Goal: Task Accomplishment & Management: Manage account settings

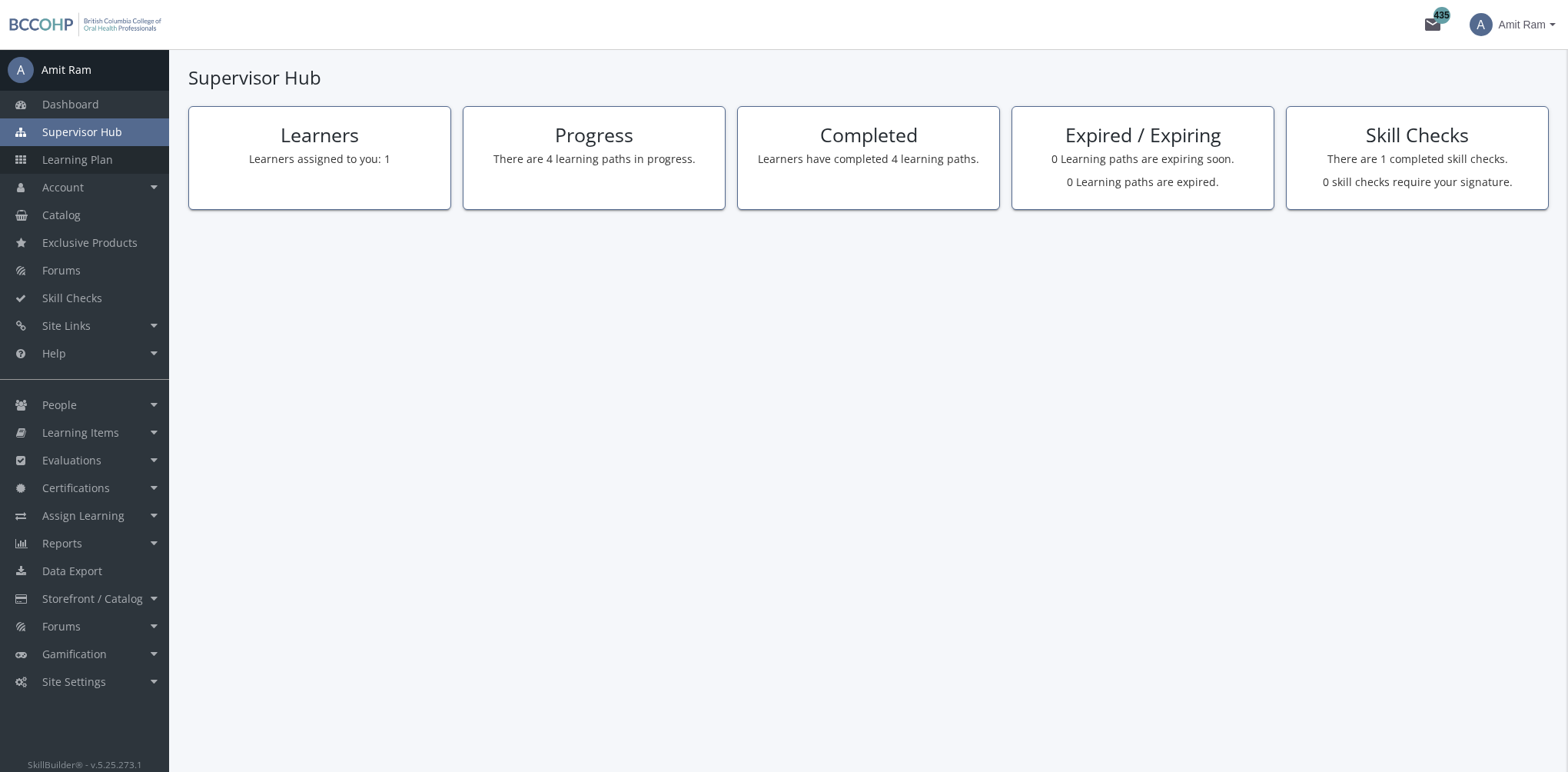
click at [108, 166] on span "Learning Plan" at bounding box center [78, 160] width 71 height 15
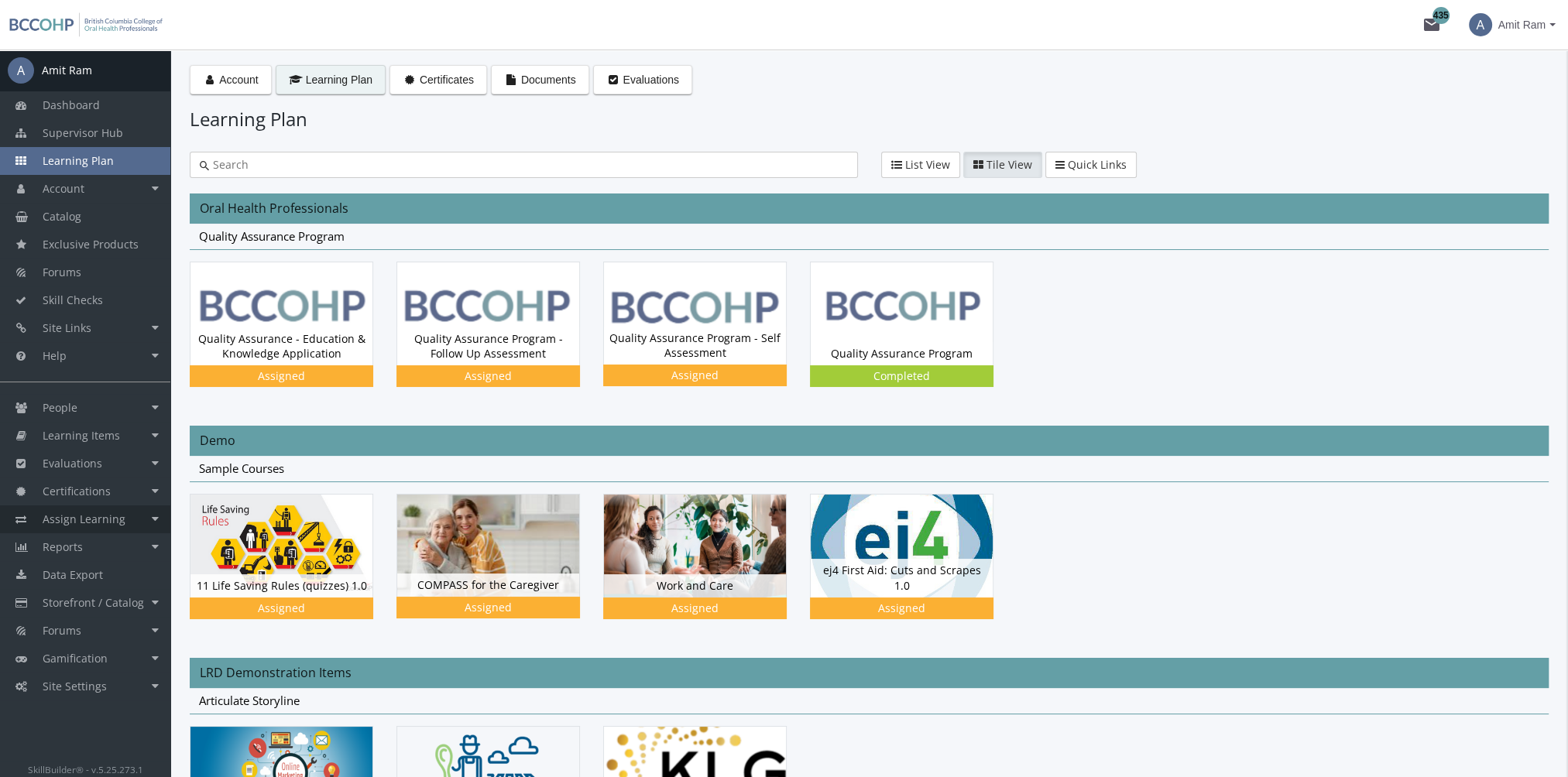
click at [111, 523] on span "Assign Learning" at bounding box center [84, 519] width 83 height 15
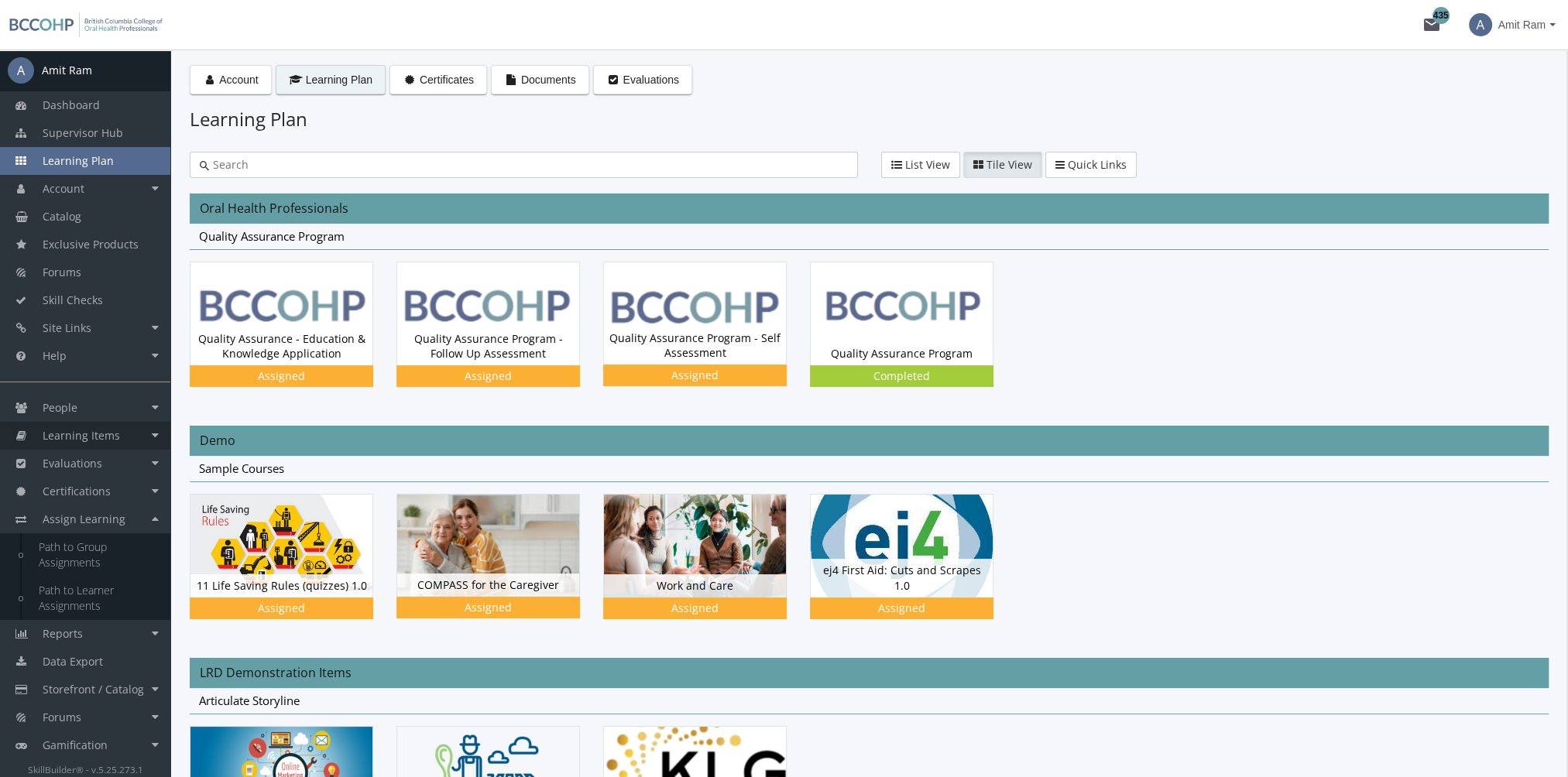
click at [99, 440] on span "Learning Items" at bounding box center [81, 435] width 78 height 15
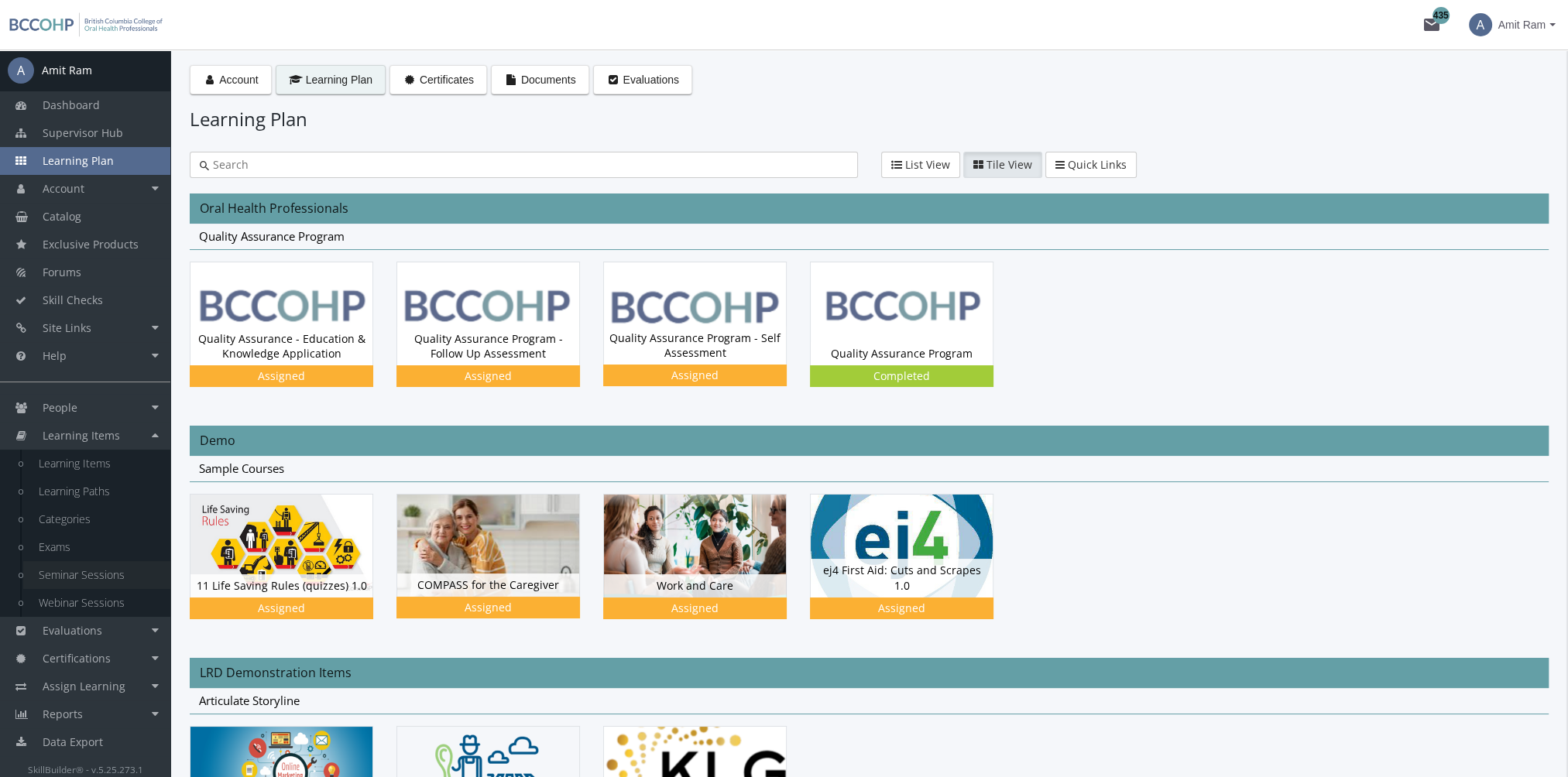
click at [106, 579] on link "Seminar Sessions" at bounding box center [96, 575] width 147 height 27
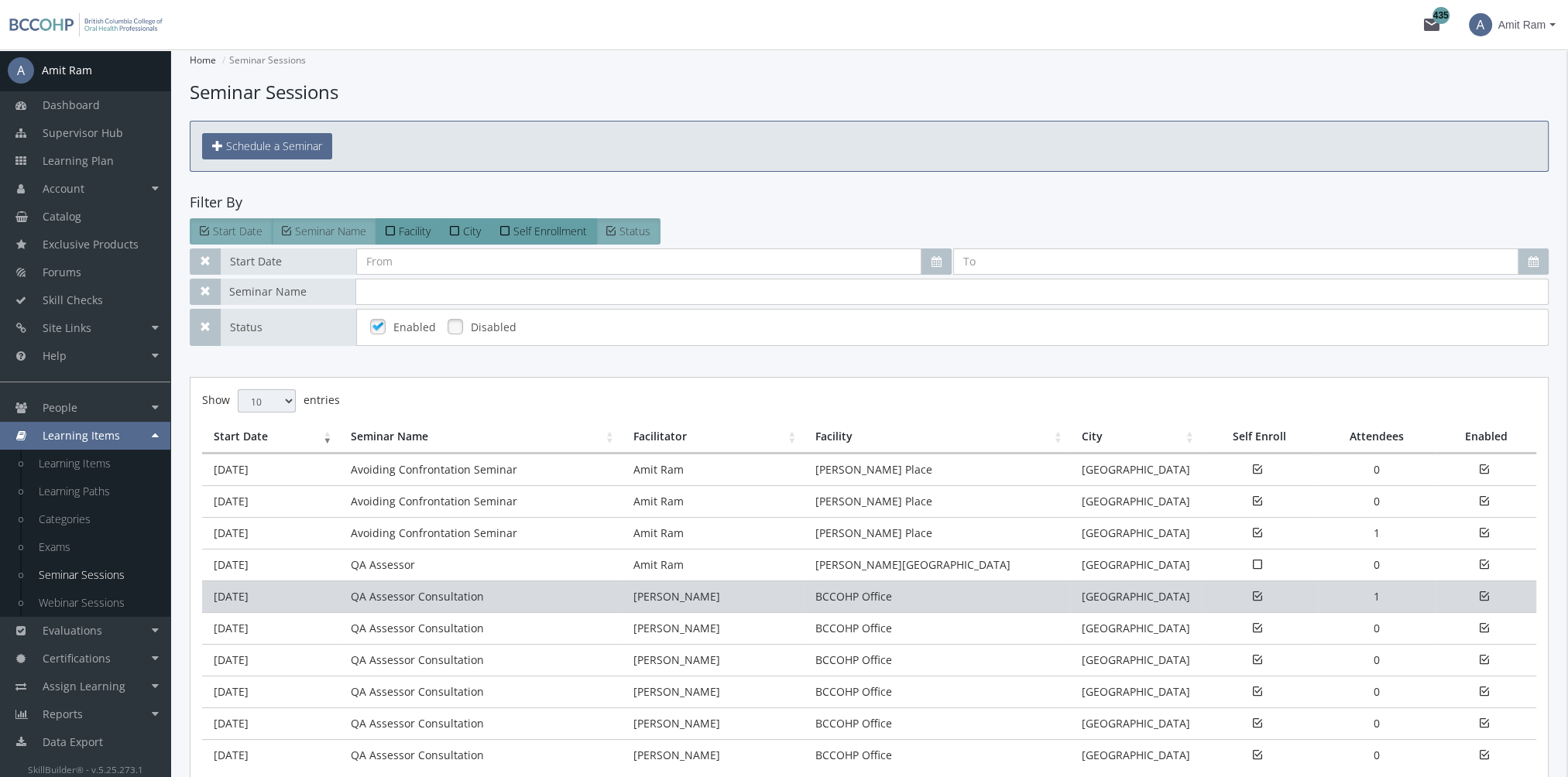
click at [306, 601] on td "[DATE]" at bounding box center [271, 596] width 137 height 32
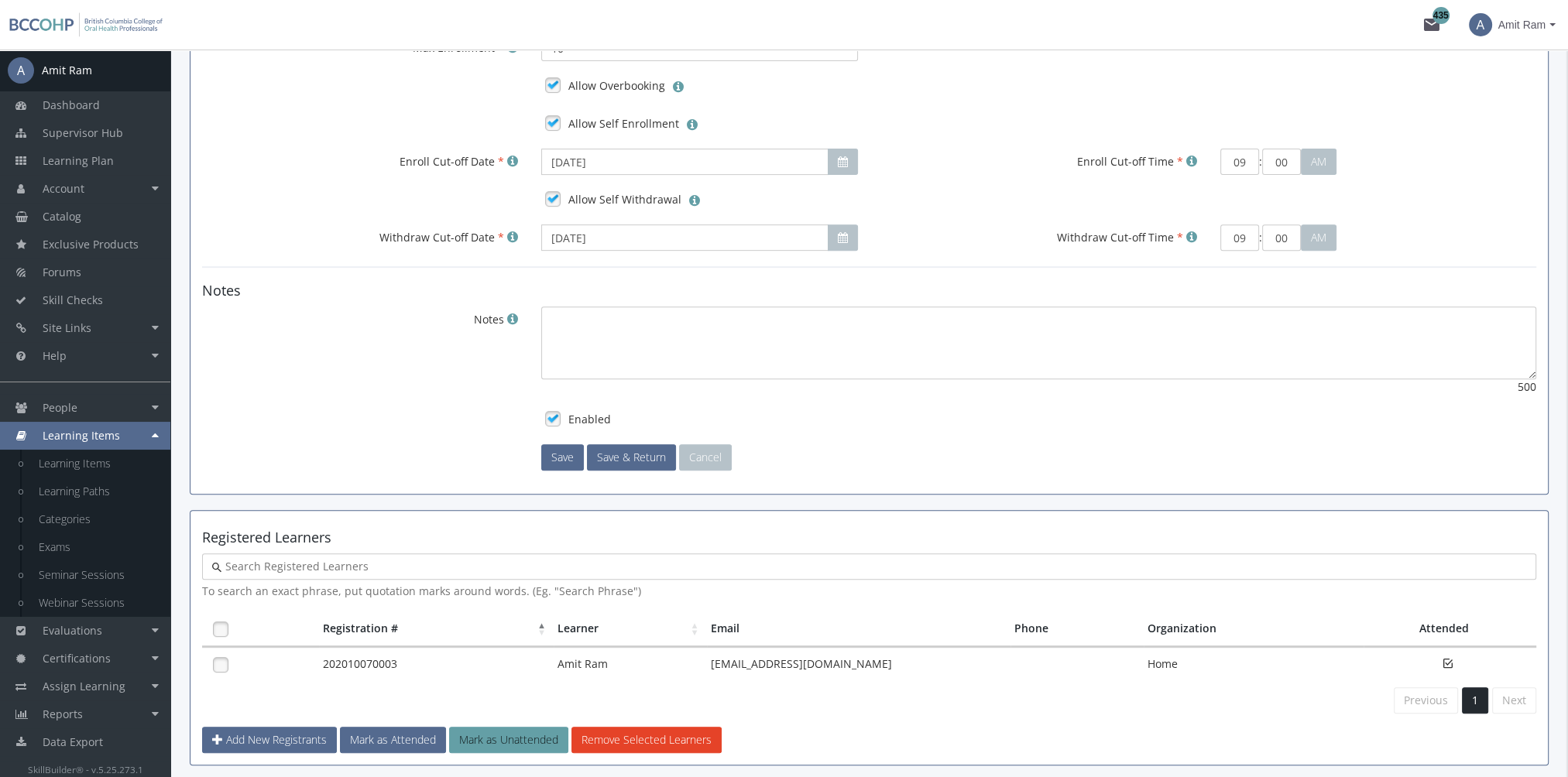
scroll to position [856, 0]
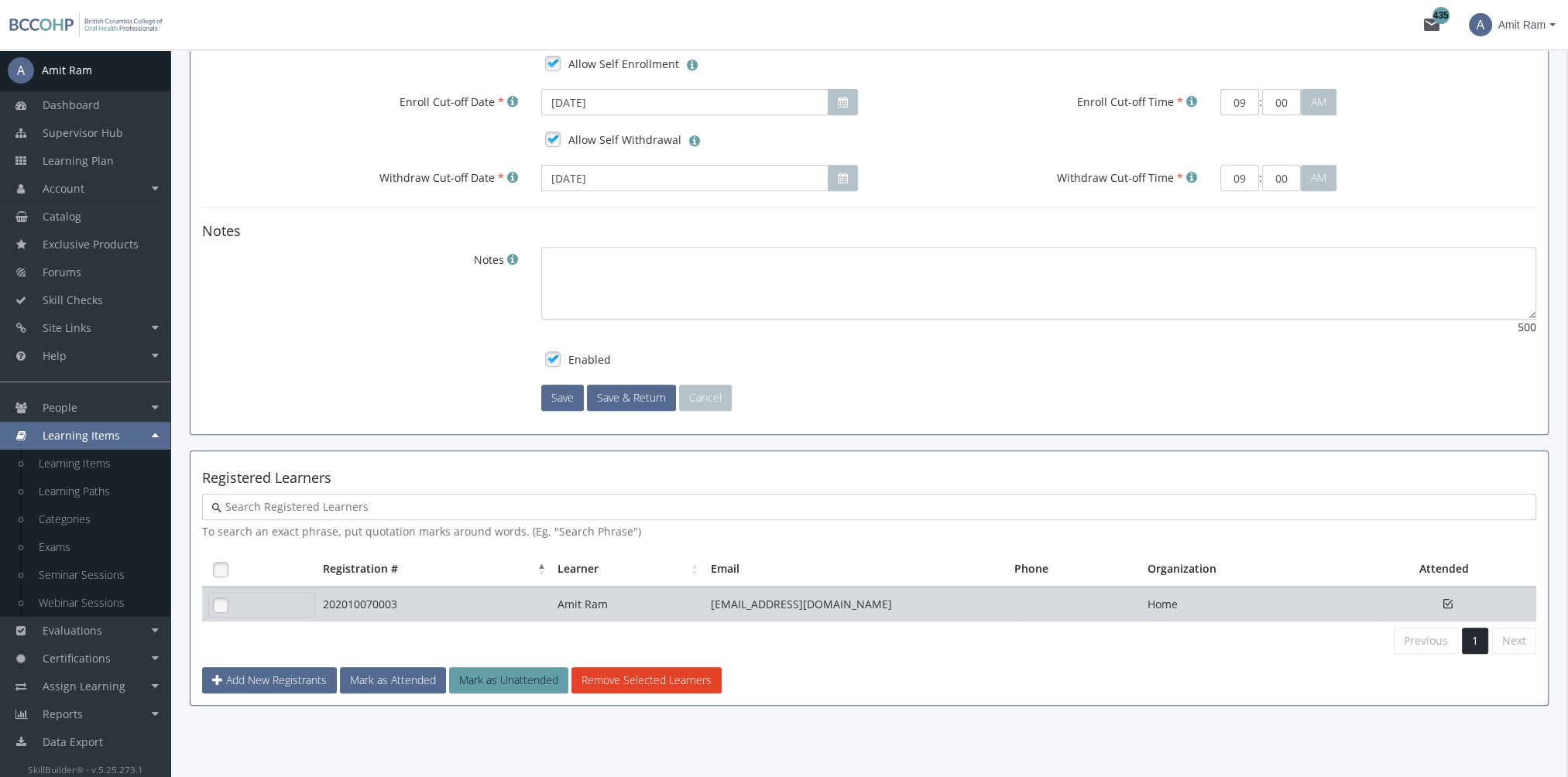
click at [218, 602] on link at bounding box center [220, 604] width 23 height 23
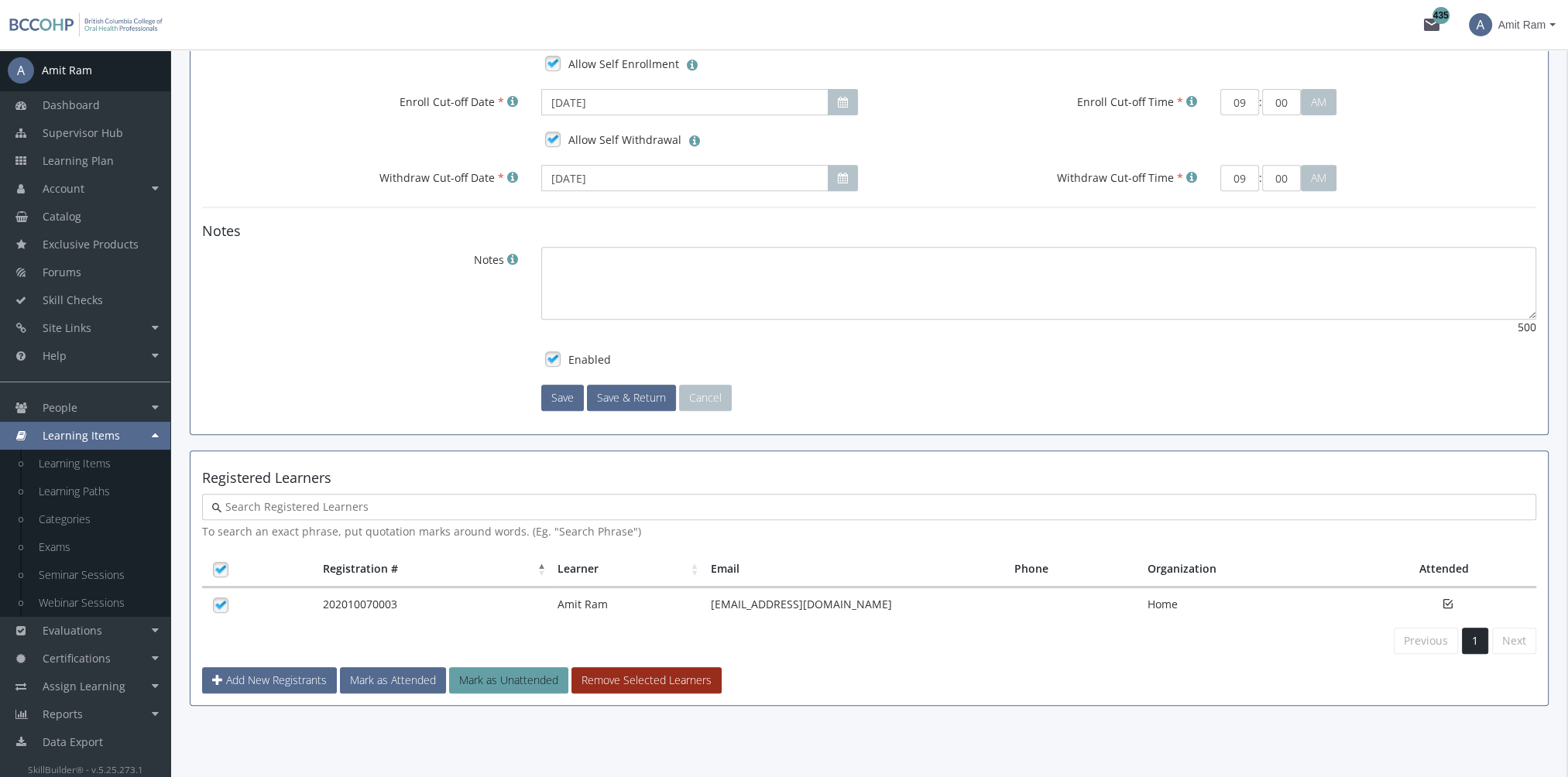
click at [610, 678] on button "Remove Selected Learners" at bounding box center [646, 680] width 150 height 27
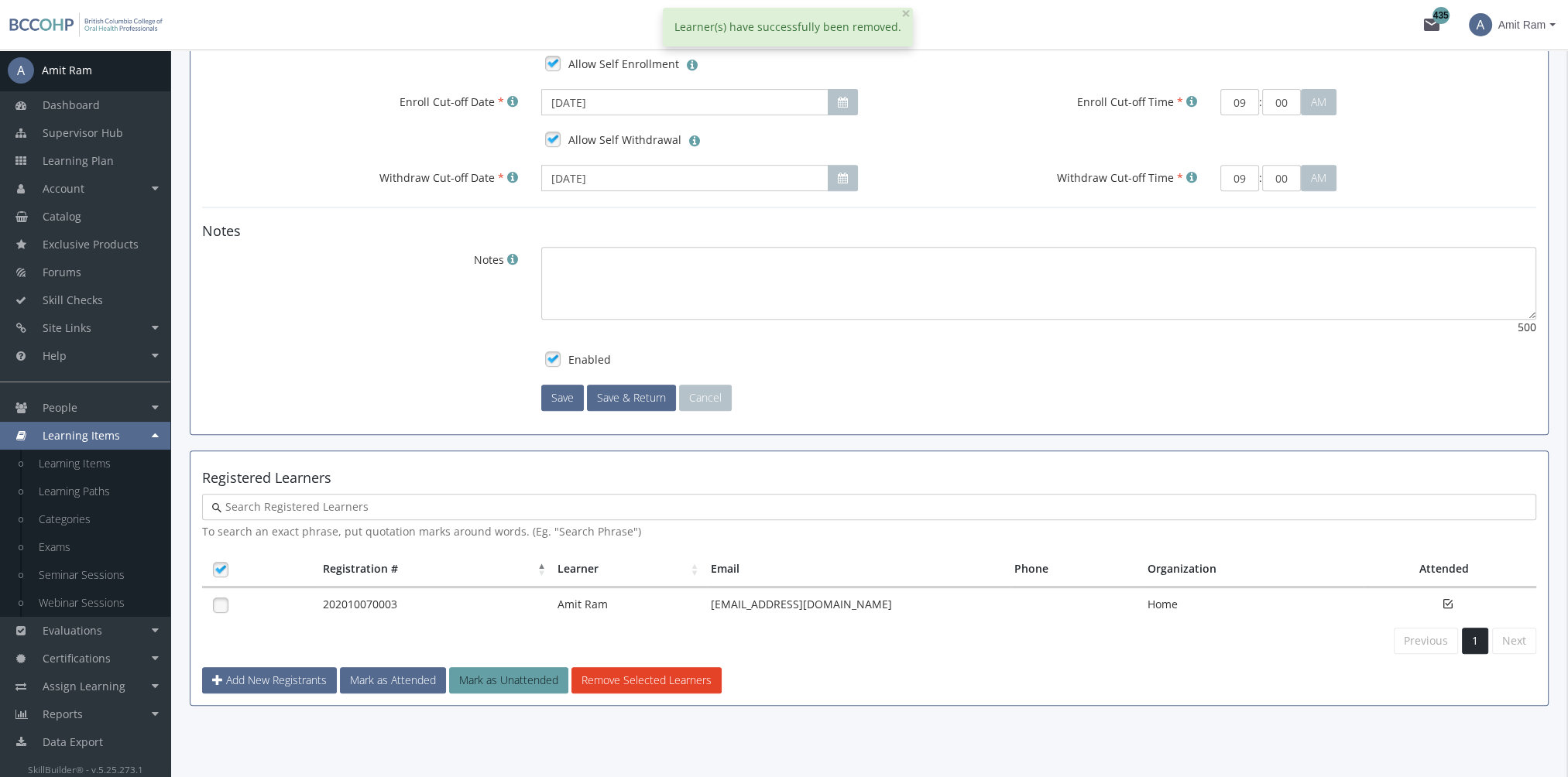
scroll to position [846, 0]
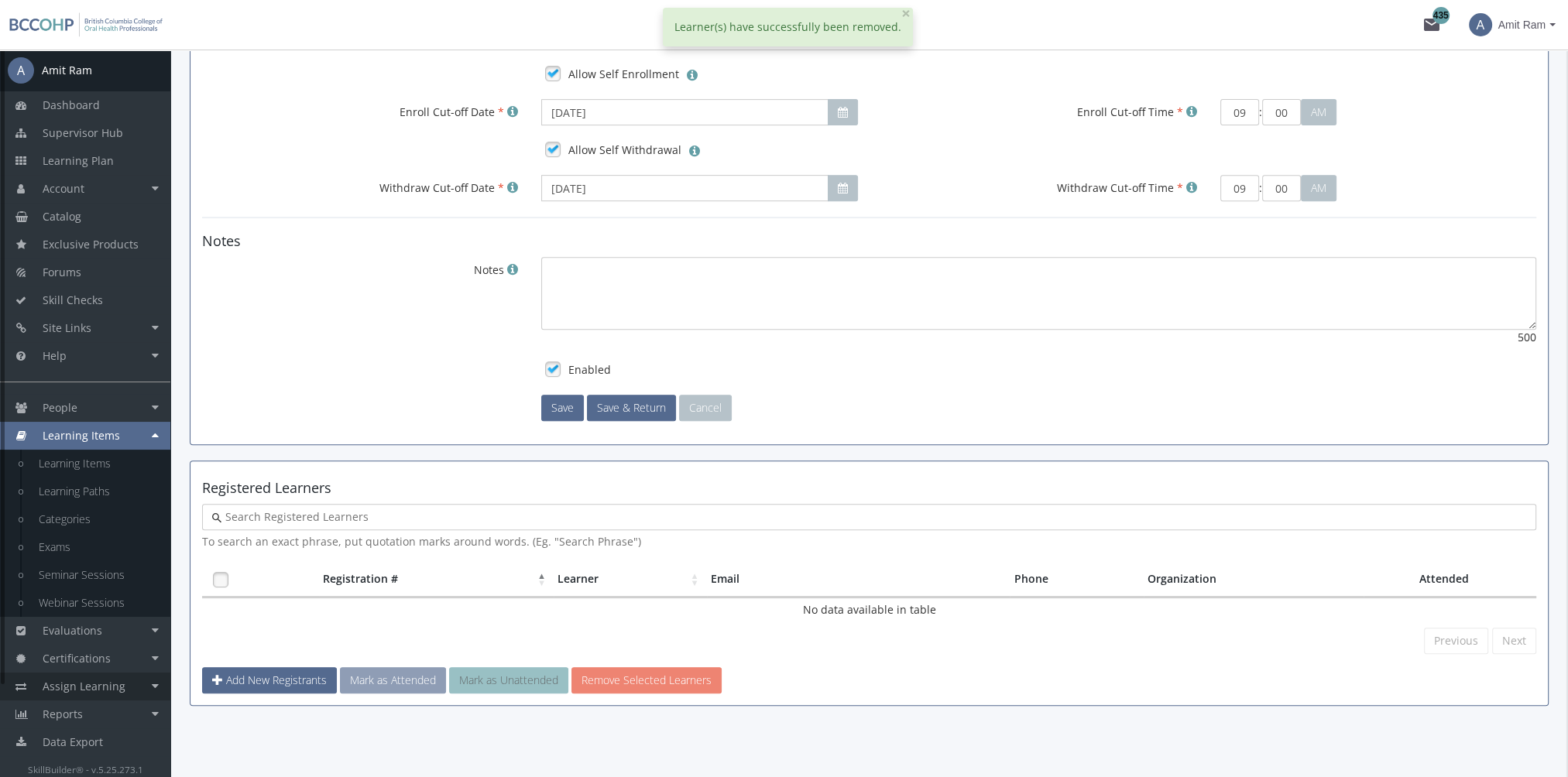
click at [119, 685] on span "Assign Learning" at bounding box center [84, 687] width 83 height 15
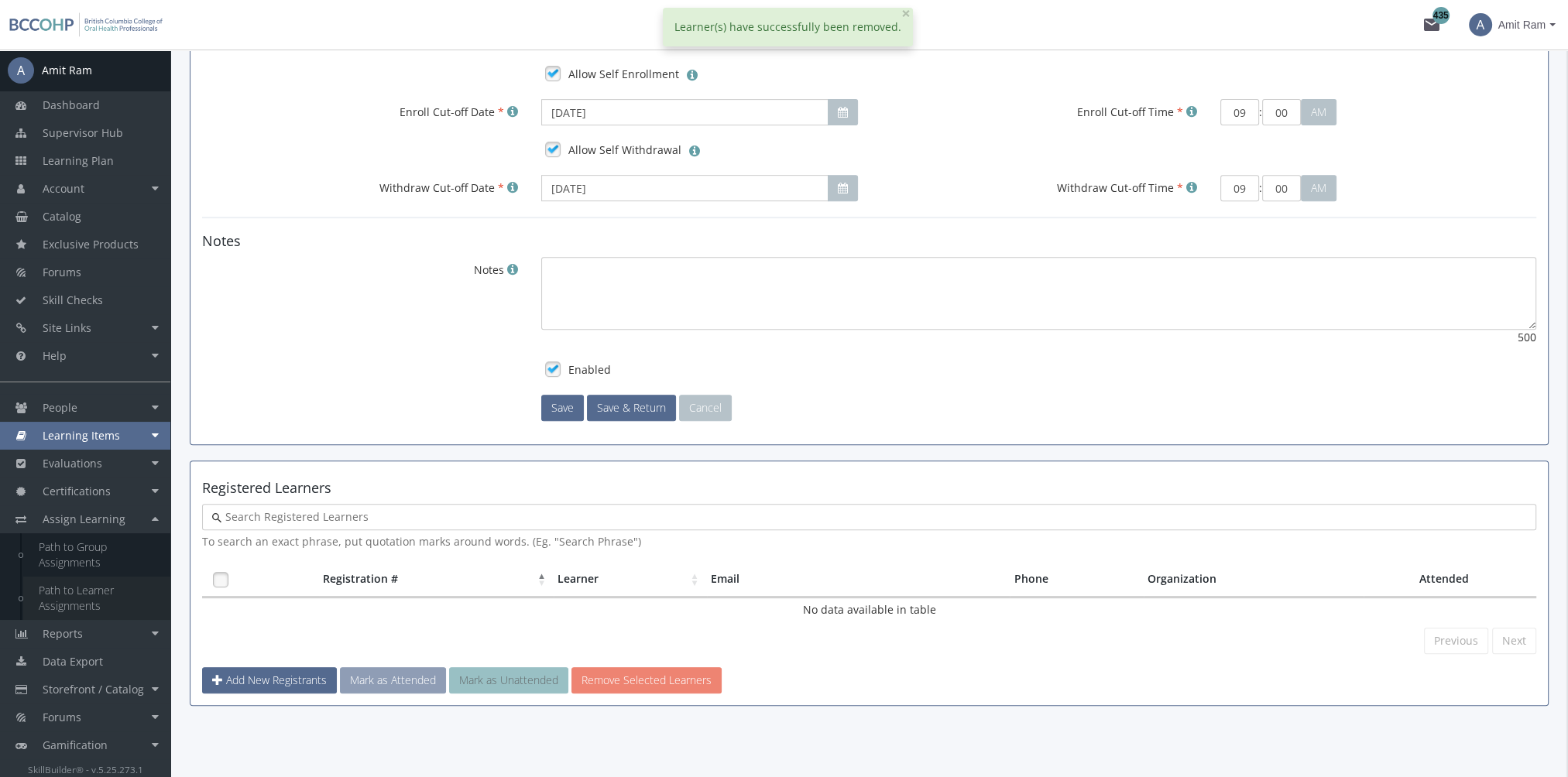
click at [106, 604] on link "Path to Learner Assignments" at bounding box center [96, 598] width 147 height 43
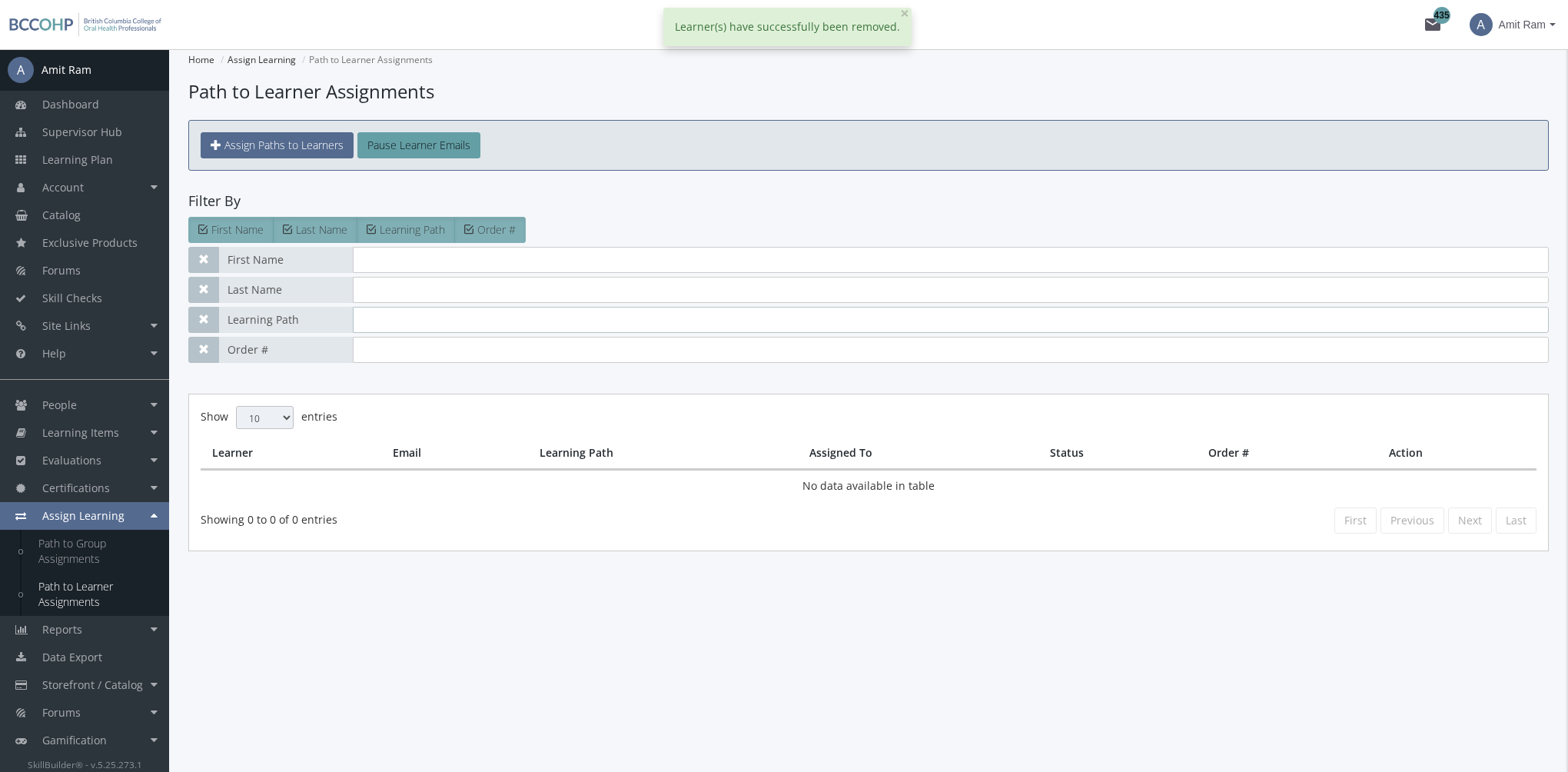
click at [464, 308] on input "text" at bounding box center [952, 320] width 1197 height 26
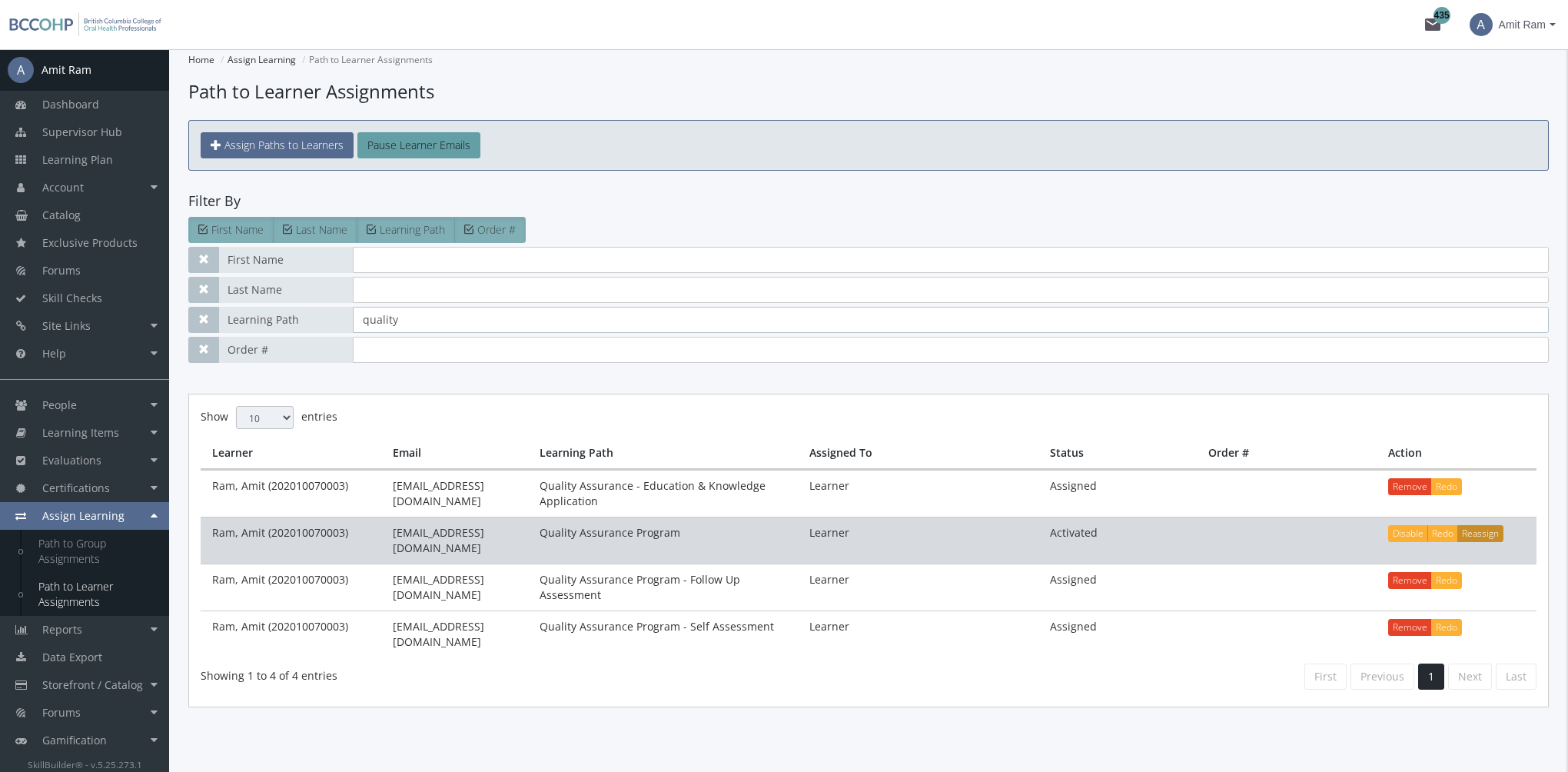
type input "quality"
click at [1488, 535] on button "Reassign" at bounding box center [1480, 533] width 46 height 17
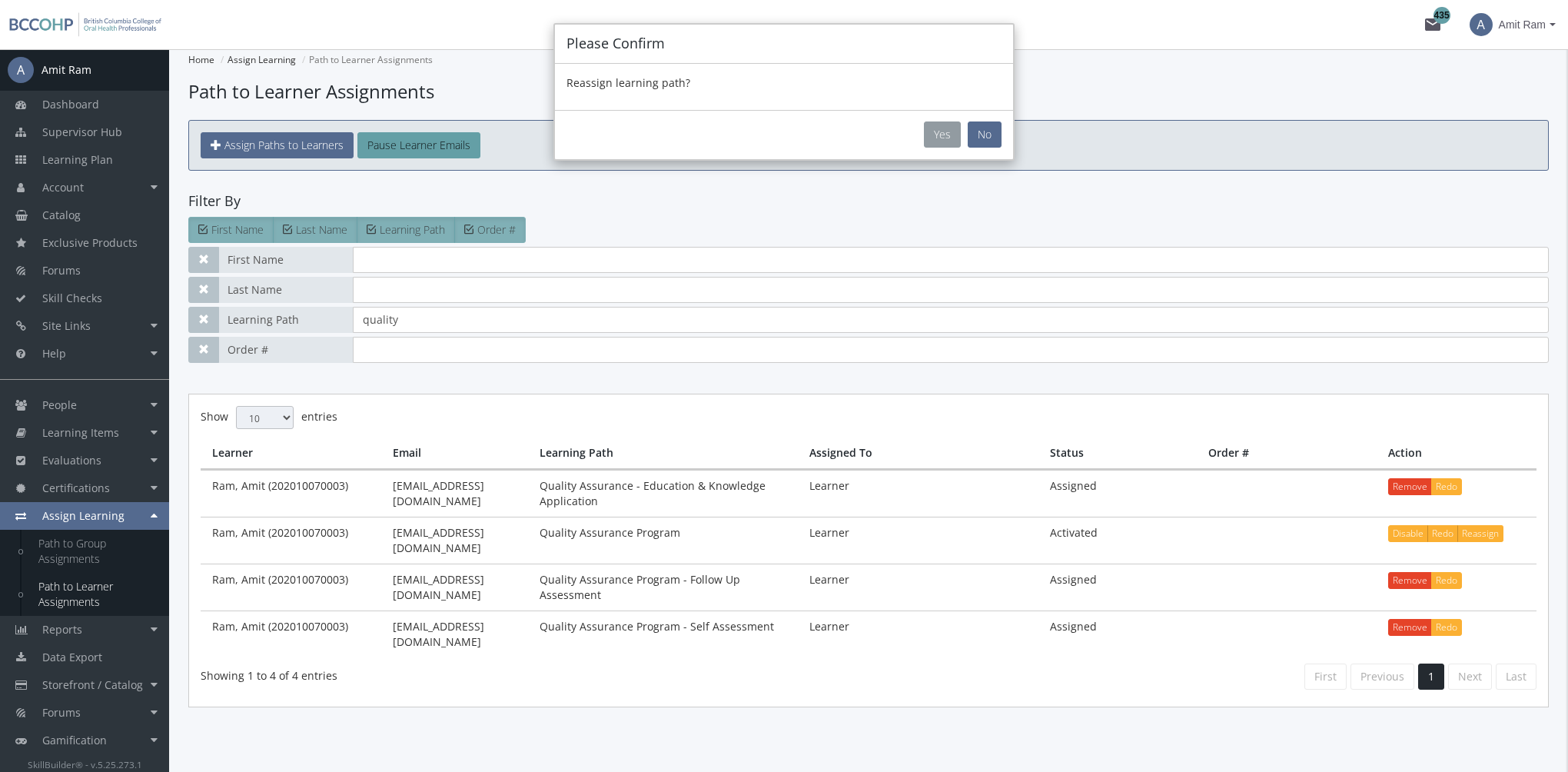
click at [954, 138] on button "Yes" at bounding box center [942, 134] width 37 height 26
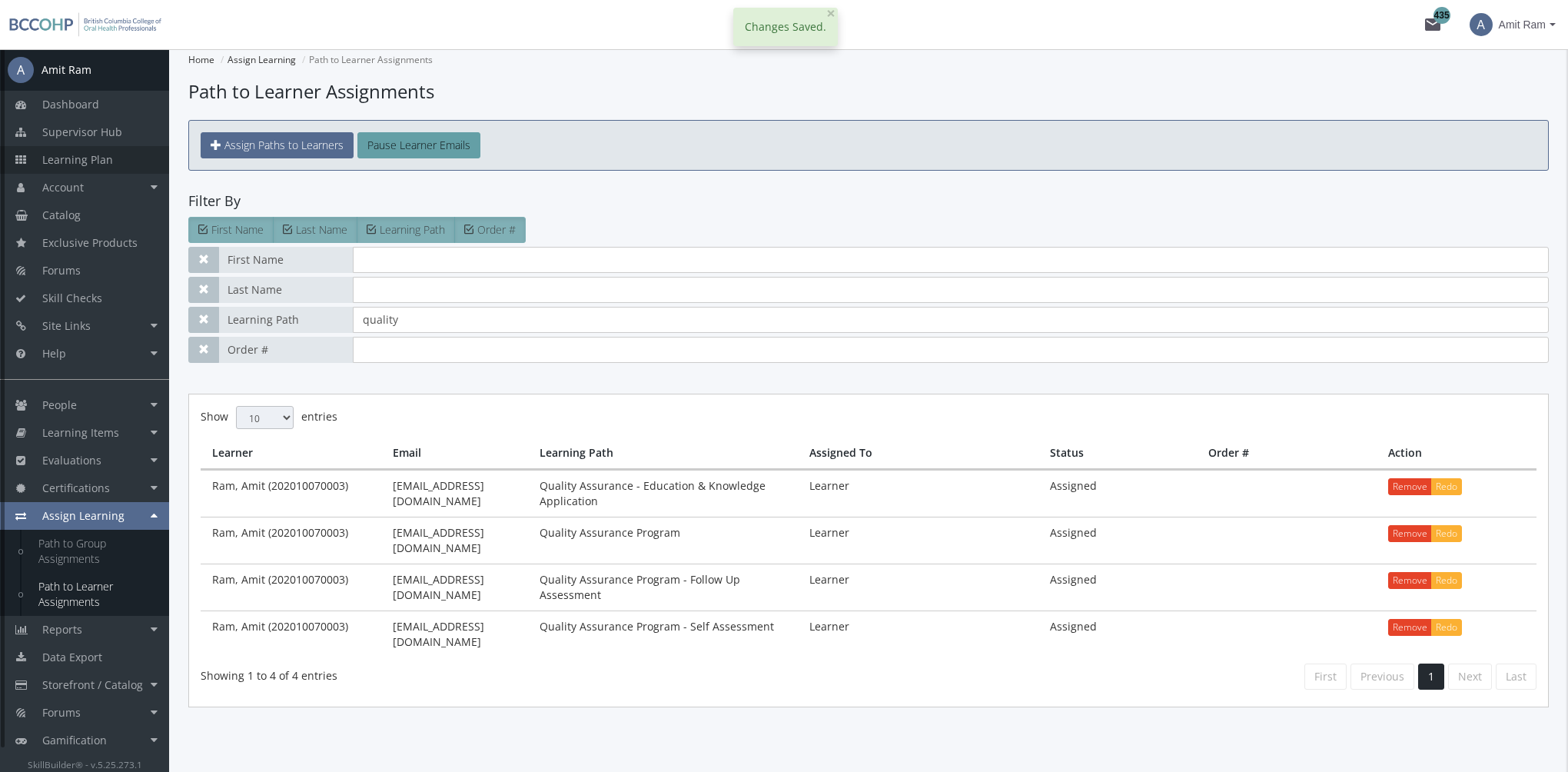
click at [102, 156] on span "Learning Plan" at bounding box center [78, 160] width 71 height 15
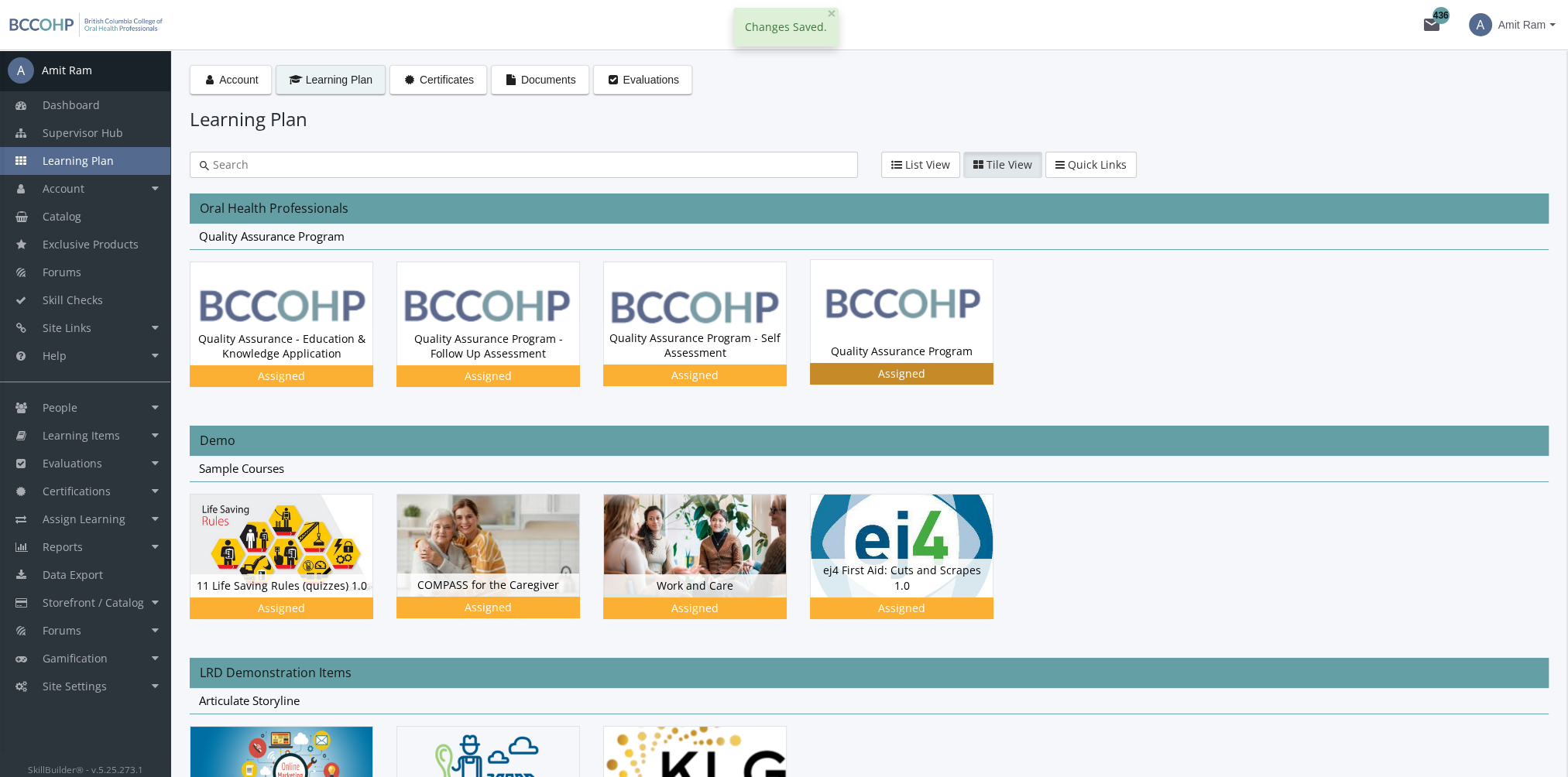
click at [849, 349] on div "Quality Assurance Program Status Assigned" at bounding box center [901, 351] width 182 height 23
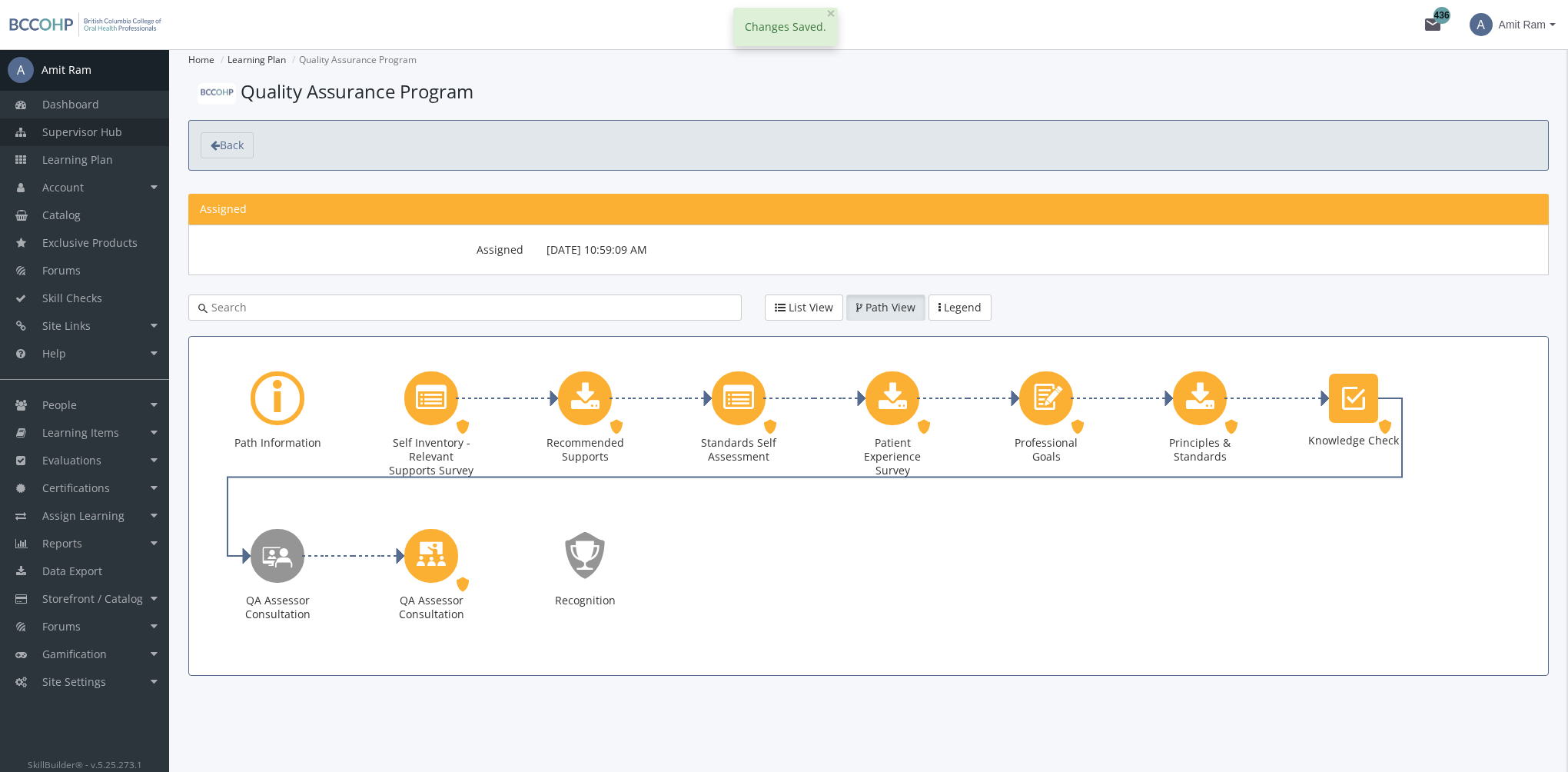
click at [80, 125] on span "Supervisor Hub" at bounding box center [83, 132] width 80 height 15
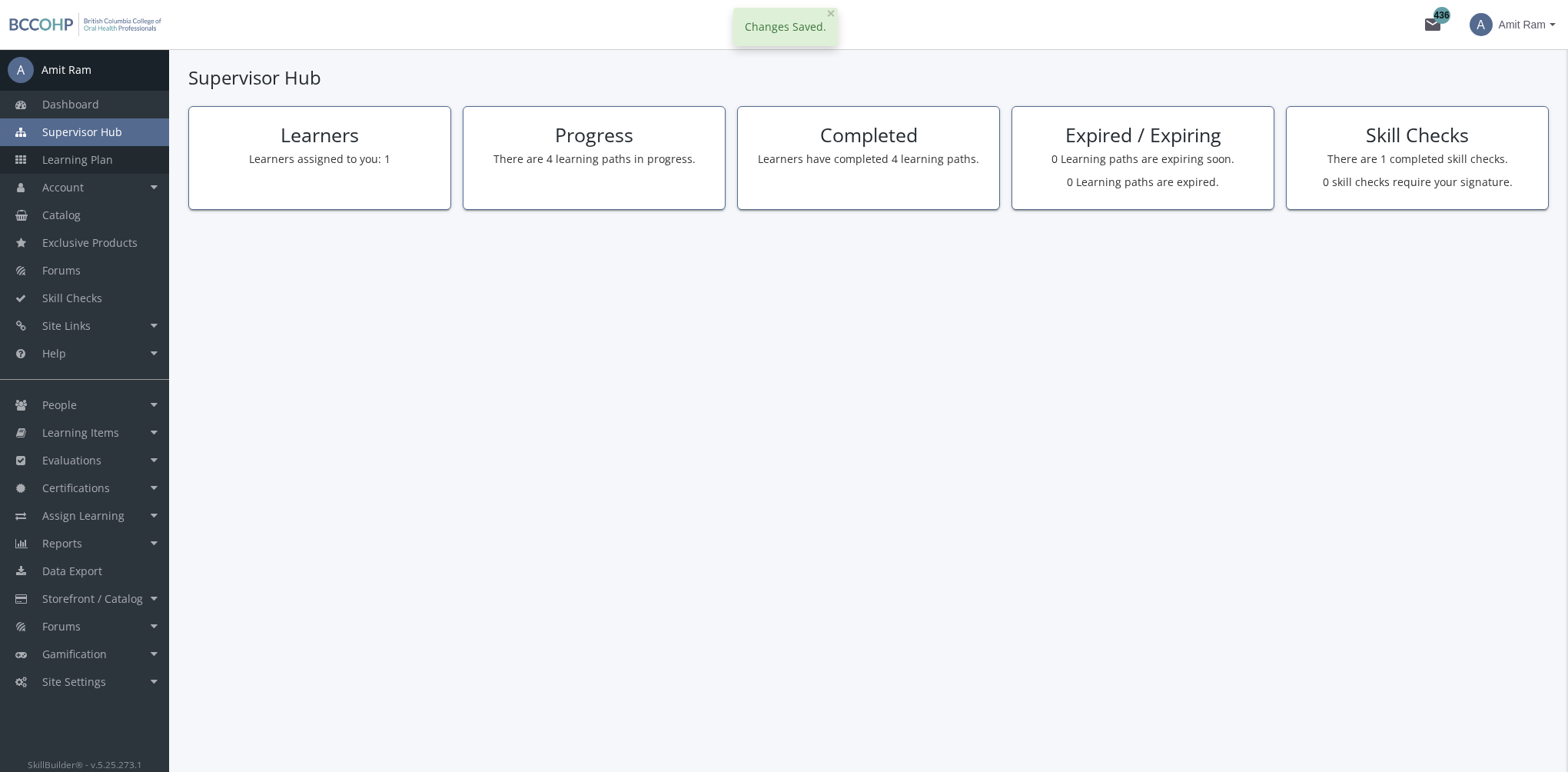
click at [98, 158] on span "Learning Plan" at bounding box center [78, 160] width 71 height 15
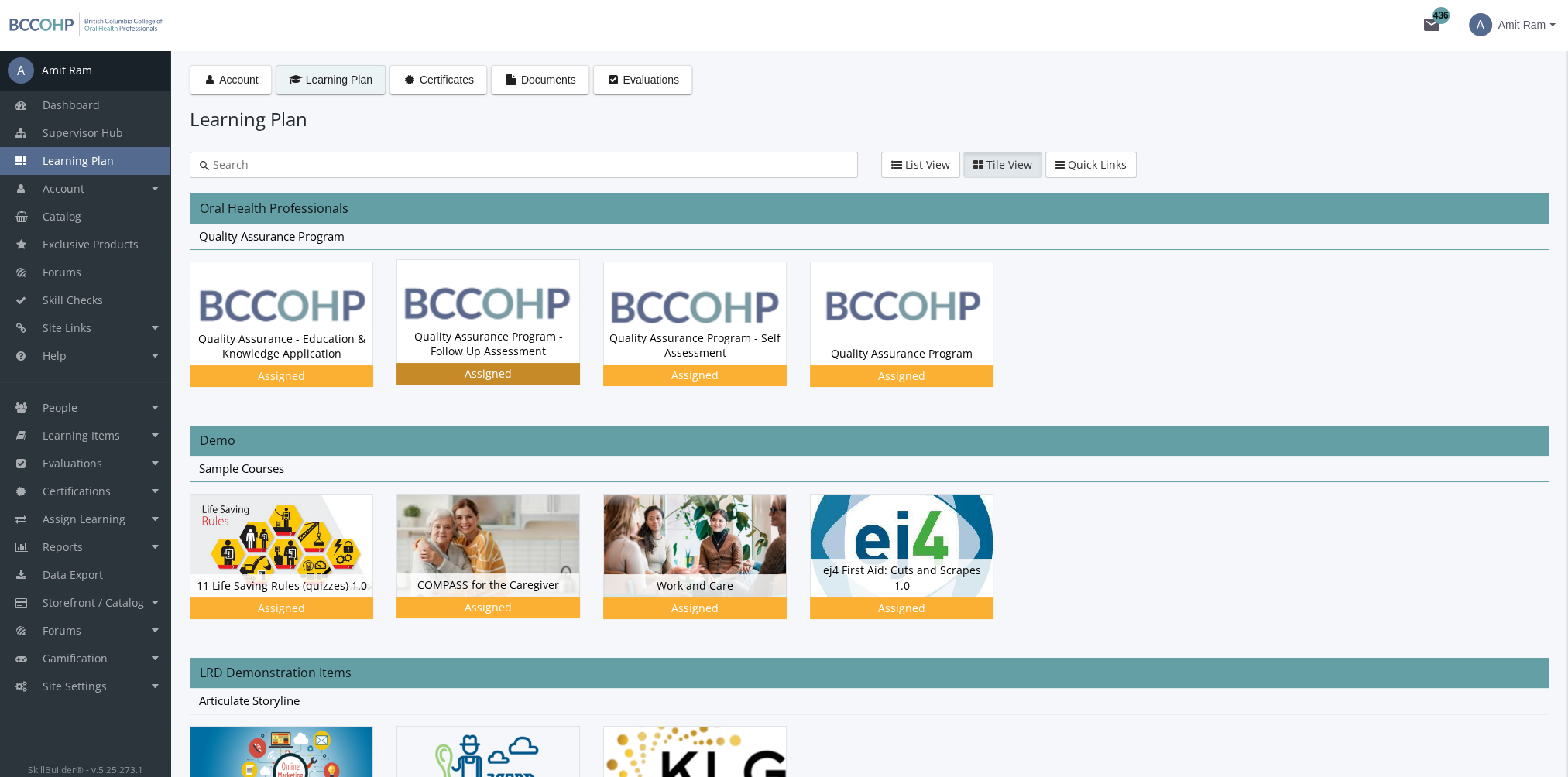
click at [527, 332] on div "Quality Assurance Program - Follow Up Assessment Status Assigned" at bounding box center [487, 344] width 182 height 37
click at [1530, 29] on span "Amit Ram" at bounding box center [1522, 25] width 48 height 27
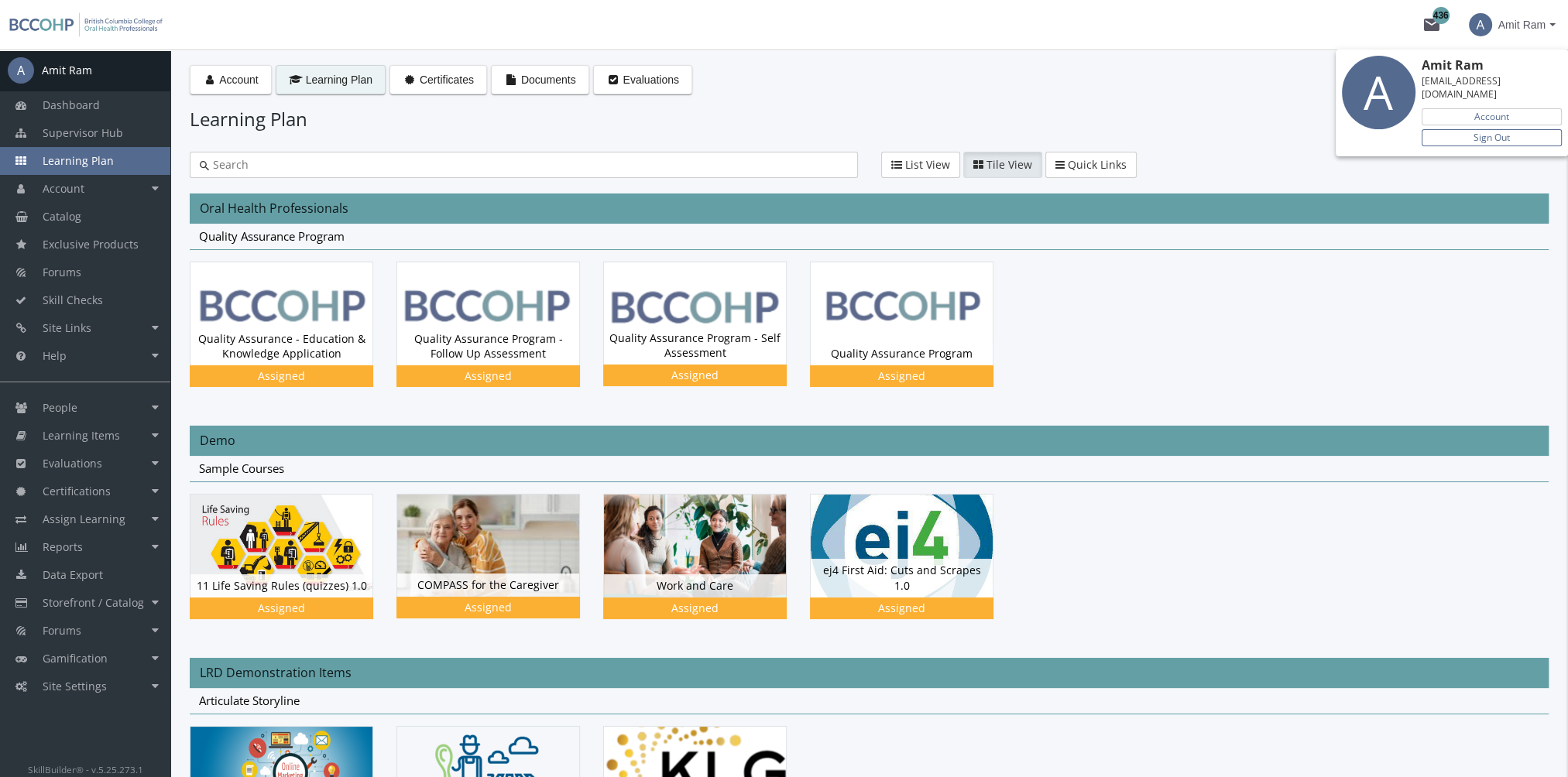
click at [1509, 129] on link "Sign Out" at bounding box center [1491, 137] width 140 height 17
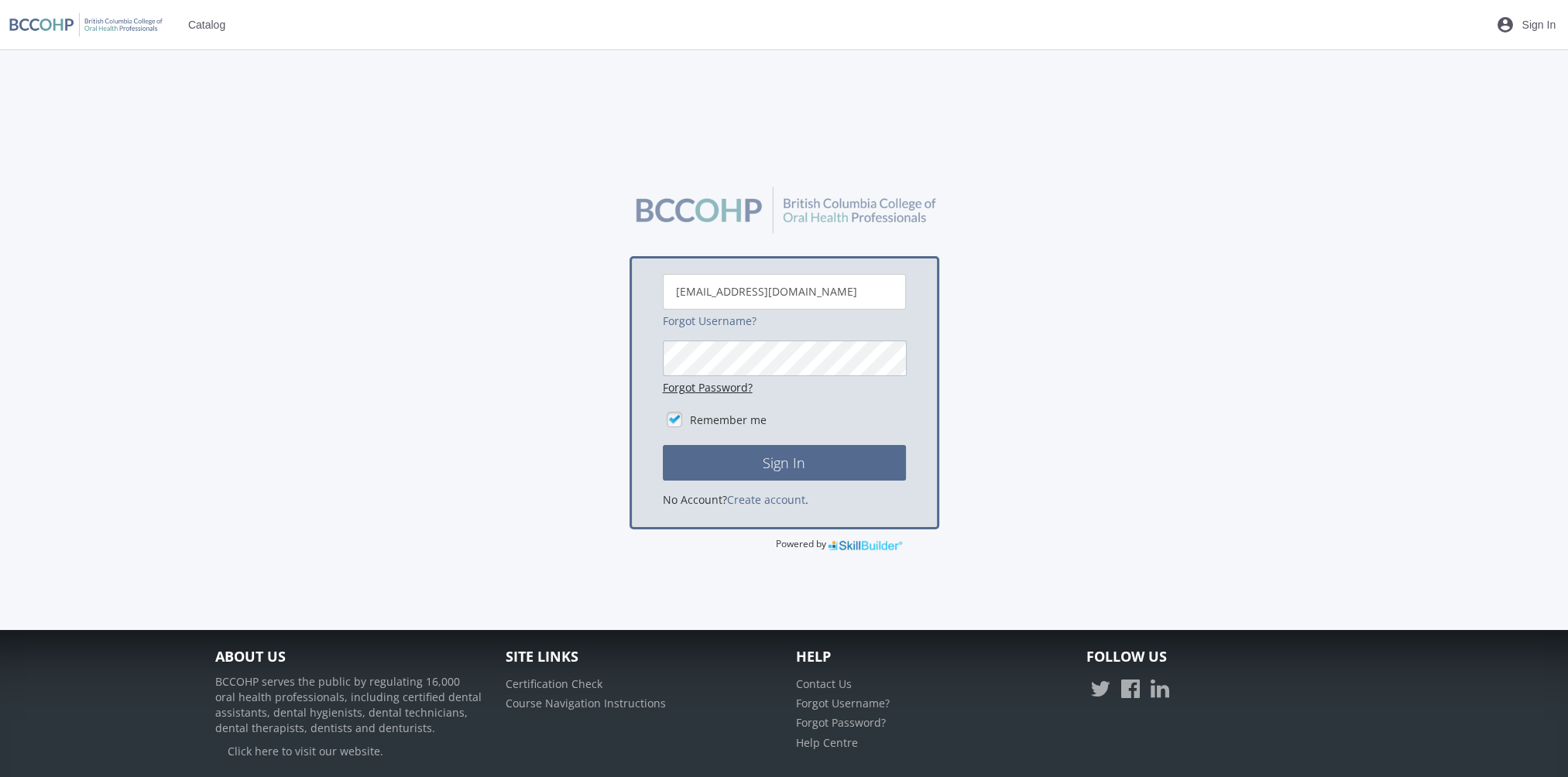
click at [663, 445] on button "Sign In" at bounding box center [784, 463] width 243 height 36
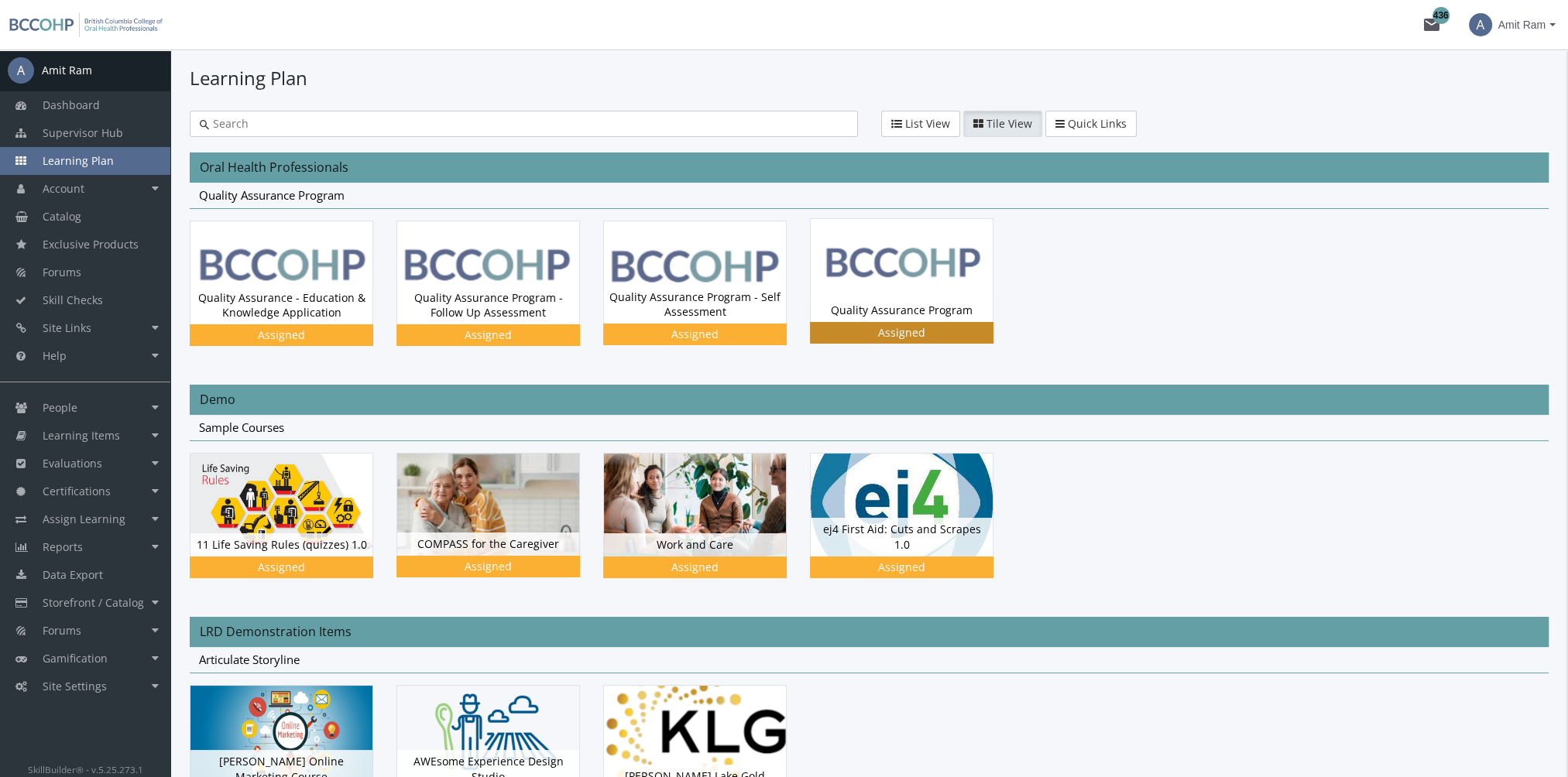
click at [908, 285] on img at bounding box center [901, 271] width 182 height 102
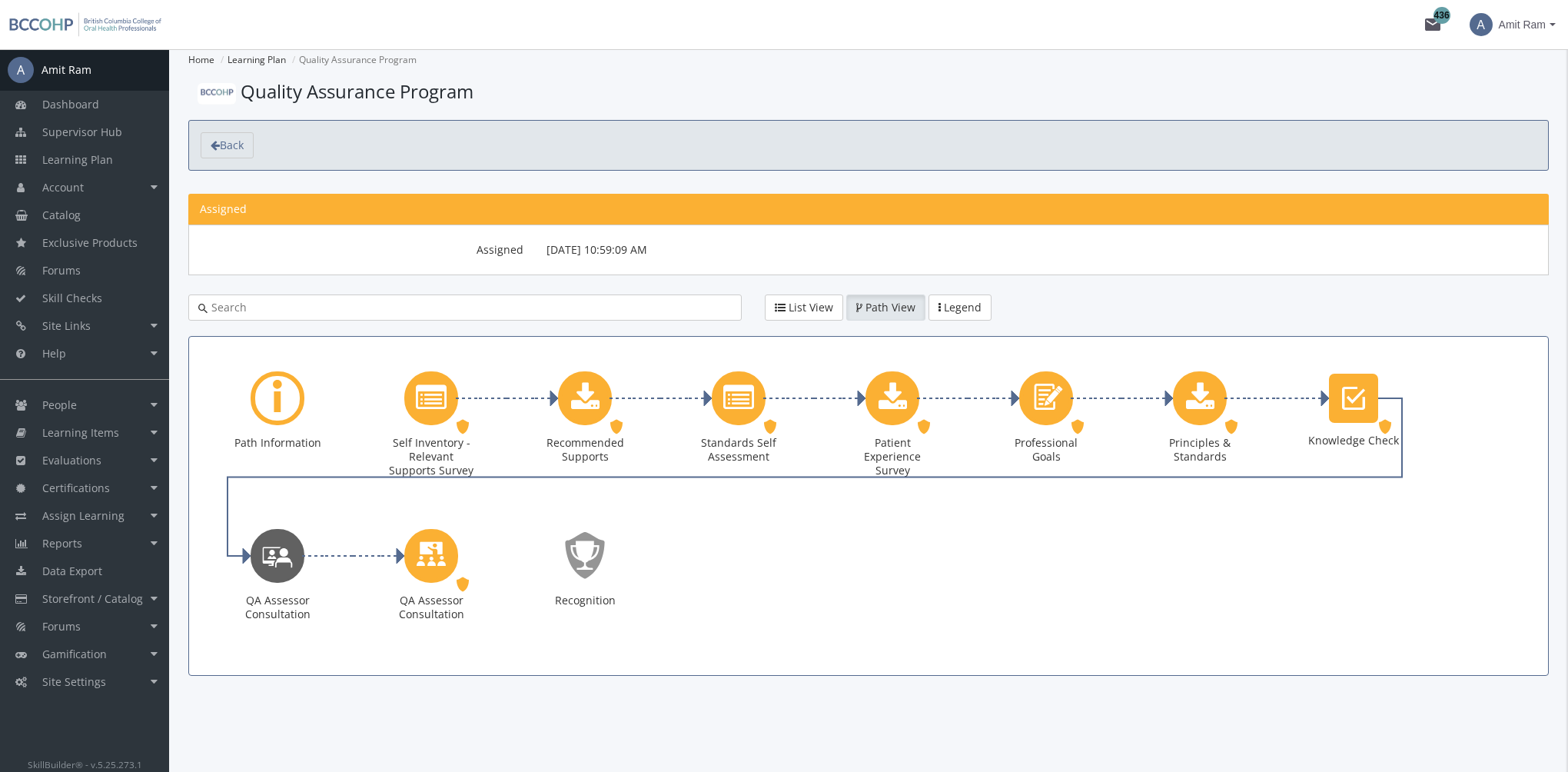
click at [278, 569] on icon "QA Assessor Consultation" at bounding box center [278, 556] width 31 height 44
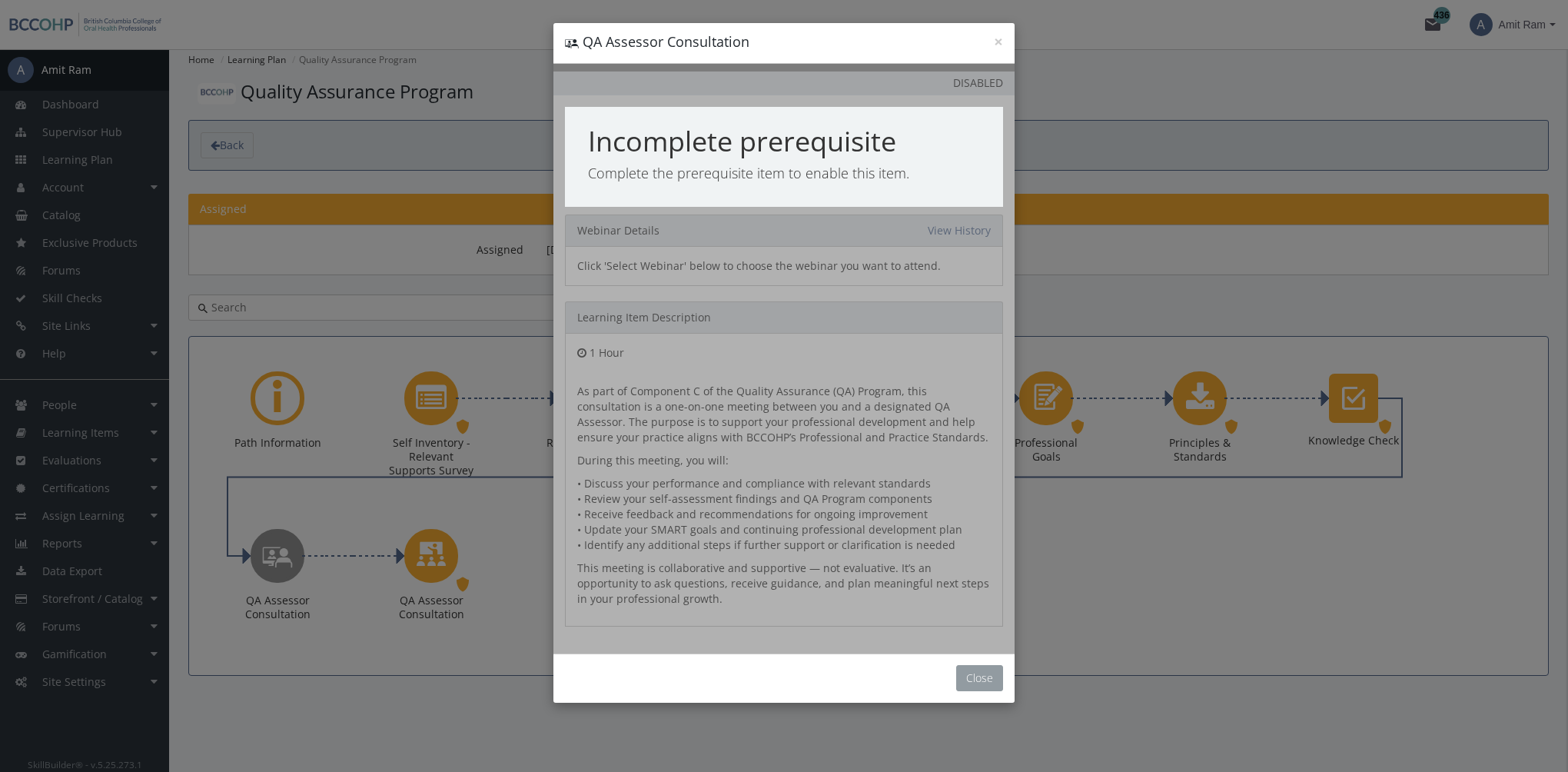
click at [990, 676] on button "Close" at bounding box center [980, 678] width 47 height 26
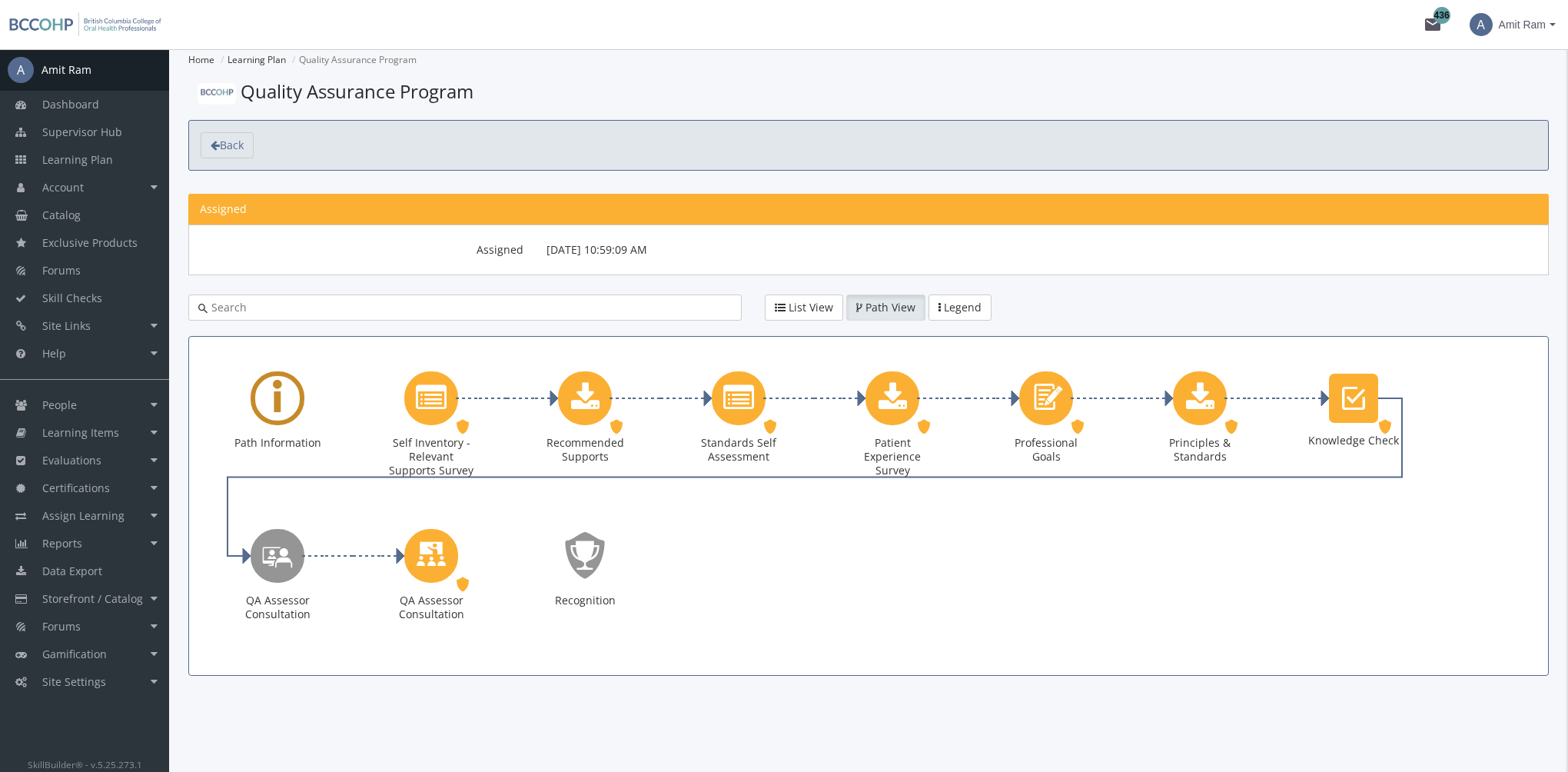
click at [304, 413] on div "Path Information" at bounding box center [278, 427] width 93 height 112
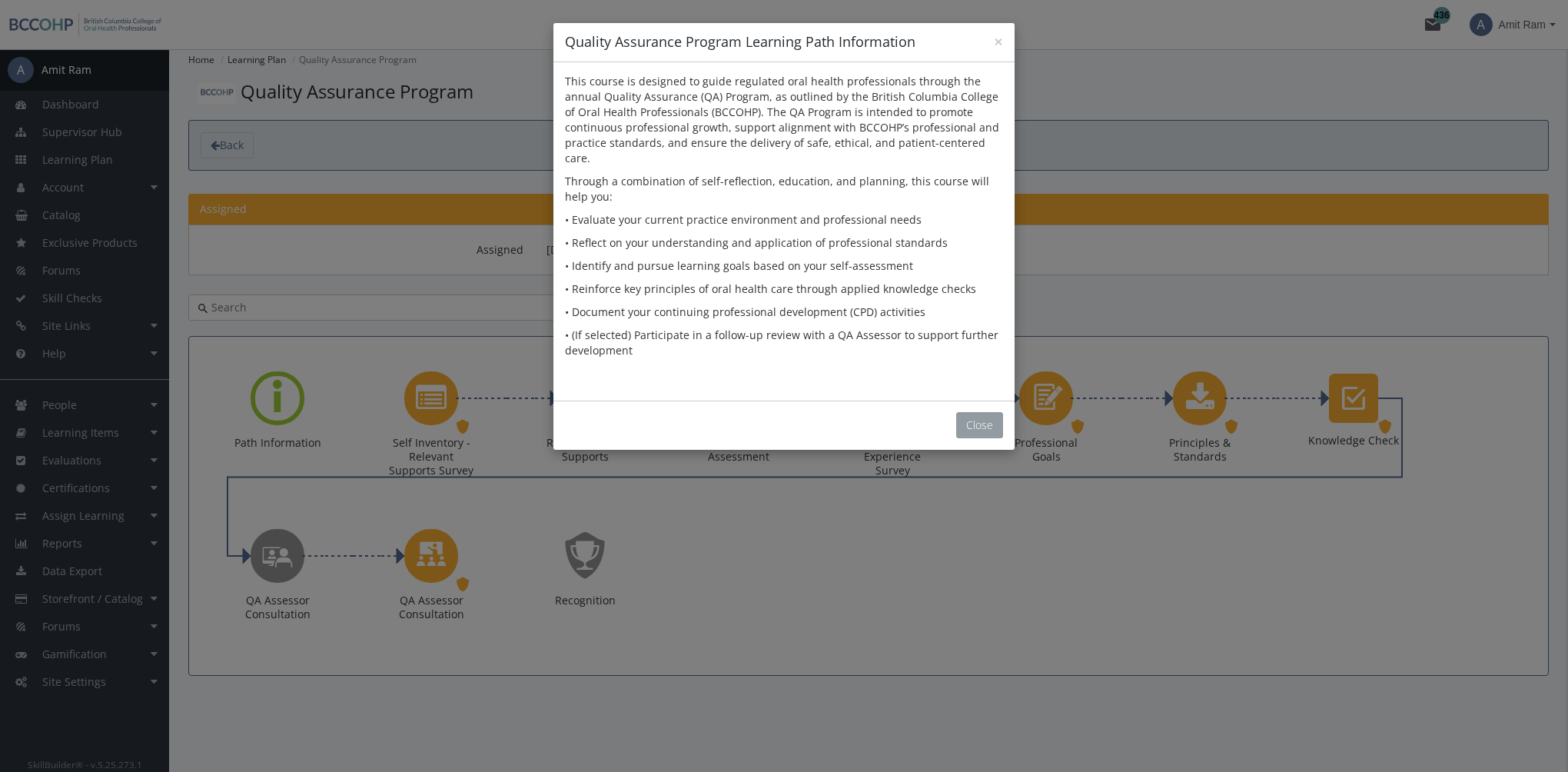
click at [987, 412] on button "Close" at bounding box center [980, 425] width 47 height 26
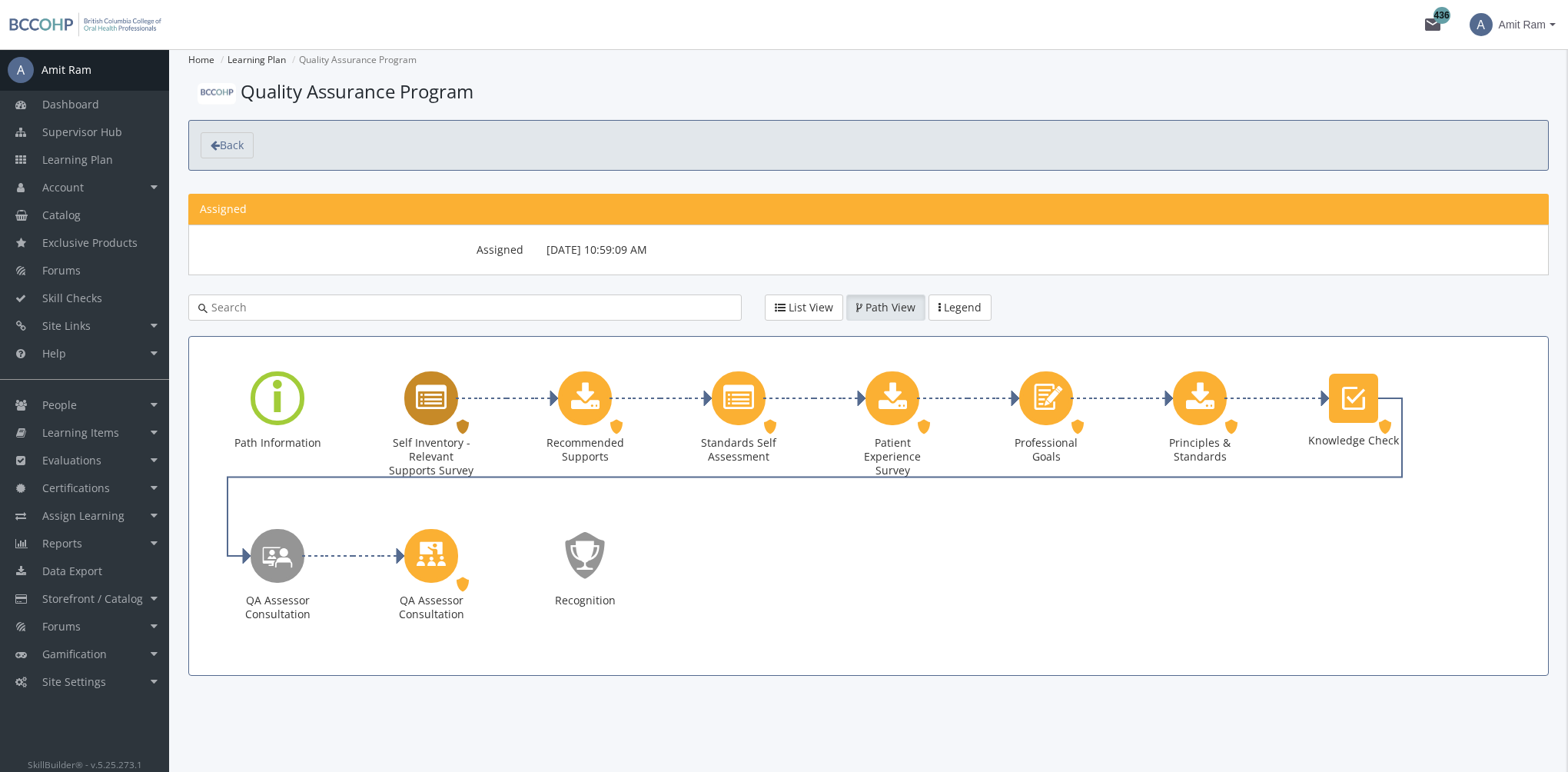
click at [444, 404] on icon "Self Inventory - Relevant Supports Survey" at bounding box center [431, 399] width 31 height 31
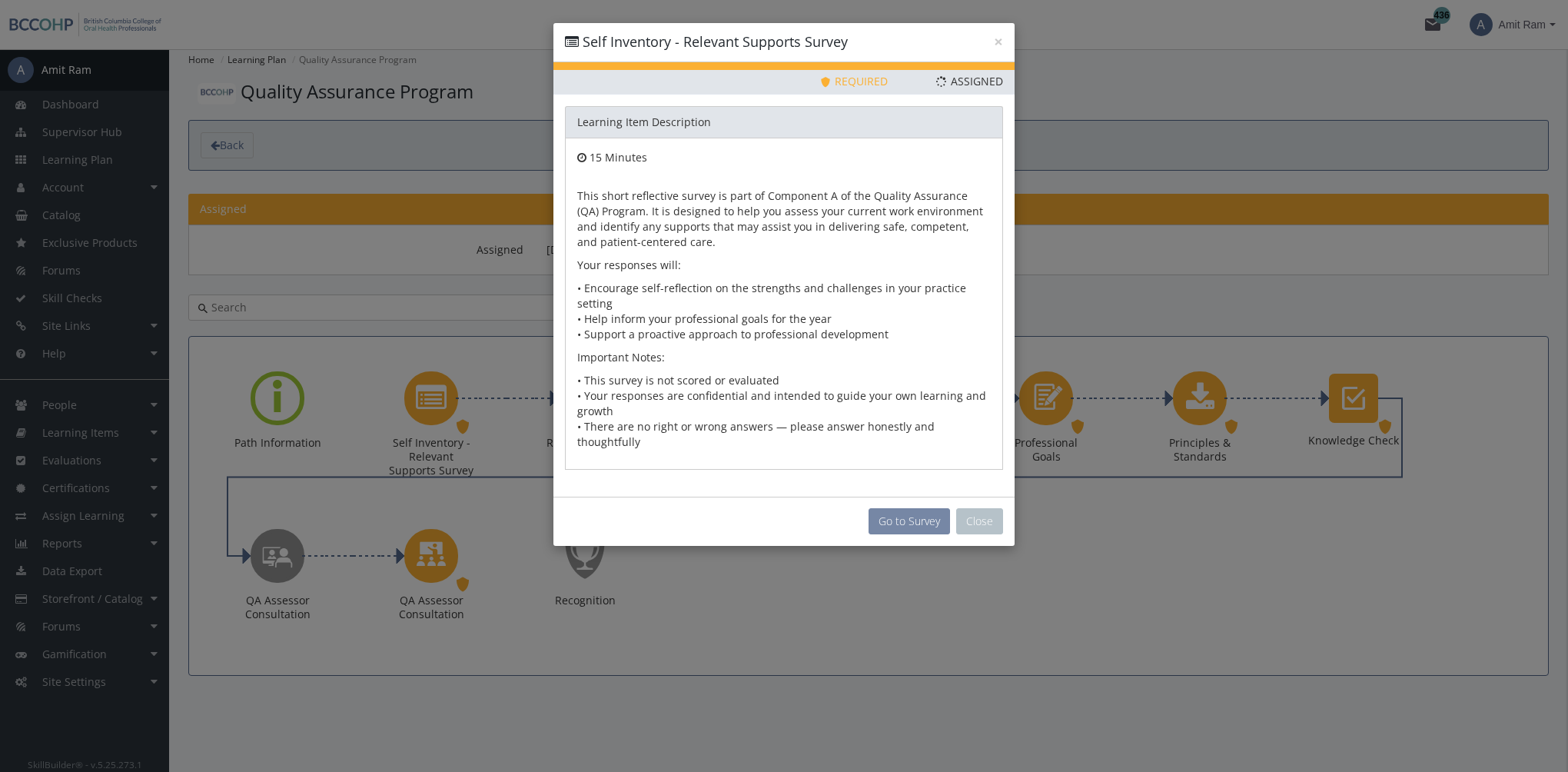
click at [914, 509] on button "Go to Survey" at bounding box center [910, 521] width 82 height 26
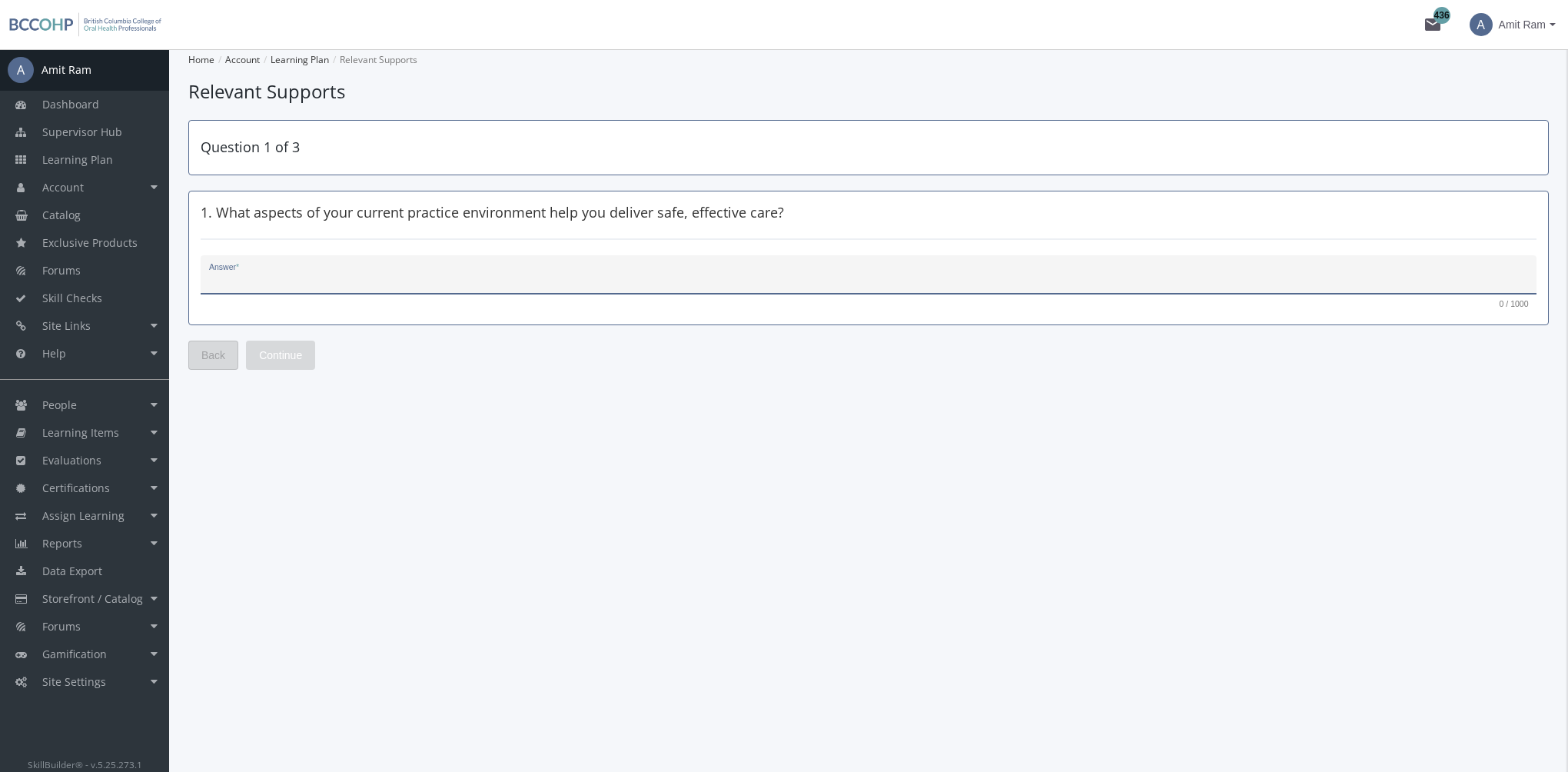
click at [395, 273] on textarea "Answer *" at bounding box center [869, 281] width 1320 height 15
type textarea "sfdsf"
click at [293, 357] on span "Continue" at bounding box center [280, 355] width 43 height 27
click at [285, 268] on div "Answer *" at bounding box center [869, 279] width 1320 height 32
type textarea "ghggf"
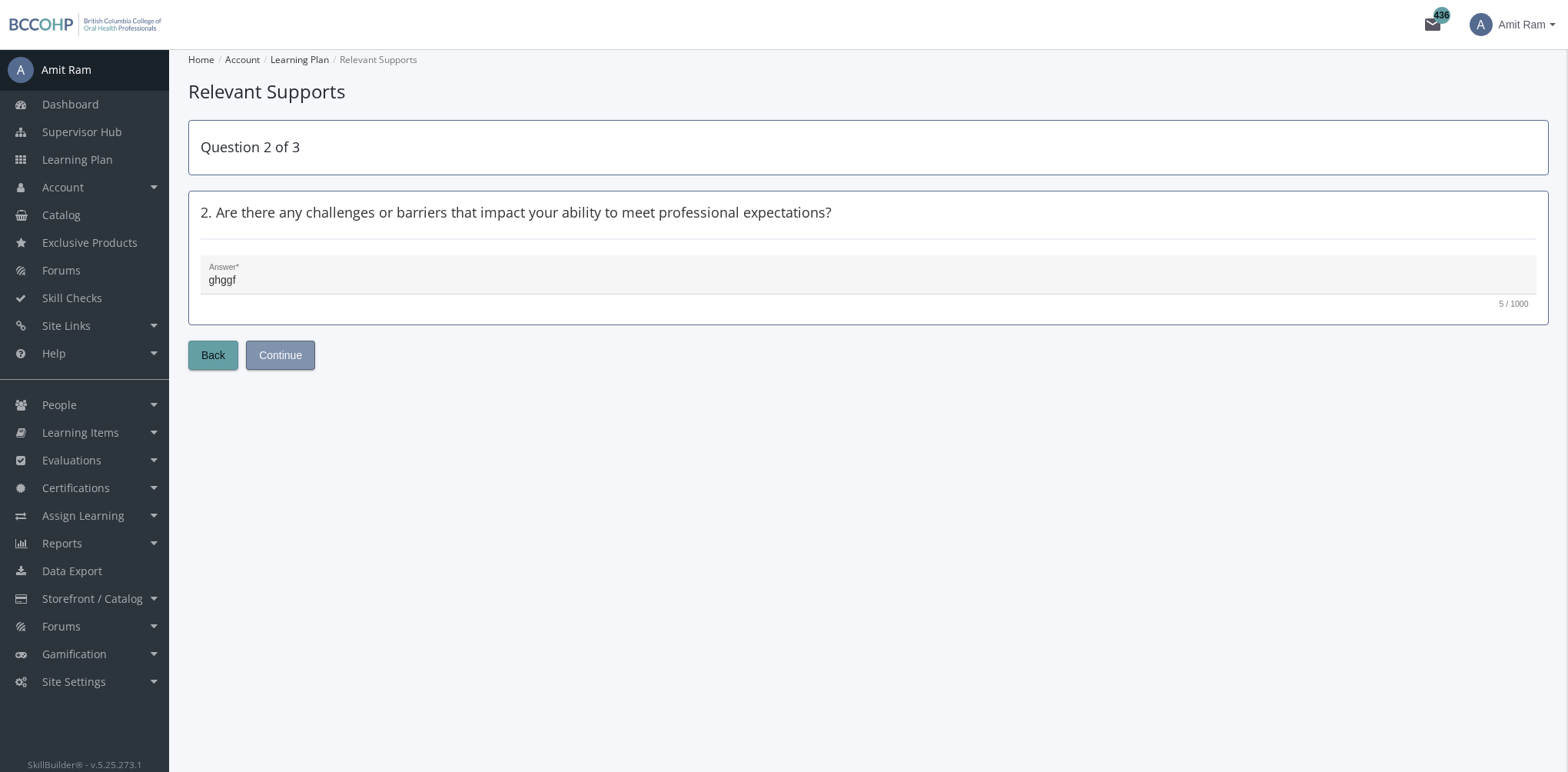
click at [289, 352] on span "Continue" at bounding box center [280, 355] width 43 height 27
click at [294, 273] on textarea "Answer *" at bounding box center [869, 281] width 1320 height 15
type textarea "hghnhg"
click at [283, 352] on span "Submit" at bounding box center [275, 355] width 34 height 27
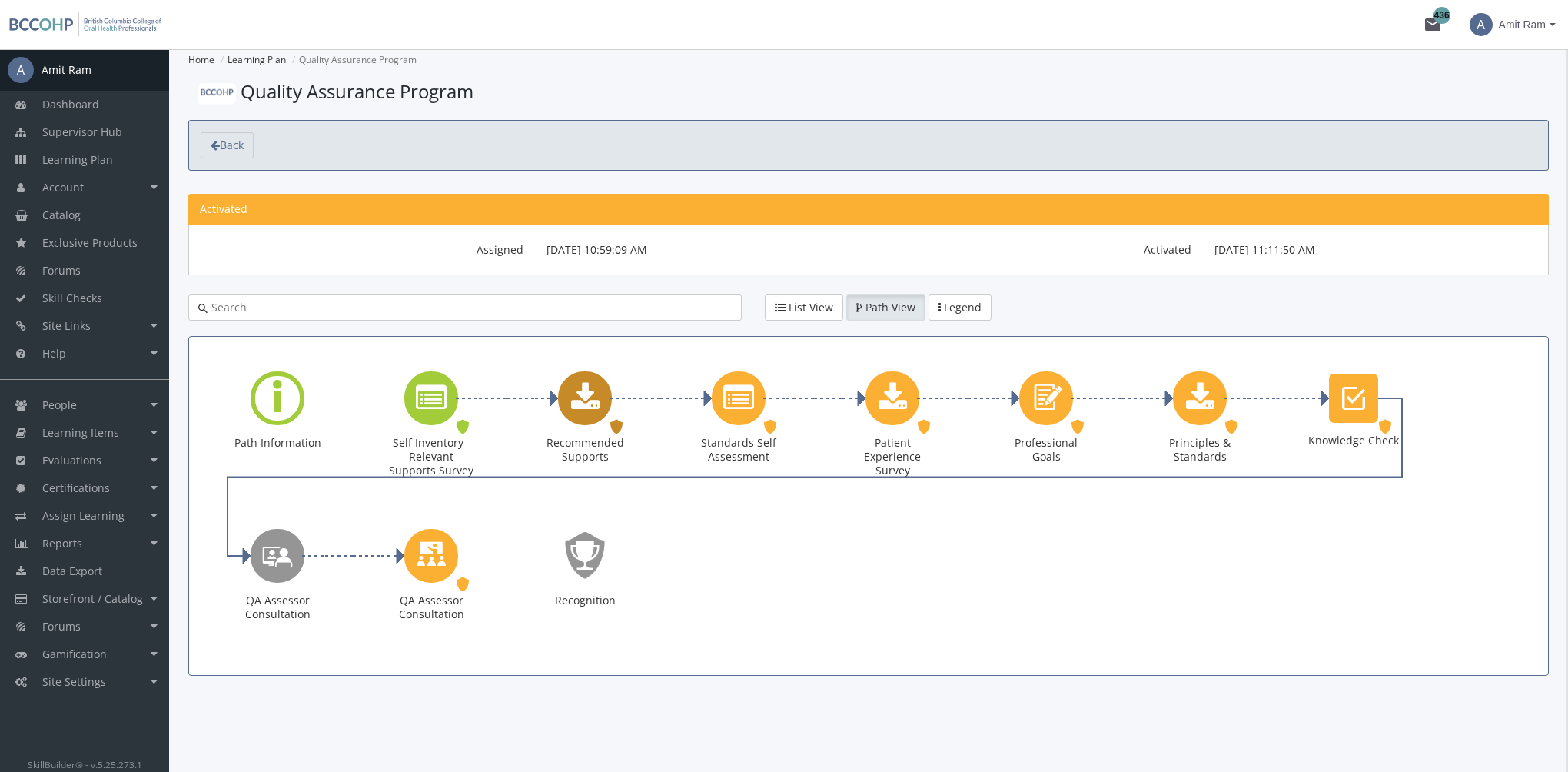
click at [582, 391] on icon "Recommended Supports" at bounding box center [585, 399] width 28 height 31
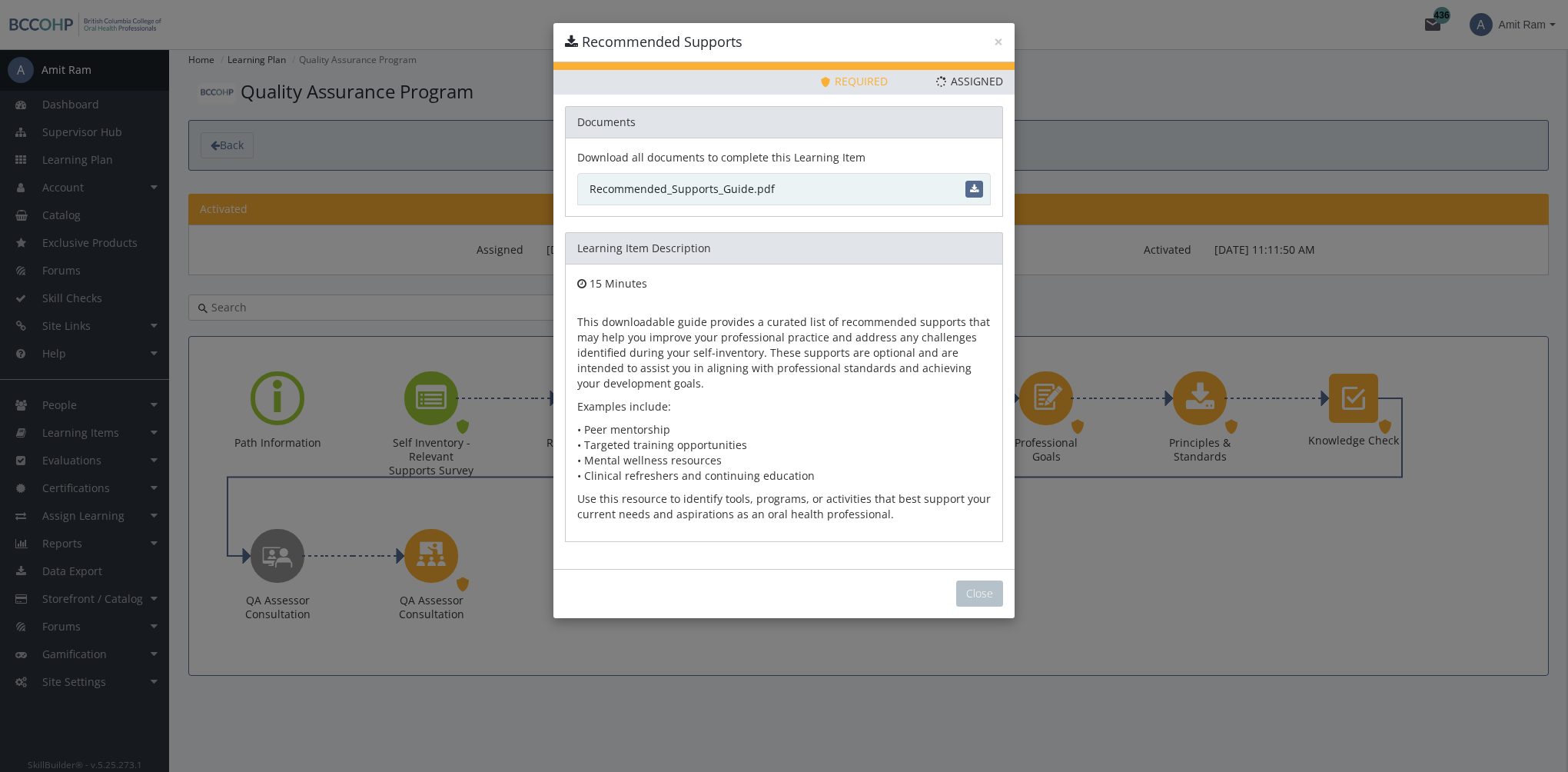
drag, startPoint x: 758, startPoint y: 184, endPoint x: 761, endPoint y: 193, distance: 9.5
click at [756, 184] on link "Recommended_Supports_Guide.pdf" at bounding box center [784, 190] width 414 height 33
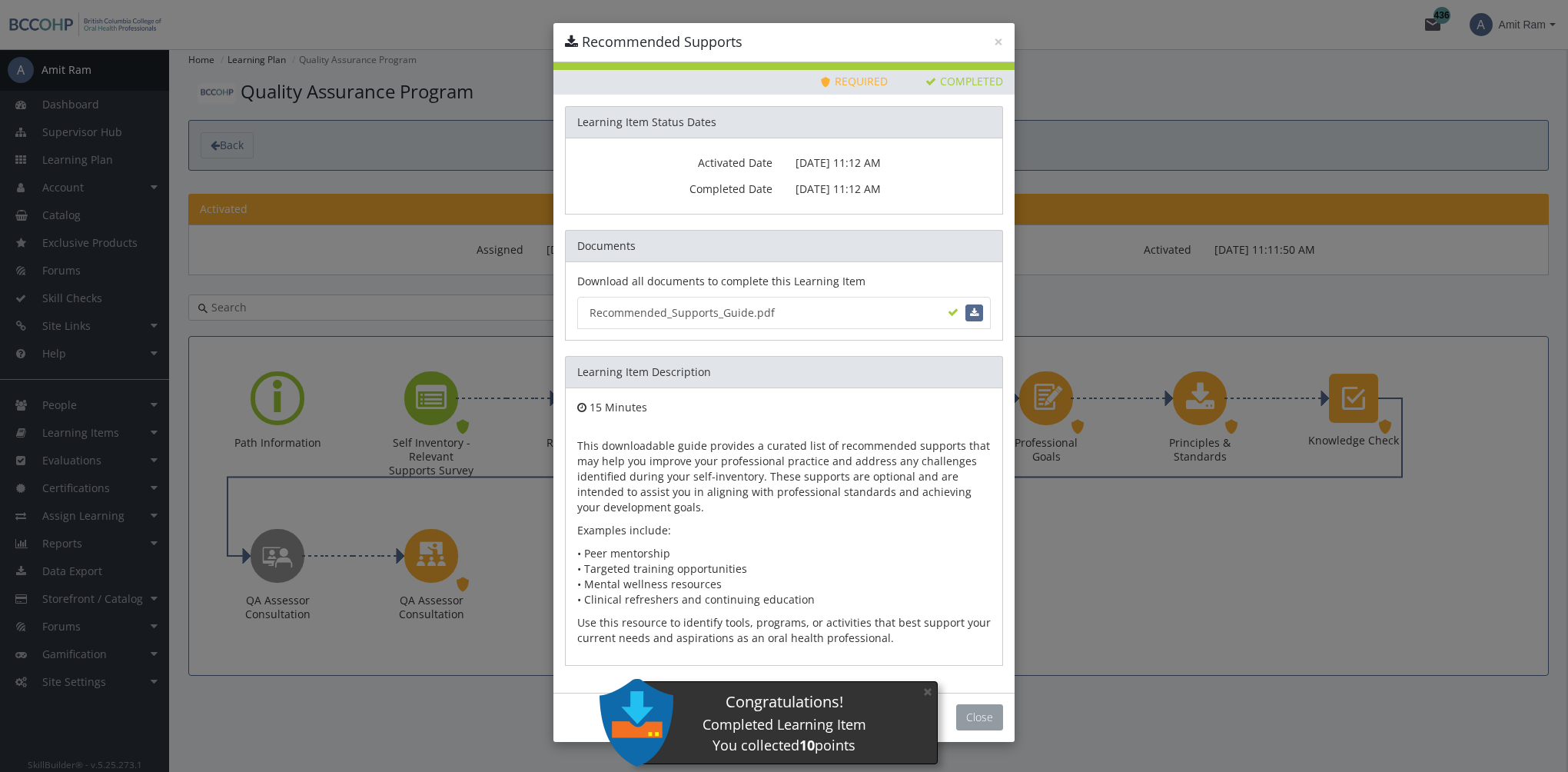
click at [972, 710] on button "Close" at bounding box center [980, 718] width 47 height 26
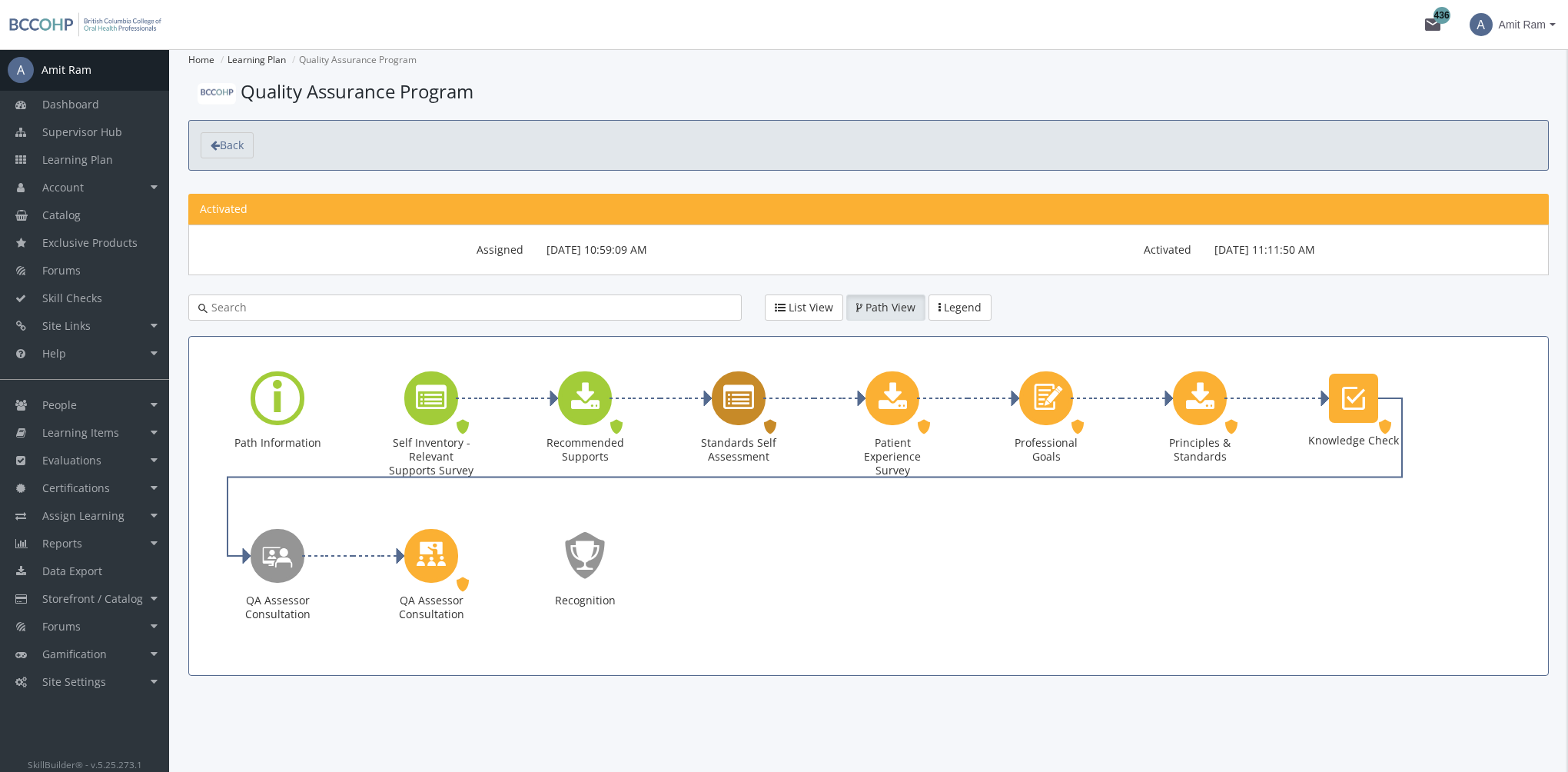
click at [759, 389] on div "Standards Self Assessment" at bounding box center [760, 398] width 7 height 18
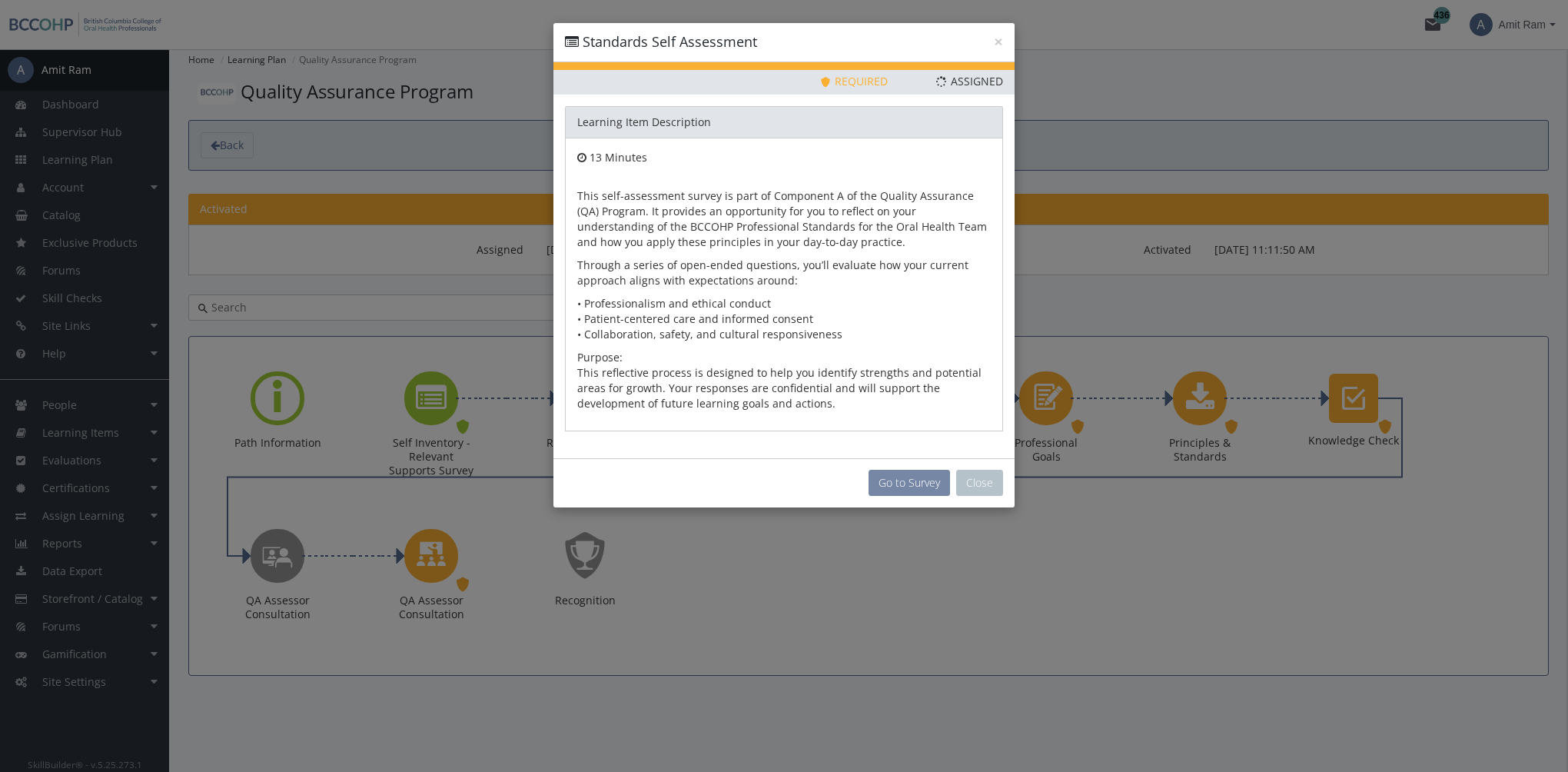
click at [901, 480] on button "Go to Survey" at bounding box center [910, 482] width 82 height 26
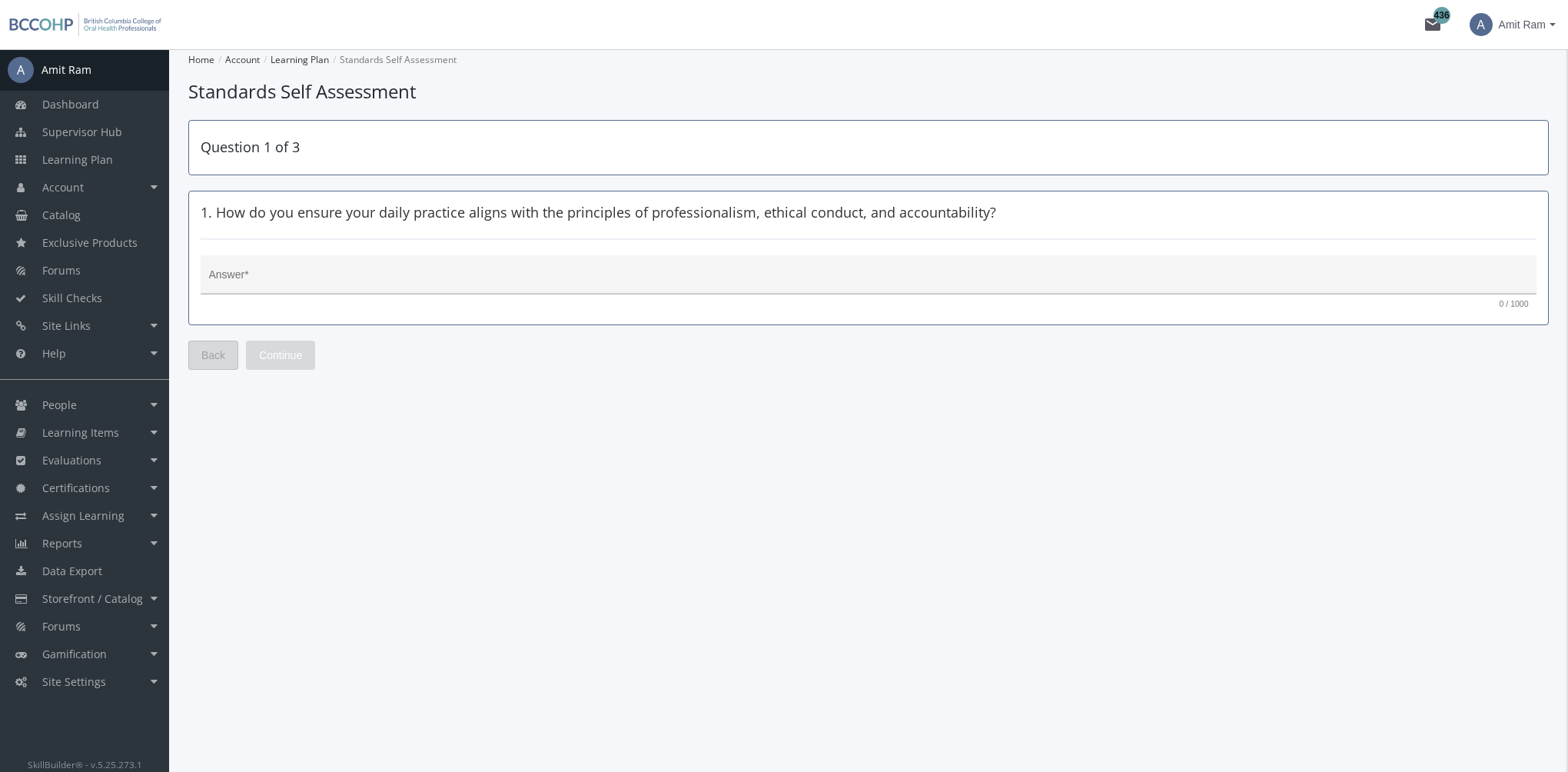
click at [434, 275] on textarea "Answer *" at bounding box center [869, 281] width 1320 height 15
type textarea "fds"
click at [304, 348] on button "Continue" at bounding box center [281, 355] width 69 height 29
click at [284, 286] on textarea "Answer *" at bounding box center [869, 281] width 1320 height 15
type textarea "dsfsd"
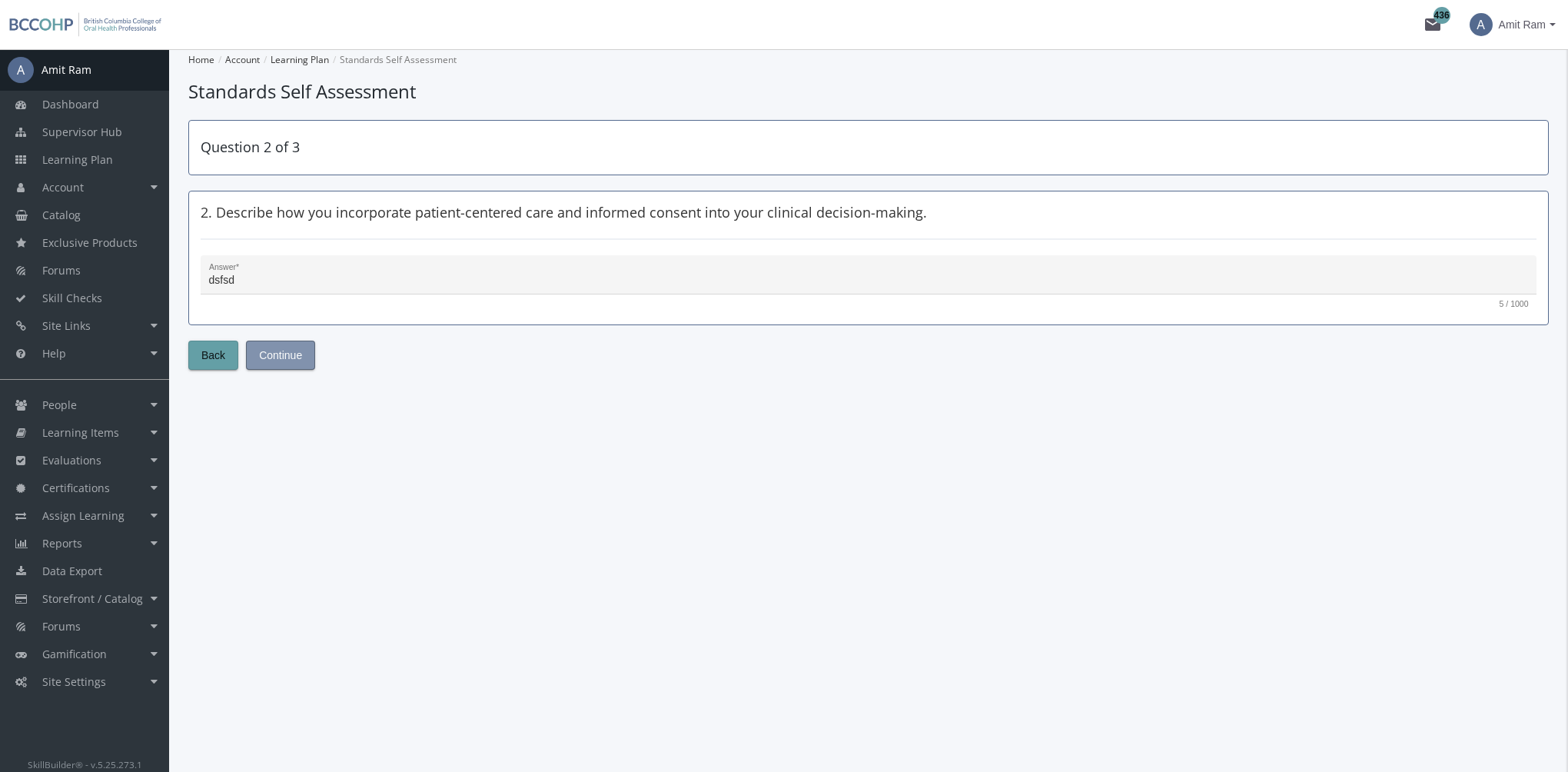
click at [294, 356] on span "Continue" at bounding box center [280, 355] width 43 height 27
click at [308, 269] on div "Answer *" at bounding box center [869, 279] width 1320 height 32
type textarea "fdsfsddfs"
click at [298, 354] on button "Submit" at bounding box center [276, 355] width 60 height 29
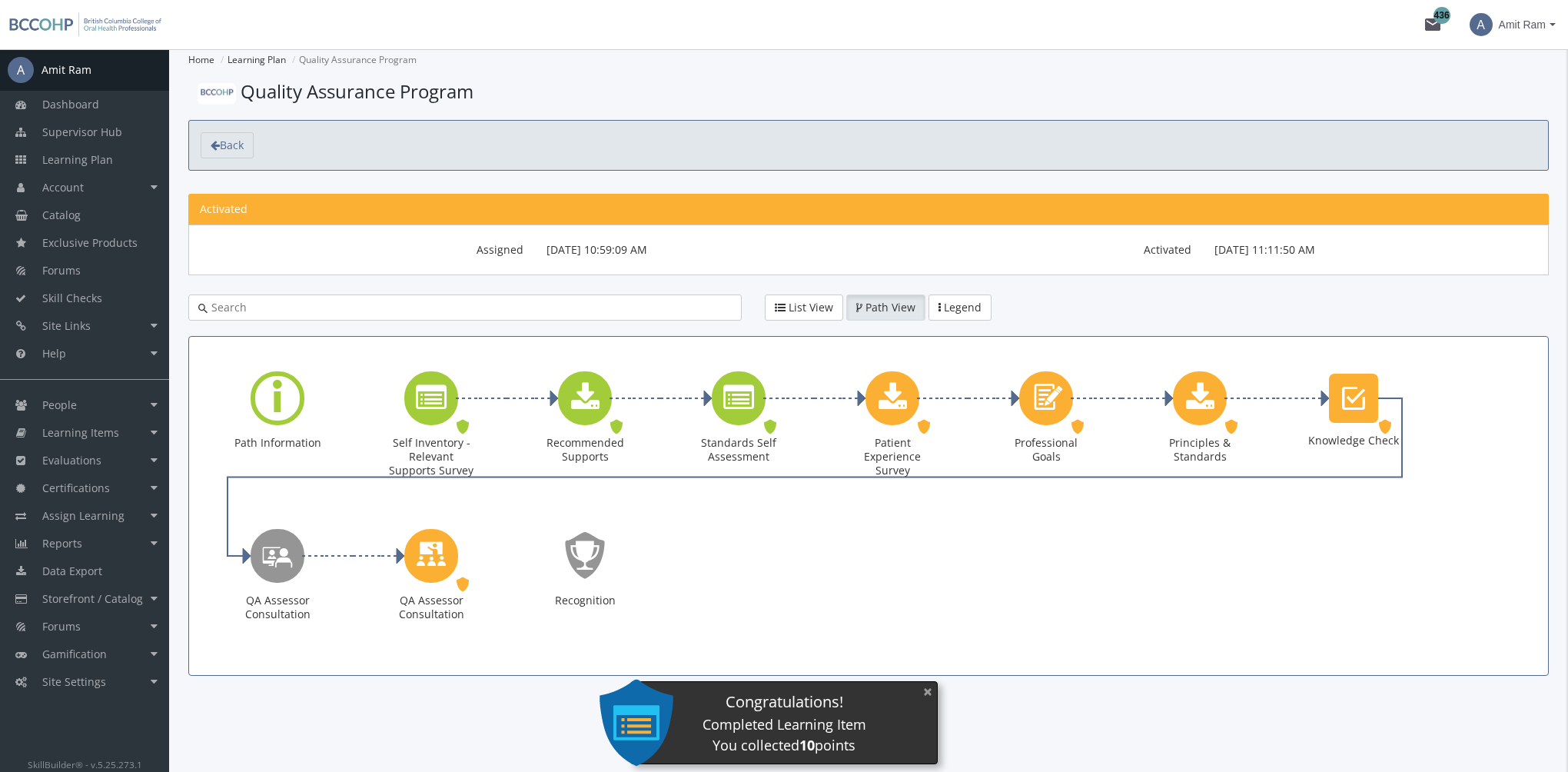
click at [932, 690] on button "×" at bounding box center [928, 691] width 25 height 32
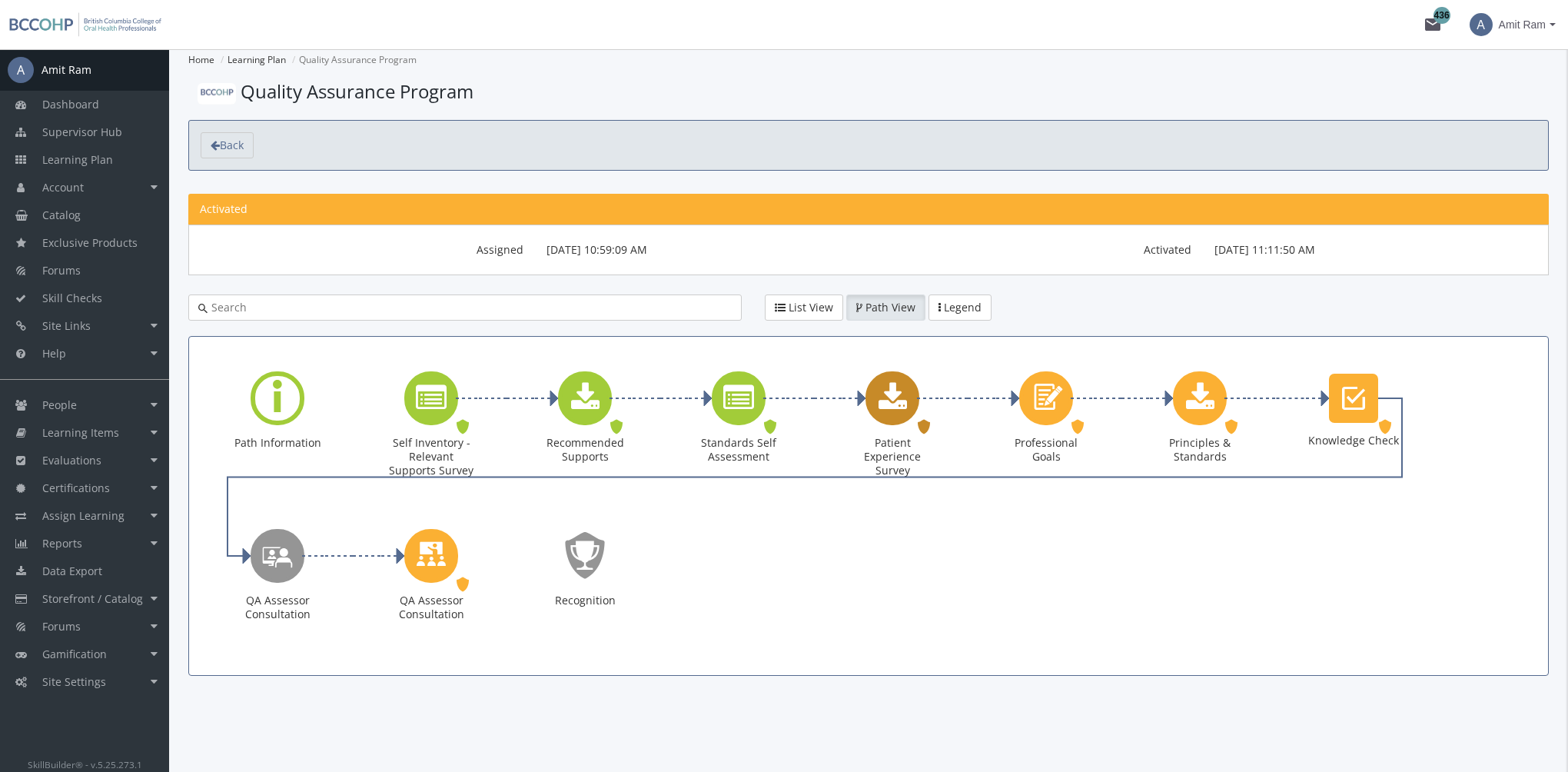
click at [898, 403] on icon "Patient Experience Survey" at bounding box center [892, 399] width 28 height 31
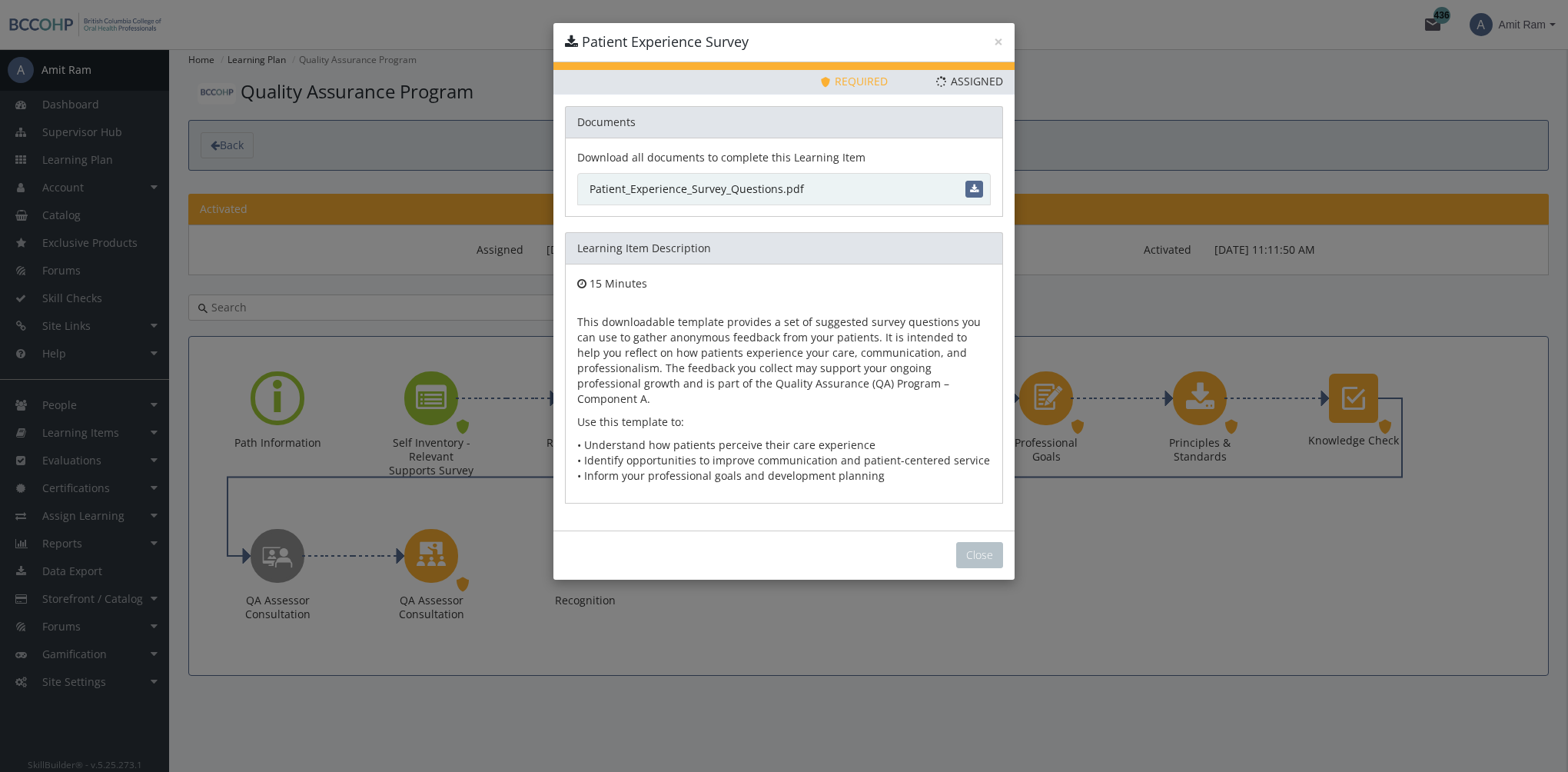
click at [763, 192] on link "Patient_Experience_Survey_Questions.pdf" at bounding box center [784, 190] width 414 height 33
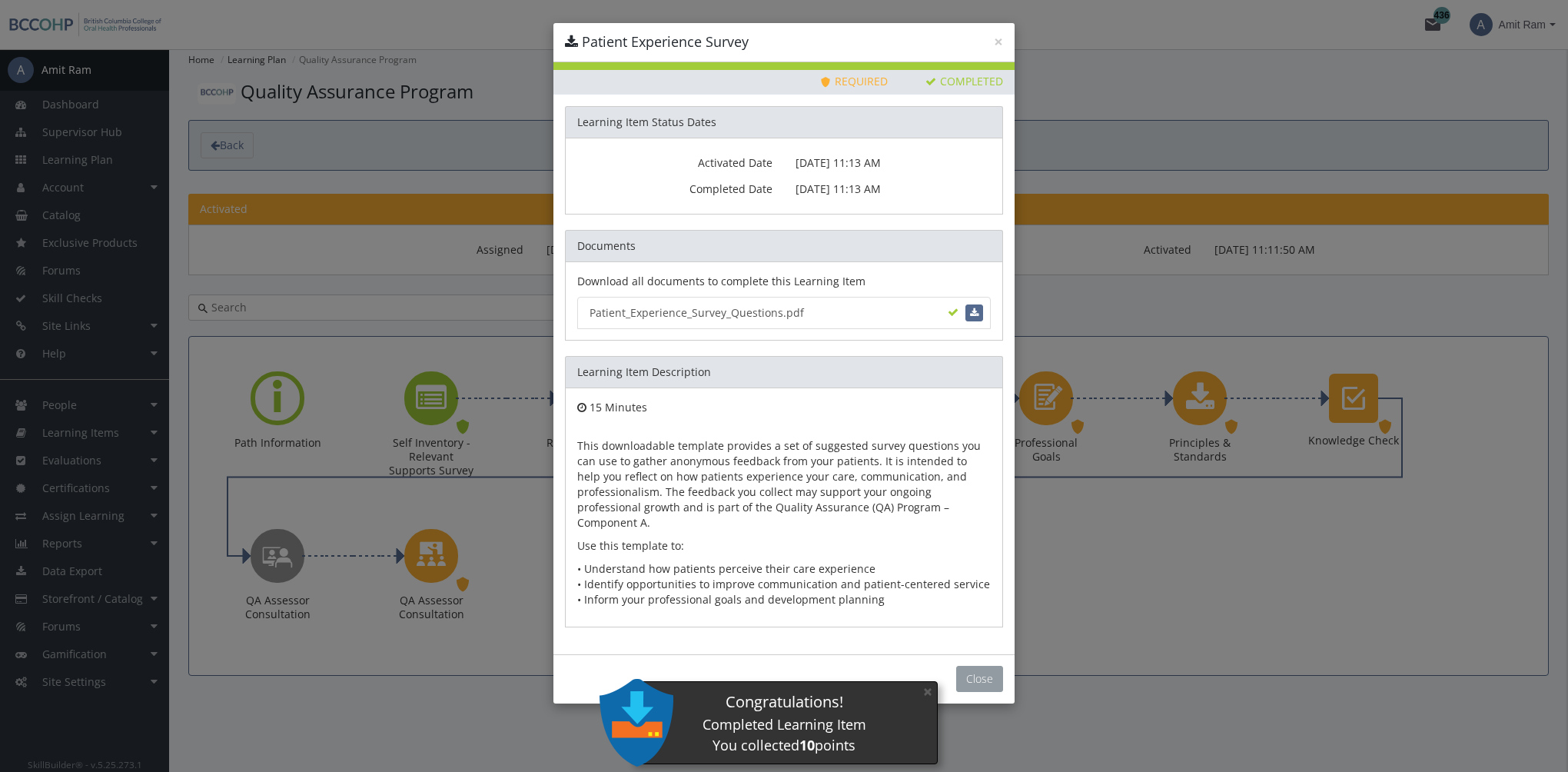
click at [981, 666] on button "Close" at bounding box center [980, 678] width 47 height 26
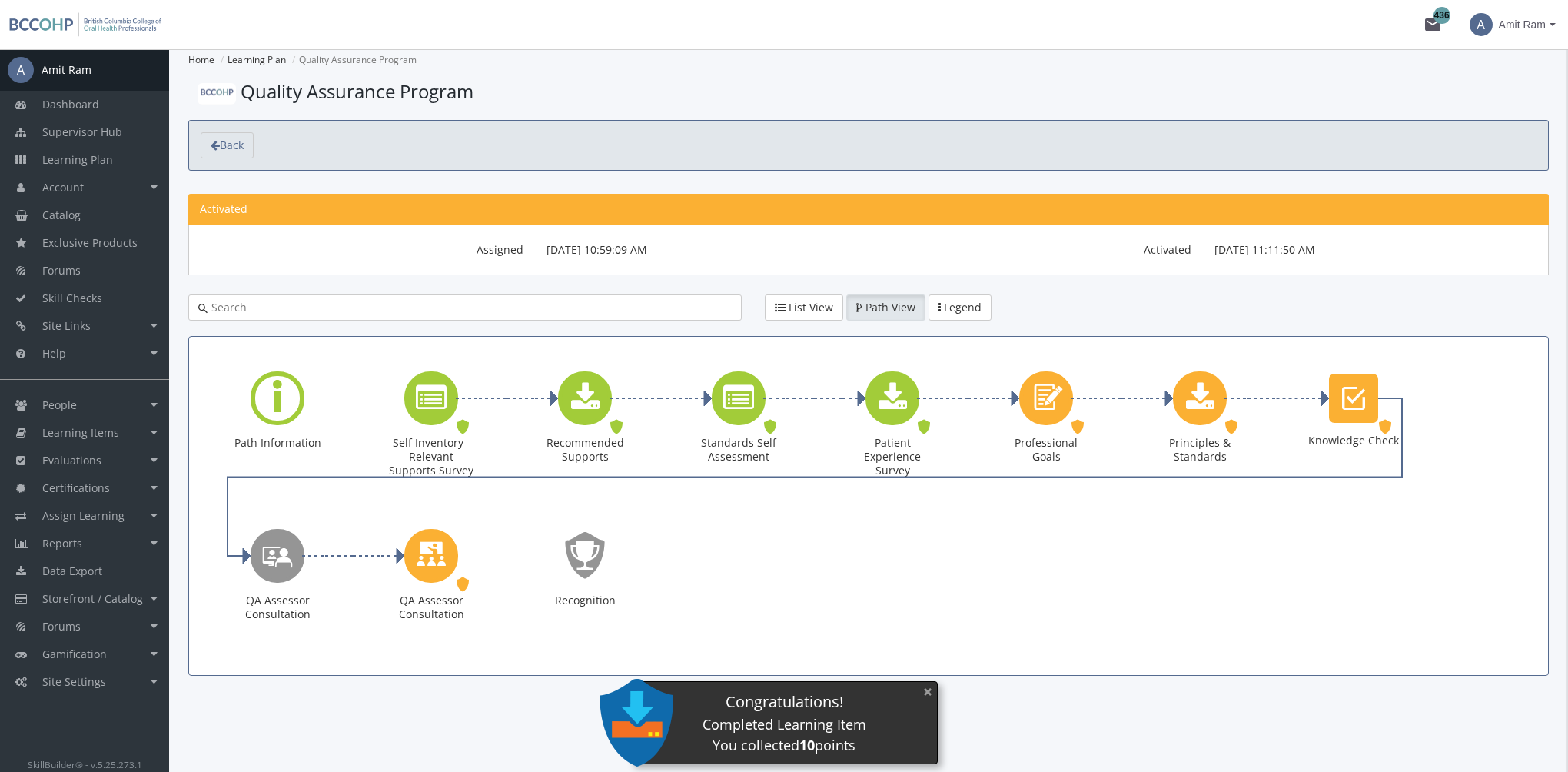
click at [930, 696] on button "×" at bounding box center [928, 691] width 25 height 32
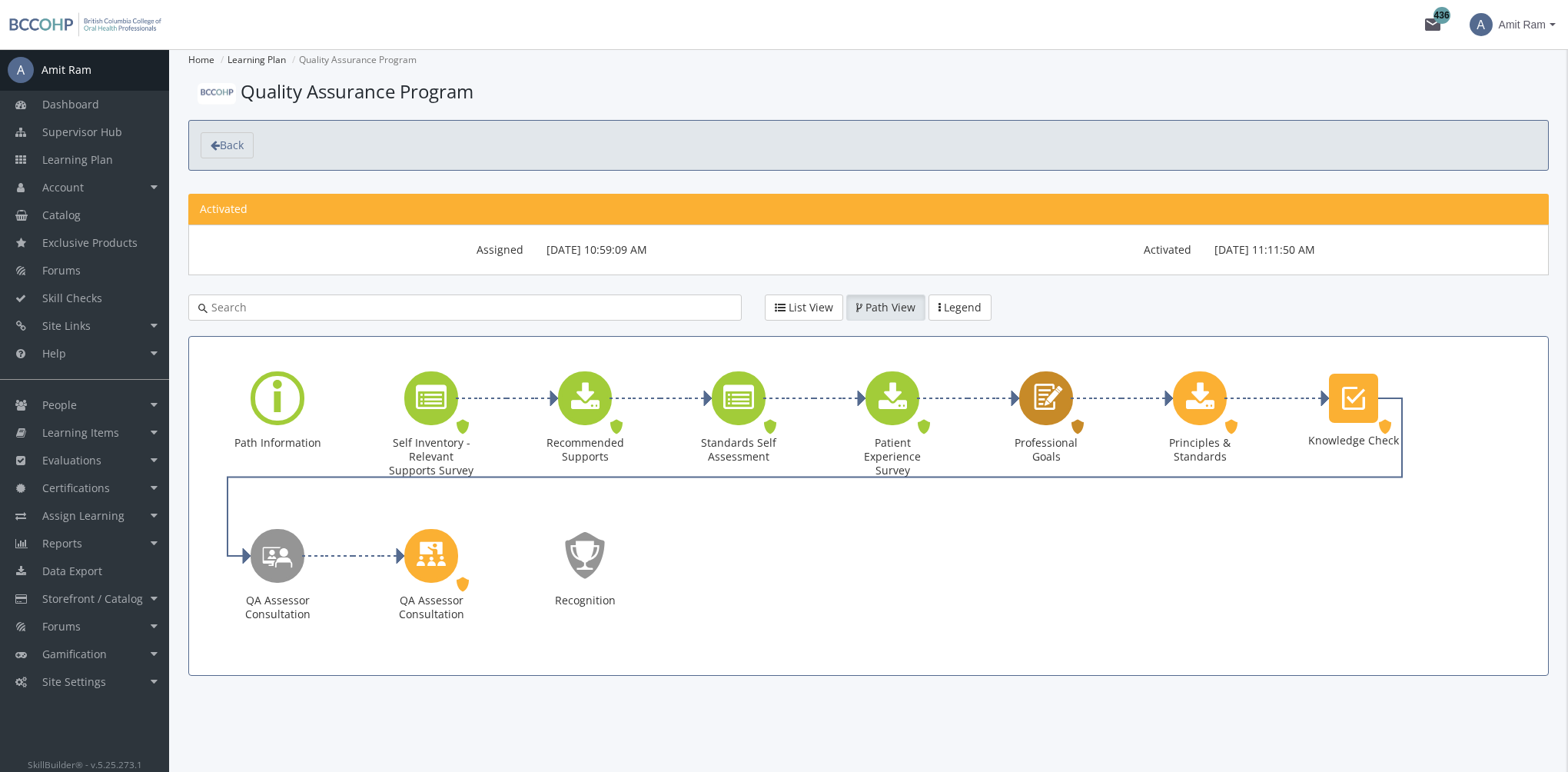
click at [1054, 404] on icon "Professional Goals" at bounding box center [1046, 398] width 35 height 44
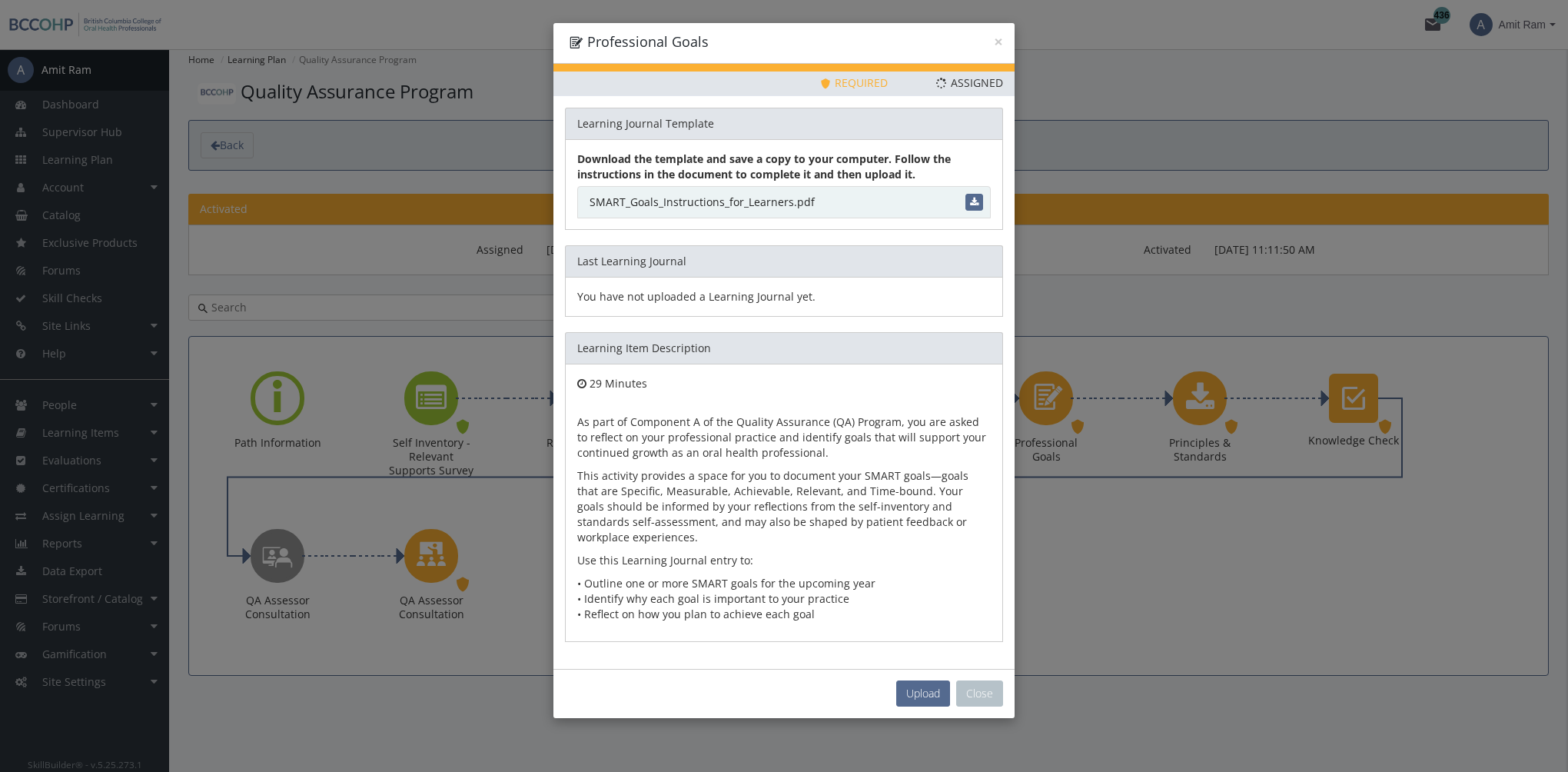
click at [782, 201] on link "SMART_Goals_Instructions_for_Learners.pdf" at bounding box center [784, 203] width 414 height 33
click at [924, 691] on span "Upload" at bounding box center [922, 693] width 34 height 15
type input "C:\fakepath\My Professional Goals.pdf"
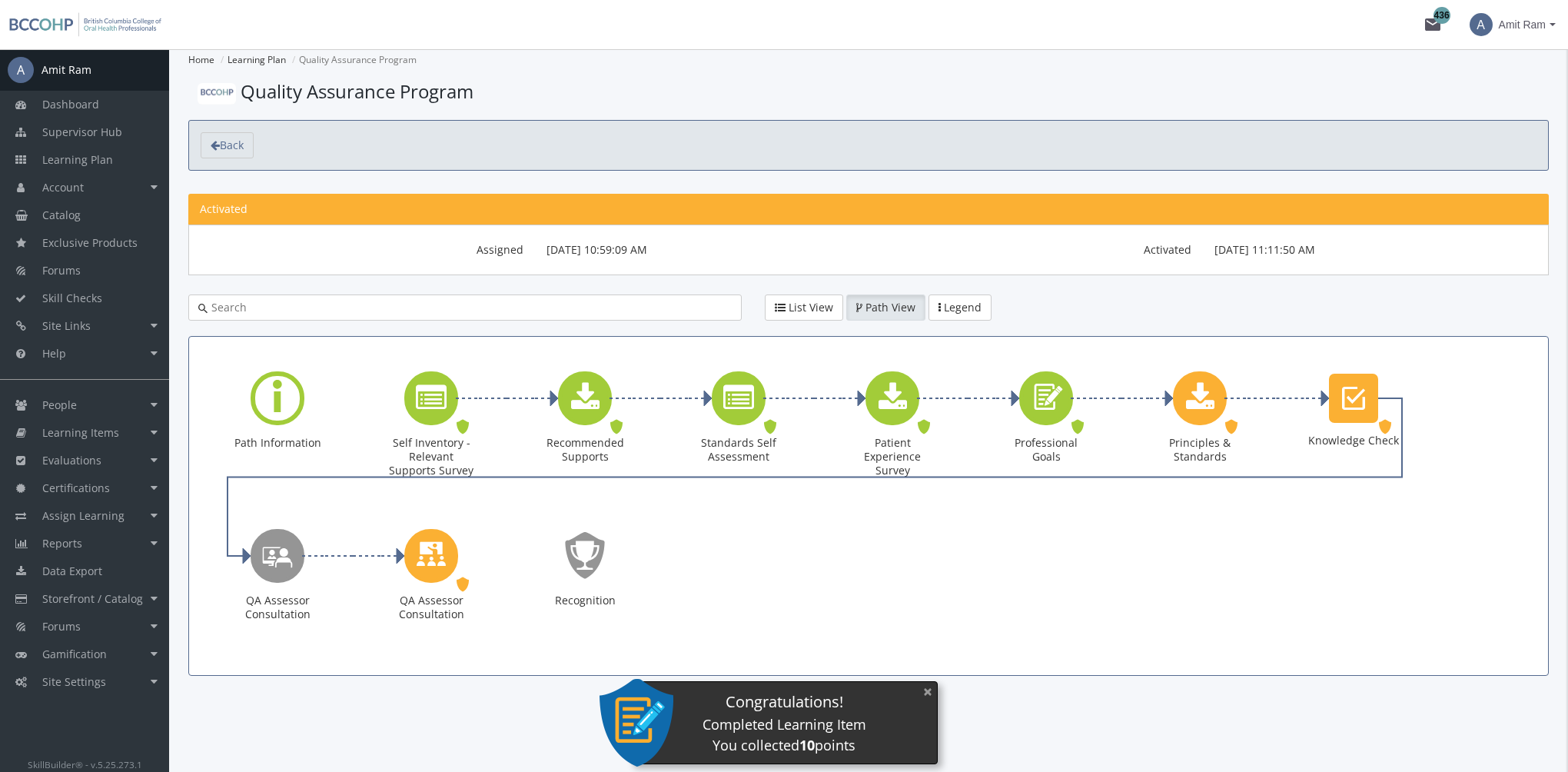
click at [925, 690] on button "×" at bounding box center [928, 691] width 25 height 32
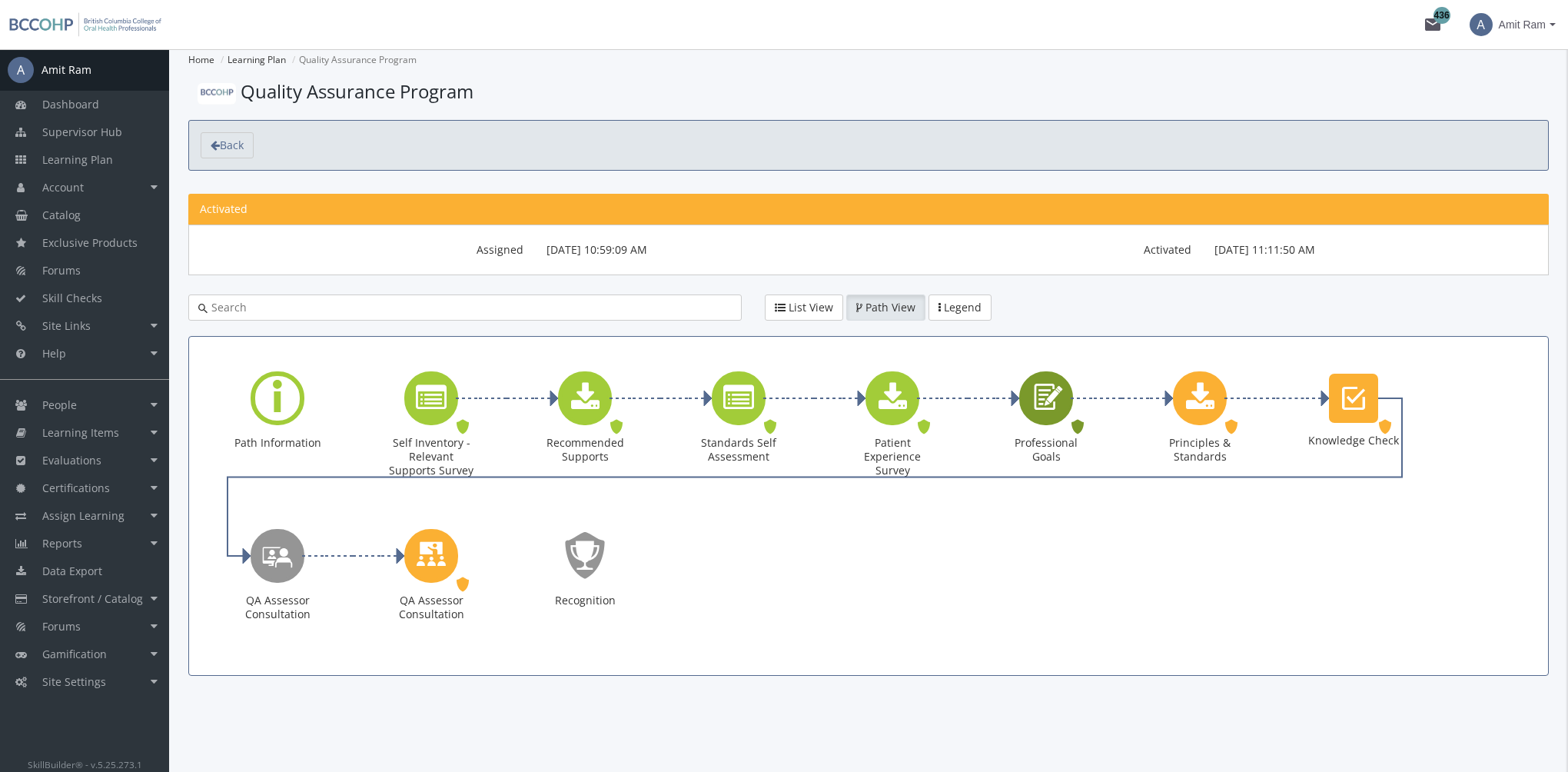
click at [1049, 406] on icon "Professional Goals" at bounding box center [1046, 398] width 35 height 44
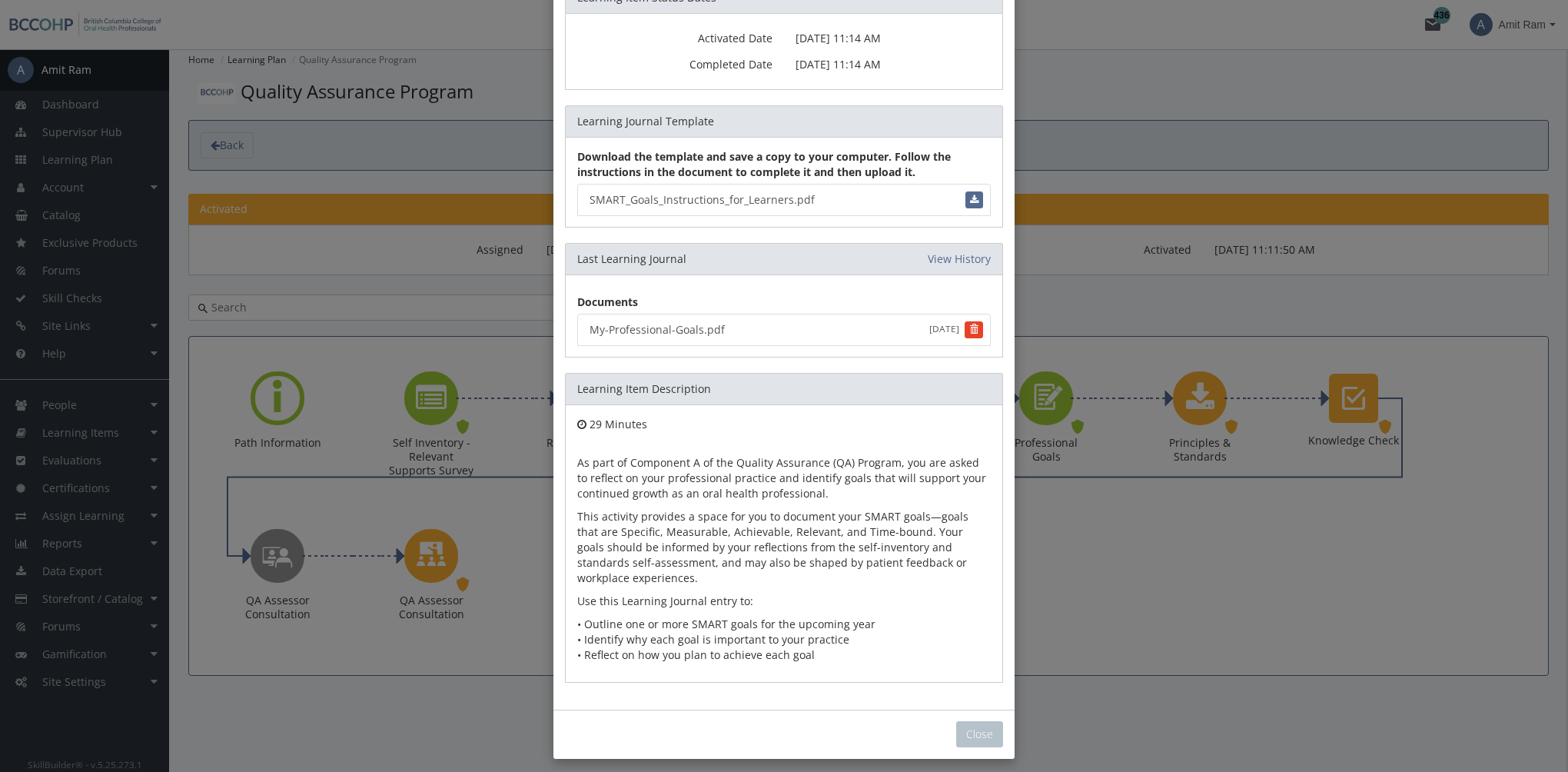
scroll to position [133, 0]
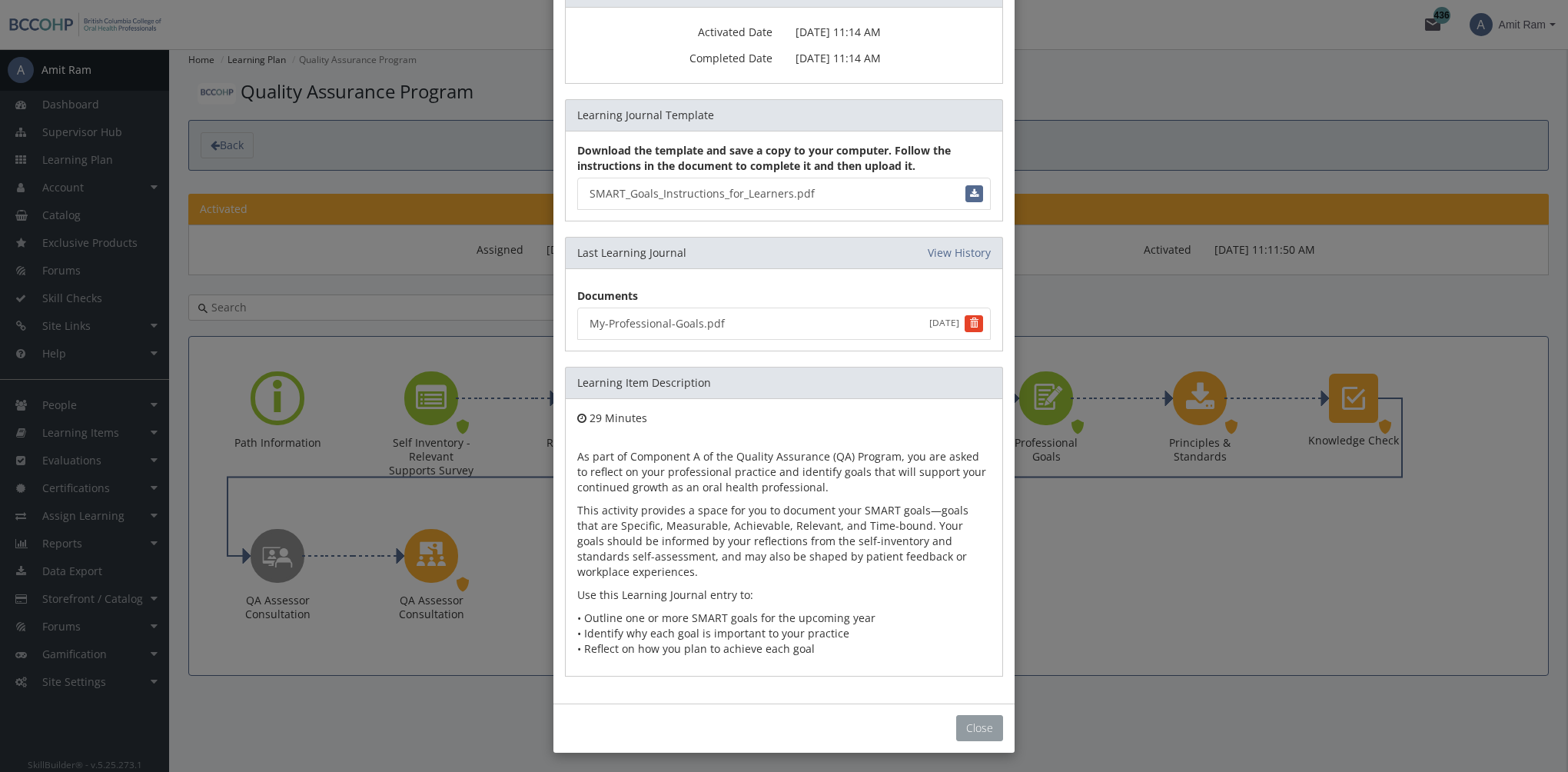
click at [984, 732] on button "Close" at bounding box center [980, 728] width 47 height 26
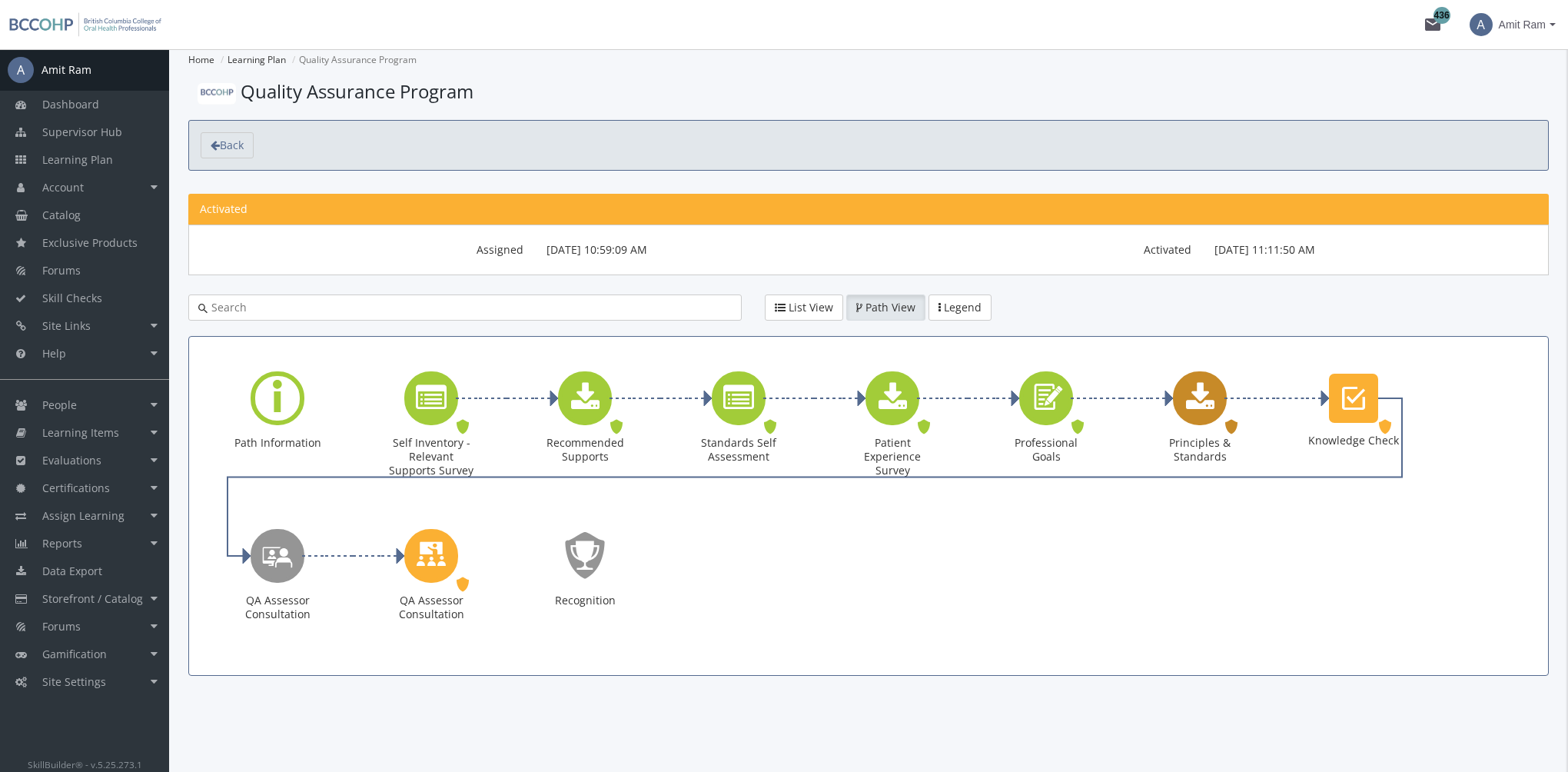
click at [1207, 409] on icon "Principles & Standards" at bounding box center [1200, 399] width 28 height 31
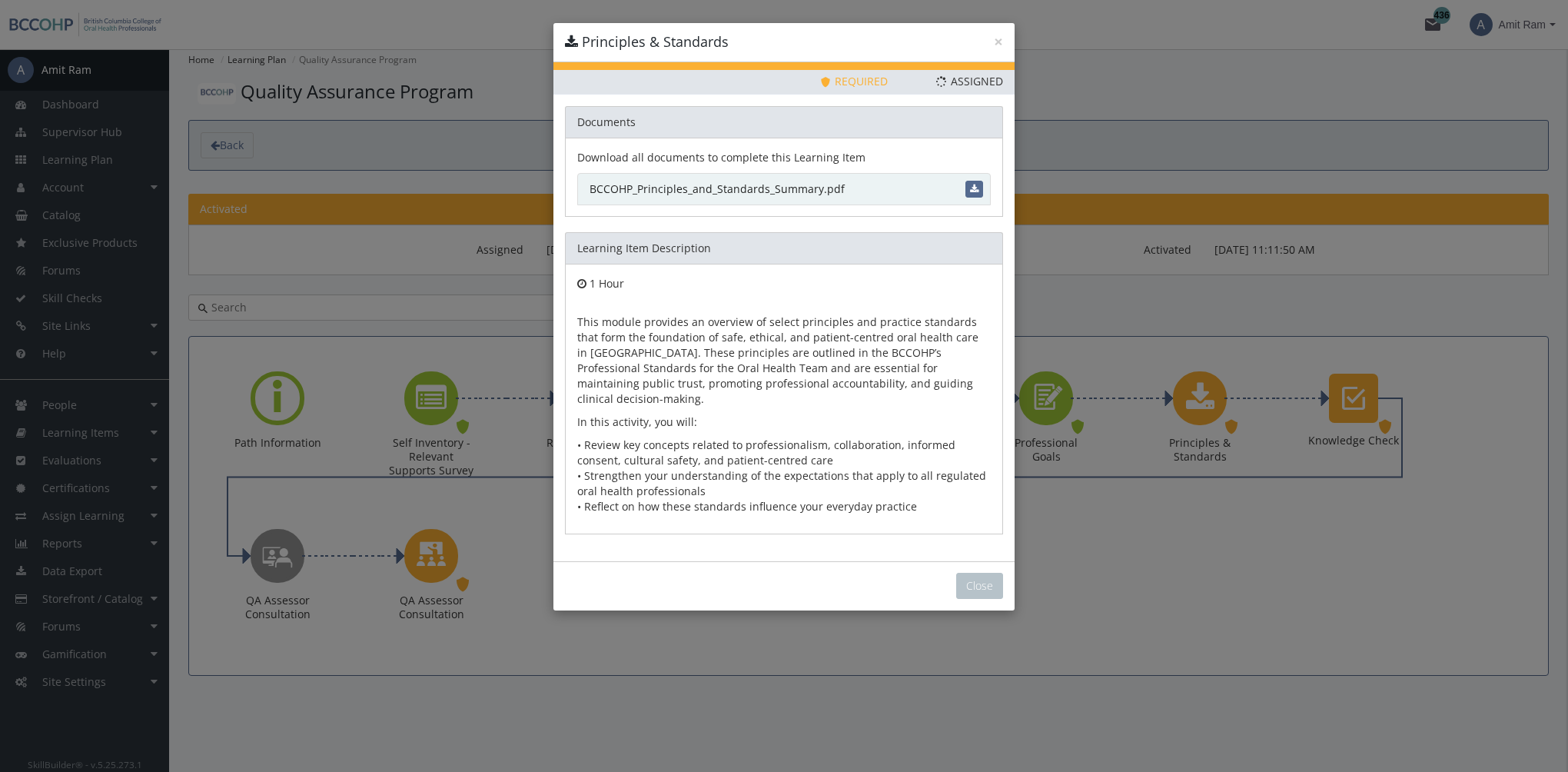
click at [792, 191] on link "BCCOHP_Principles_and_Standards_Summary.pdf" at bounding box center [784, 190] width 414 height 33
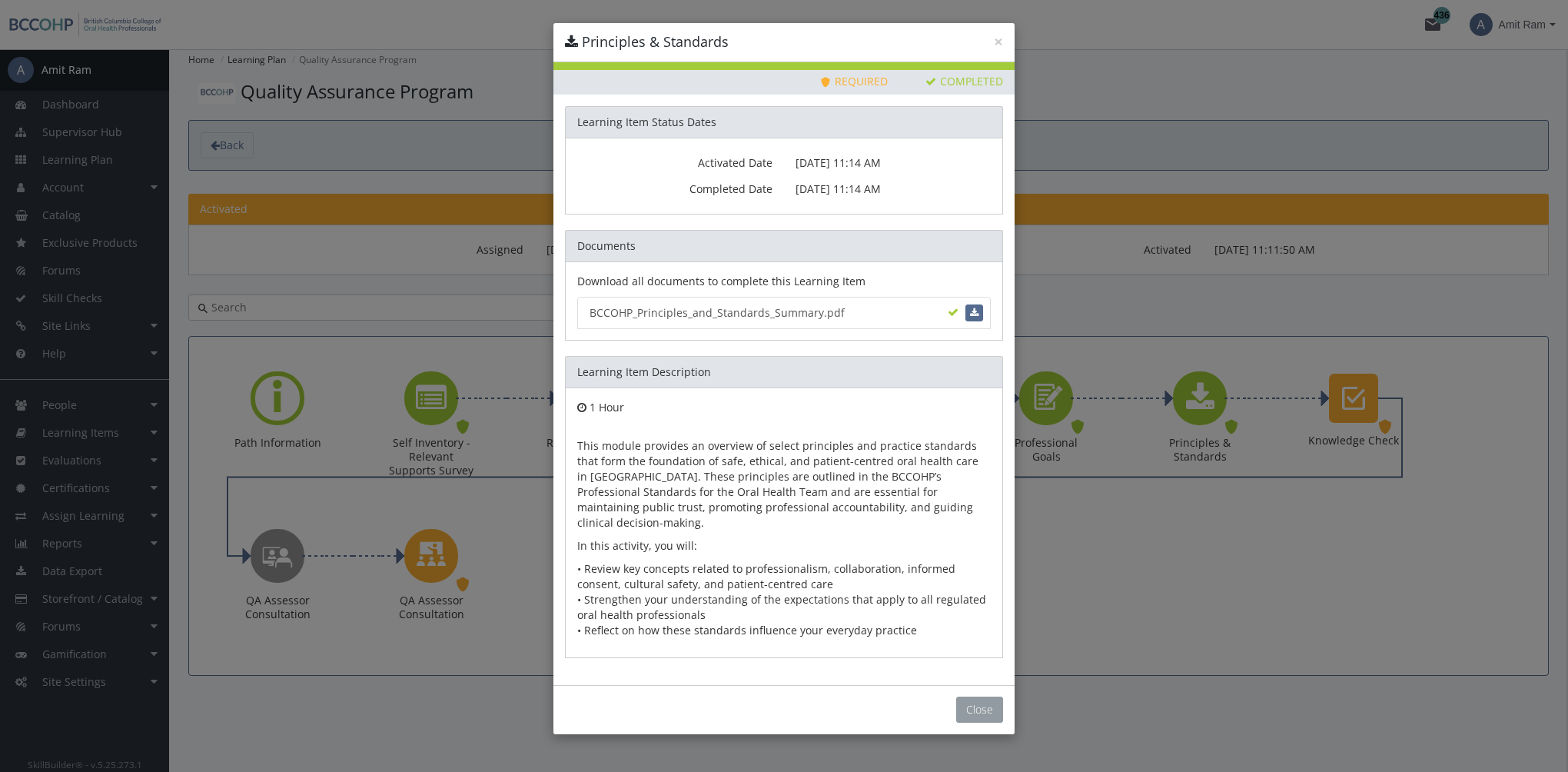
click at [990, 697] on button "Close" at bounding box center [980, 709] width 47 height 26
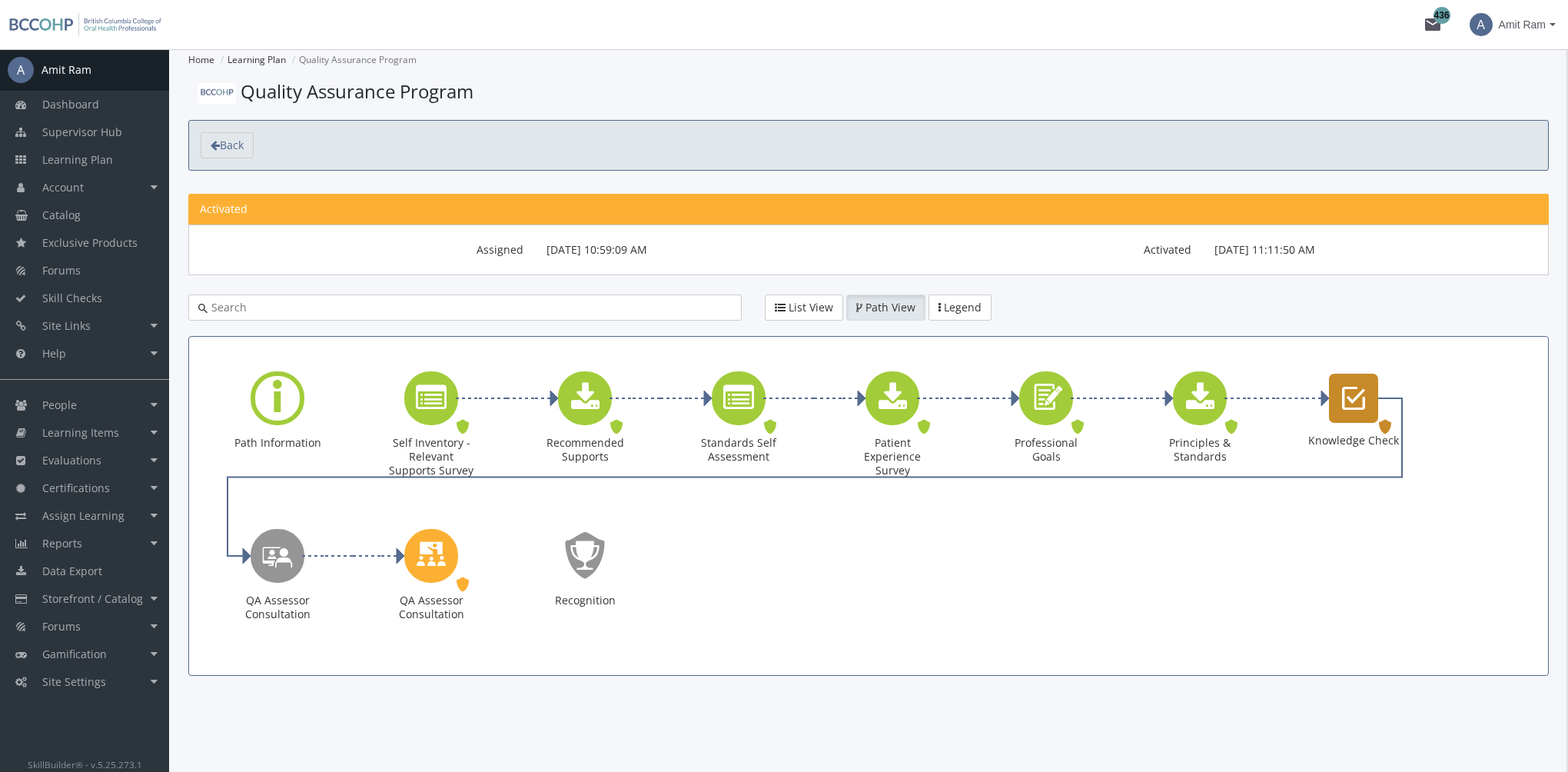
click at [1351, 414] on div "Knowledge Check" at bounding box center [1354, 399] width 49 height 49
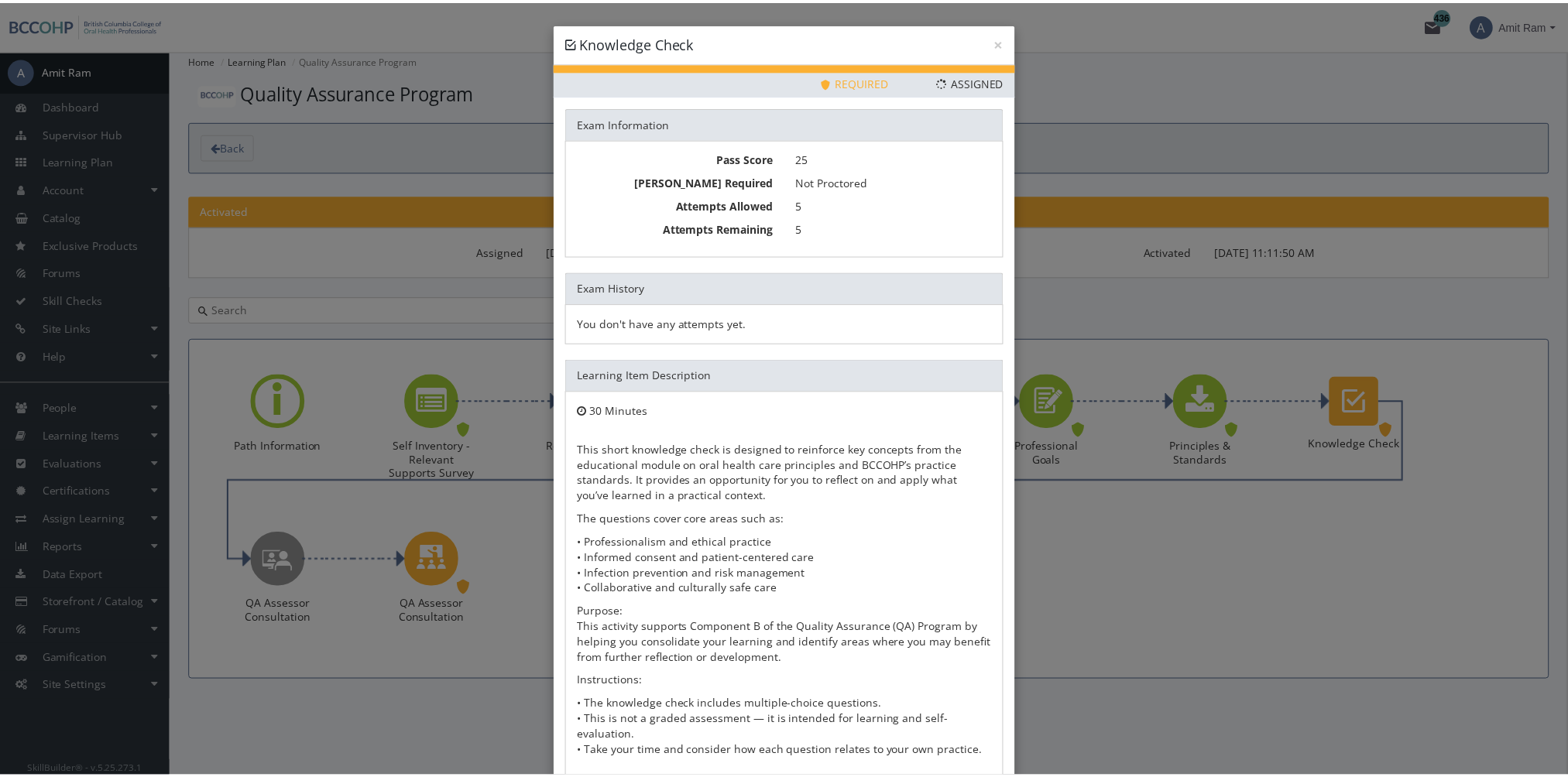
scroll to position [83, 0]
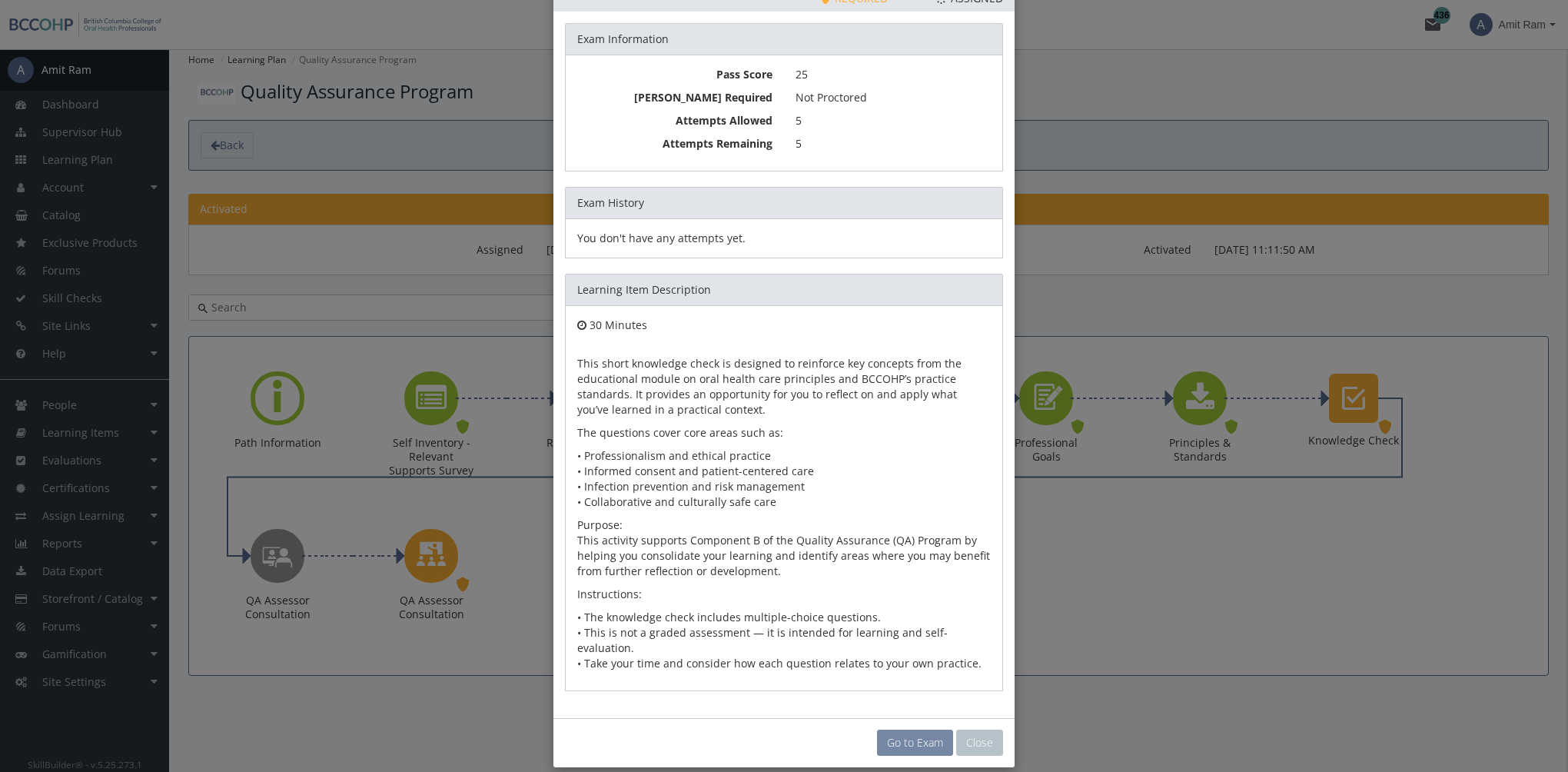
click at [920, 730] on link "Go to Exam" at bounding box center [915, 743] width 76 height 26
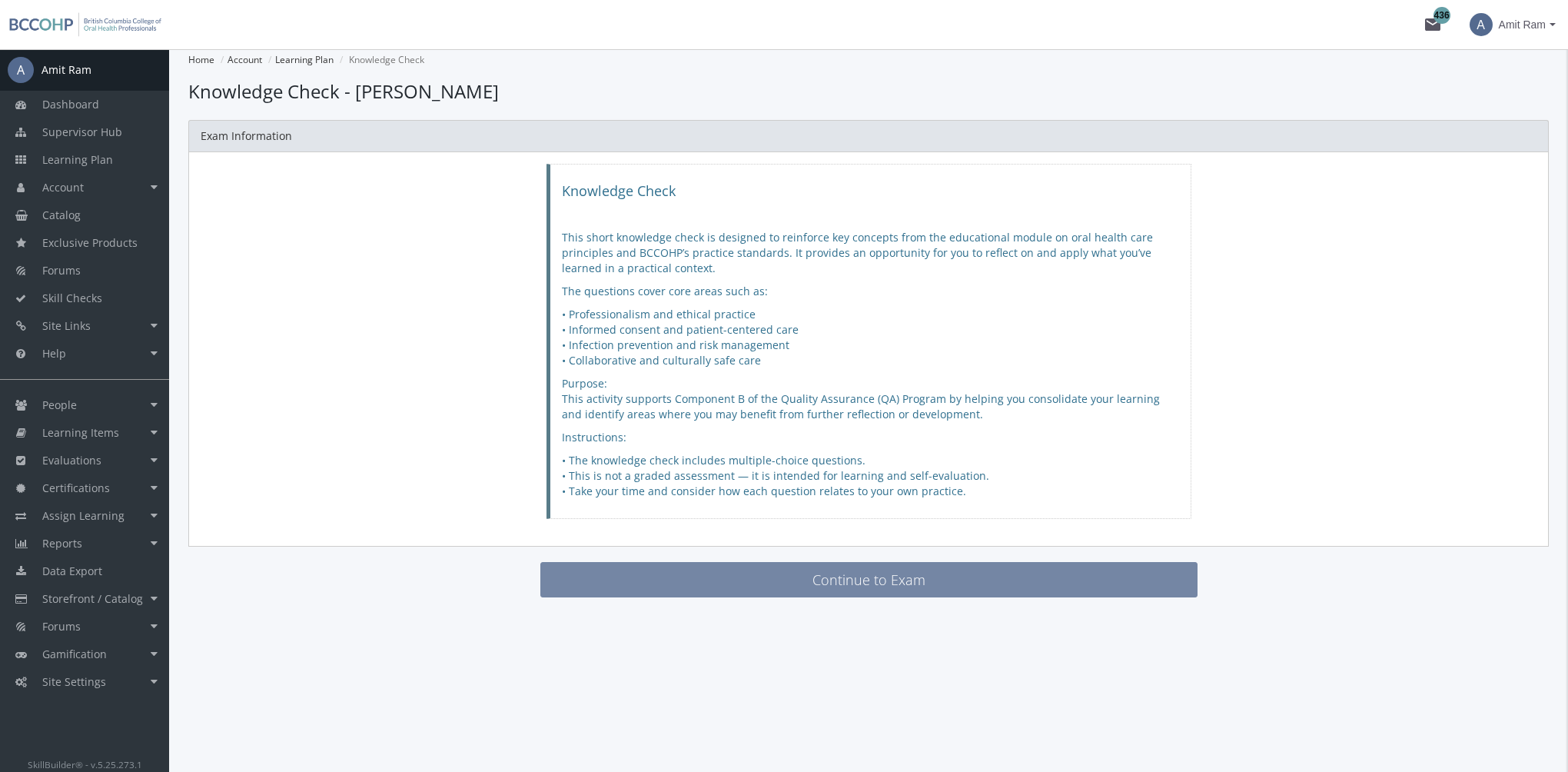
click at [867, 576] on button "Continue to Exam" at bounding box center [869, 579] width 657 height 35
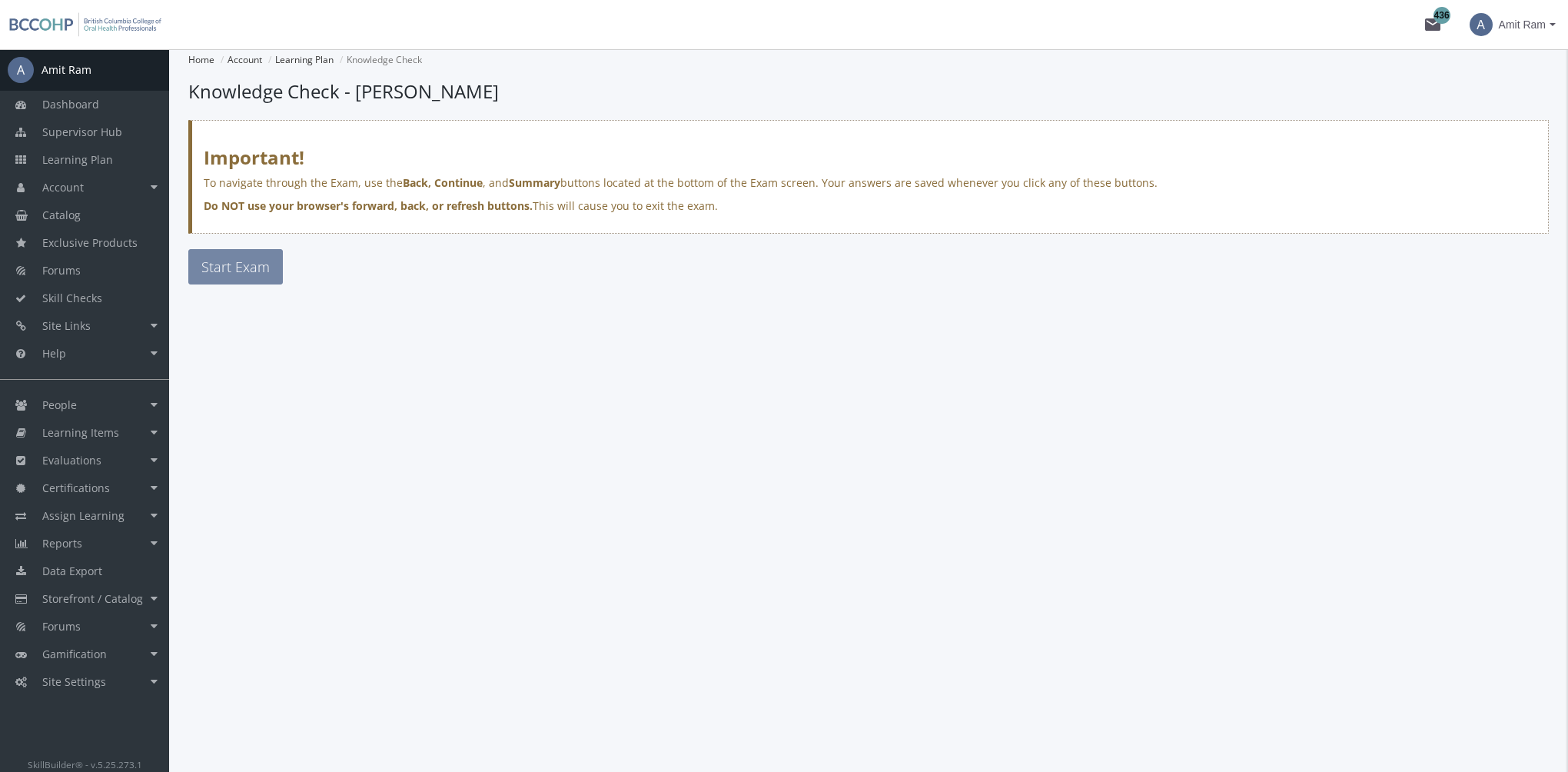
click at [249, 272] on span "Start Exam" at bounding box center [235, 267] width 68 height 18
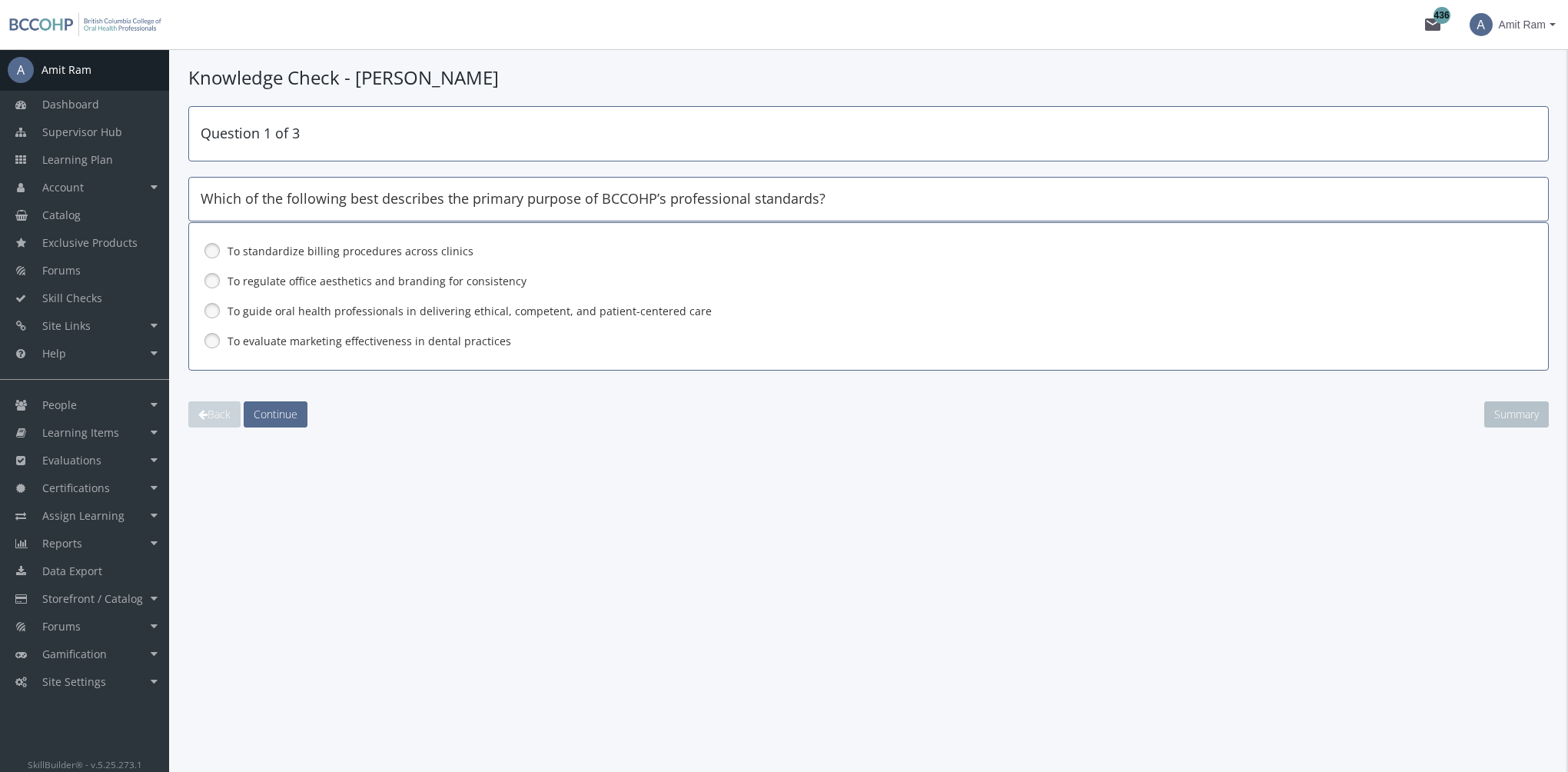
click at [308, 313] on label "To guide oral health professionals in delivering ethical, competent, and patien…" at bounding box center [829, 311] width 1202 height 15
click at [284, 407] on span "Continue" at bounding box center [275, 414] width 44 height 15
click at [272, 305] on label "Ensure the patient understands all options, risks, and benefits, and provides i…" at bounding box center [829, 311] width 1202 height 15
click at [277, 408] on span "Continue" at bounding box center [275, 414] width 44 height 15
click at [267, 255] on label "Following standardized sterilization protocols for all reusable instruments" at bounding box center [829, 251] width 1202 height 15
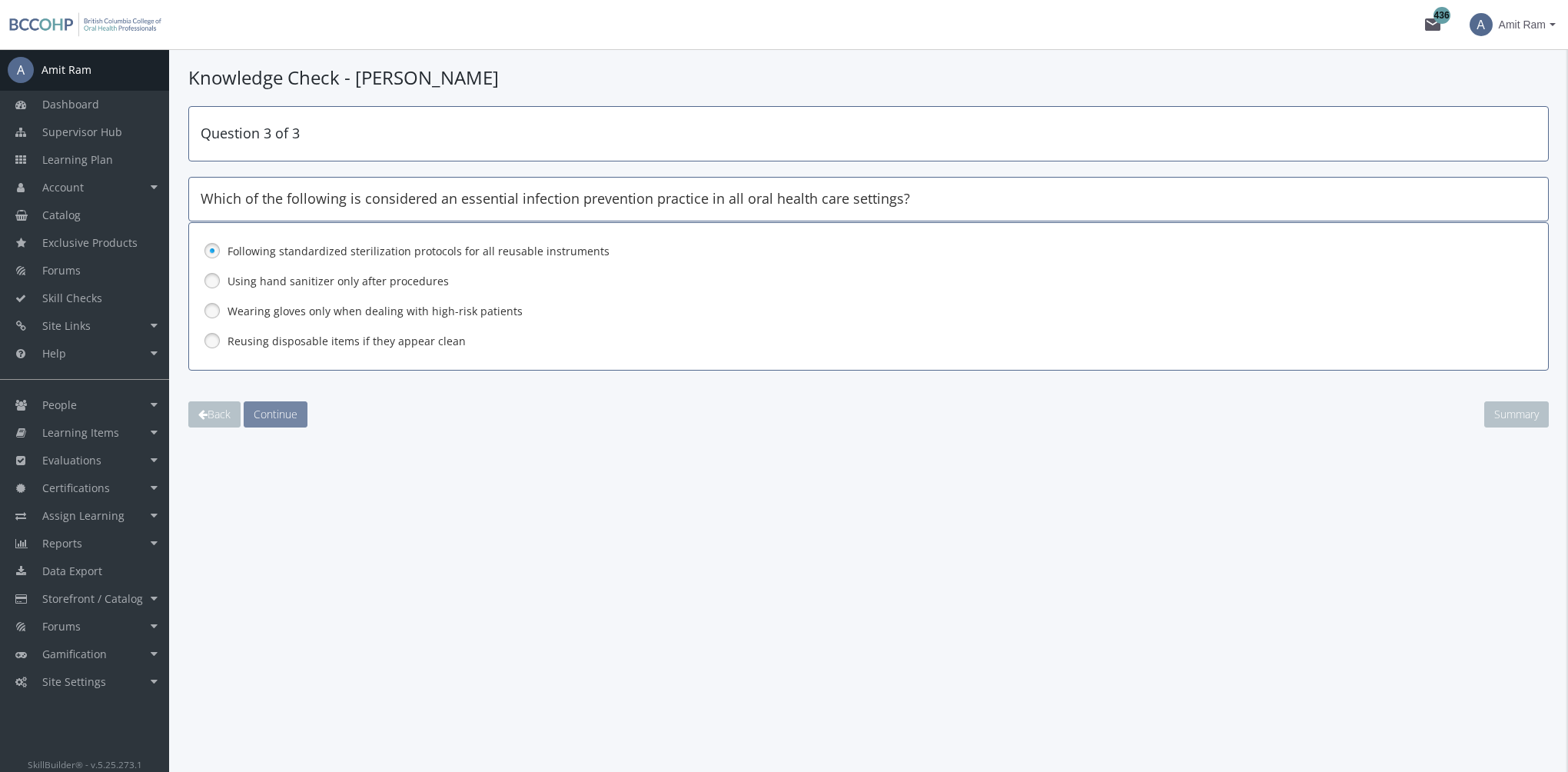
click at [272, 411] on span "Continue" at bounding box center [275, 414] width 44 height 15
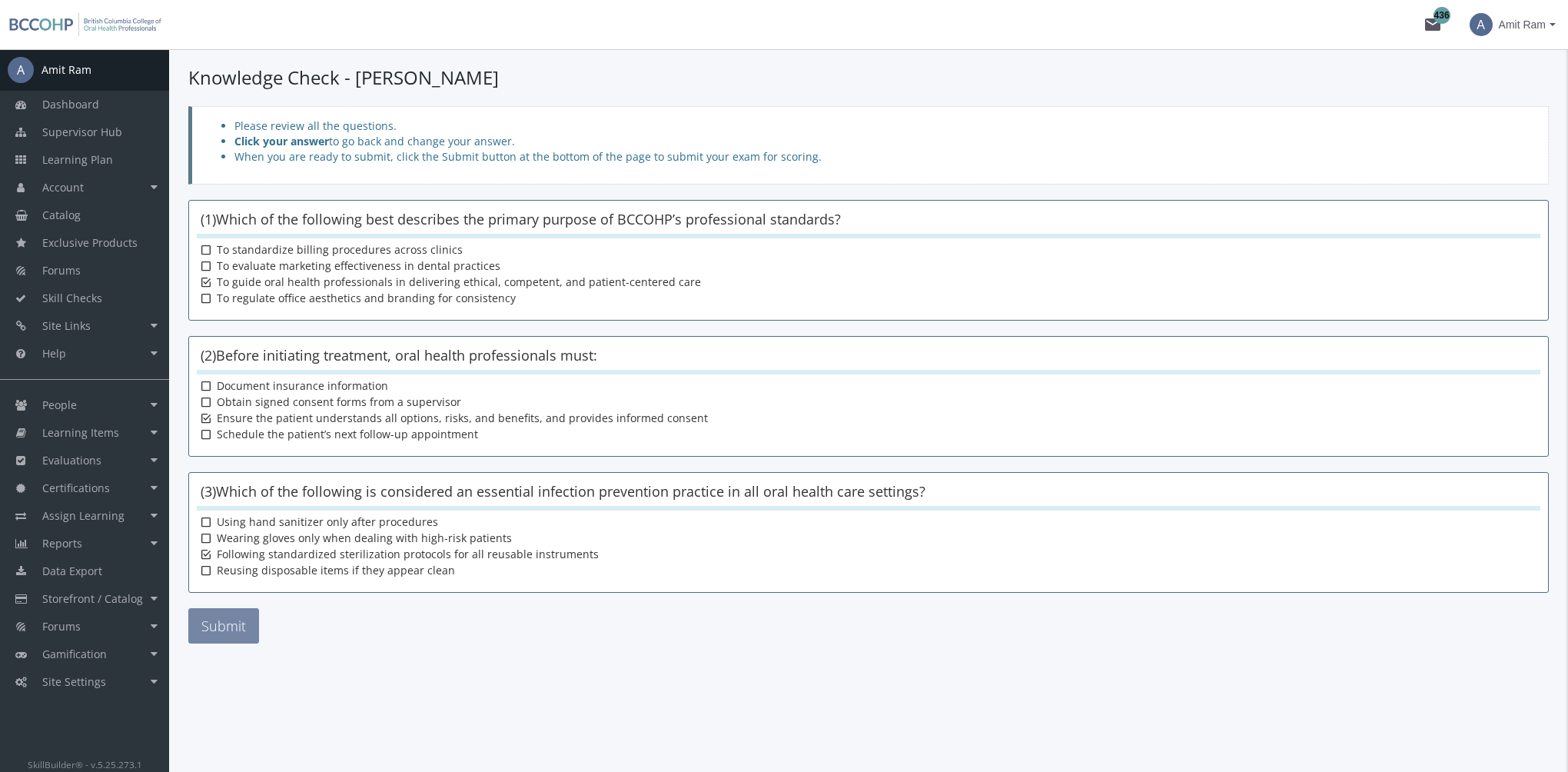
click at [242, 625] on button "Submit" at bounding box center [223, 626] width 71 height 35
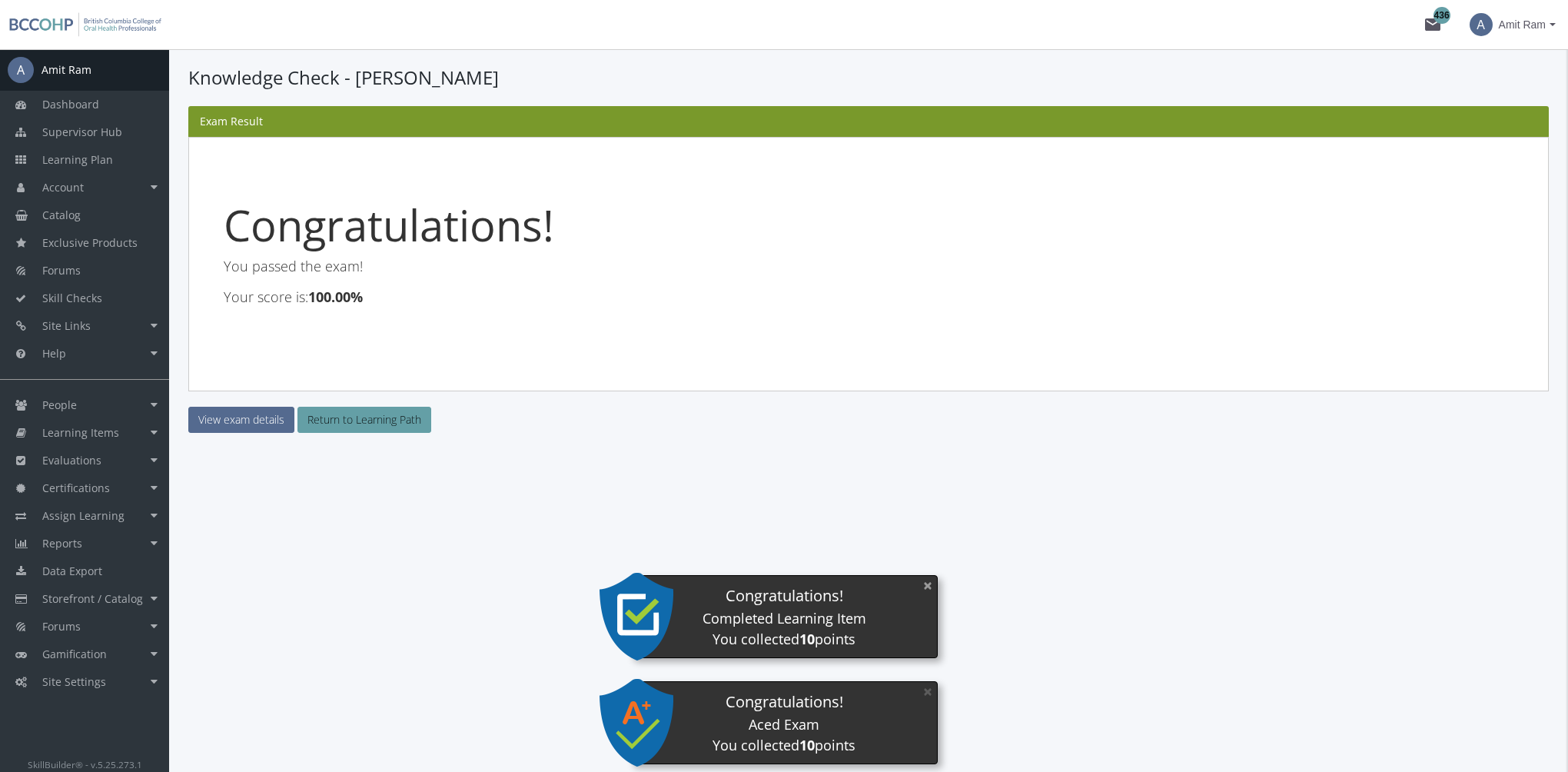
click at [923, 590] on button "×" at bounding box center [928, 585] width 25 height 32
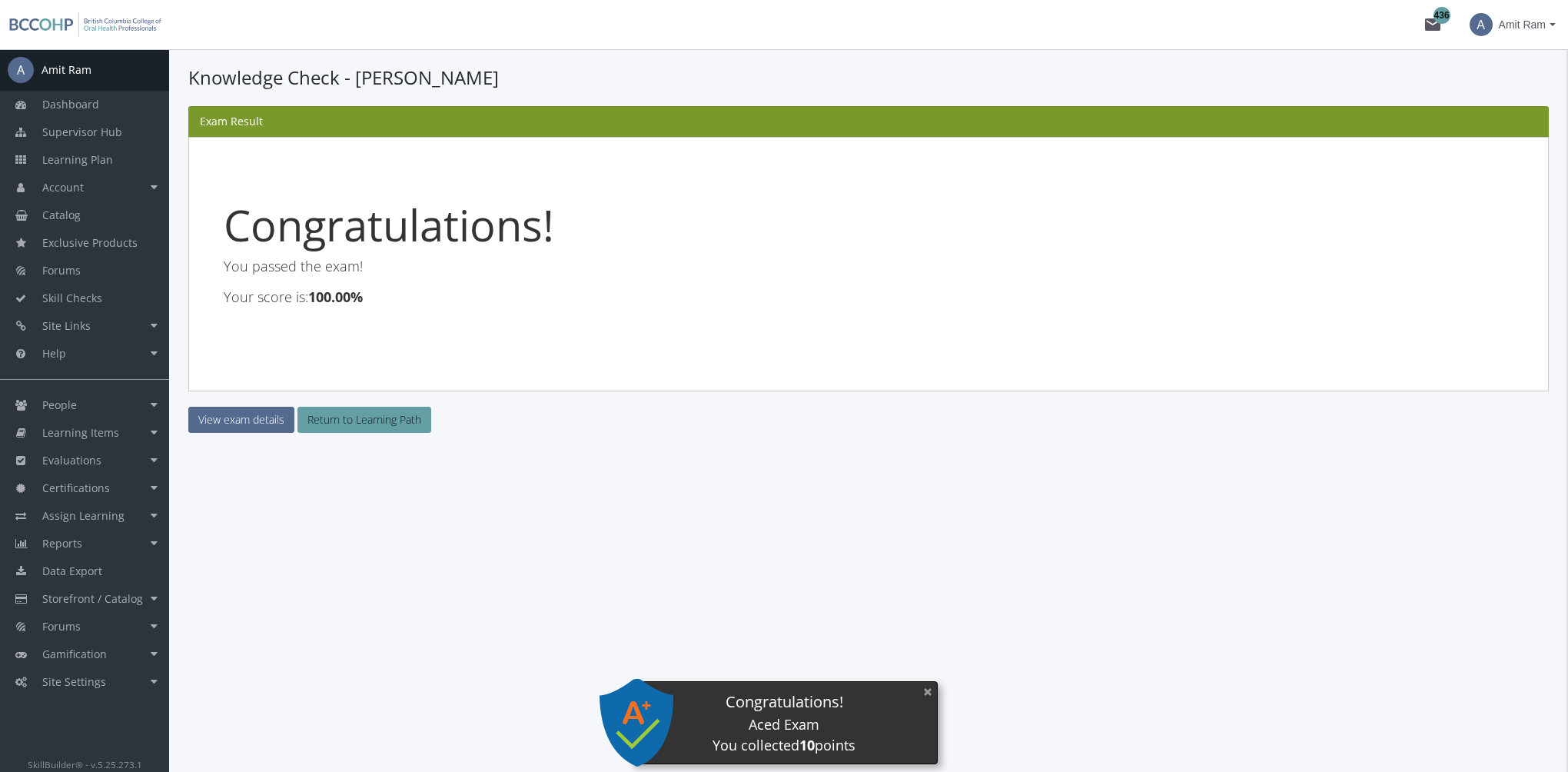
click at [932, 690] on button "×" at bounding box center [928, 691] width 25 height 32
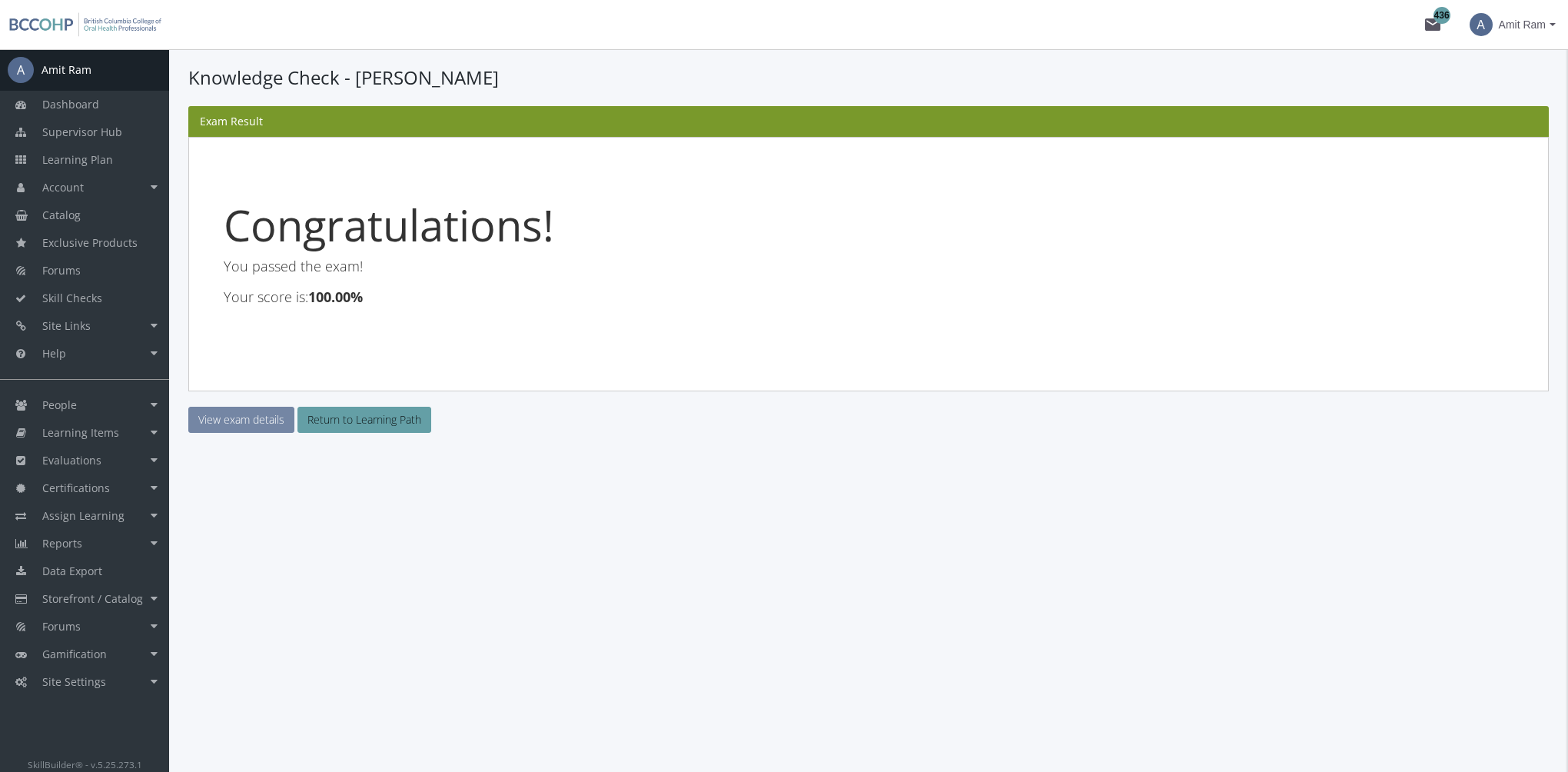
click at [278, 425] on link "View exam details" at bounding box center [241, 420] width 106 height 26
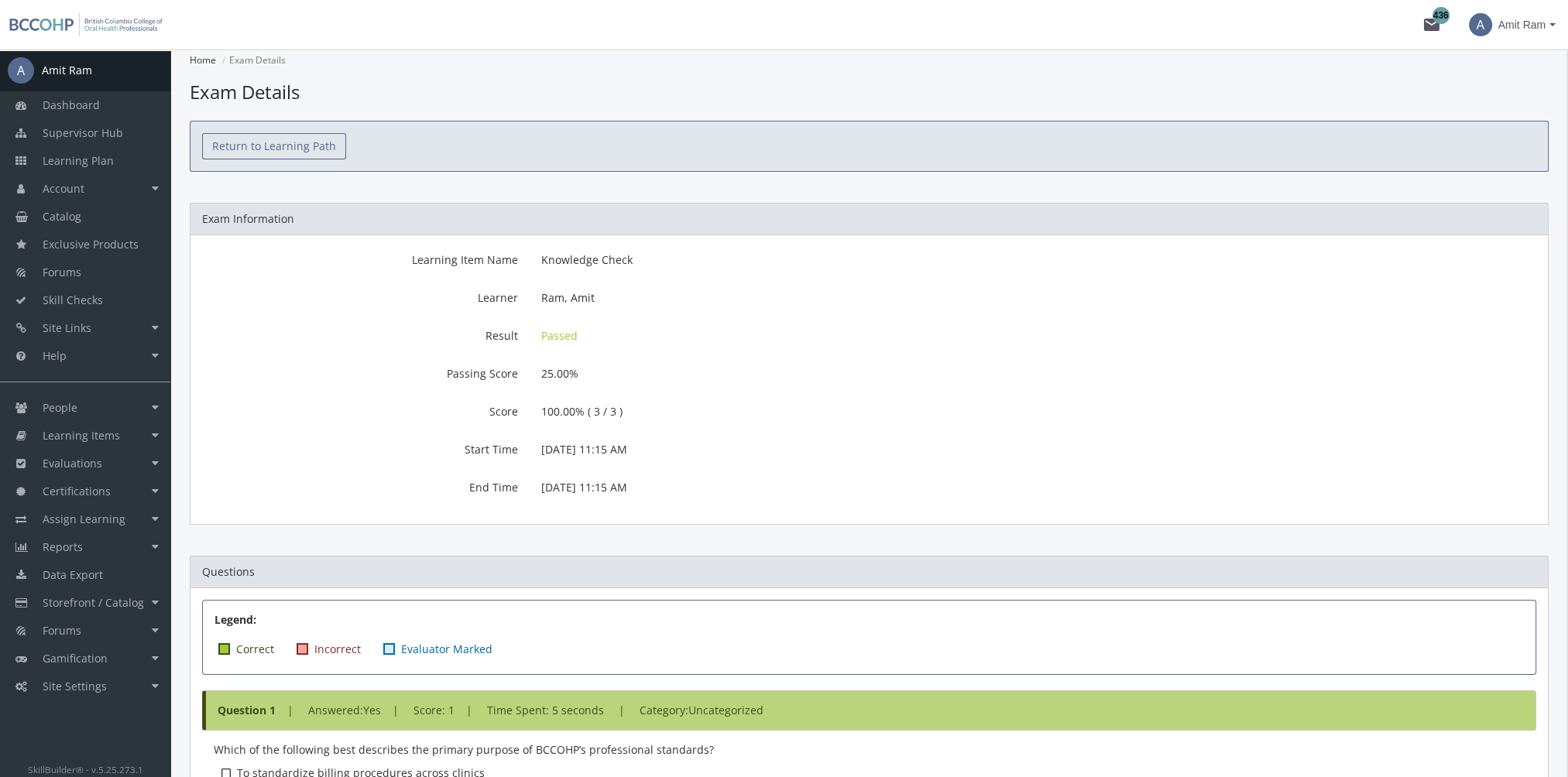
click at [302, 147] on link "Return to Learning Path" at bounding box center [274, 146] width 144 height 27
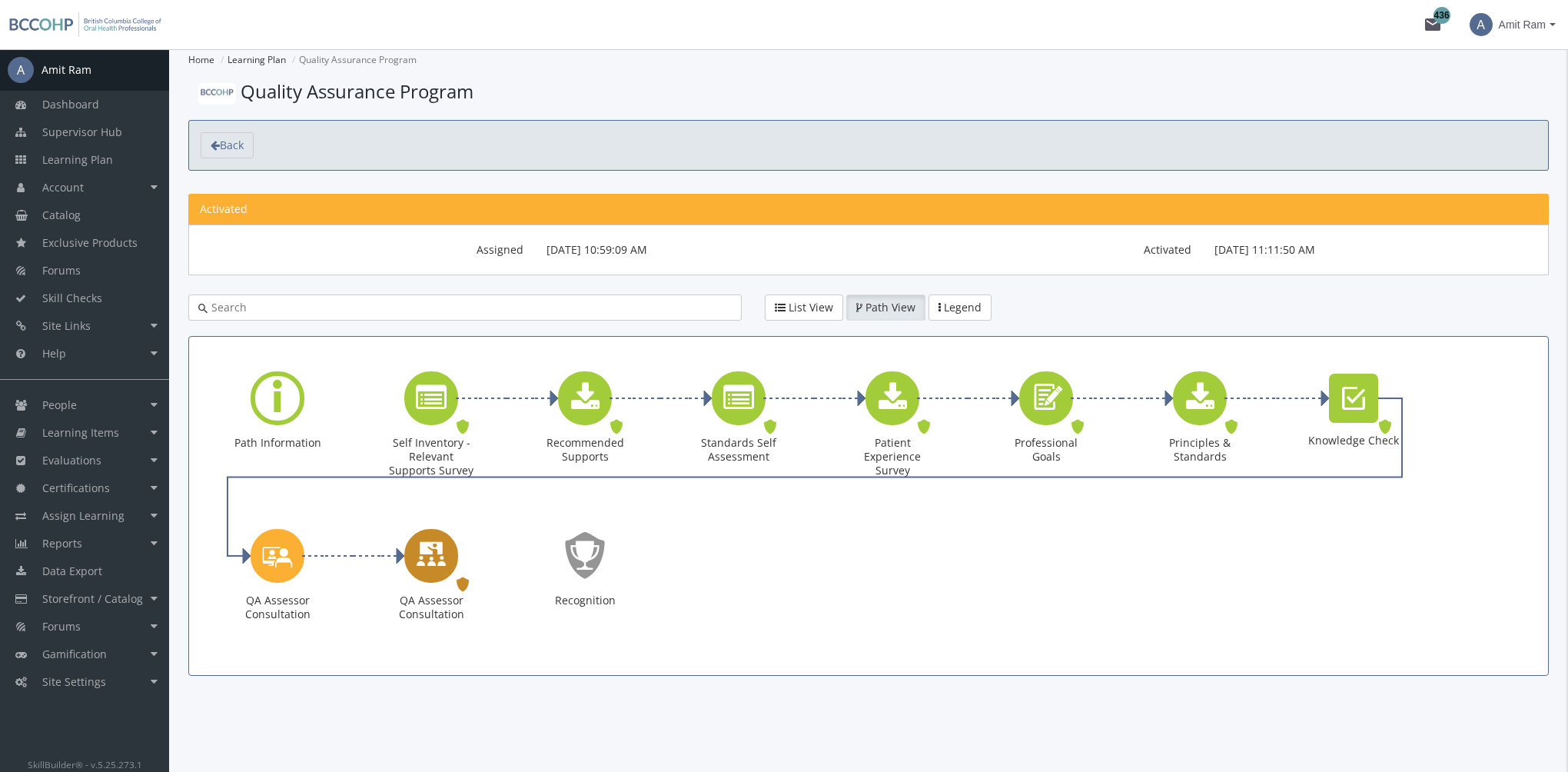
click at [439, 558] on icon "QA Assessor Consultation" at bounding box center [431, 556] width 31 height 44
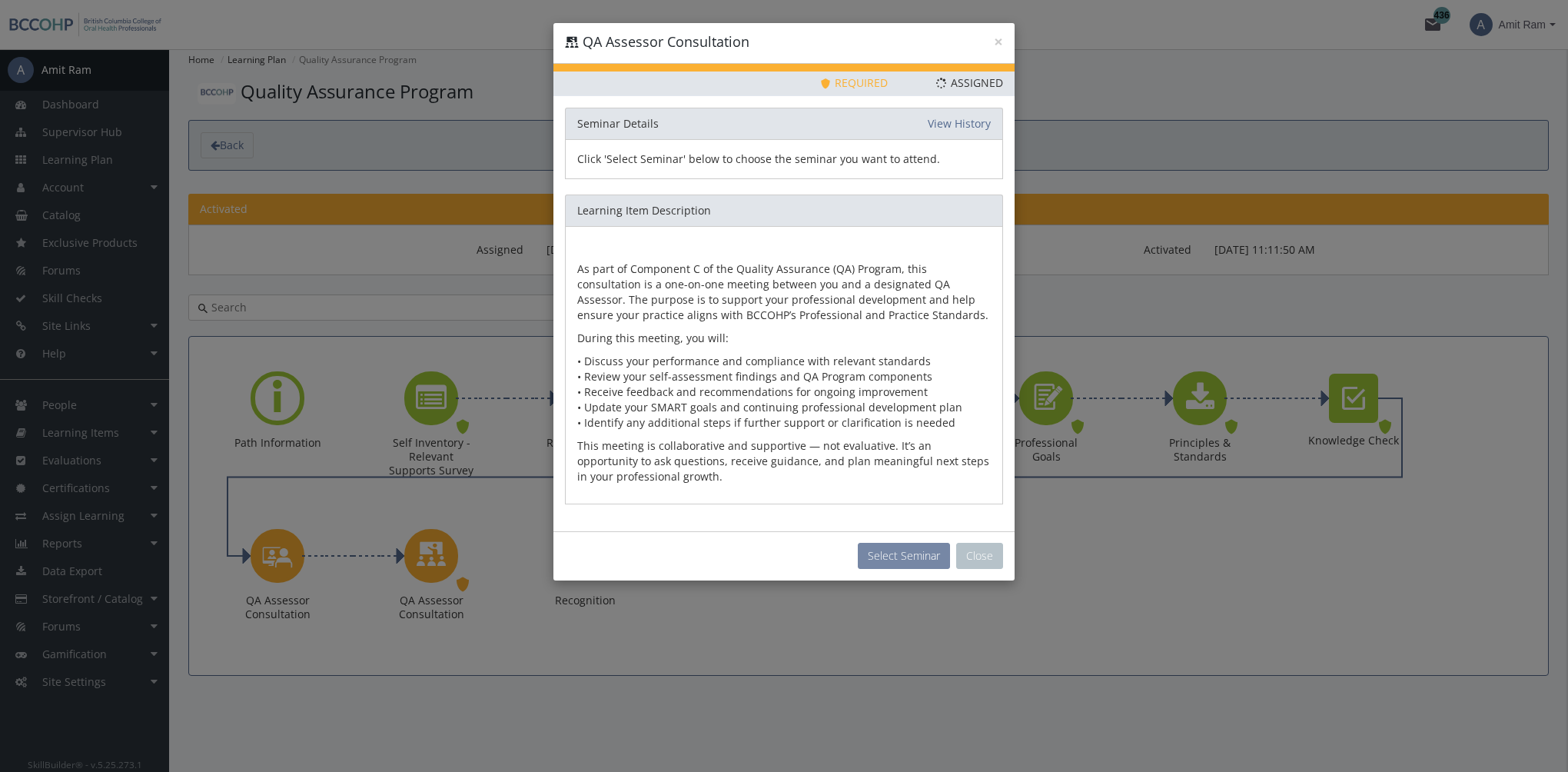
click at [912, 561] on button "Select Seminar" at bounding box center [904, 556] width 93 height 26
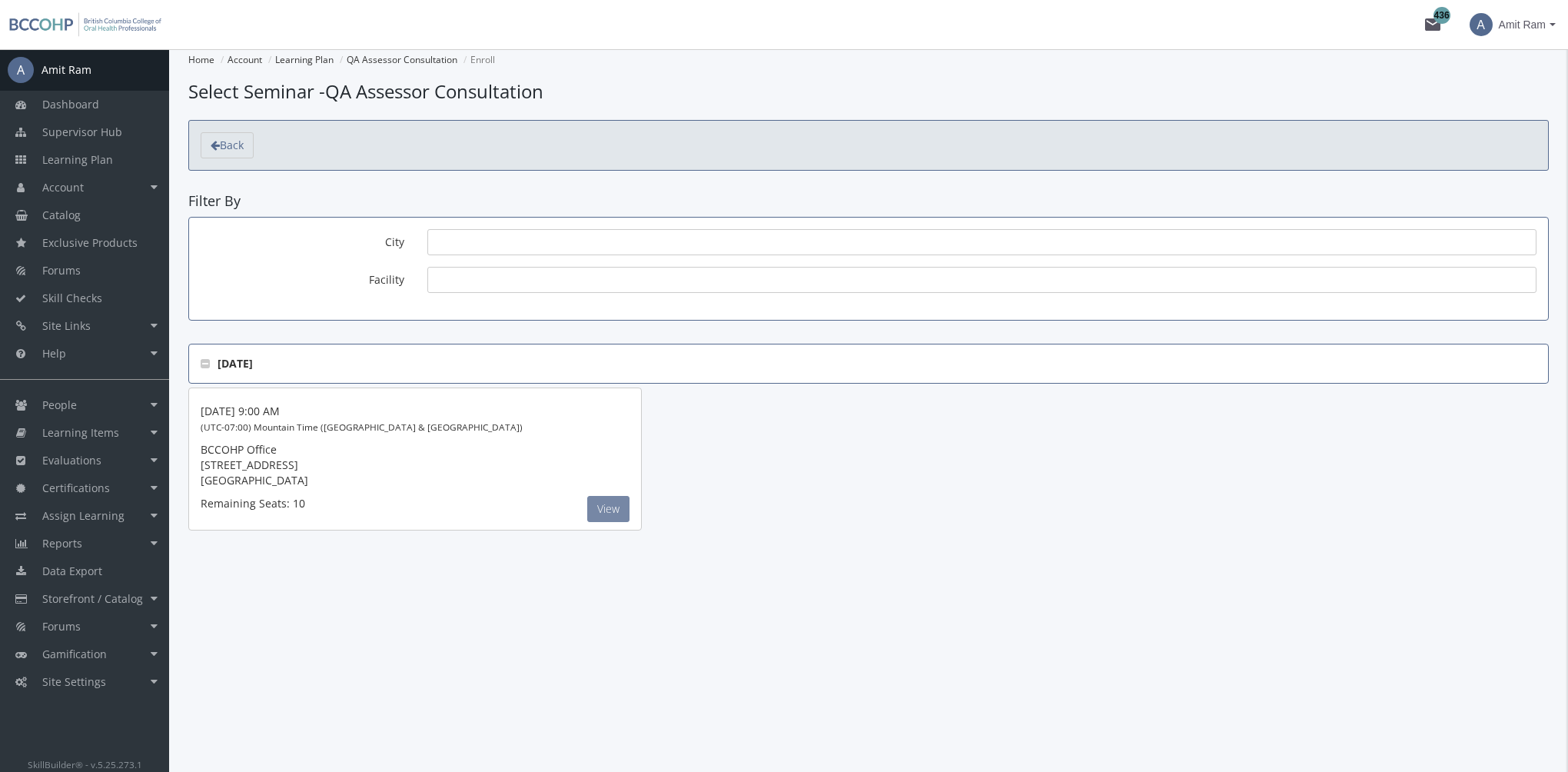
click at [621, 496] on button "View" at bounding box center [608, 509] width 43 height 26
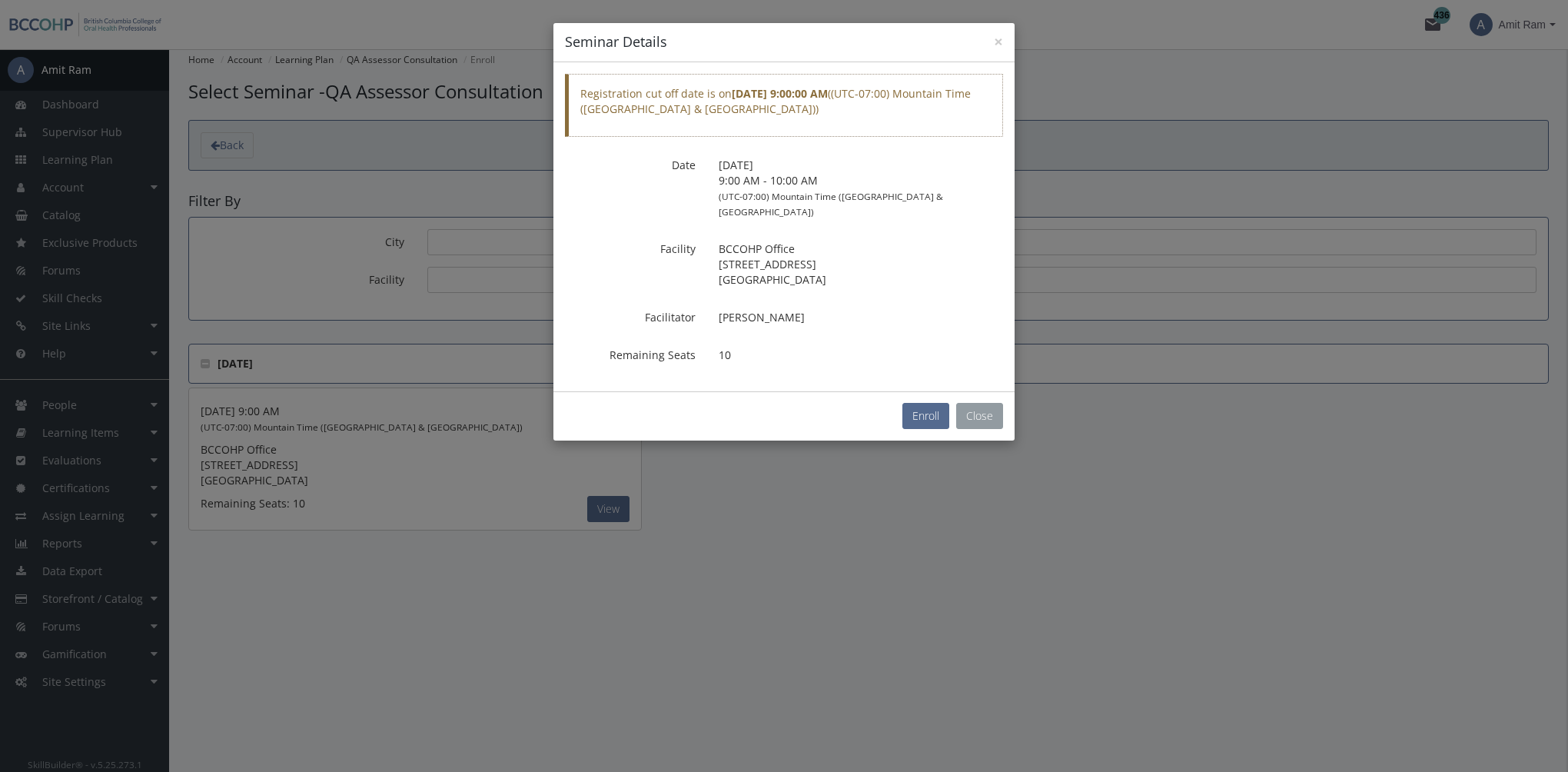
drag, startPoint x: 983, startPoint y: 409, endPoint x: 971, endPoint y: 404, distance: 13.0
click at [978, 405] on button "Close" at bounding box center [980, 416] width 47 height 26
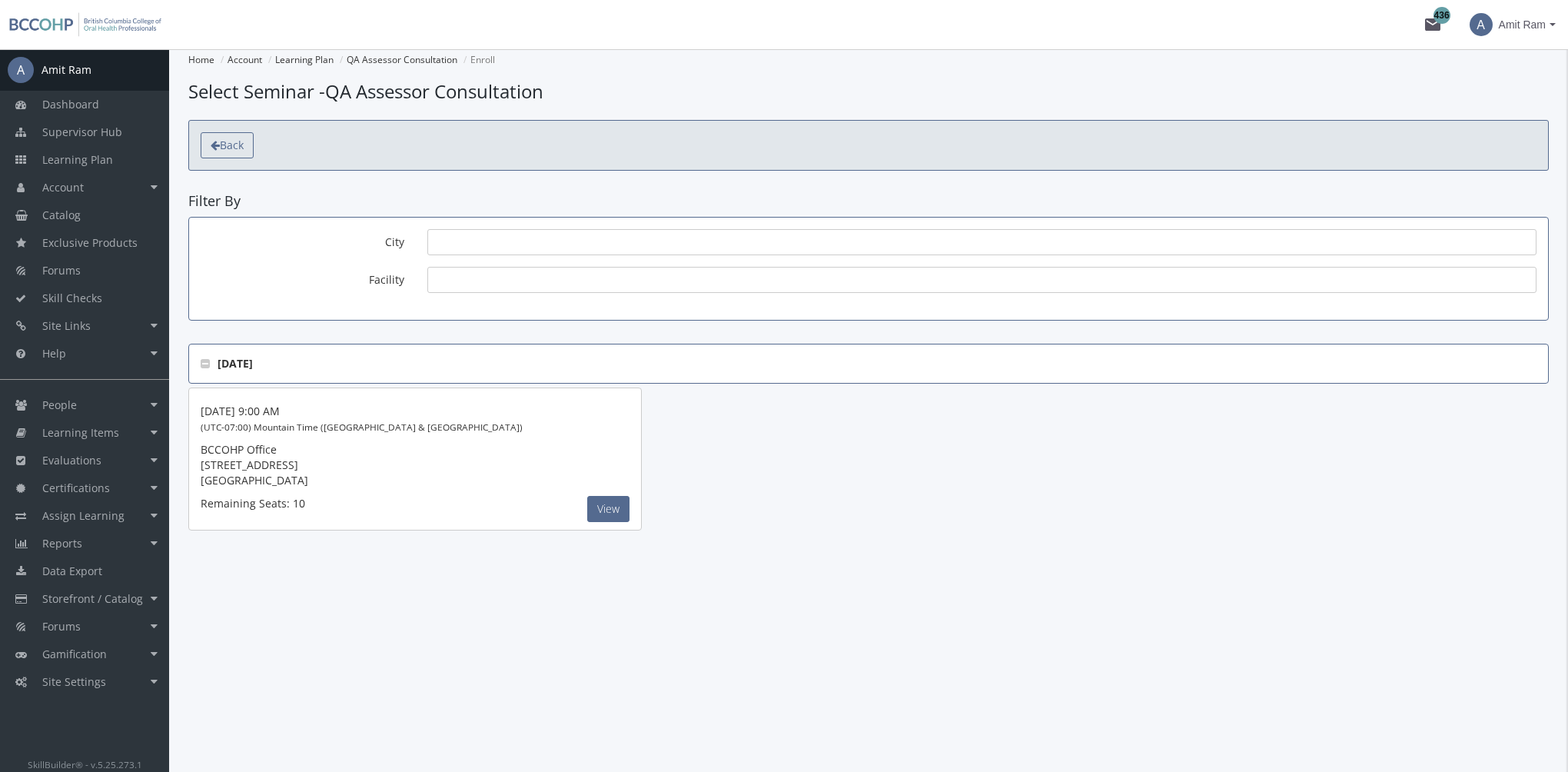
click at [237, 145] on span "Back" at bounding box center [232, 145] width 24 height 15
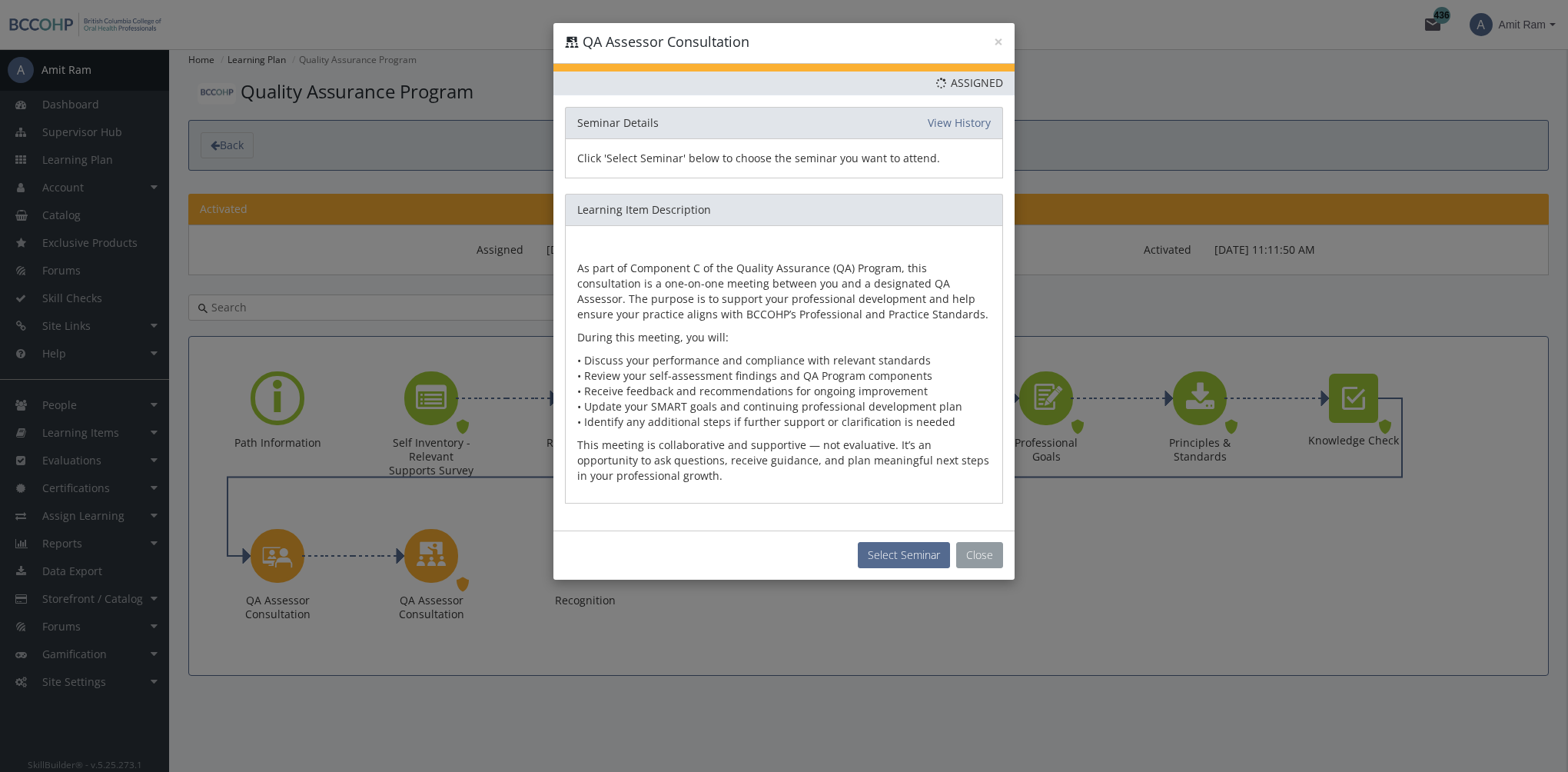
click at [967, 558] on button "Close" at bounding box center [980, 555] width 47 height 26
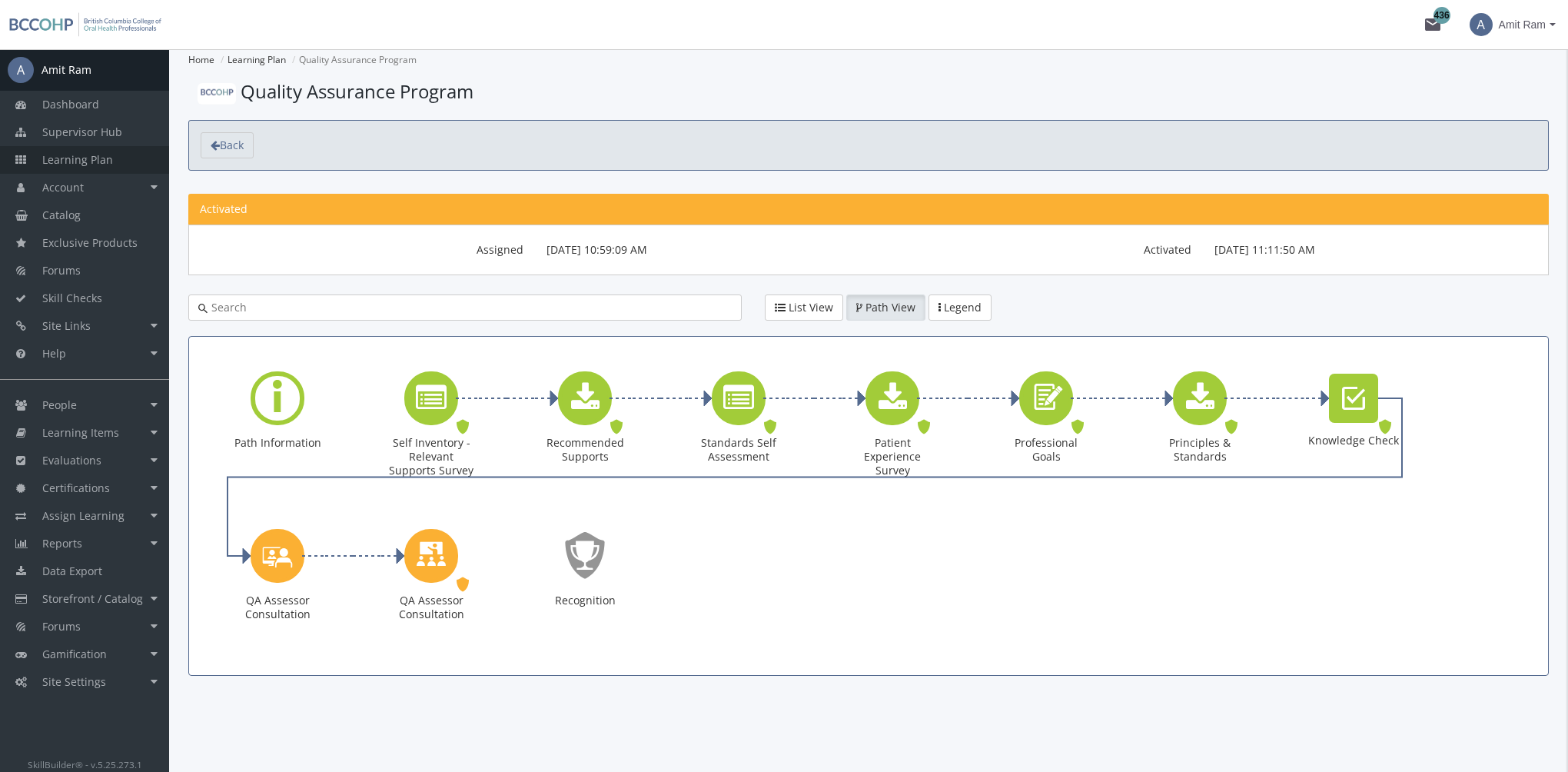
click at [94, 157] on span "Learning Plan" at bounding box center [78, 160] width 71 height 15
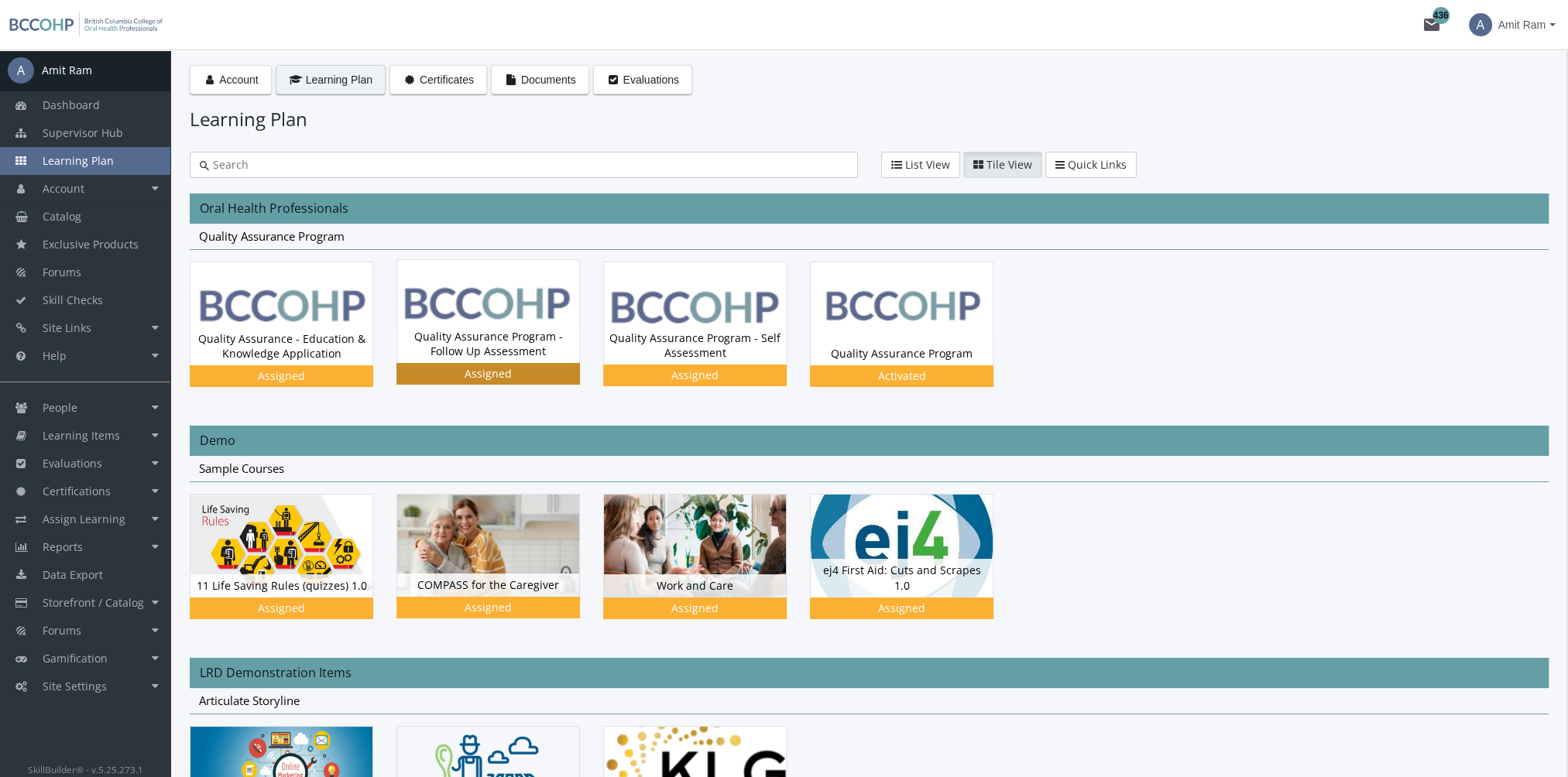
click at [466, 331] on div "Quality Assurance Program - Follow Up Assessment Status Assigned" at bounding box center [487, 344] width 182 height 37
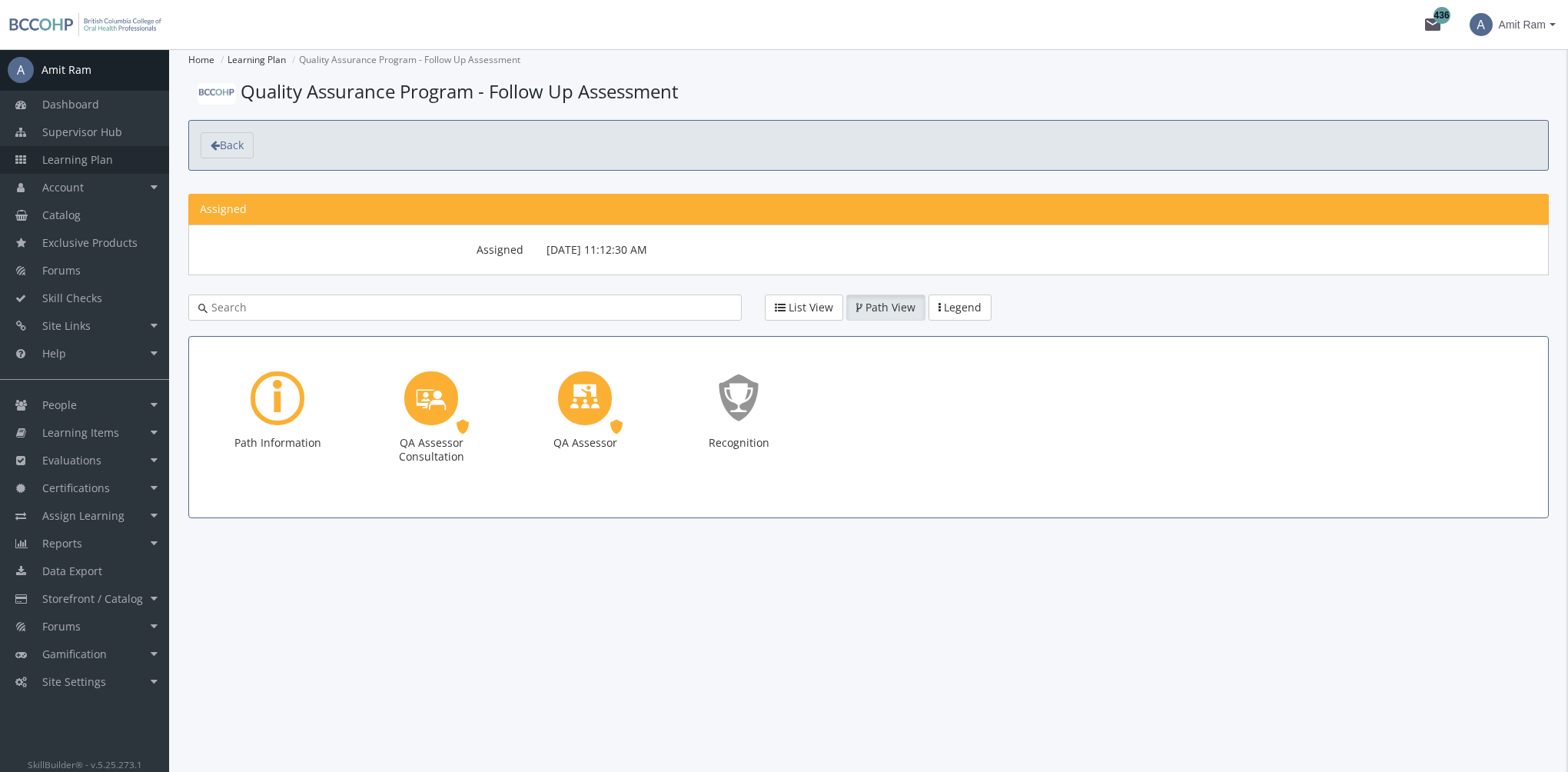
click at [96, 149] on link "Learning Plan" at bounding box center [84, 160] width 169 height 27
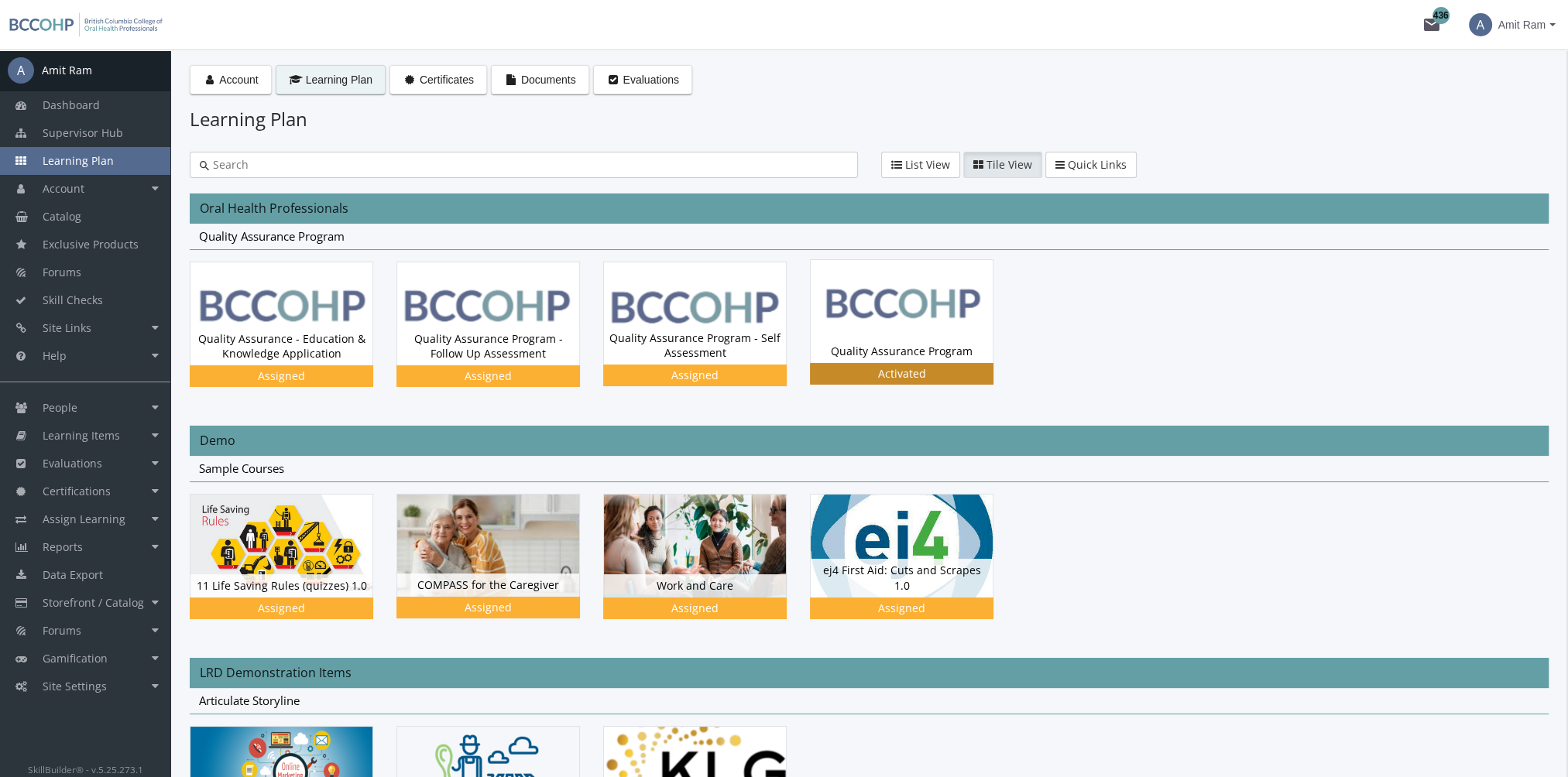
click at [880, 336] on img at bounding box center [901, 312] width 182 height 102
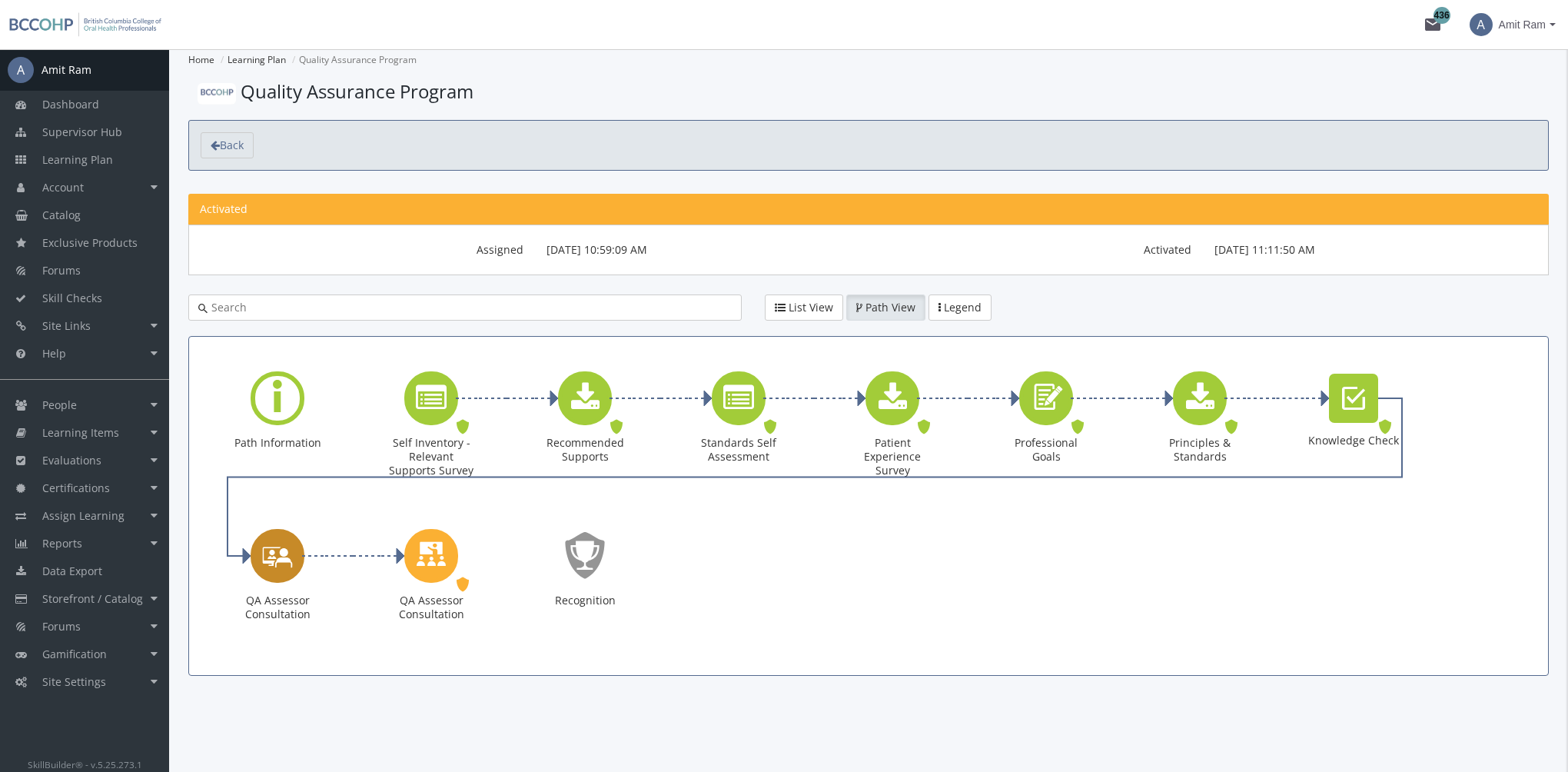
click at [292, 566] on div "QA Assessor Consultation" at bounding box center [277, 556] width 54 height 54
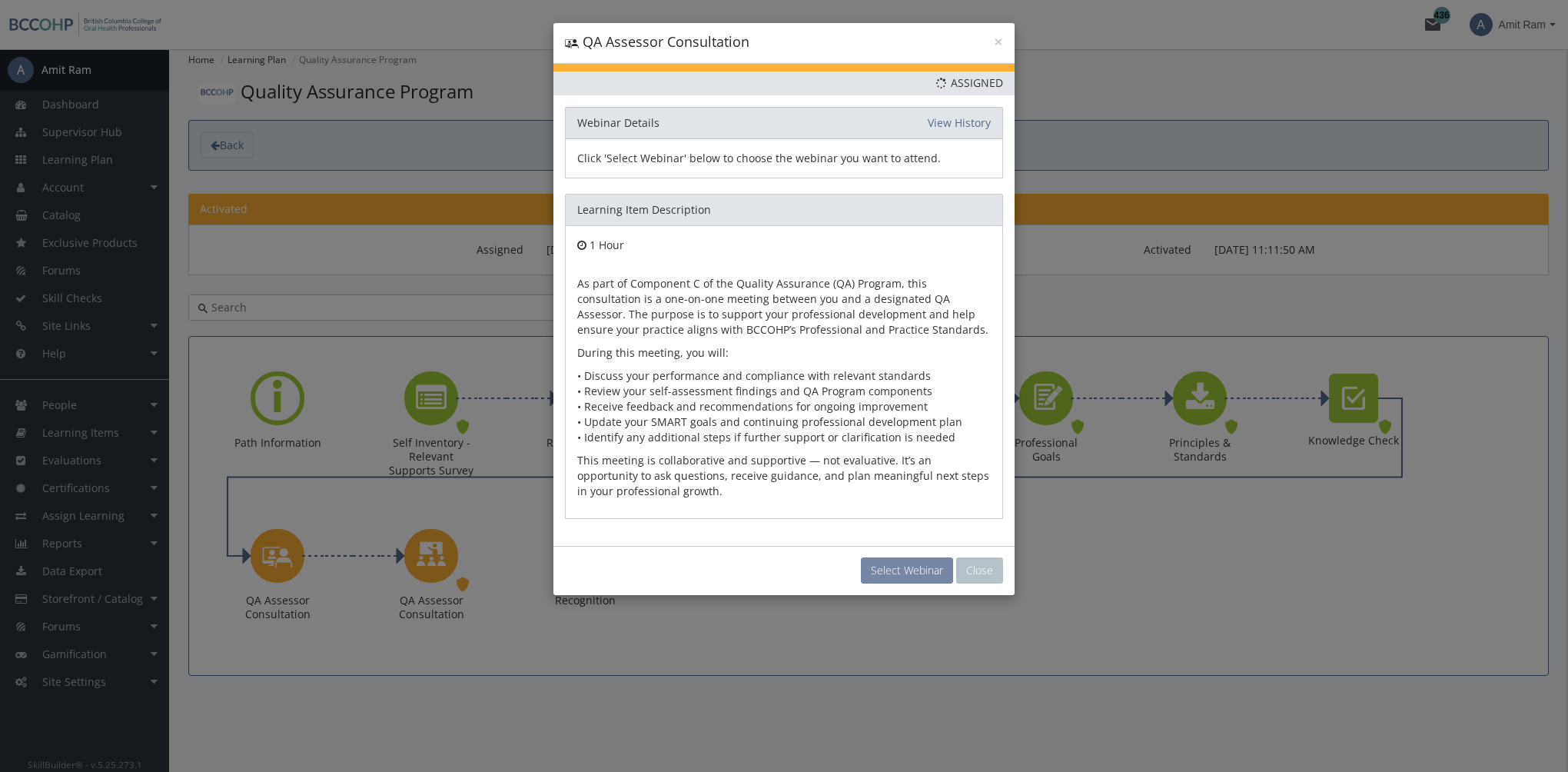
click at [922, 575] on button "Select Webinar" at bounding box center [907, 570] width 93 height 26
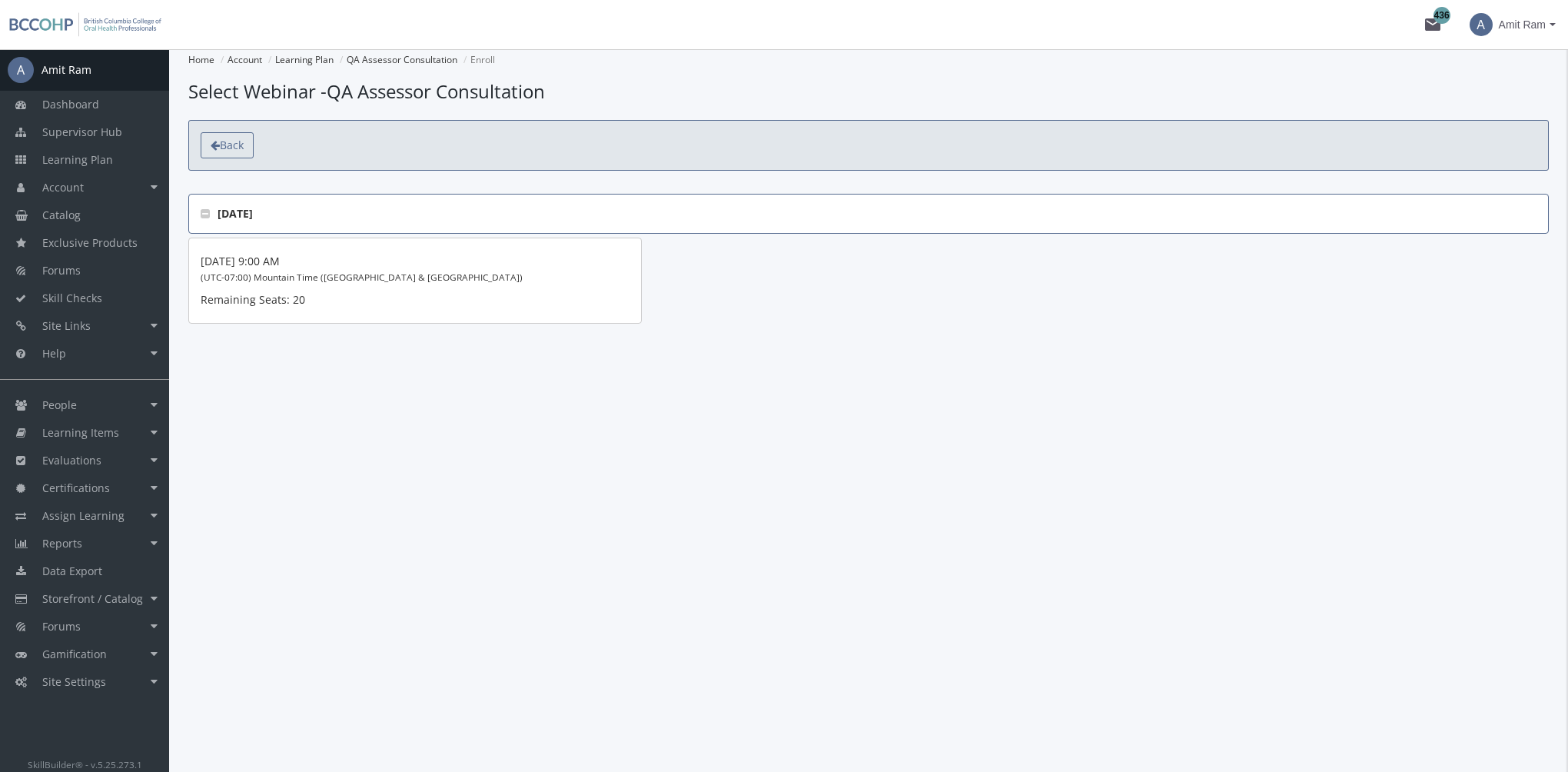
click at [232, 144] on span "Back" at bounding box center [232, 145] width 24 height 15
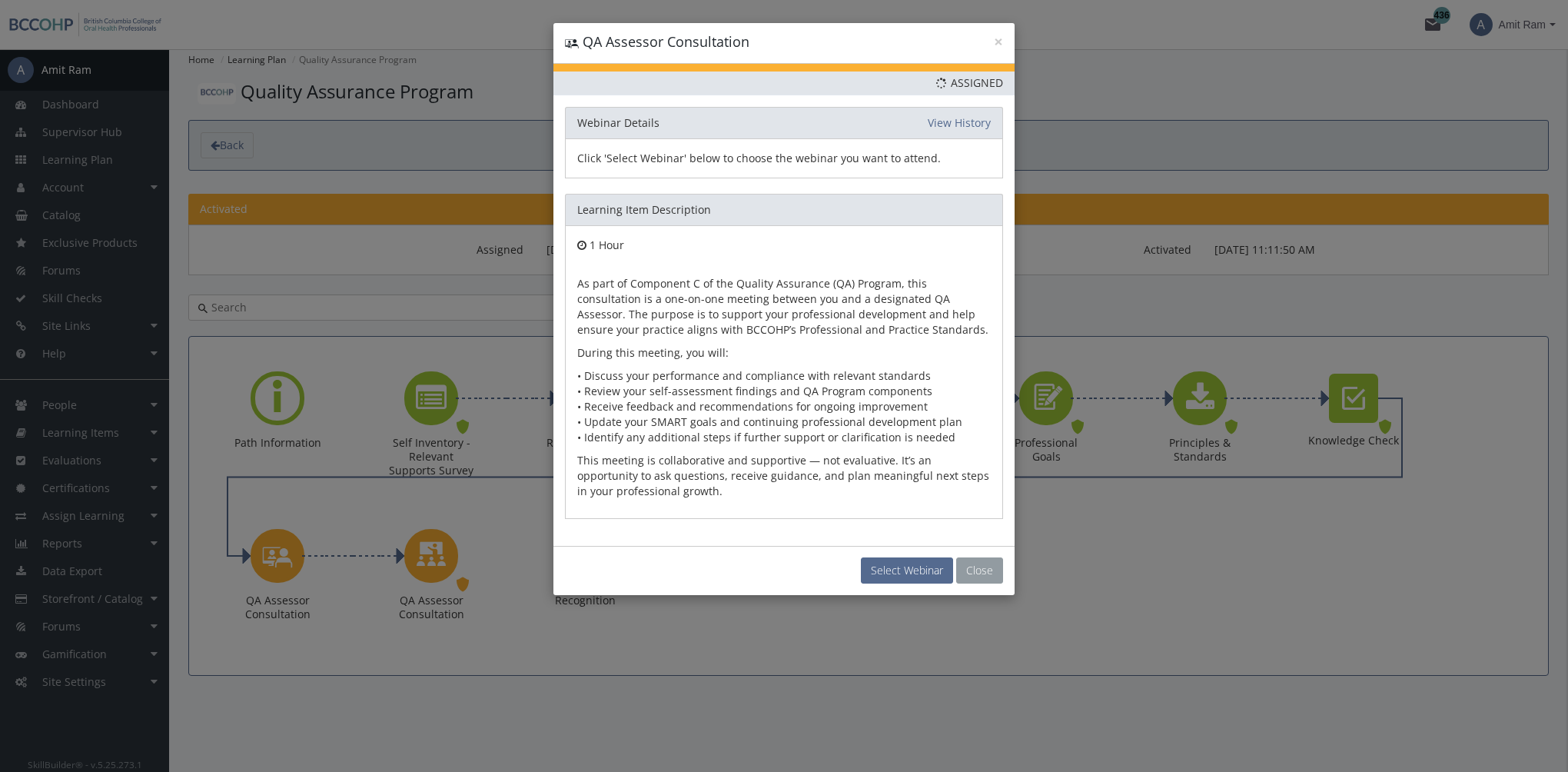
click at [994, 566] on button "Close" at bounding box center [980, 570] width 47 height 26
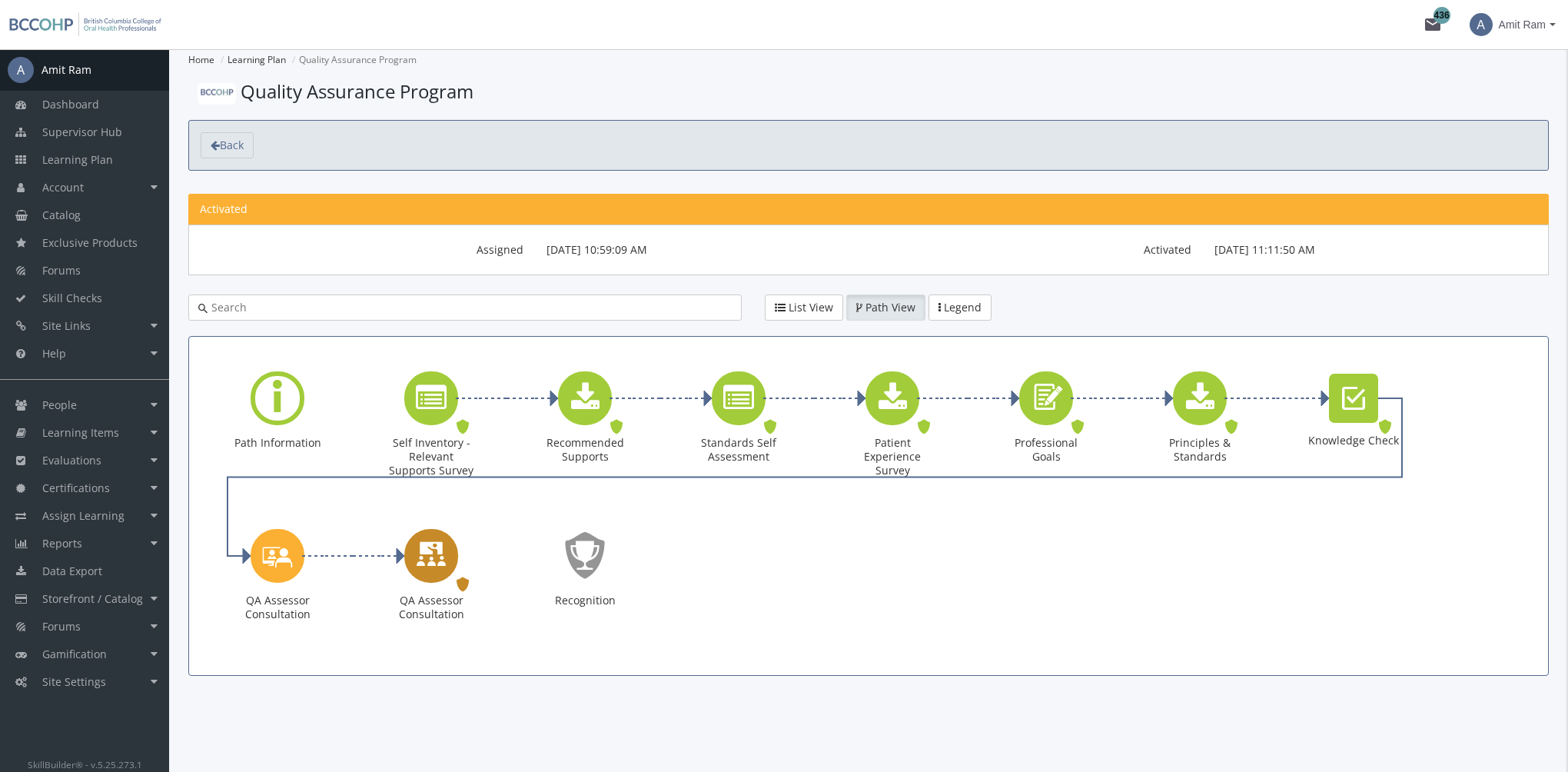
click at [421, 557] on icon "QA Assessor Consultation" at bounding box center [431, 556] width 31 height 44
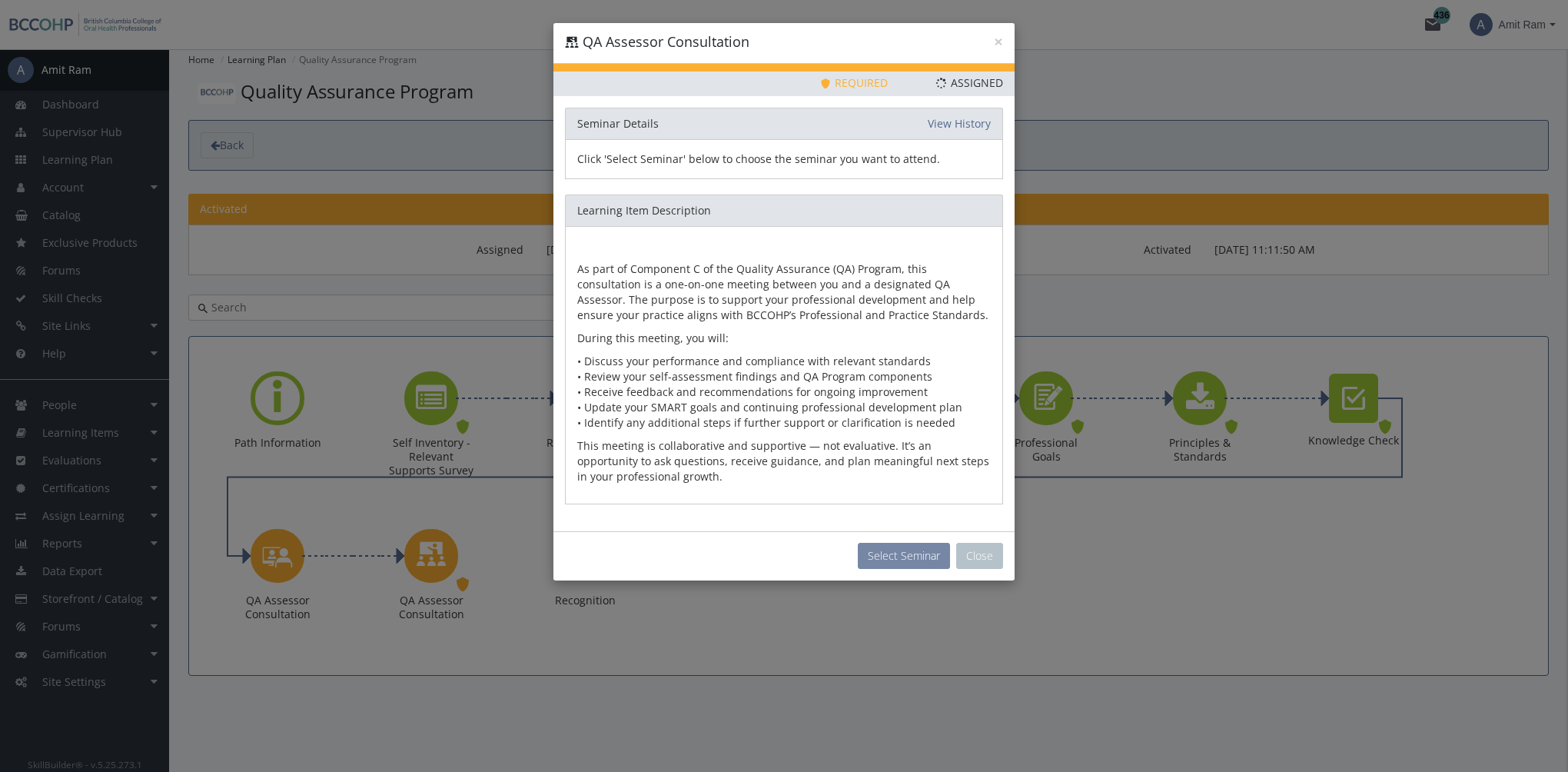
click at [901, 555] on button "Select Seminar" at bounding box center [904, 556] width 93 height 26
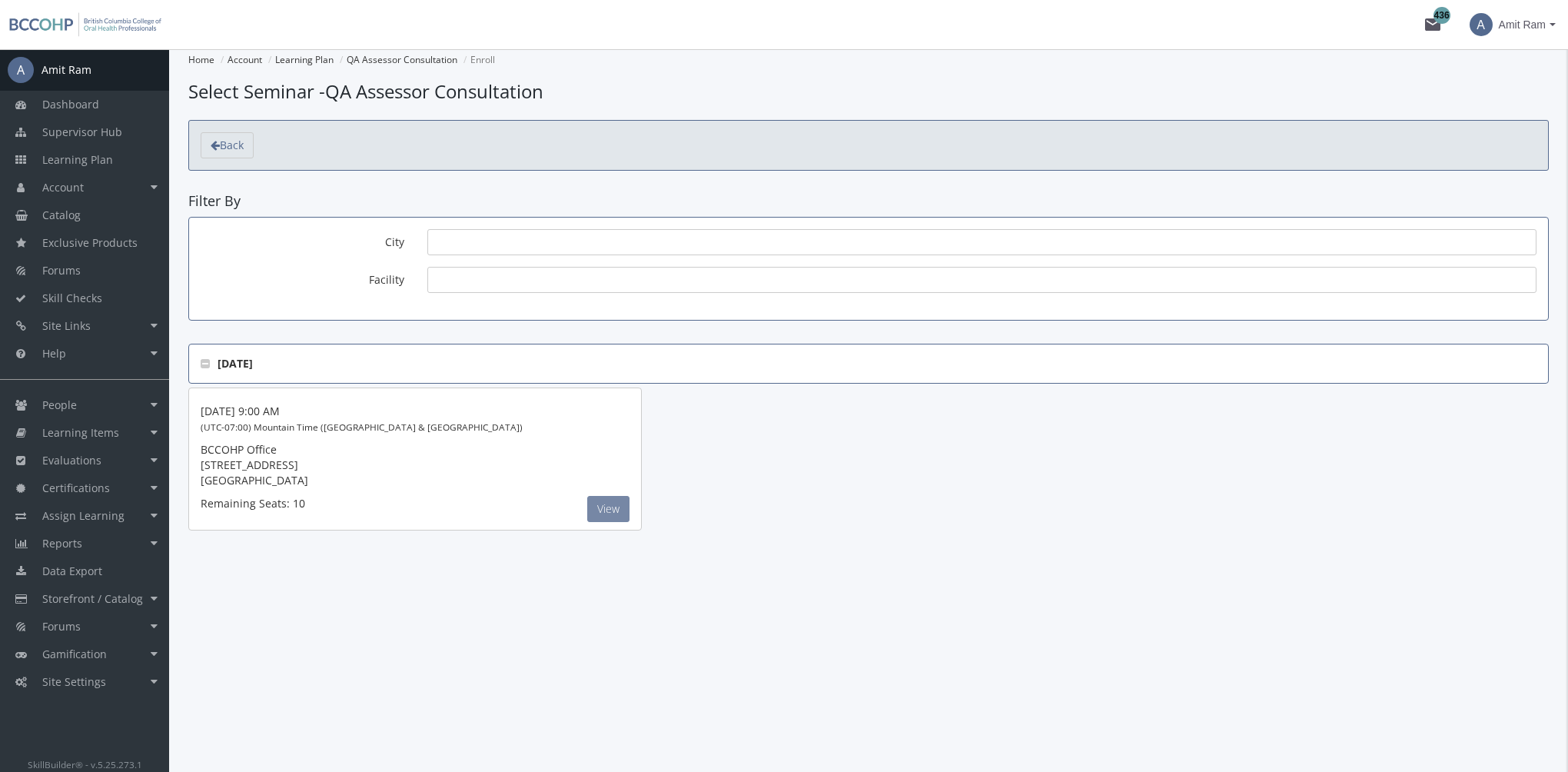
click at [620, 520] on button "View" at bounding box center [608, 509] width 43 height 26
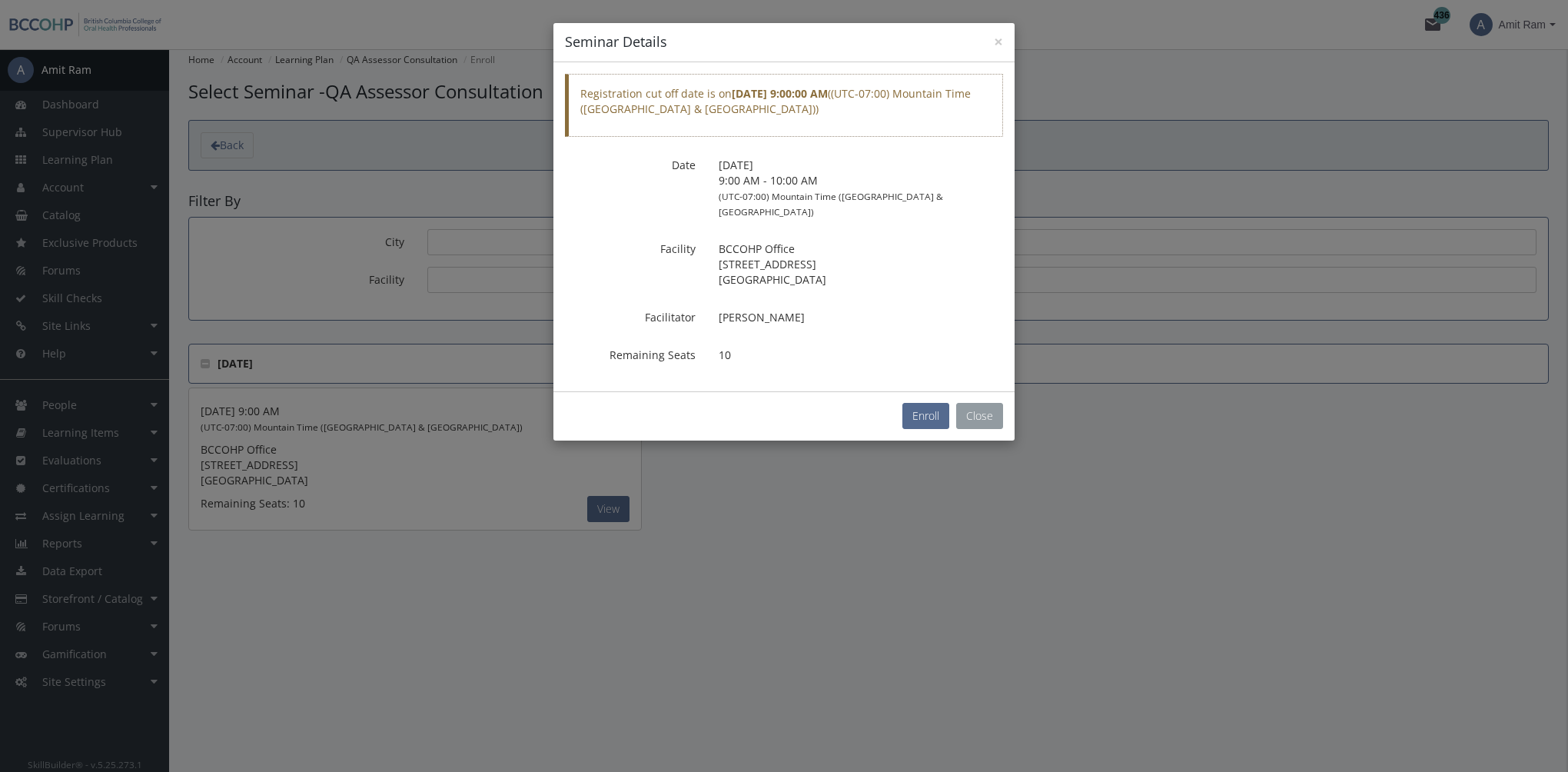
click at [988, 403] on button "Close" at bounding box center [980, 416] width 47 height 26
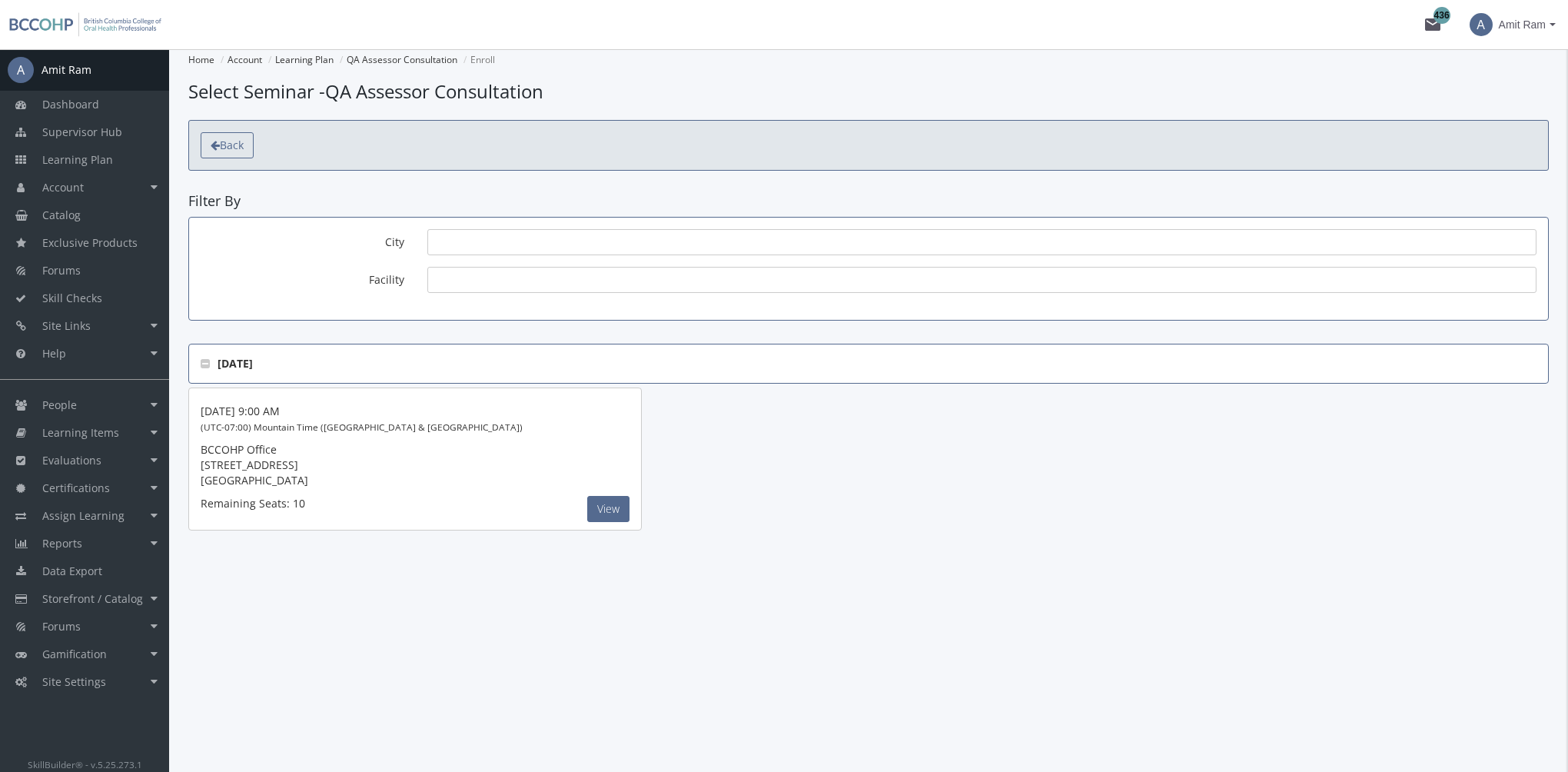
click at [235, 144] on span "Back" at bounding box center [232, 145] width 24 height 15
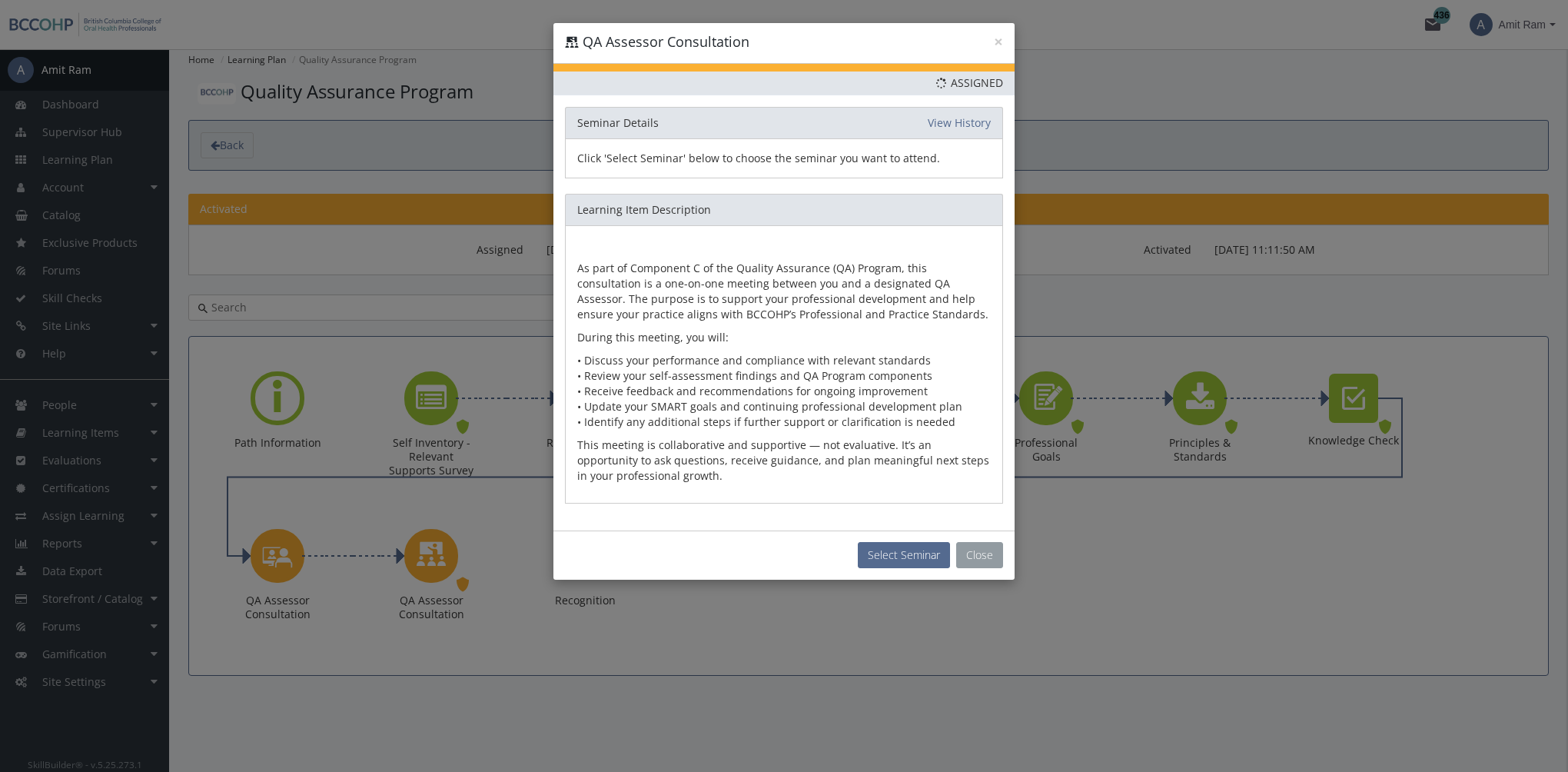
click at [997, 548] on button "Close" at bounding box center [980, 555] width 47 height 26
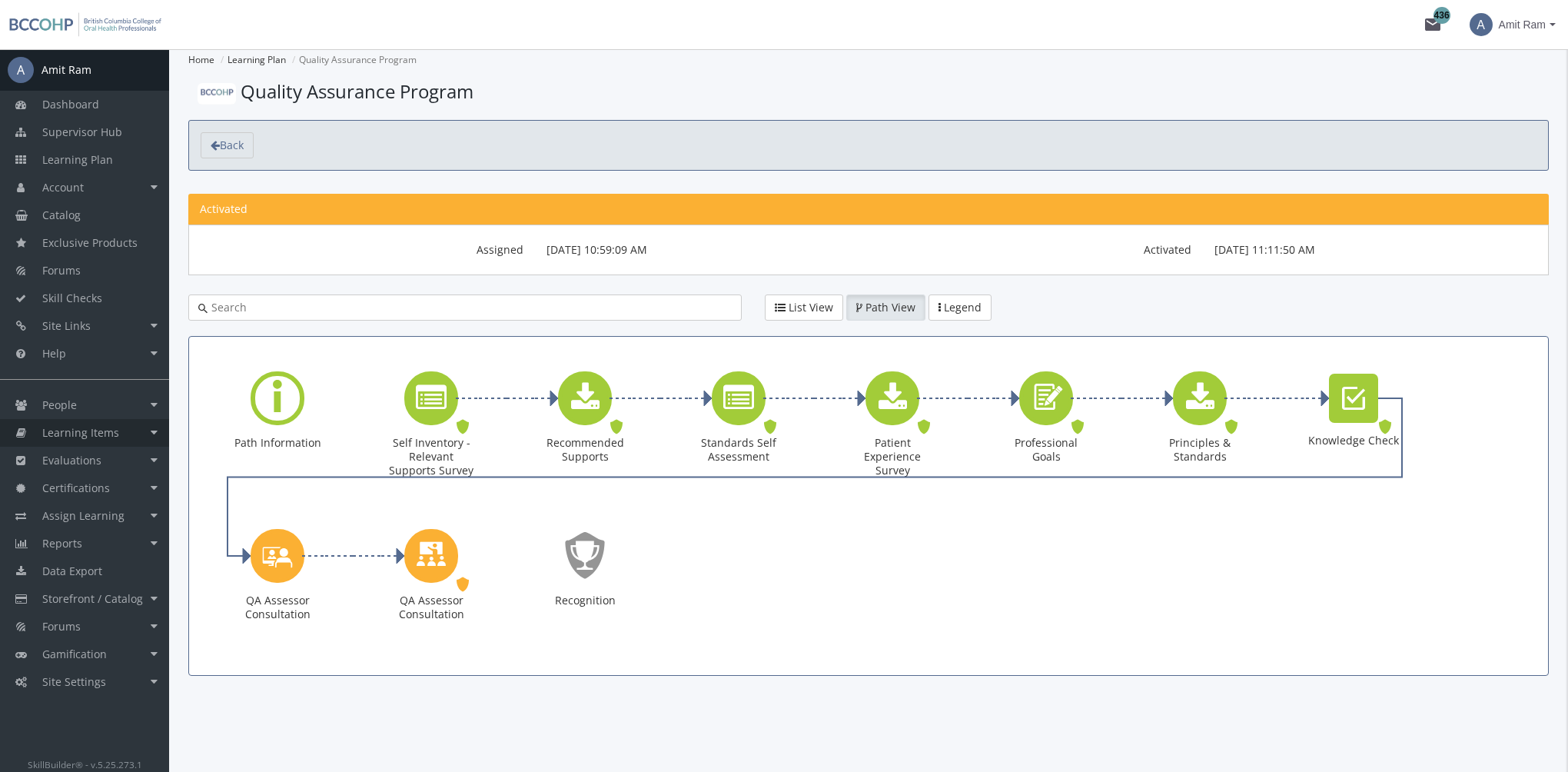
click at [117, 437] on span "Learning Items" at bounding box center [81, 432] width 77 height 15
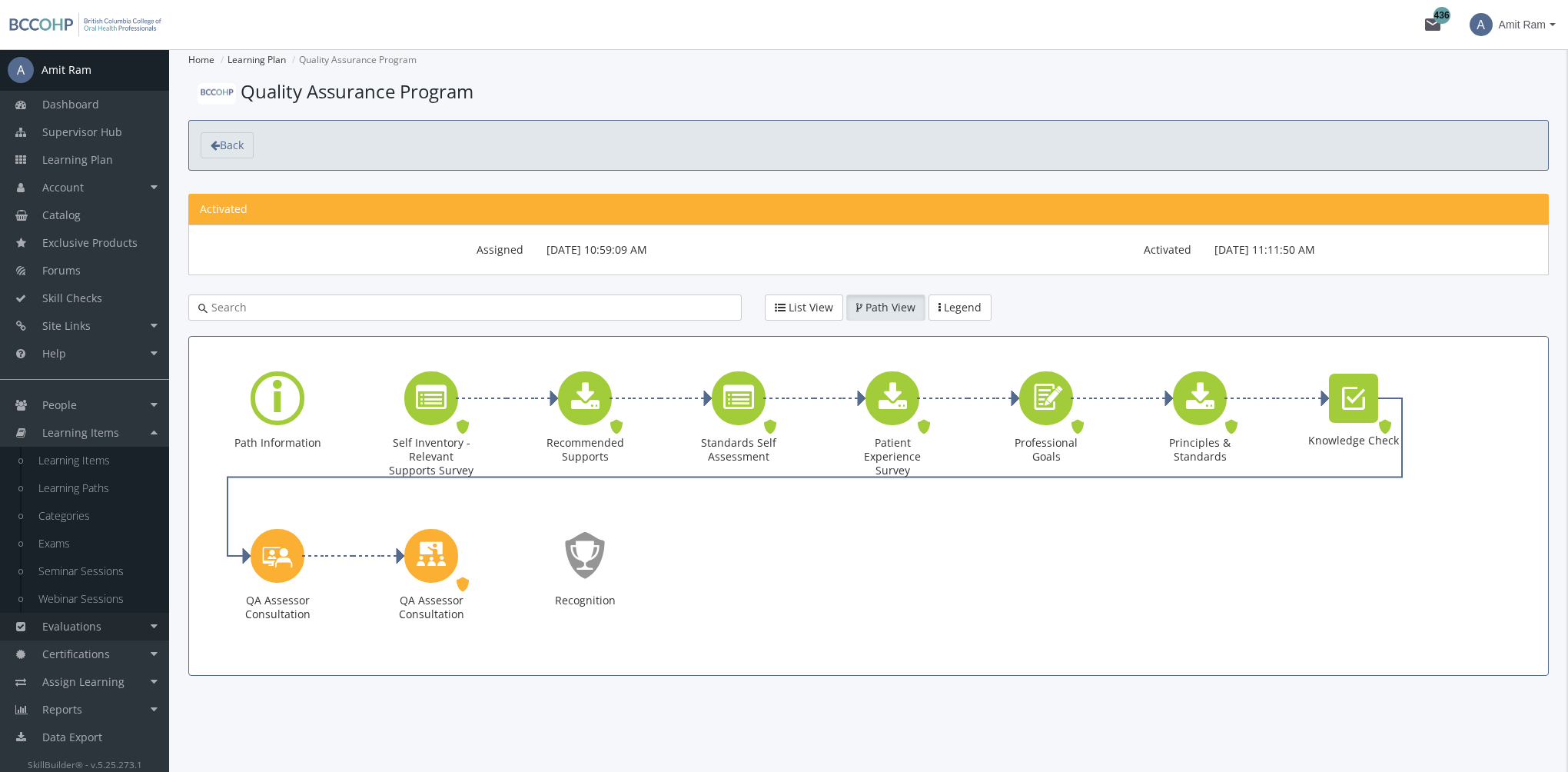
click at [121, 622] on link "Evaluations" at bounding box center [84, 627] width 169 height 27
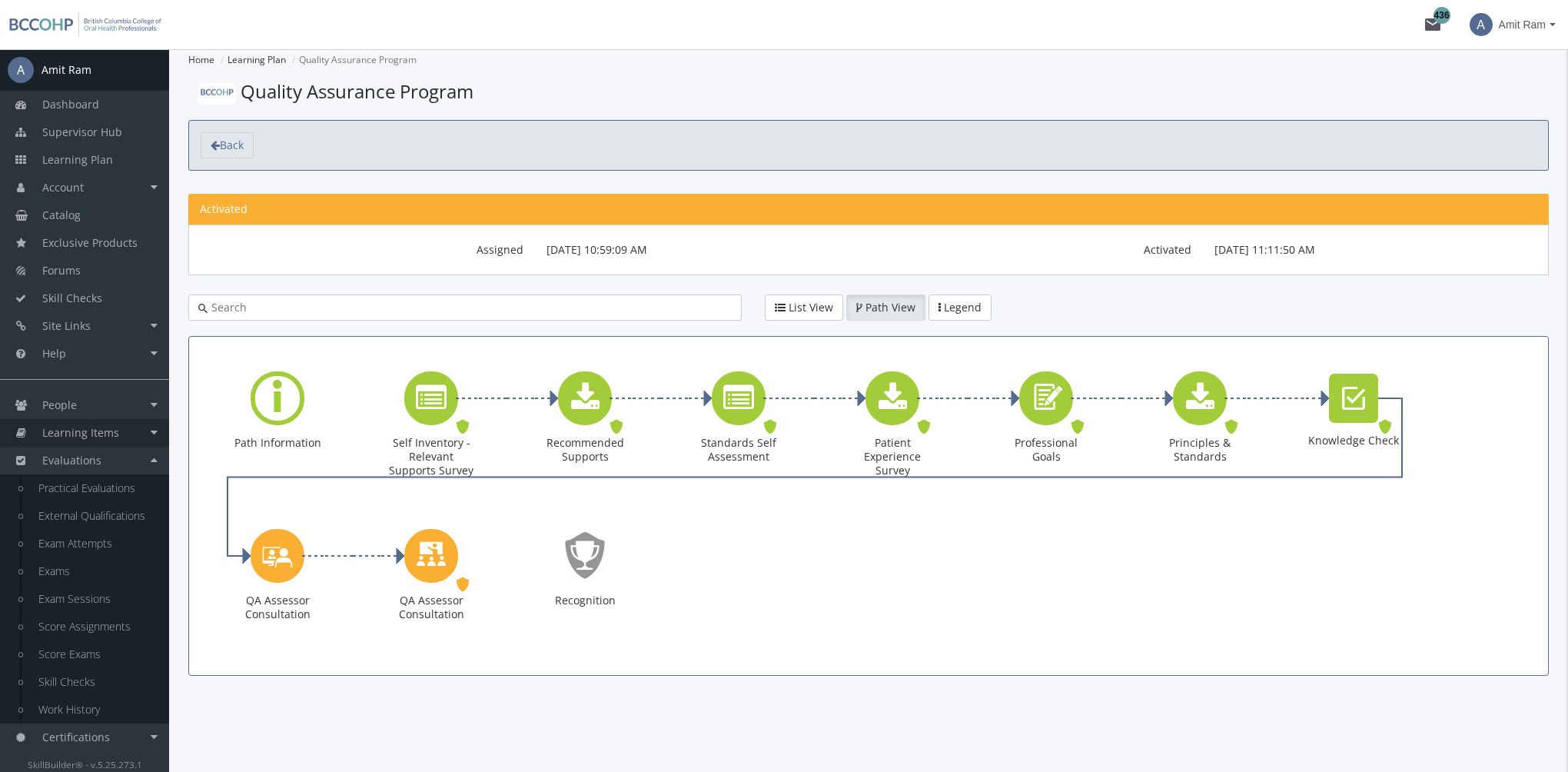
click at [129, 431] on link "Learning Items" at bounding box center [84, 432] width 169 height 27
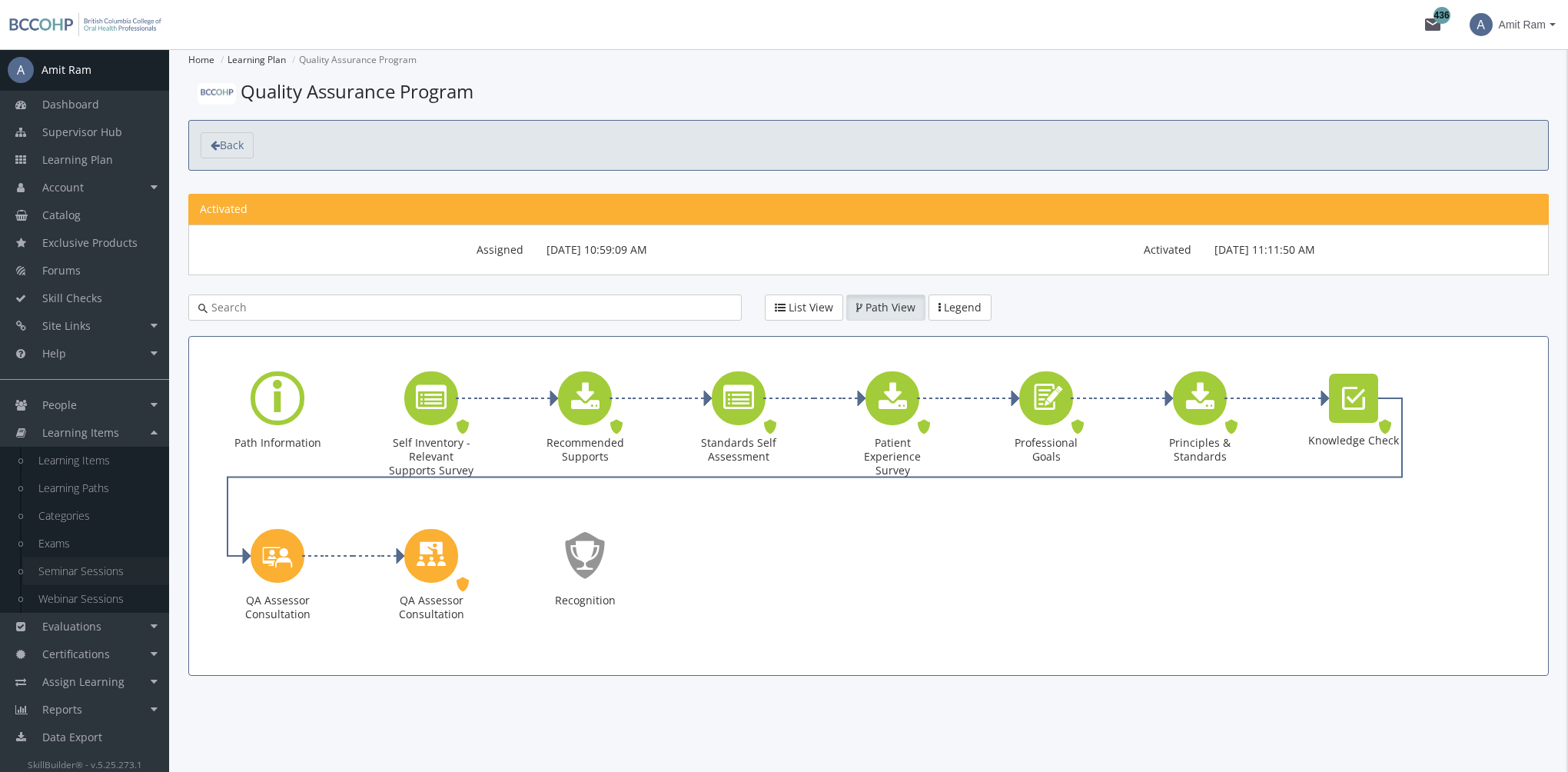
click at [117, 567] on link "Seminar Sessions" at bounding box center [95, 571] width 146 height 27
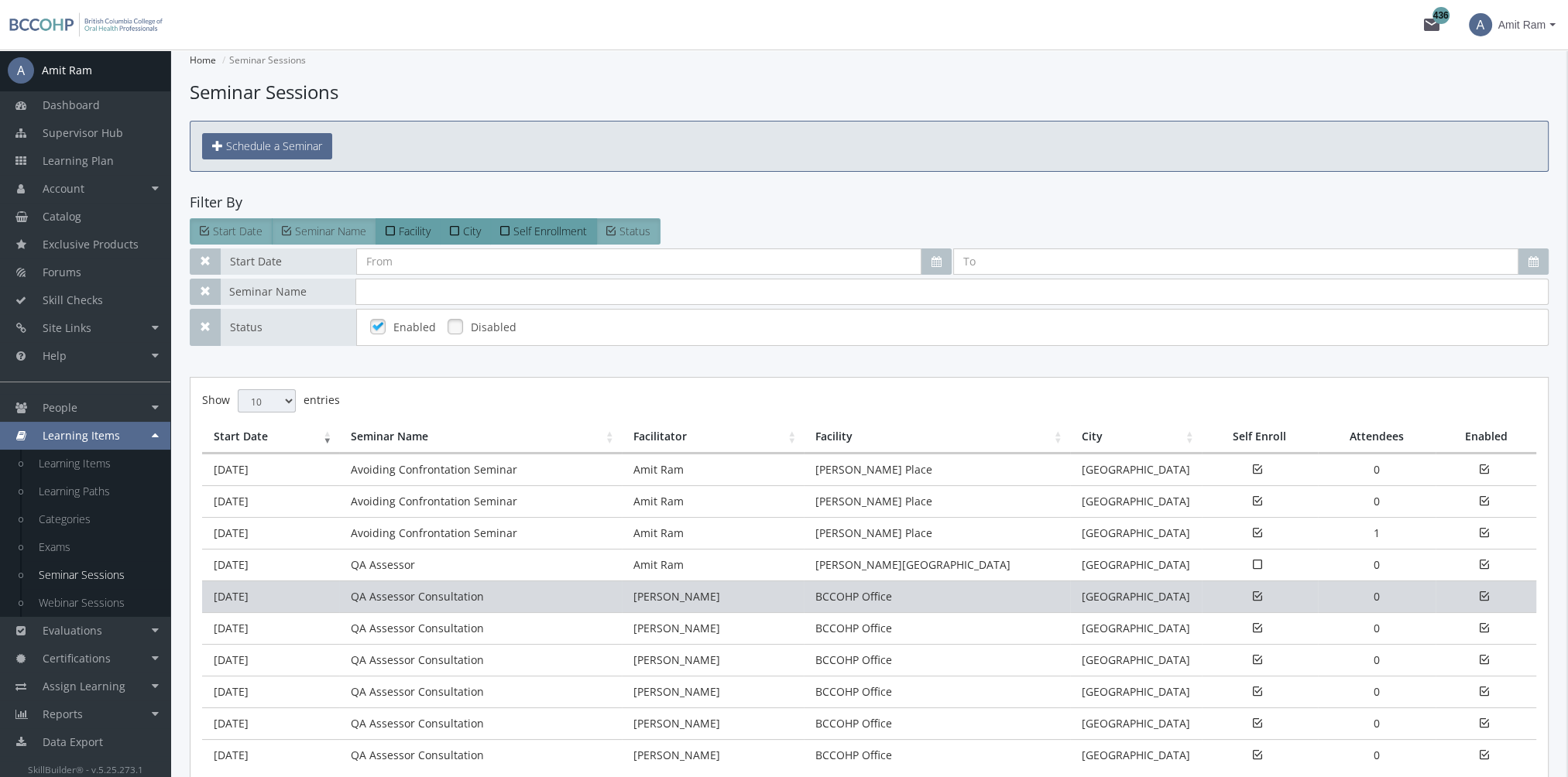
click at [301, 596] on td "[DATE]" at bounding box center [271, 596] width 137 height 32
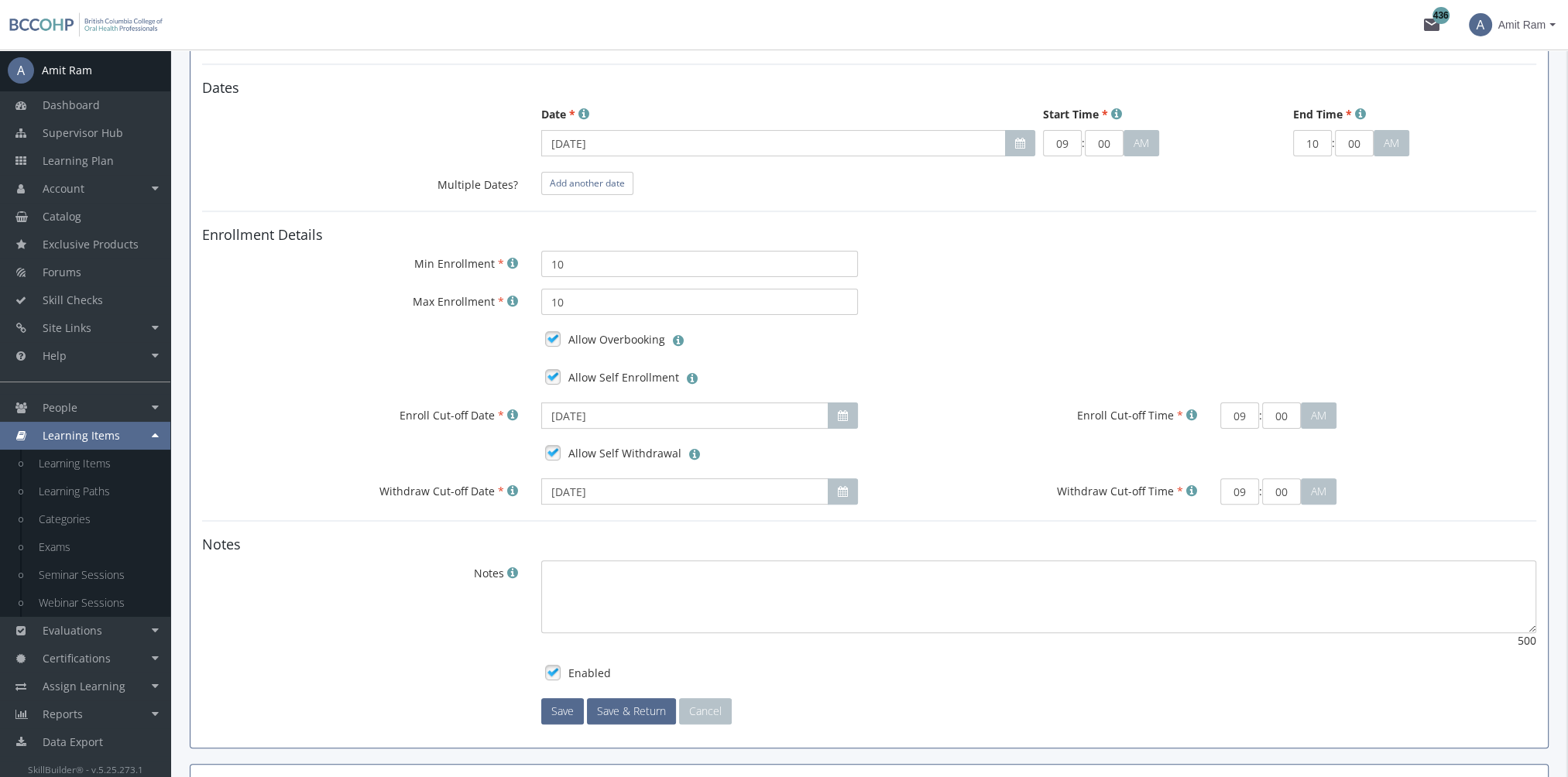
scroll to position [846, 0]
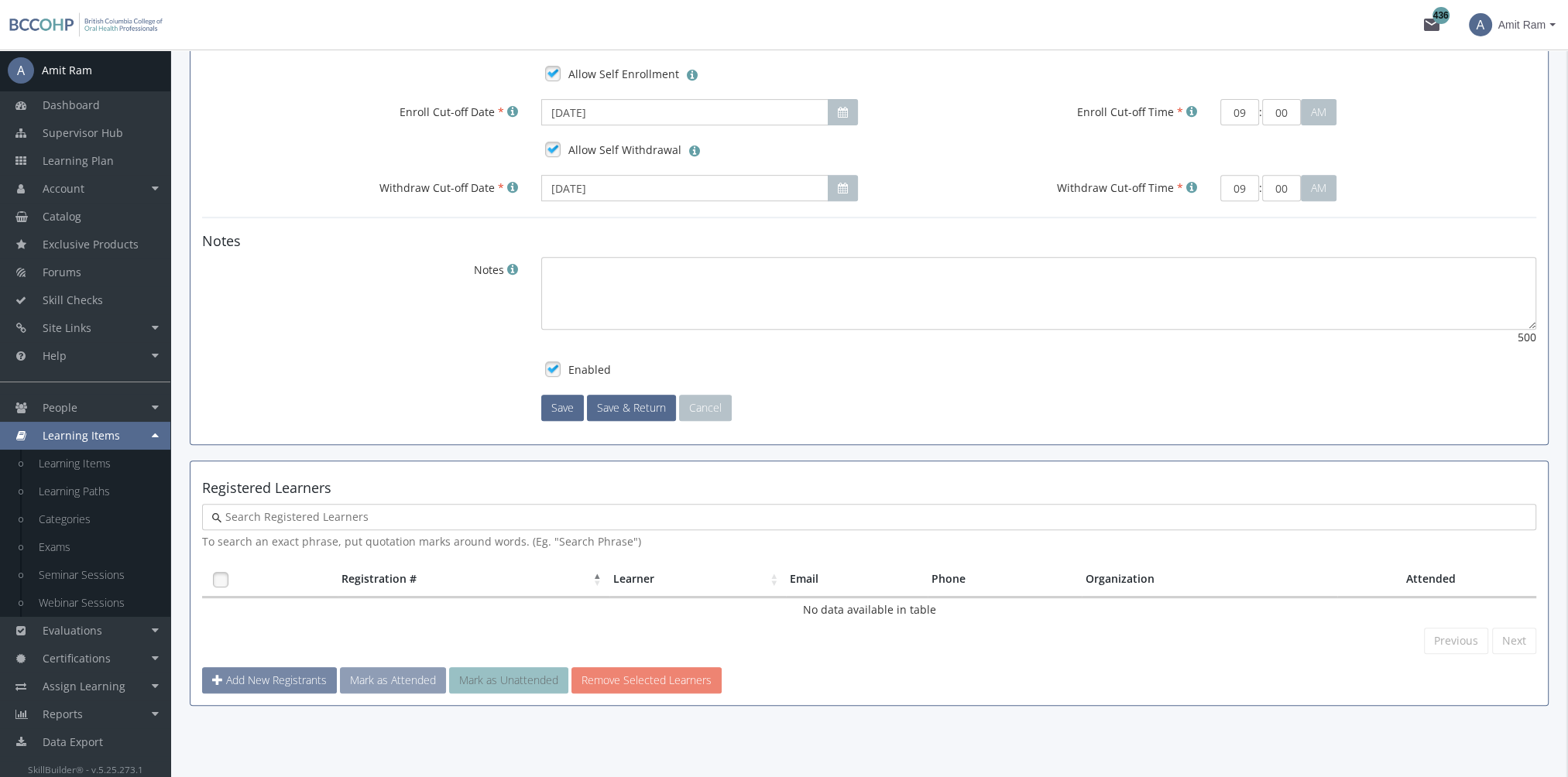
click at [243, 678] on span "Add New Registrants" at bounding box center [276, 680] width 101 height 15
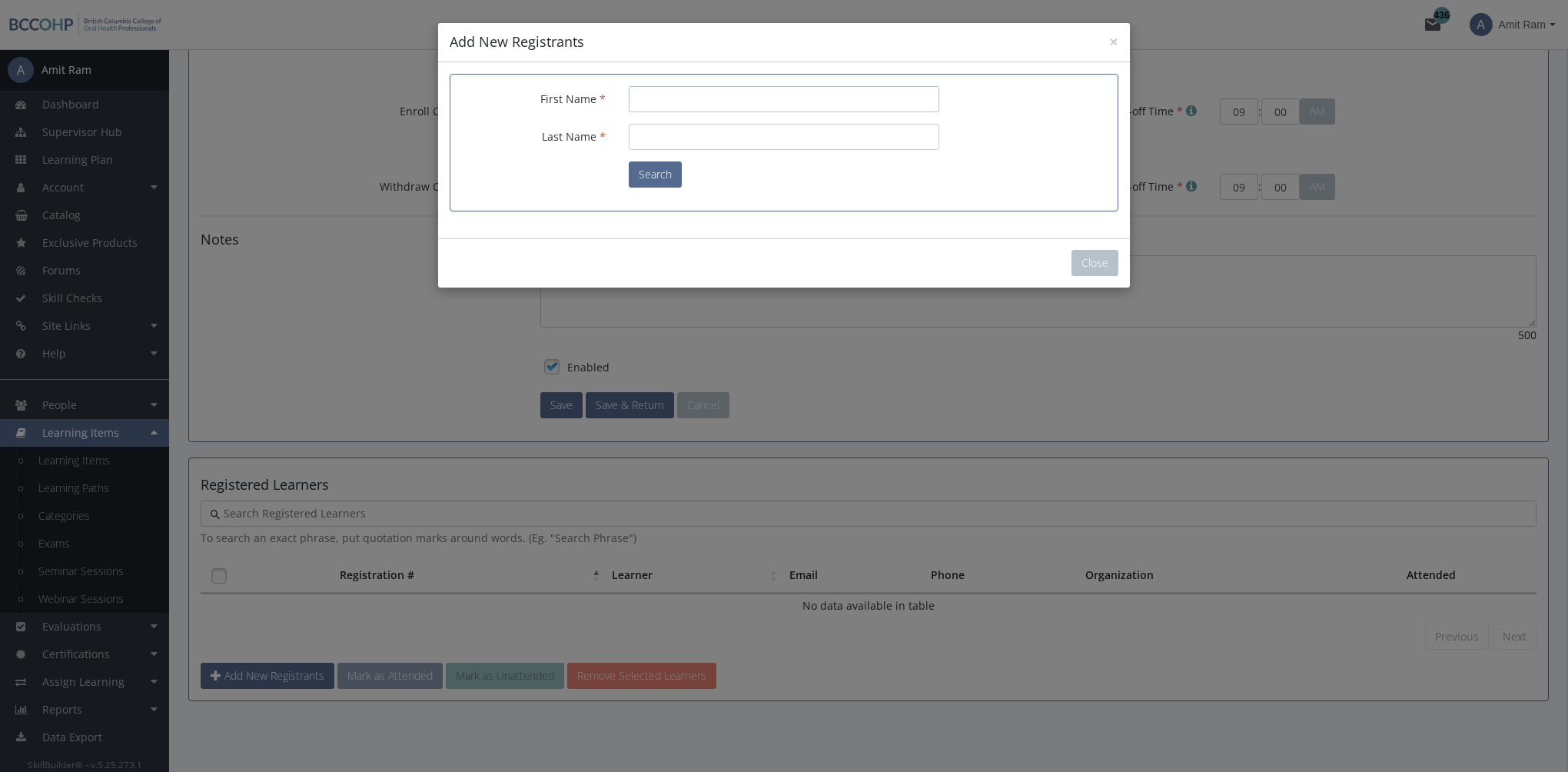
click at [666, 86] on input "First Name" at bounding box center [784, 99] width 311 height 26
type input "Amit"
type input "Ram"
click at [665, 168] on button "Search" at bounding box center [656, 174] width 53 height 26
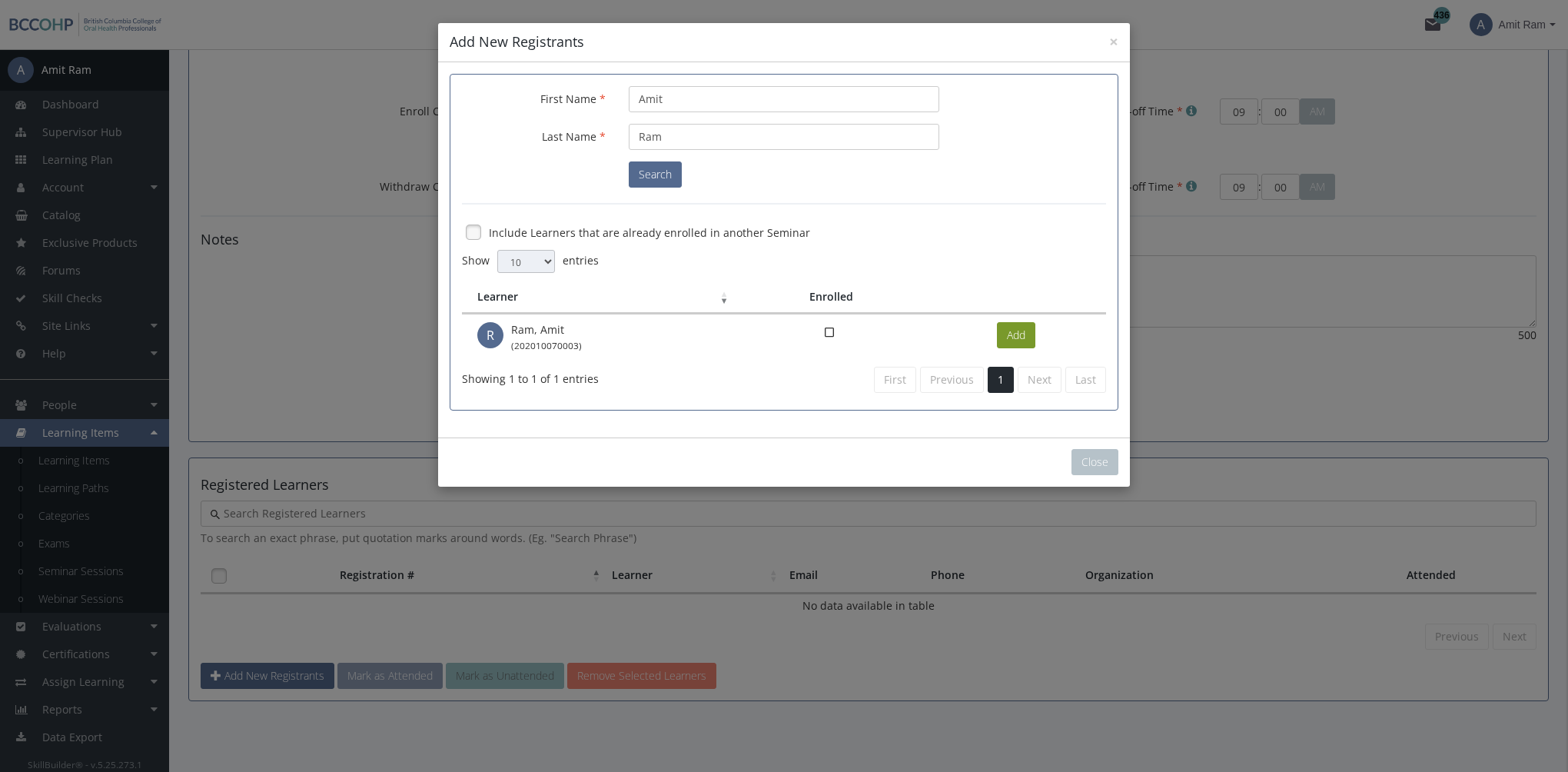
click at [1020, 332] on button "Add" at bounding box center [1016, 335] width 38 height 26
click at [1094, 462] on button "Close" at bounding box center [1095, 462] width 47 height 26
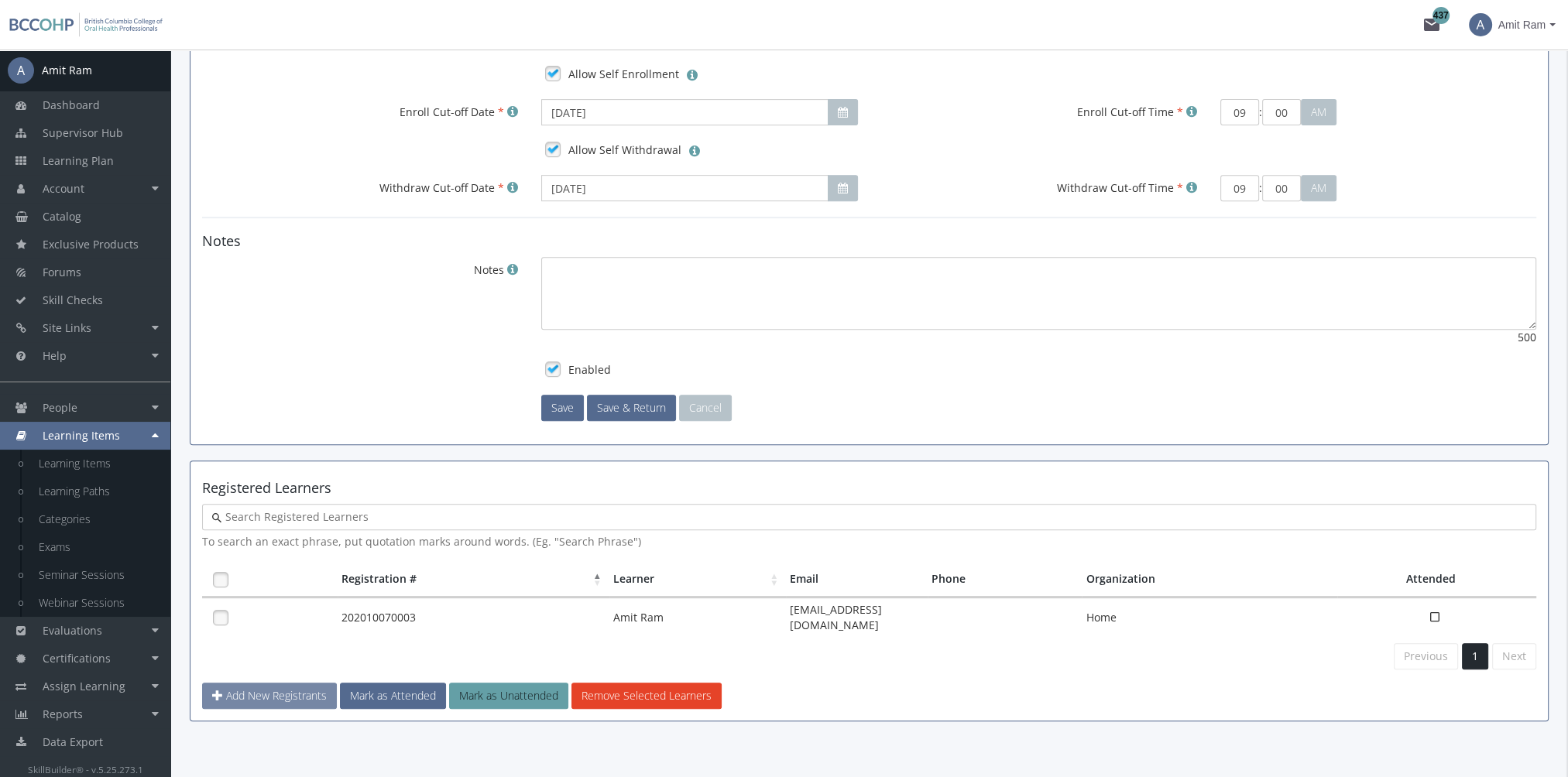
scroll to position [856, 0]
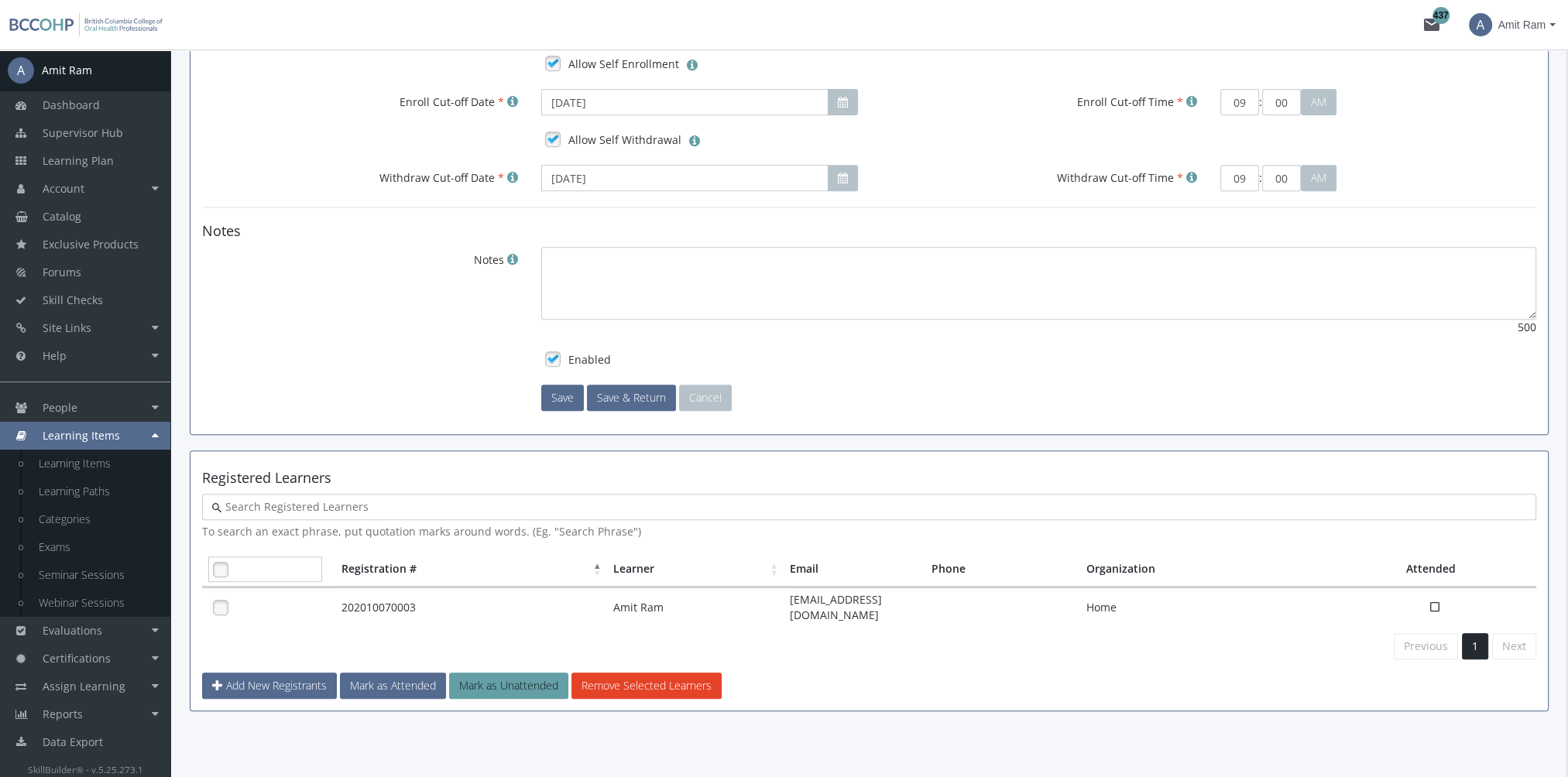
click at [228, 563] on link at bounding box center [220, 569] width 23 height 23
click at [380, 675] on button "Mark as Attended" at bounding box center [393, 686] width 106 height 27
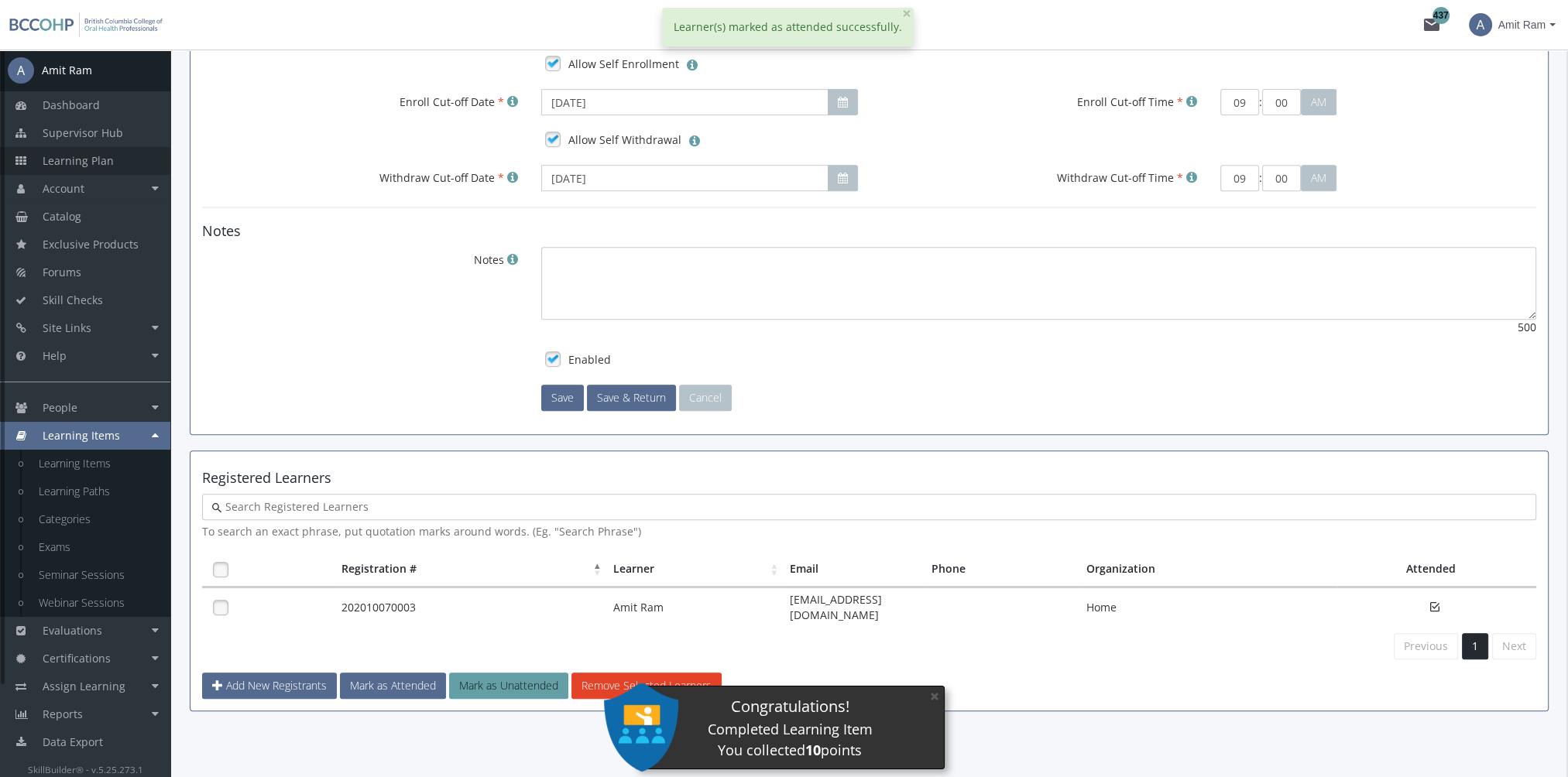
click at [112, 164] on link "Learning Plan" at bounding box center [85, 161] width 170 height 27
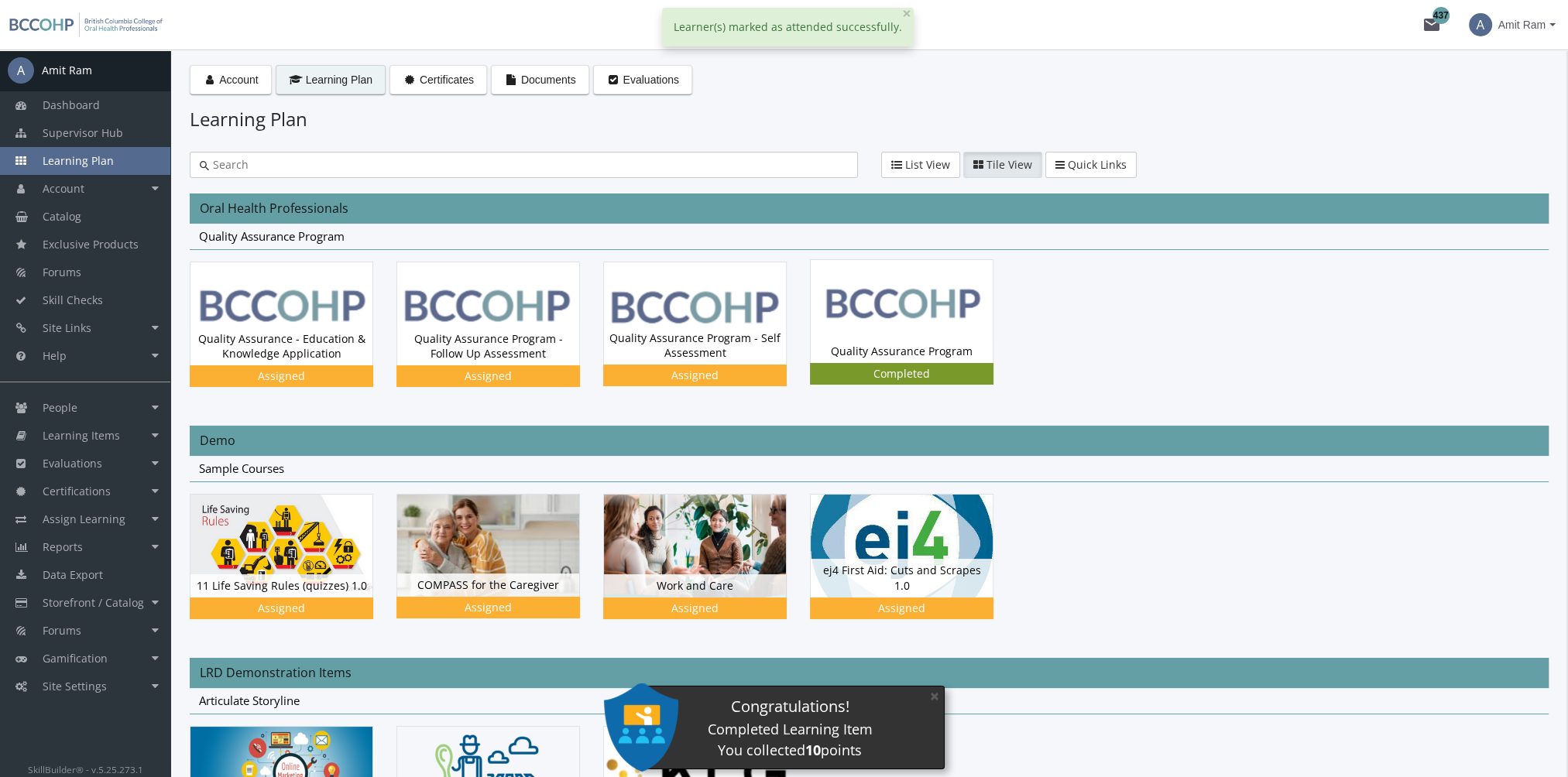
click at [895, 359] on div "Quality Assurance Program Status Completed" at bounding box center [901, 351] width 182 height 23
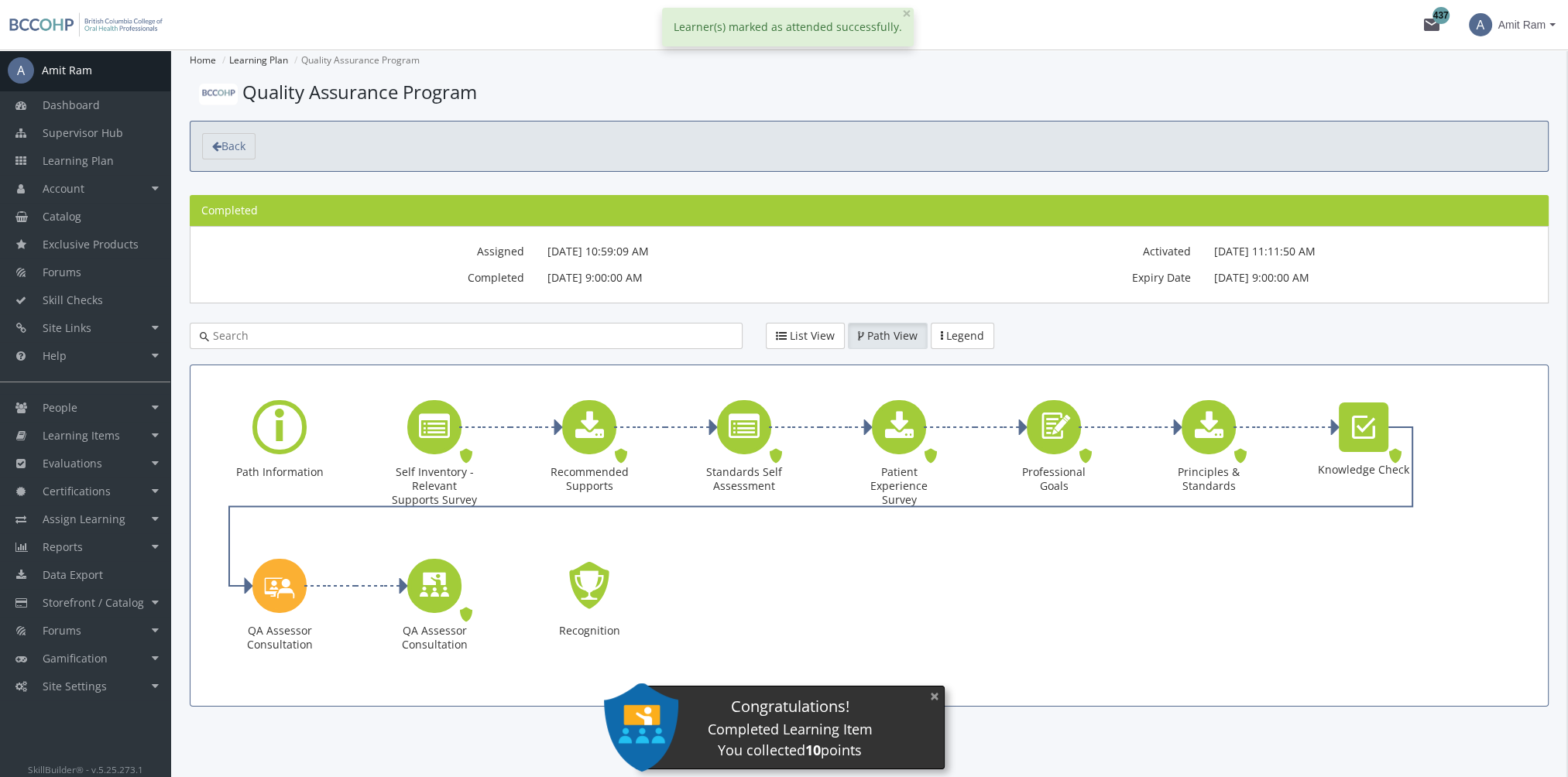
click at [933, 700] on button "×" at bounding box center [934, 696] width 25 height 32
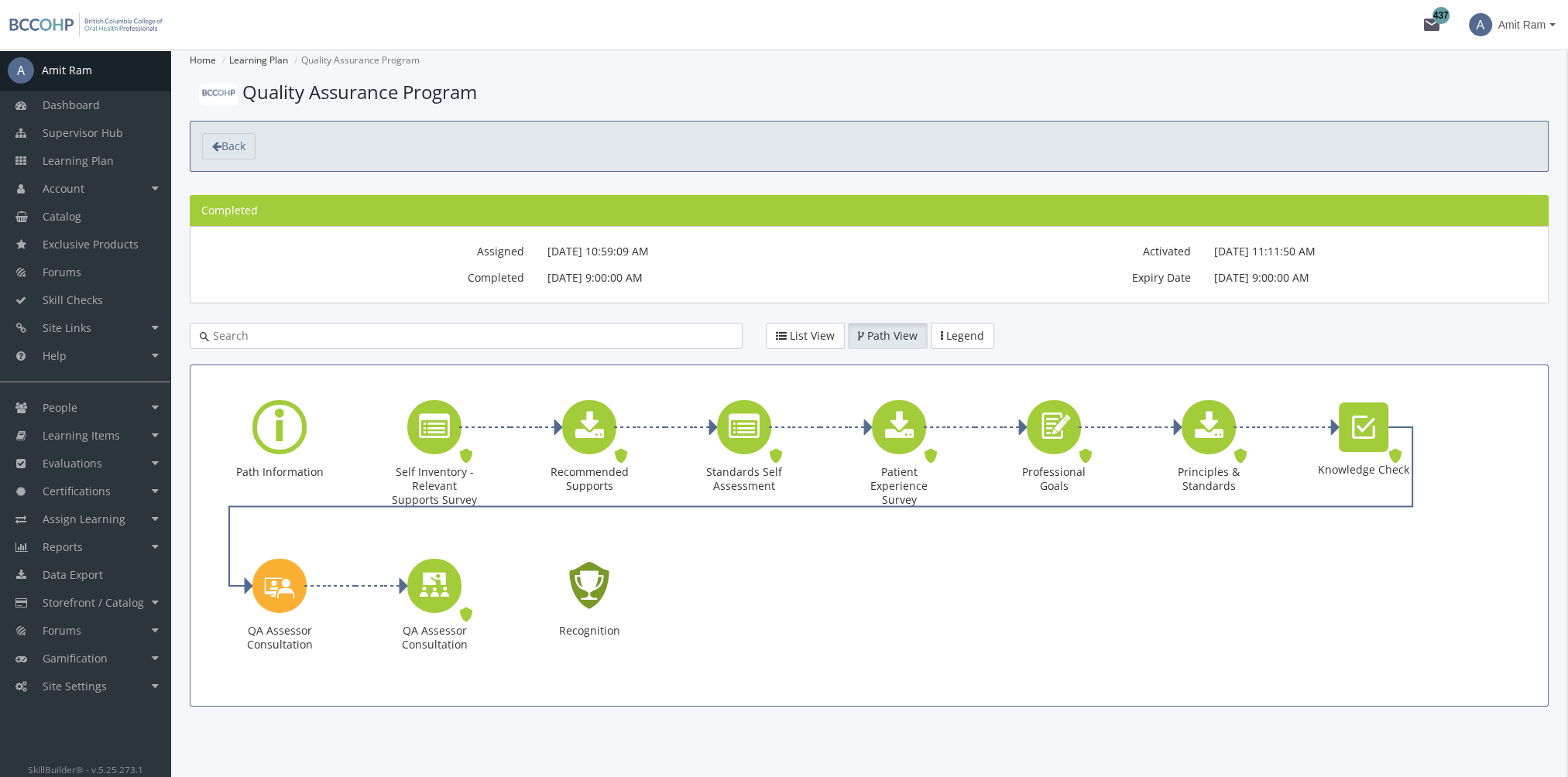
click at [589, 596] on icon "Recognition - Completed" at bounding box center [589, 585] width 49 height 70
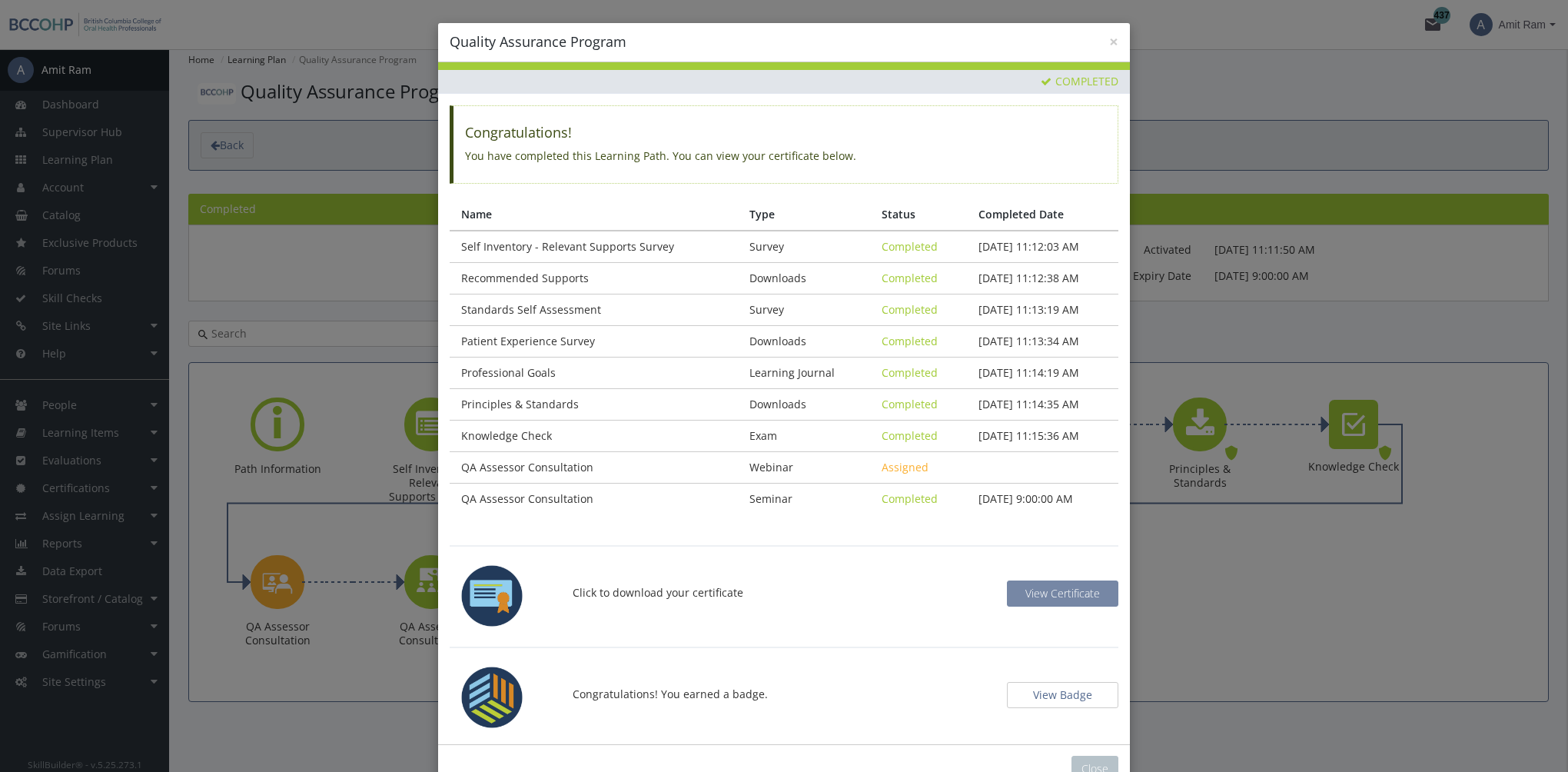
click at [1062, 586] on span "View Certificate" at bounding box center [1063, 593] width 74 height 15
click at [1060, 690] on button "View Badge" at bounding box center [1062, 695] width 112 height 26
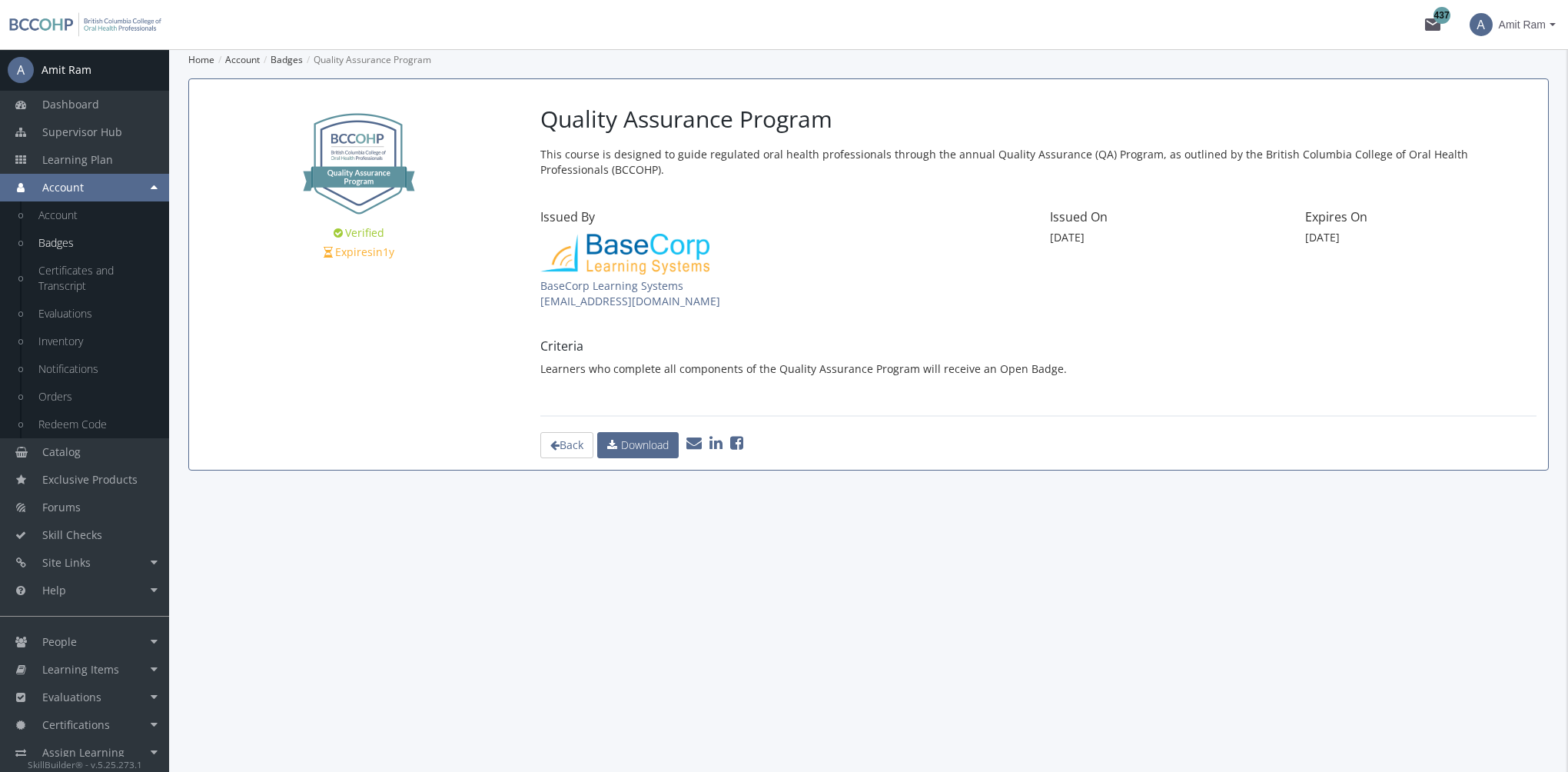
click at [722, 444] on icon at bounding box center [716, 442] width 13 height 15
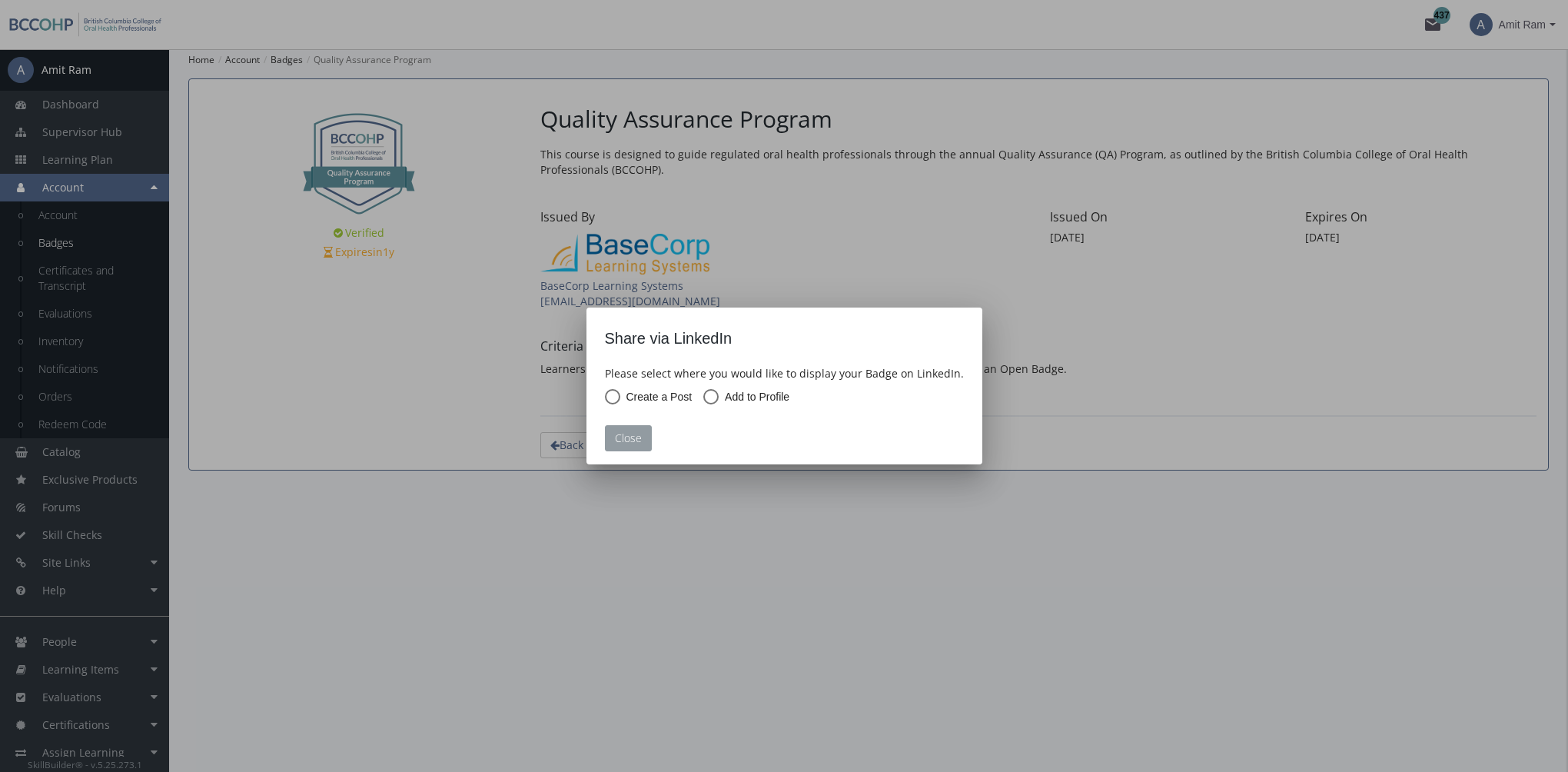
click at [630, 443] on button "Close" at bounding box center [628, 438] width 47 height 26
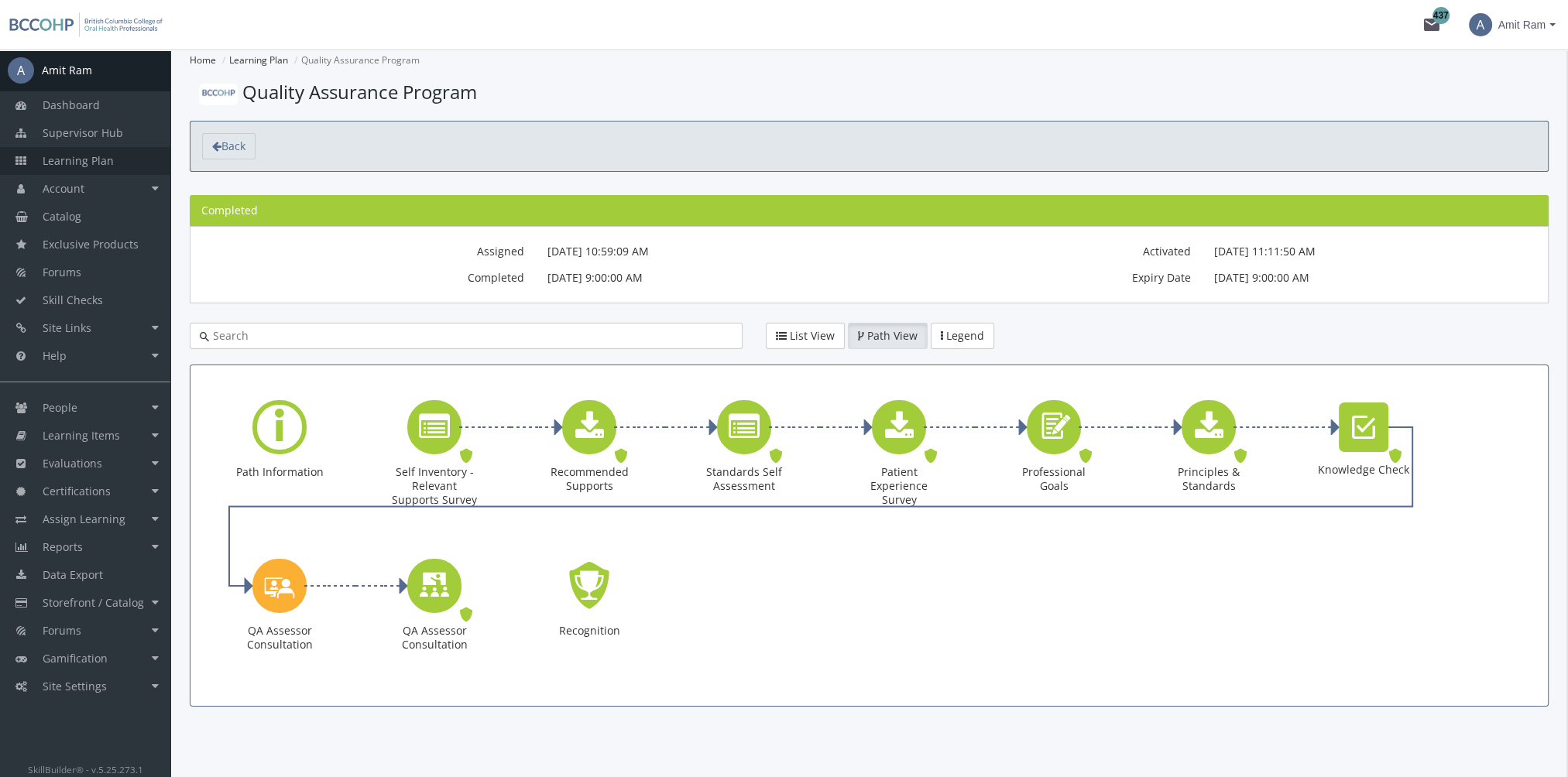
click at [101, 157] on span "Learning Plan" at bounding box center [79, 161] width 71 height 15
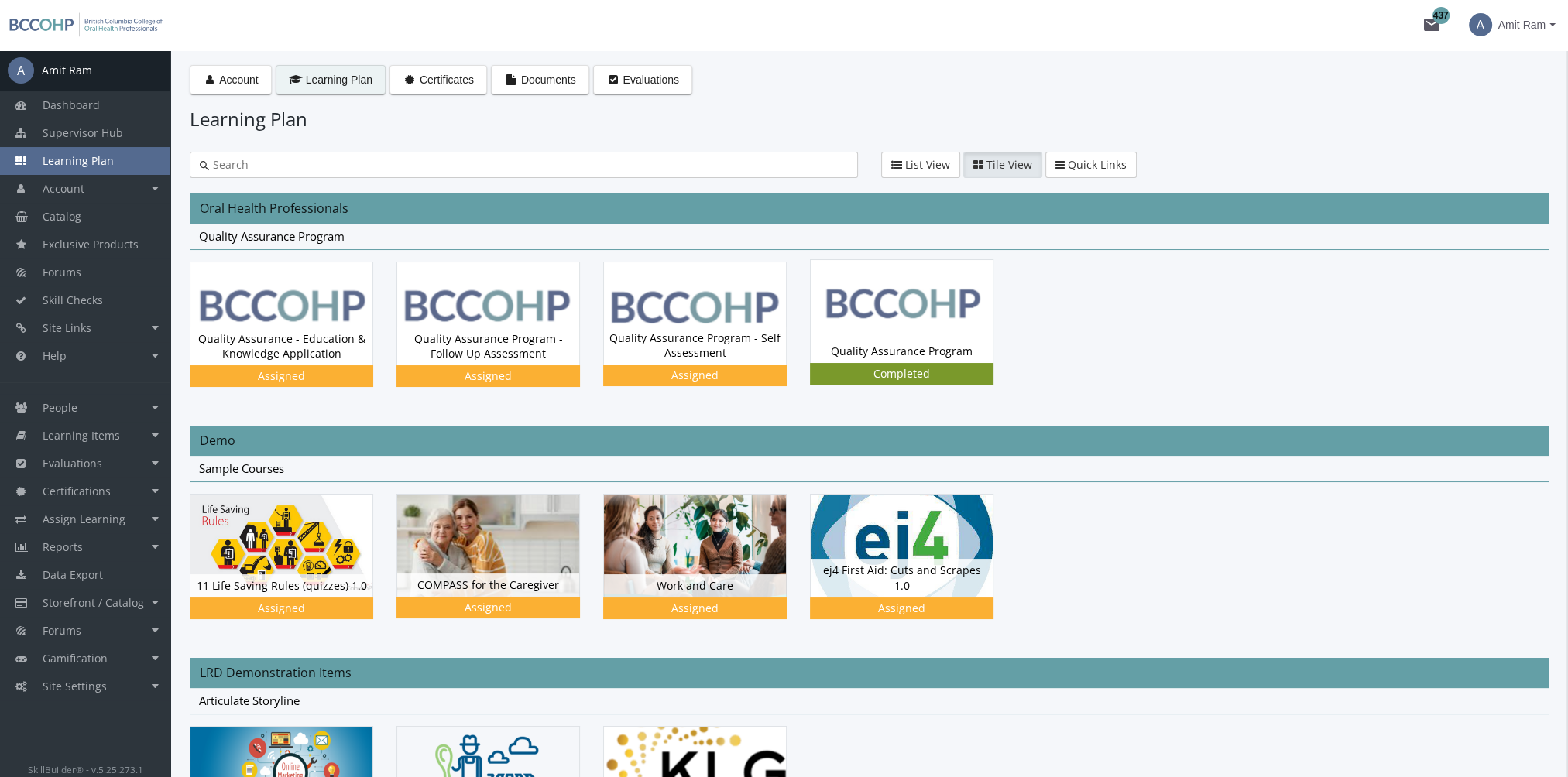
click at [907, 291] on img at bounding box center [901, 312] width 182 height 102
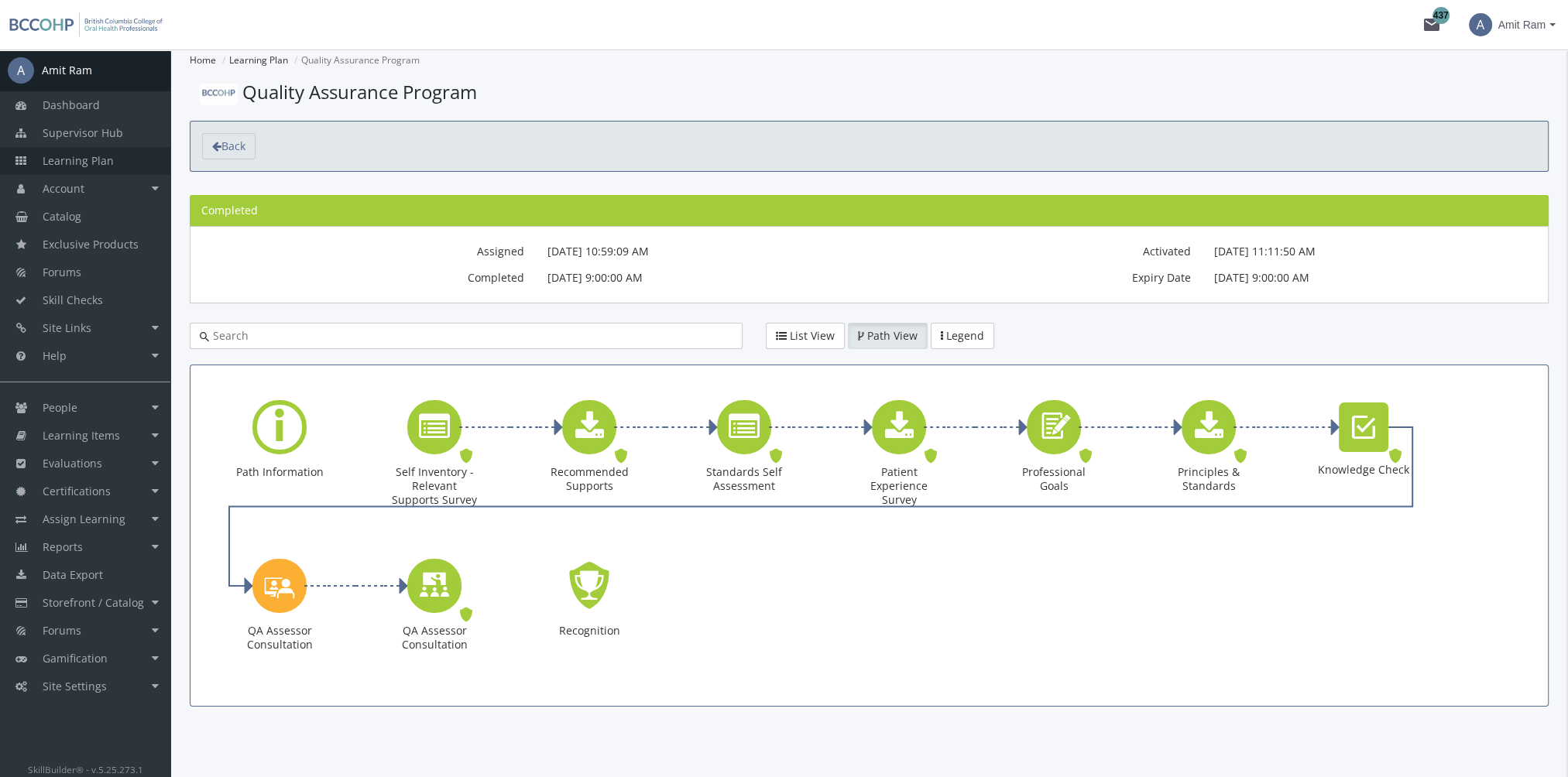
click at [109, 165] on span "Learning Plan" at bounding box center [79, 161] width 71 height 15
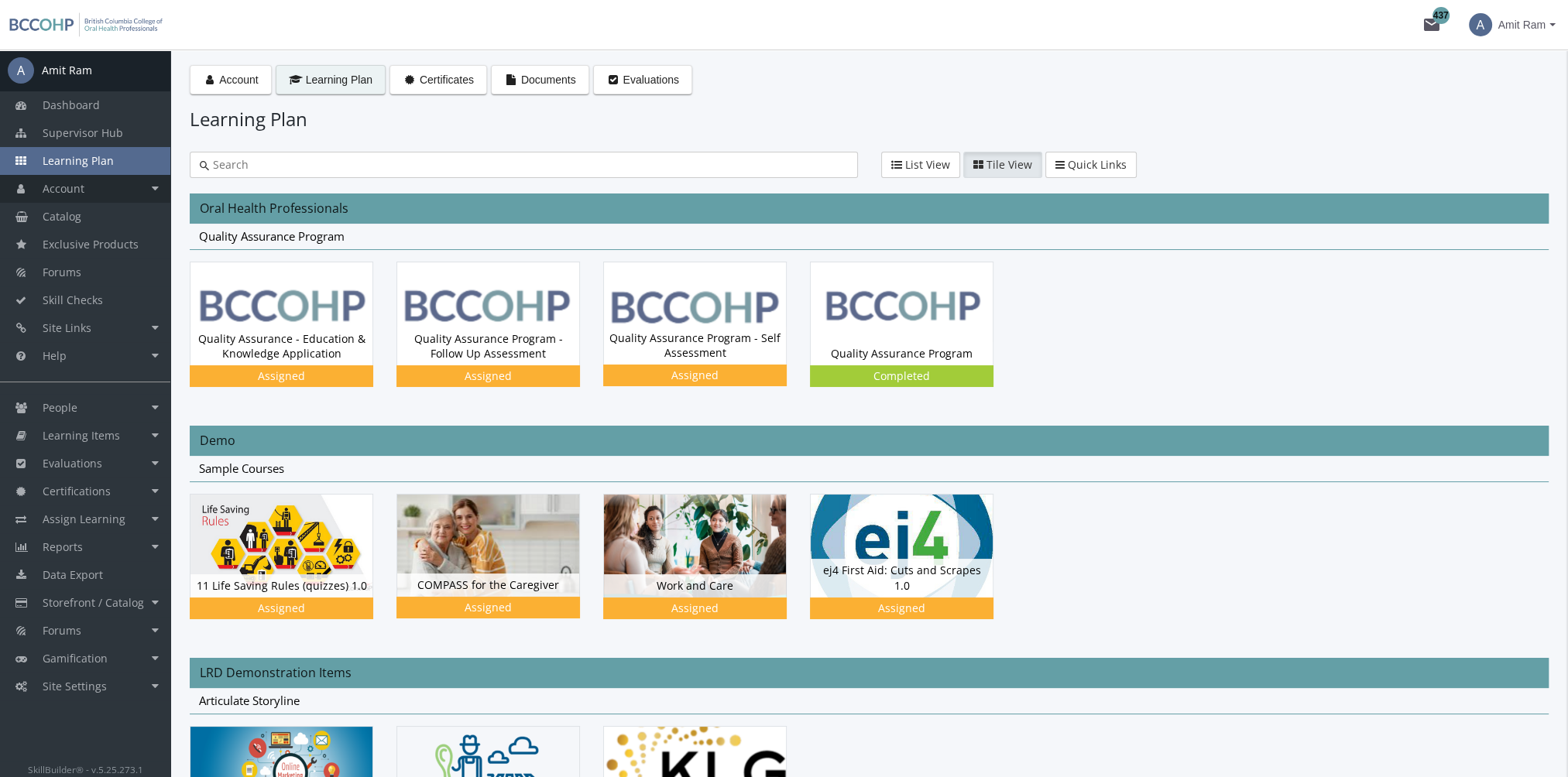
click at [121, 188] on link "Account" at bounding box center [85, 188] width 170 height 27
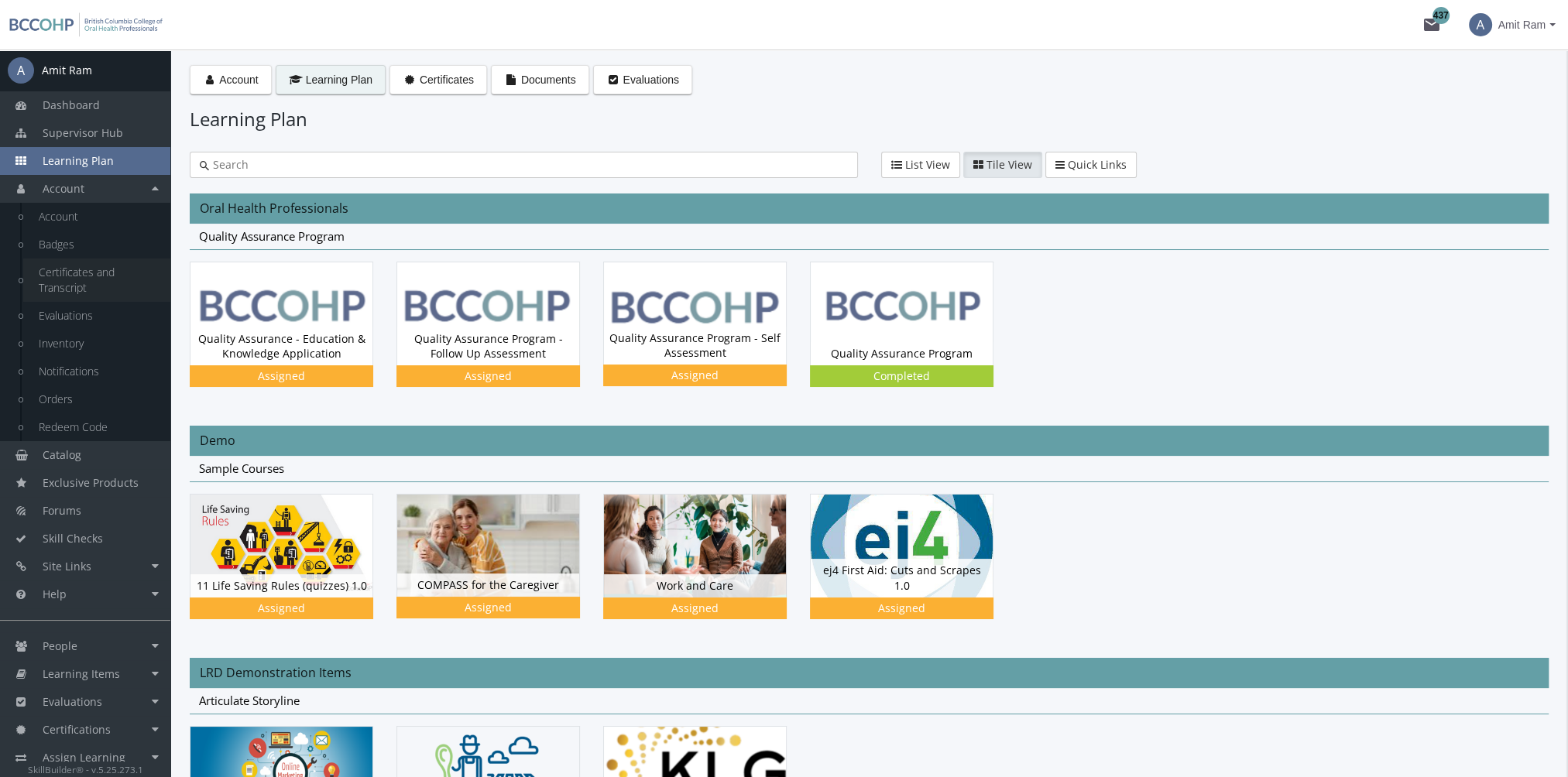
click at [89, 275] on link "Certificates and Transcript" at bounding box center [96, 280] width 147 height 43
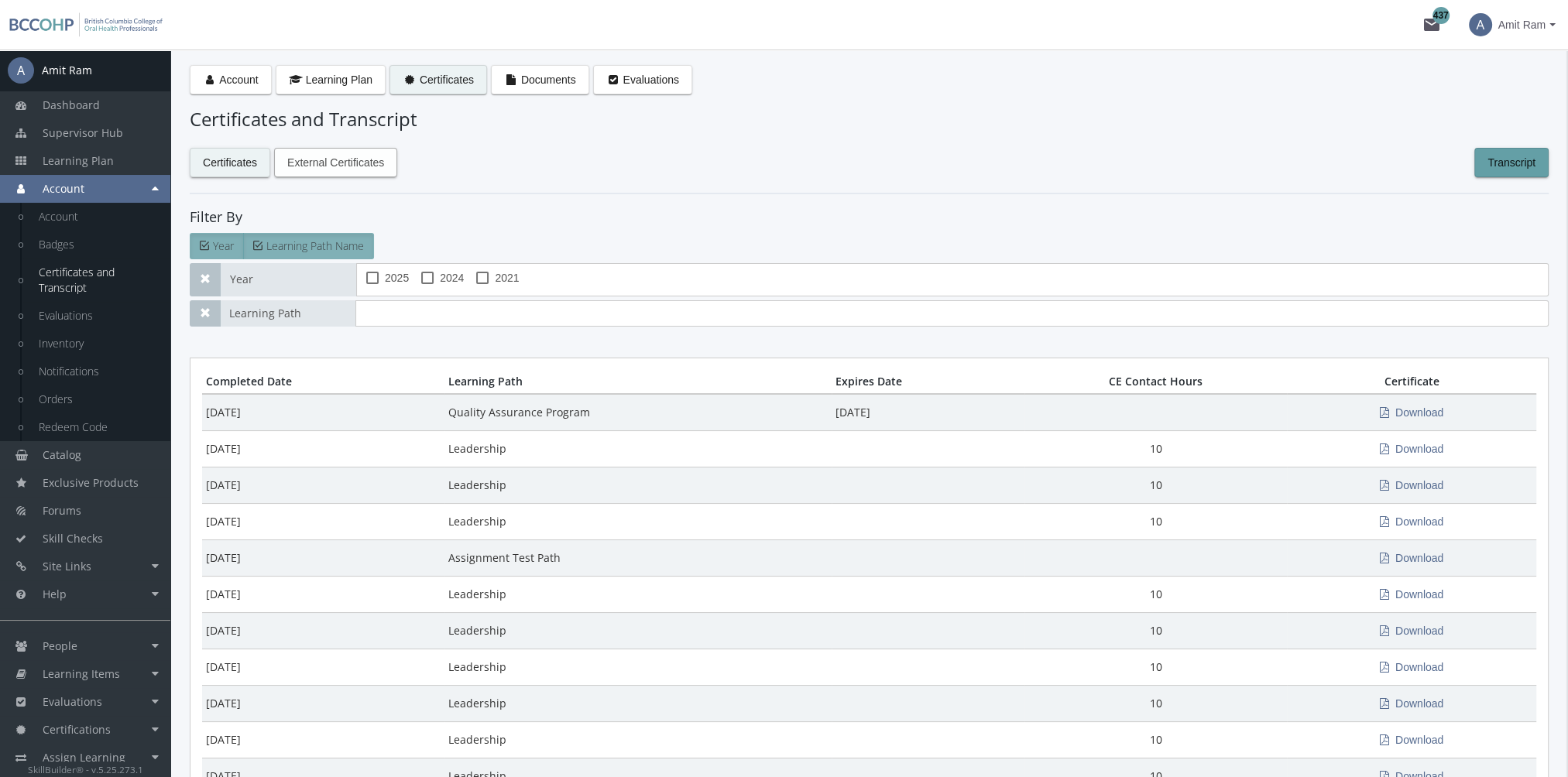
click at [358, 165] on span "External Certificates" at bounding box center [336, 163] width 97 height 27
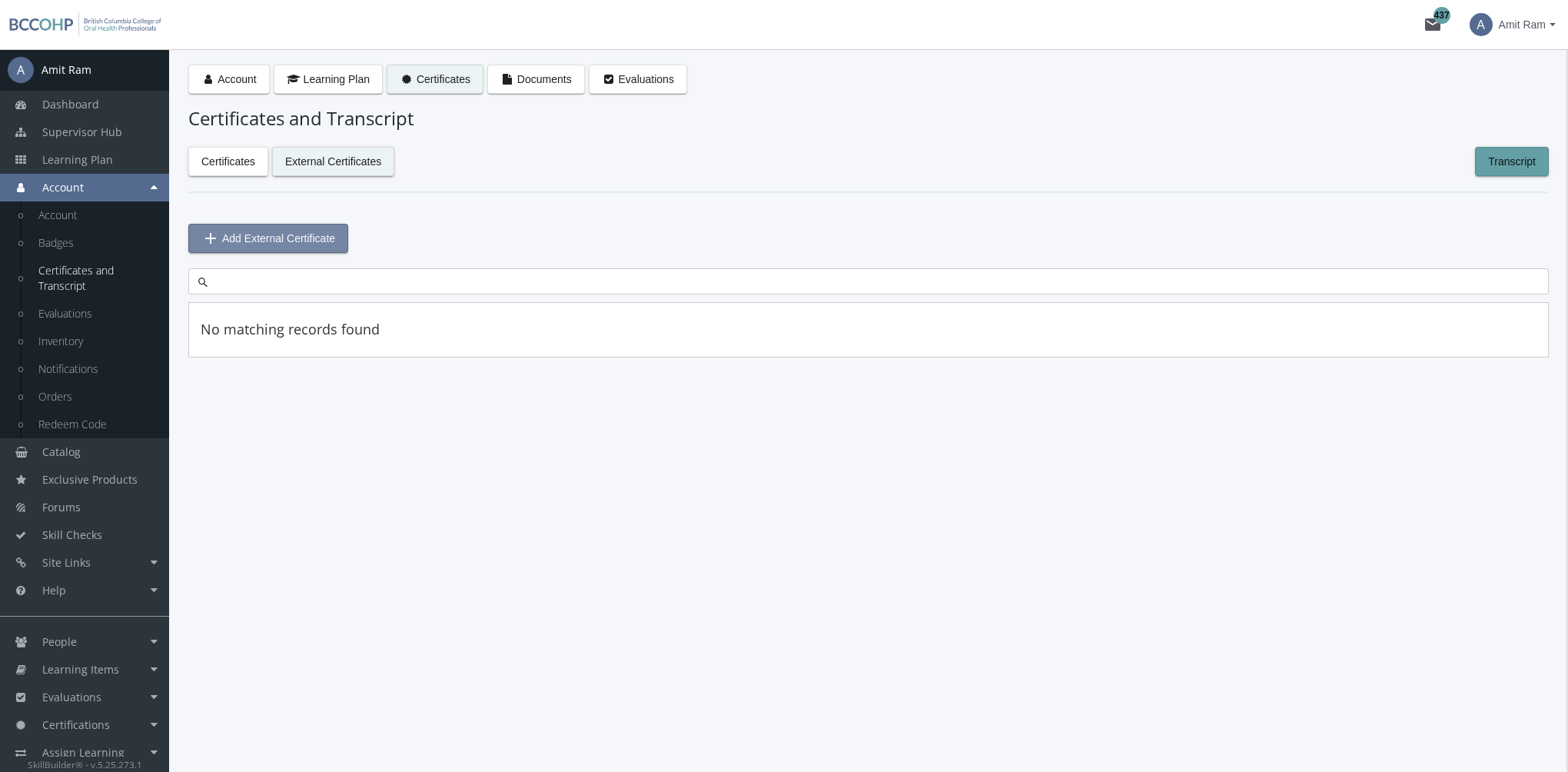
click at [329, 243] on span "Add External Certificate" at bounding box center [279, 238] width 113 height 27
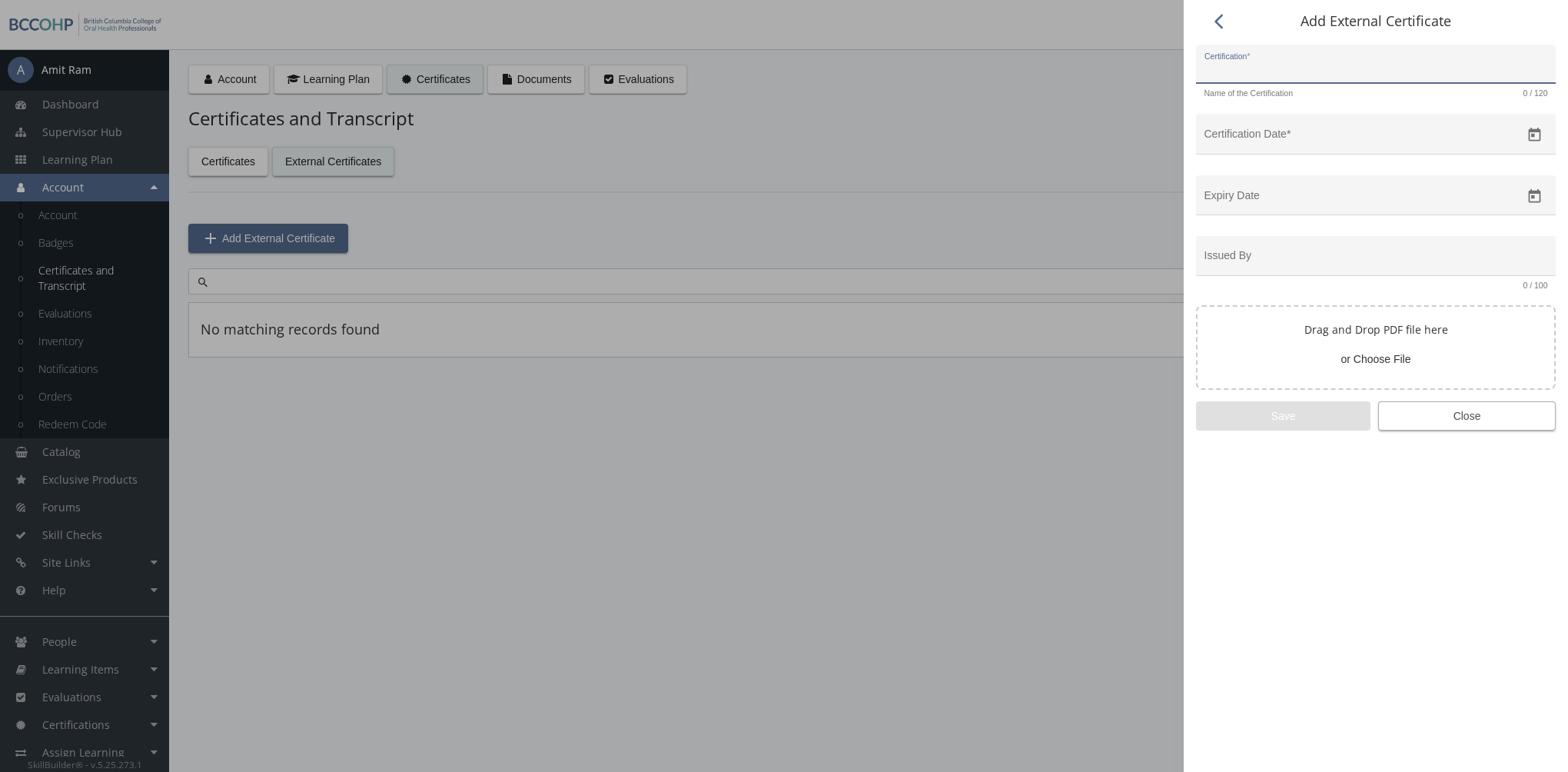
click at [1439, 414] on span "Close" at bounding box center [1467, 416] width 152 height 27
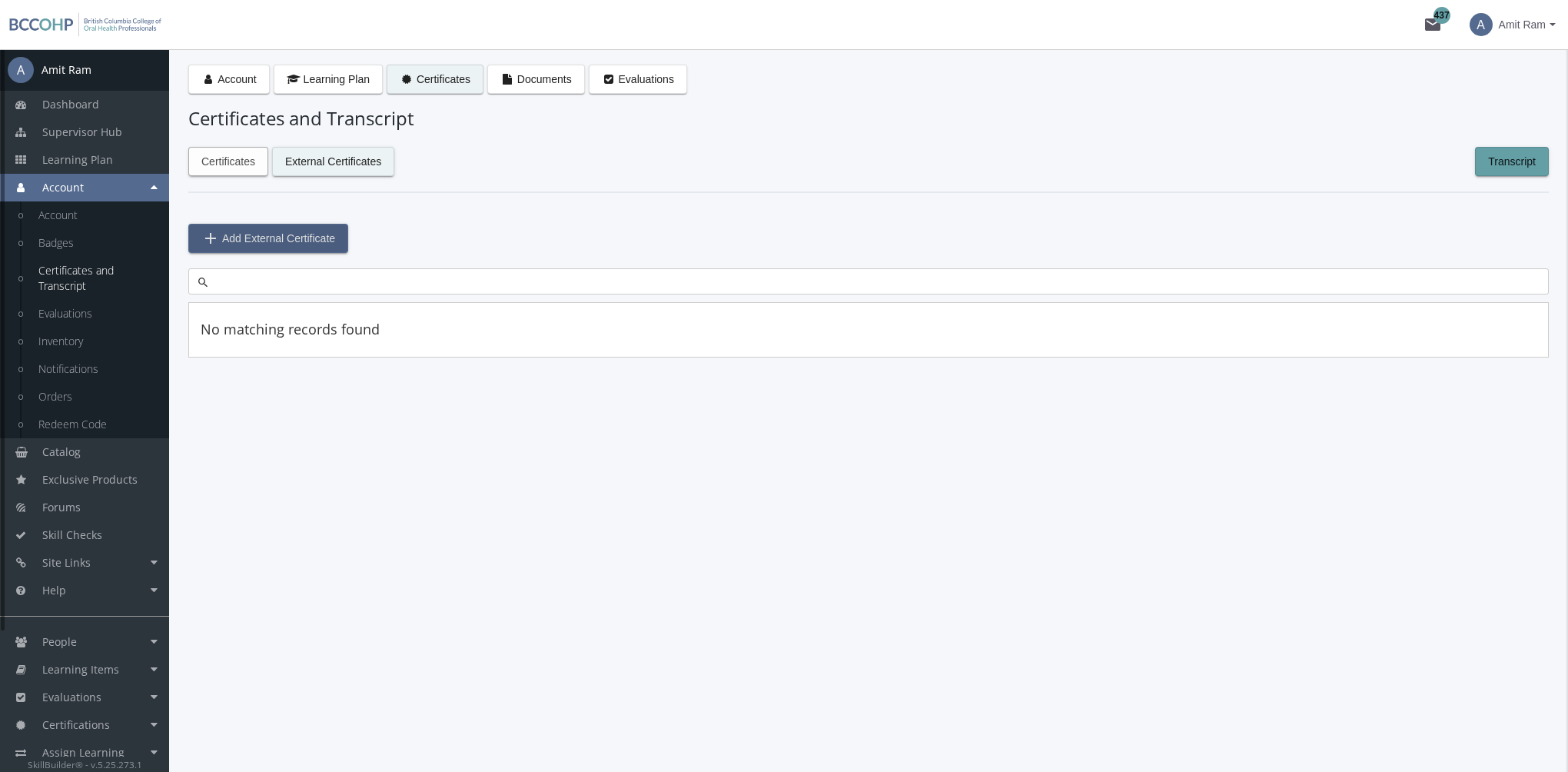
click at [240, 169] on span "Certificates" at bounding box center [228, 162] width 54 height 27
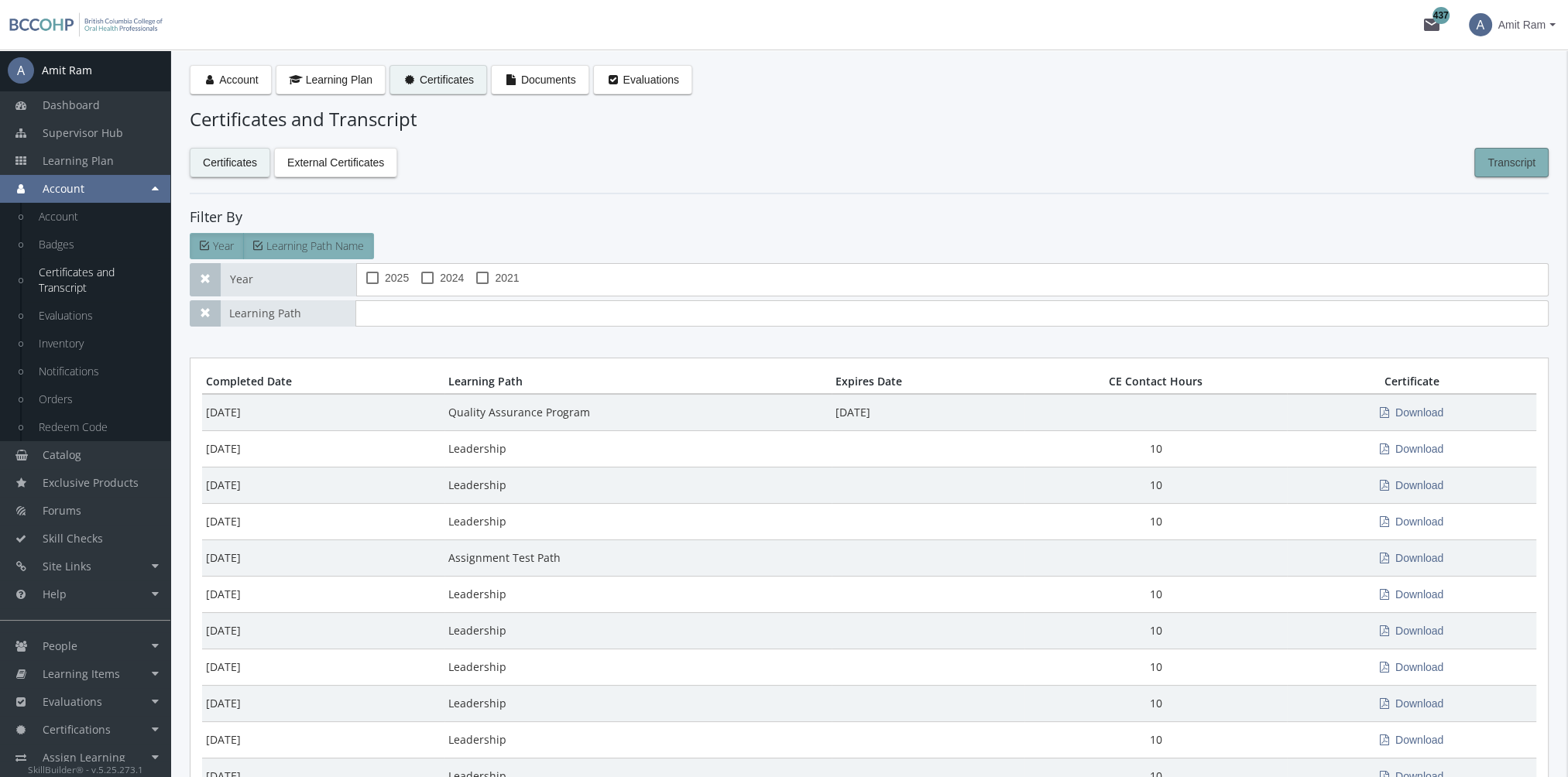
click at [1503, 167] on span "Transcript" at bounding box center [1511, 163] width 48 height 27
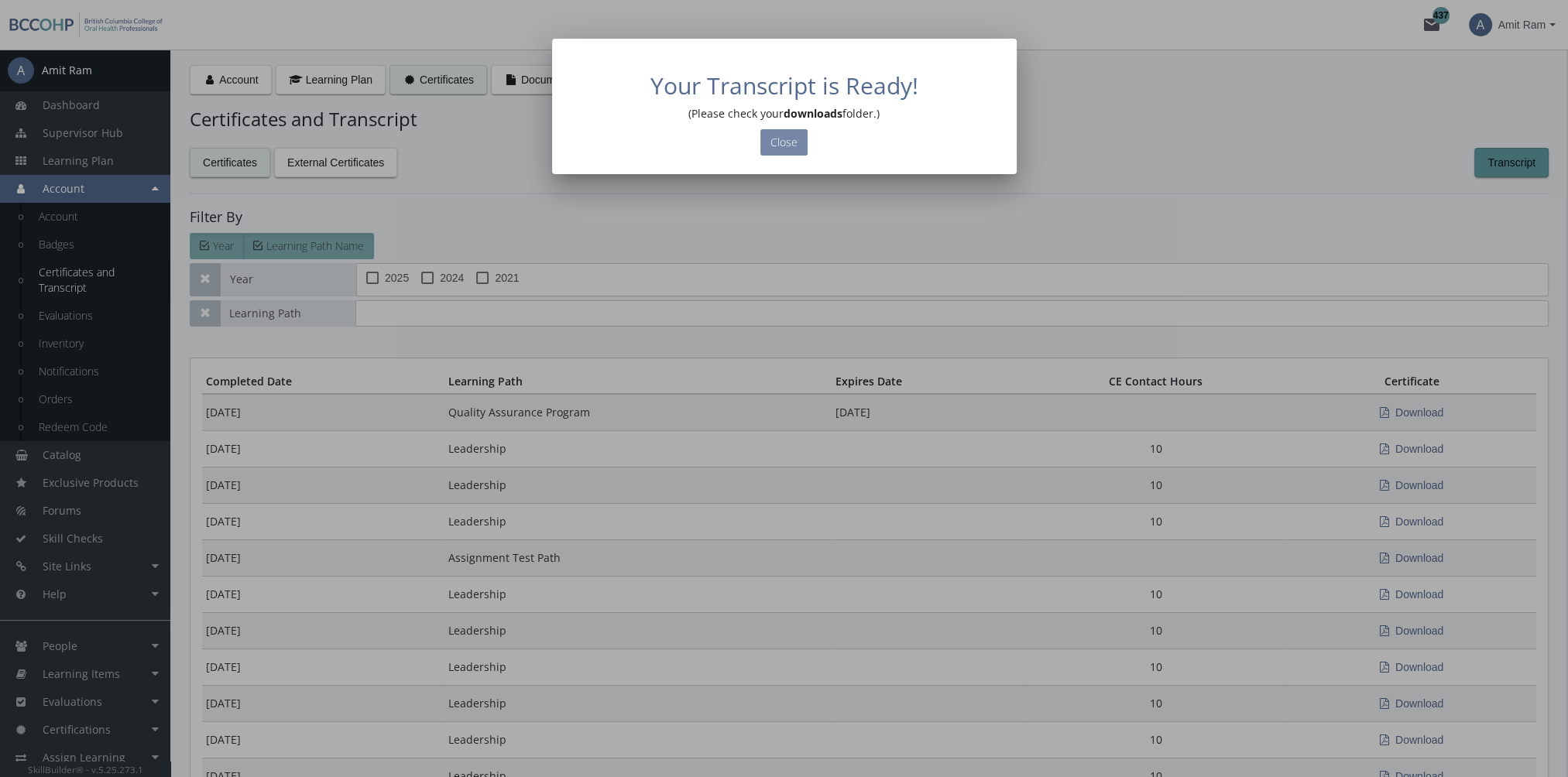
click at [774, 133] on button "Close" at bounding box center [784, 142] width 48 height 27
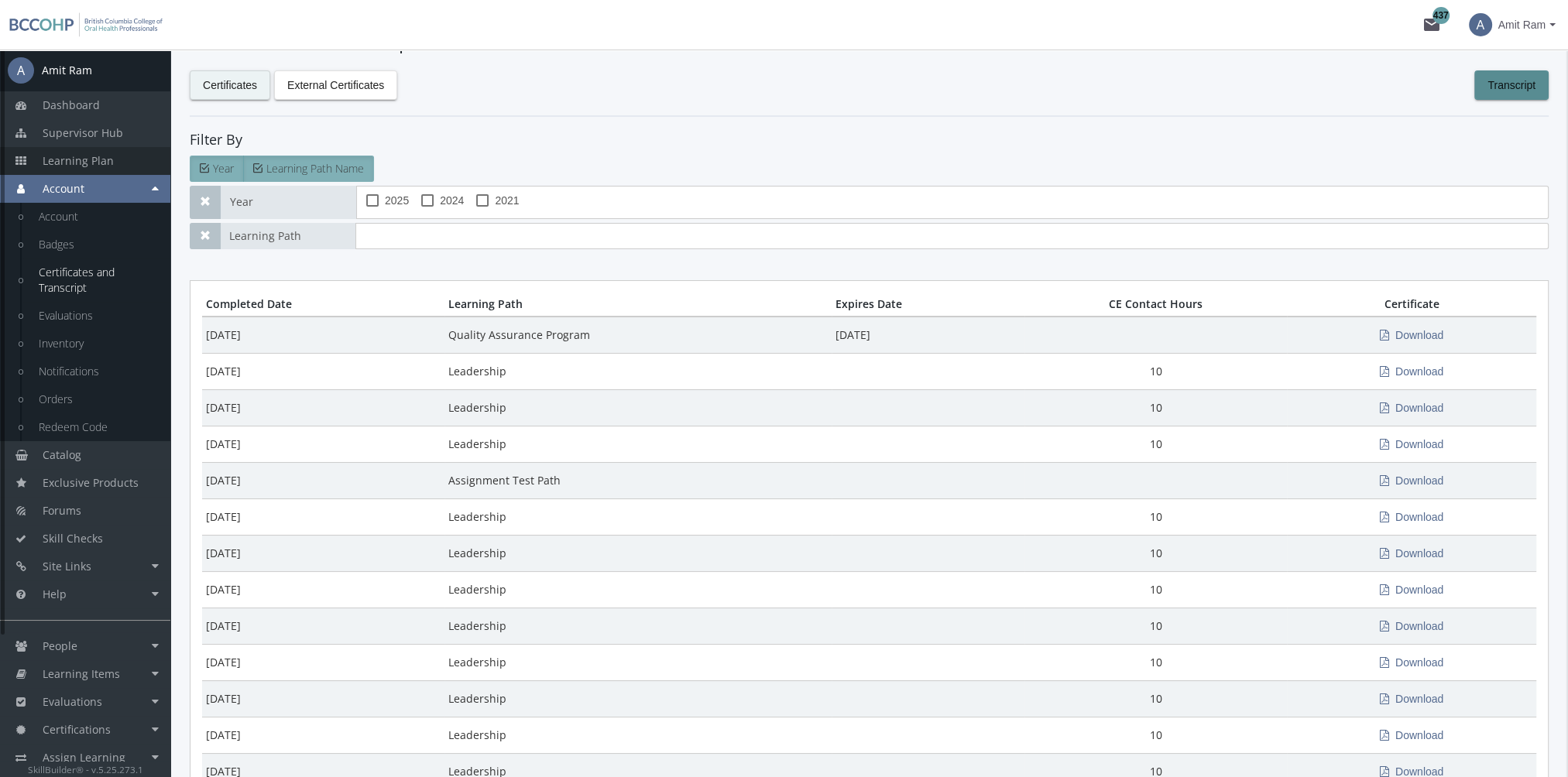
click at [98, 152] on link "Learning Plan" at bounding box center [85, 161] width 170 height 27
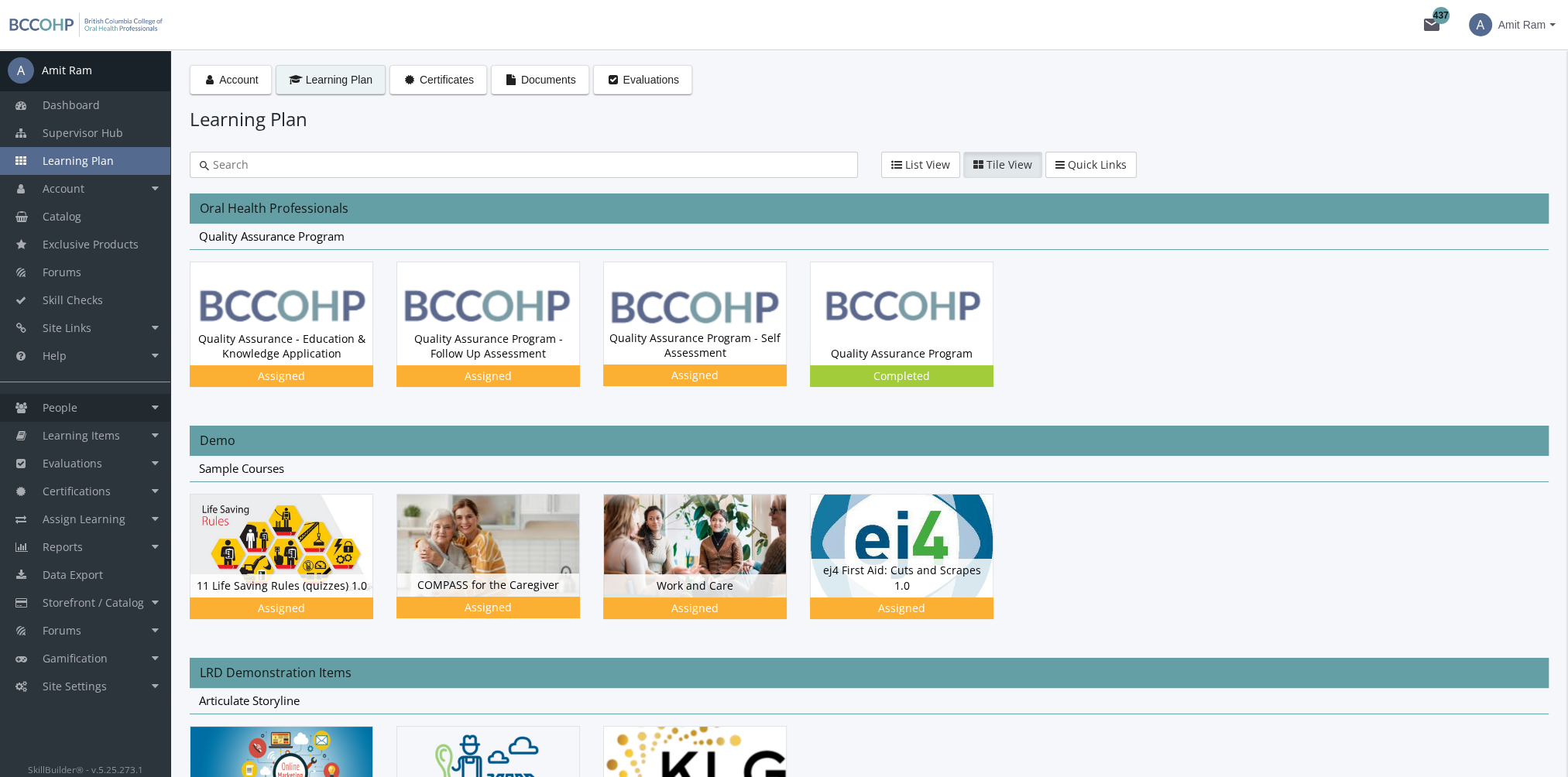
click at [69, 411] on span "People" at bounding box center [60, 408] width 35 height 15
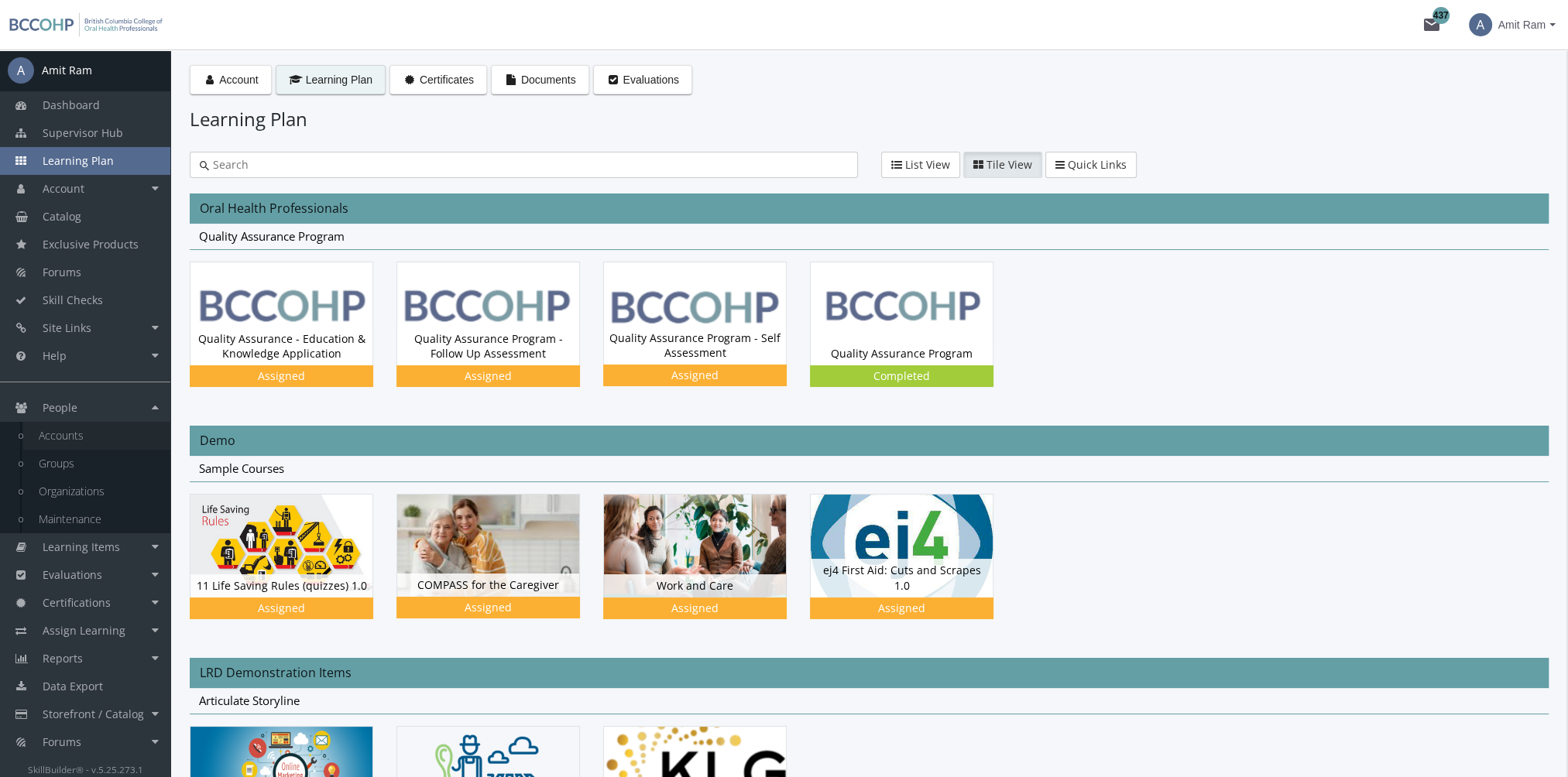
click at [87, 442] on link "Accounts" at bounding box center [96, 435] width 147 height 27
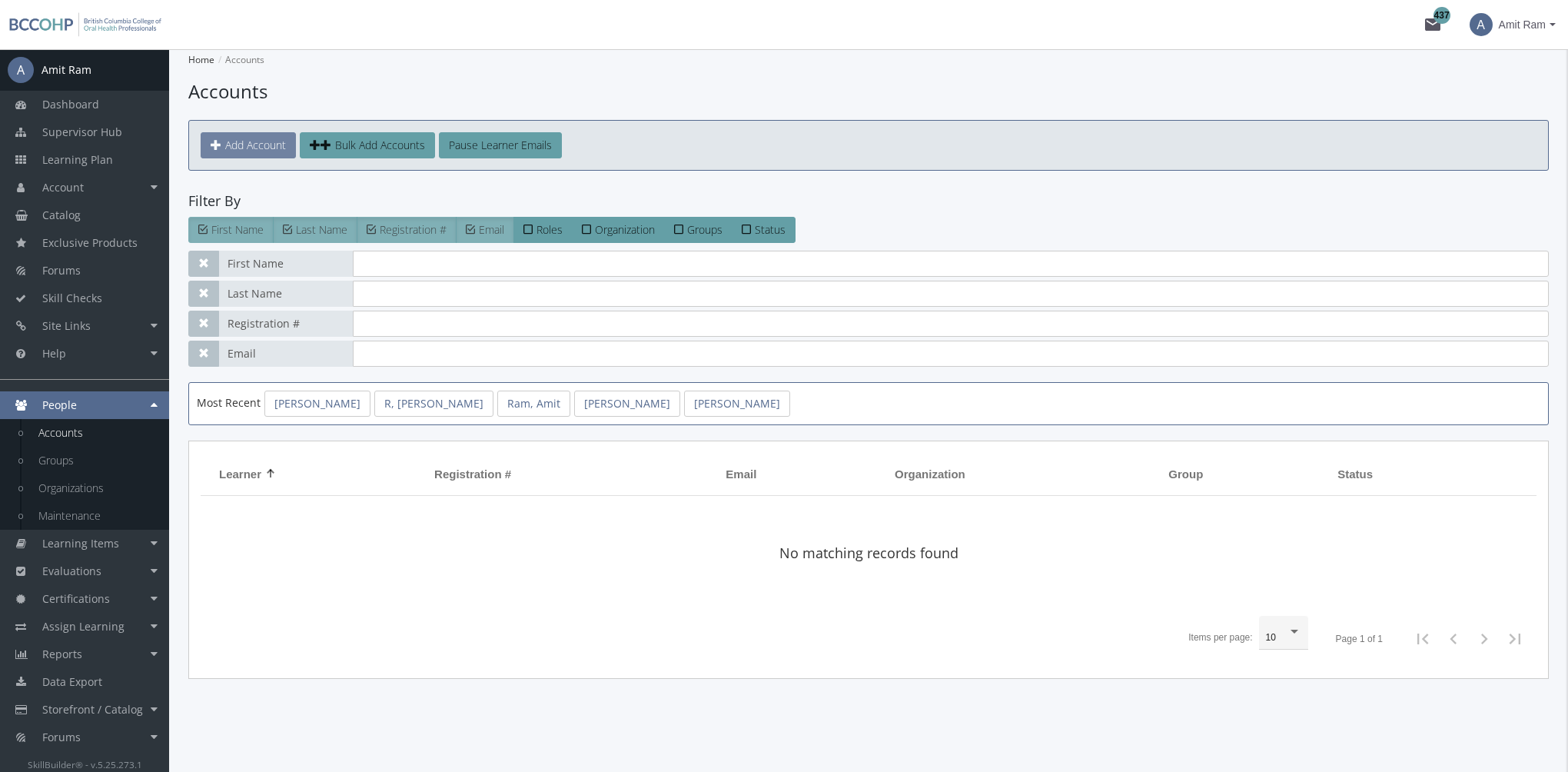
click at [279, 145] on span "Add Account" at bounding box center [255, 145] width 61 height 15
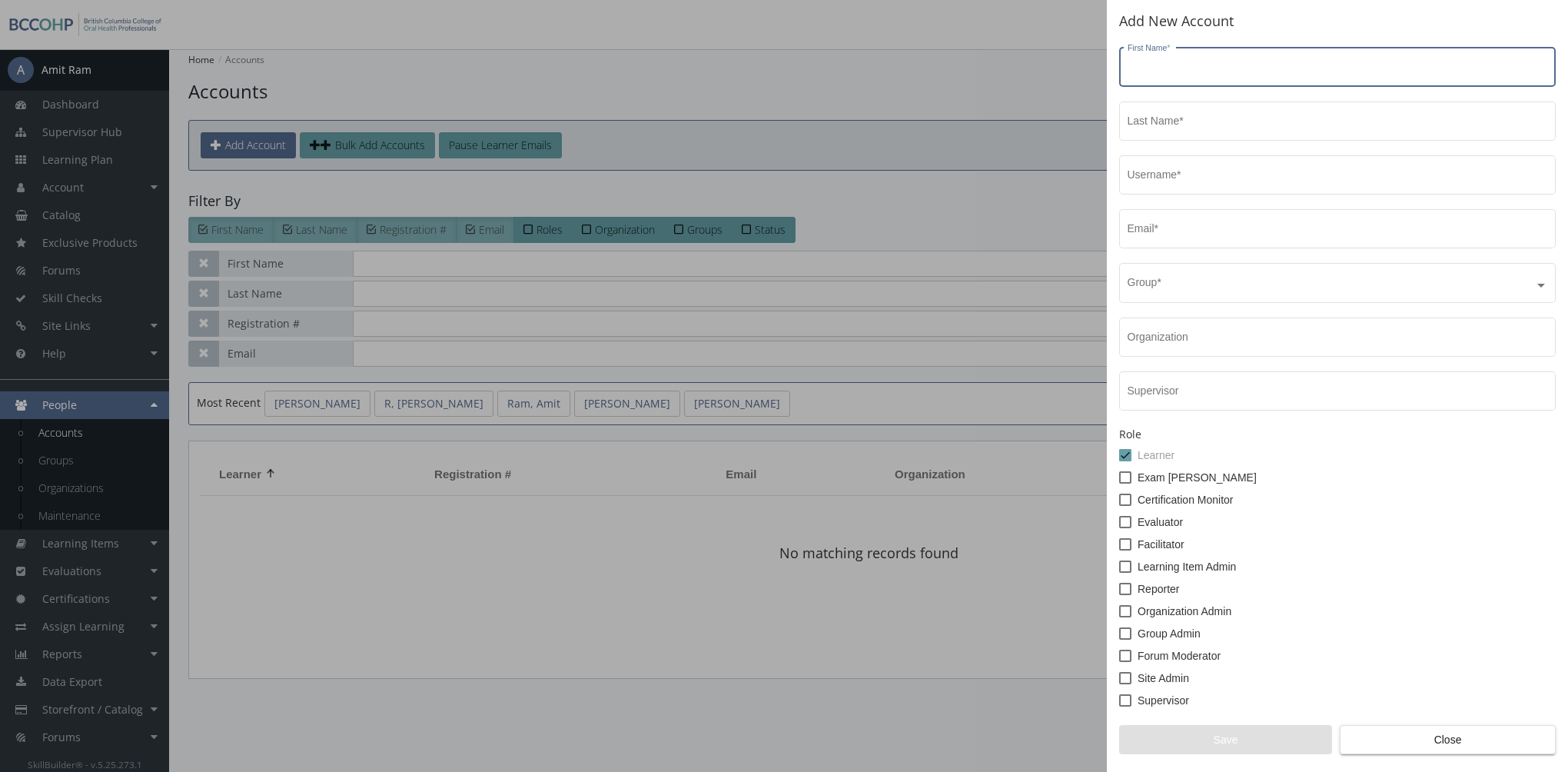
click at [1441, 756] on div "Add New Account First Name * Last Name * Username * Email * Group * Organizatio…" at bounding box center [1337, 386] width 461 height 772
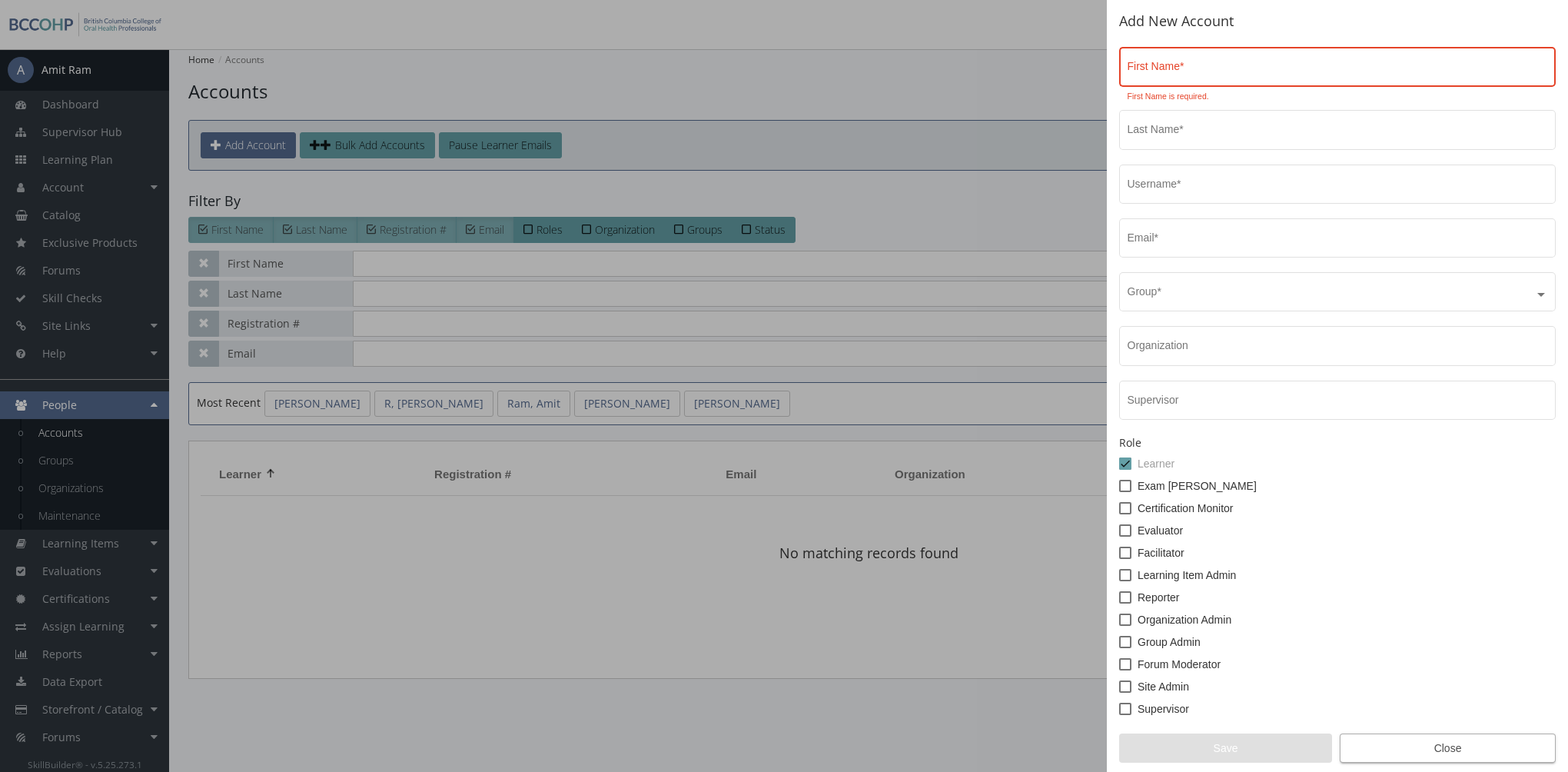
click at [1427, 740] on span "Close" at bounding box center [1447, 748] width 190 height 27
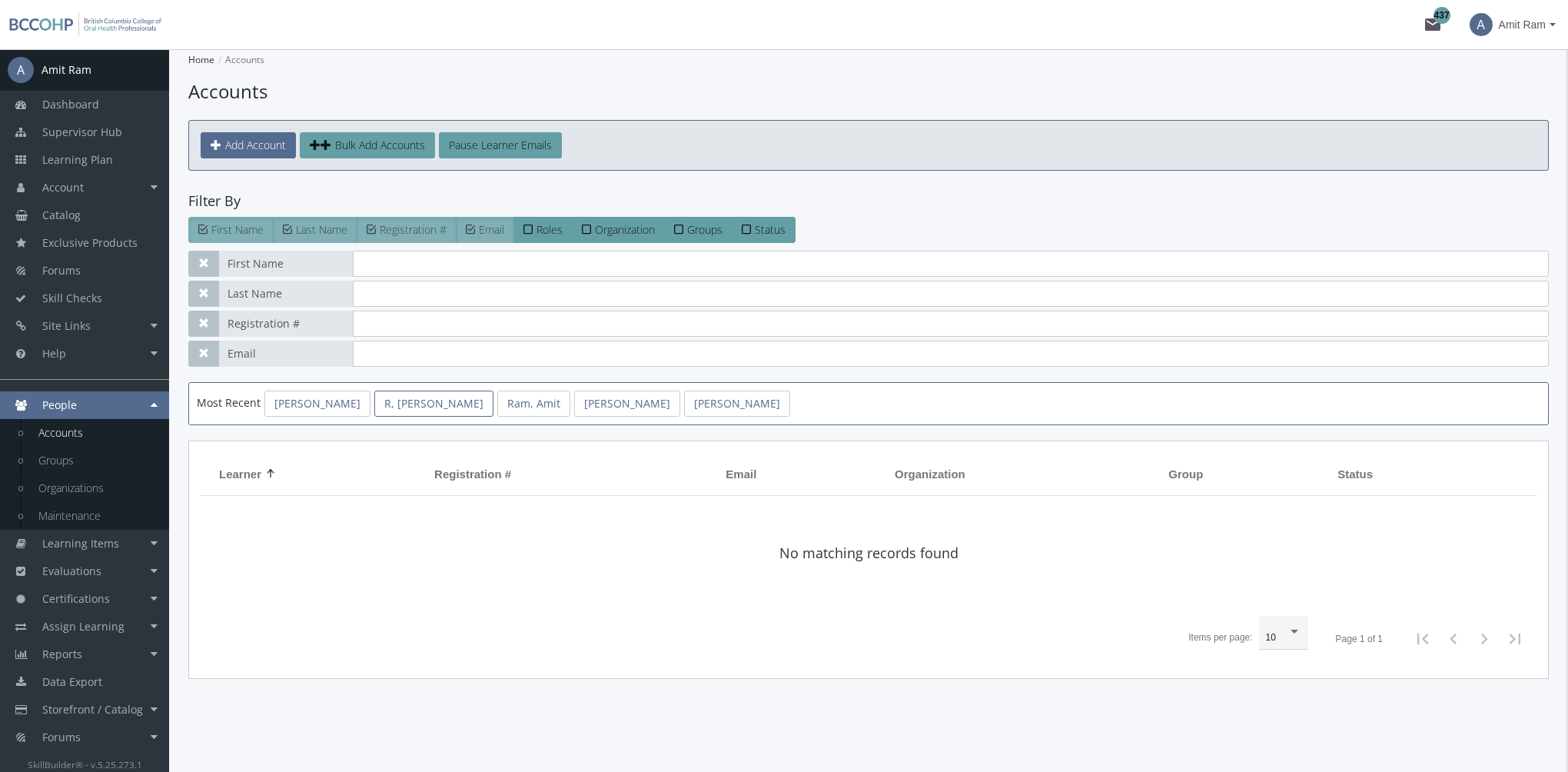
click at [406, 409] on link "R, [PERSON_NAME]" at bounding box center [433, 403] width 119 height 26
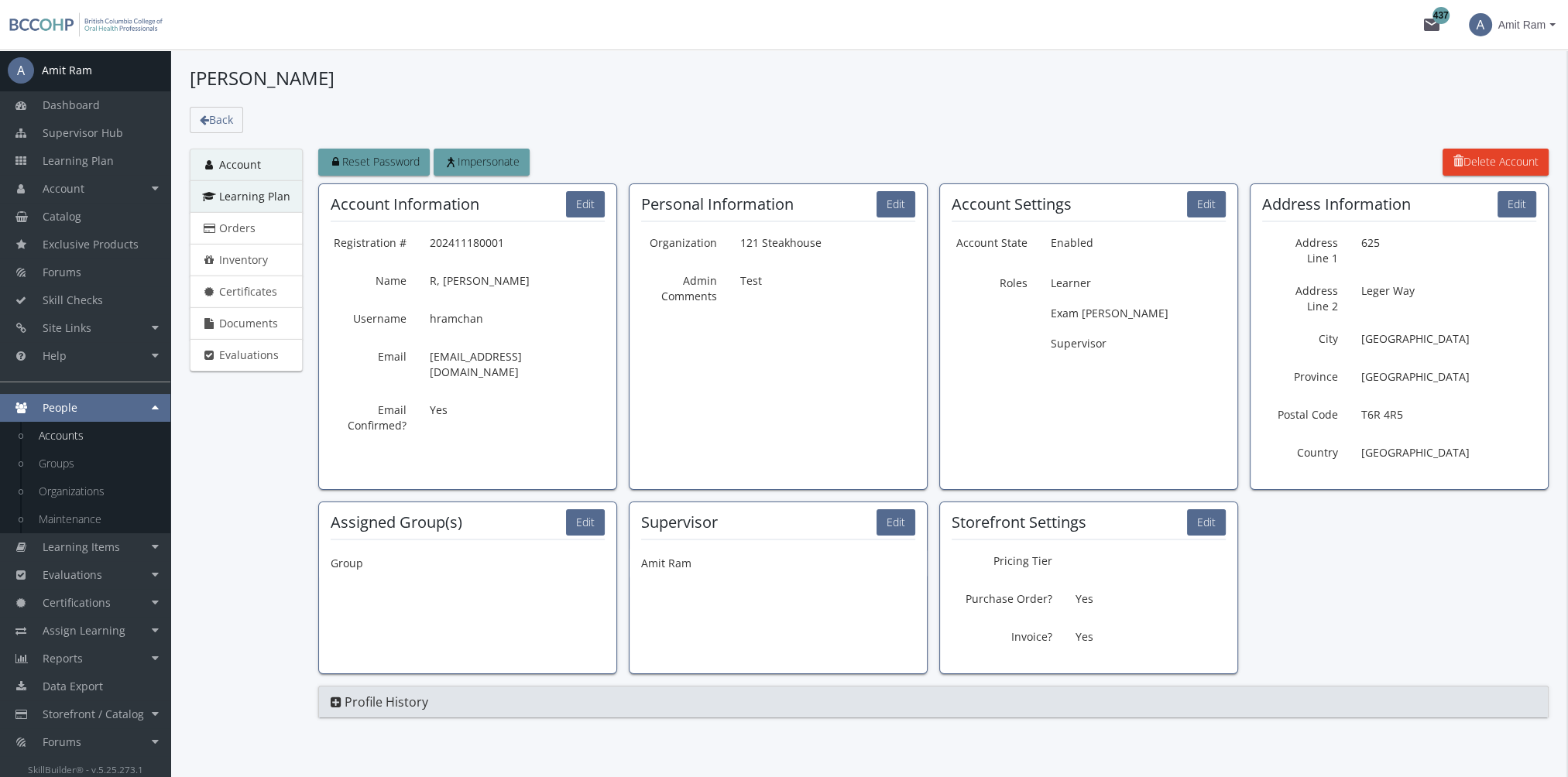
click at [270, 209] on link "Learning Plan" at bounding box center [246, 197] width 113 height 33
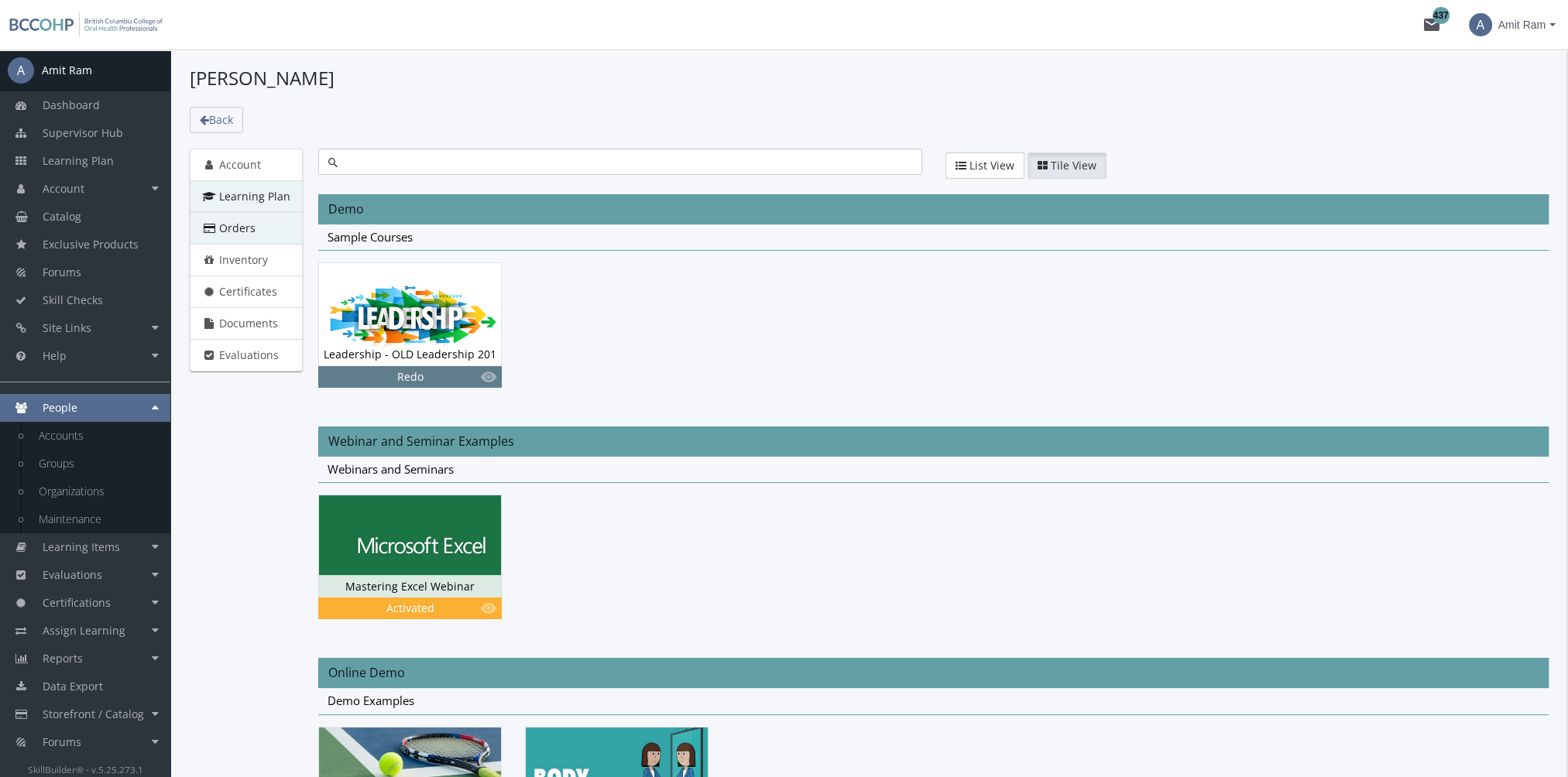
click at [258, 230] on link "Orders" at bounding box center [246, 229] width 113 height 33
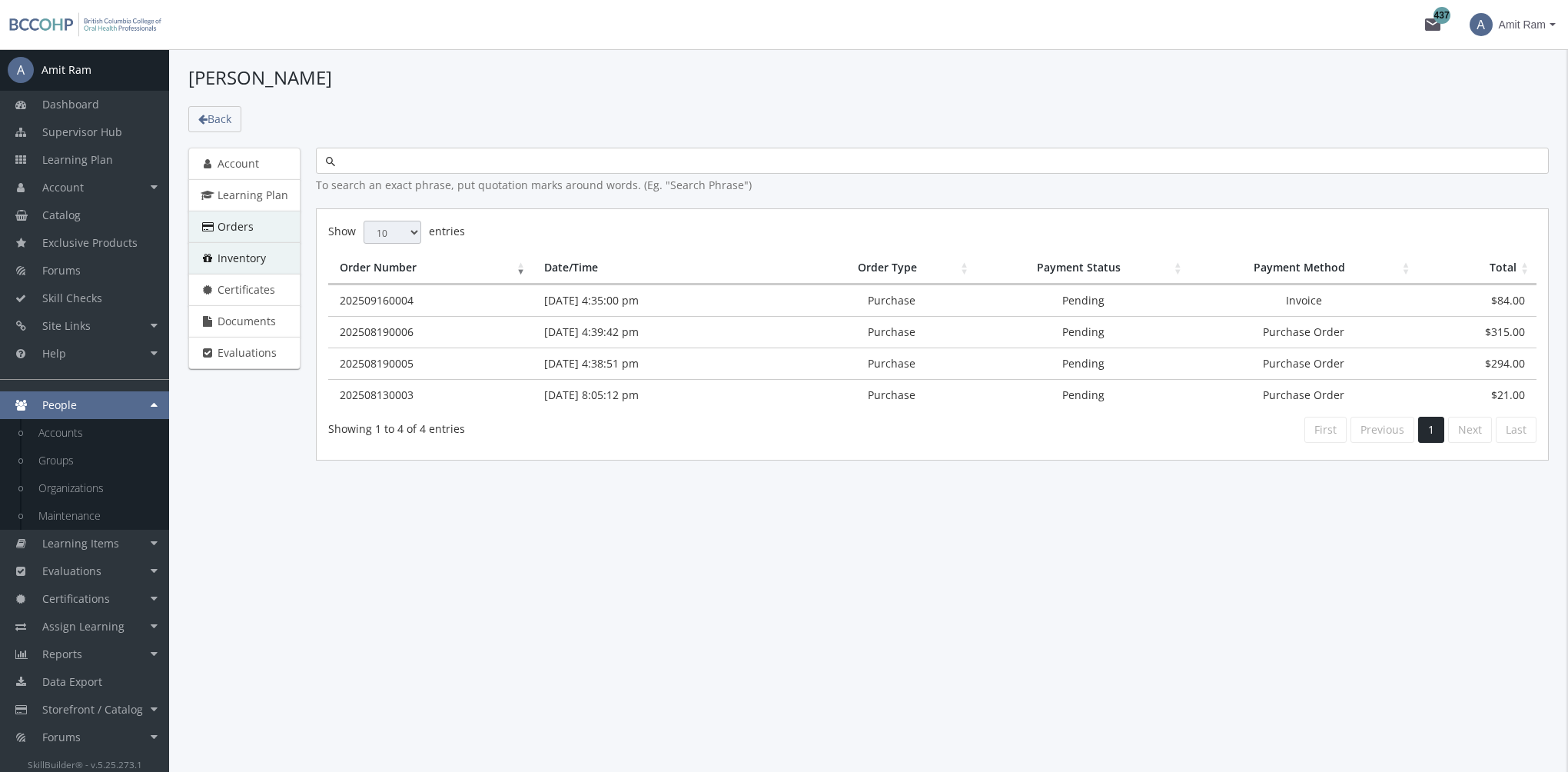
click at [261, 259] on span "Inventory" at bounding box center [242, 258] width 48 height 15
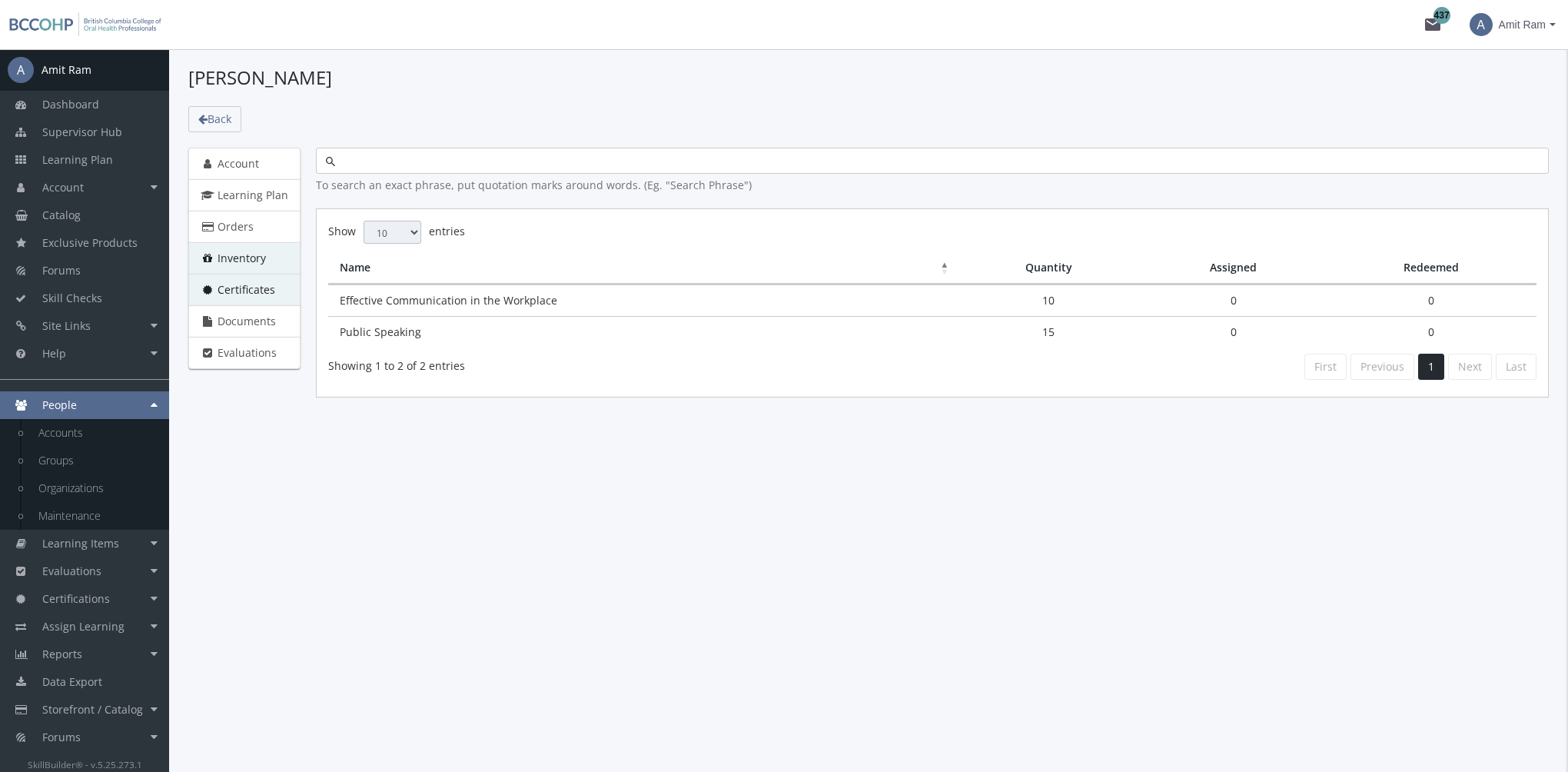
click at [262, 283] on span "Certificates" at bounding box center [247, 290] width 58 height 15
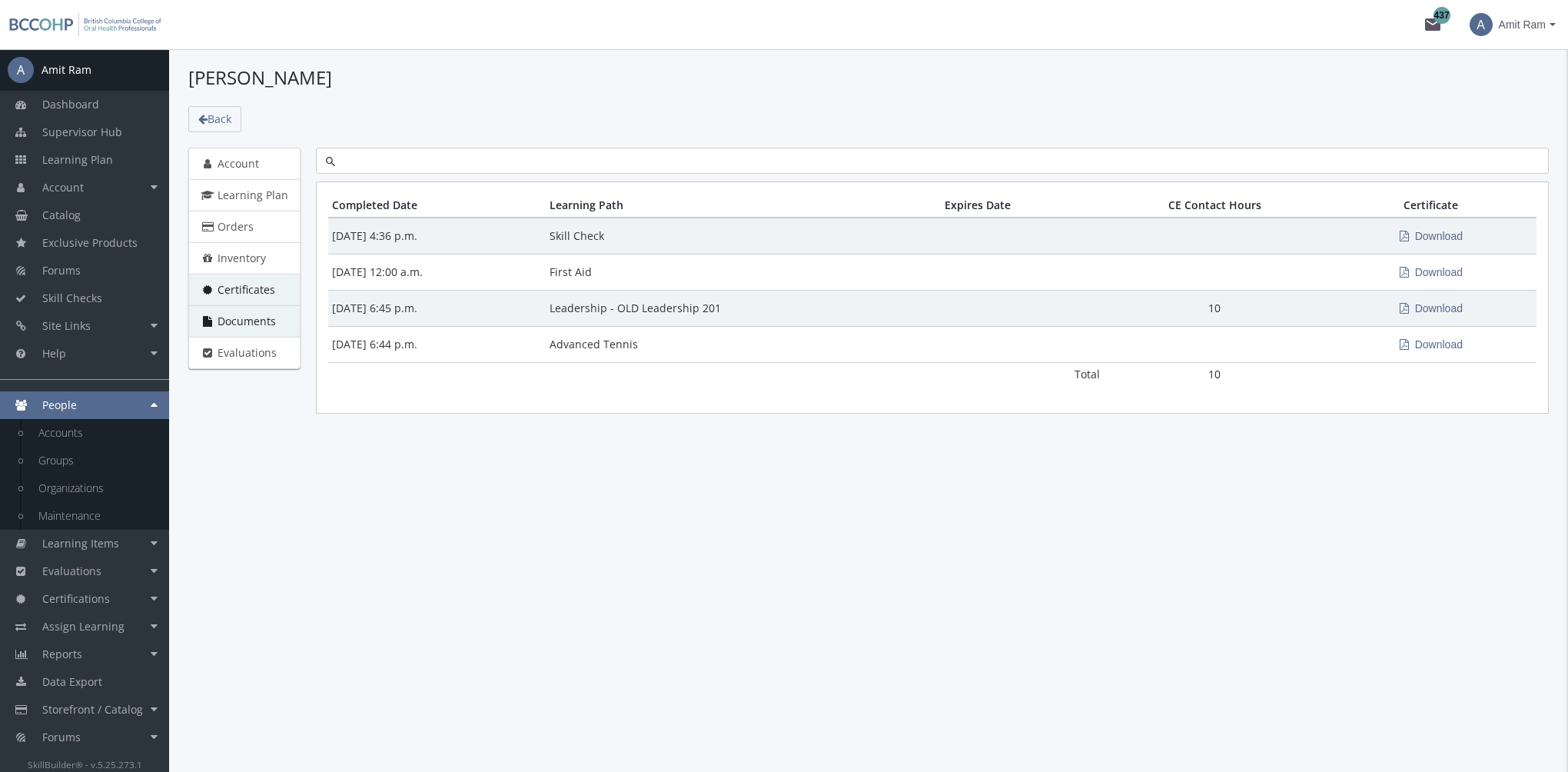
click at [270, 320] on span "Documents" at bounding box center [247, 321] width 58 height 15
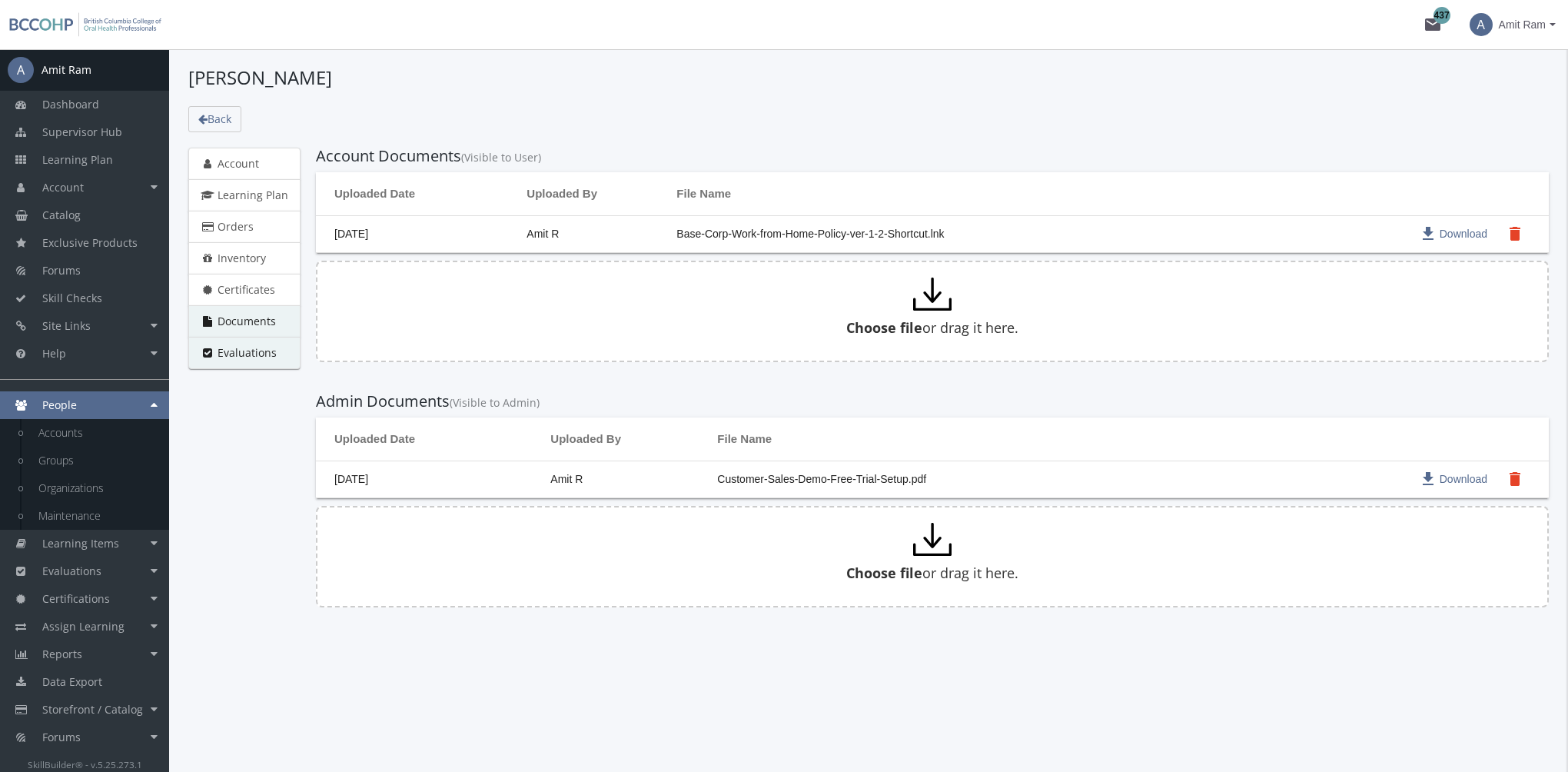
click at [273, 354] on span "Evaluations" at bounding box center [247, 352] width 59 height 15
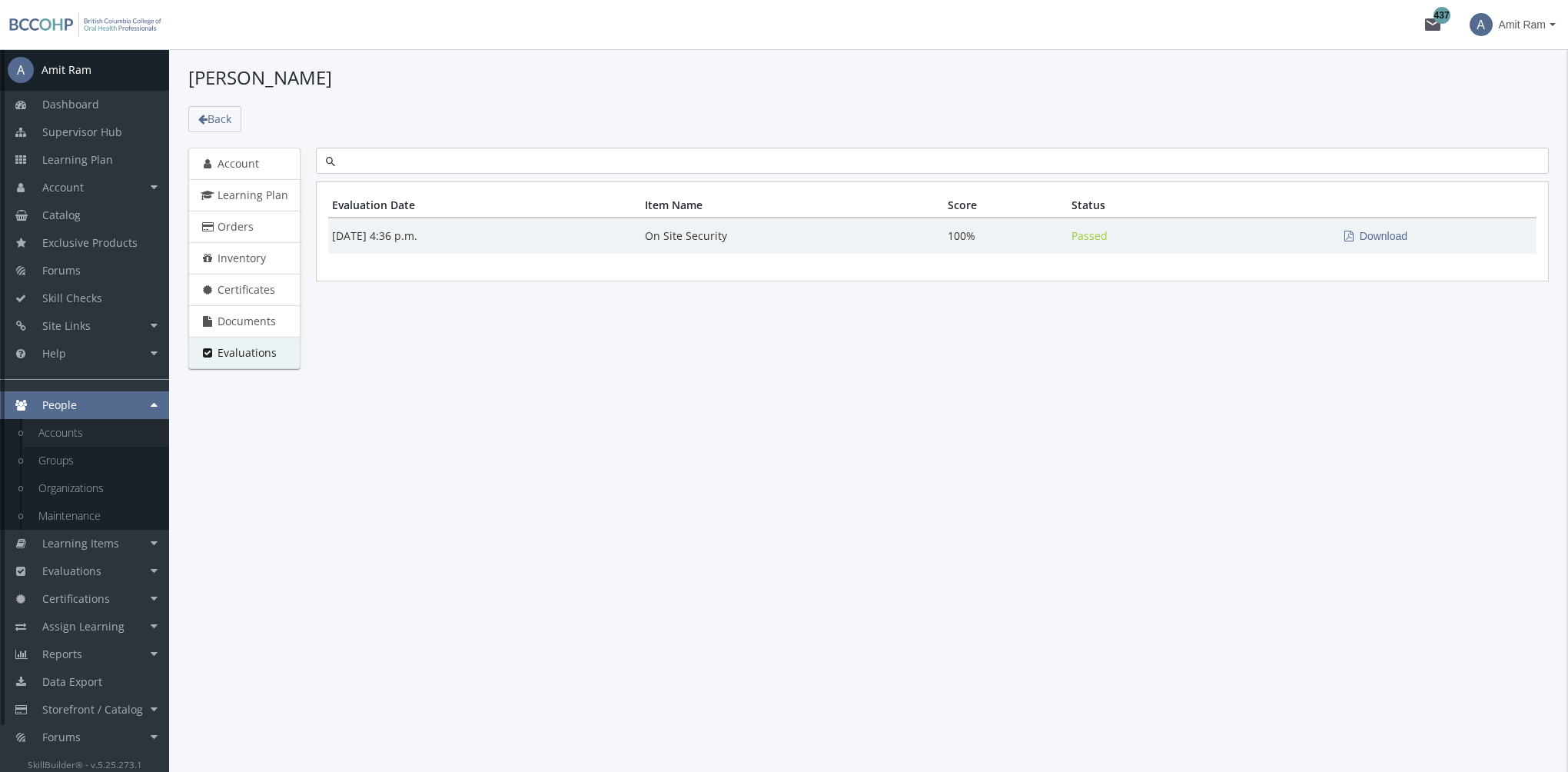
click at [112, 442] on link "Accounts" at bounding box center [95, 432] width 146 height 27
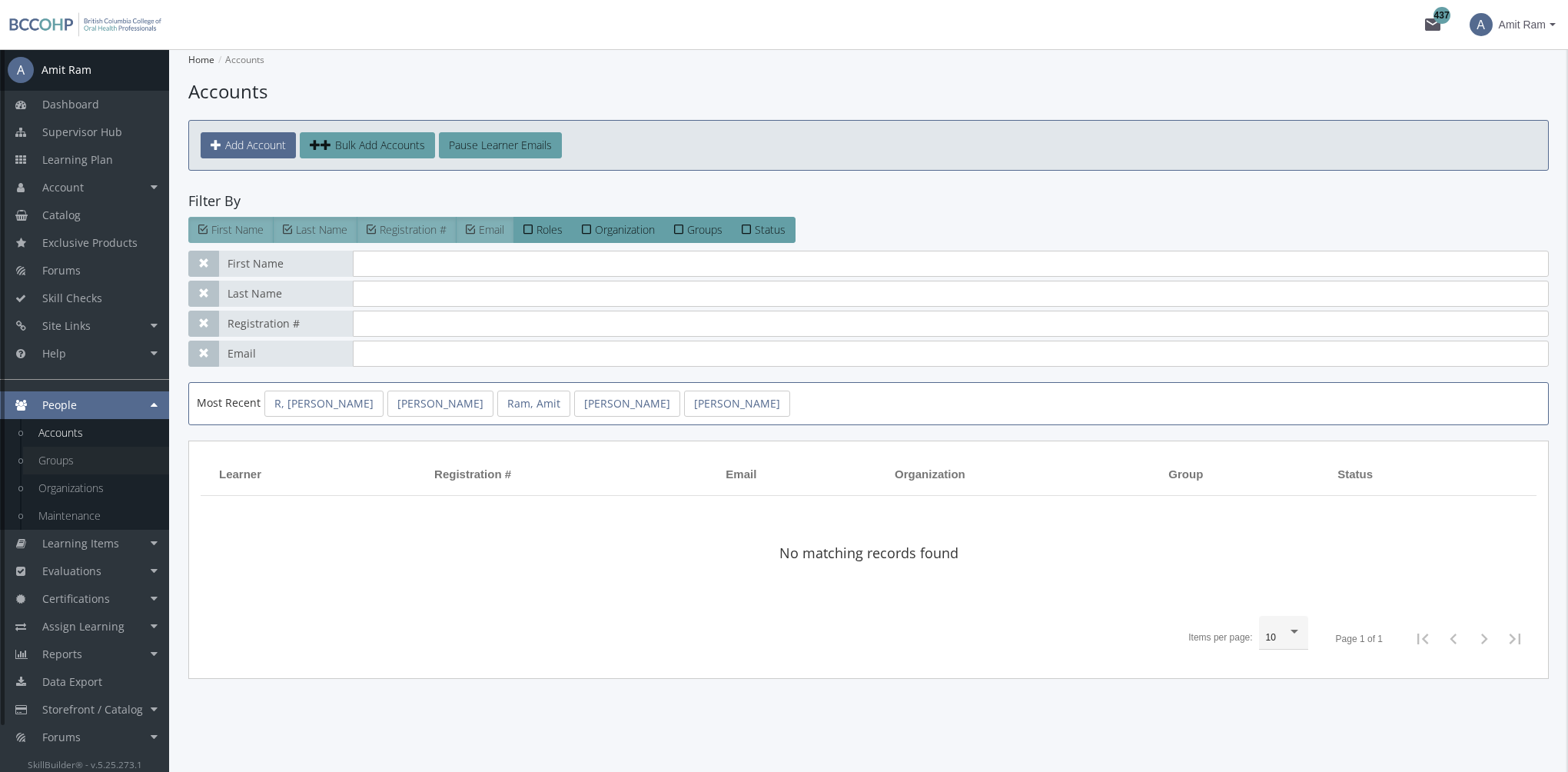
click at [108, 455] on link "Groups" at bounding box center [95, 460] width 146 height 27
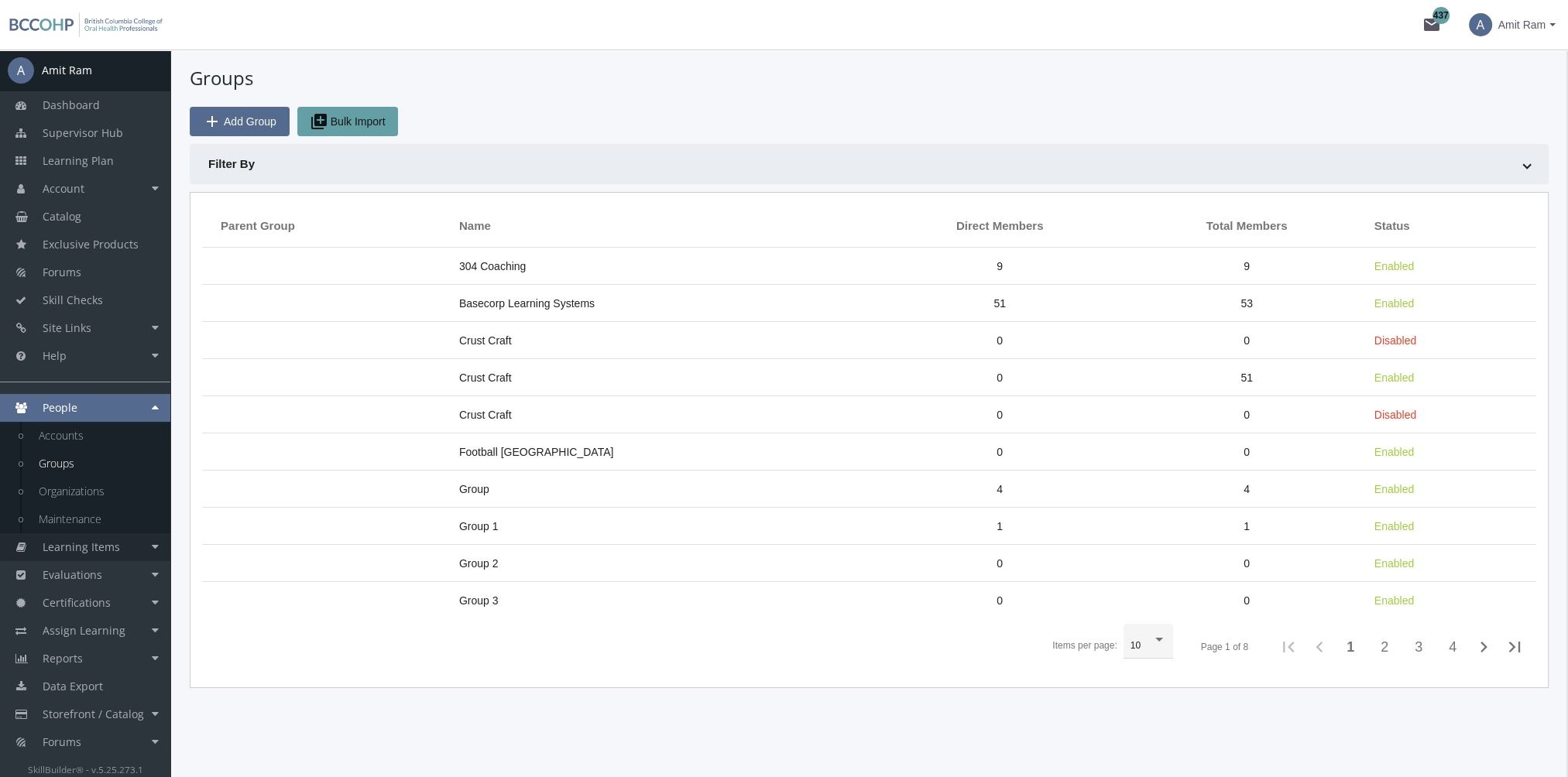
click at [109, 548] on span "Learning Items" at bounding box center [81, 547] width 78 height 15
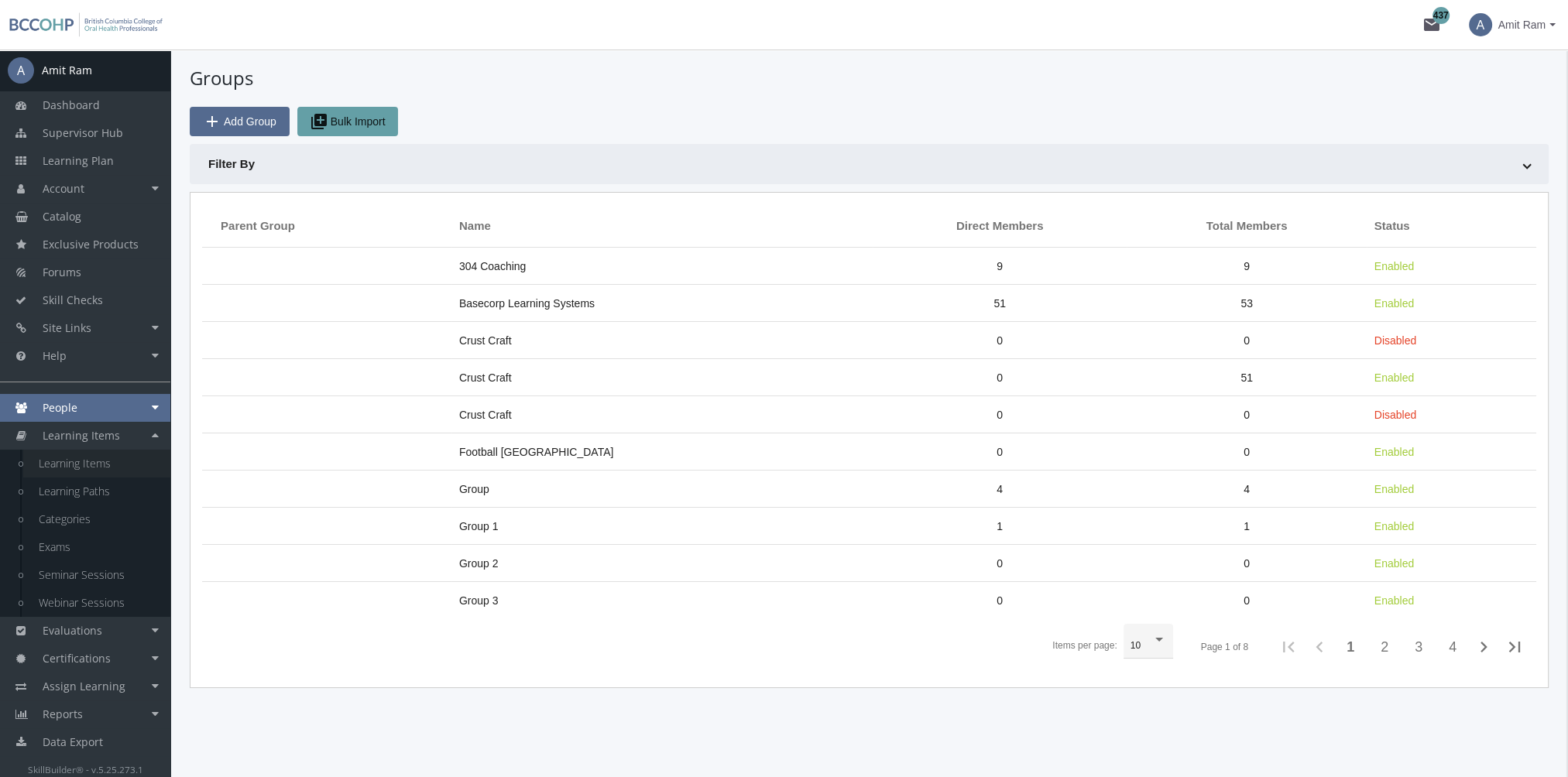
click at [96, 464] on link "Learning Items" at bounding box center [96, 463] width 147 height 27
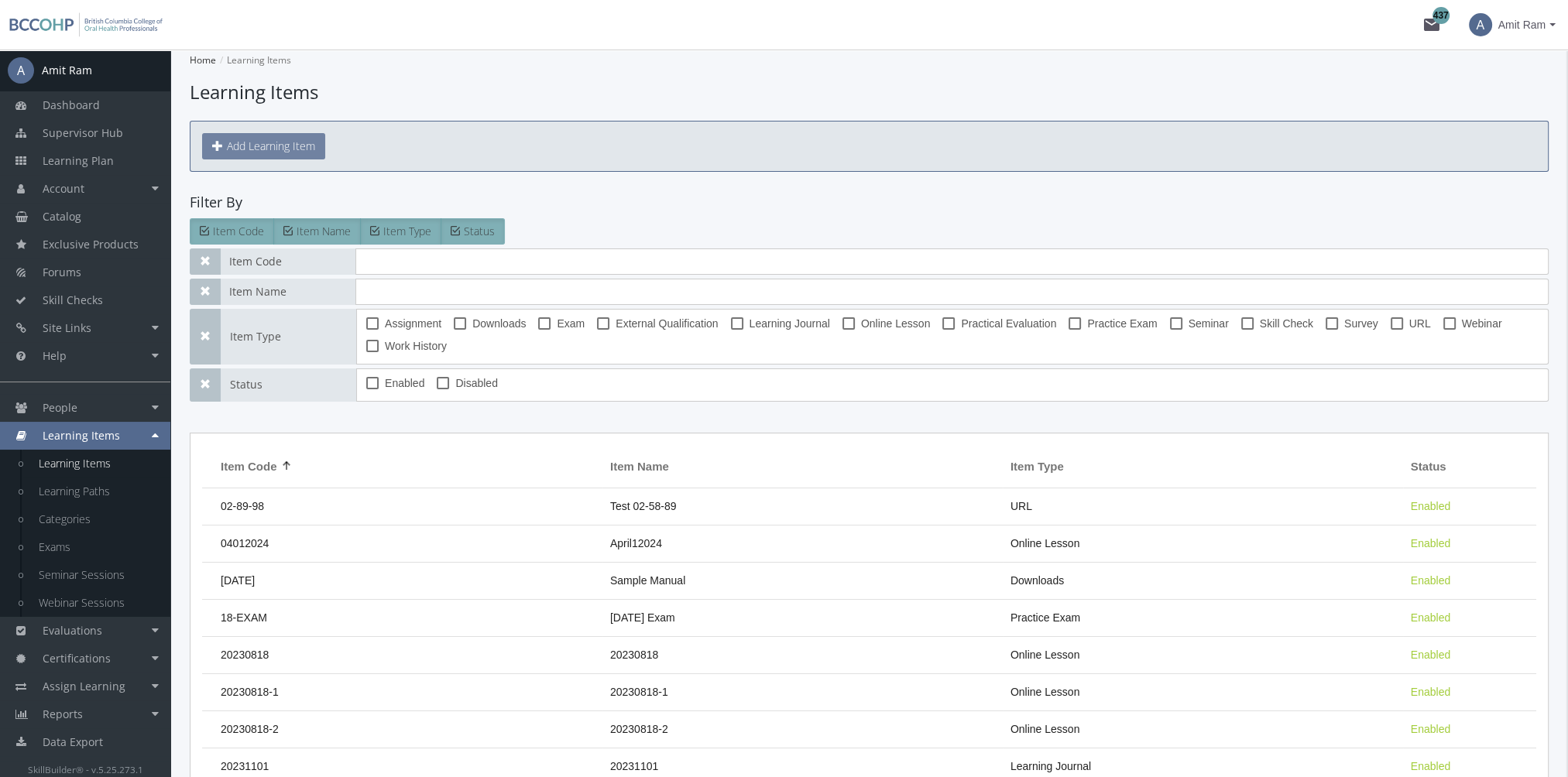
click at [272, 150] on button "Add Learning Item" at bounding box center [263, 146] width 123 height 27
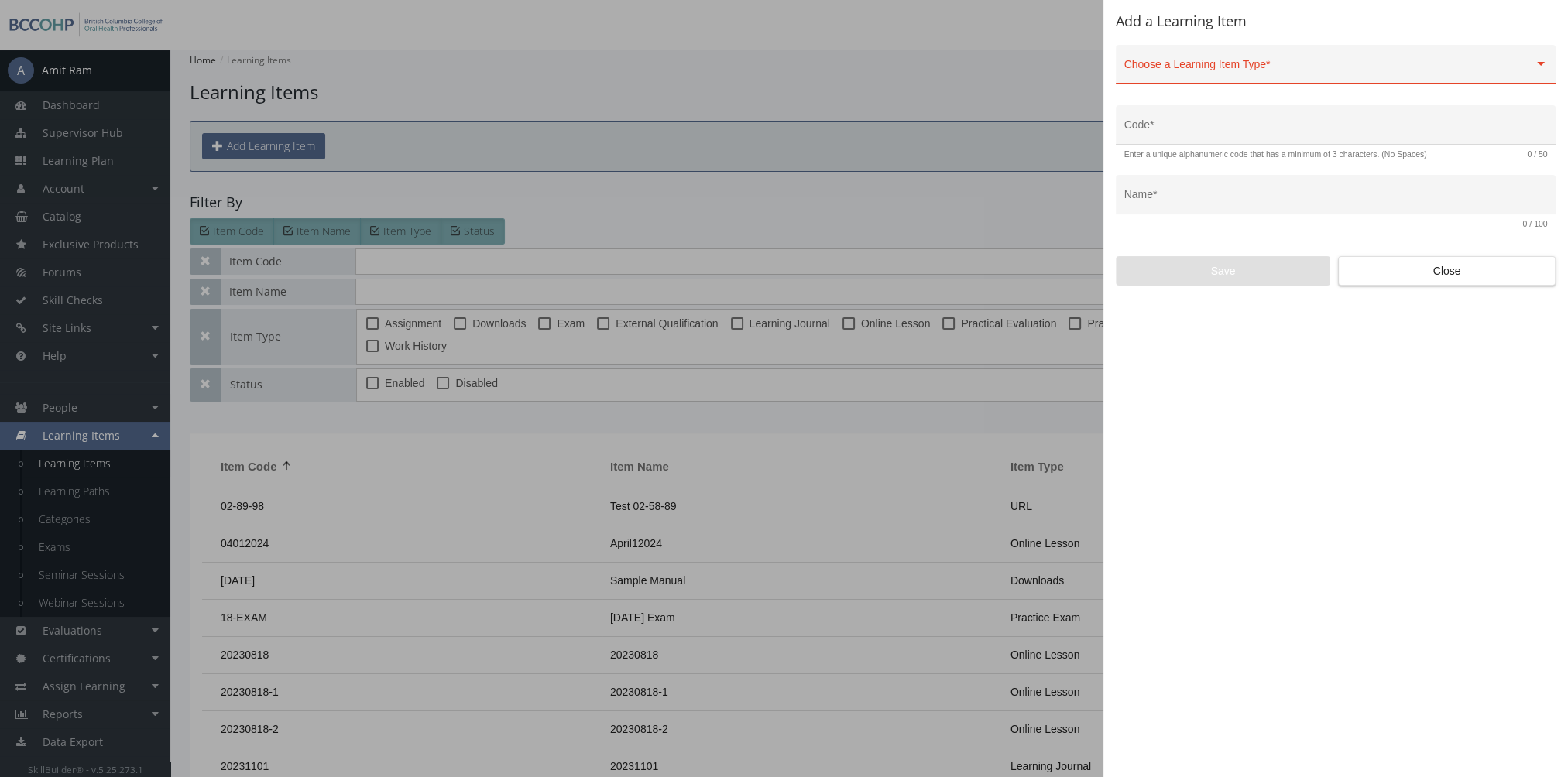
click at [1373, 60] on div "Choose a Learning Item Type *" at bounding box center [1336, 69] width 423 height 32
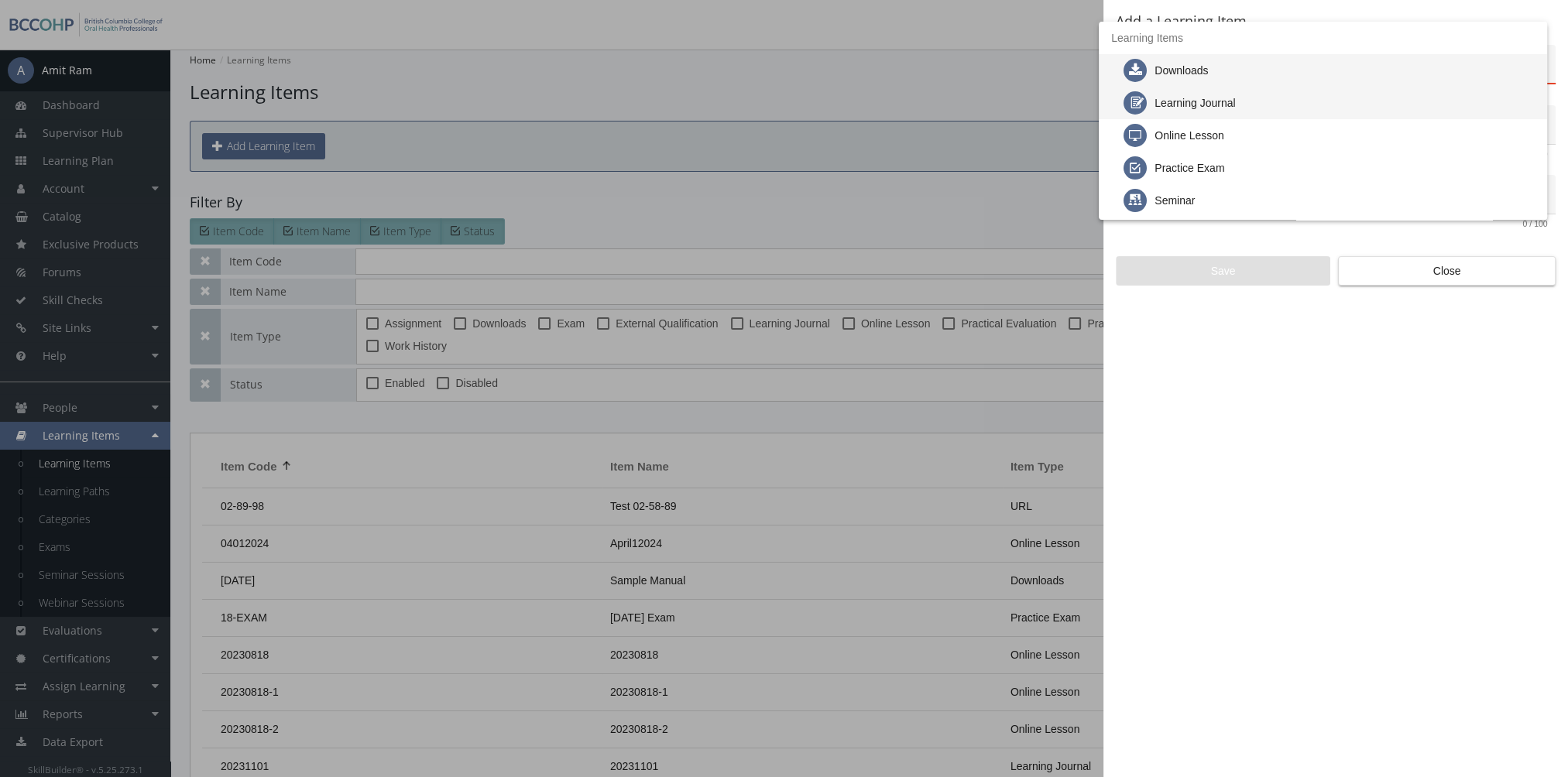
click at [1221, 108] on div "Learning Journal" at bounding box center [1195, 103] width 80 height 33
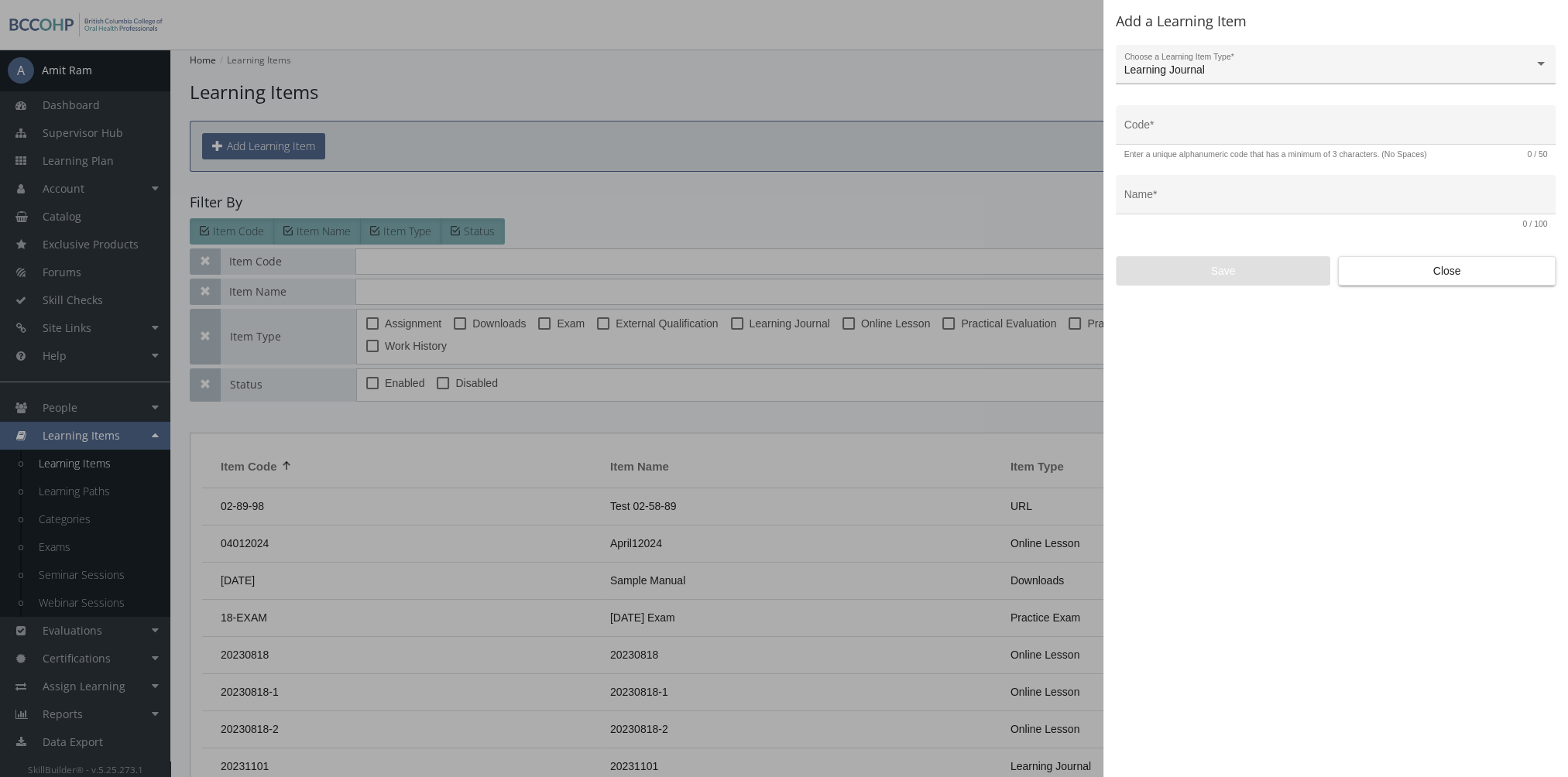
click at [1209, 63] on div "Learning Journal Choose a Learning Item Type *" at bounding box center [1336, 69] width 423 height 32
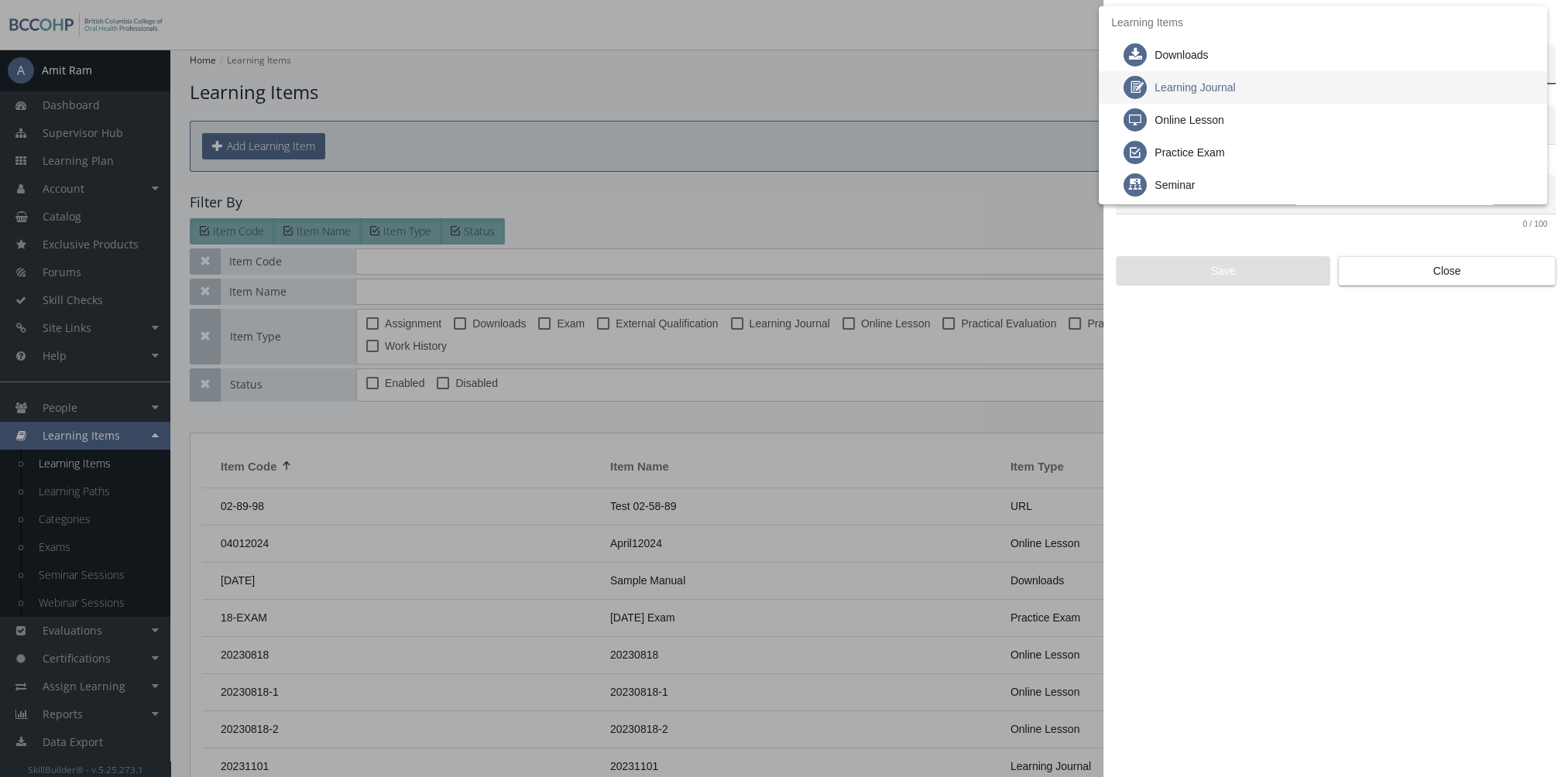
scroll to position [17, 0]
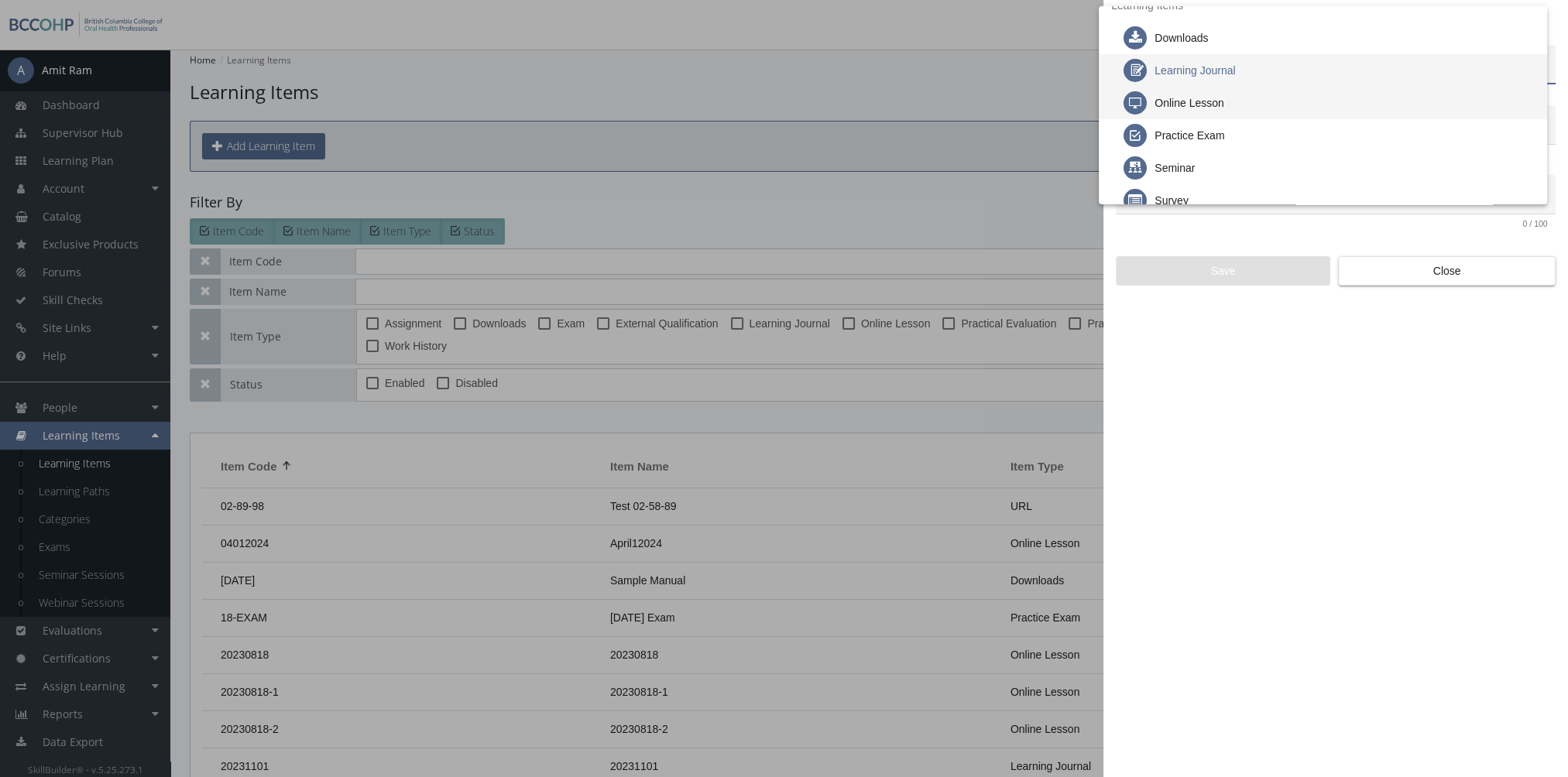
click at [1205, 105] on div "Online Lesson" at bounding box center [1189, 103] width 69 height 33
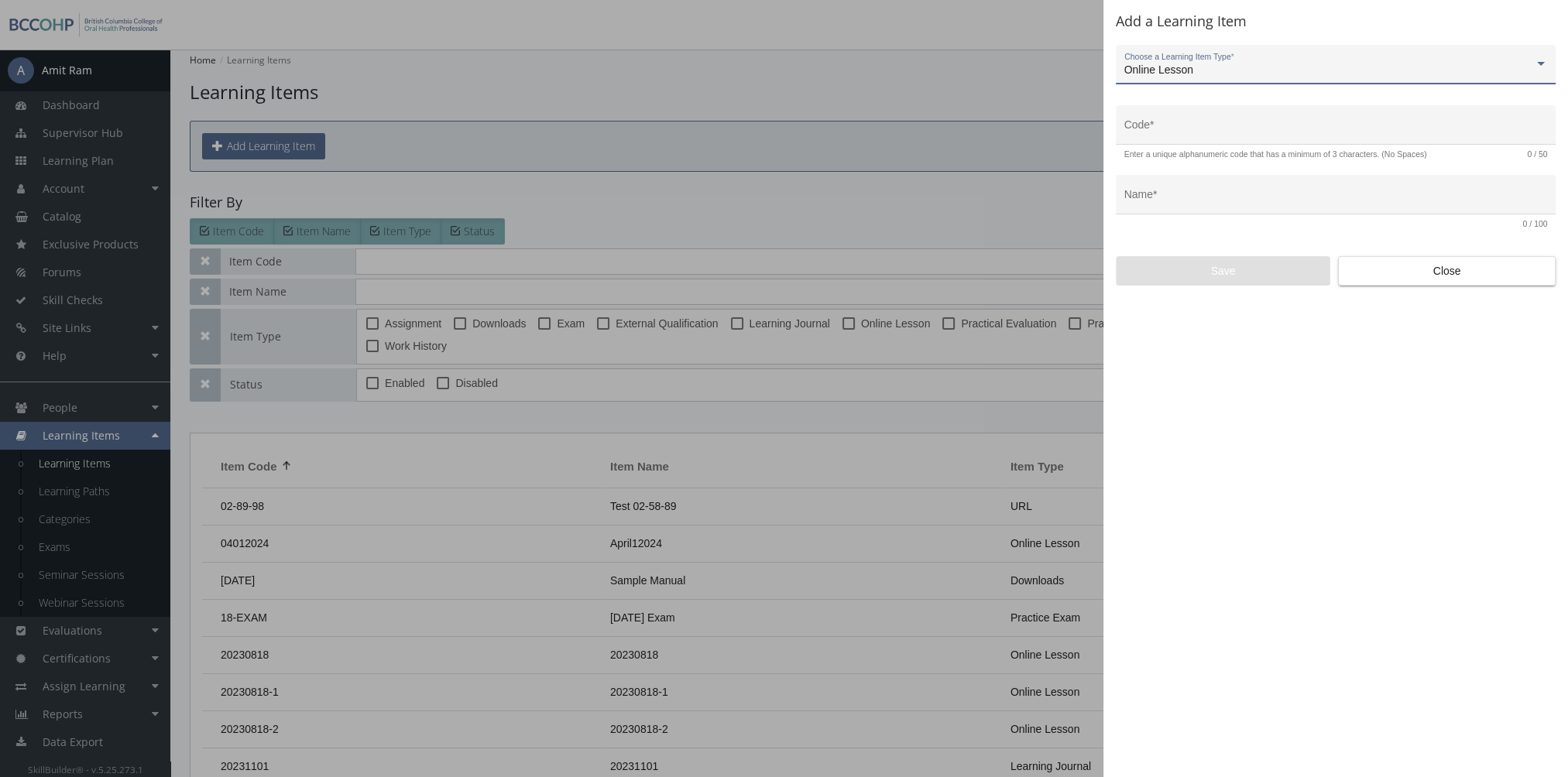
click at [1205, 73] on div "Online Lesson" at bounding box center [1329, 70] width 410 height 13
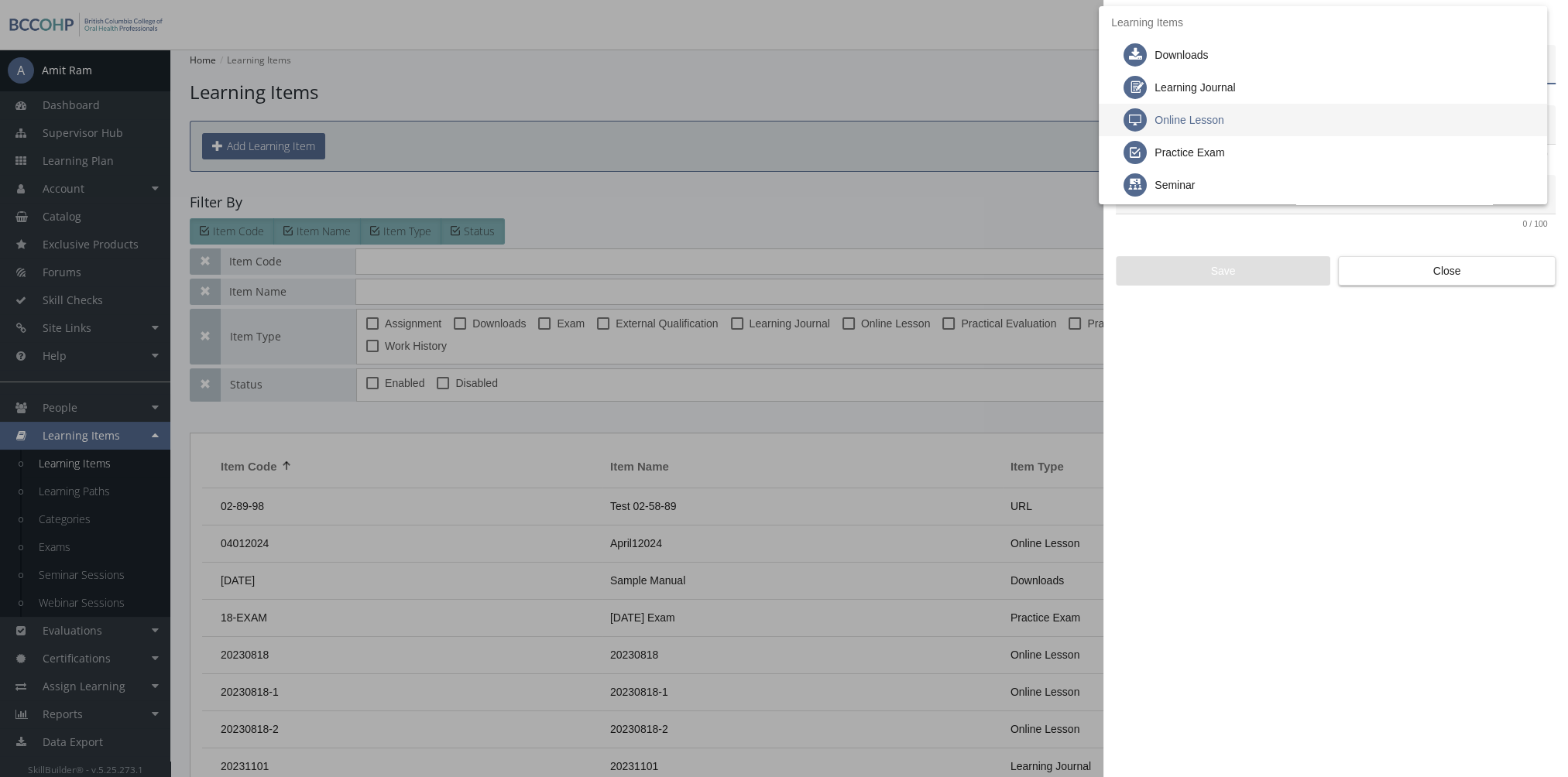
scroll to position [49, 0]
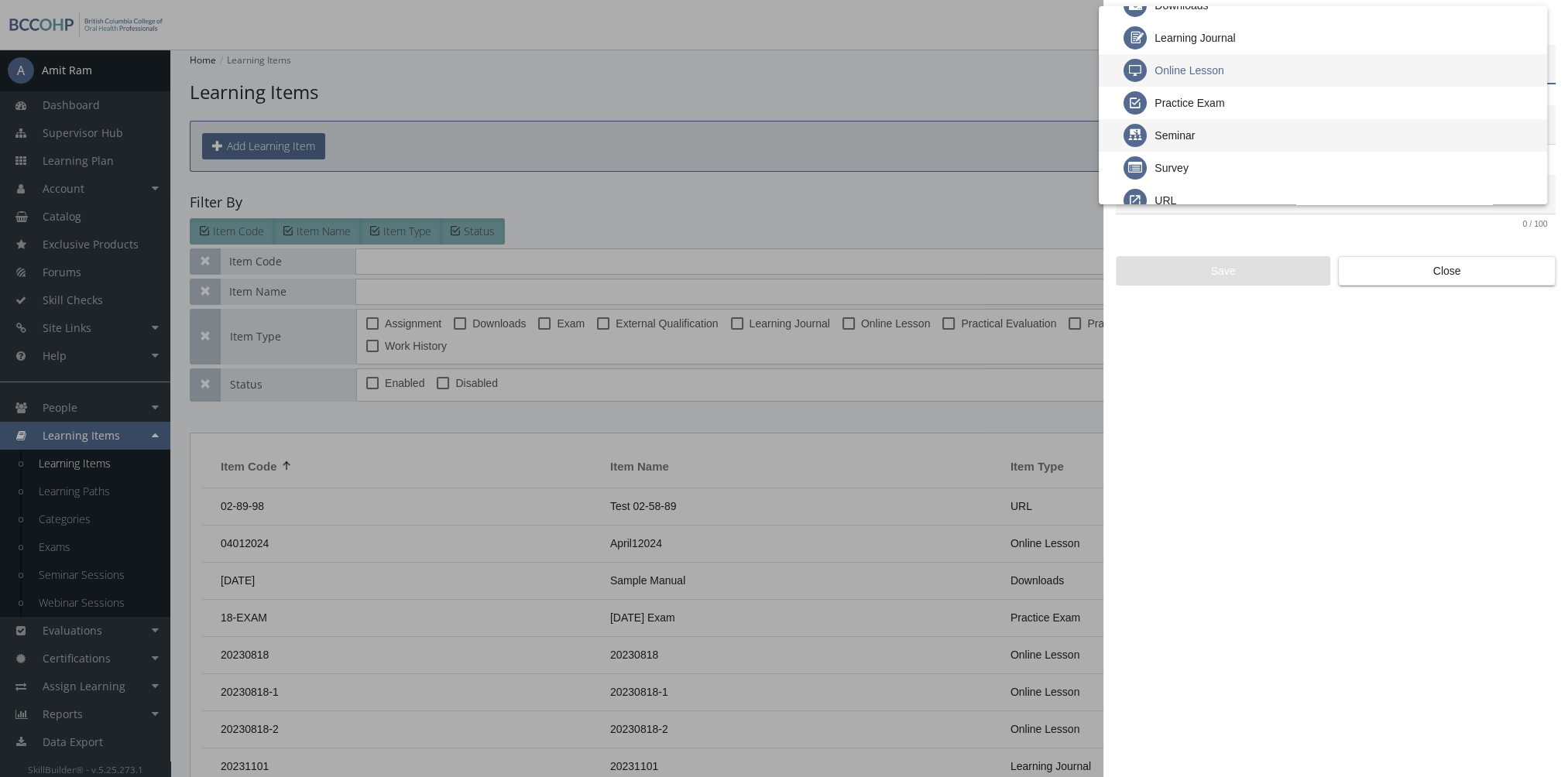
click at [1170, 133] on div "Seminar" at bounding box center [1175, 135] width 40 height 33
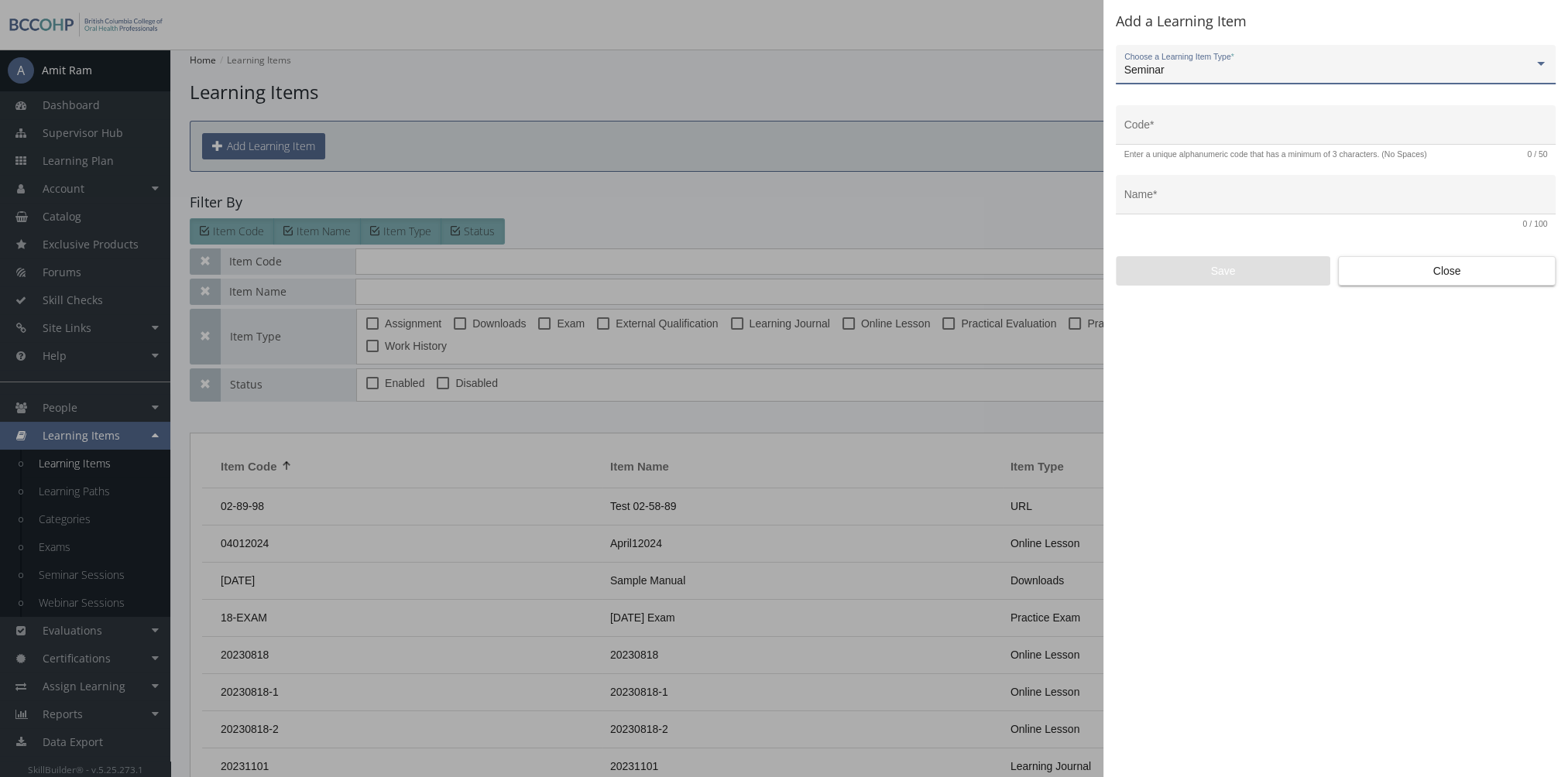
click at [1177, 69] on div "Seminar" at bounding box center [1329, 70] width 410 height 13
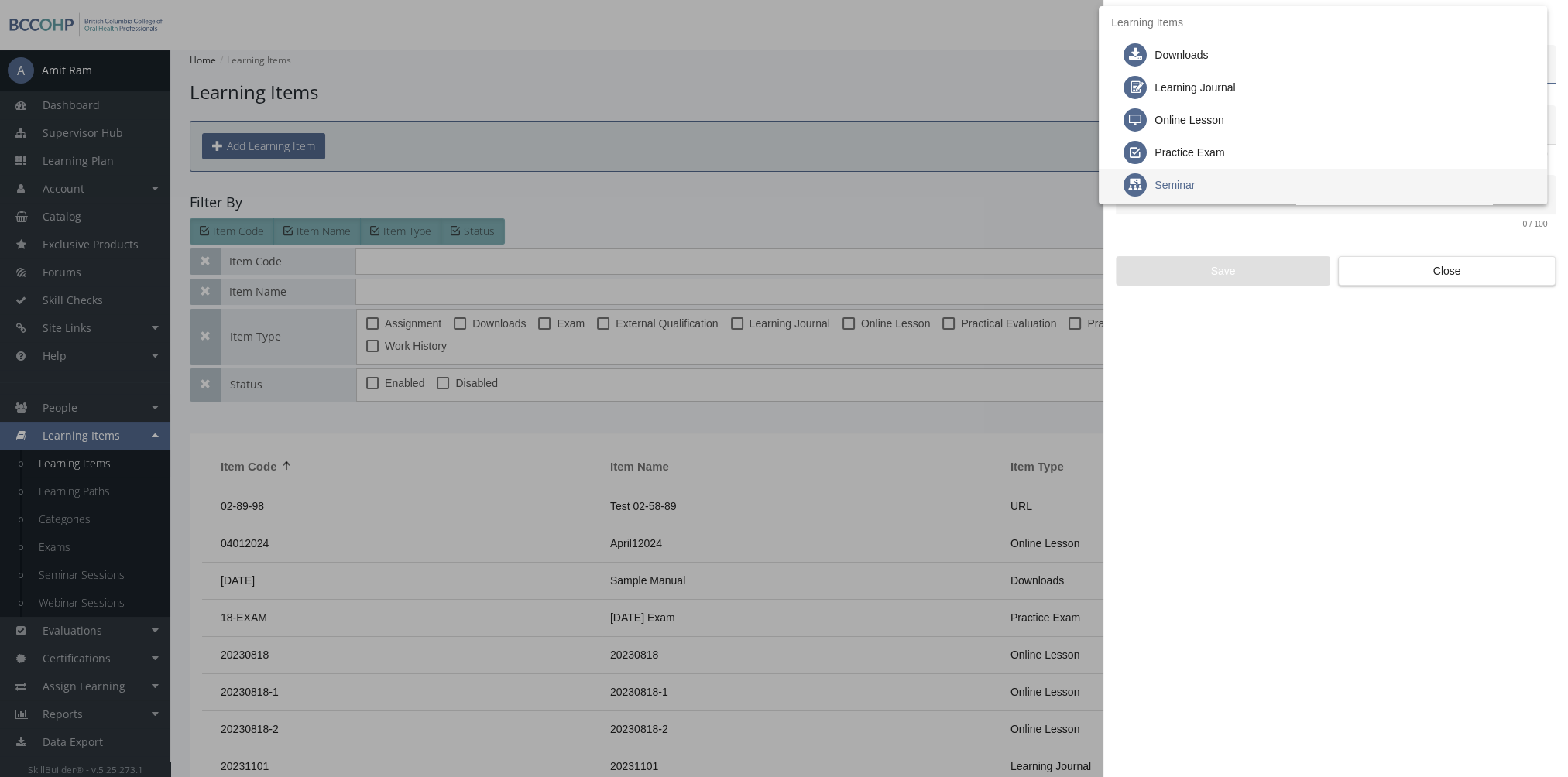
scroll to position [114, 0]
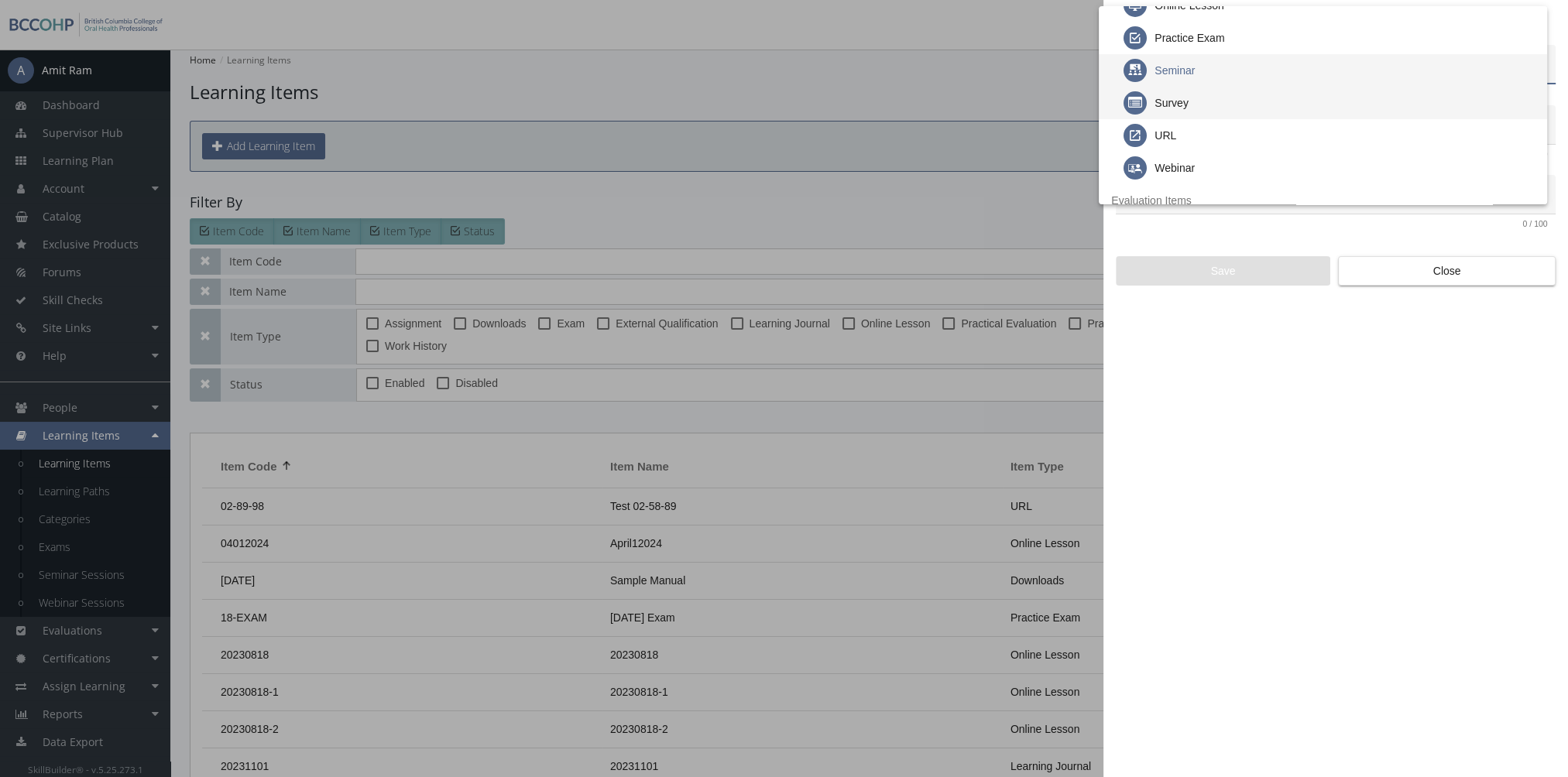
click at [1200, 104] on div "Survey" at bounding box center [1329, 103] width 411 height 33
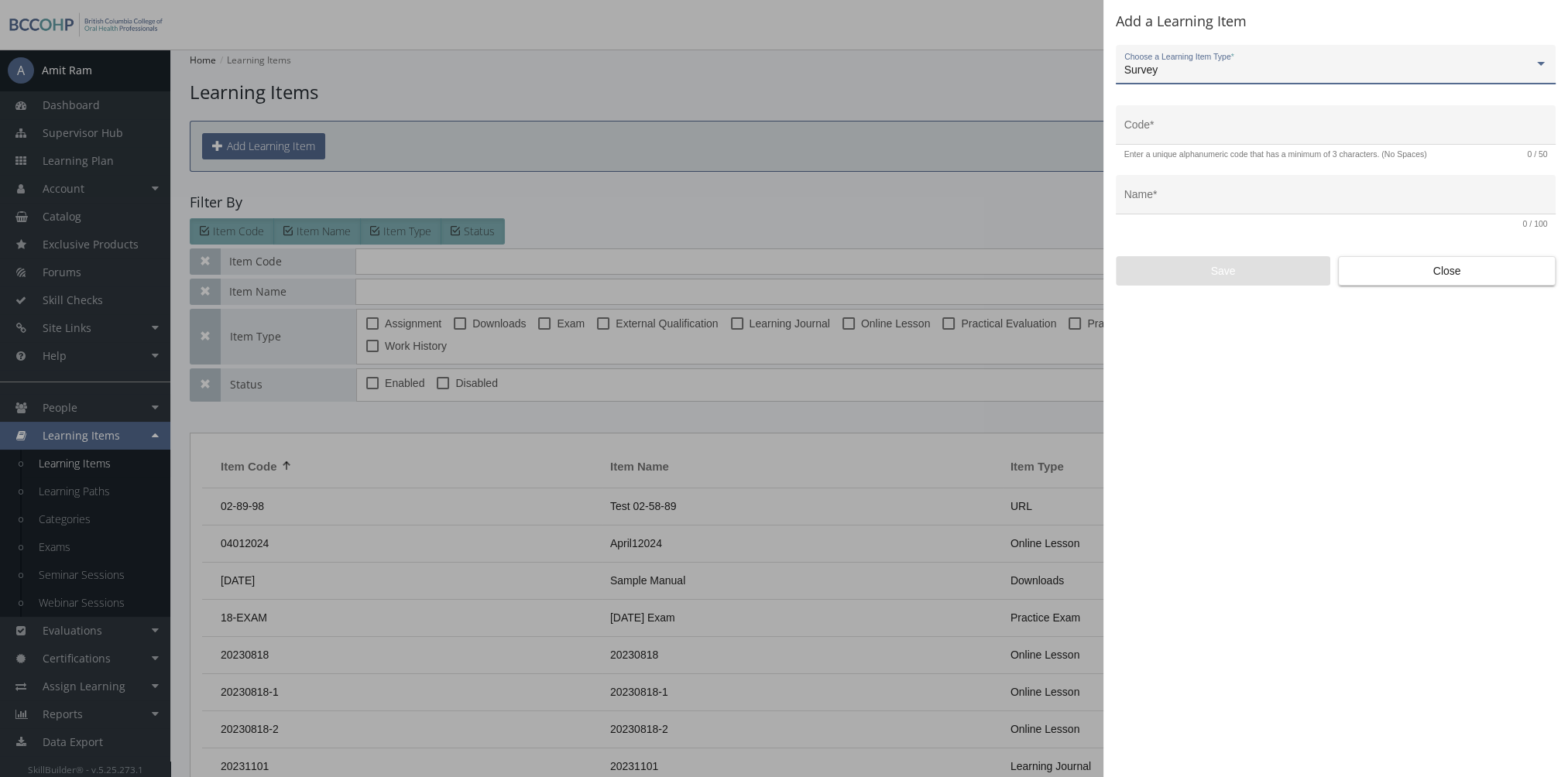
click at [1175, 70] on div "Survey" at bounding box center [1329, 70] width 410 height 13
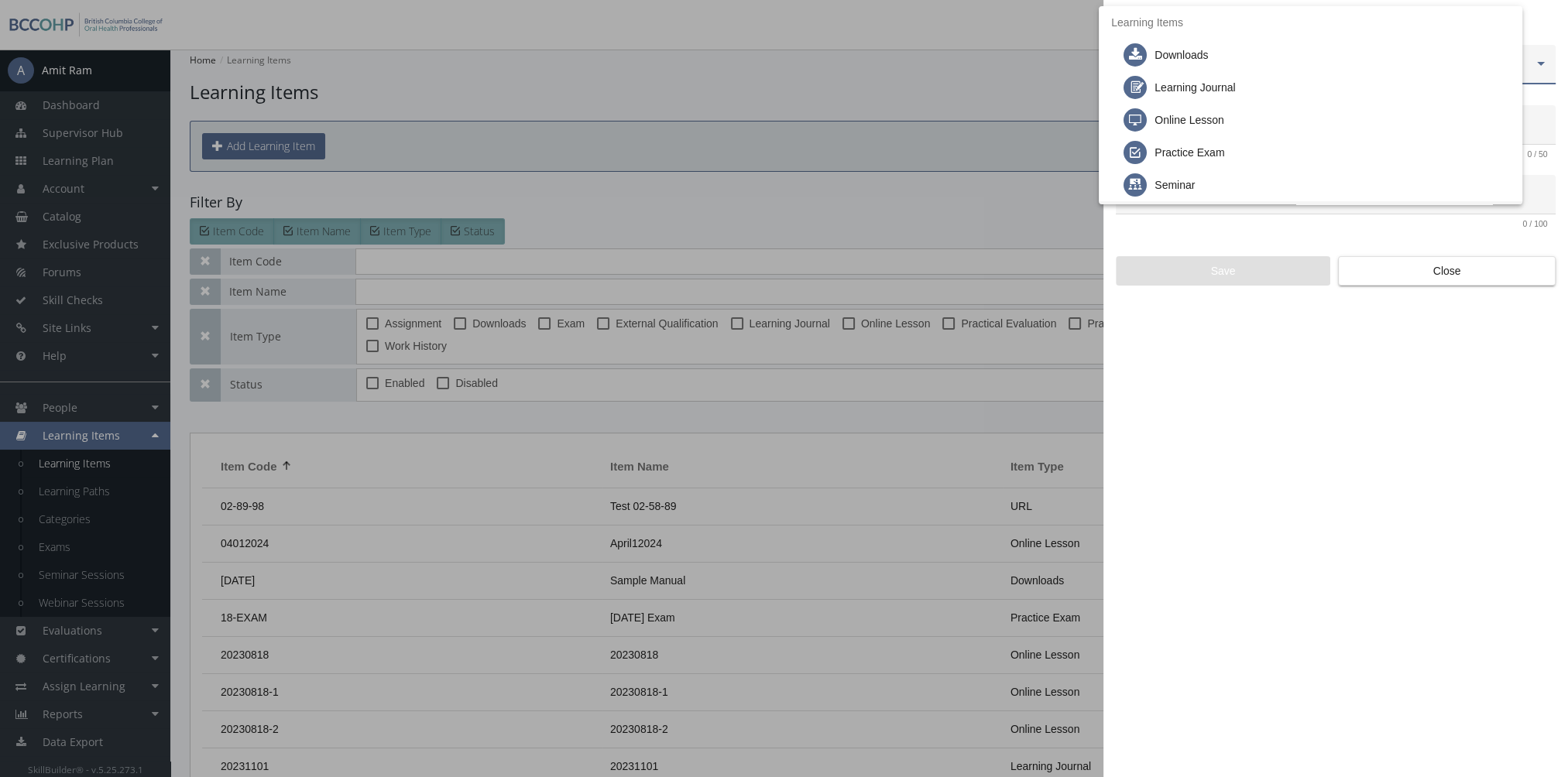
scroll to position [147, 0]
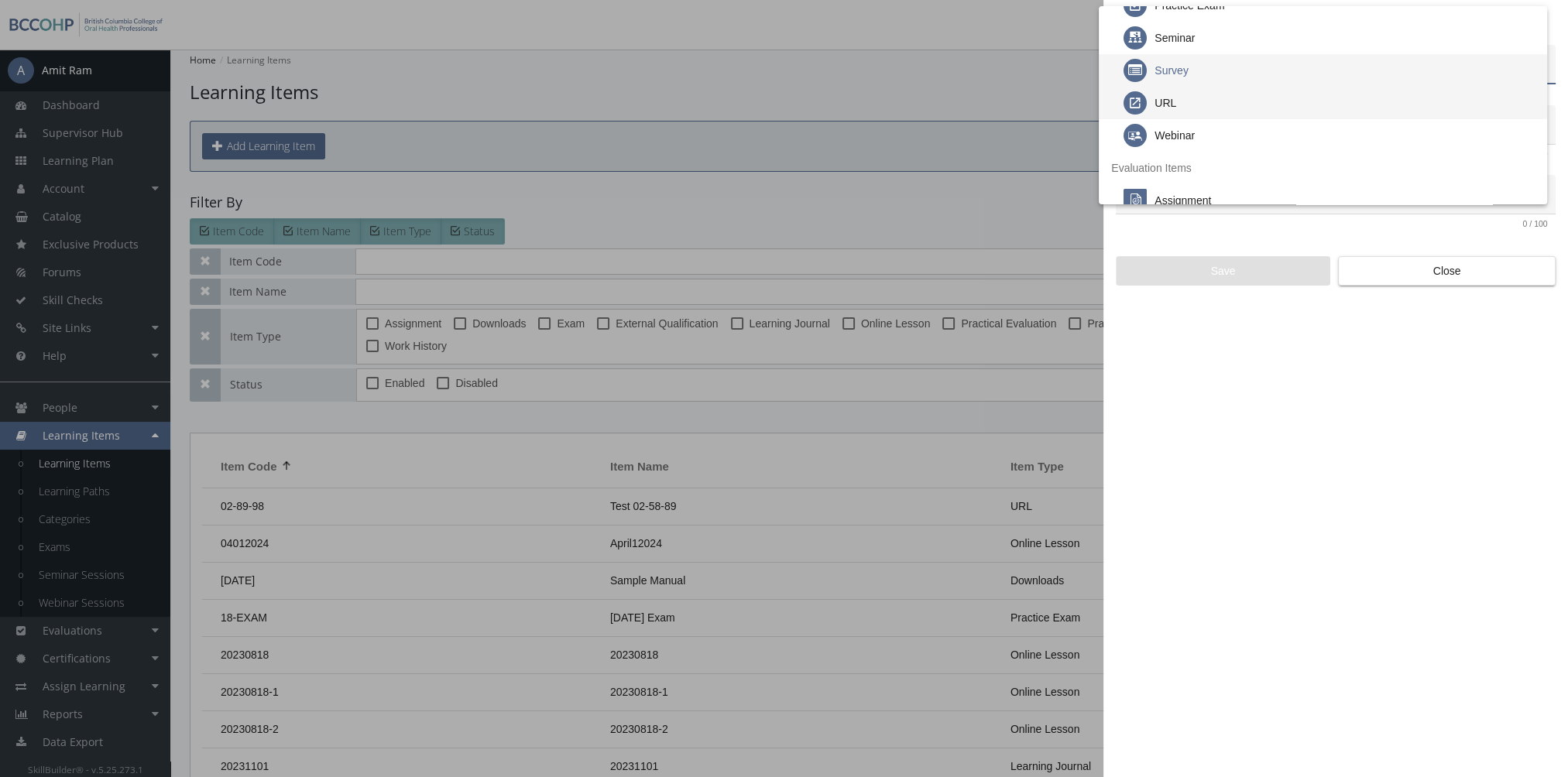
click at [1186, 99] on div "URL" at bounding box center [1329, 103] width 411 height 33
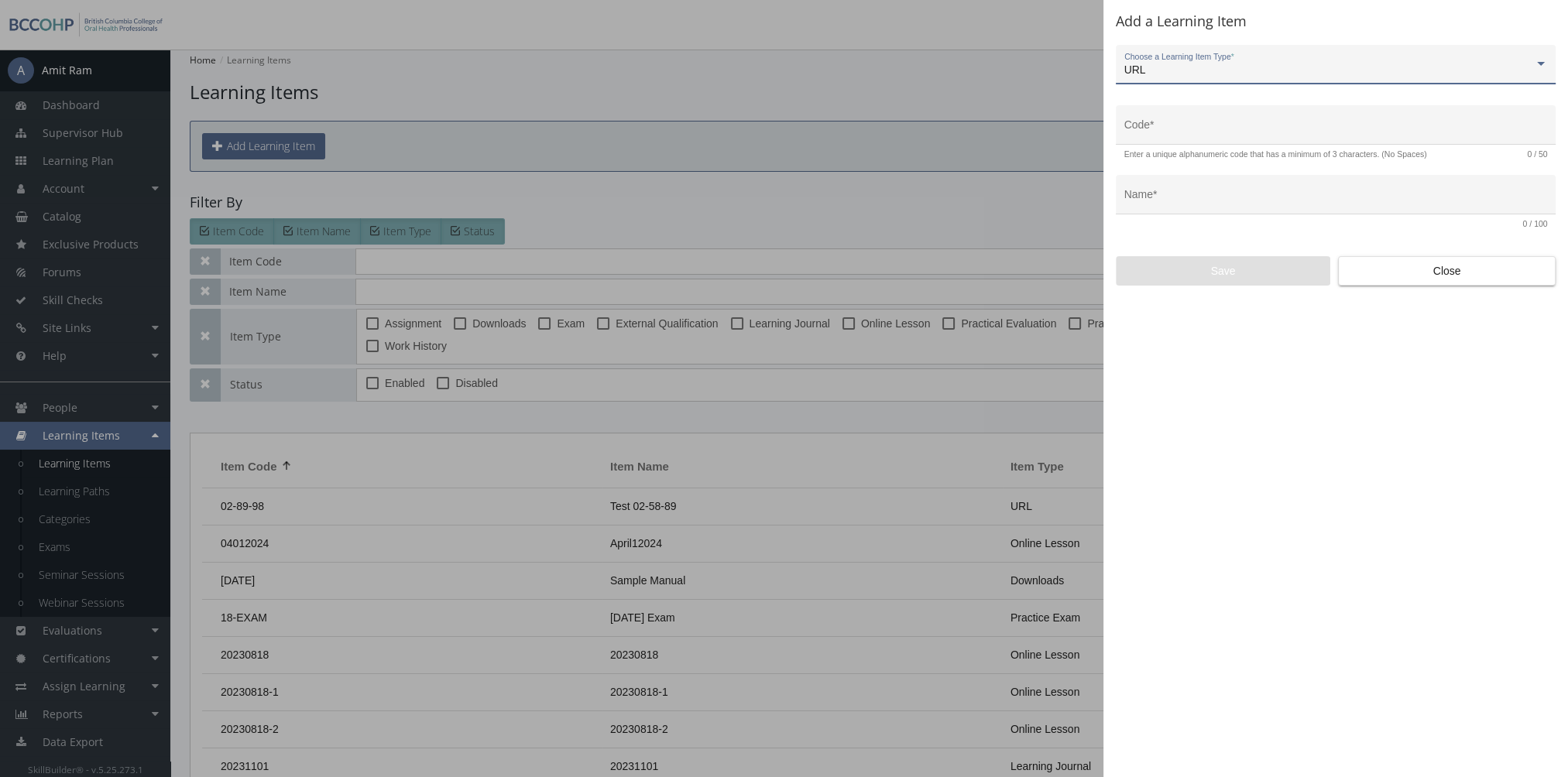
click at [1169, 71] on div "URL" at bounding box center [1329, 70] width 410 height 13
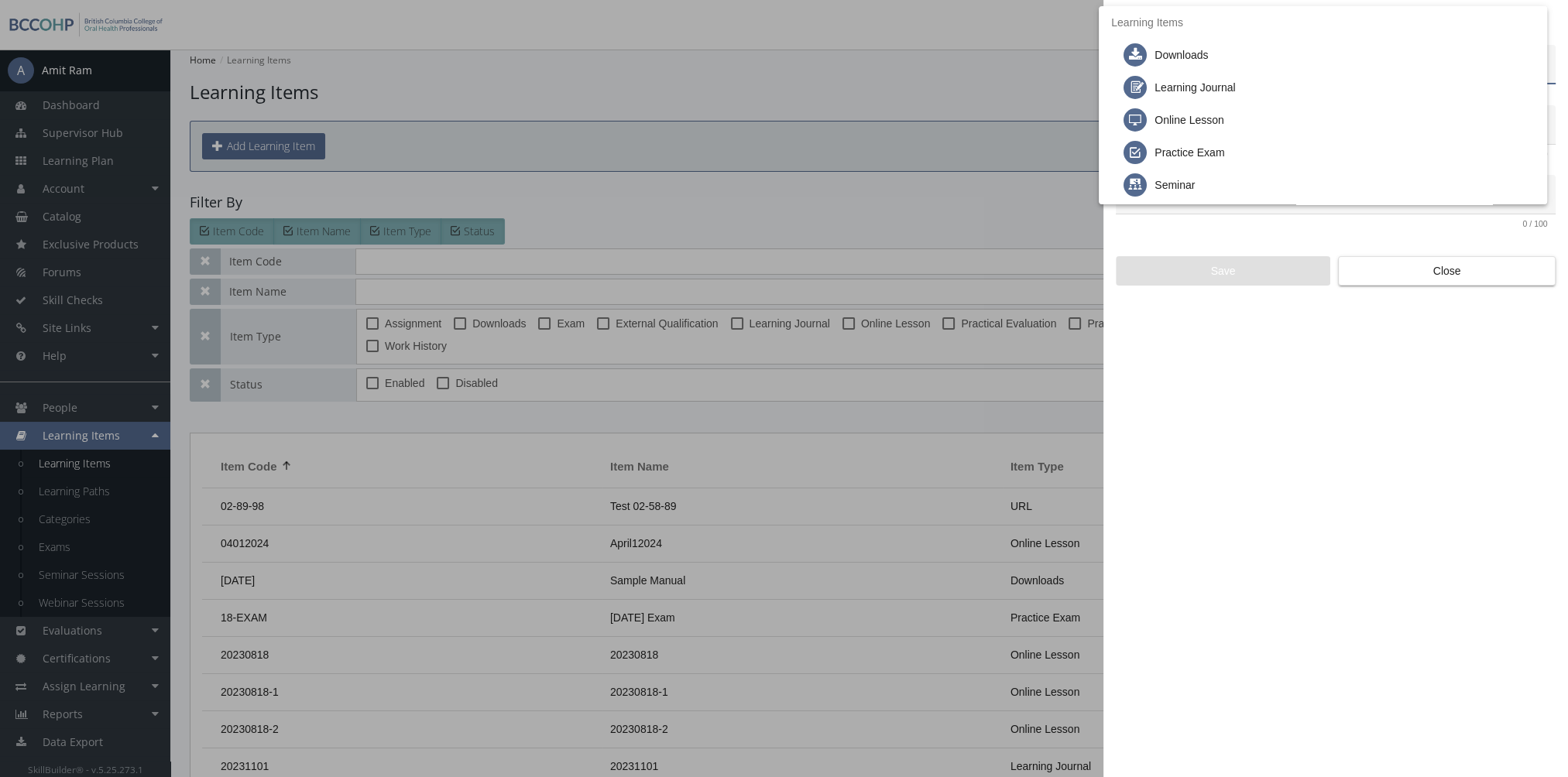
scroll to position [179, 0]
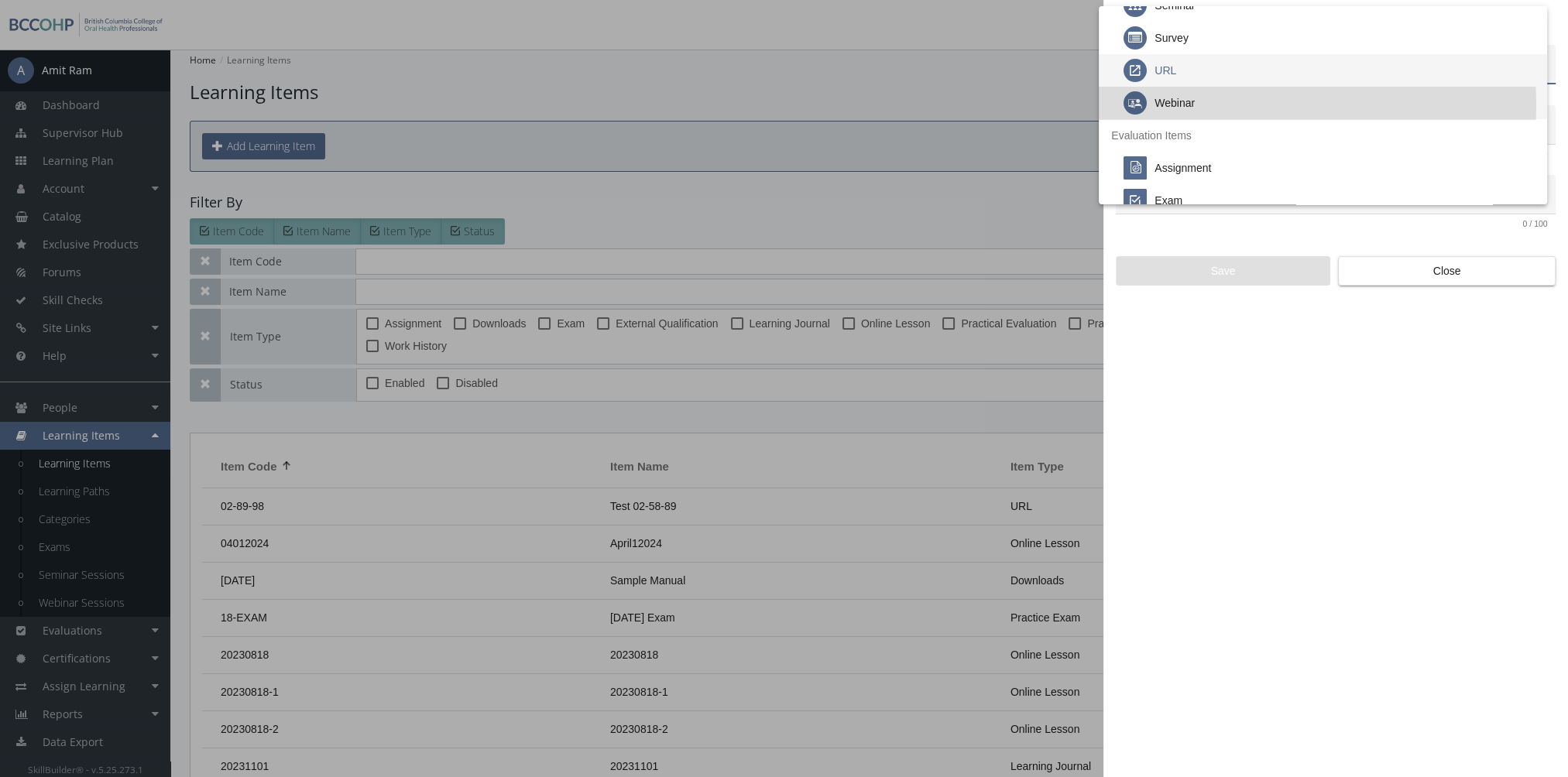
click at [1186, 105] on div "Webinar" at bounding box center [1175, 103] width 40 height 33
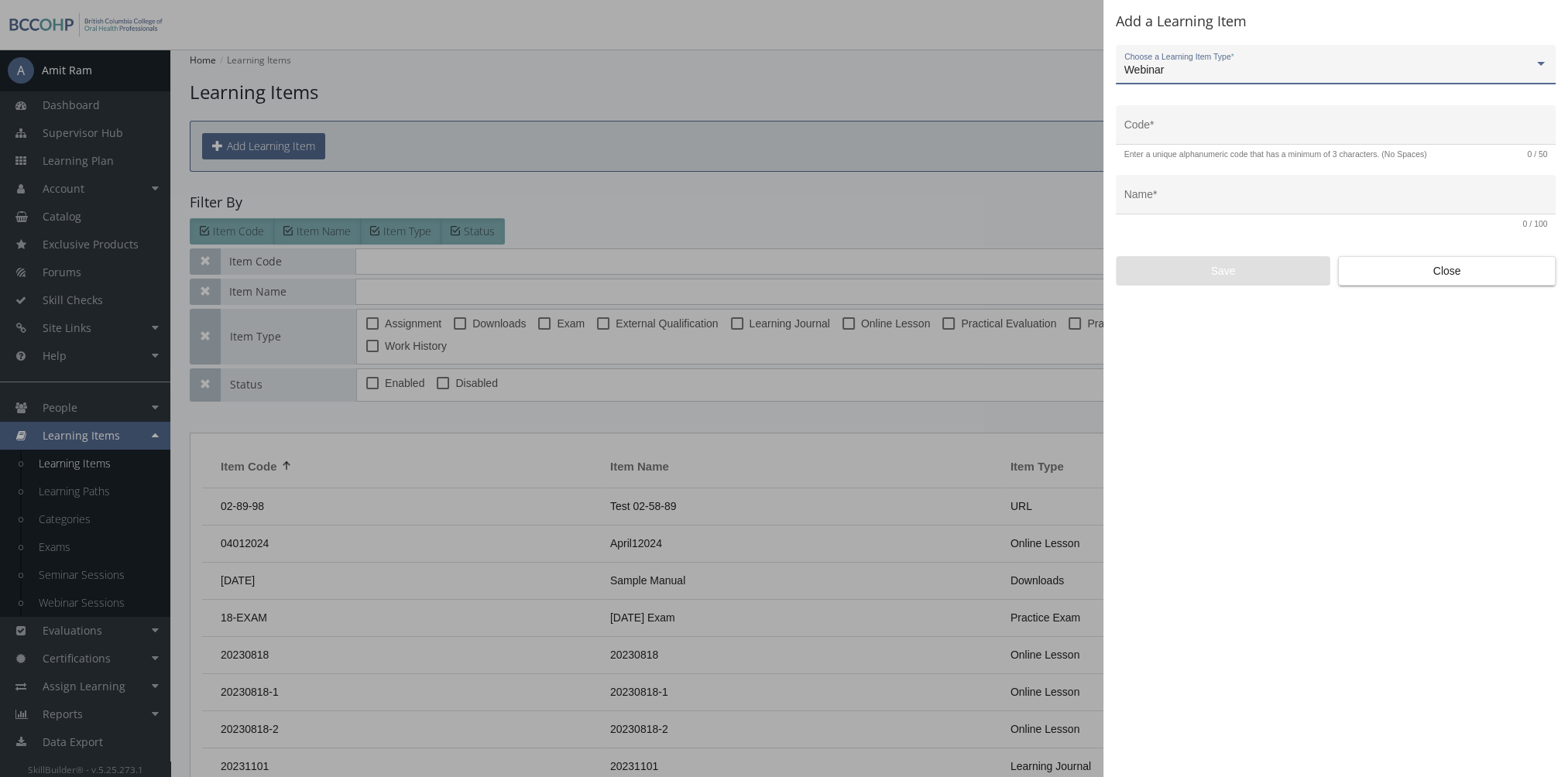
click at [1165, 75] on div "Webinar" at bounding box center [1329, 70] width 410 height 13
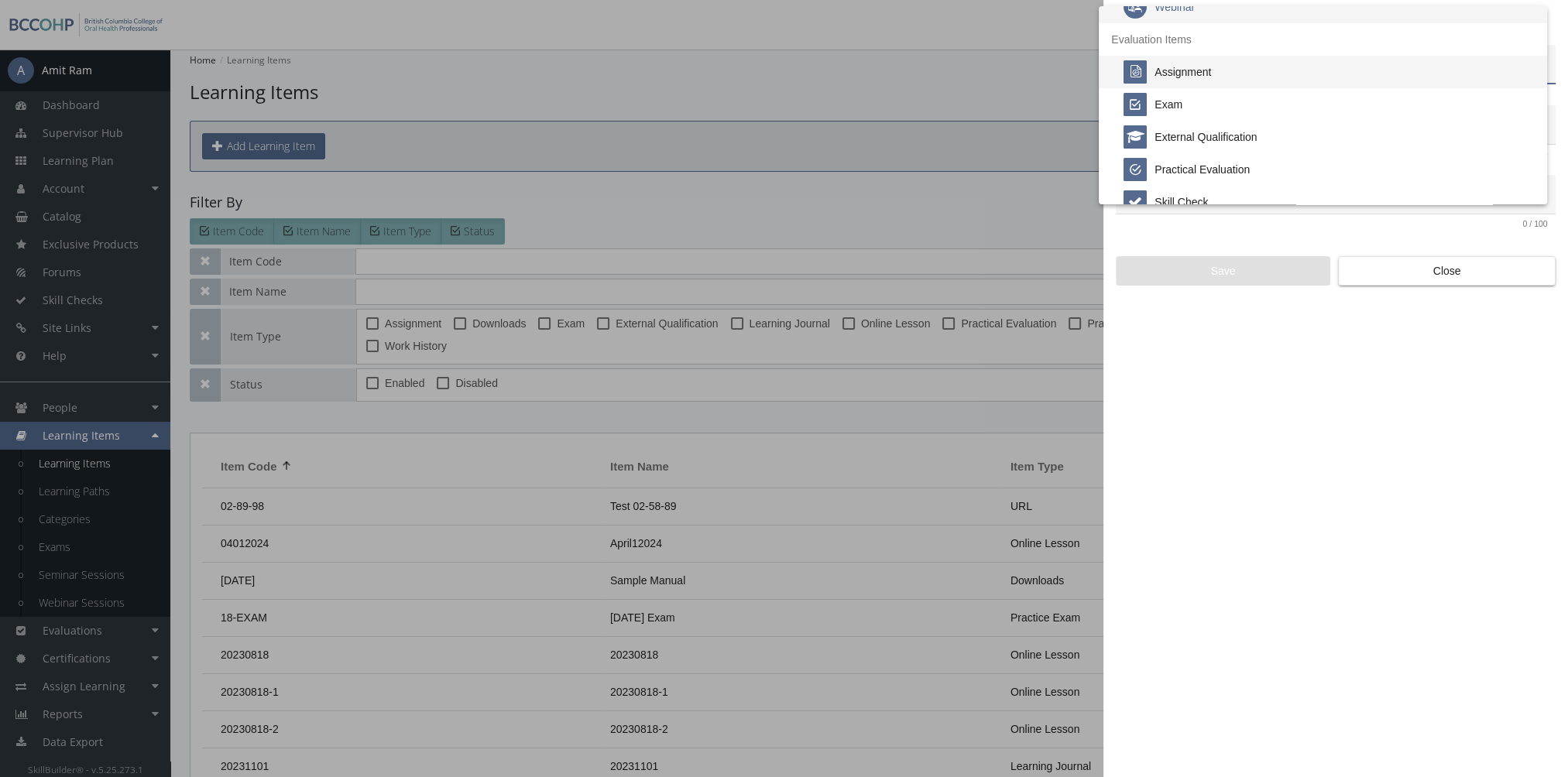
scroll to position [322, 0]
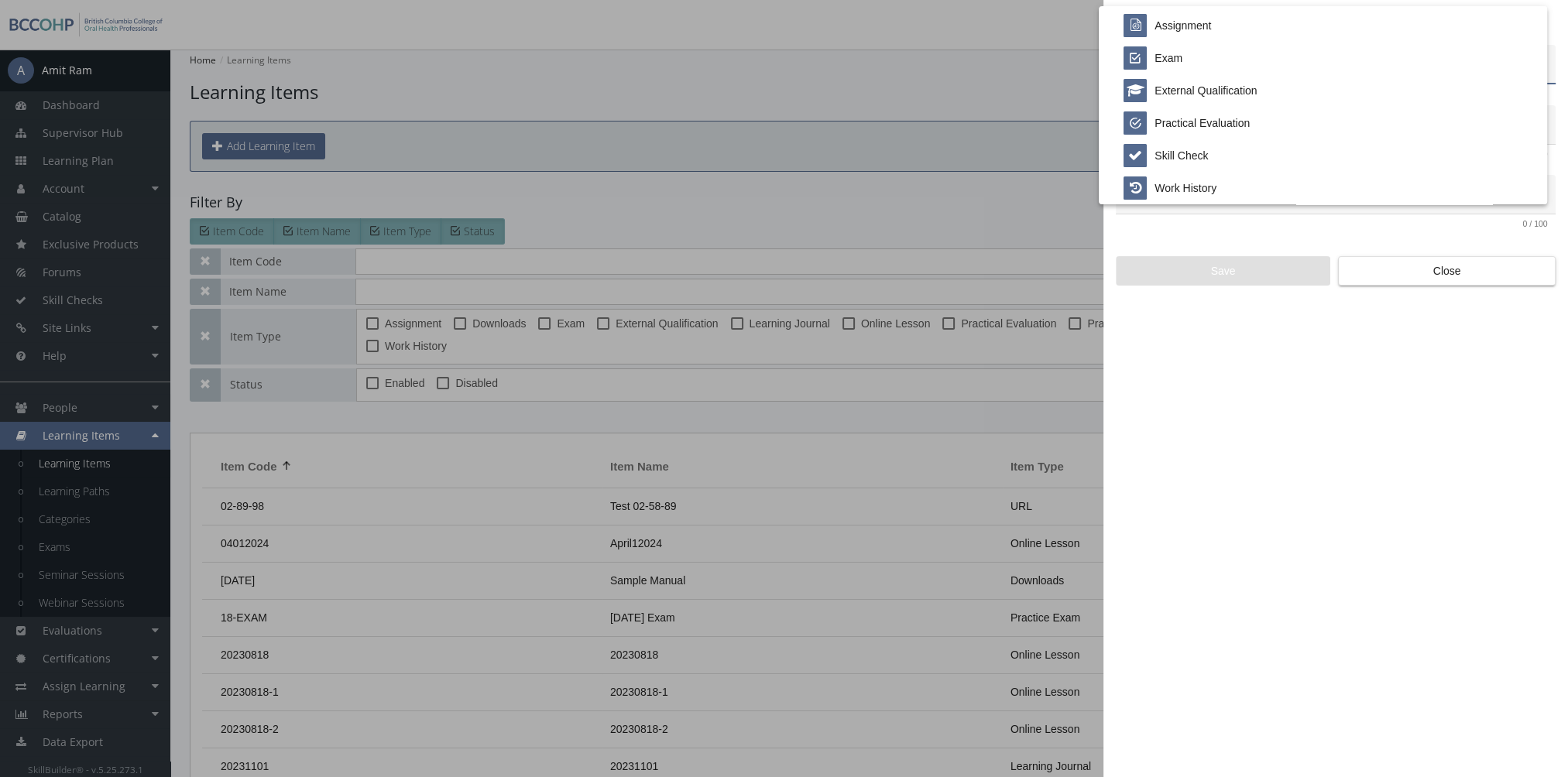
click at [1457, 276] on div at bounding box center [784, 388] width 1568 height 777
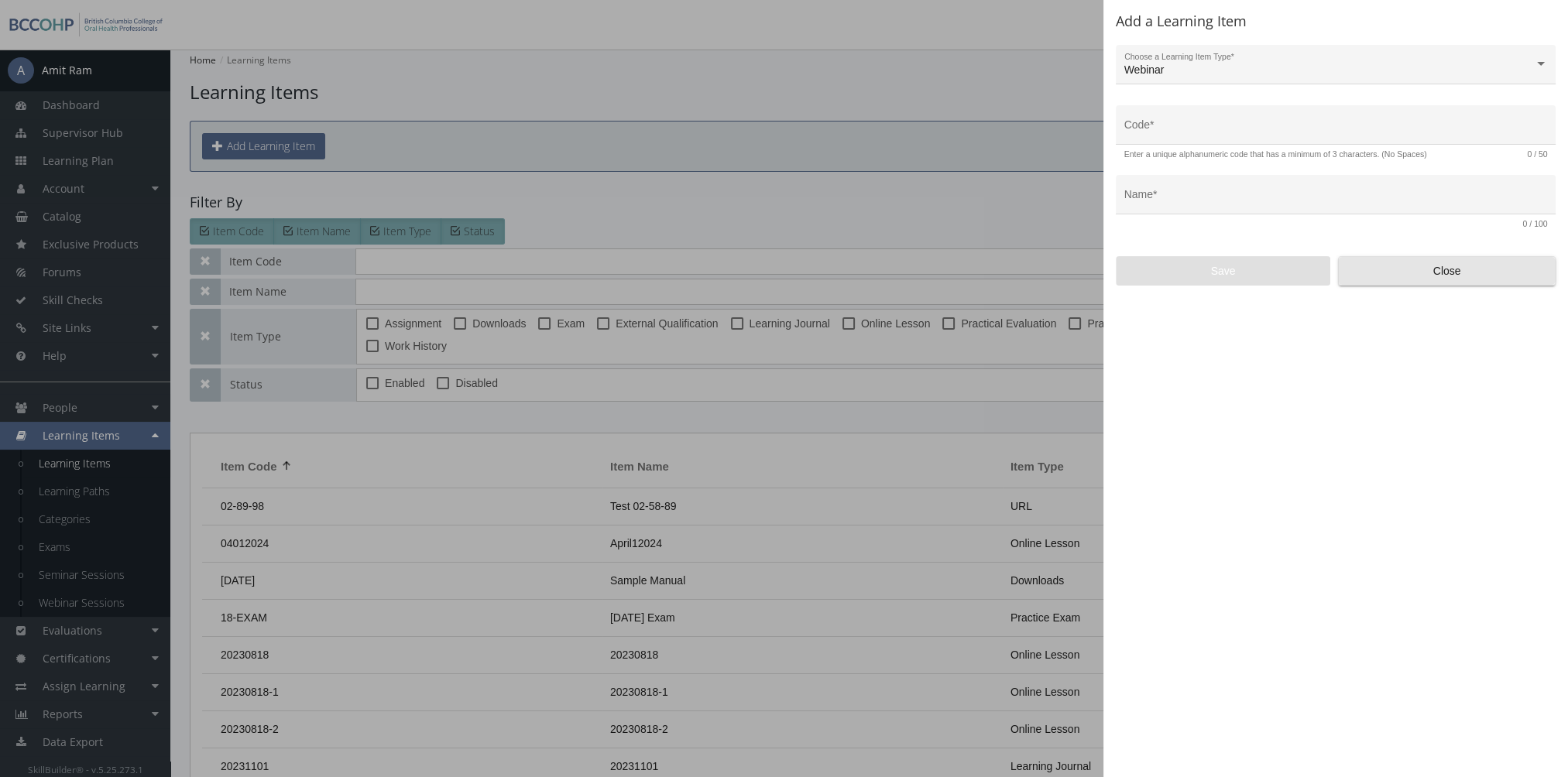
click at [1457, 276] on span "Close" at bounding box center [1446, 271] width 191 height 27
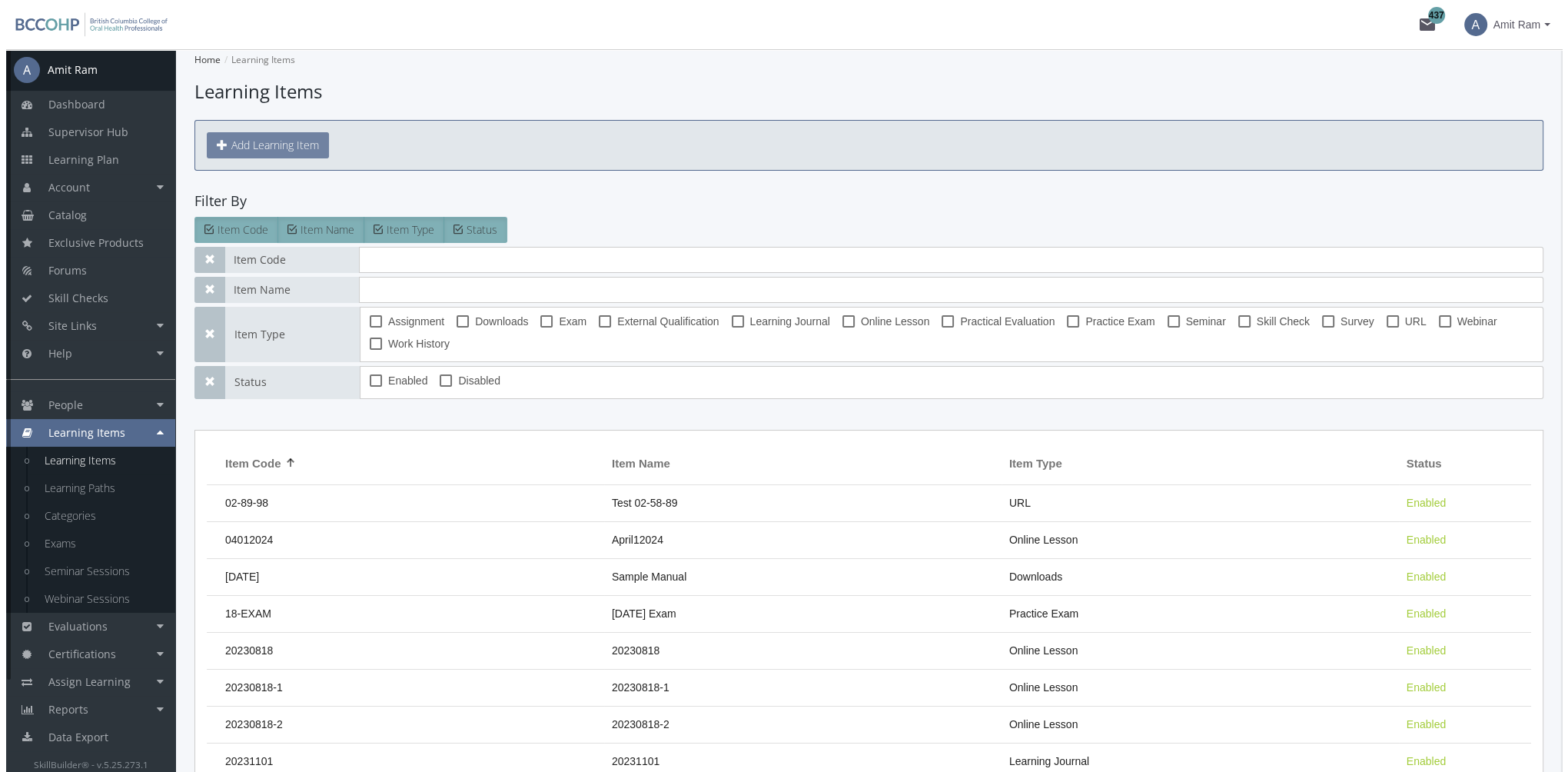
scroll to position [104, 0]
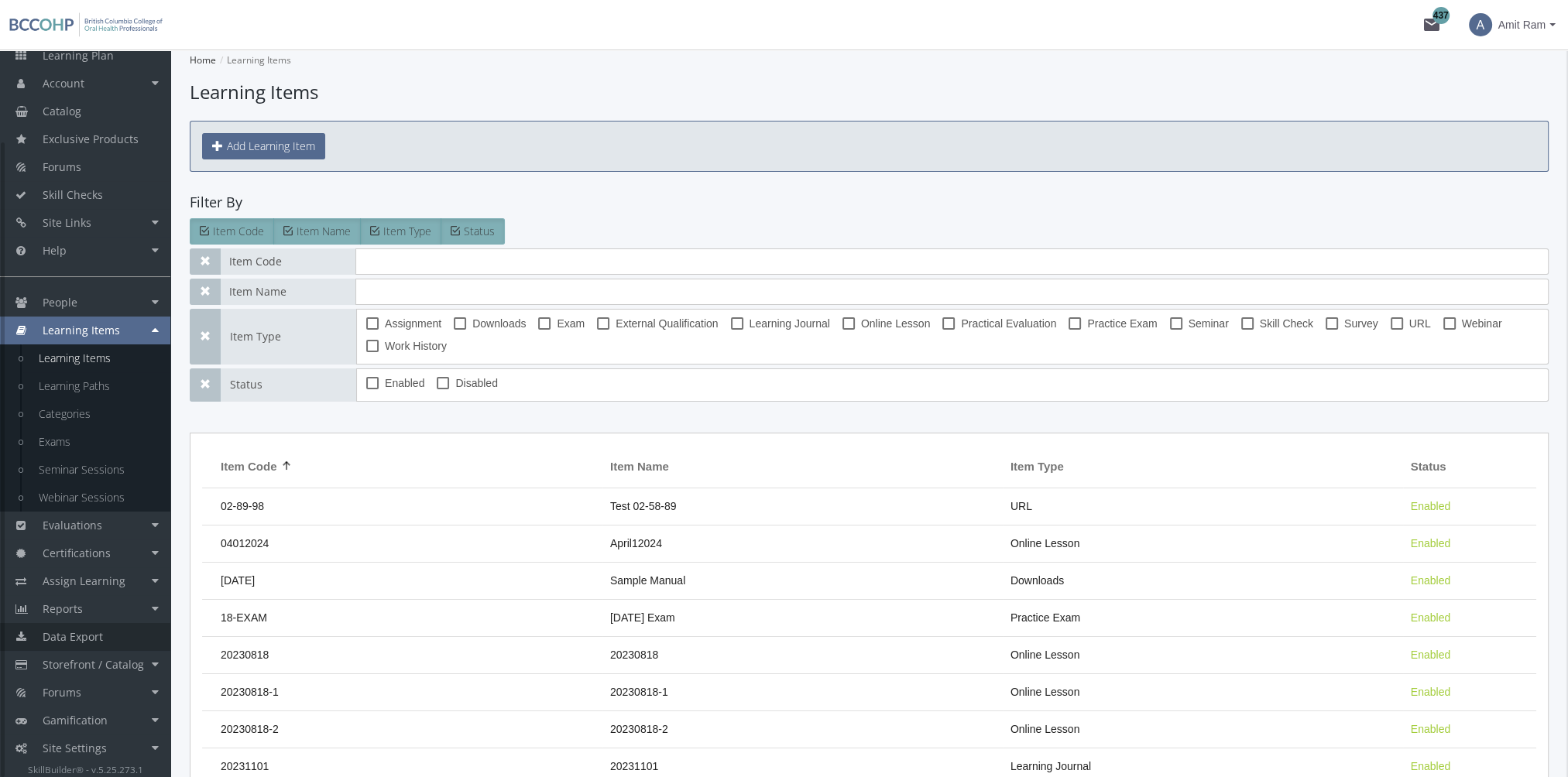
click at [105, 637] on link "Data Export" at bounding box center [85, 637] width 170 height 27
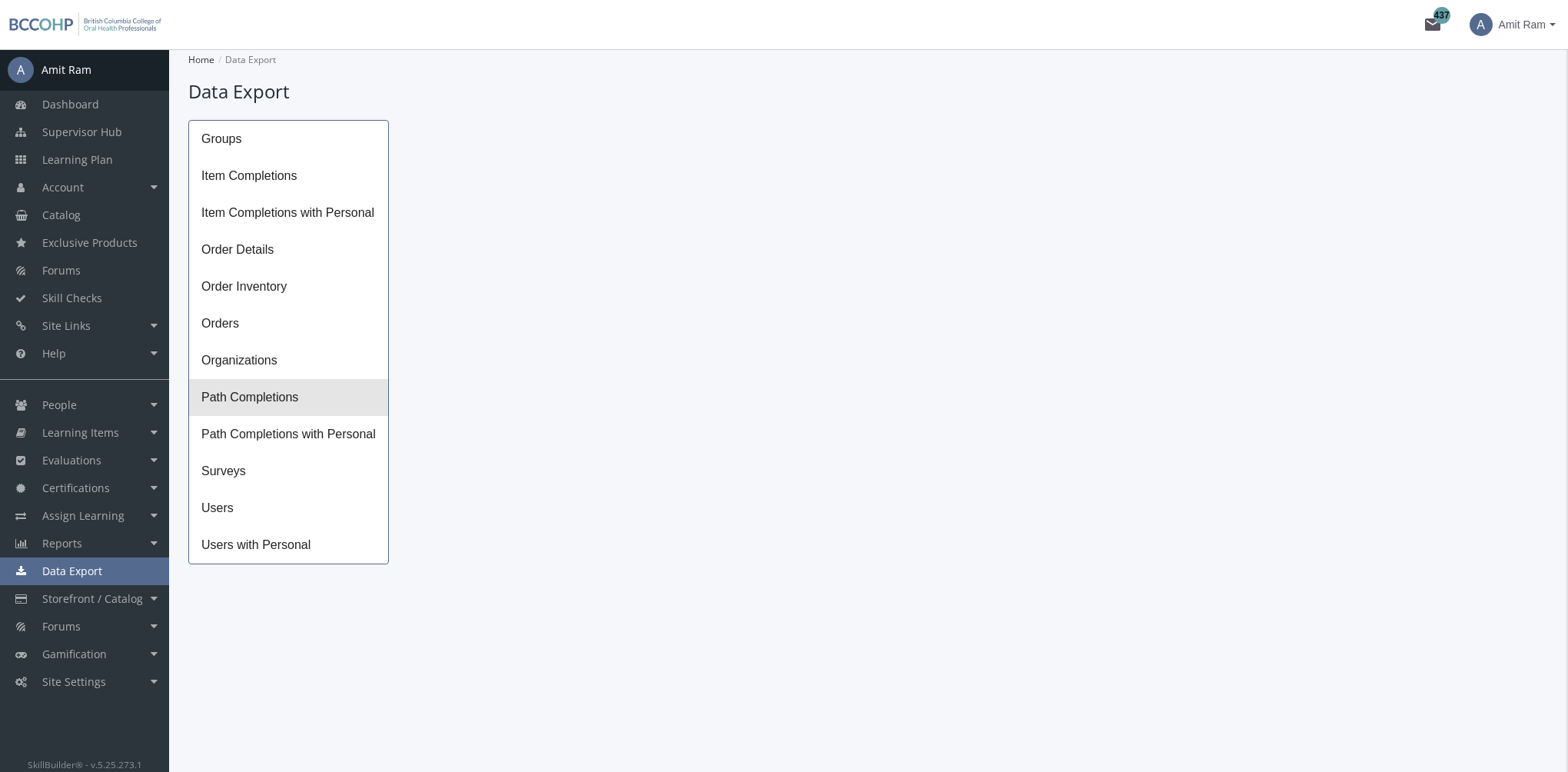
click at [283, 401] on span "Path Completions" at bounding box center [288, 397] width 199 height 37
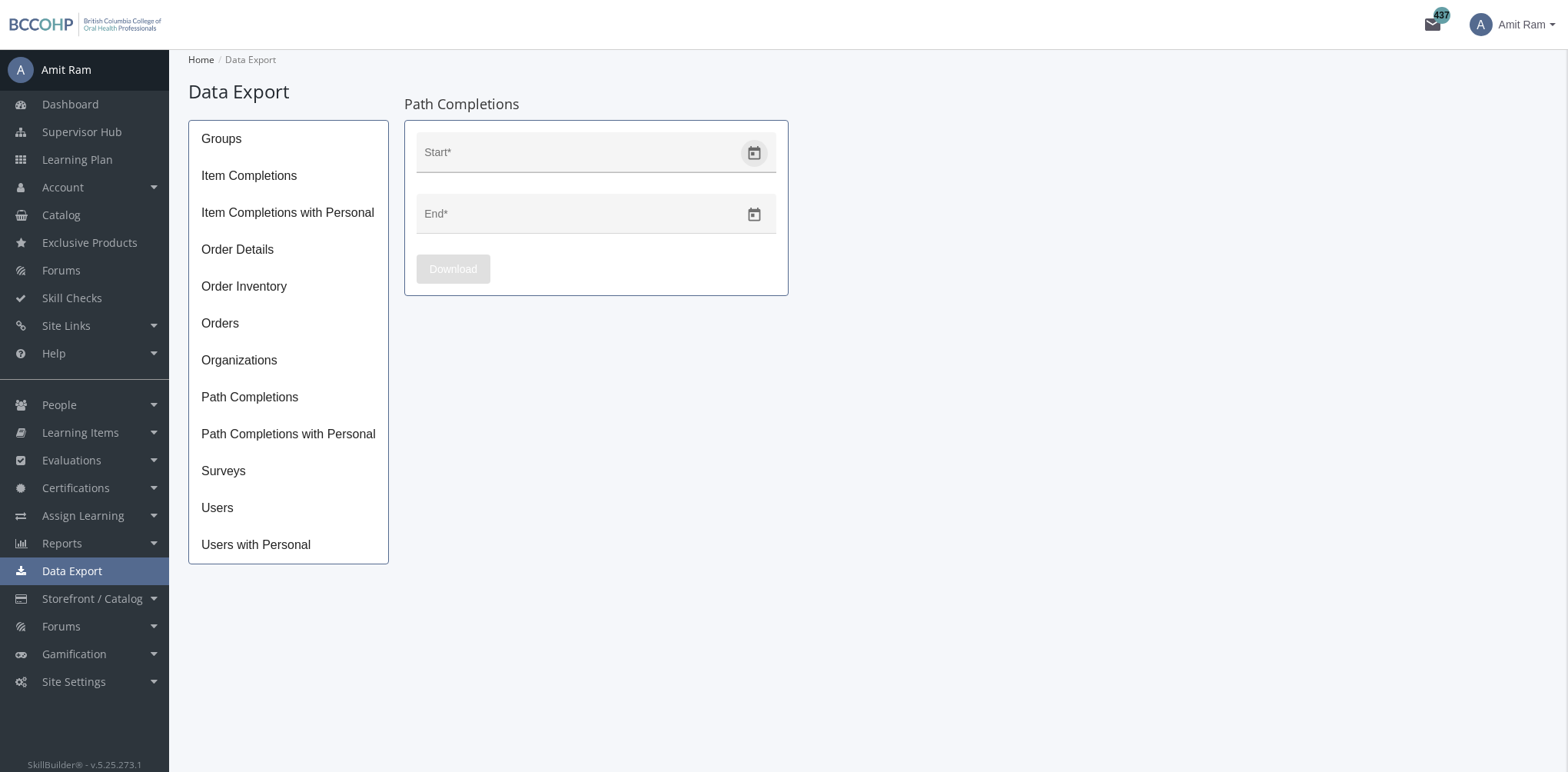
click at [756, 153] on icon "Open calendar" at bounding box center [754, 153] width 16 height 16
click at [592, 208] on button "Previous month" at bounding box center [595, 204] width 31 height 31
click at [591, 207] on button "Previous month" at bounding box center [595, 204] width 31 height 31
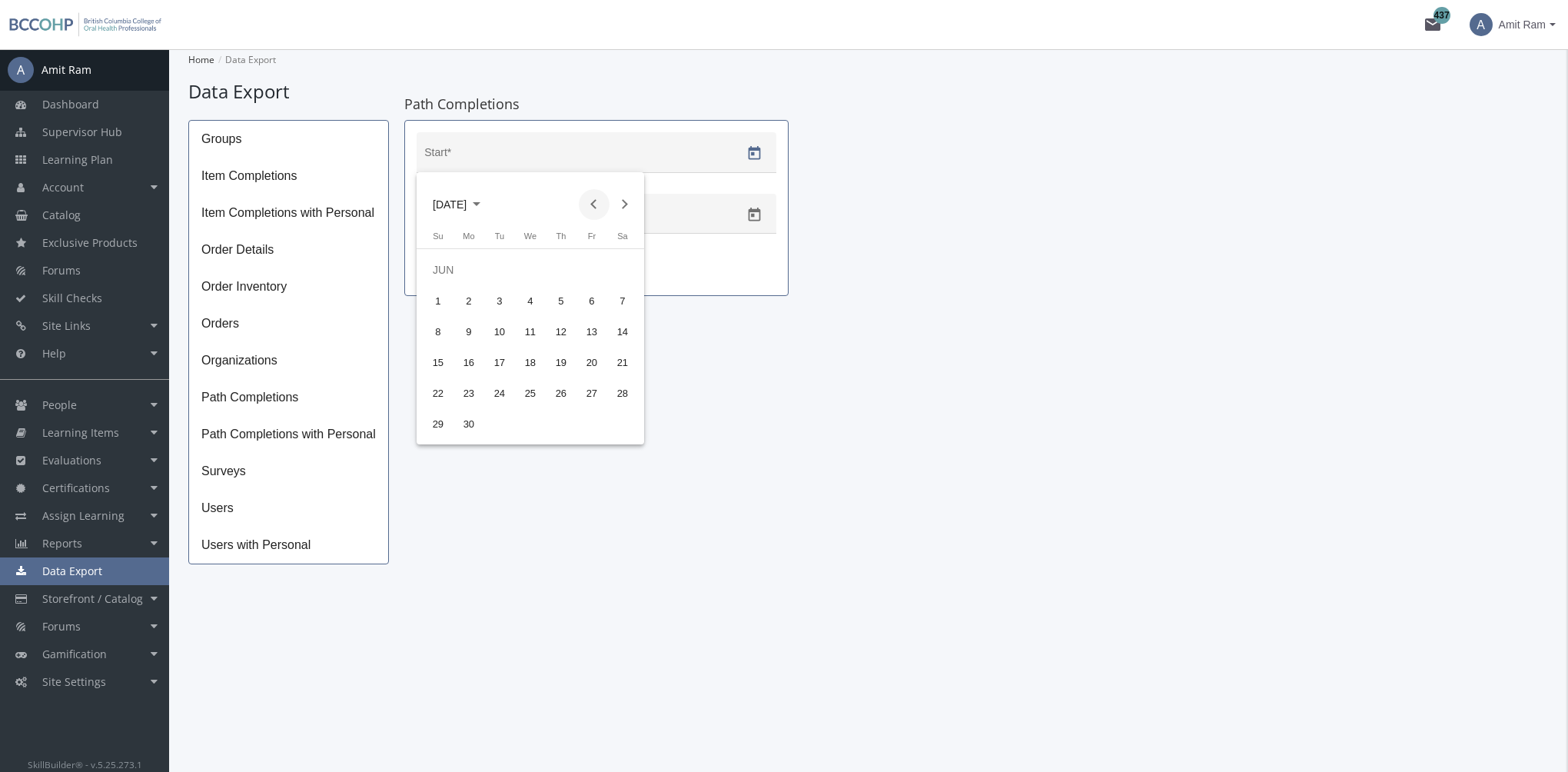
click at [591, 207] on button "Previous month" at bounding box center [595, 204] width 31 height 31
click at [468, 299] on div "5" at bounding box center [468, 301] width 27 height 27
type input "[DATE]"
click at [756, 214] on icon "Open calendar" at bounding box center [754, 215] width 16 height 16
click at [598, 363] on div "10" at bounding box center [592, 361] width 27 height 27
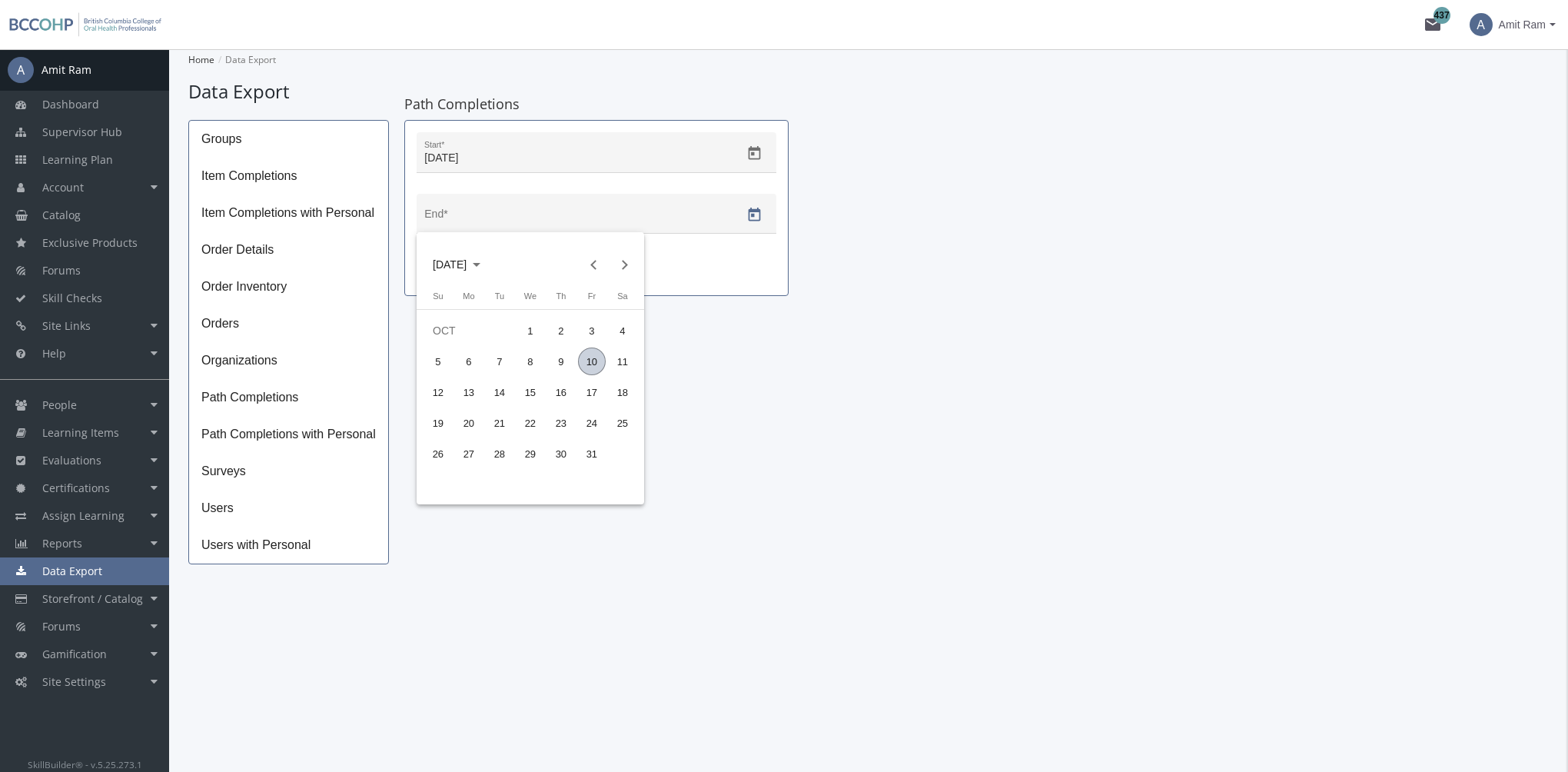
type input "[DATE]"
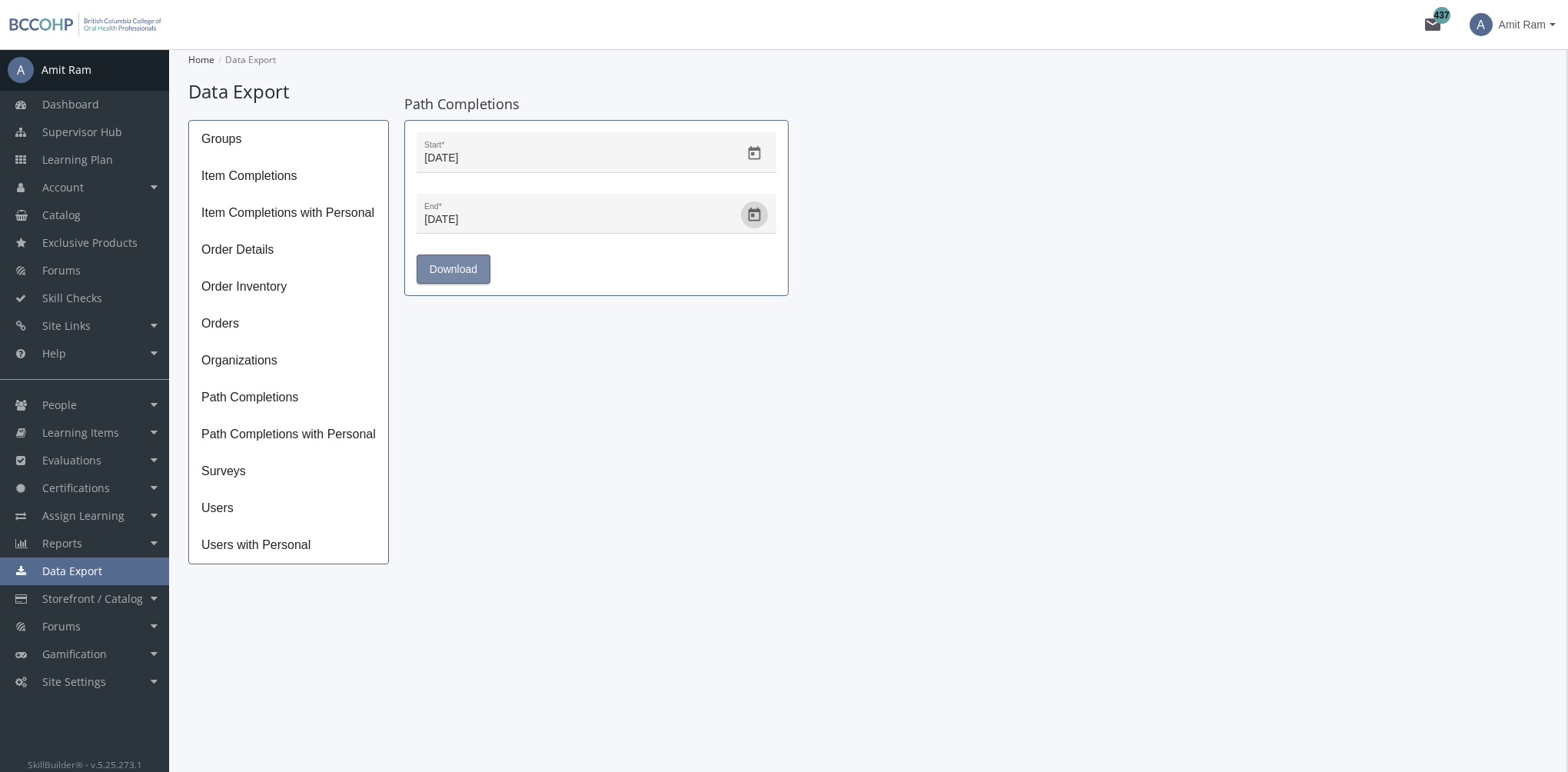
click at [459, 265] on span "Download" at bounding box center [453, 269] width 48 height 27
click at [118, 271] on link "Forums" at bounding box center [84, 271] width 169 height 27
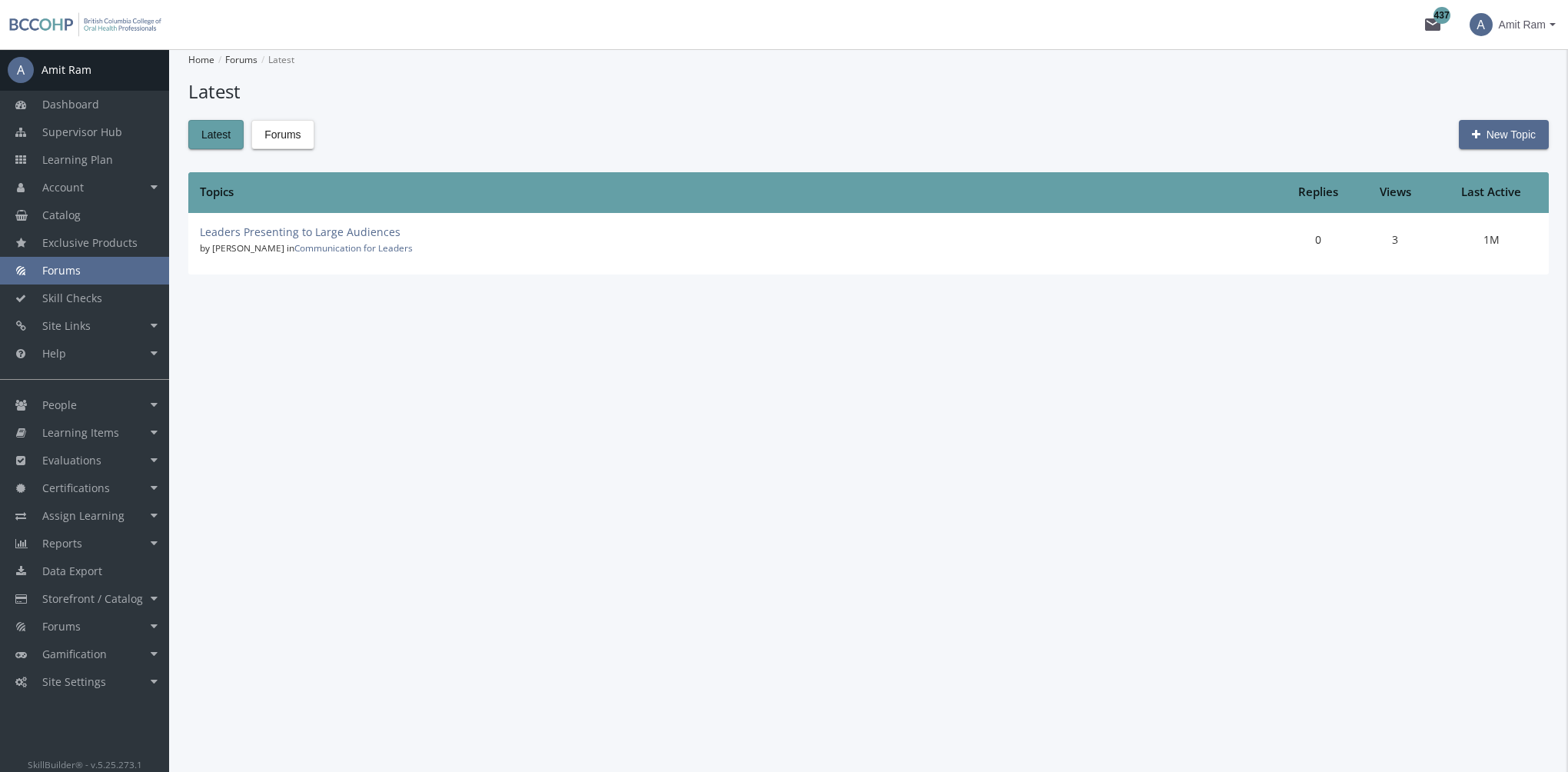
click at [313, 137] on div "Latest Forums New Topic" at bounding box center [868, 134] width 1361 height 29
click at [300, 135] on span "Forums" at bounding box center [282, 134] width 36 height 27
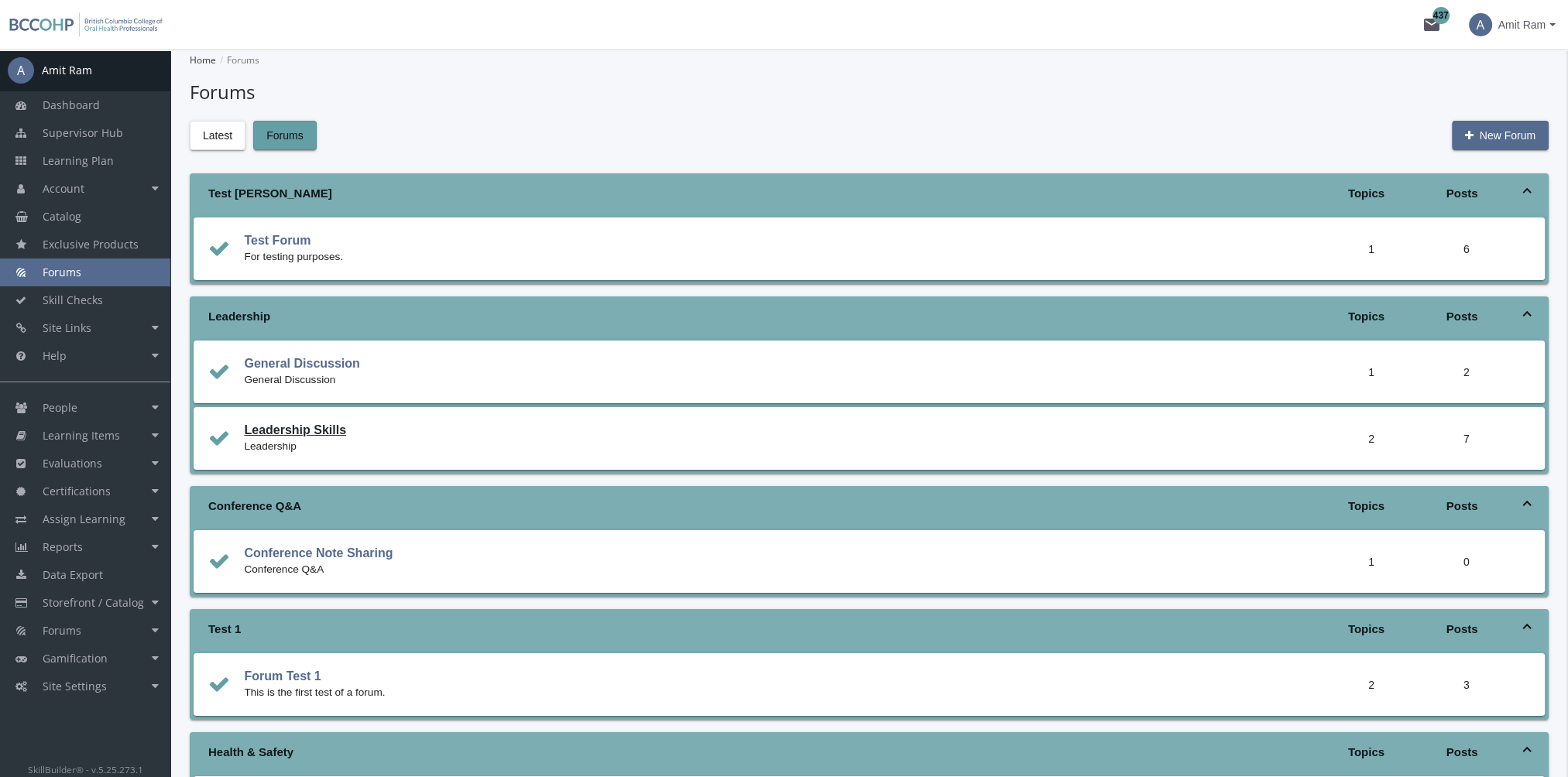
click at [288, 429] on link "Leadership Skills" at bounding box center [295, 430] width 102 height 13
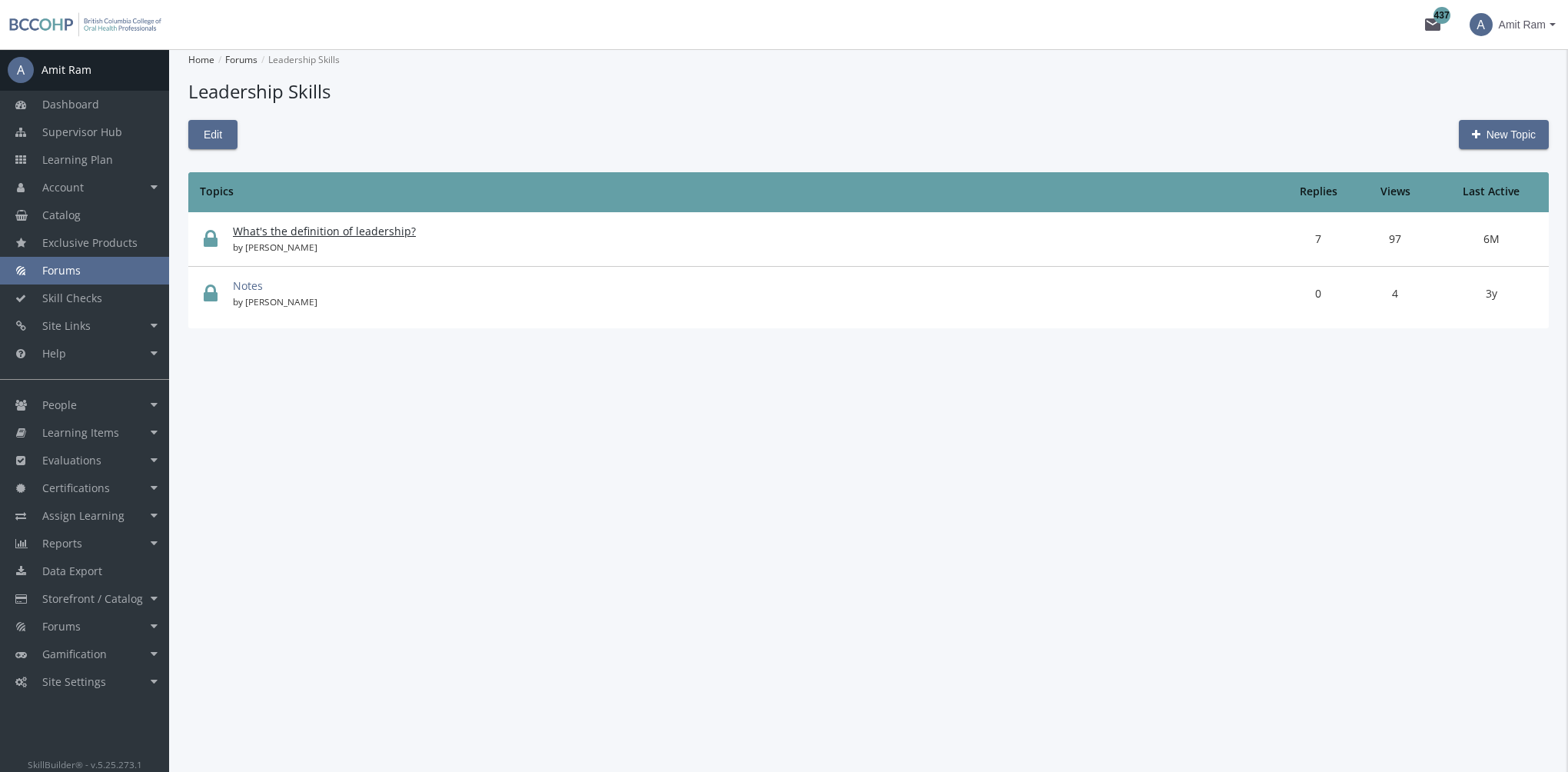
click at [344, 233] on link "What's the definition of leadership?" at bounding box center [325, 231] width 183 height 15
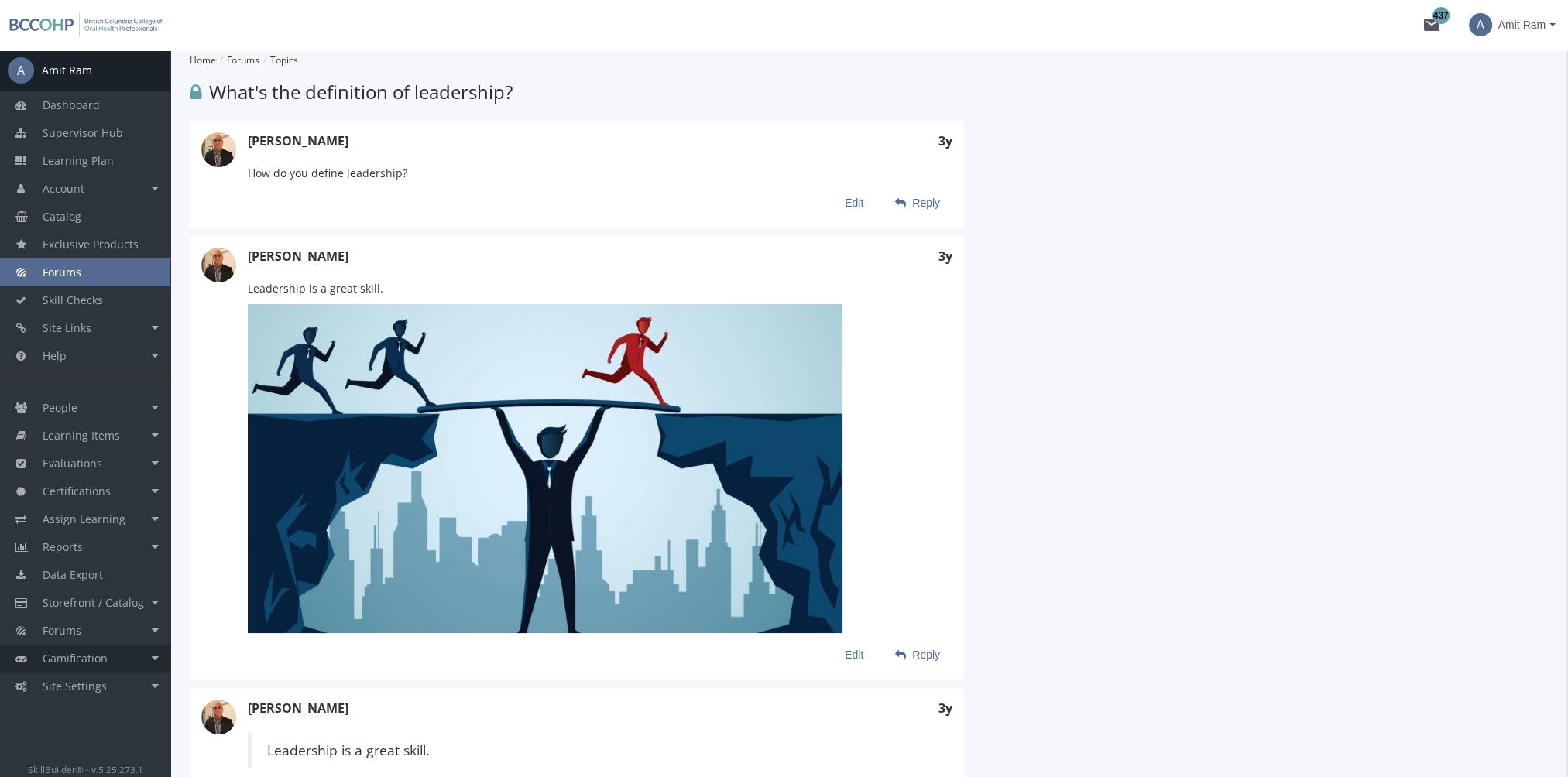
click at [93, 656] on span "Gamification" at bounding box center [75, 658] width 65 height 15
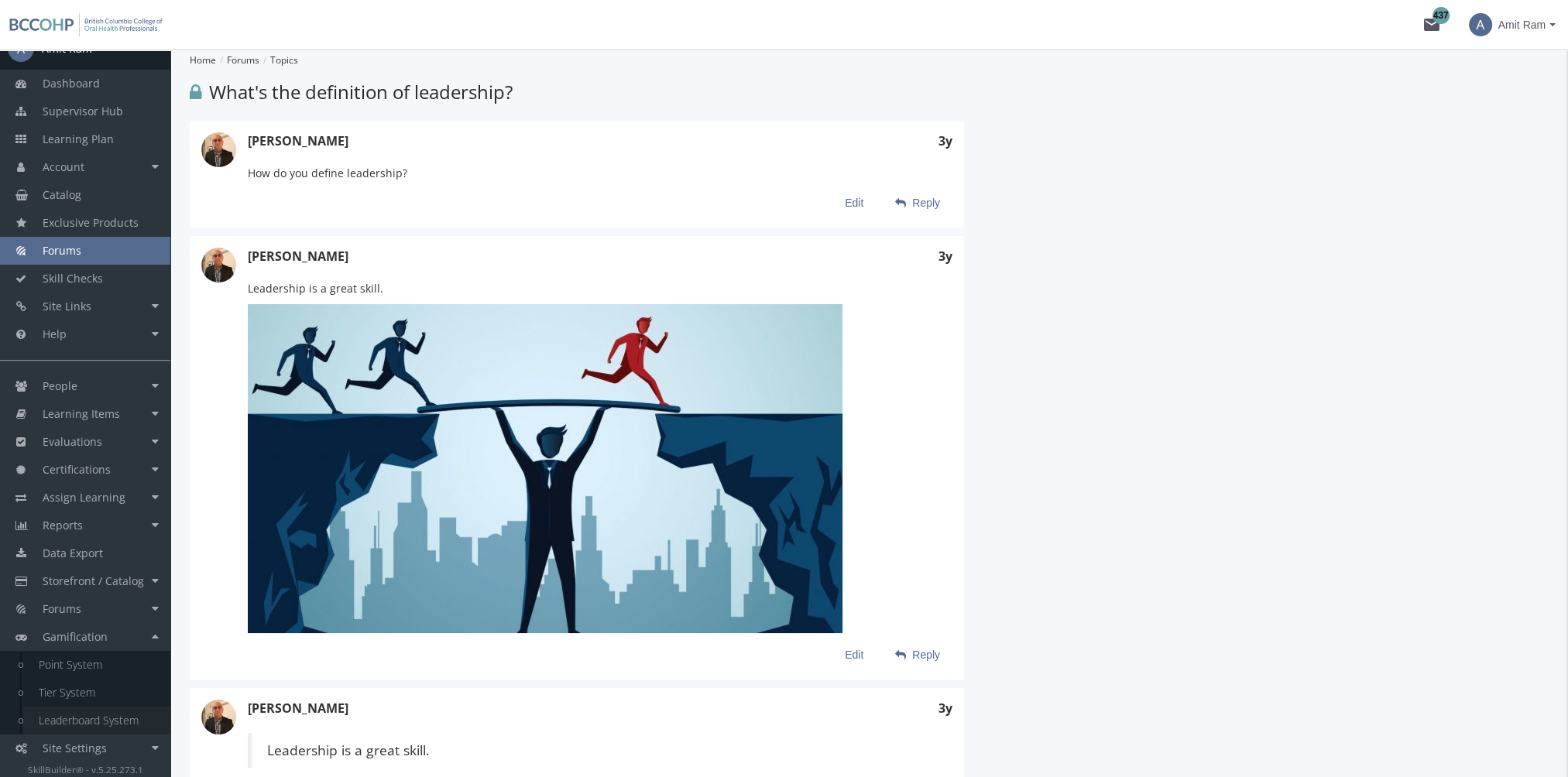
click at [120, 723] on link "Leaderboard System" at bounding box center [96, 720] width 147 height 27
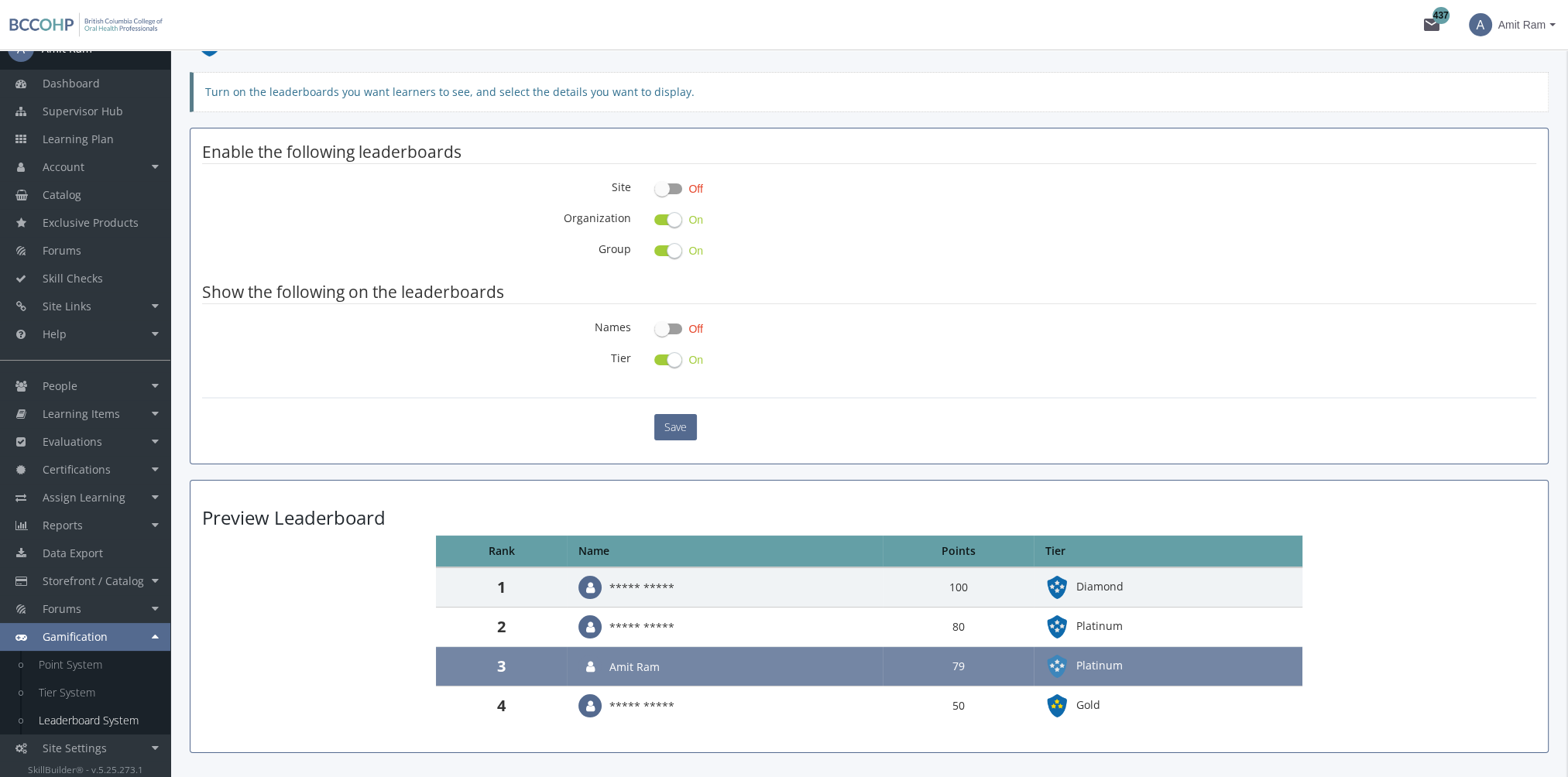
scroll to position [127, 0]
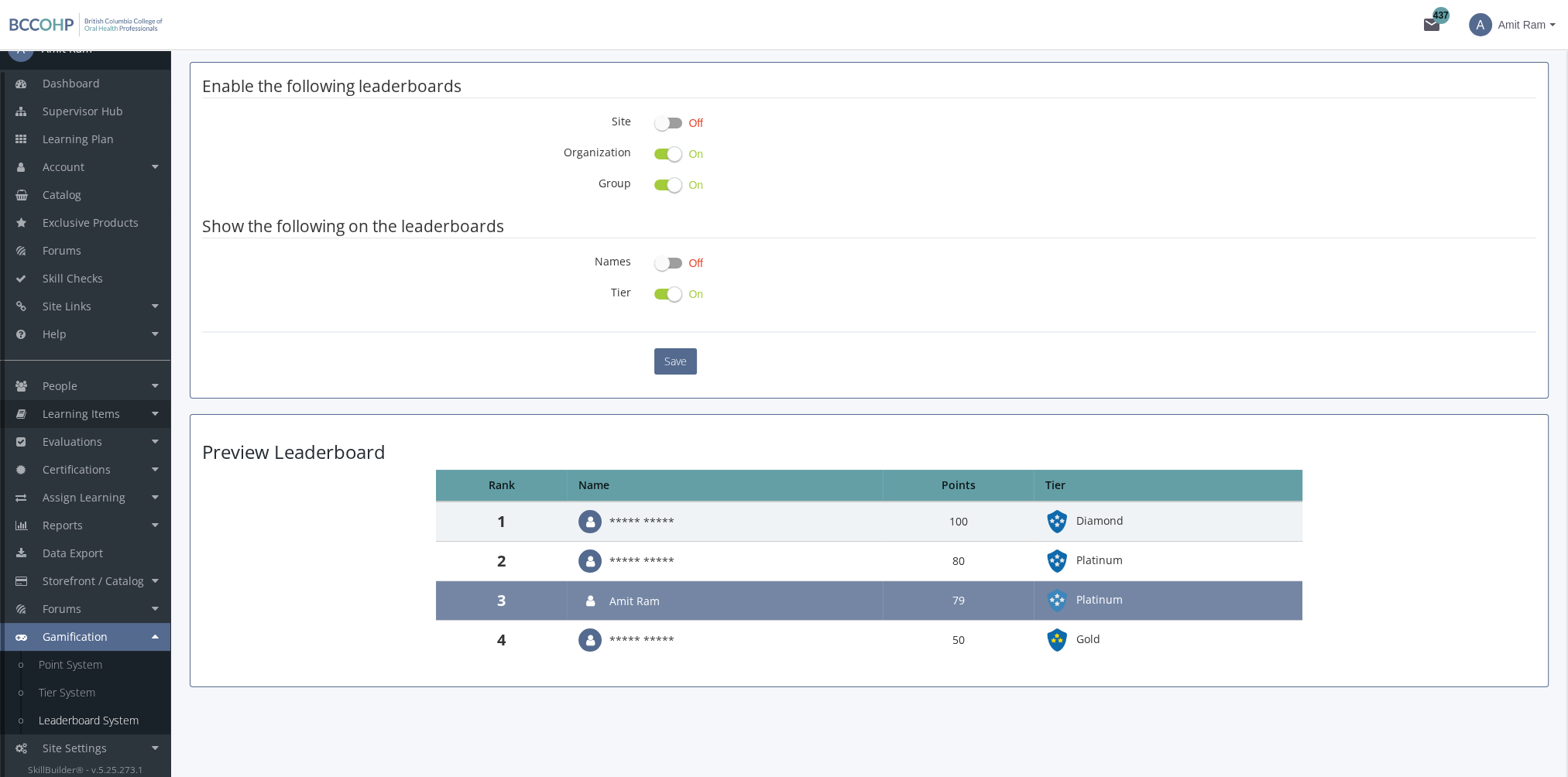
click at [116, 411] on span "Learning Items" at bounding box center [81, 414] width 78 height 15
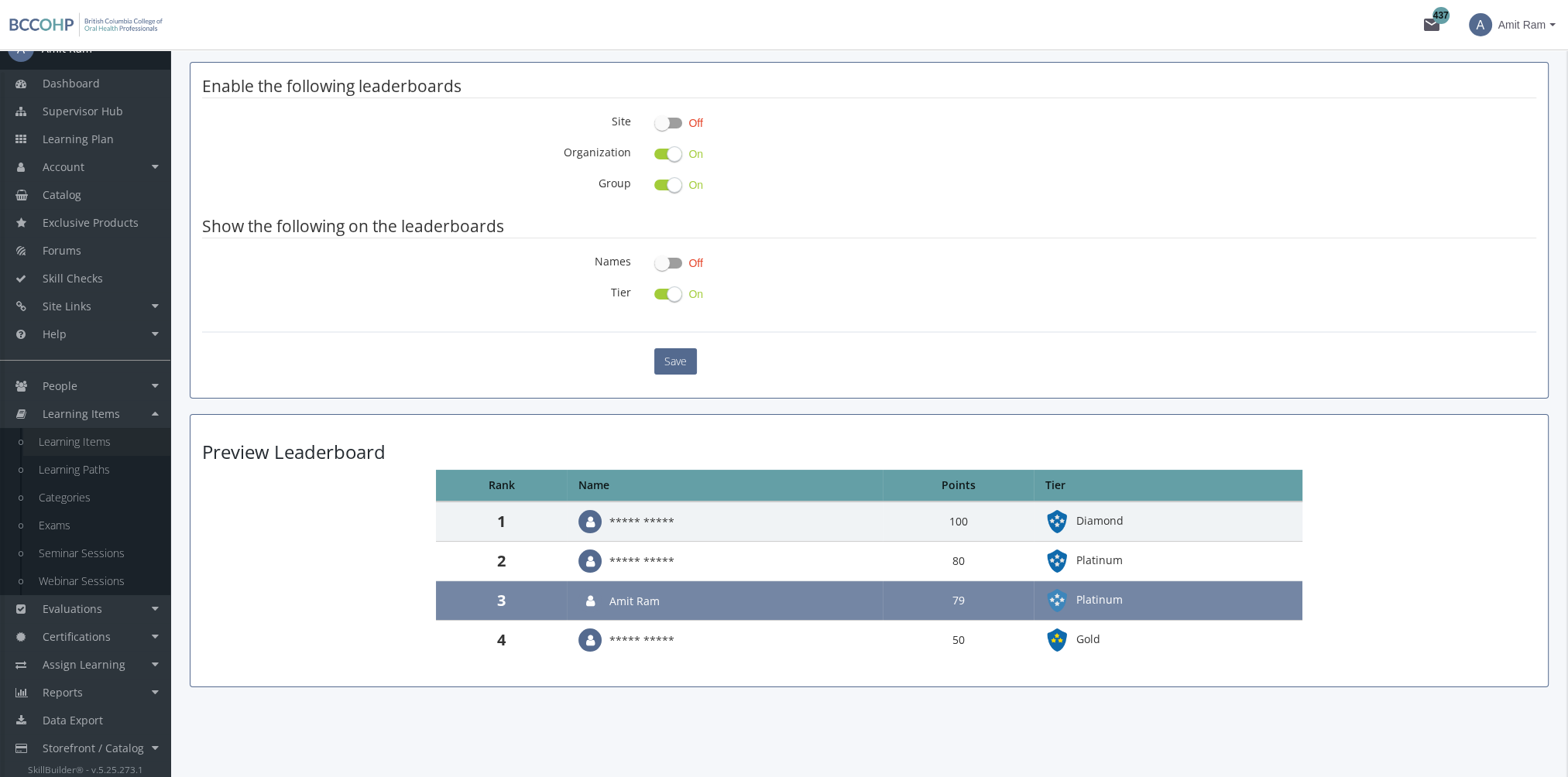
click at [118, 436] on link "Learning Items" at bounding box center [96, 442] width 147 height 27
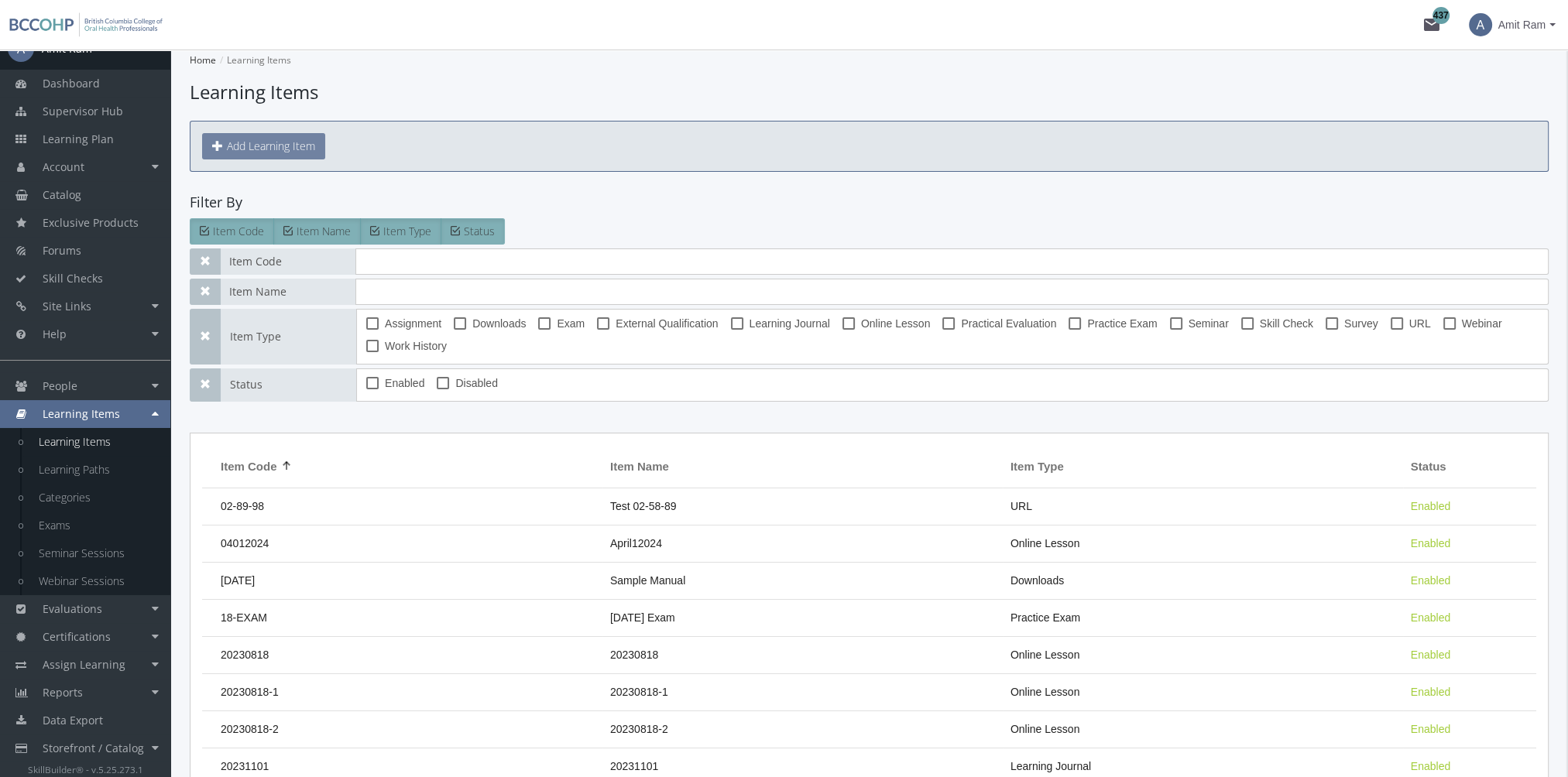
click at [279, 151] on button "Add Learning Item" at bounding box center [263, 146] width 123 height 27
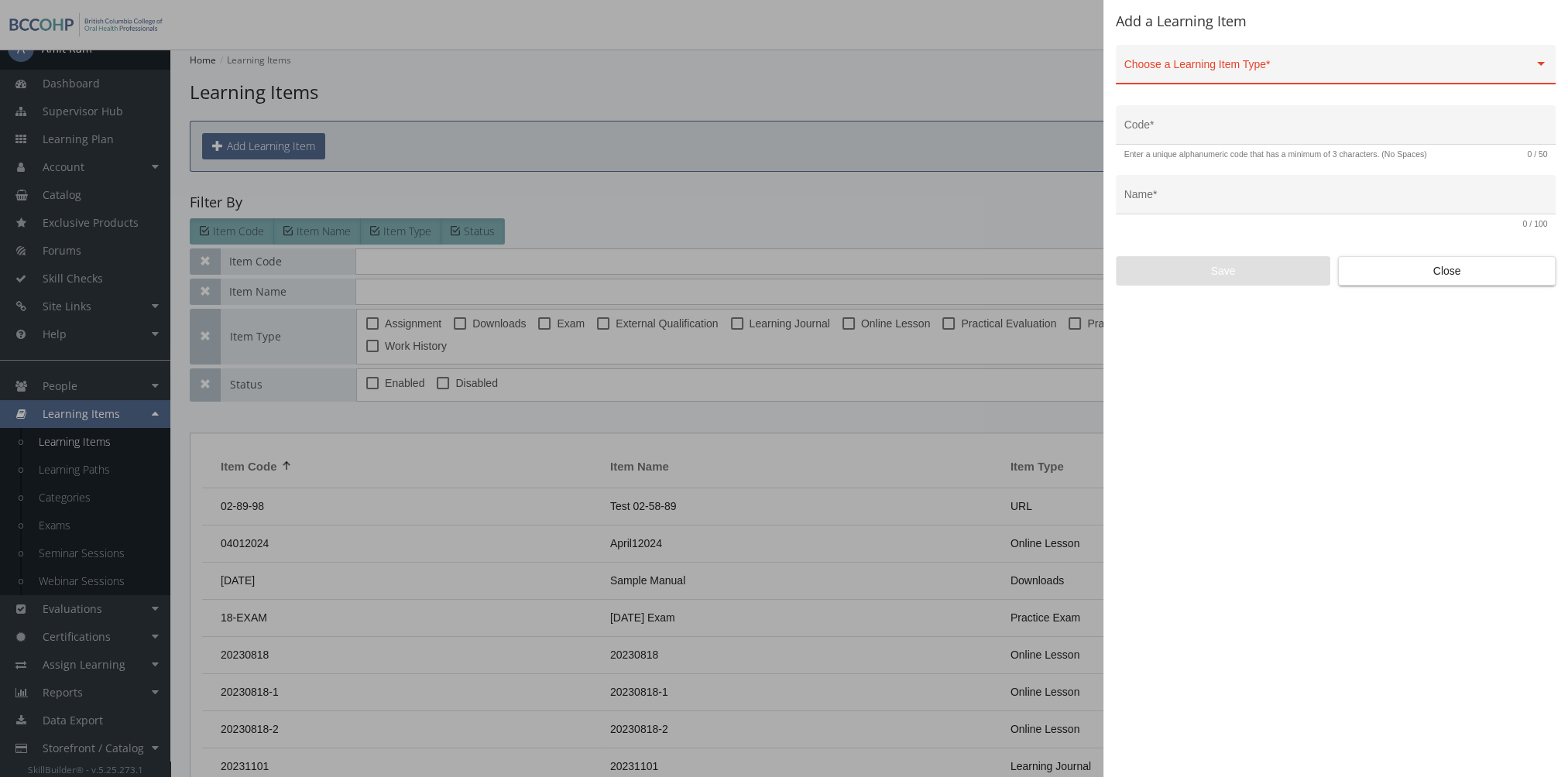
click at [1209, 56] on div "Choose a Learning Item Type *" at bounding box center [1336, 69] width 423 height 32
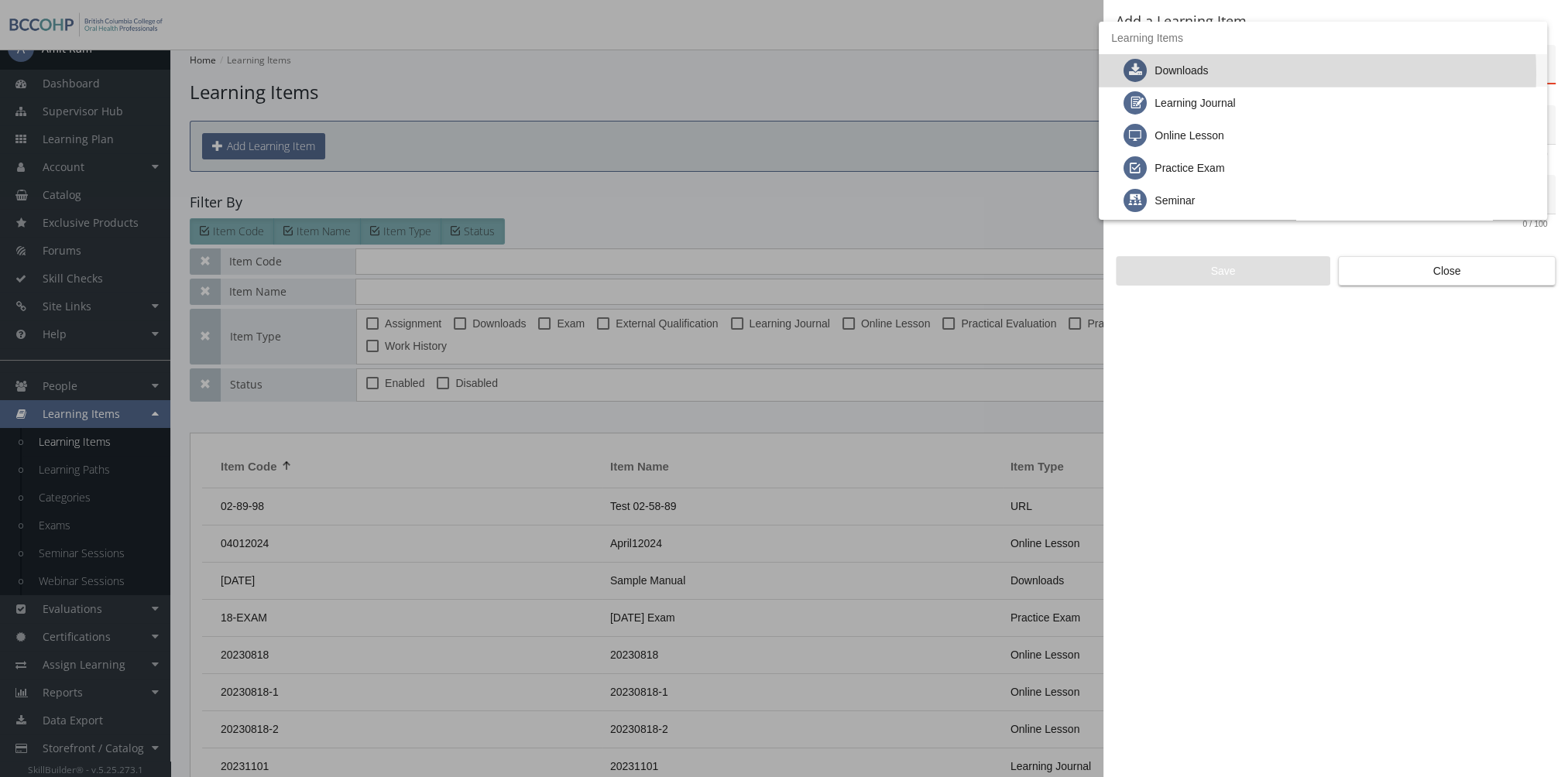
click at [1201, 74] on div "Downloads" at bounding box center [1181, 70] width 53 height 33
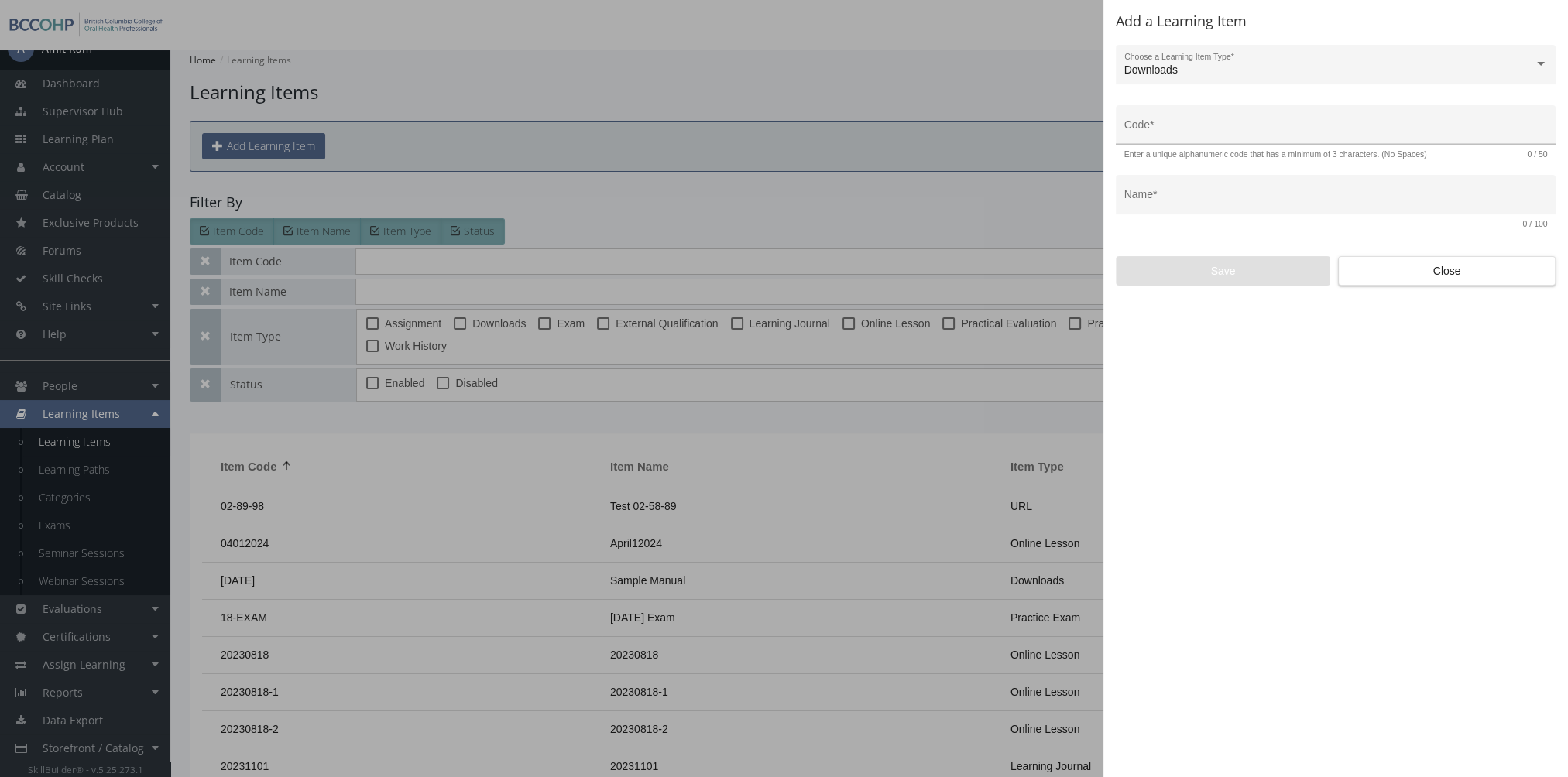
click at [1160, 133] on input "Code *" at bounding box center [1336, 131] width 423 height 13
type input "LEAD-DWL-01"
click at [1241, 207] on input "Name *" at bounding box center [1336, 201] width 423 height 13
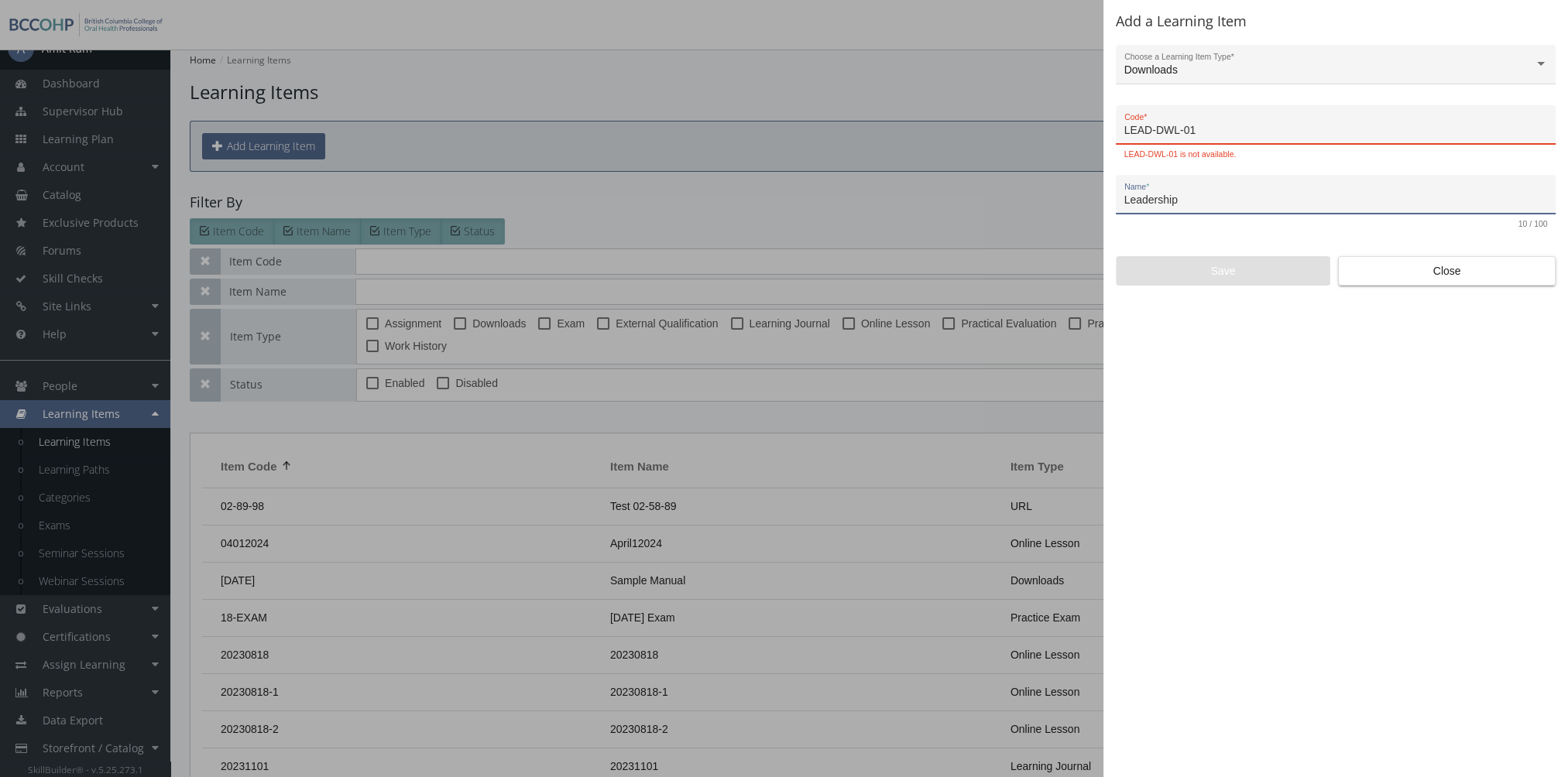
type input "Leadership"
click at [1211, 139] on div "LEAD-DWL-01 Code *" at bounding box center [1336, 129] width 423 height 32
type input "LEAD-DWL-554"
click at [1270, 205] on input "Leadership" at bounding box center [1336, 201] width 423 height 13
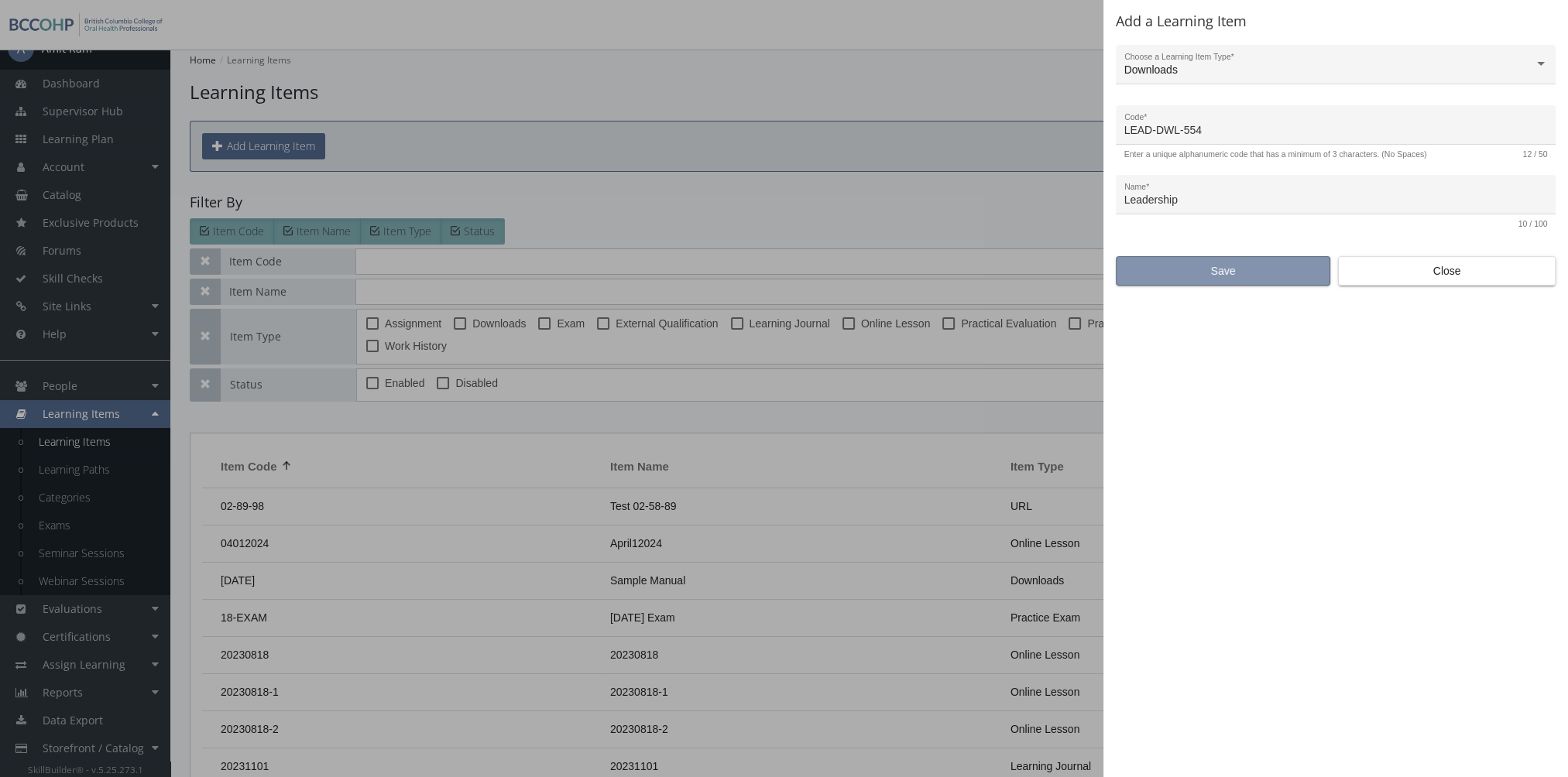
click at [1233, 273] on span "Save" at bounding box center [1223, 271] width 188 height 27
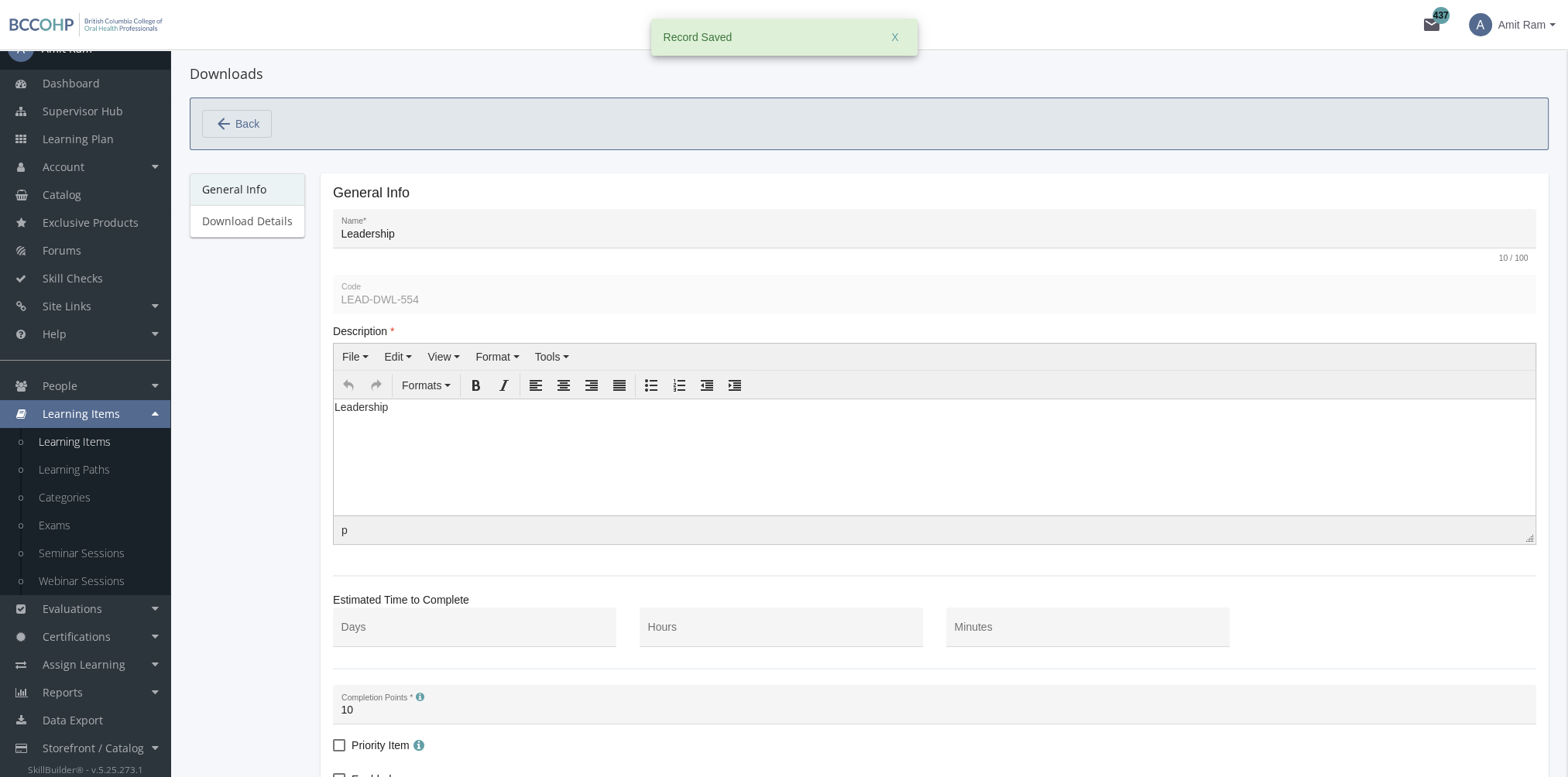
scroll to position [78, 0]
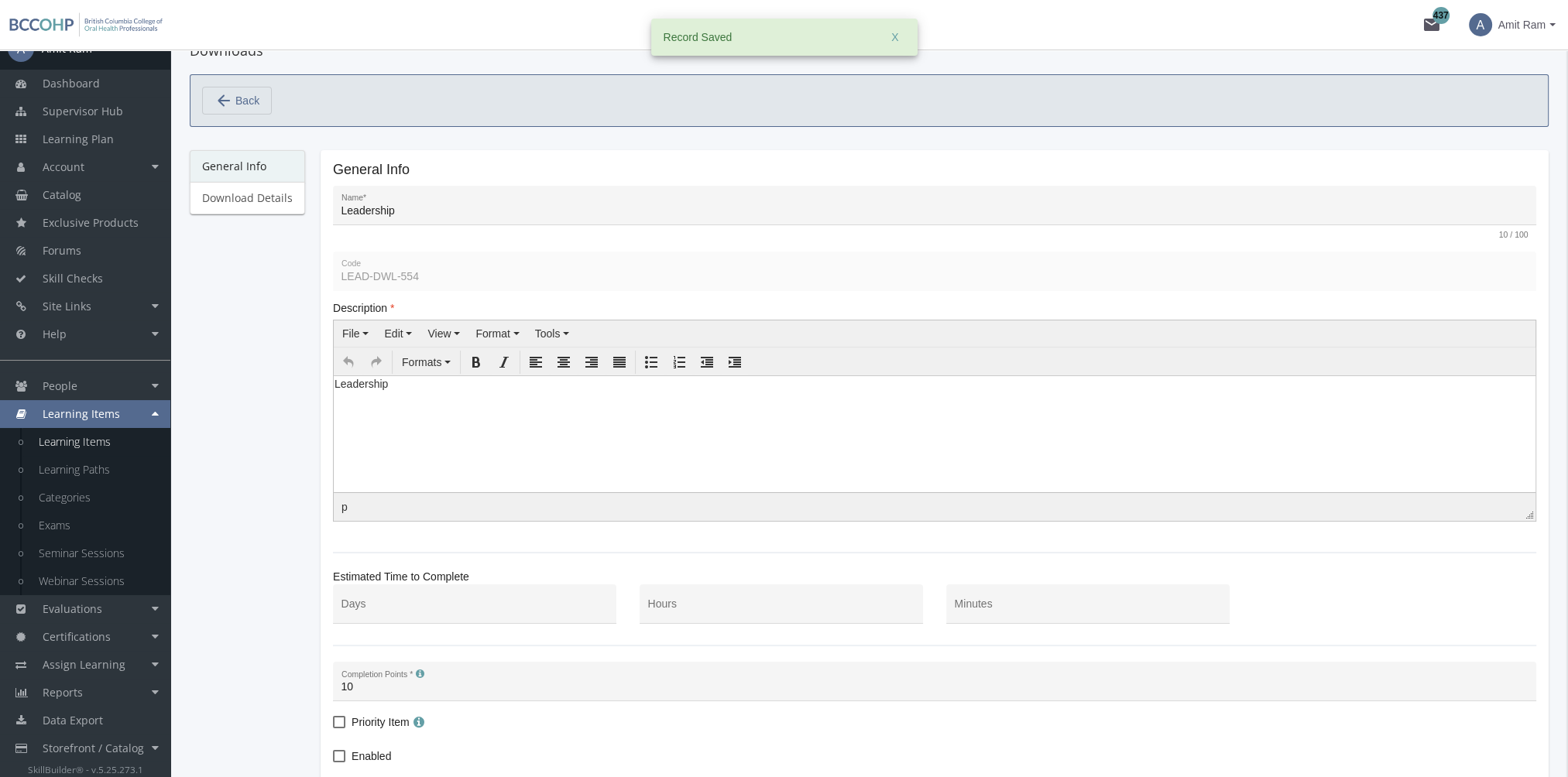
click at [476, 399] on html "Leadership" at bounding box center [934, 387] width 1201 height 23
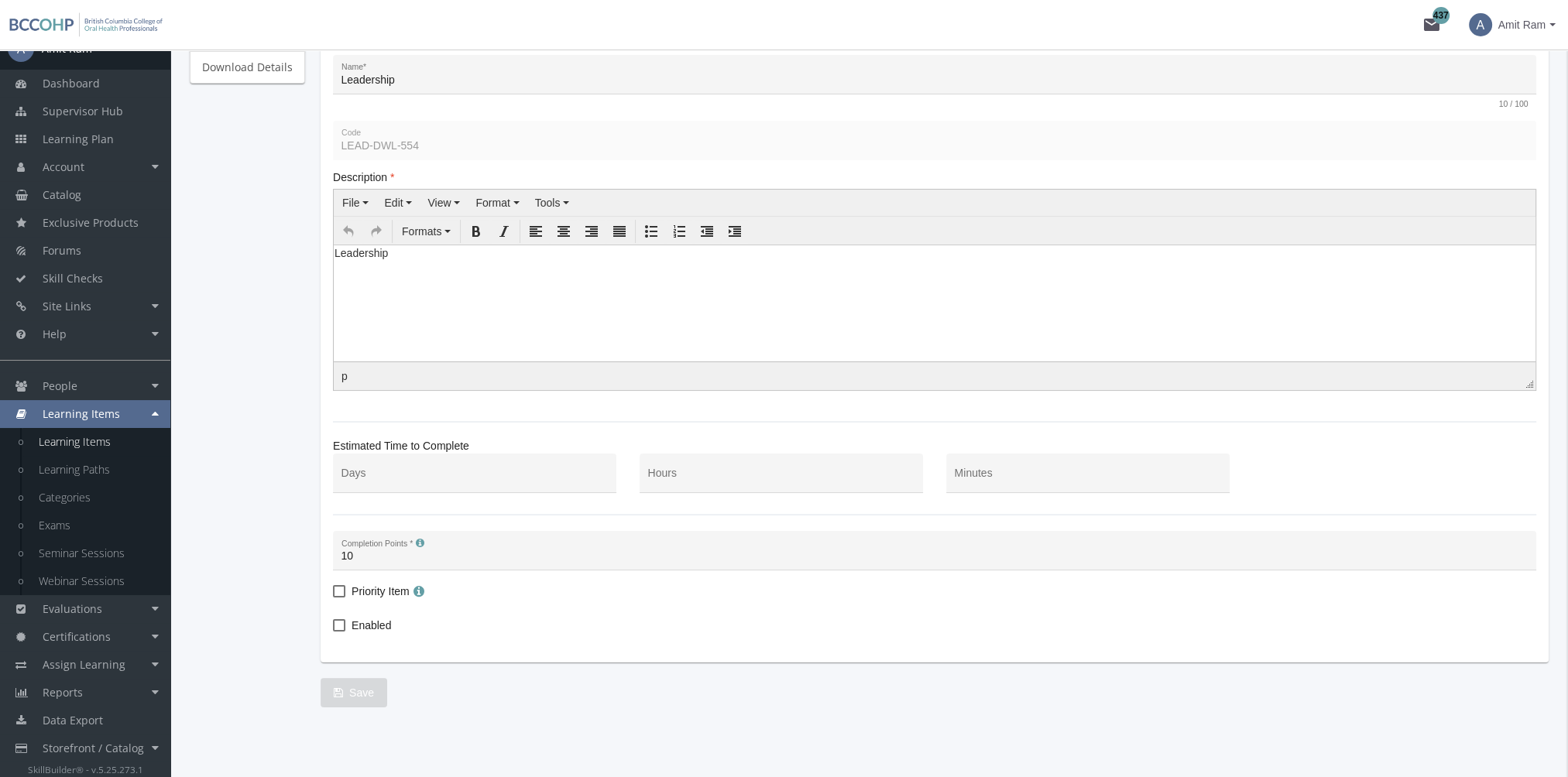
scroll to position [214, 0]
click at [1053, 467] on input "Minutes" at bounding box center [1088, 474] width 267 height 13
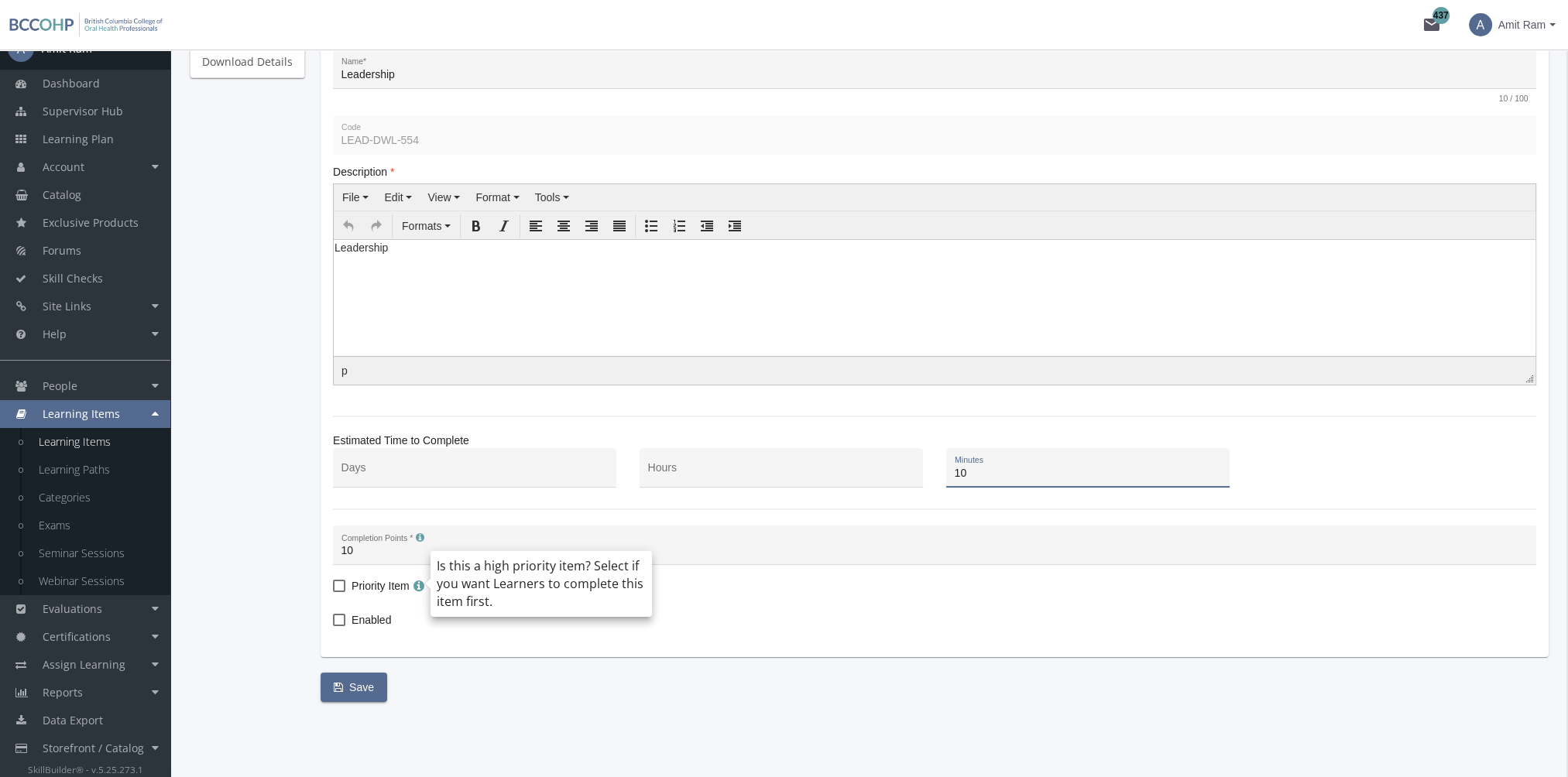
type input "10"
click at [378, 620] on span "Enabled" at bounding box center [370, 620] width 39 height 18
click at [334, 625] on input "Enabled" at bounding box center [333, 625] width 1 height 1
checkbox input "true"
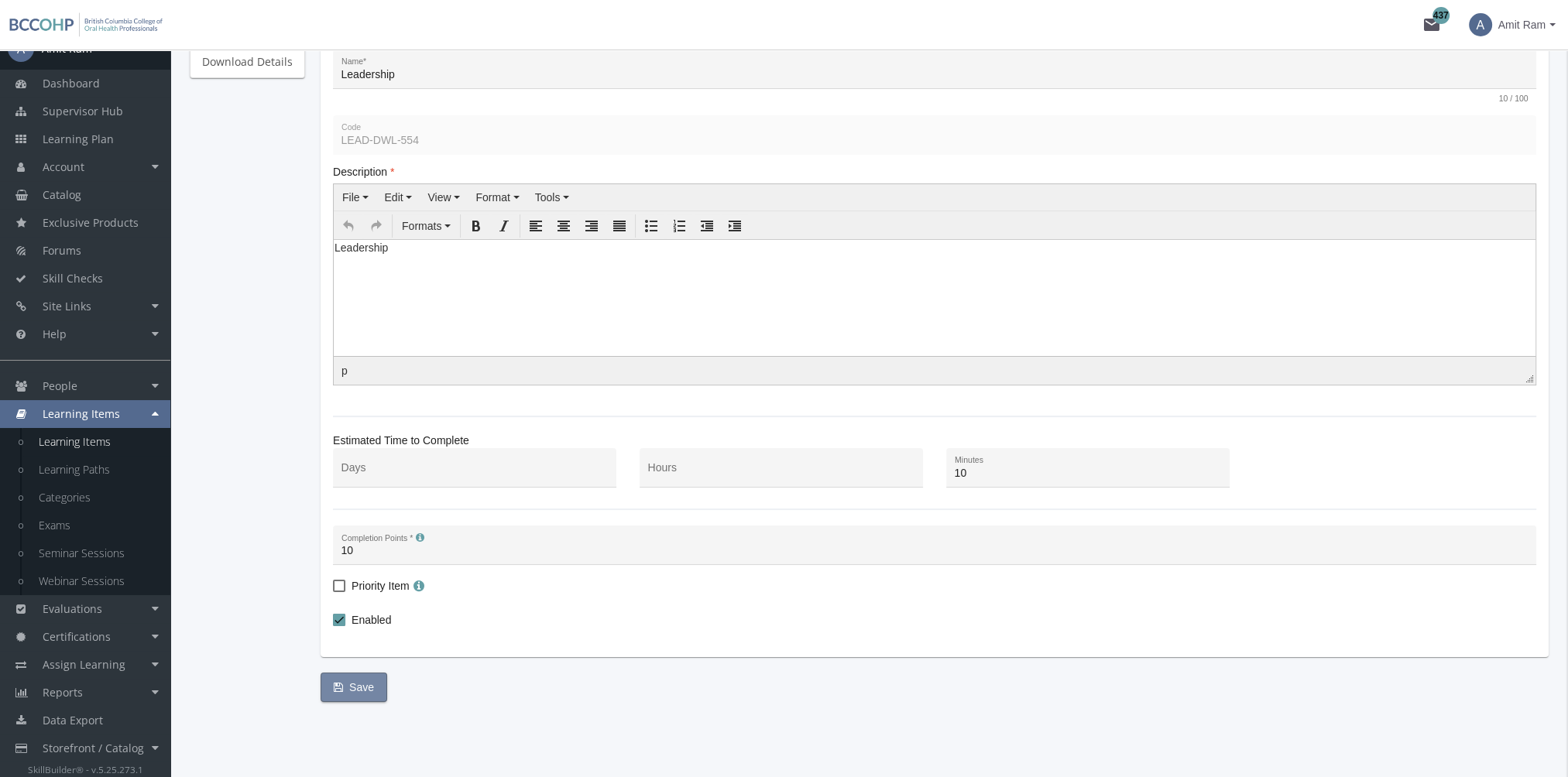
click at [370, 685] on button "Save" at bounding box center [354, 687] width 67 height 29
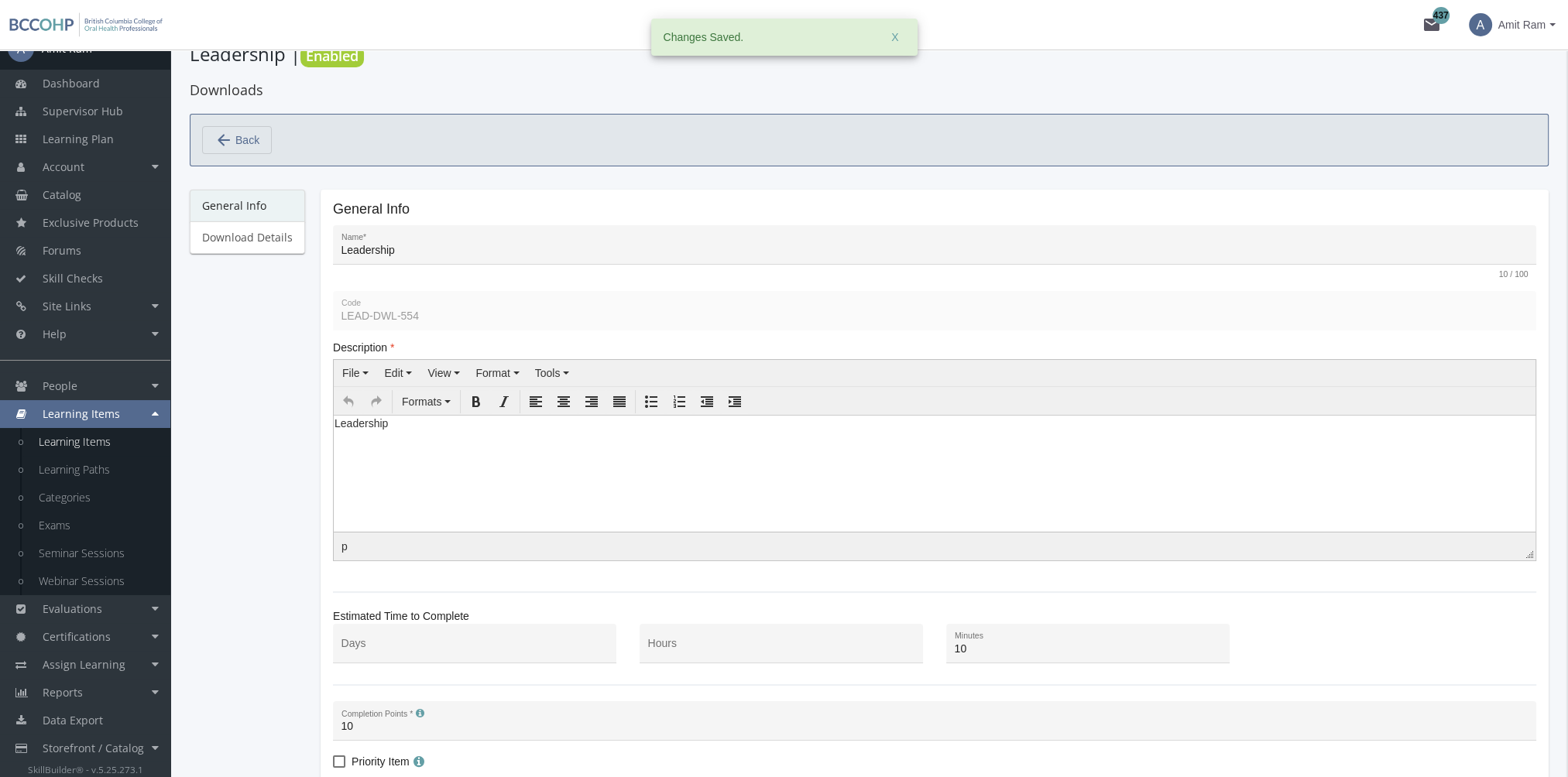
scroll to position [0, 0]
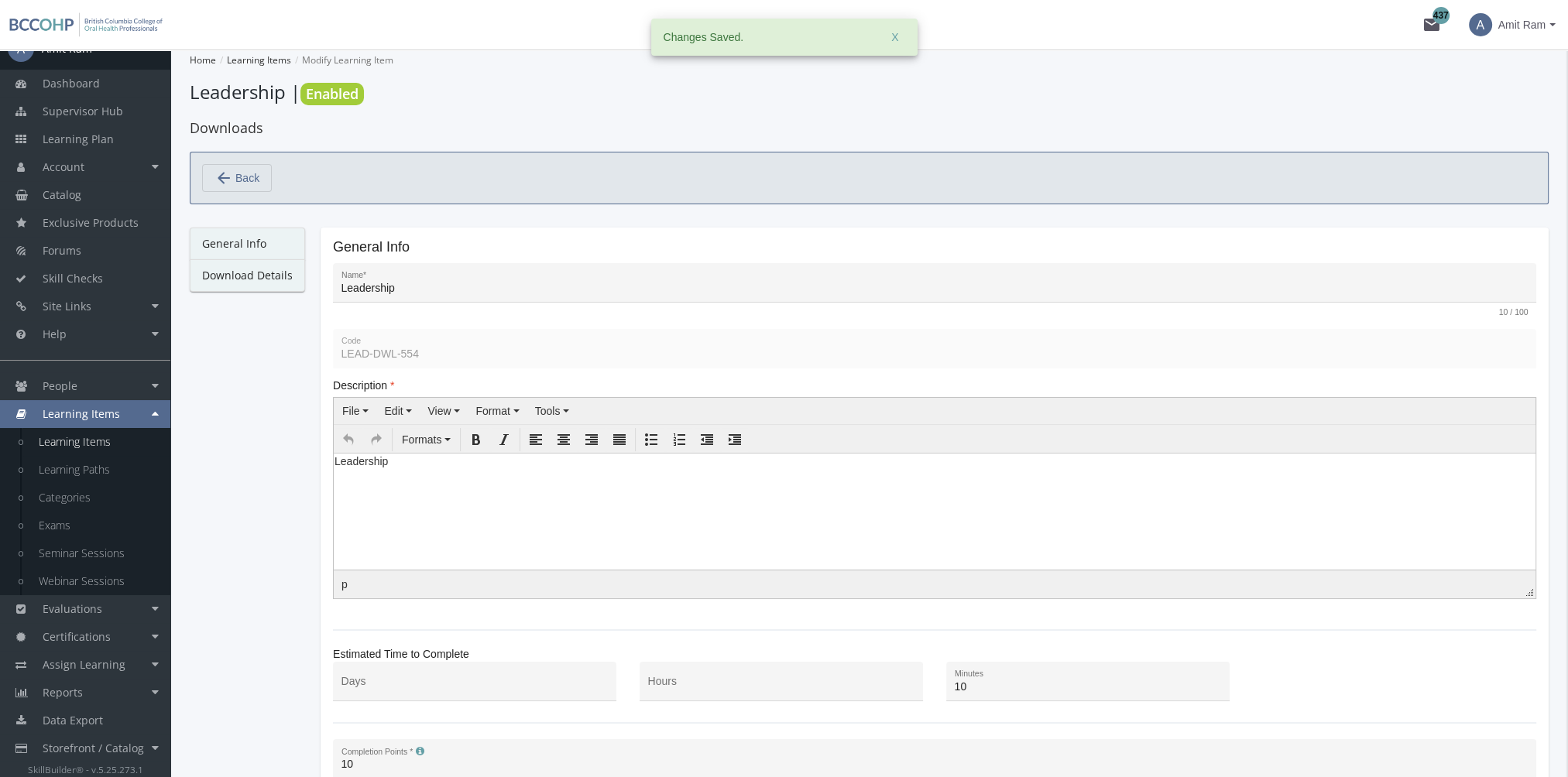
click at [278, 276] on link "Download Details" at bounding box center [247, 276] width 115 height 33
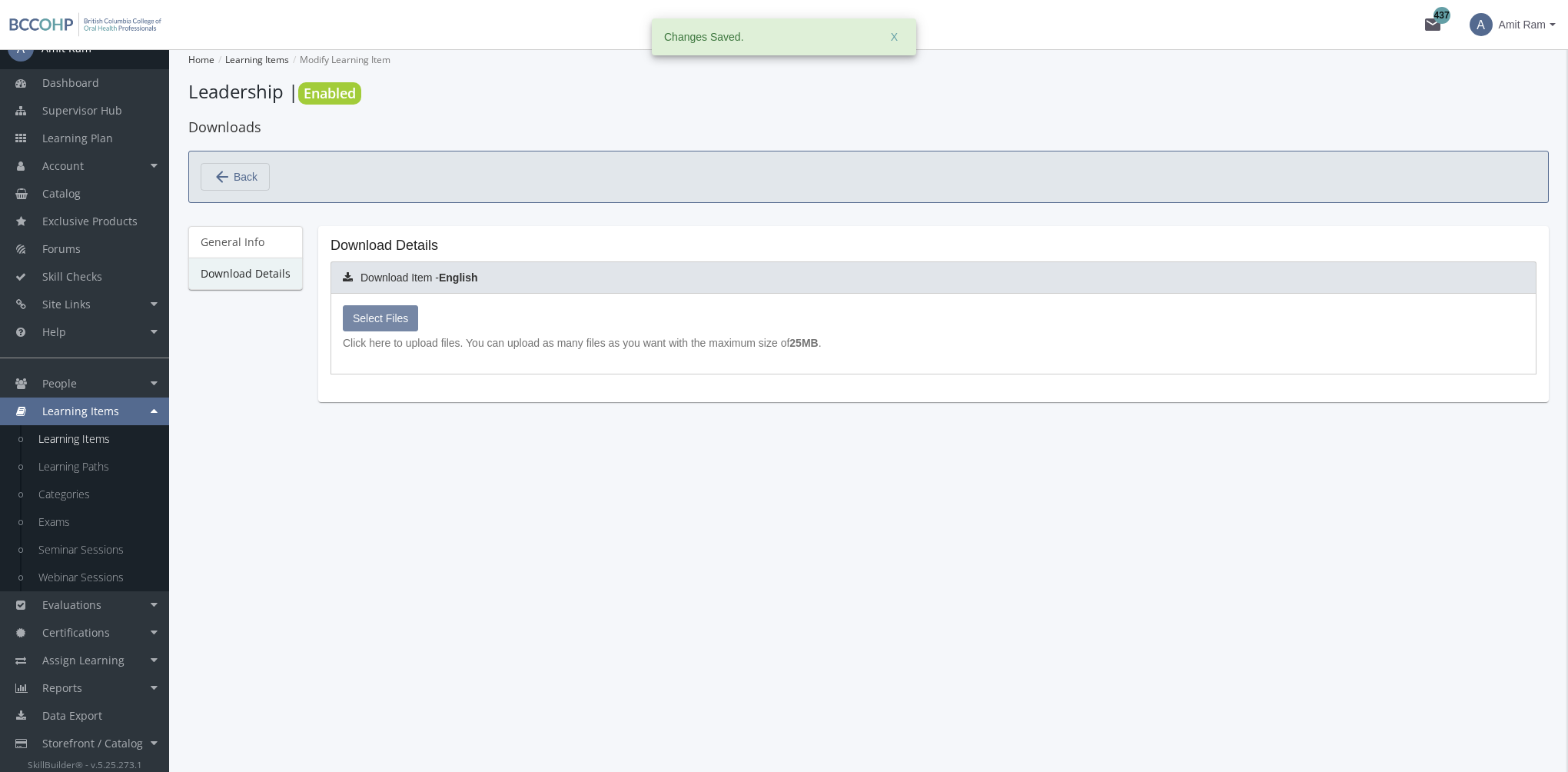
click at [403, 323] on label "Select Files" at bounding box center [380, 318] width 75 height 26
click at [0, 0] on input "Select Files" at bounding box center [0, 0] width 0 height 0
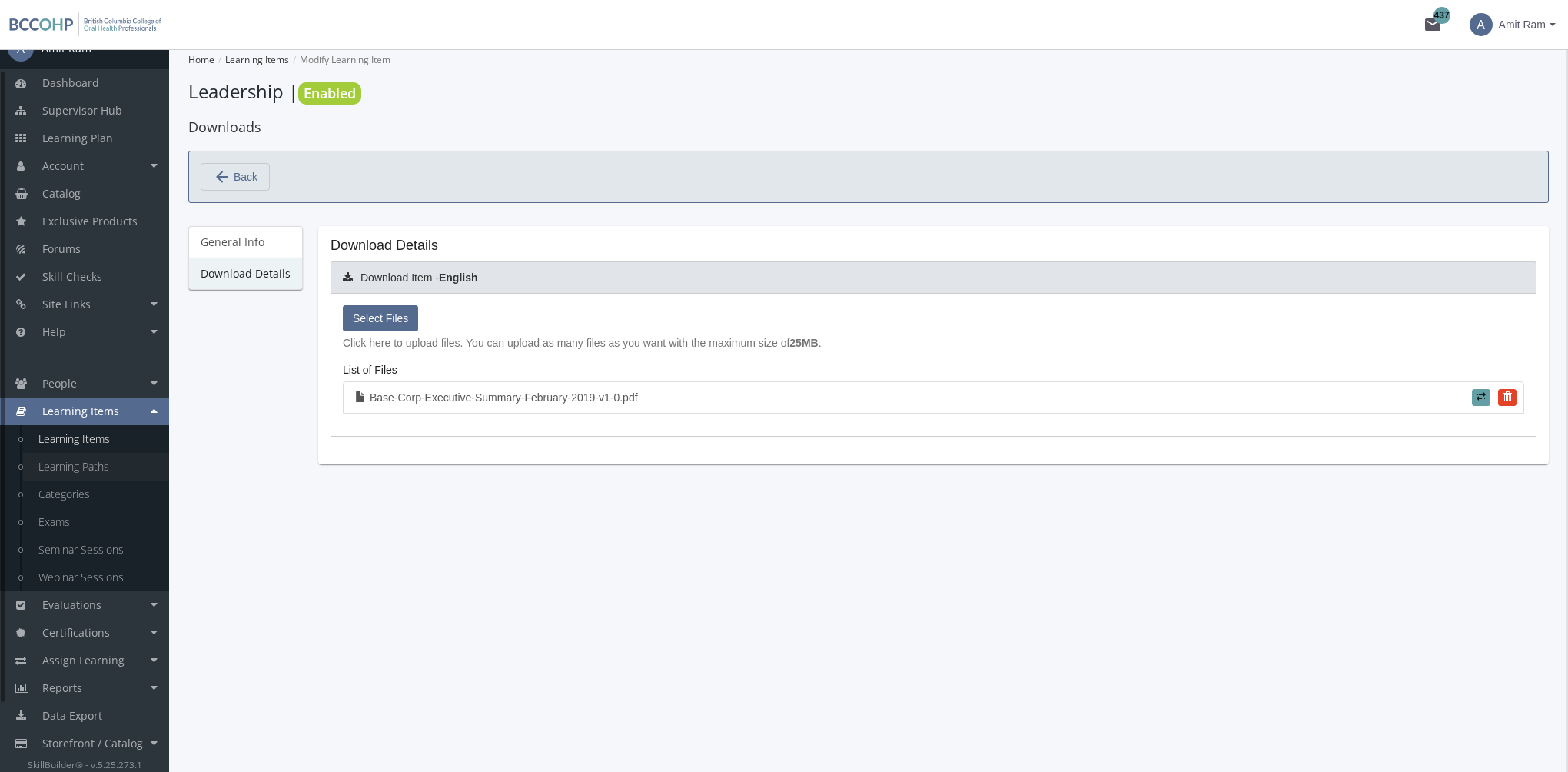
click at [104, 465] on link "Learning Paths" at bounding box center [95, 467] width 146 height 27
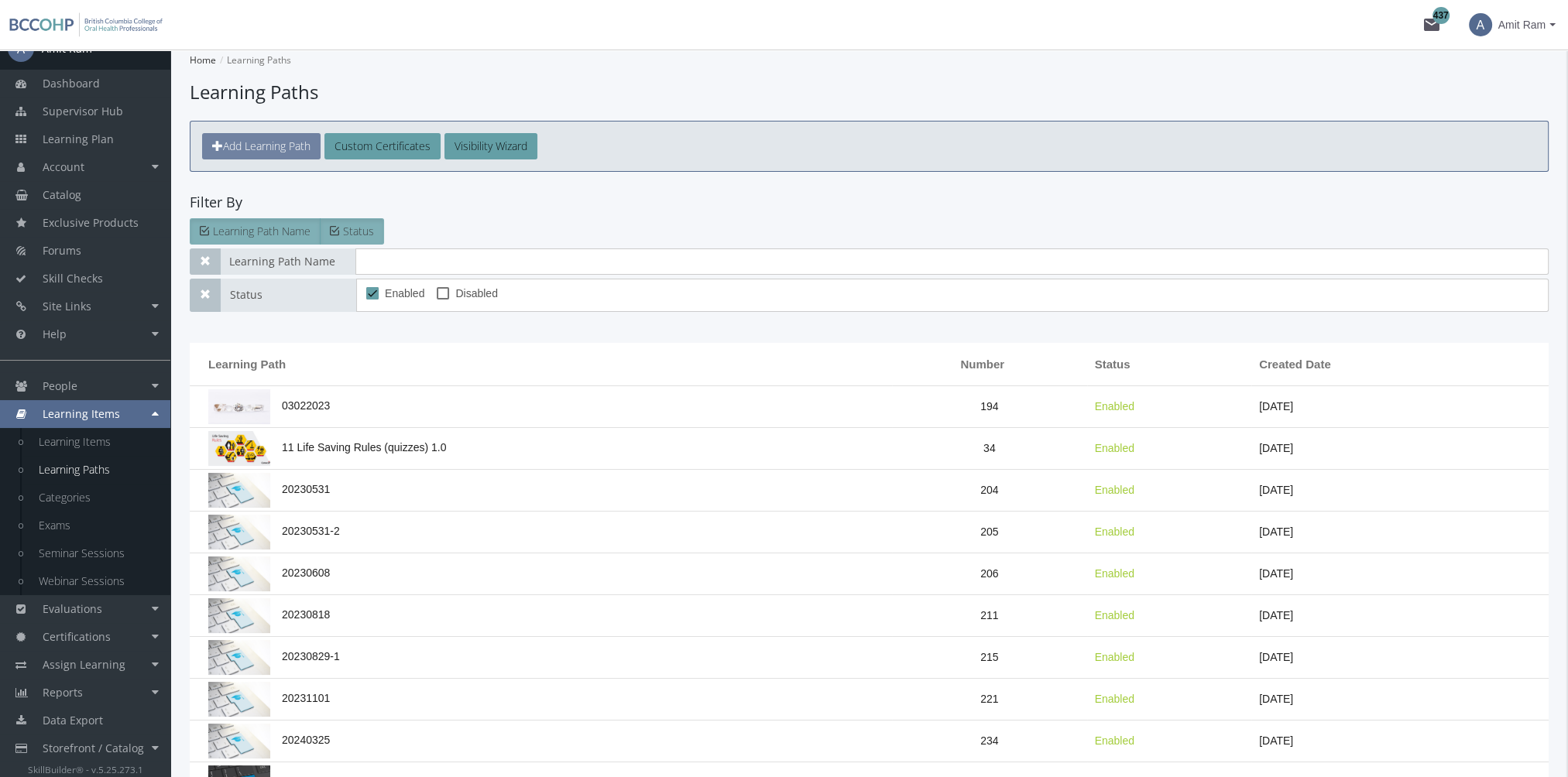
click at [260, 149] on span "Add Learning Path" at bounding box center [267, 146] width 88 height 15
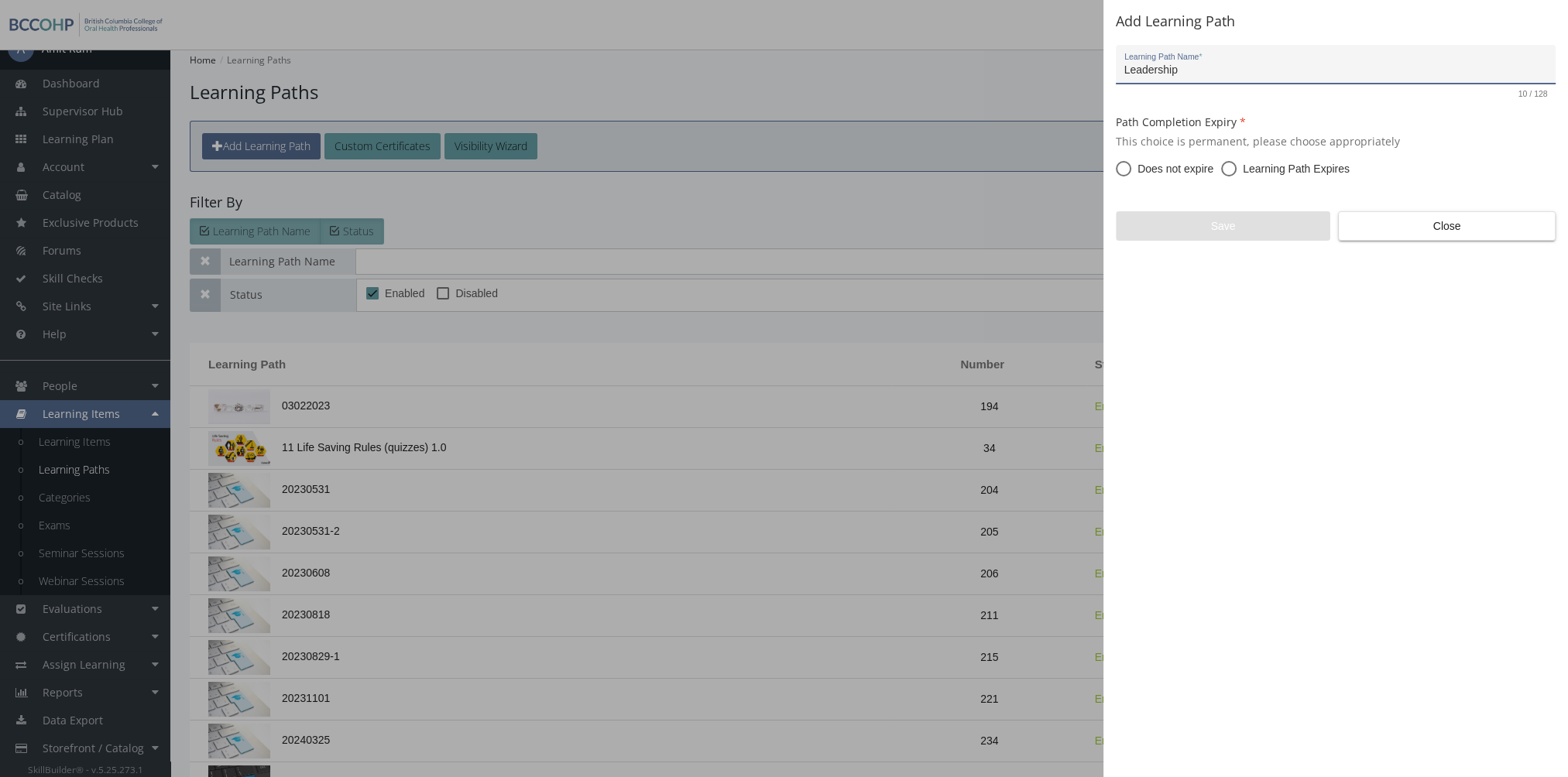
type input "Leadership"
click at [1162, 171] on span "Does not expire" at bounding box center [1172, 168] width 82 height 16
click at [1131, 171] on input "Does not expire" at bounding box center [1123, 172] width 16 height 16
radio input "true"
click at [1213, 227] on span "Save" at bounding box center [1223, 226] width 188 height 27
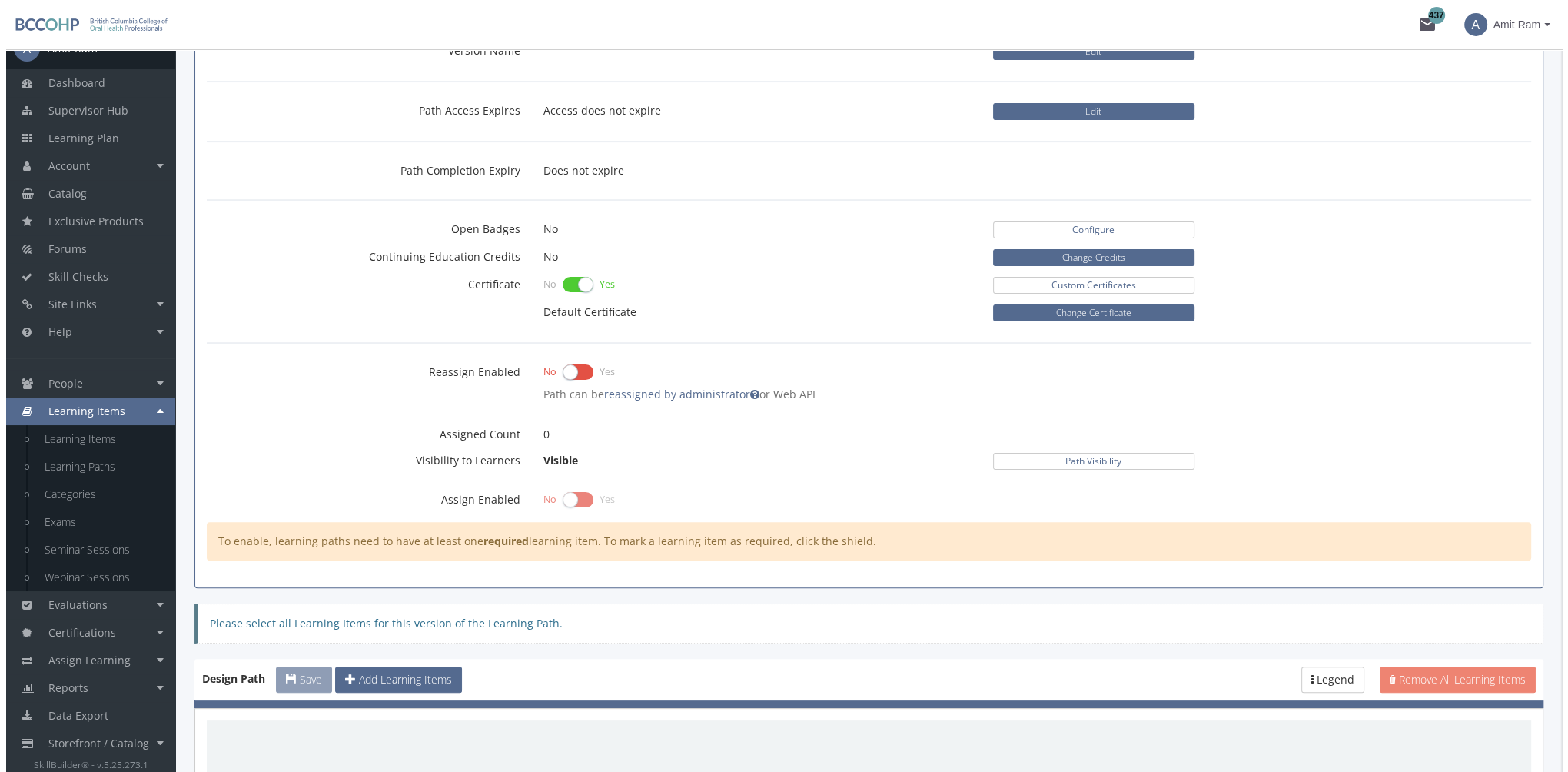
scroll to position [692, 0]
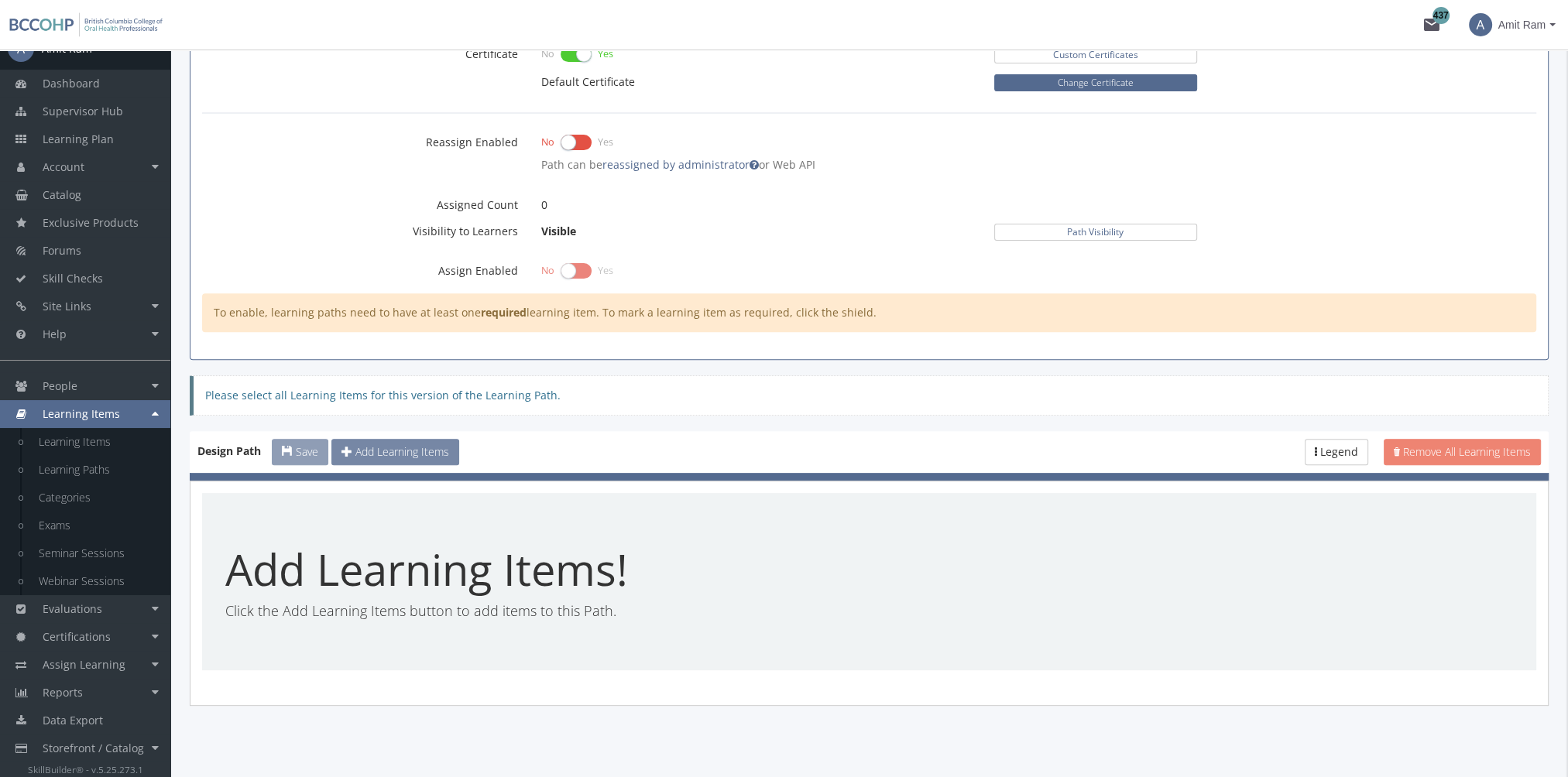
click at [425, 444] on span "Add Learning Items" at bounding box center [402, 452] width 93 height 15
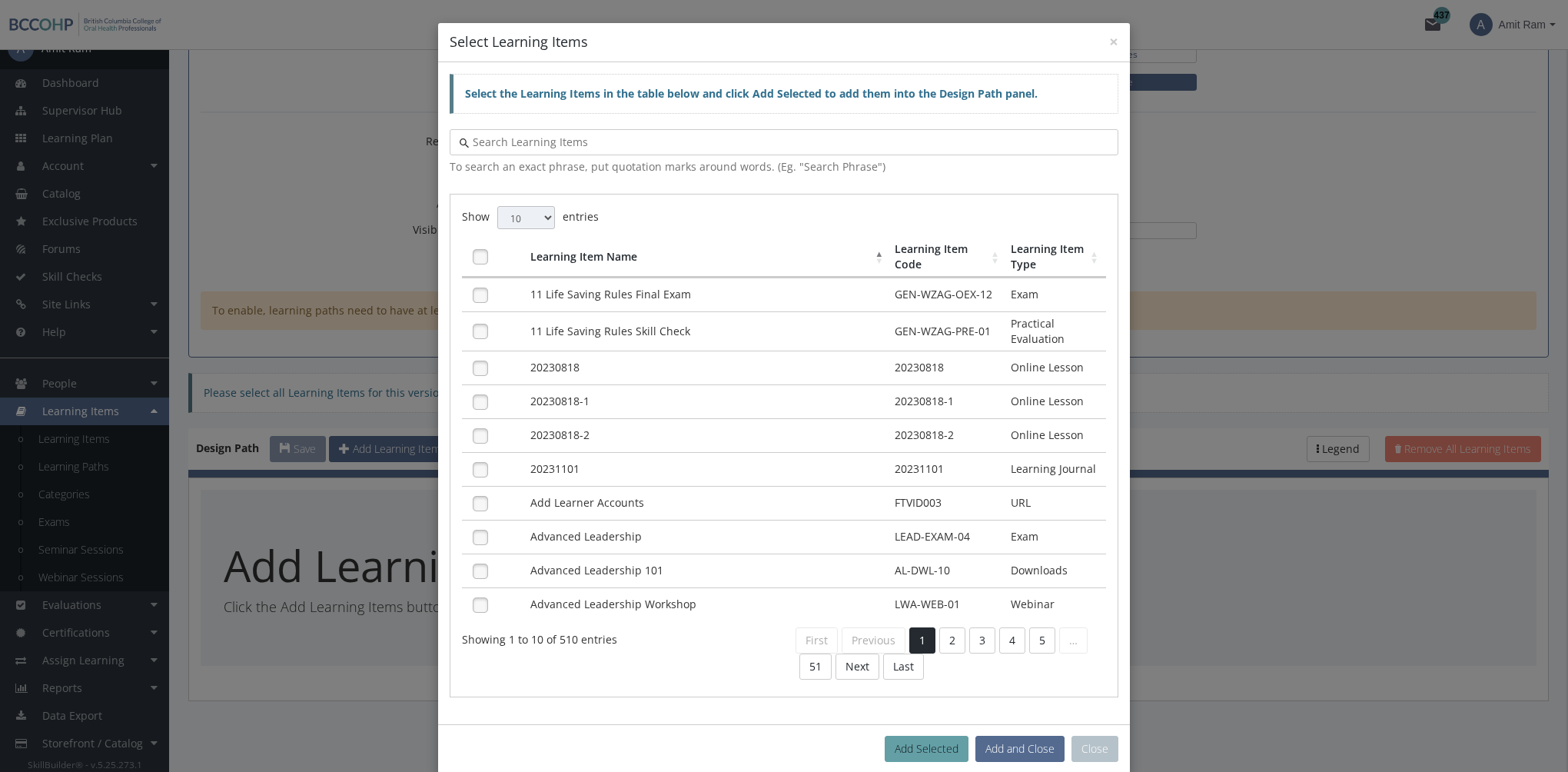
click at [603, 142] on input "text" at bounding box center [789, 142] width 640 height 15
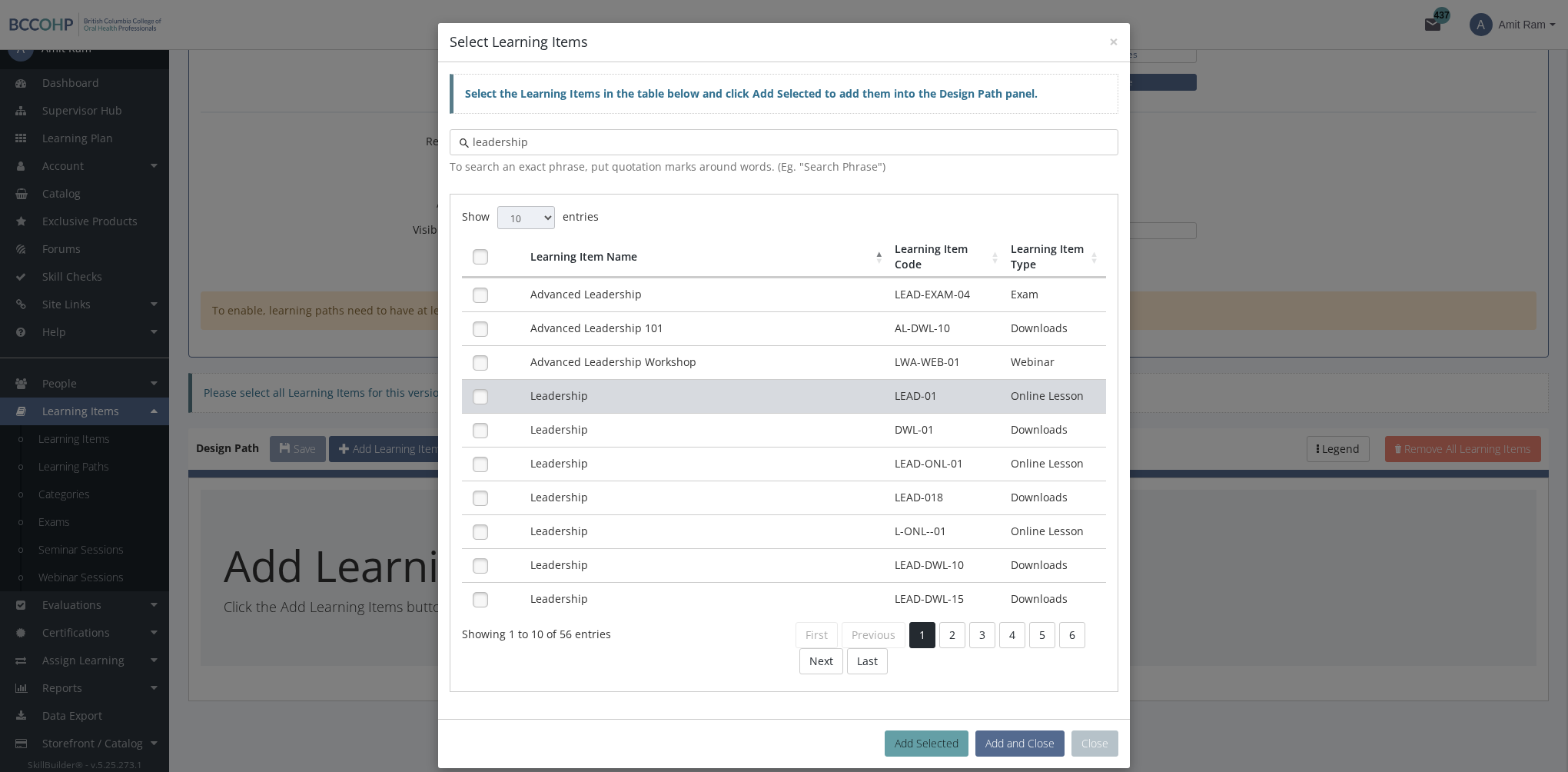
type input "leadership"
click at [666, 393] on td "Leadership" at bounding box center [709, 395] width 365 height 34
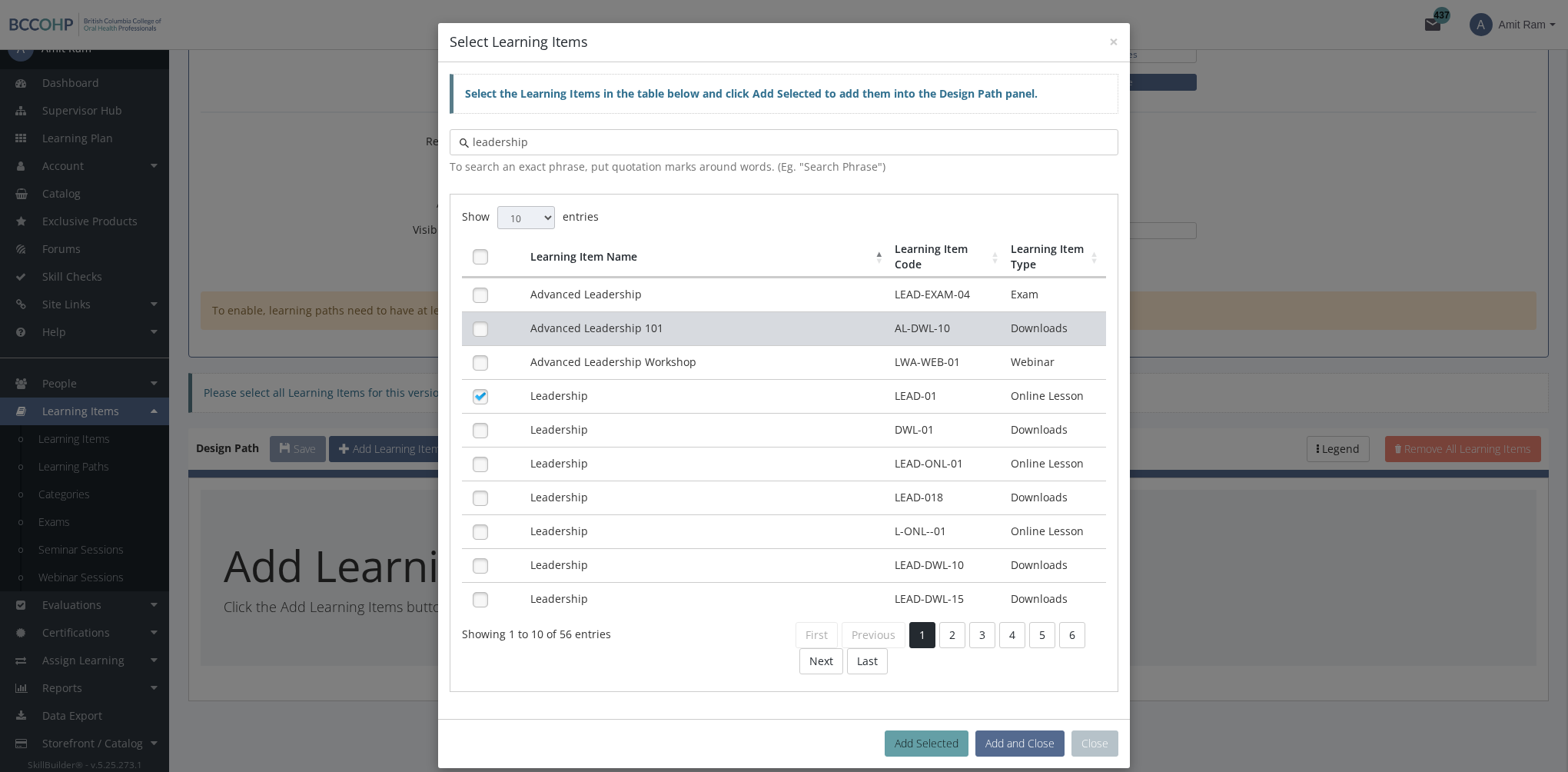
click at [630, 332] on td "Advanced Leadership 101" at bounding box center [709, 328] width 365 height 34
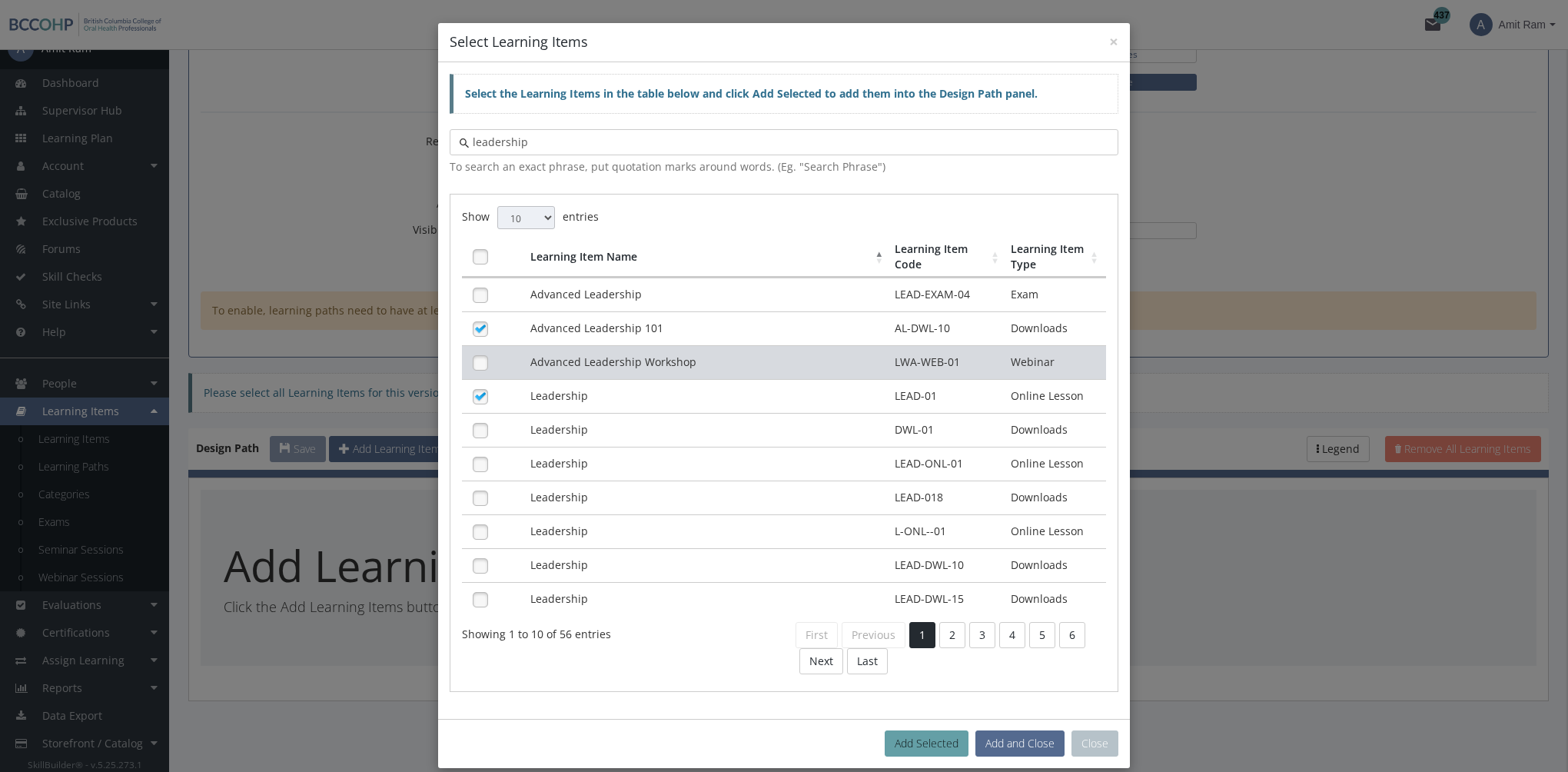
click at [630, 356] on td "Advanced Leadership Workshop" at bounding box center [709, 361] width 365 height 34
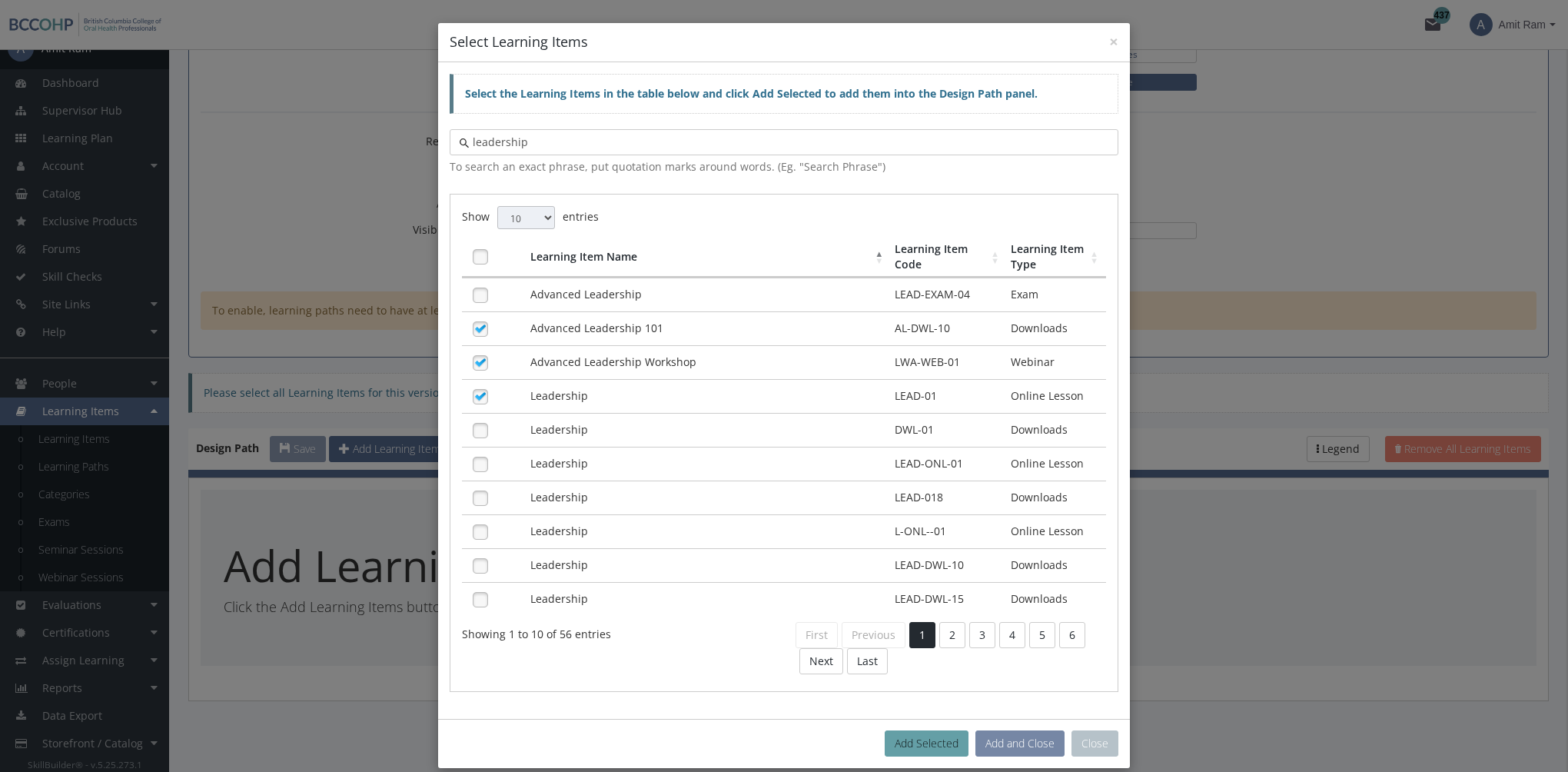
click at [1006, 730] on button "Add and Close" at bounding box center [1021, 743] width 89 height 26
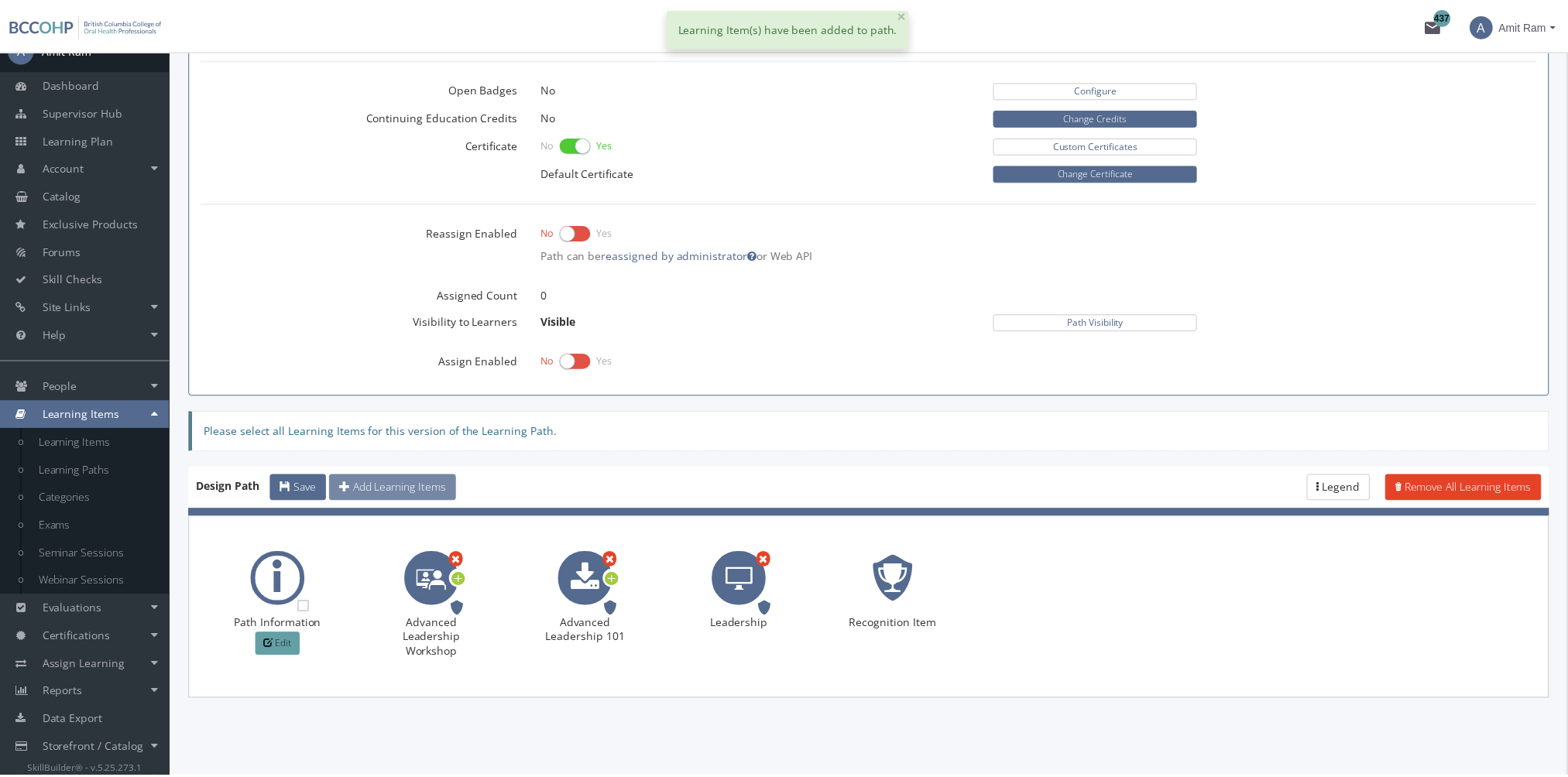
scroll to position [601, 0]
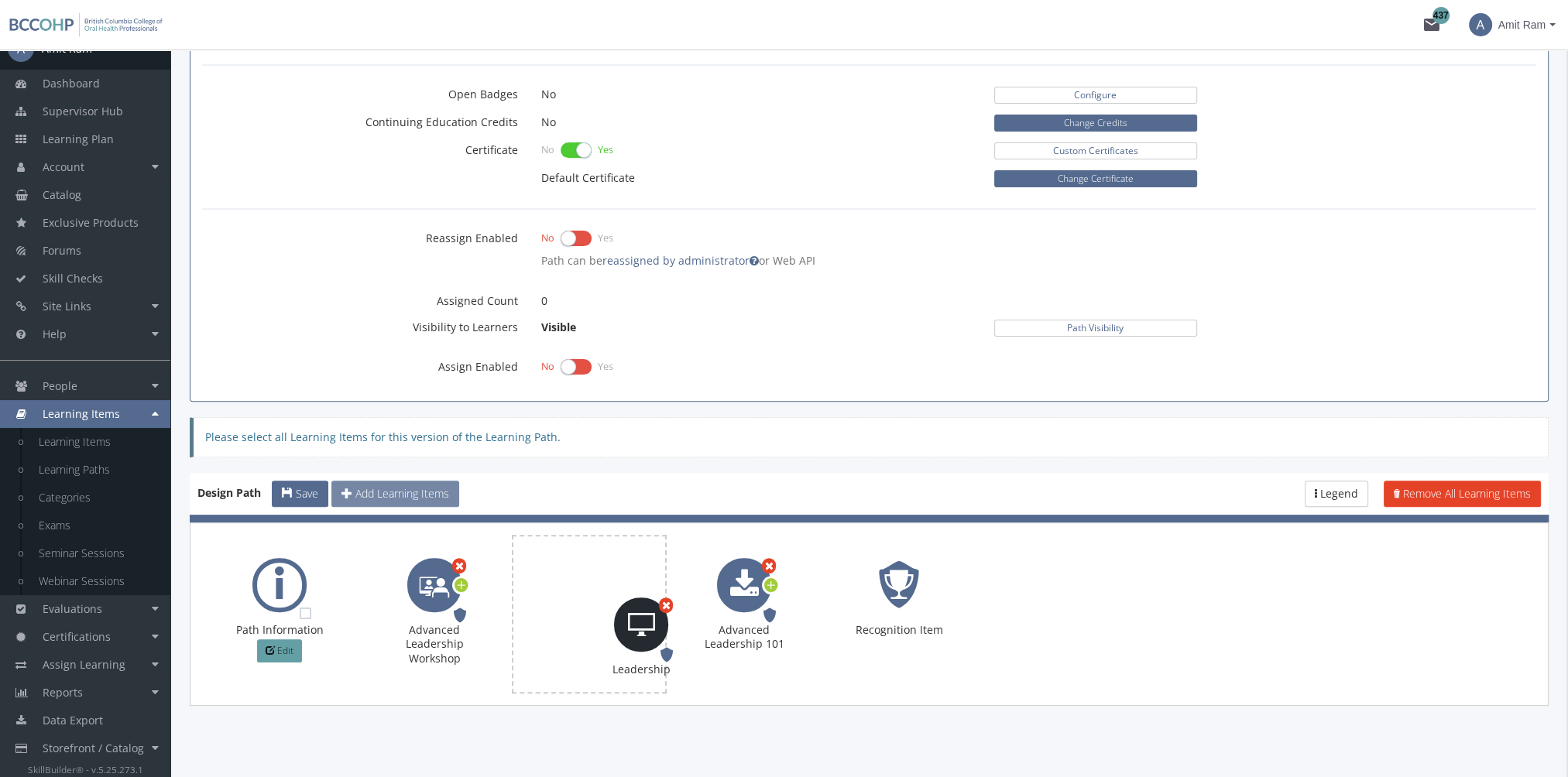
drag, startPoint x: 759, startPoint y: 580, endPoint x: 656, endPoint y: 619, distance: 110.1
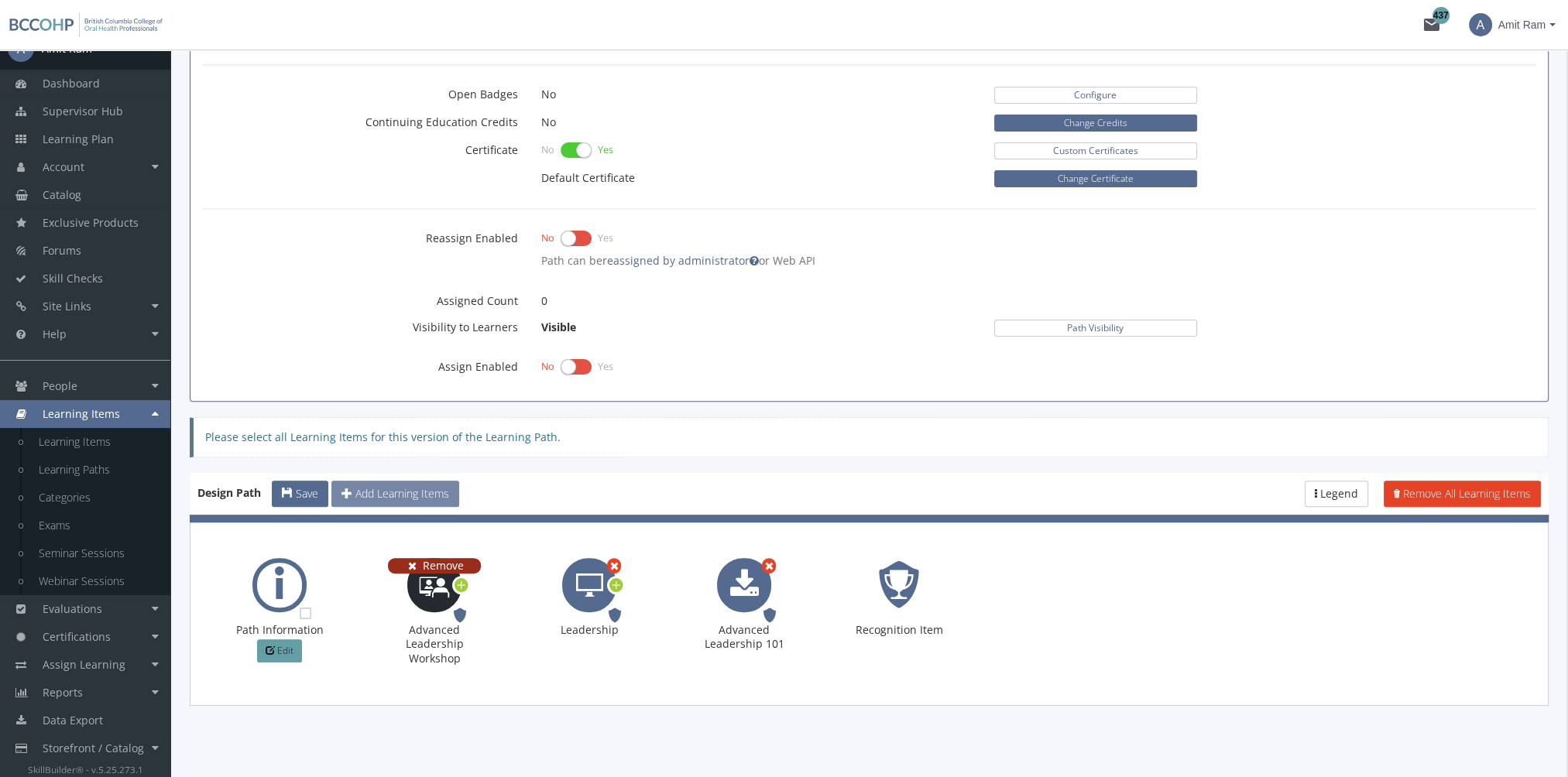
click at [455, 559] on span "Remove" at bounding box center [443, 566] width 41 height 15
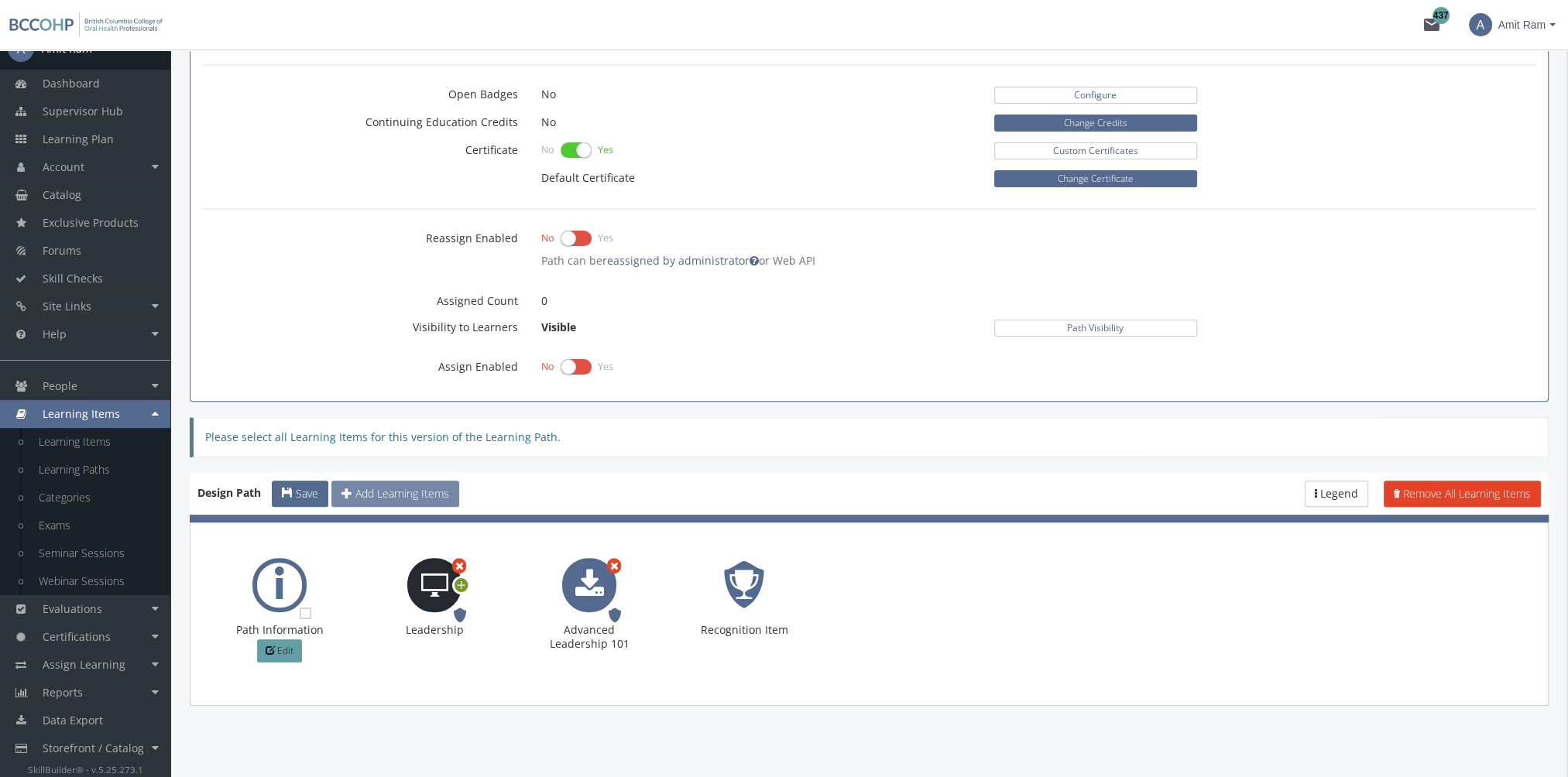
click at [460, 579] on icon at bounding box center [461, 585] width 14 height 21
click at [517, 606] on span "Options" at bounding box center [512, 608] width 33 height 13
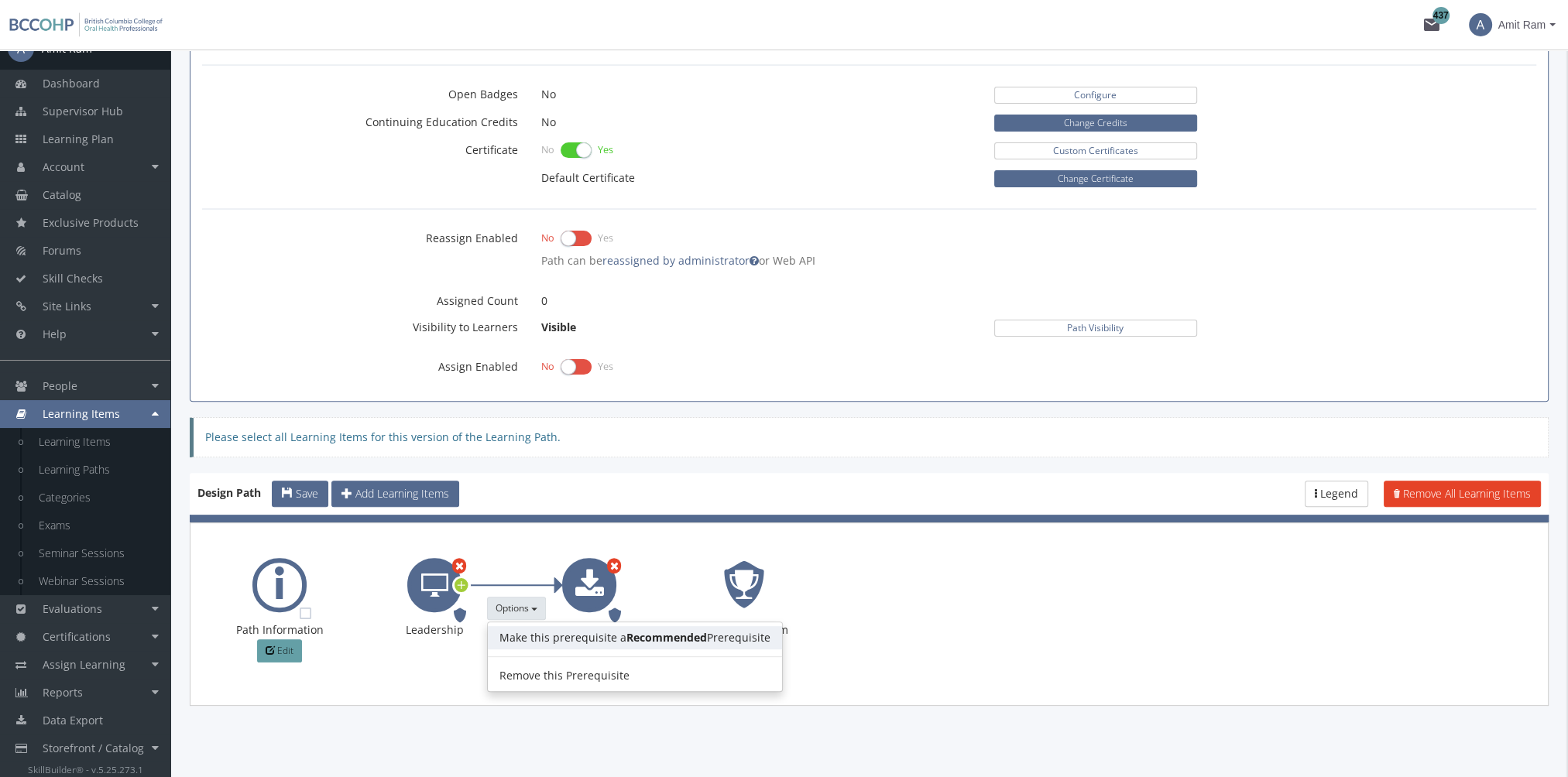
click at [536, 635] on link "Make this prerequisite a Recommended Prerequisite" at bounding box center [635, 637] width 294 height 23
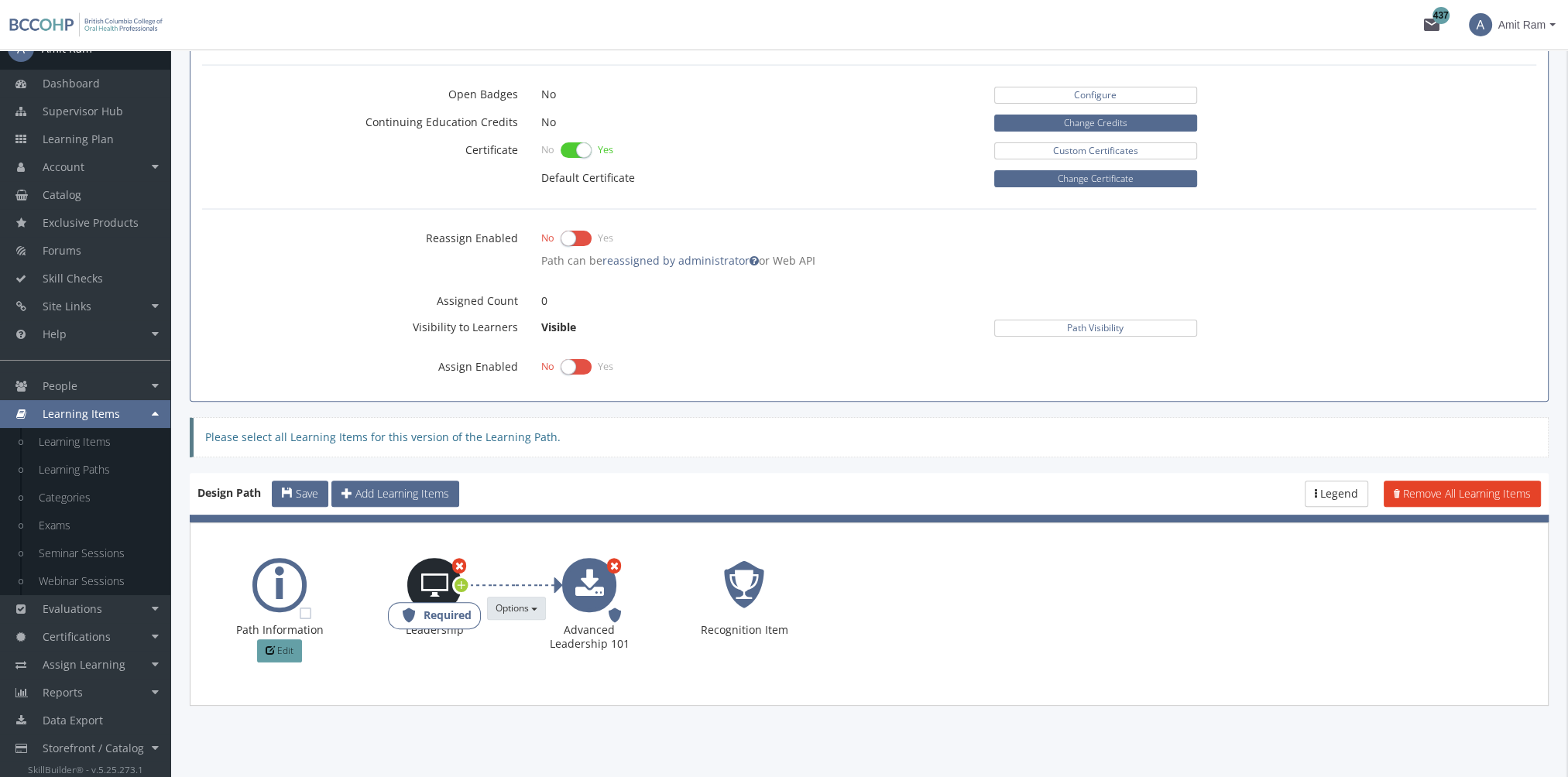
click at [446, 610] on span "Required" at bounding box center [447, 616] width 48 height 15
click at [303, 498] on button "Save" at bounding box center [300, 494] width 57 height 27
click at [101, 694] on link "Reports" at bounding box center [85, 693] width 170 height 27
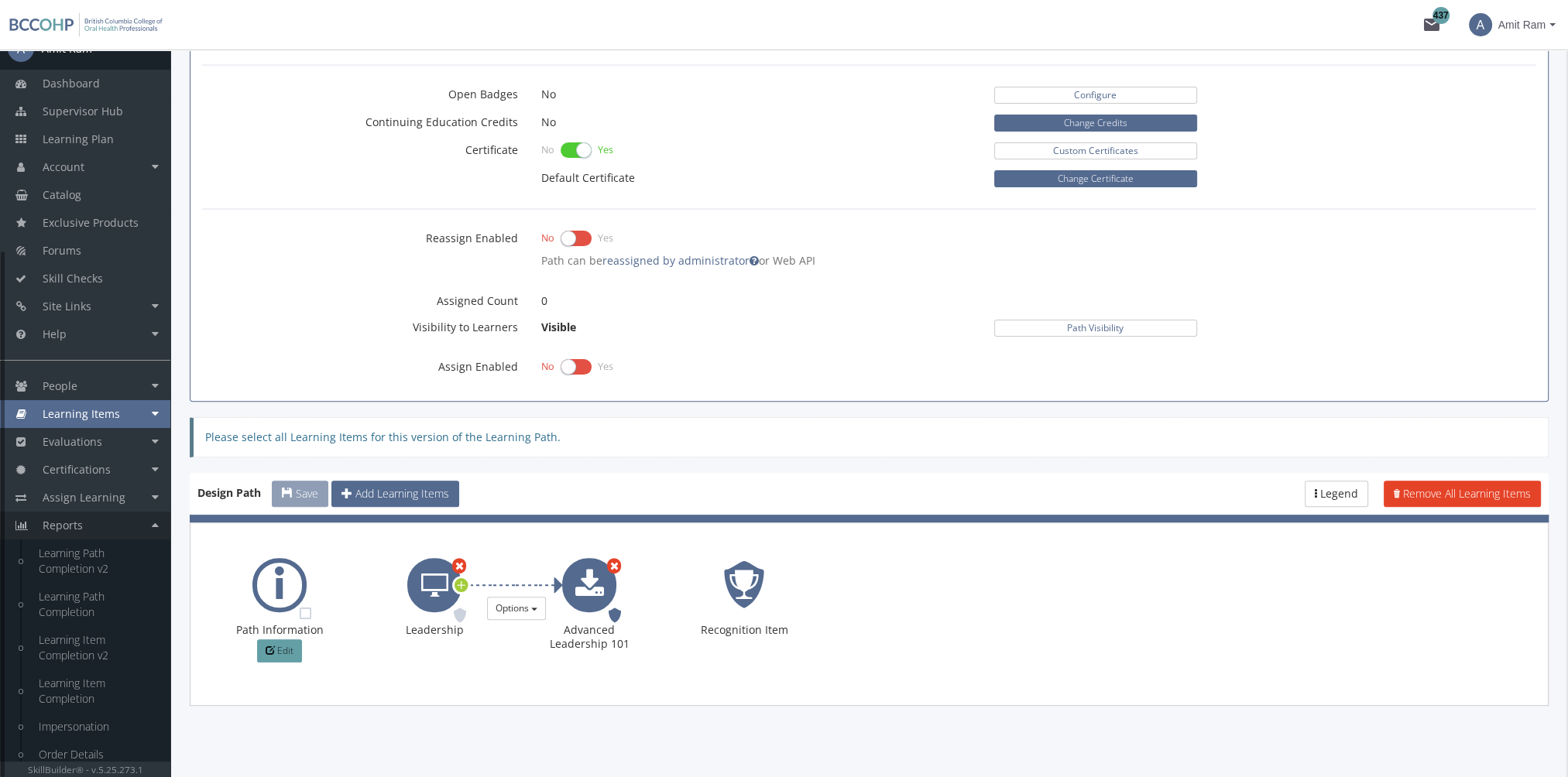
scroll to position [279, 0]
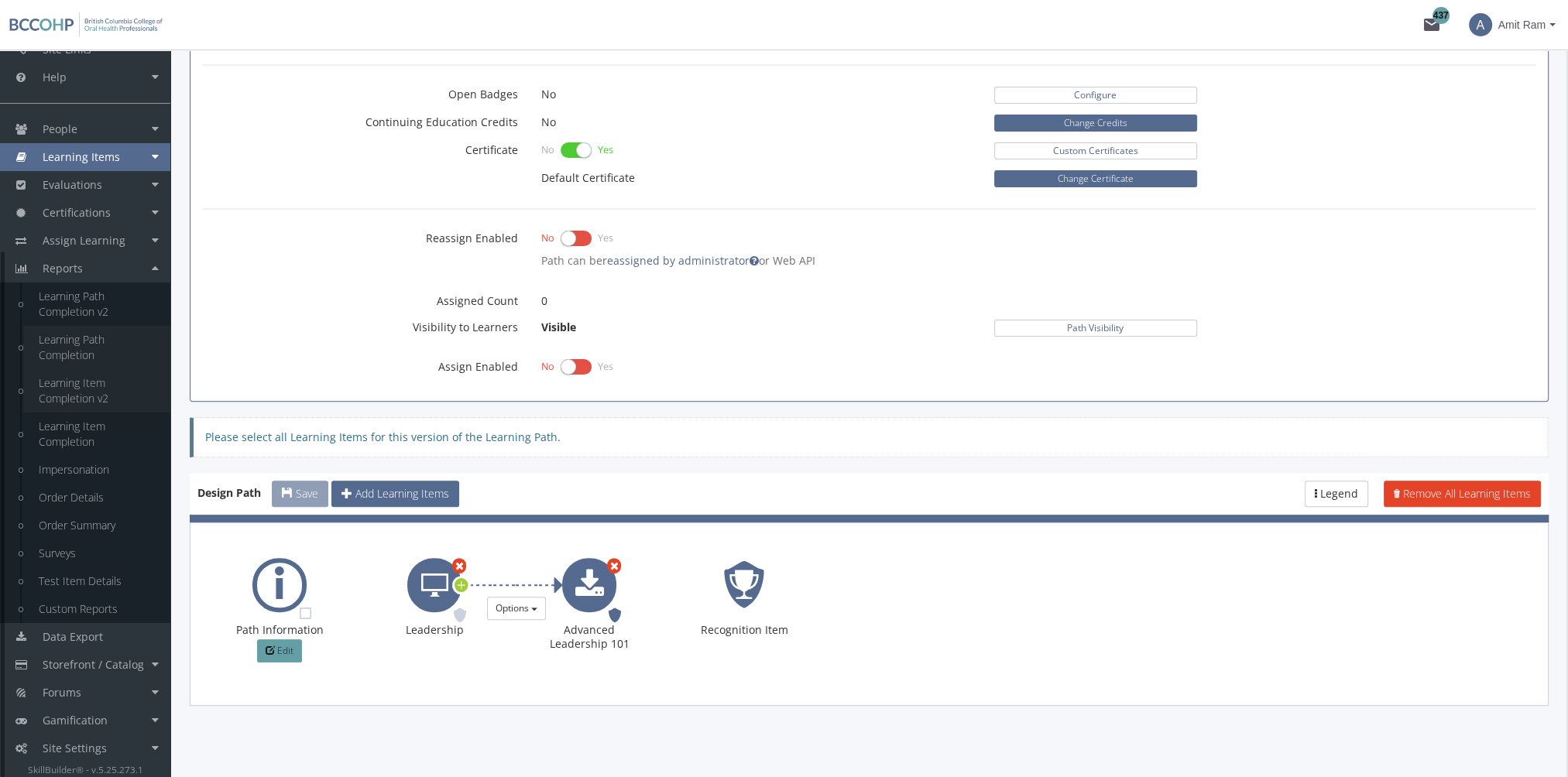
drag, startPoint x: 73, startPoint y: 347, endPoint x: 132, endPoint y: 402, distance: 80.7
click at [73, 347] on link "Learning Path Completion" at bounding box center [96, 346] width 147 height 43
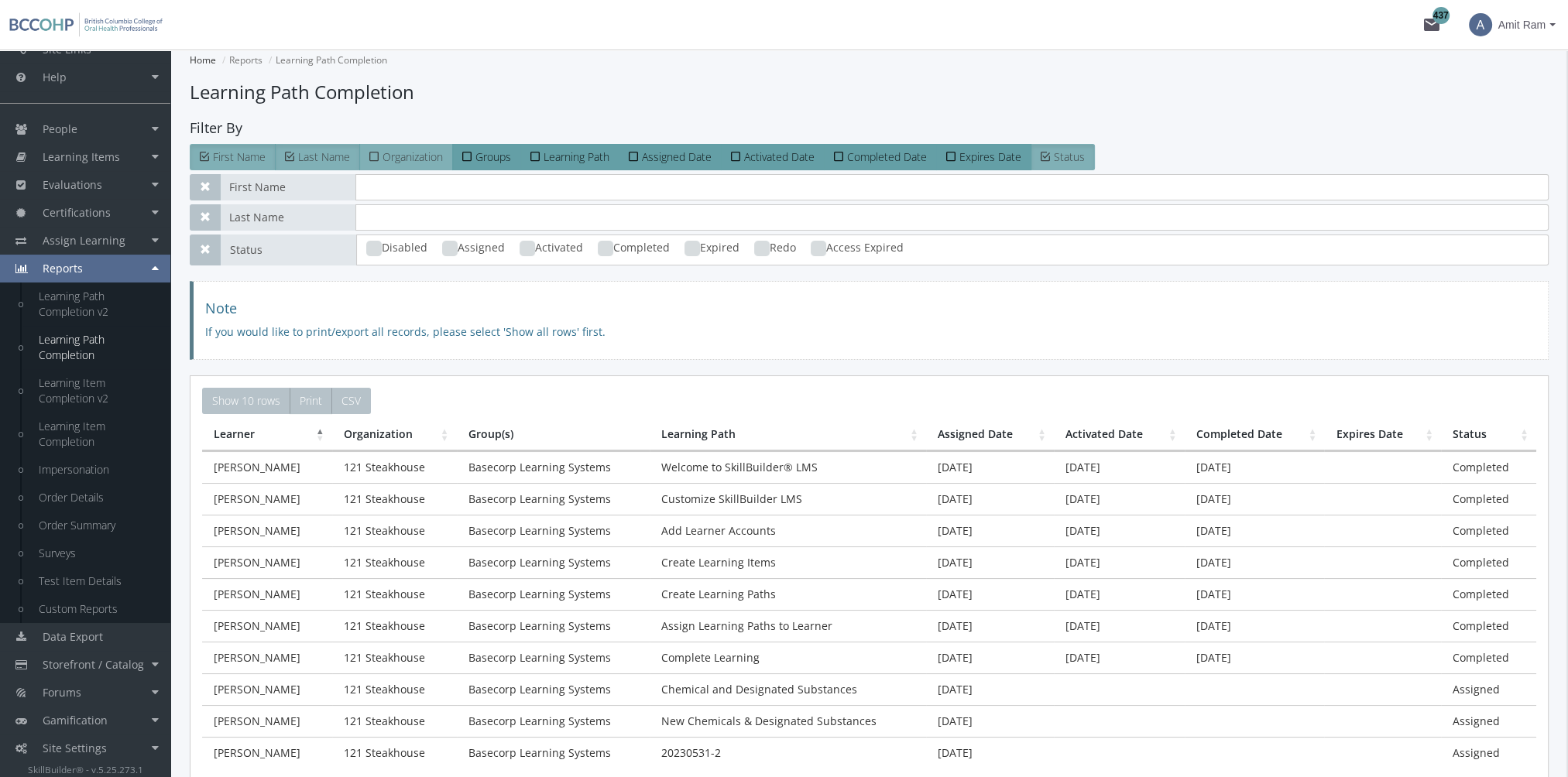
click at [403, 161] on span "Organization" at bounding box center [412, 156] width 60 height 15
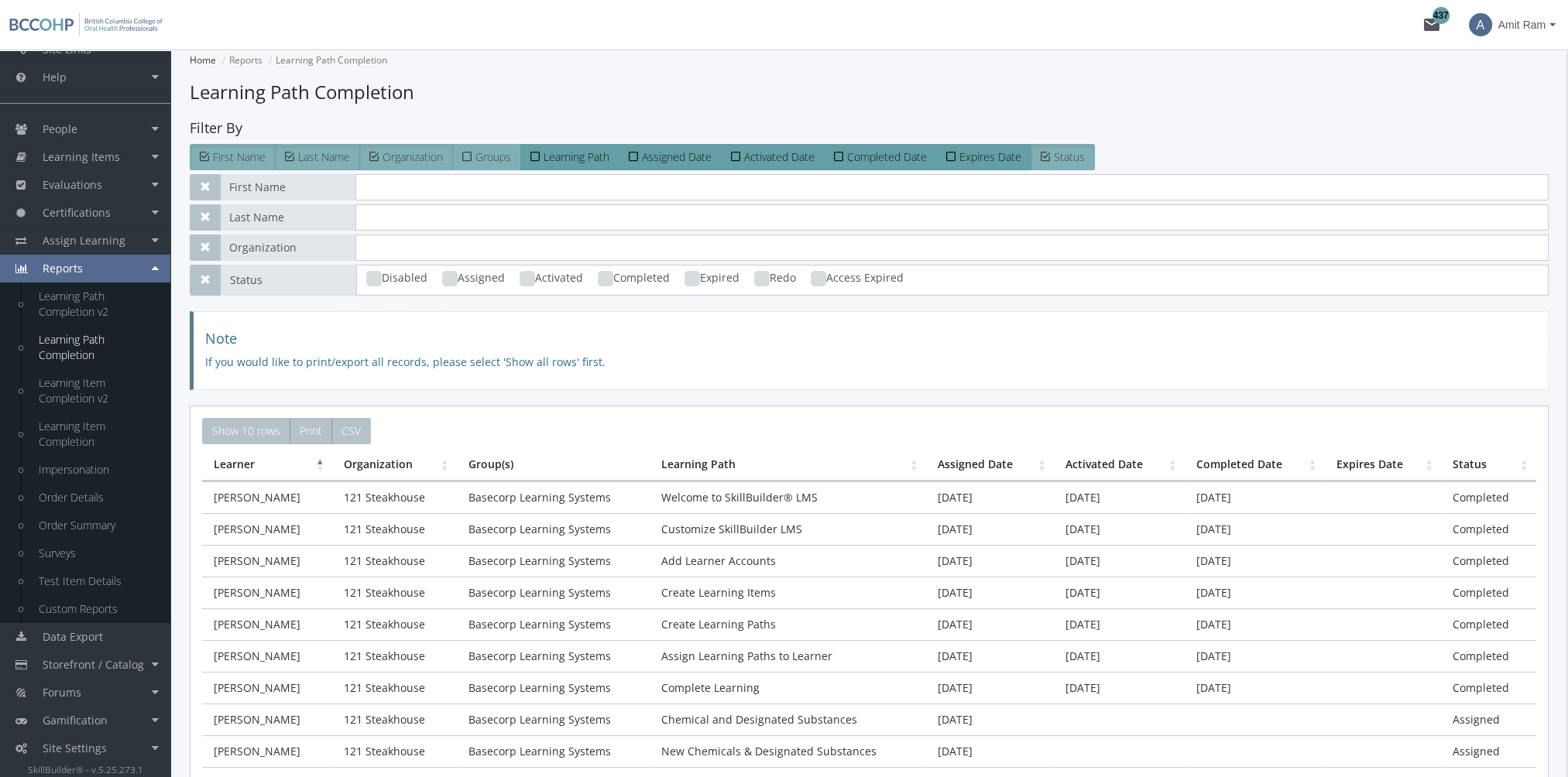
click at [493, 154] on span "Groups" at bounding box center [493, 156] width 36 height 15
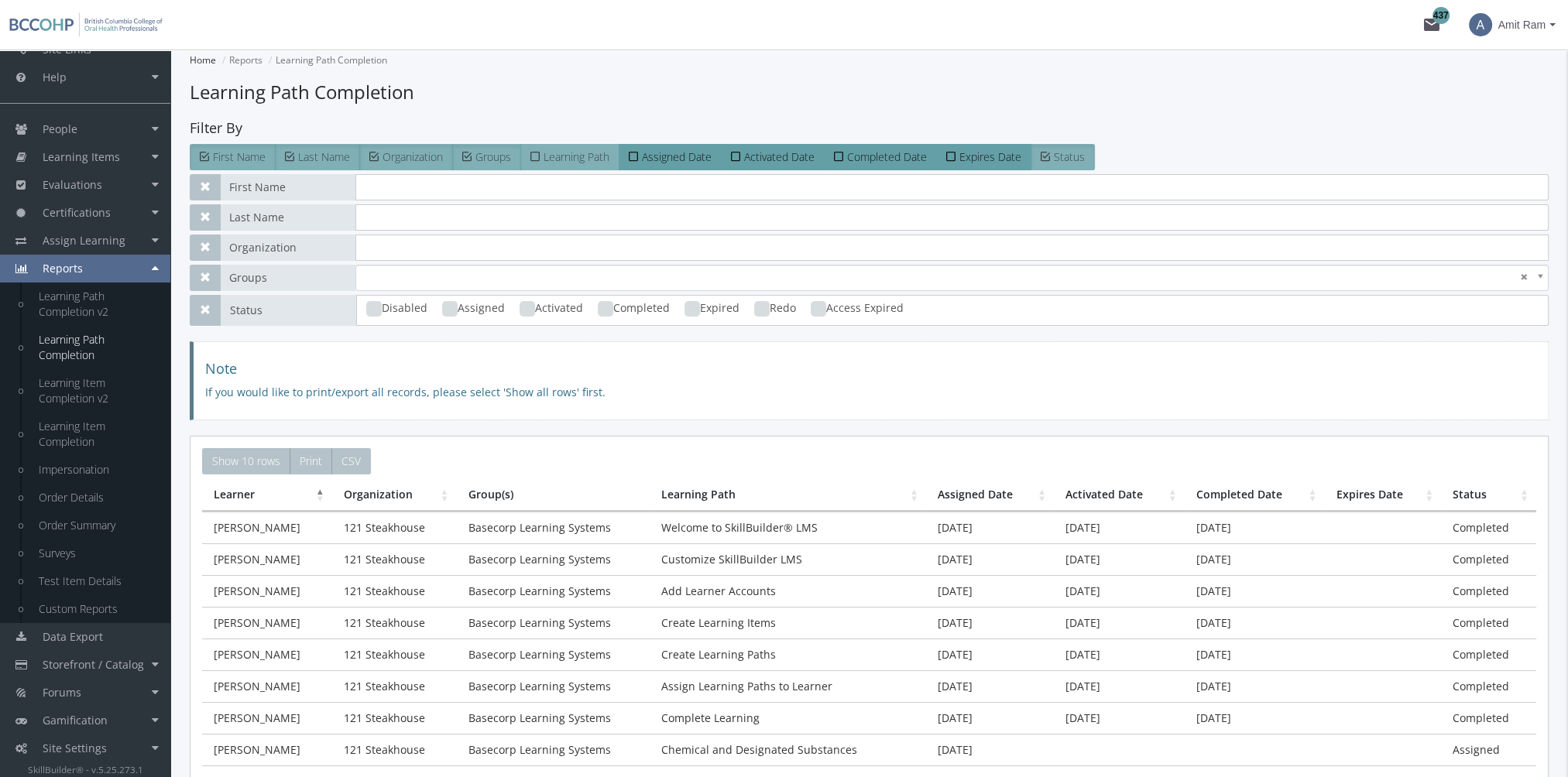
click at [584, 165] on label "Learning Path" at bounding box center [570, 157] width 99 height 27
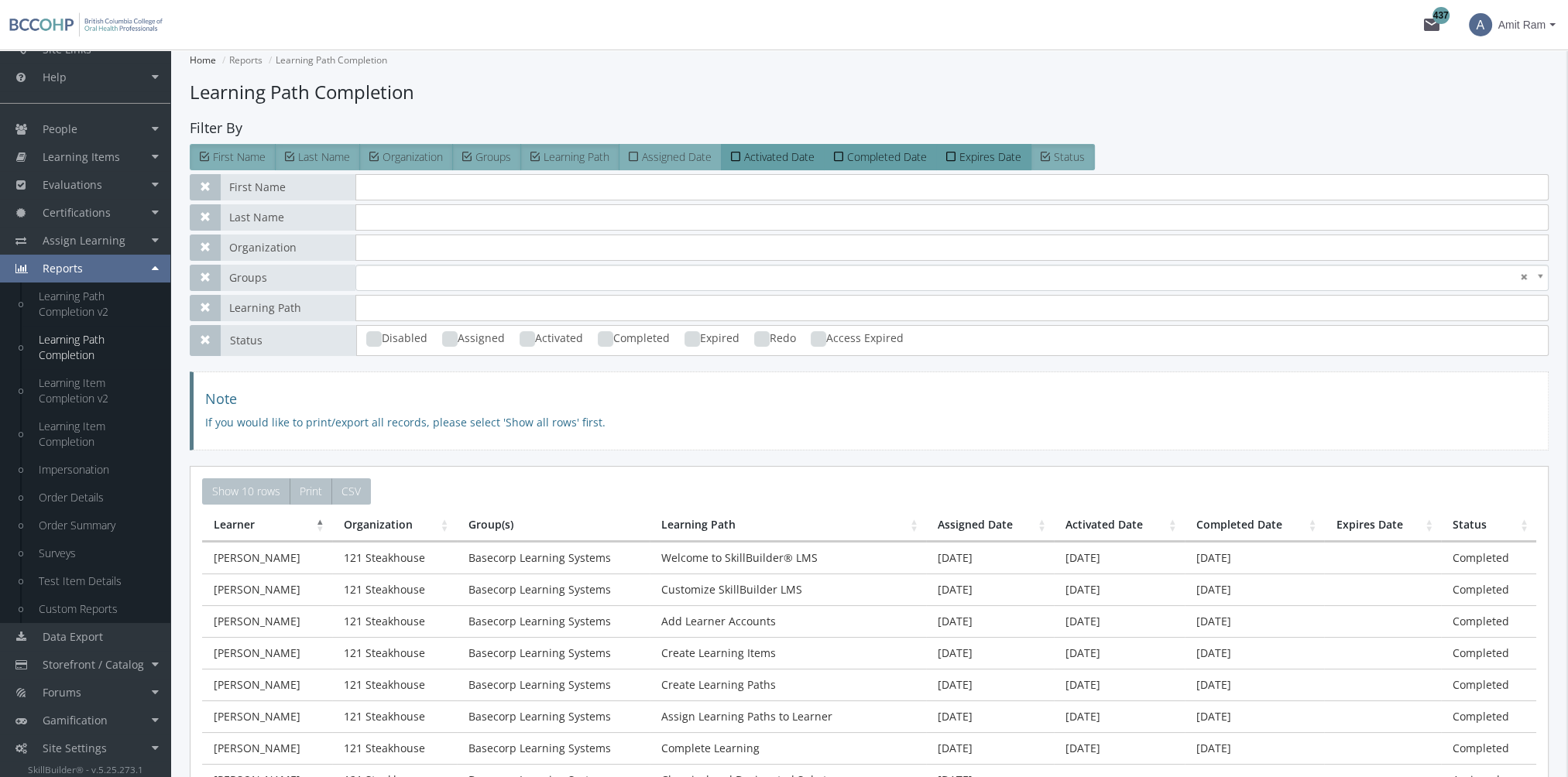
click at [694, 154] on span "Assigned Date" at bounding box center [677, 156] width 69 height 15
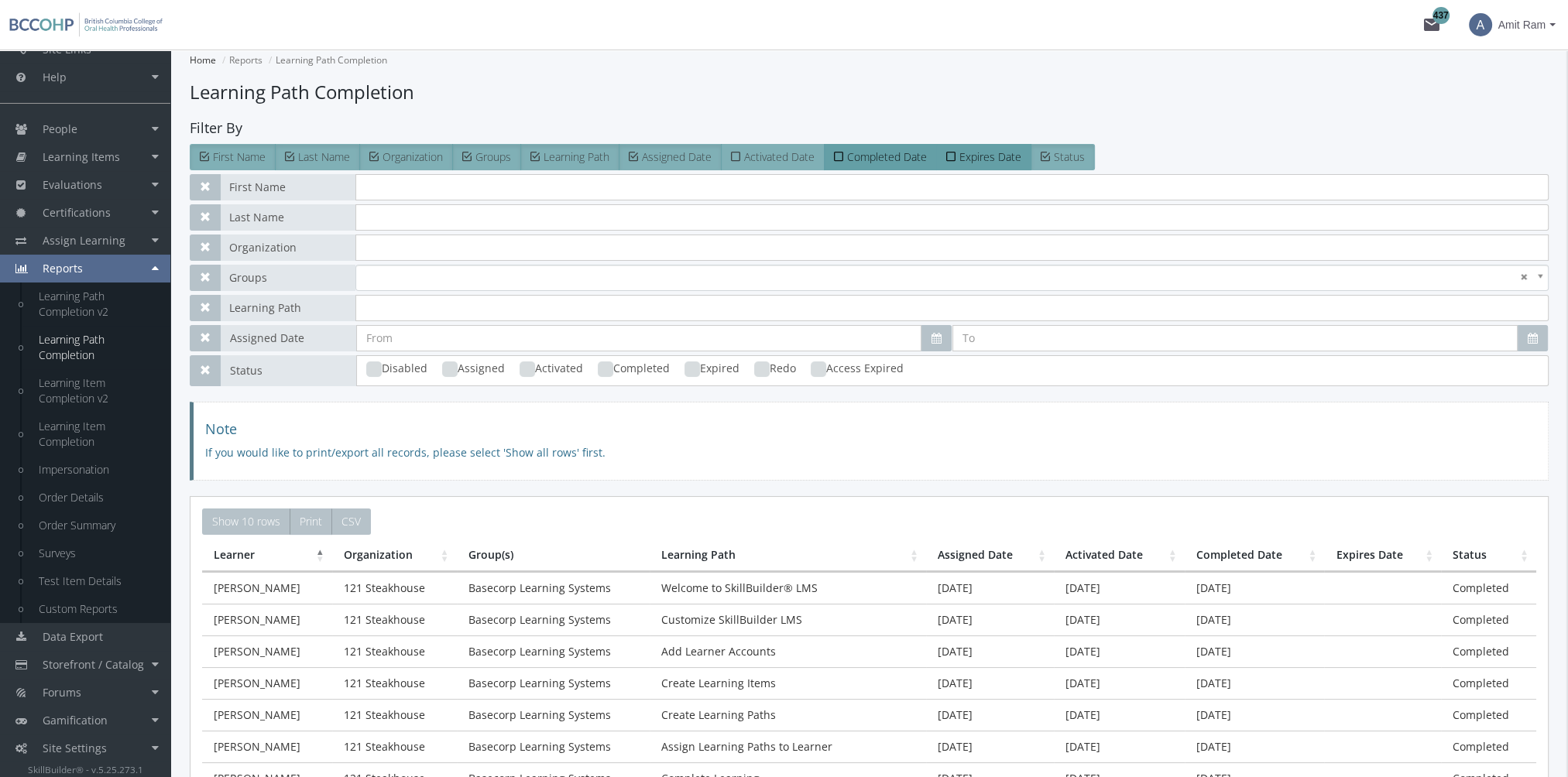
click at [753, 154] on span "Activated Date" at bounding box center [779, 156] width 70 height 15
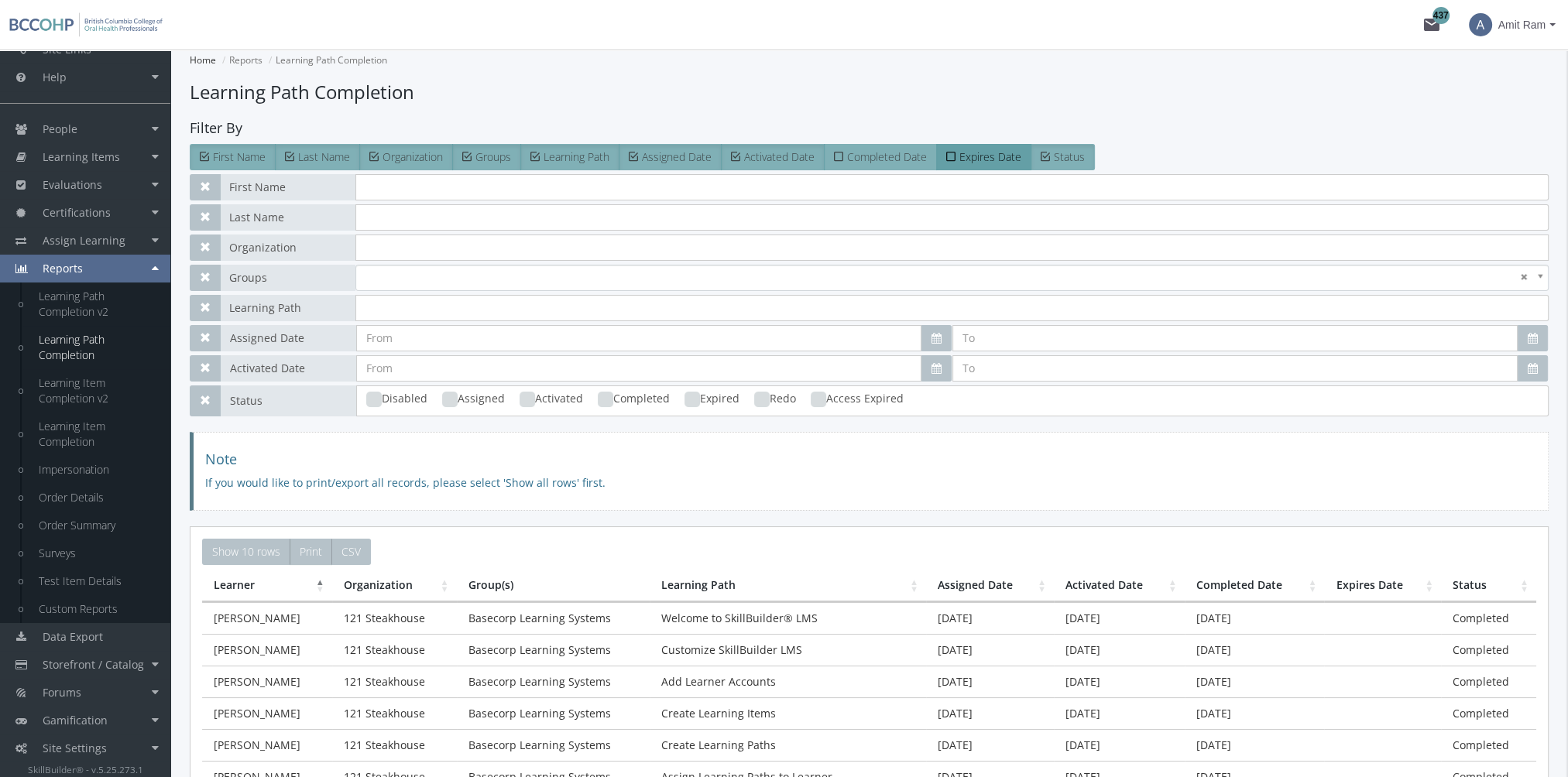
click at [890, 159] on span "Completed Date" at bounding box center [886, 156] width 80 height 15
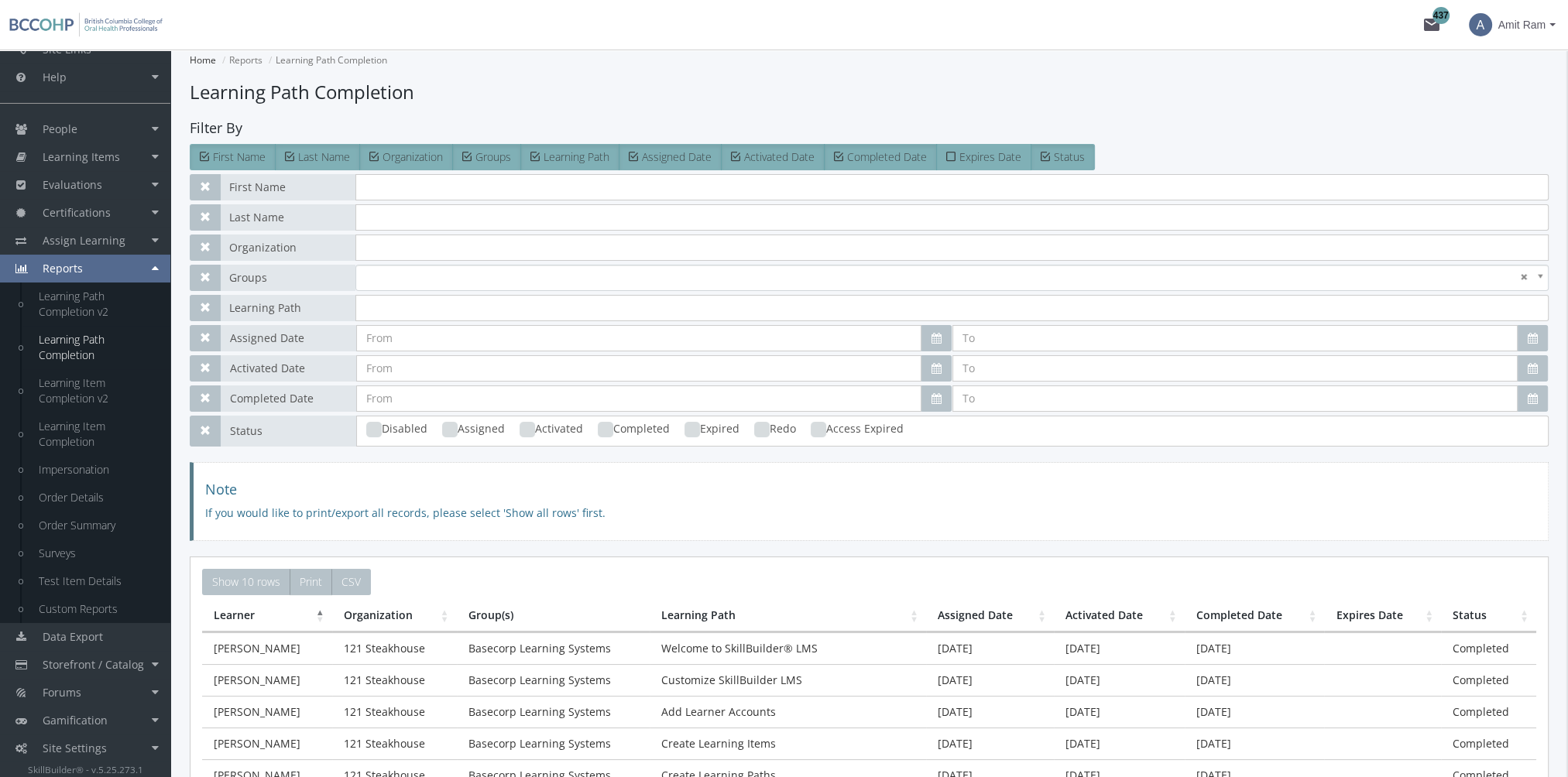
click at [981, 165] on label "Expires Date" at bounding box center [984, 157] width 95 height 27
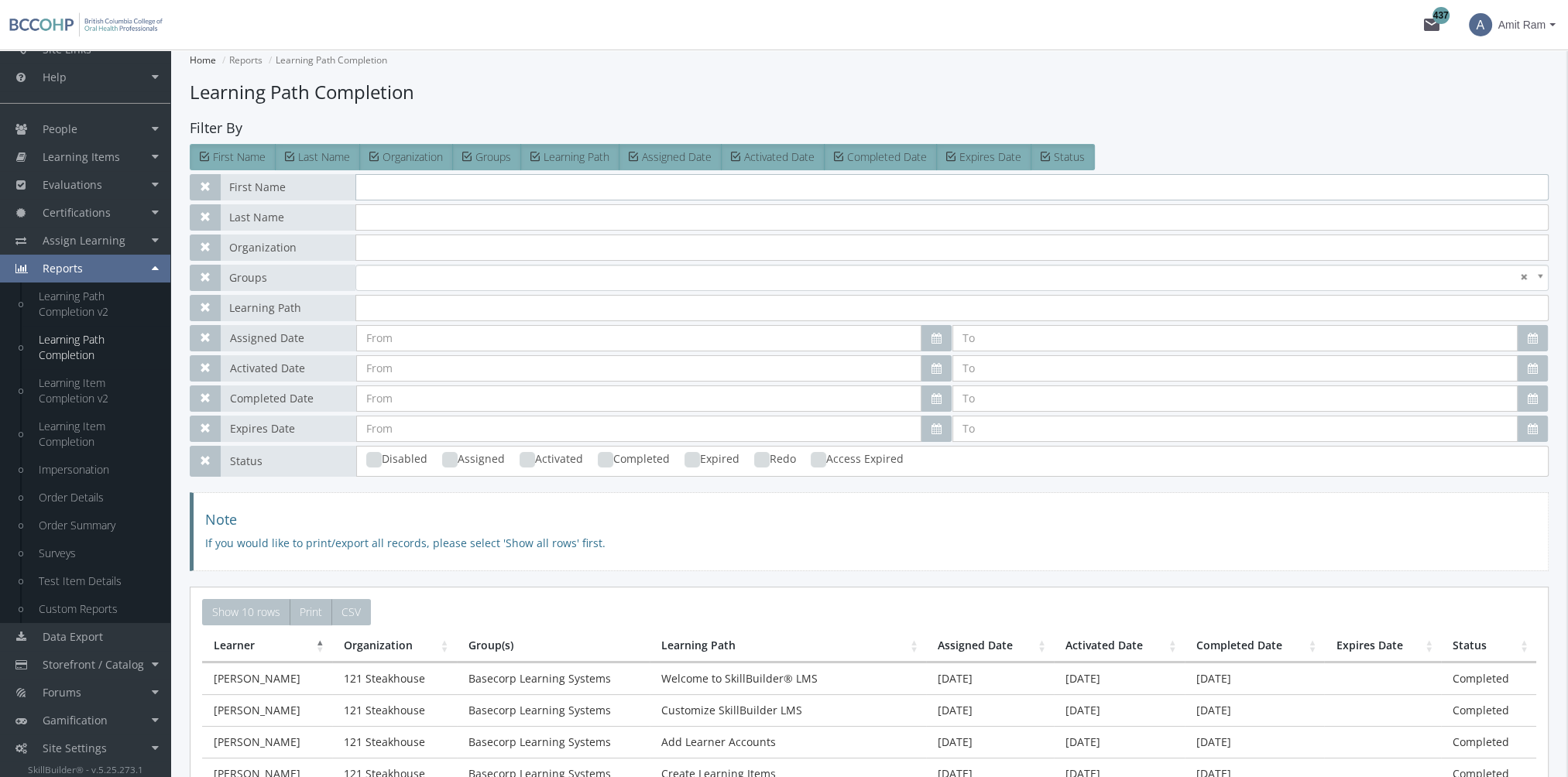
click at [396, 195] on input "text" at bounding box center [952, 187] width 1193 height 27
type input "[PERSON_NAME]"
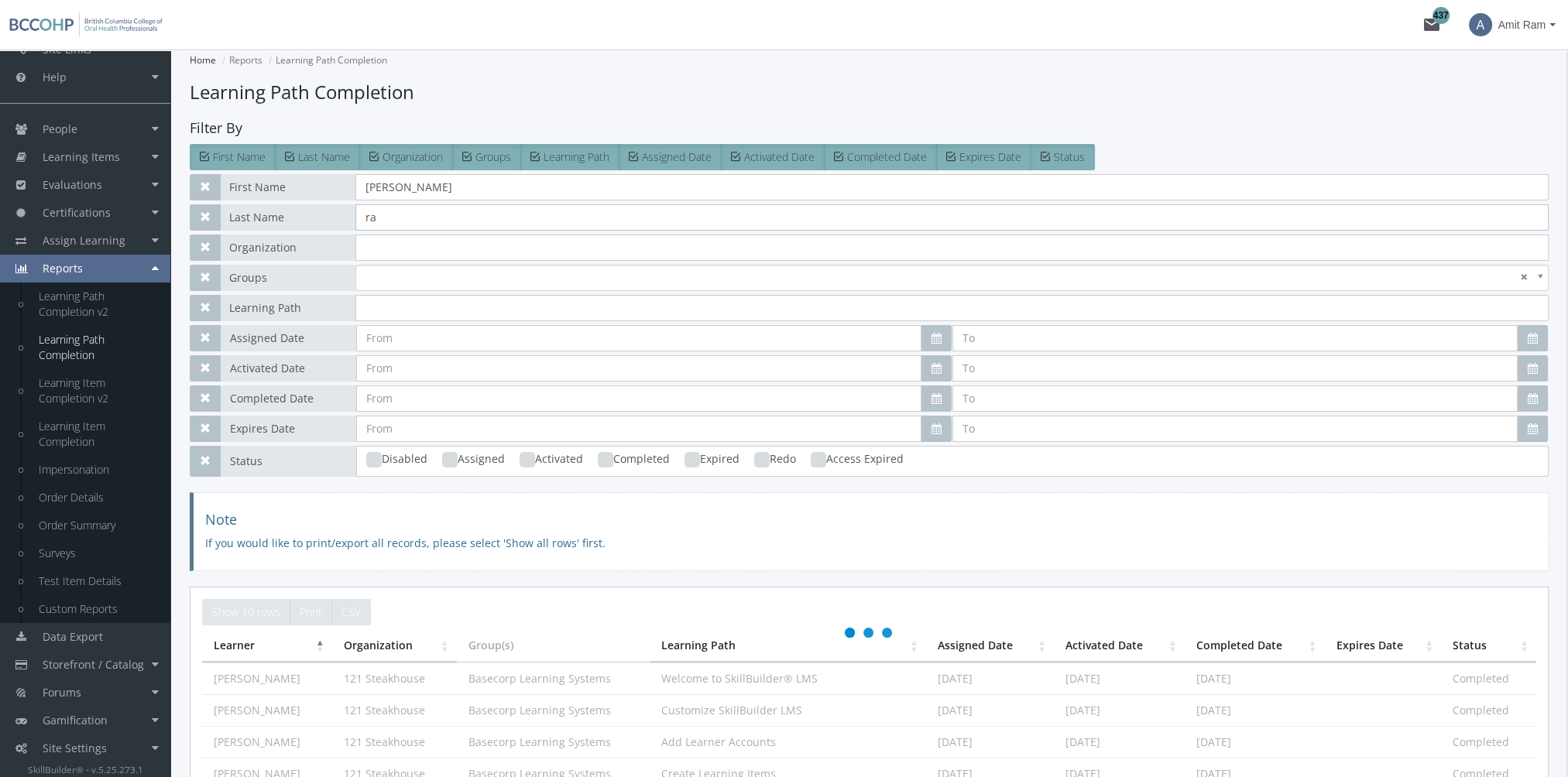
type input "ram"
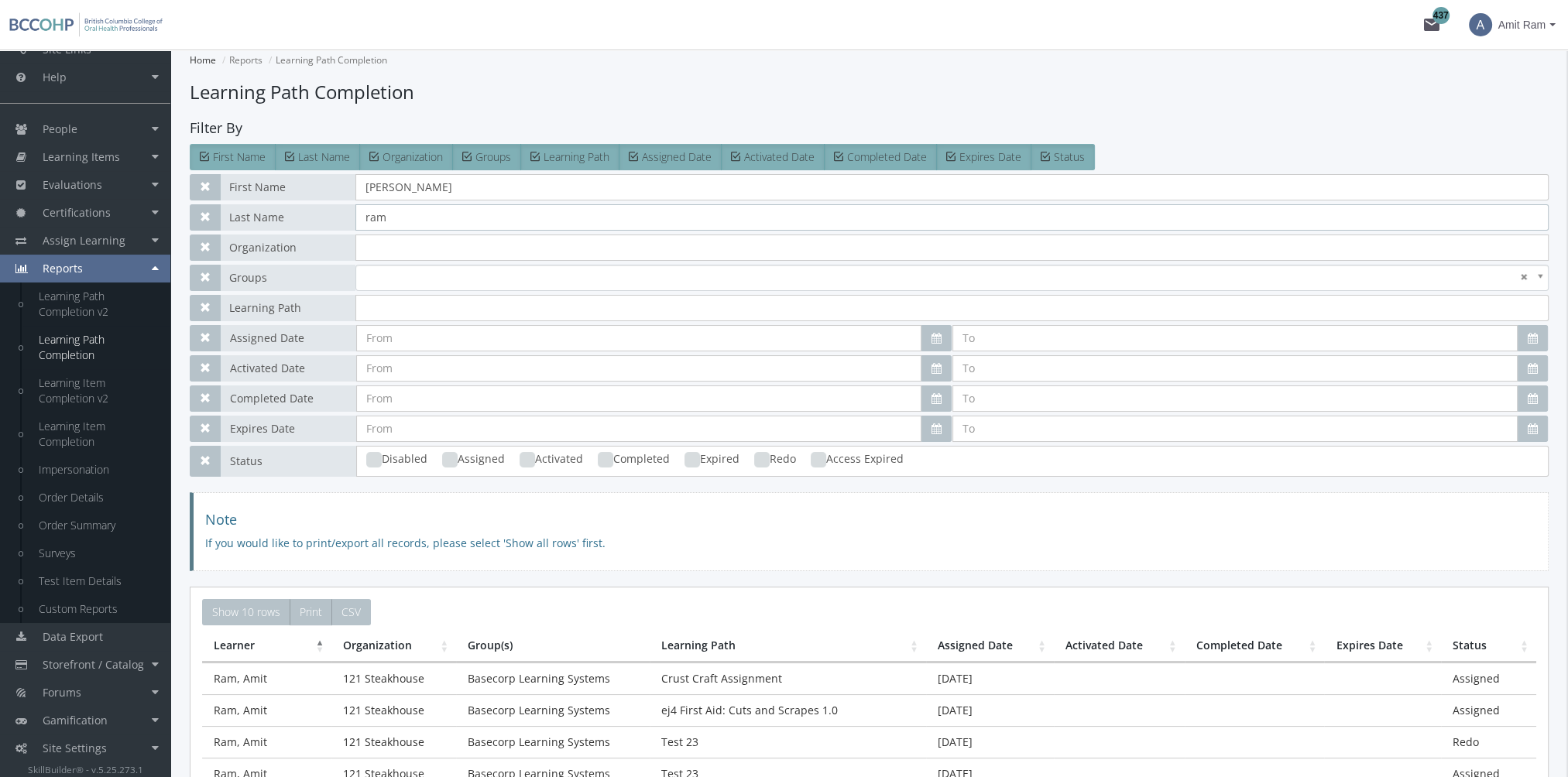
click at [607, 463] on ins at bounding box center [605, 460] width 16 height 16
checkbox input "true"
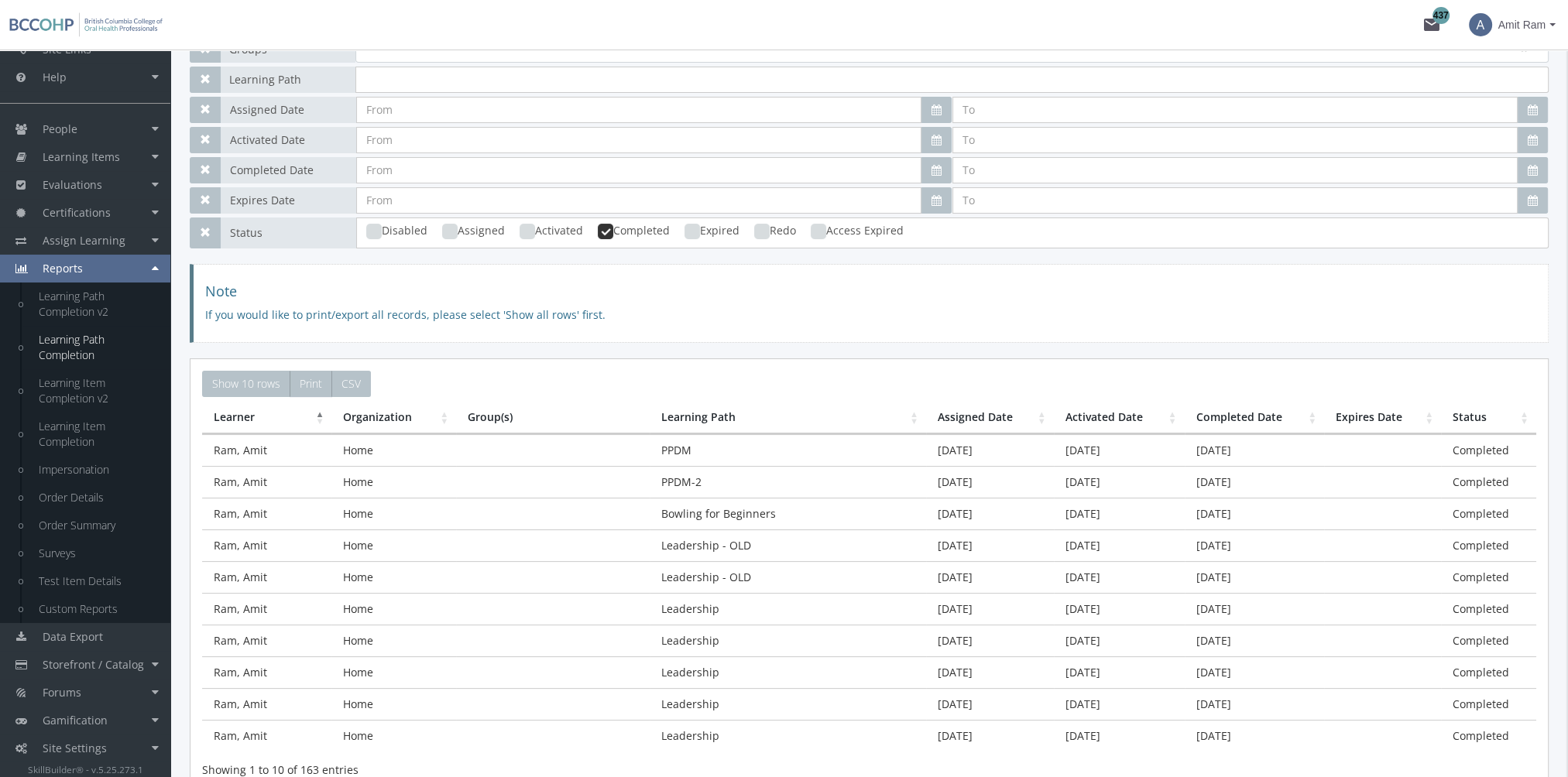
scroll to position [232, 0]
type input "ram"
click at [96, 437] on link "Learning Item Completion" at bounding box center [96, 433] width 147 height 43
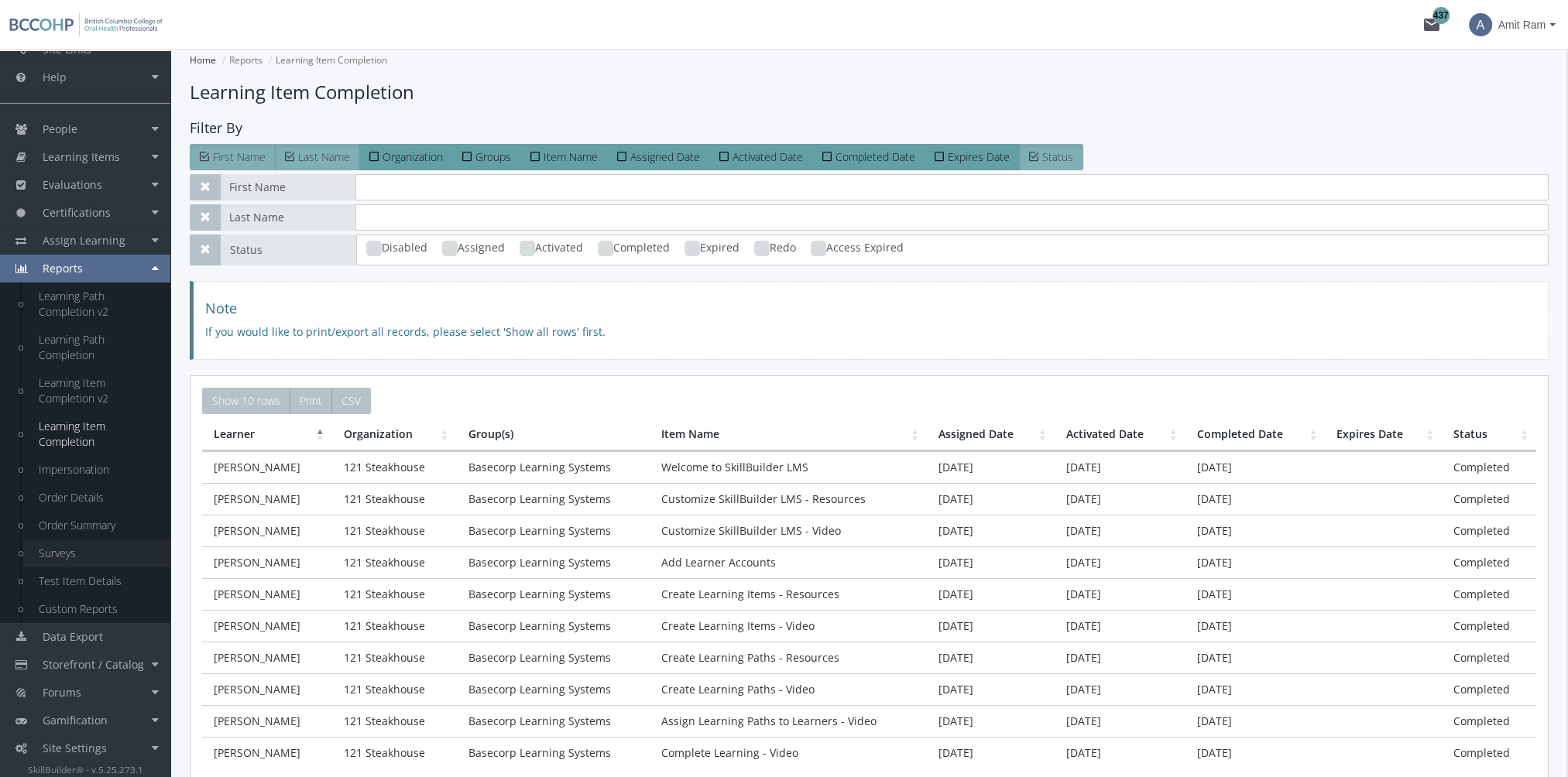
click at [76, 552] on link "Surveys" at bounding box center [96, 553] width 147 height 27
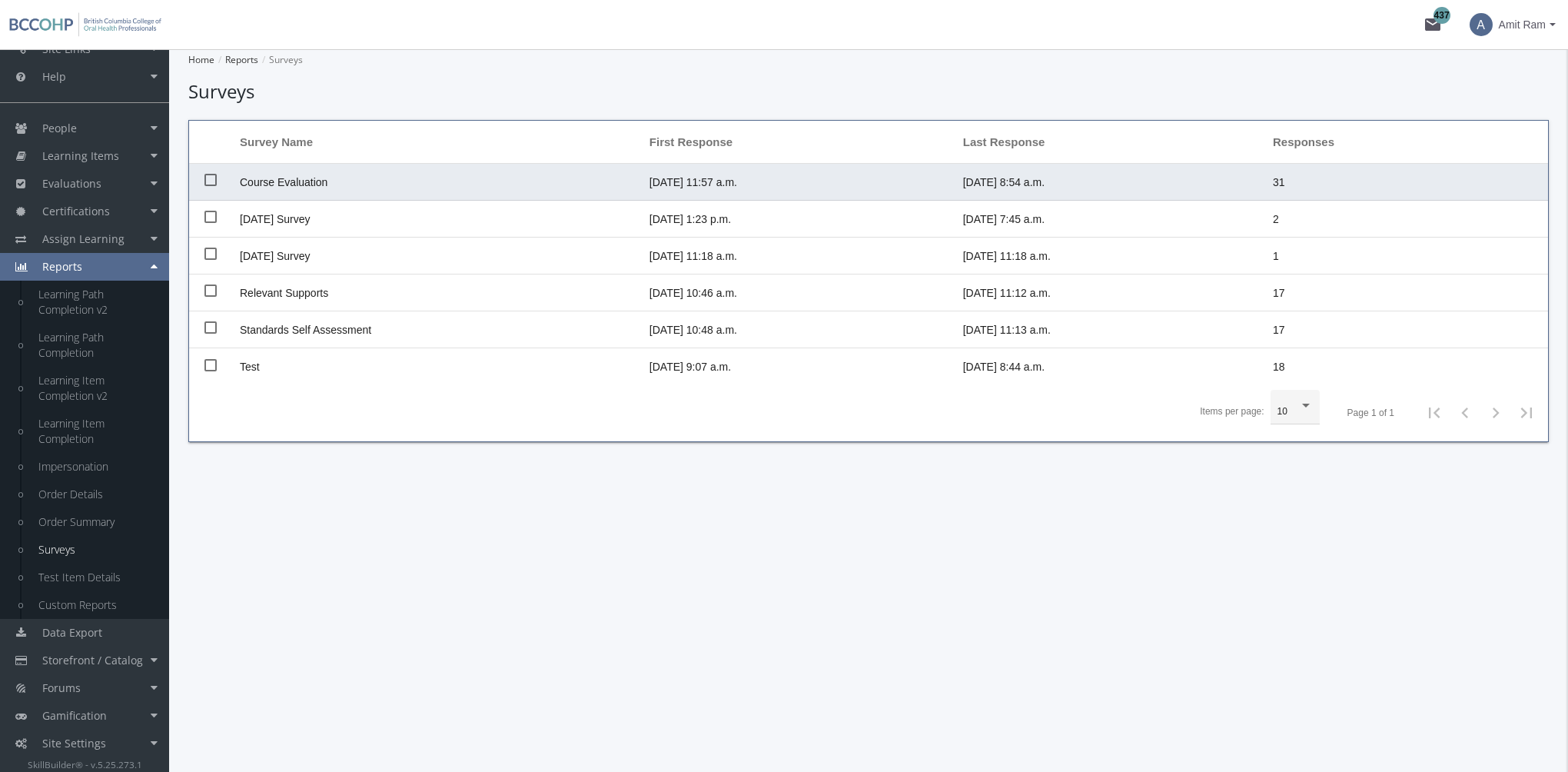
click at [284, 176] on span "Course Evaluation" at bounding box center [283, 183] width 88 height 13
checkbox input "true"
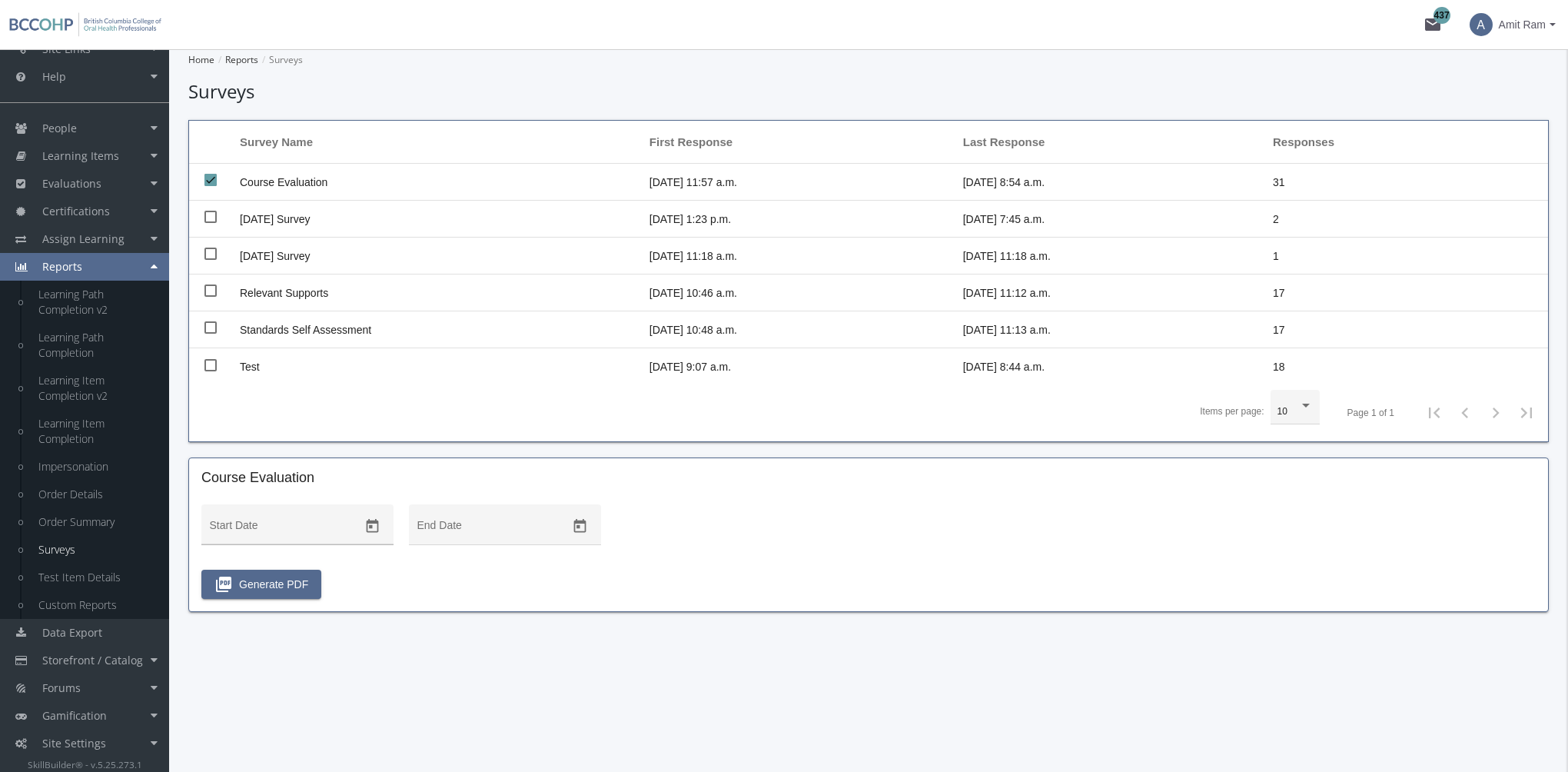
click at [370, 530] on icon "Open calendar" at bounding box center [372, 527] width 16 height 16
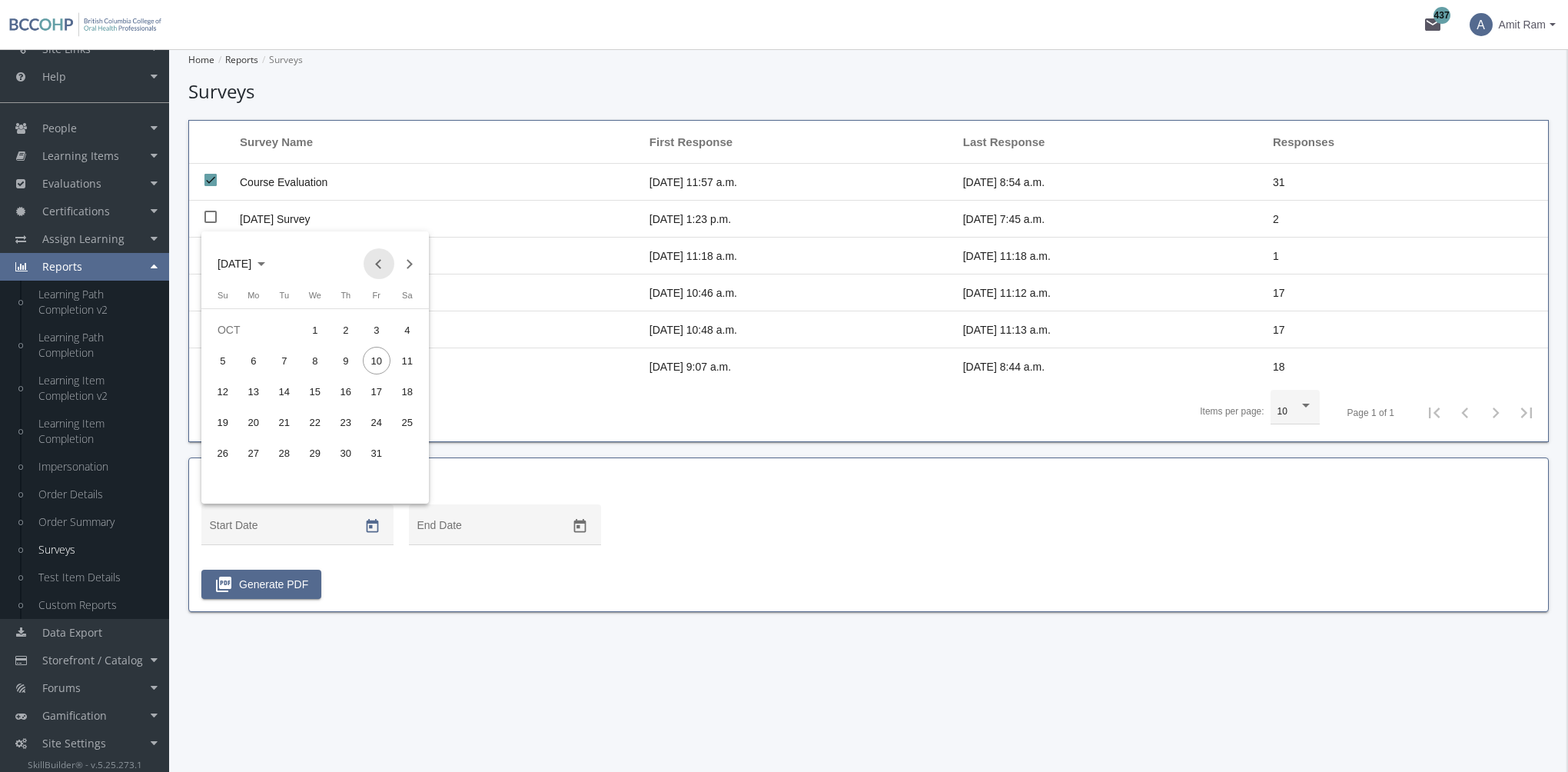
click at [374, 271] on button "Previous month" at bounding box center [380, 264] width 31 height 31
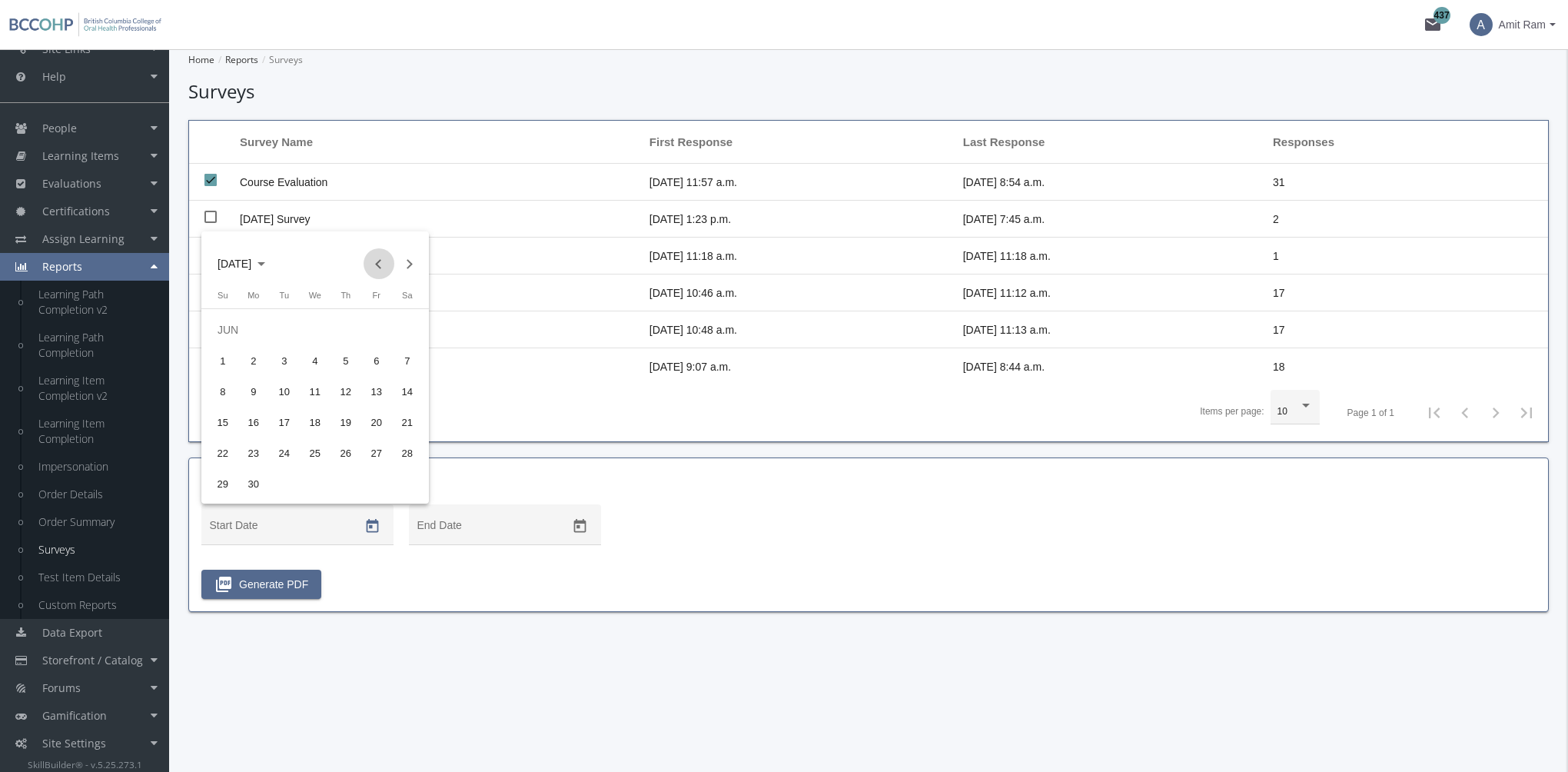
click at [374, 271] on button "Previous month" at bounding box center [380, 264] width 31 height 31
click at [230, 360] on div "2" at bounding box center [222, 361] width 27 height 27
type input "[DATE]"
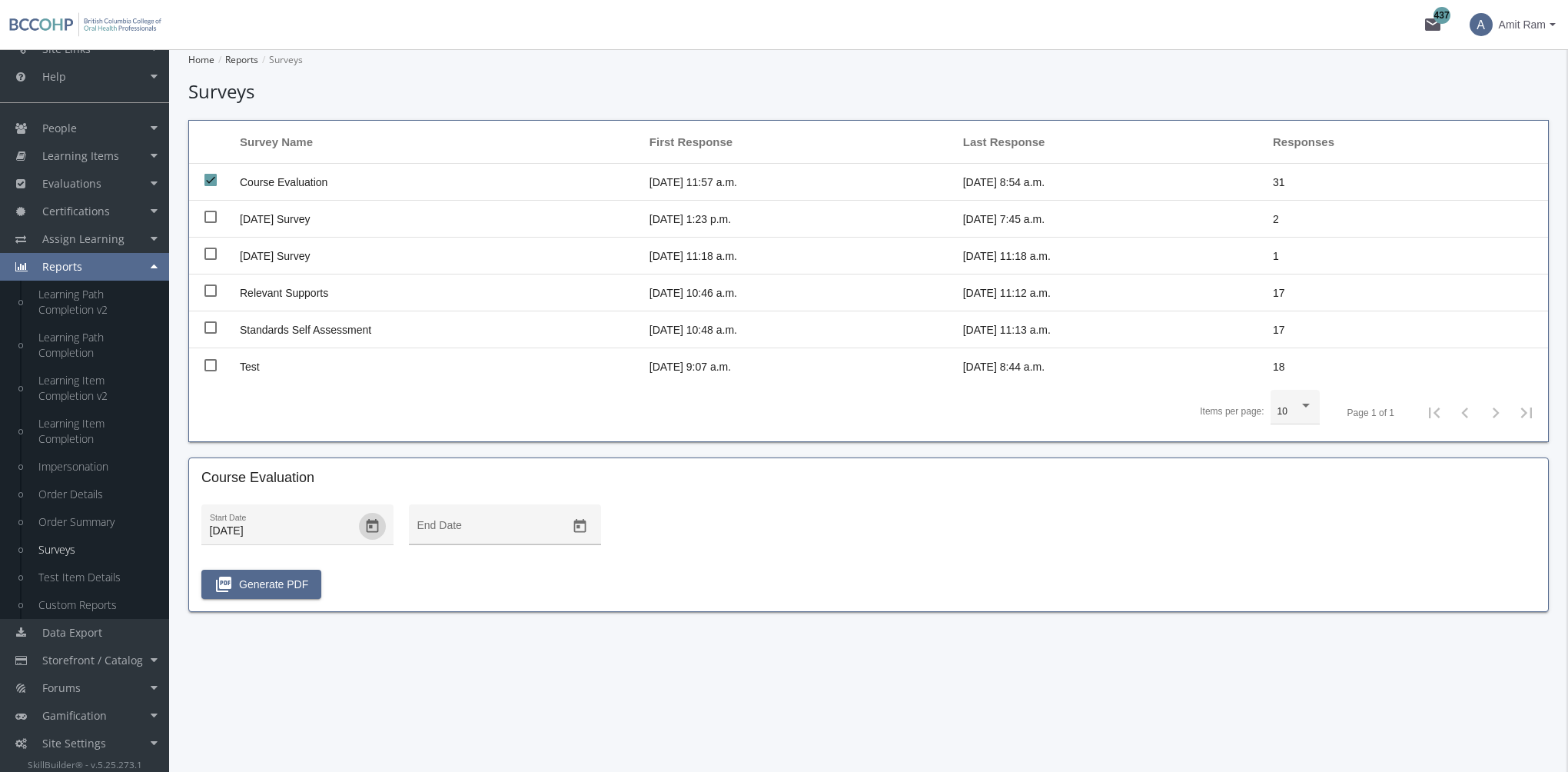
click at [582, 530] on icon "Open calendar" at bounding box center [580, 526] width 13 height 14
click at [587, 359] on div "10" at bounding box center [584, 361] width 27 height 27
type input "[DATE]"
click at [292, 588] on span "picture_as_pdf Generate PDF" at bounding box center [261, 584] width 94 height 27
click at [116, 579] on link "Test Item Details" at bounding box center [95, 578] width 146 height 27
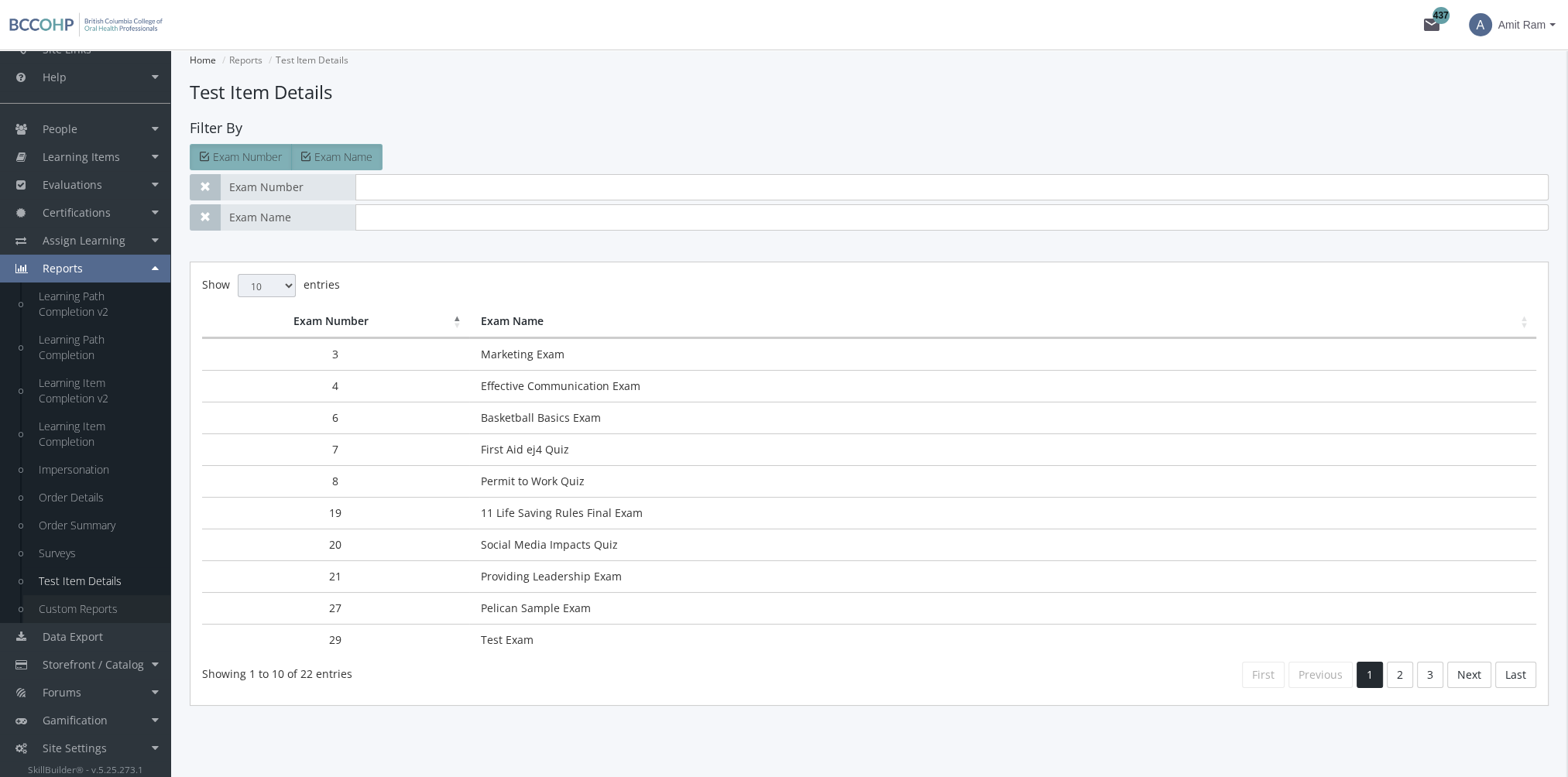
click at [109, 604] on link "Custom Reports" at bounding box center [96, 609] width 147 height 27
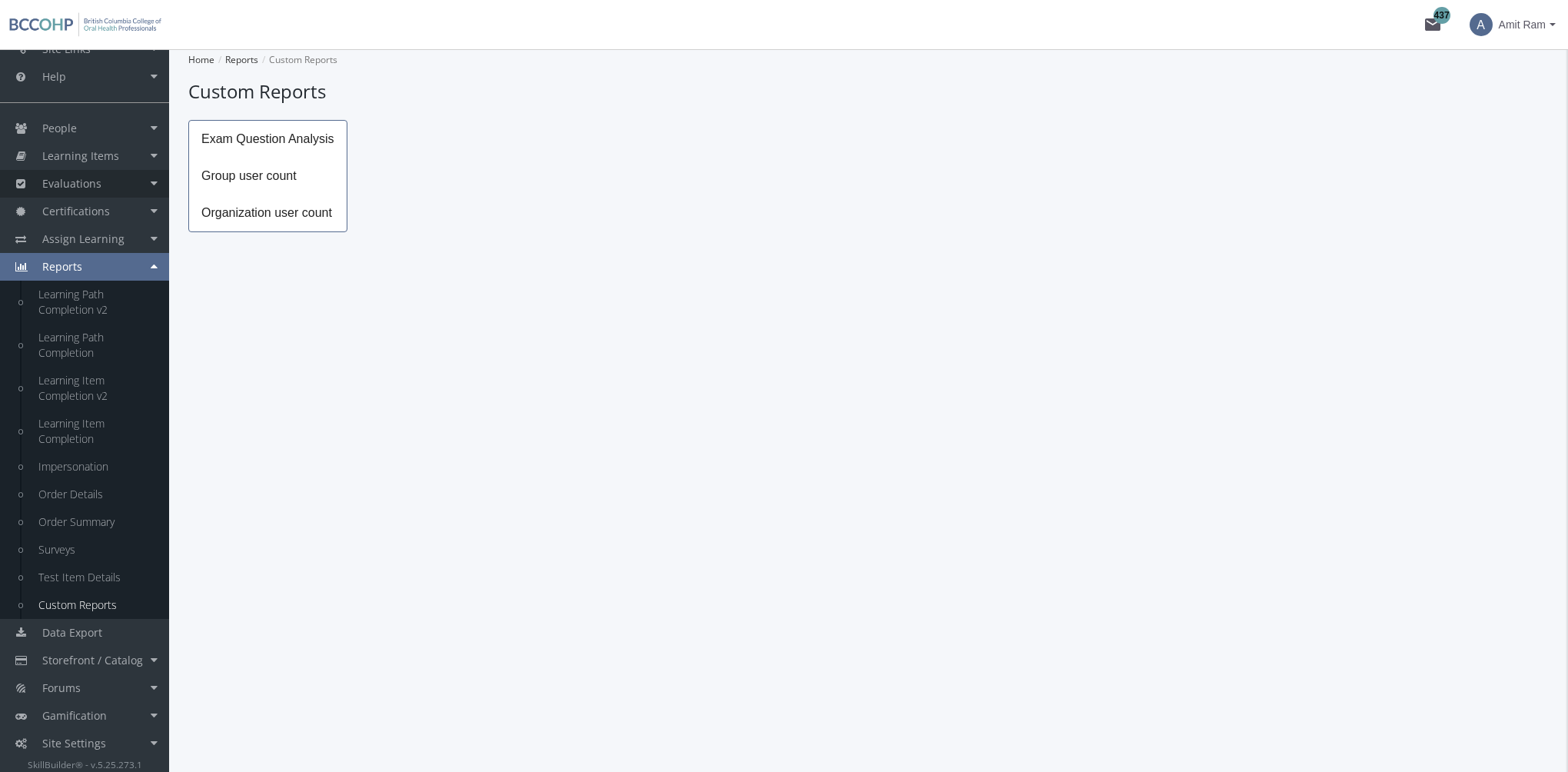
click at [86, 185] on span "Evaluations" at bounding box center [72, 183] width 59 height 15
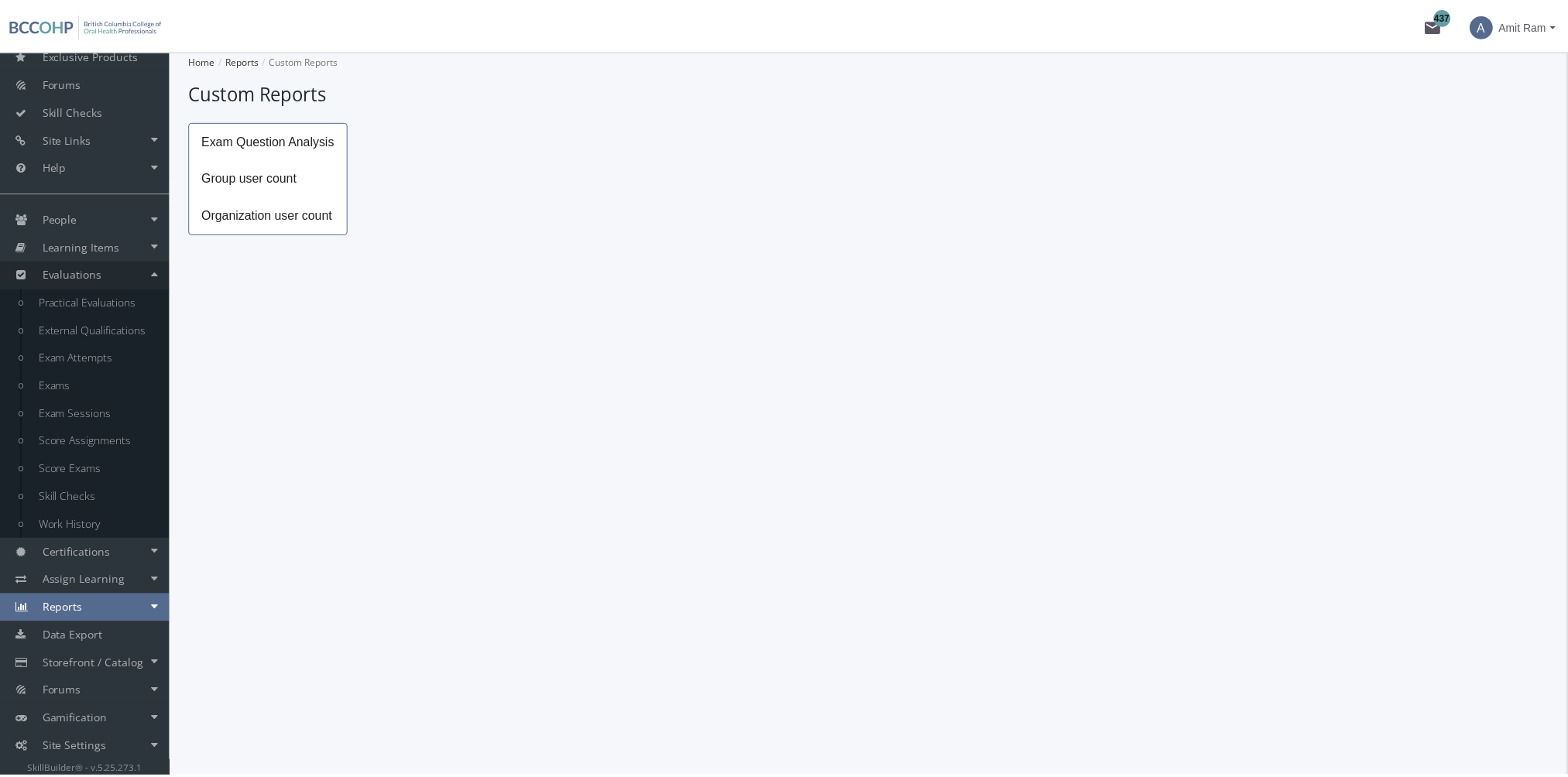
scroll to position [189, 0]
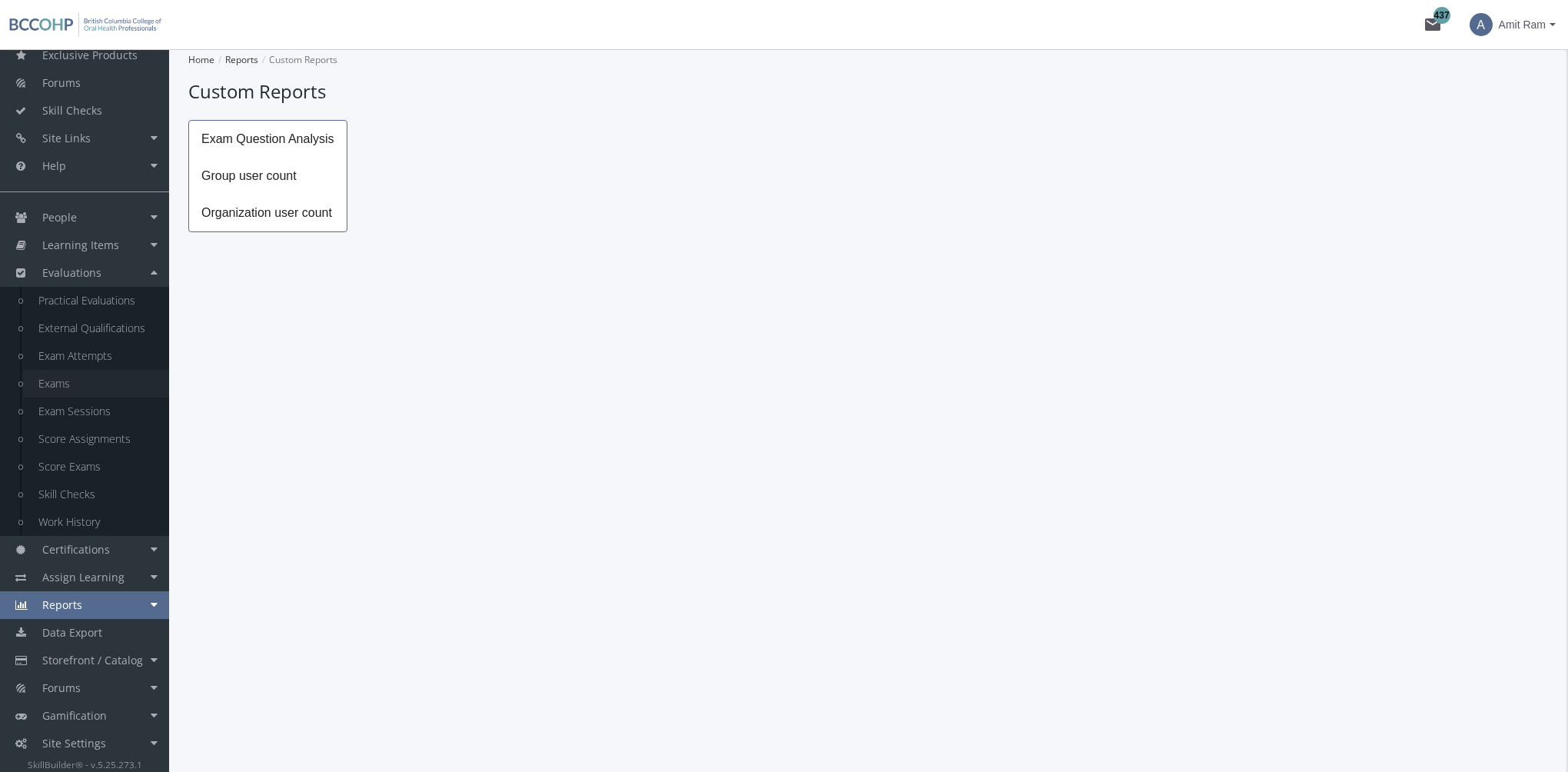
click at [64, 381] on link "Exams" at bounding box center [95, 383] width 146 height 27
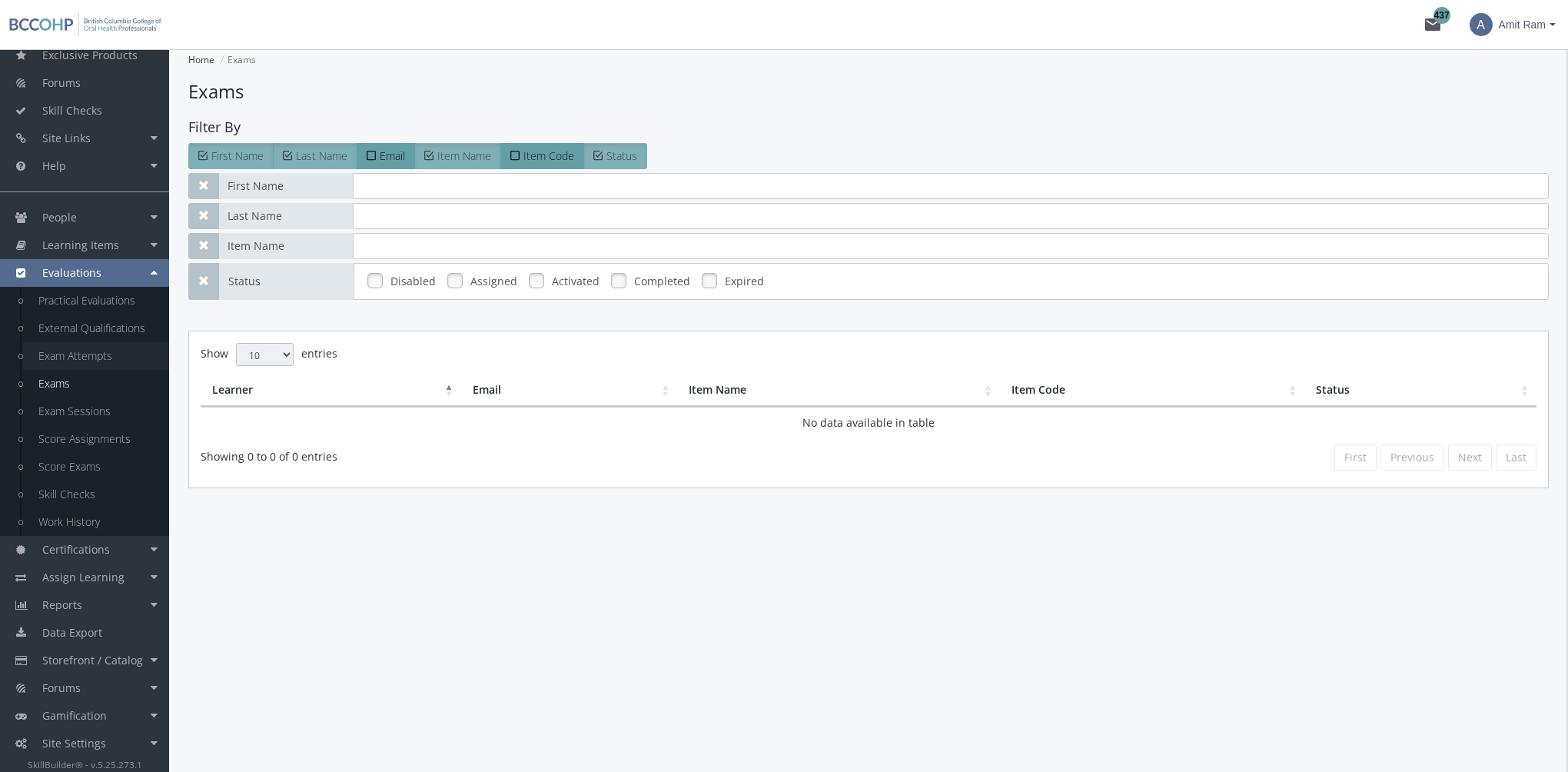
click at [75, 360] on link "Exam Attempts" at bounding box center [95, 356] width 146 height 27
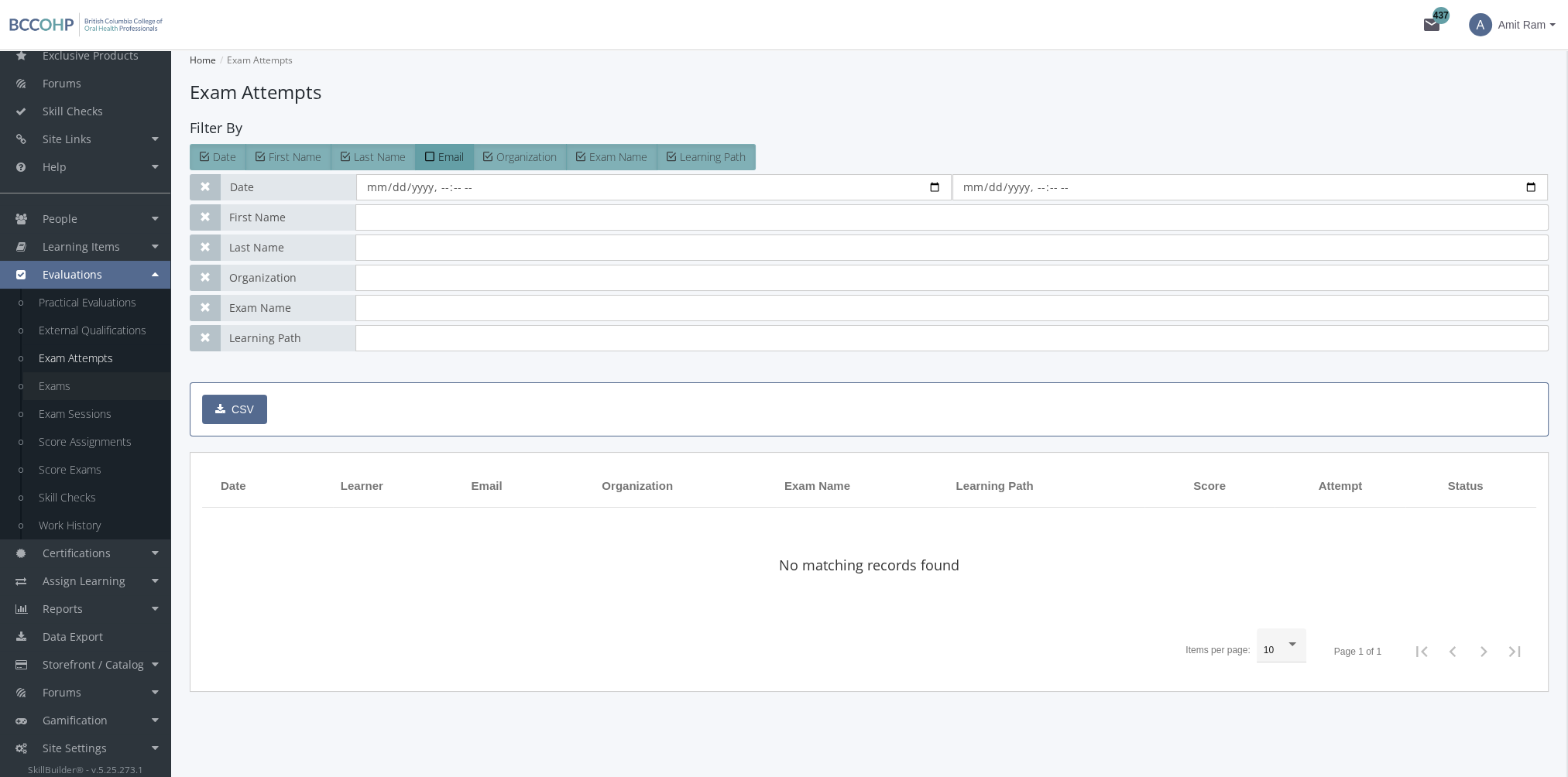
click at [72, 388] on link "Exams" at bounding box center [96, 386] width 147 height 27
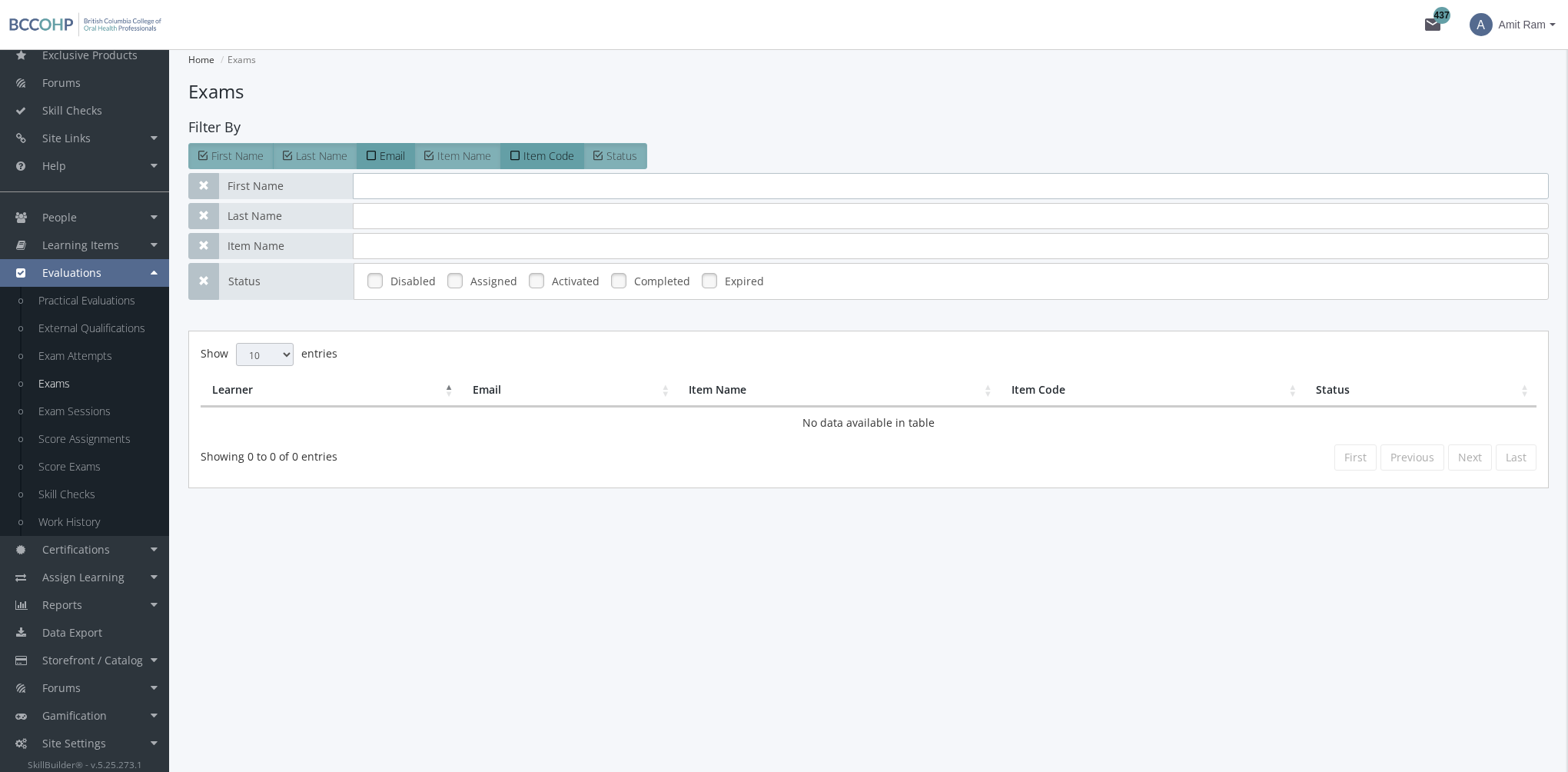
click at [399, 193] on input "text" at bounding box center [952, 186] width 1197 height 26
type input "[PERSON_NAME]"
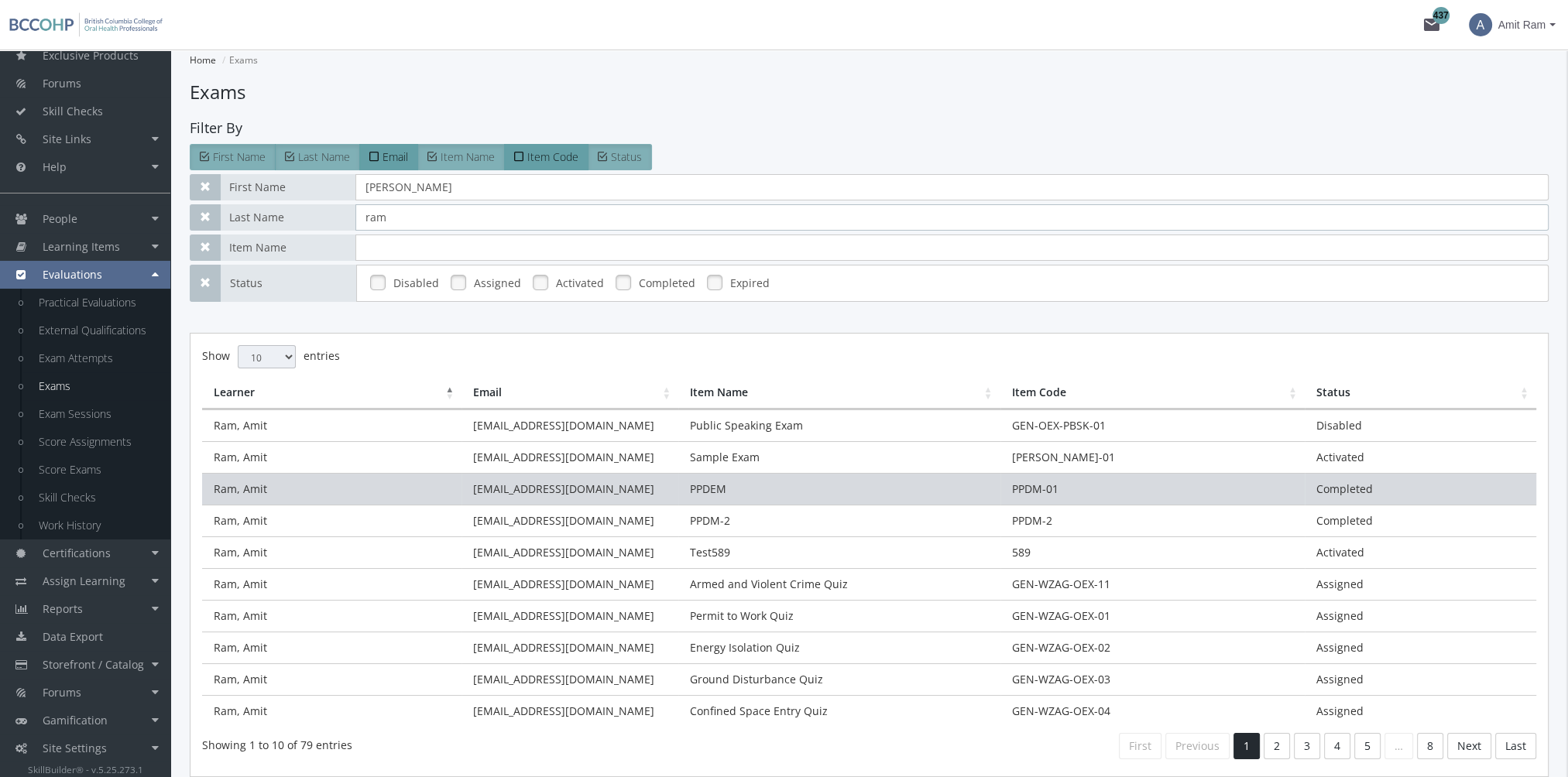
type input "ram"
click at [1109, 485] on td "PPDM-01" at bounding box center [1152, 488] width 304 height 32
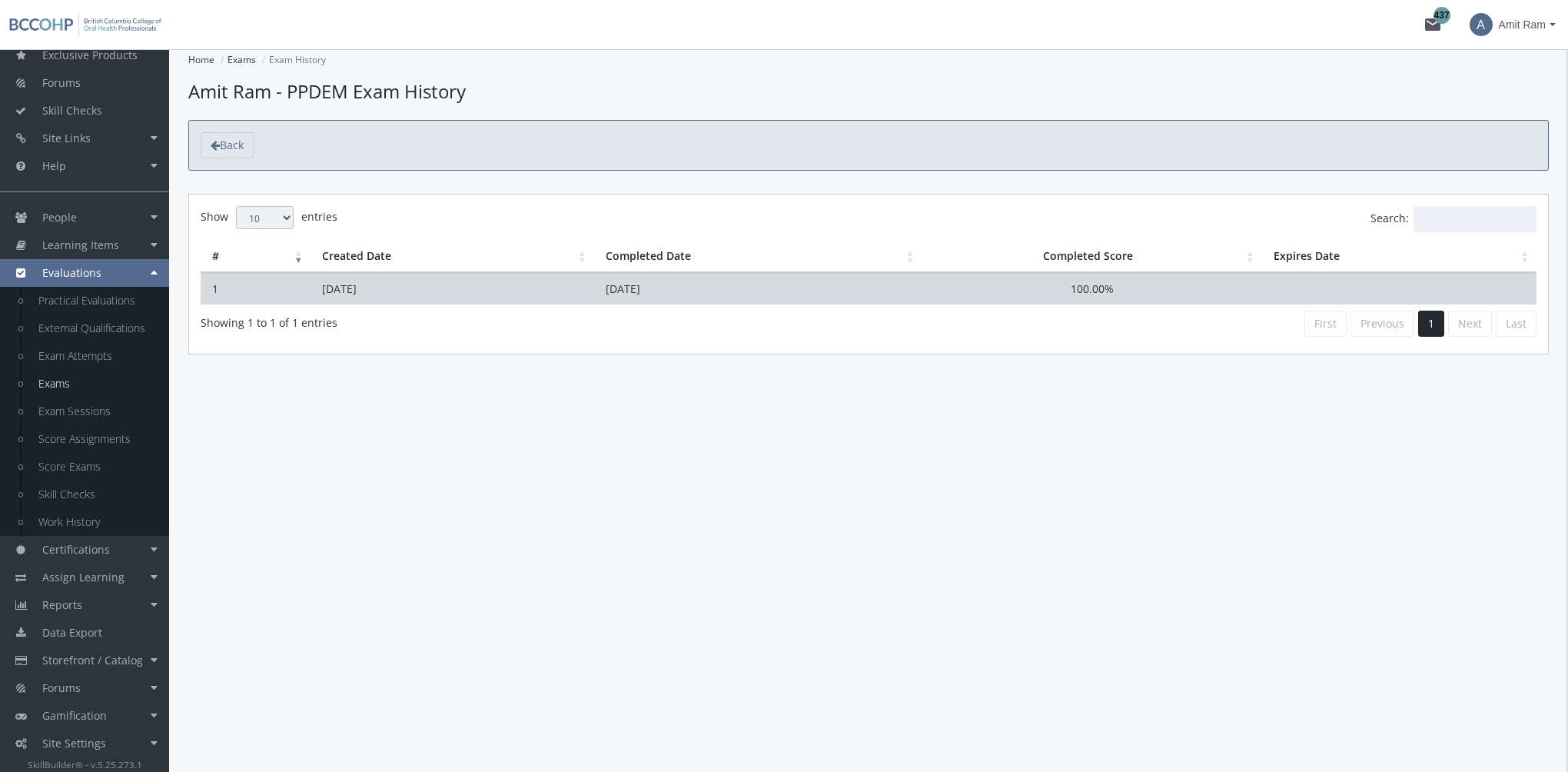
click at [869, 292] on td "[DATE]" at bounding box center [759, 289] width 329 height 32
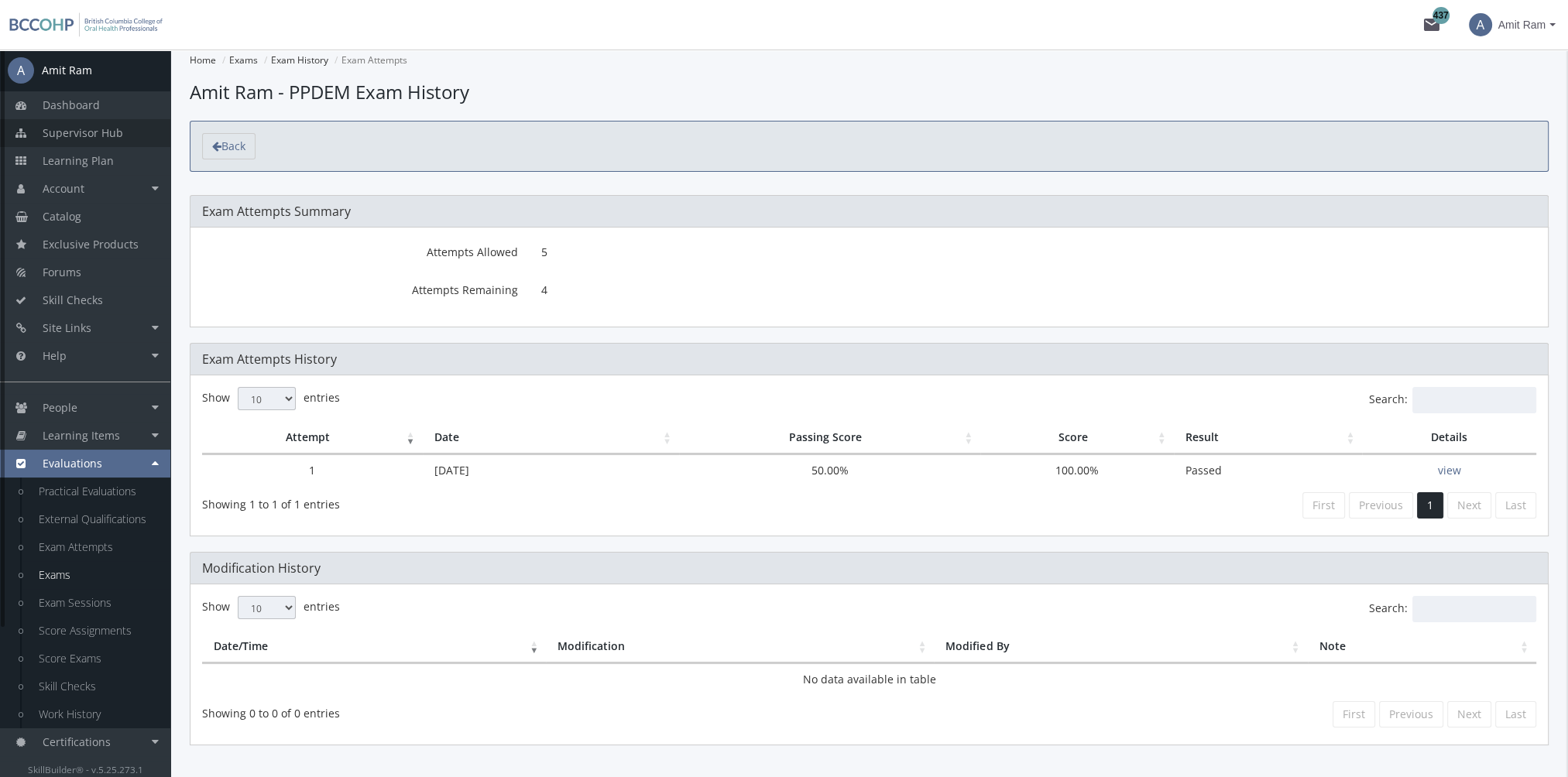
click at [97, 141] on link "Supervisor Hub" at bounding box center [85, 133] width 170 height 27
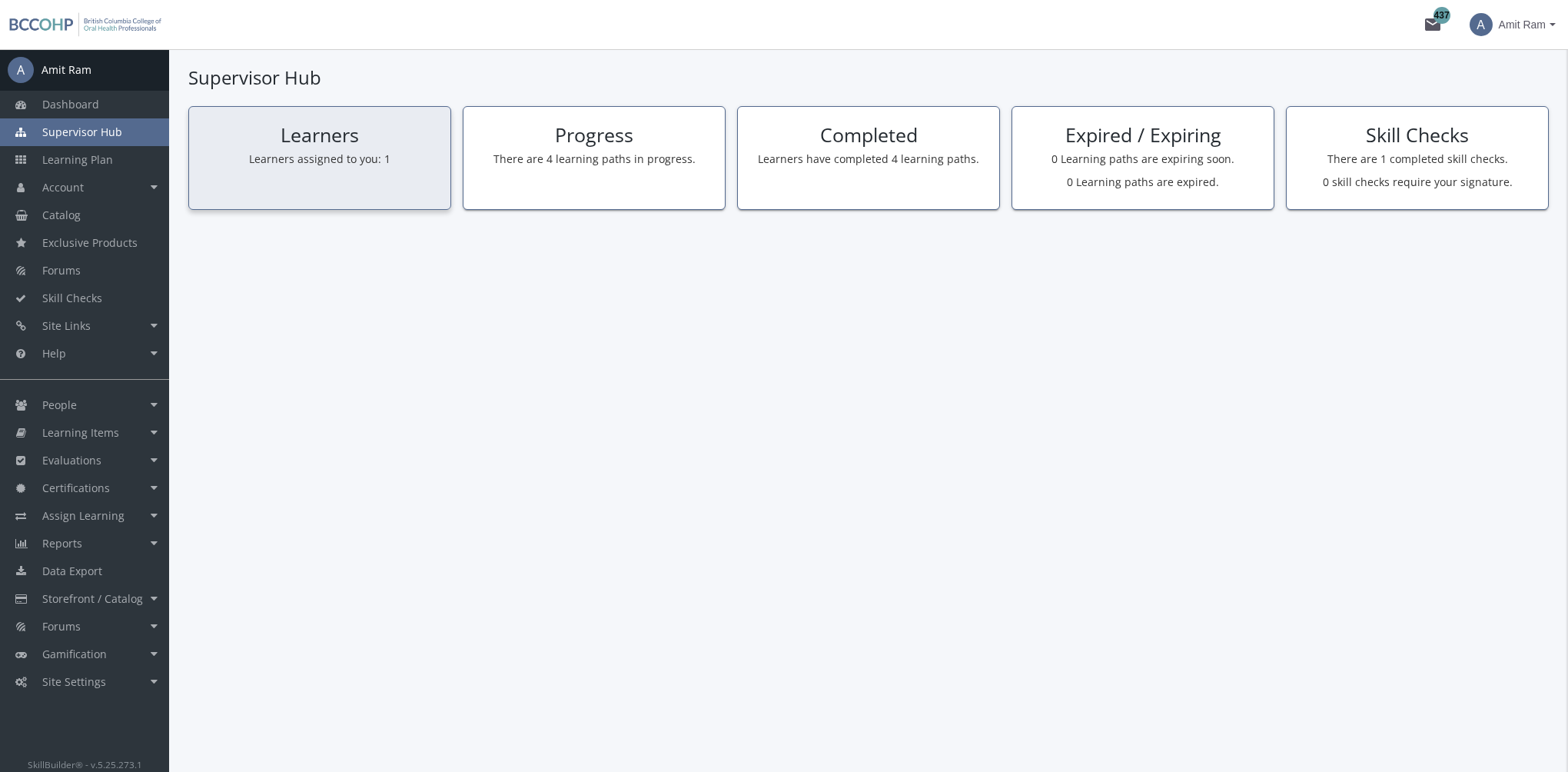
click at [416, 177] on div "Learners Learners assigned to you: 1" at bounding box center [320, 158] width 263 height 104
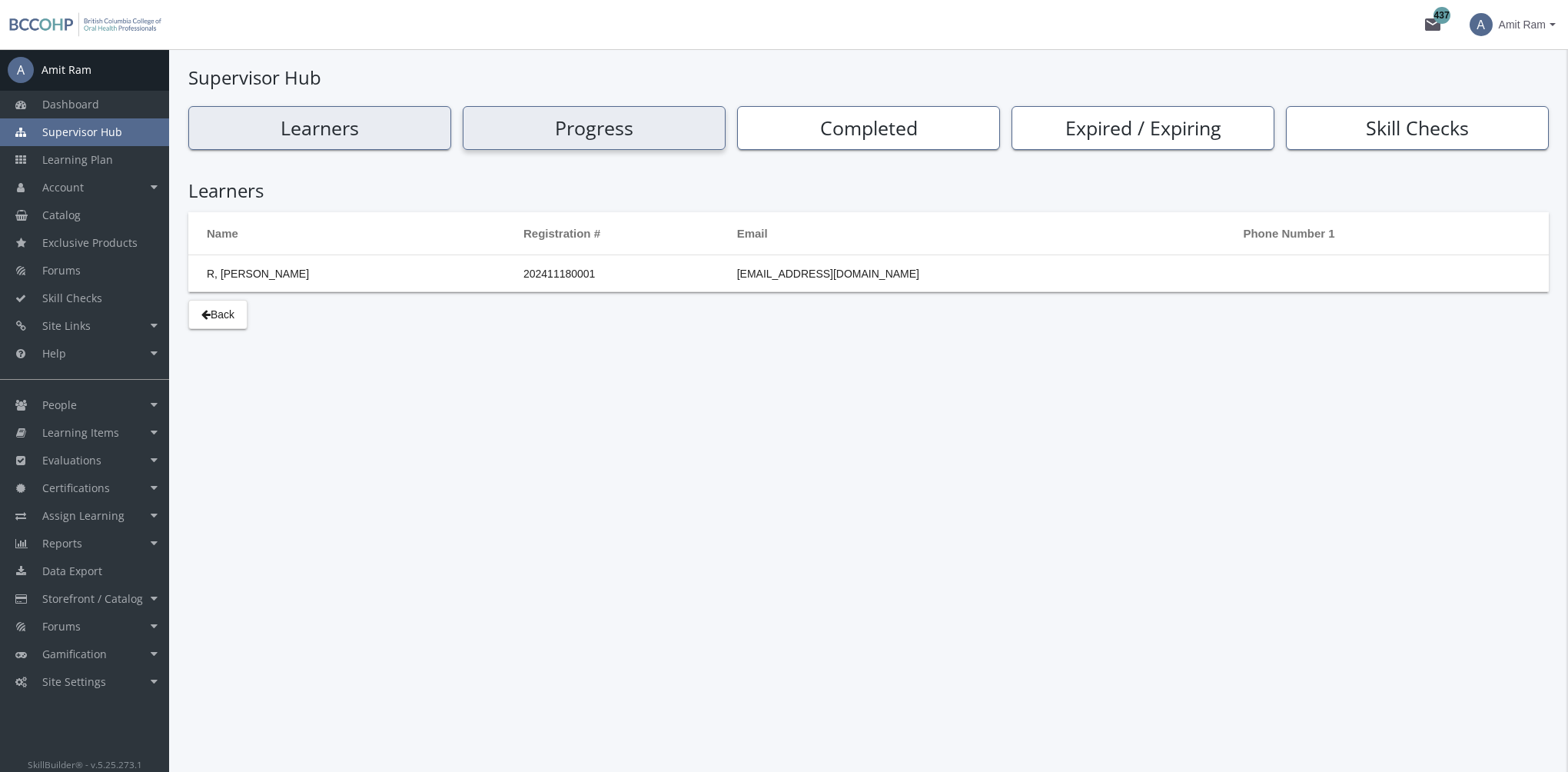
click at [615, 129] on h2 "Progress" at bounding box center [595, 129] width 252 height 22
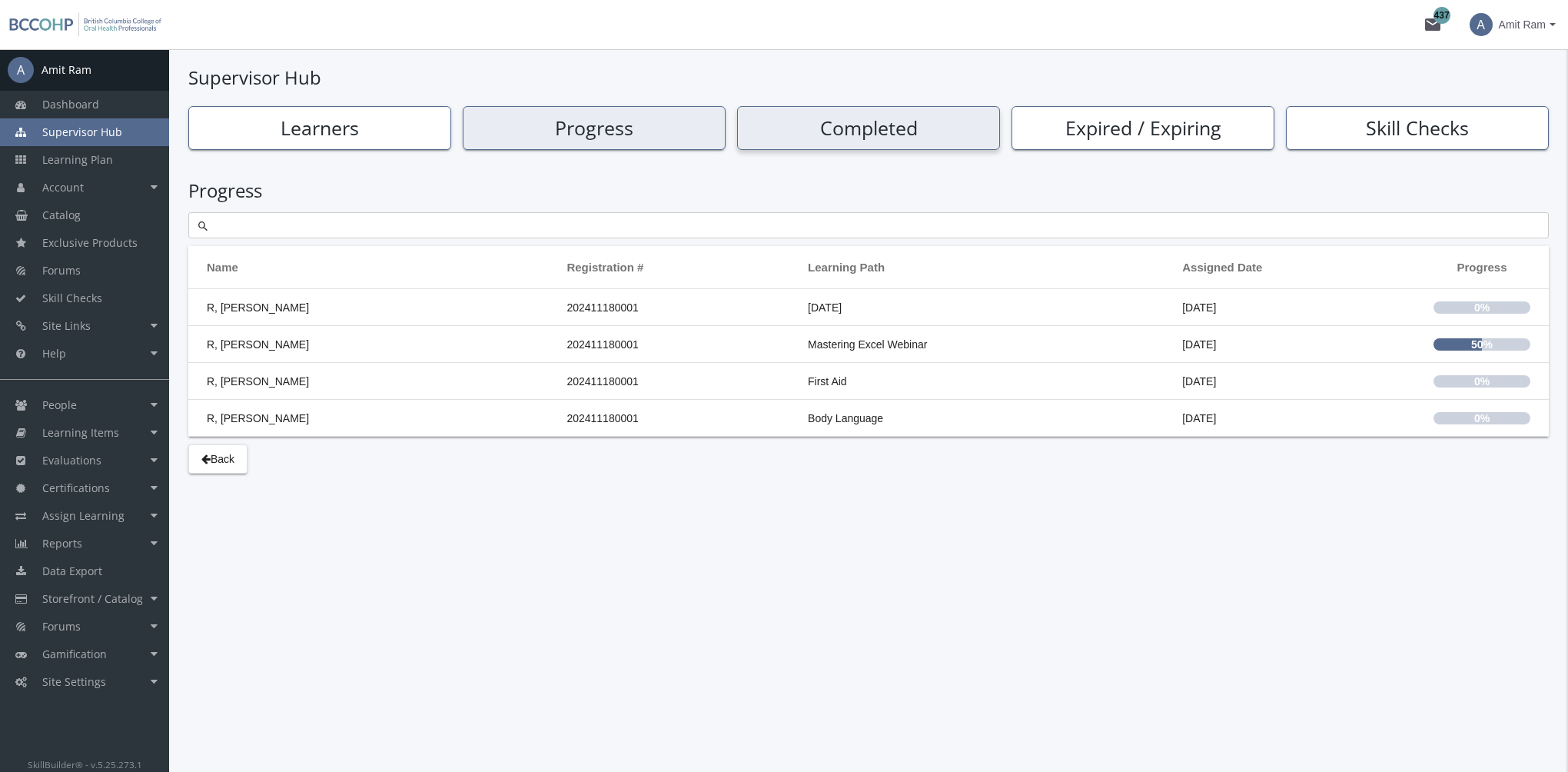
click at [895, 140] on div "Completed" at bounding box center [869, 128] width 263 height 44
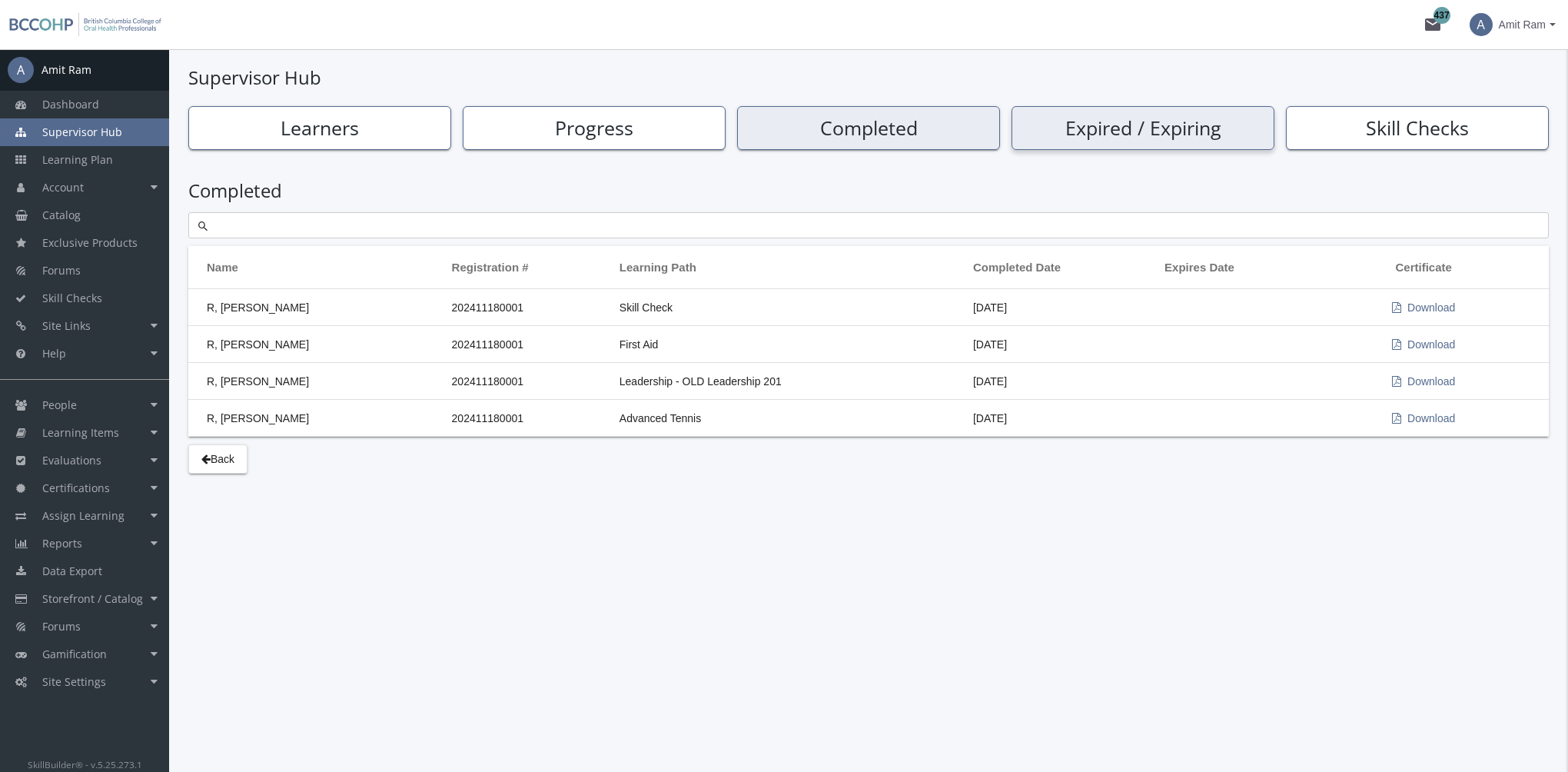
click at [1162, 126] on h2 "Expired / Expiring" at bounding box center [1143, 129] width 252 height 22
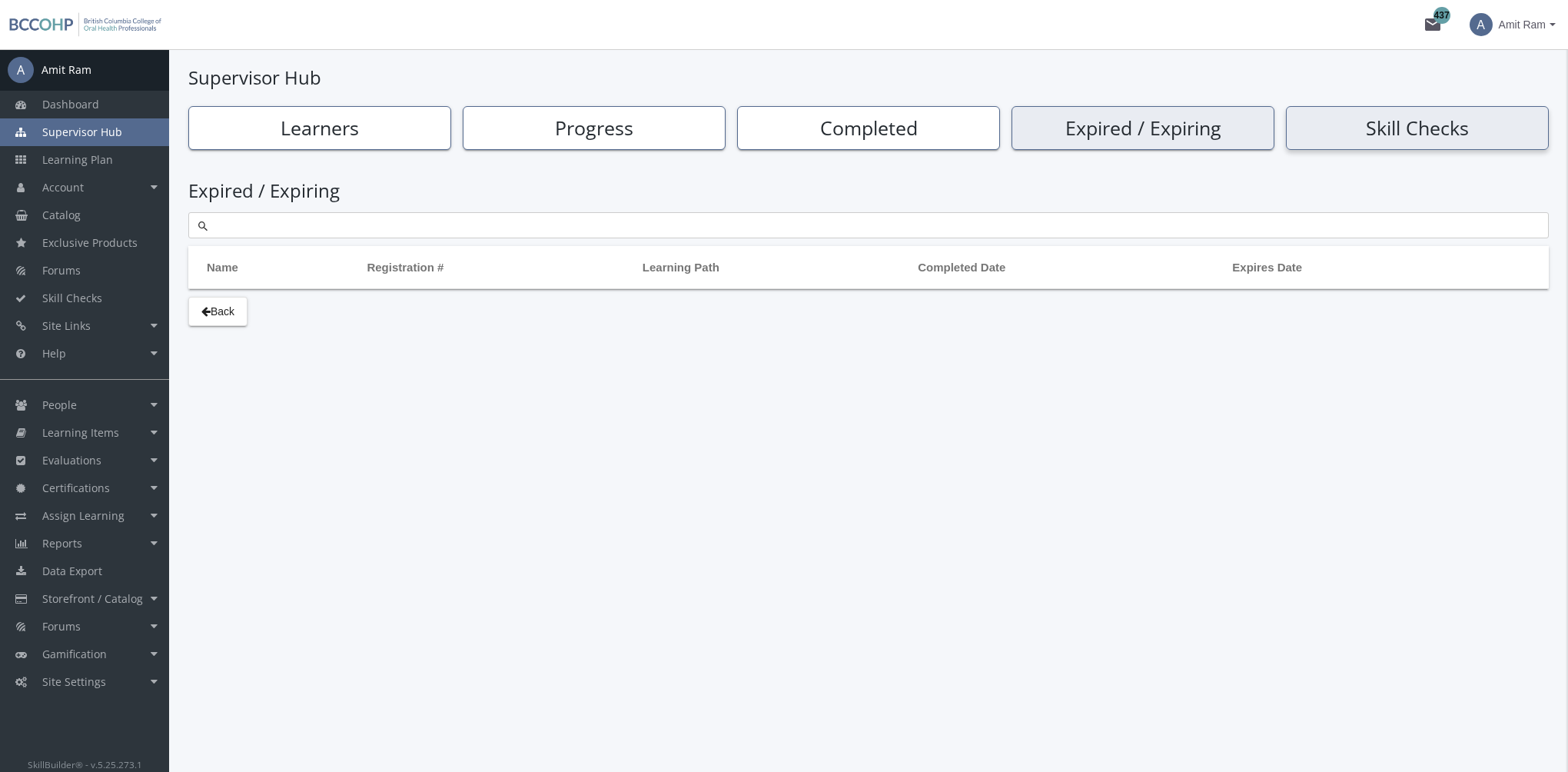
click at [1382, 137] on h2 "Skill Checks" at bounding box center [1418, 129] width 252 height 22
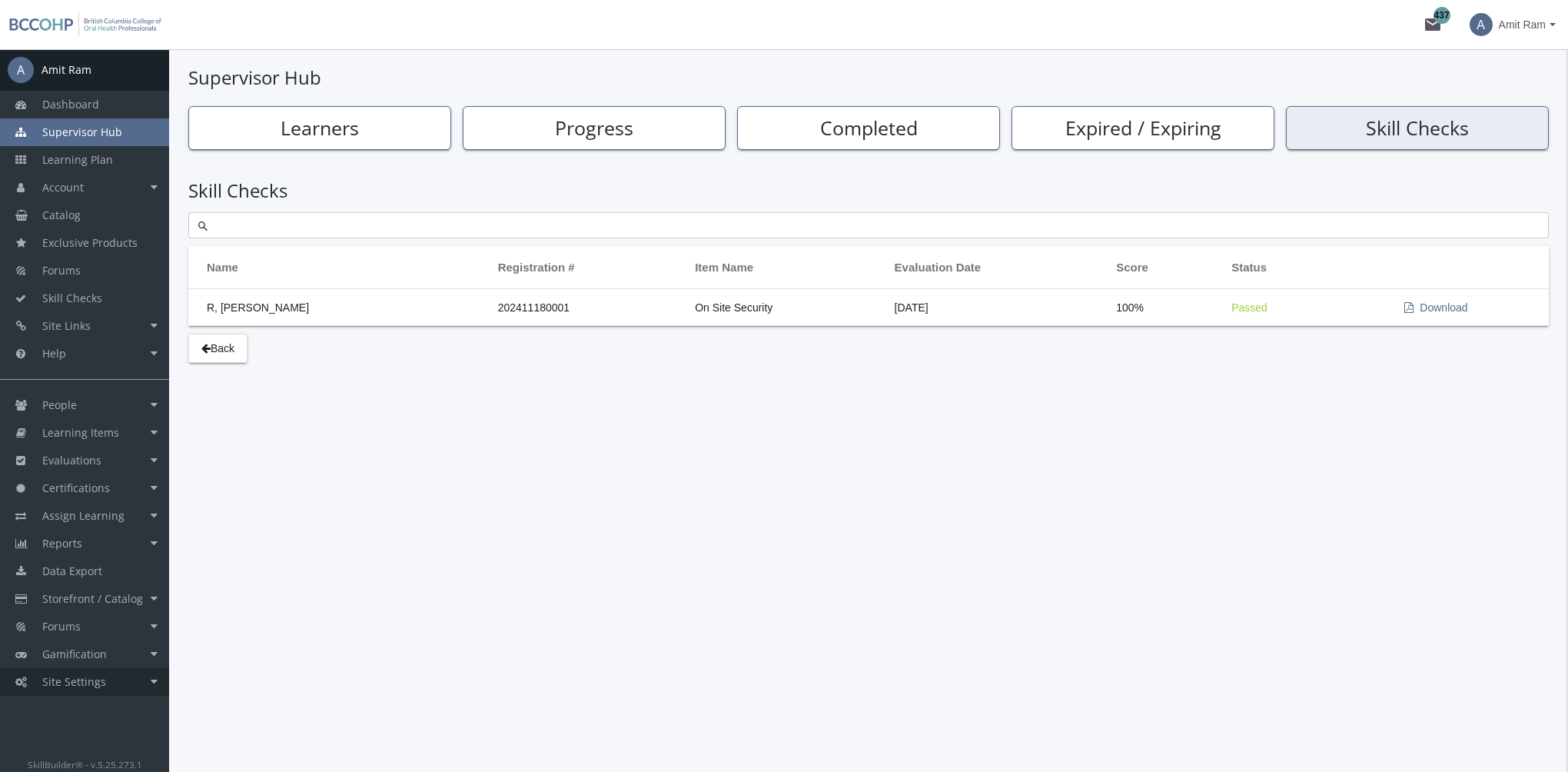
click at [111, 679] on link "Site Settings" at bounding box center [84, 682] width 169 height 27
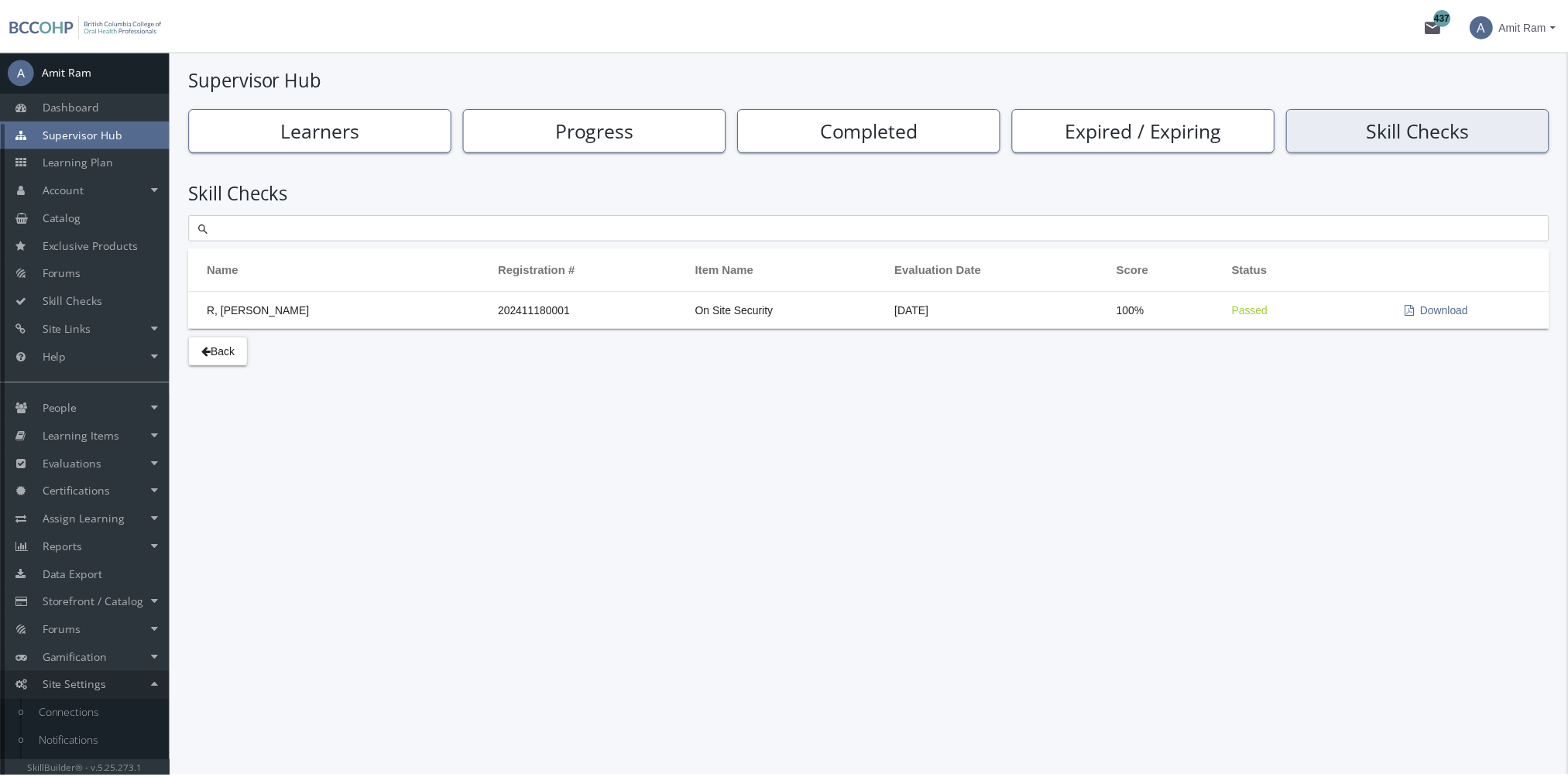
scroll to position [79, 0]
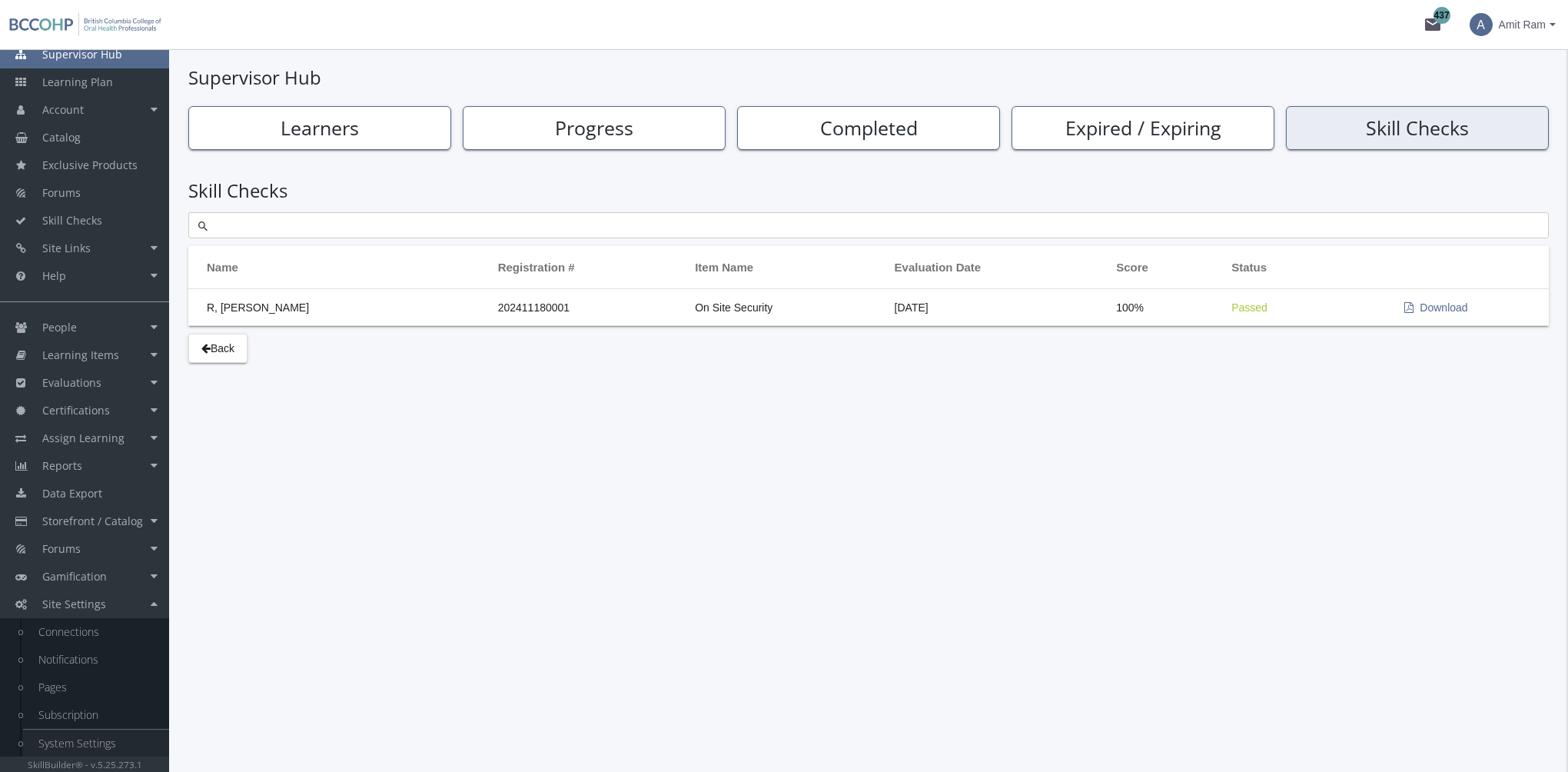
click at [89, 744] on link "System Settings" at bounding box center [95, 744] width 146 height 27
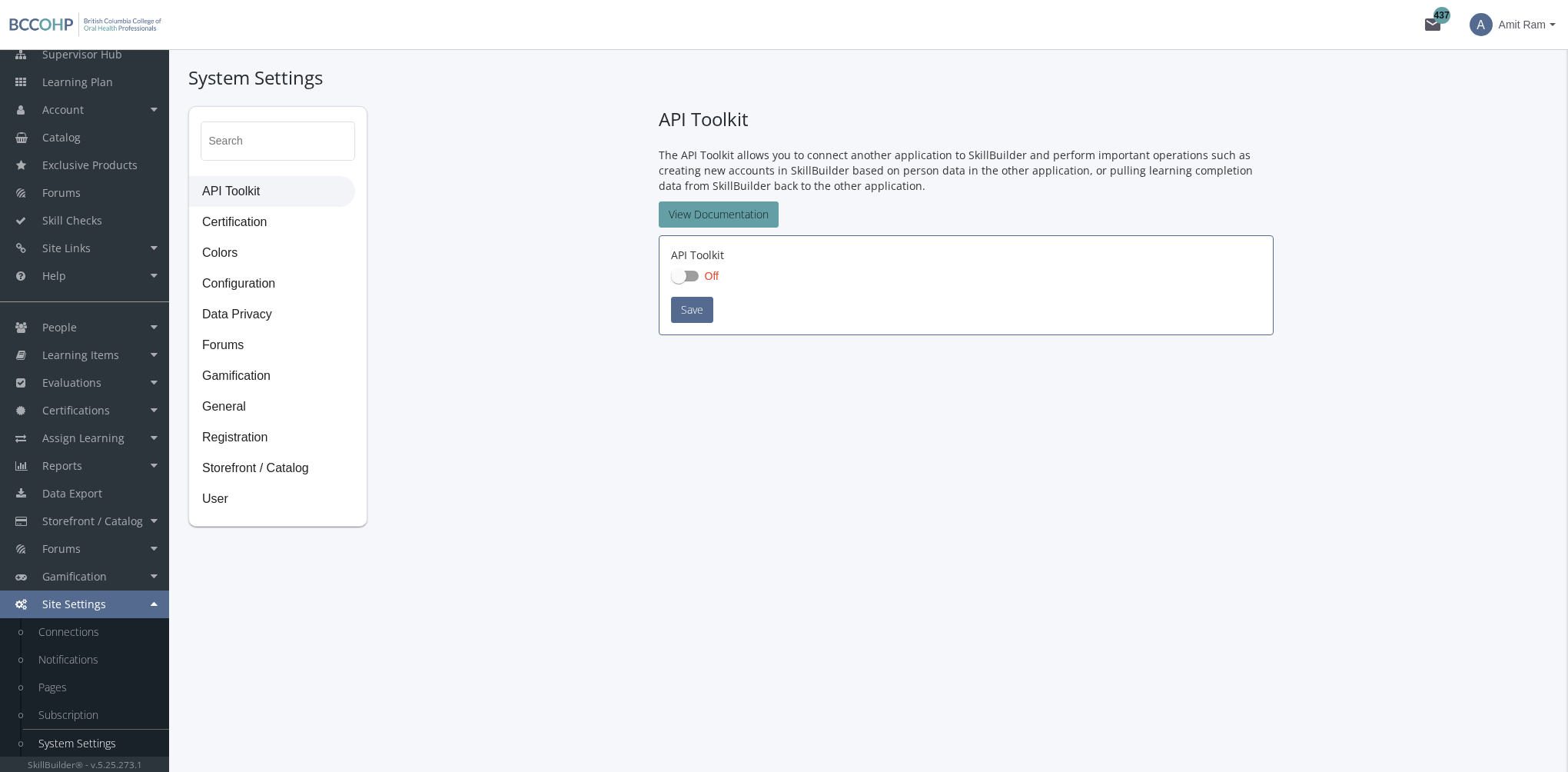
checkbox input "true"
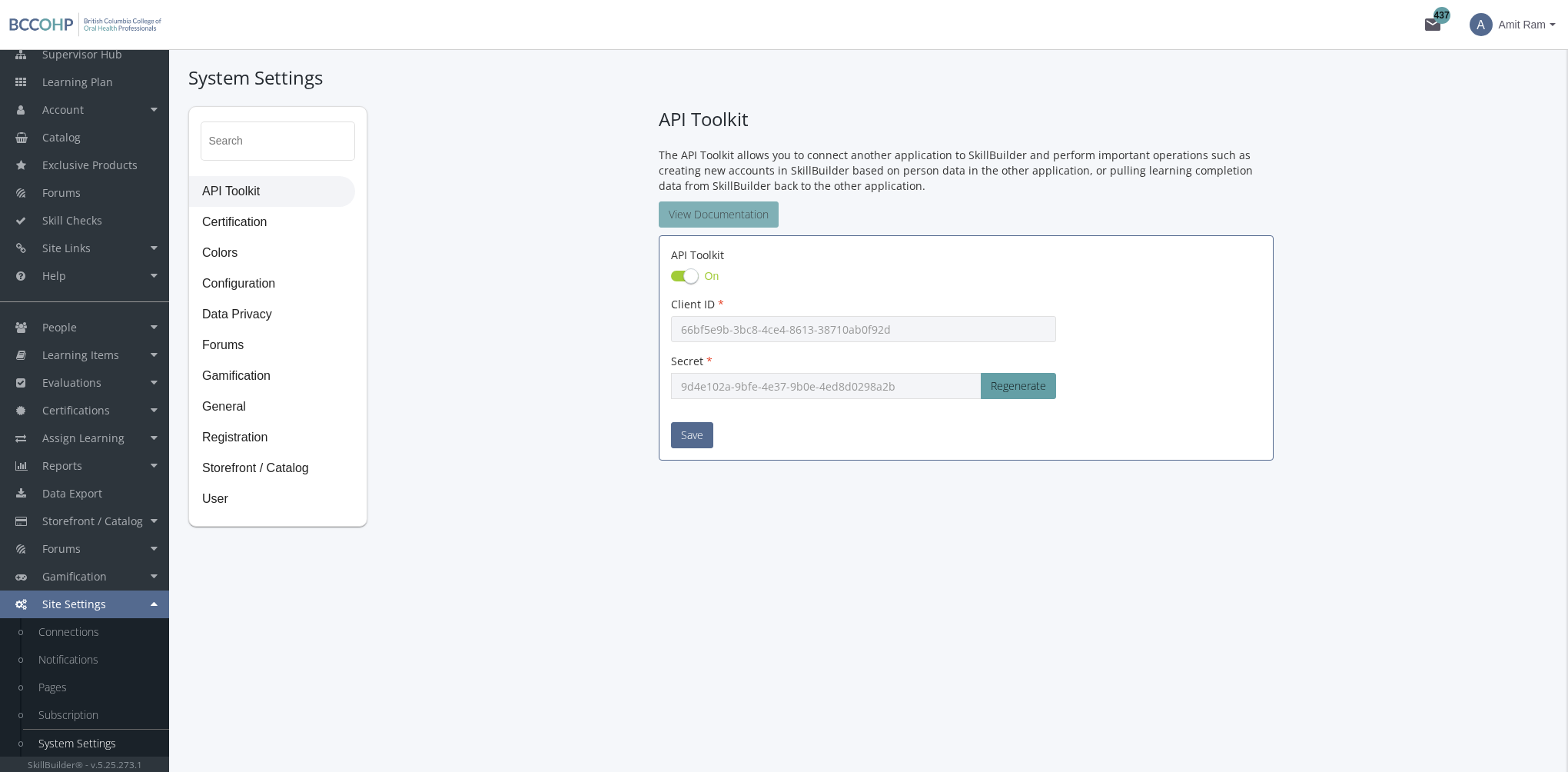
click at [735, 222] on link "View Documentation" at bounding box center [719, 214] width 120 height 26
click at [107, 657] on link "Notifications" at bounding box center [95, 659] width 146 height 27
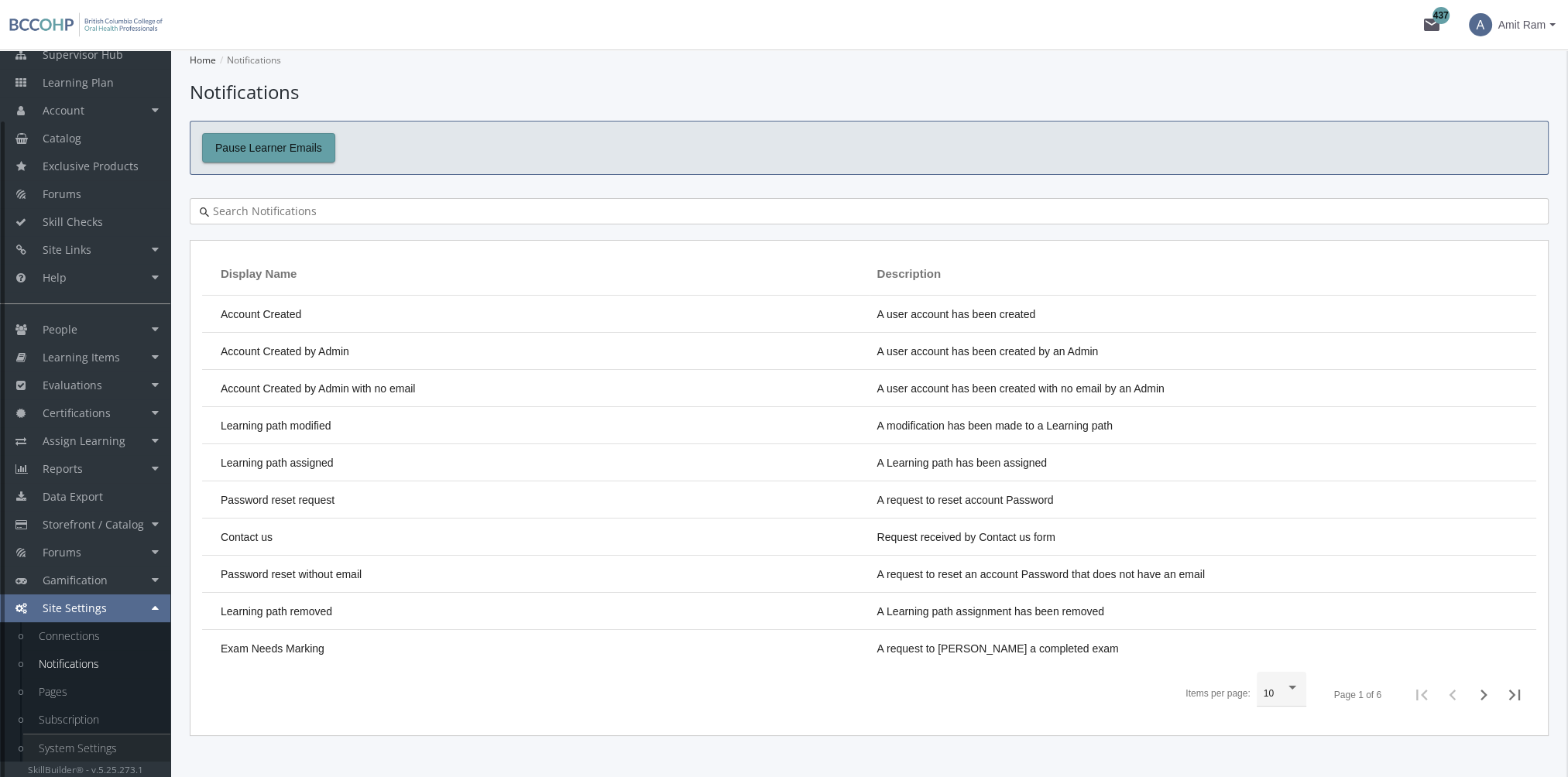
click at [77, 754] on link "System Settings" at bounding box center [96, 749] width 147 height 27
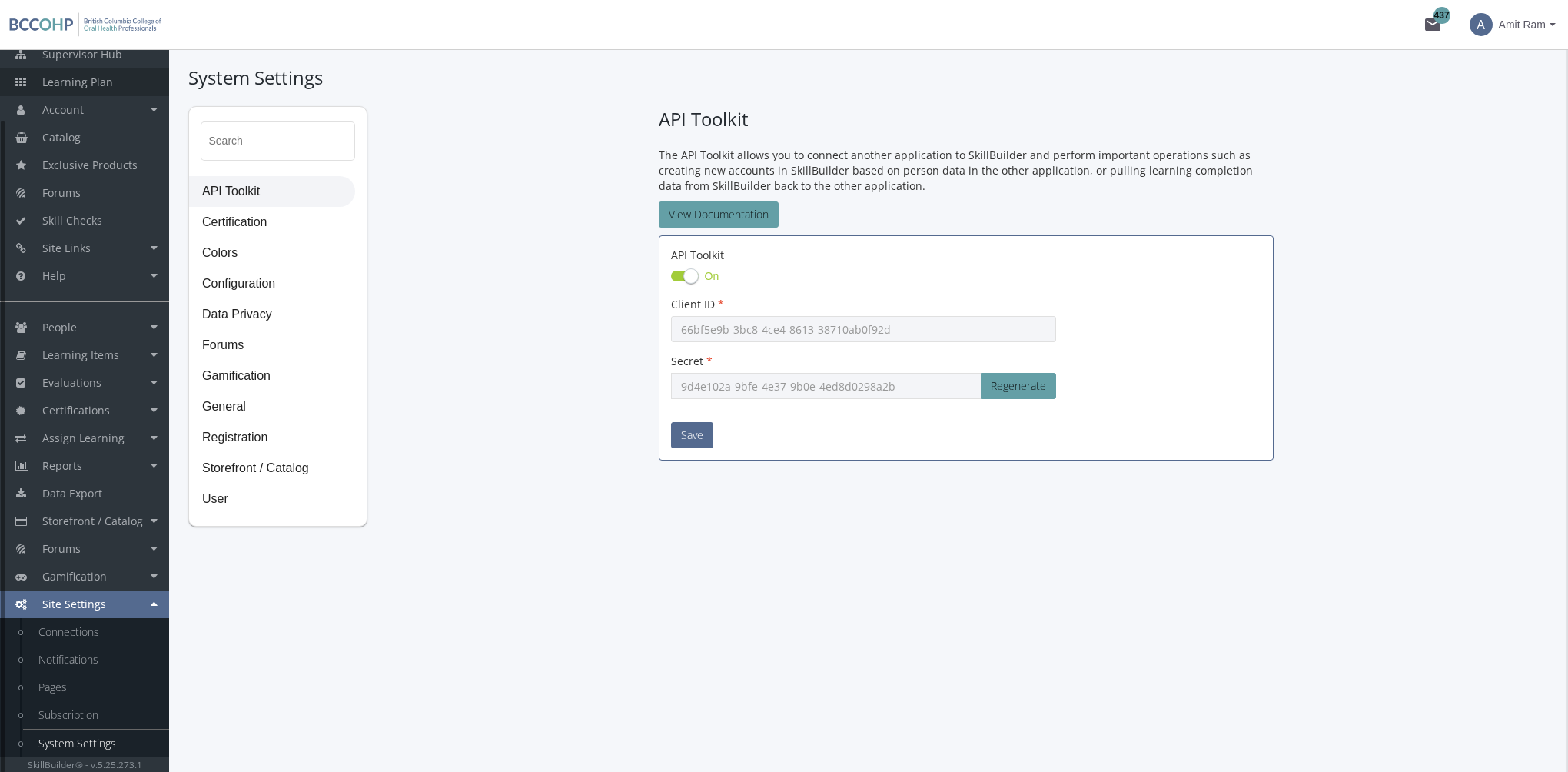
click at [64, 93] on link "Learning Plan" at bounding box center [84, 82] width 169 height 27
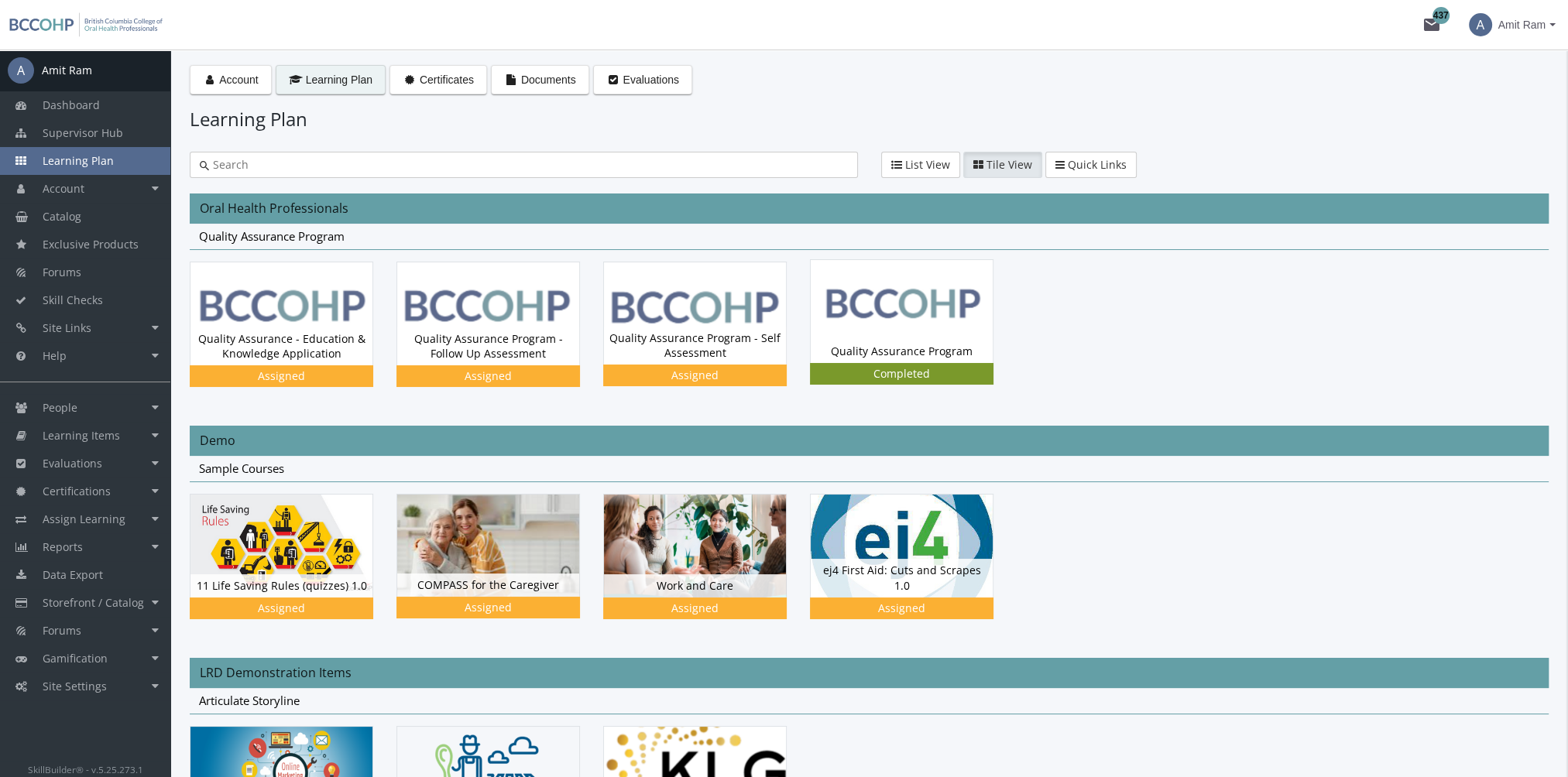
click at [912, 318] on img at bounding box center [901, 312] width 182 height 102
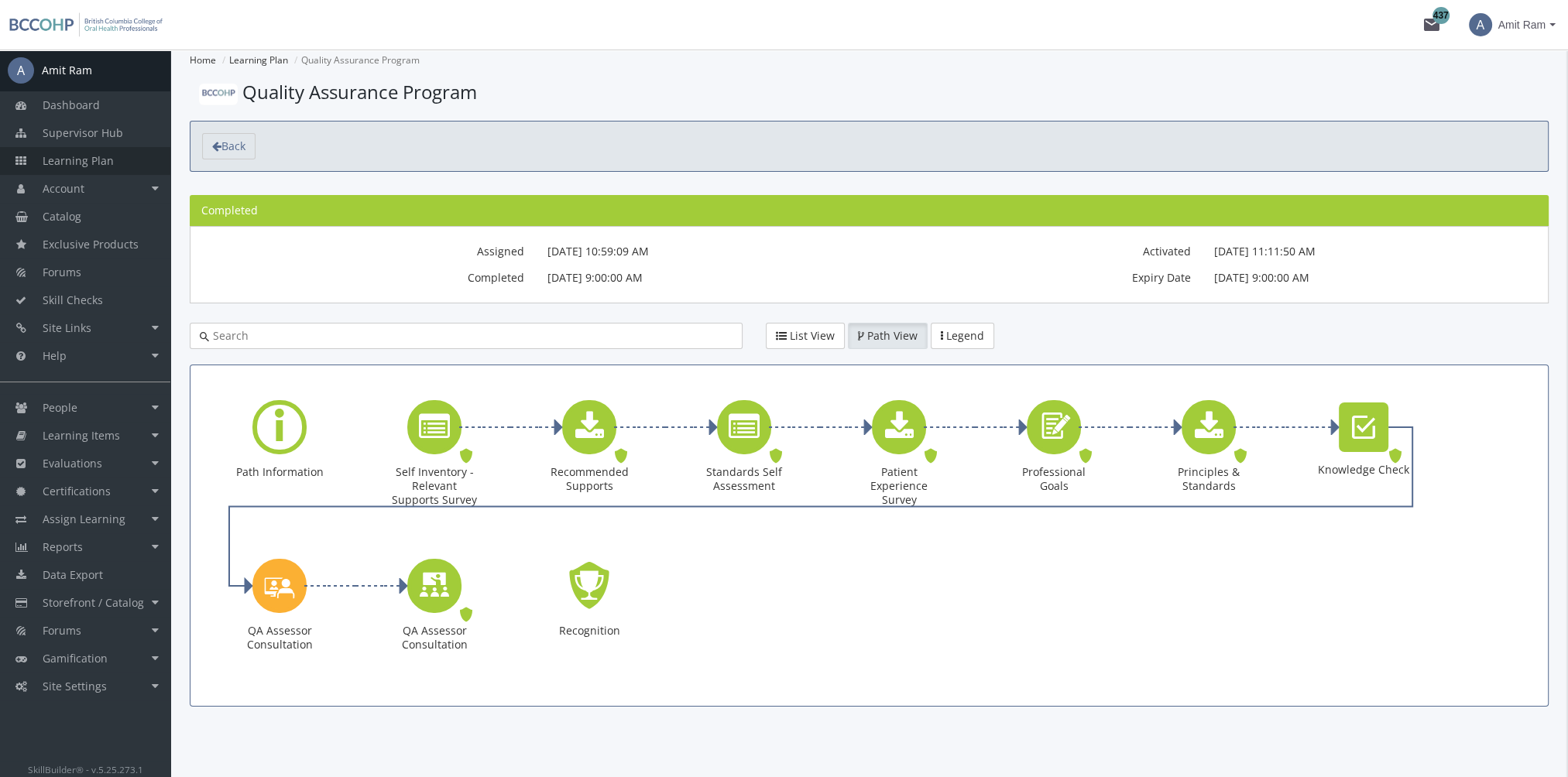
click at [103, 162] on span "Learning Plan" at bounding box center [79, 161] width 71 height 15
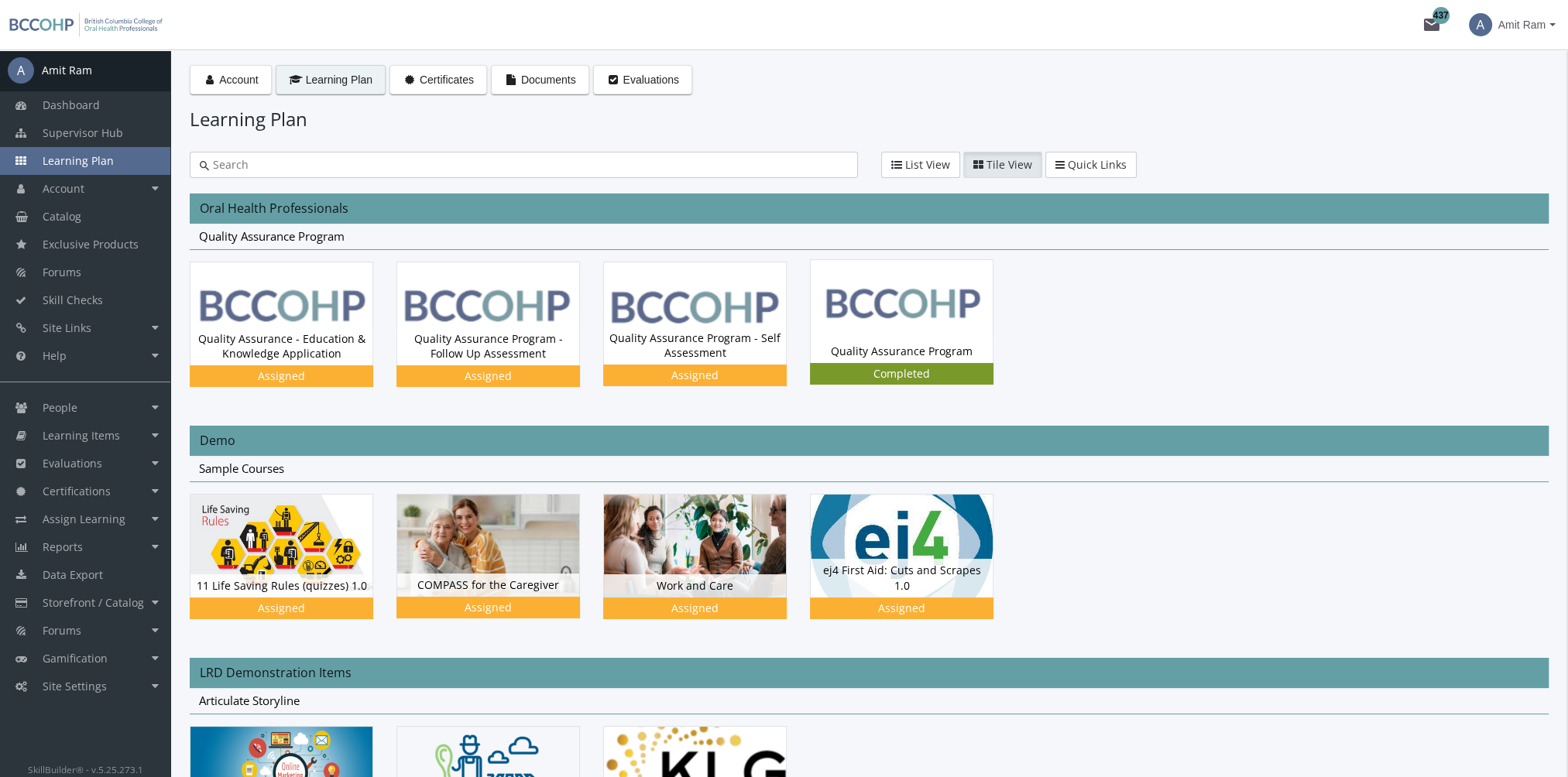
click at [930, 345] on div "Quality Assurance Program Status Completed" at bounding box center [901, 351] width 182 height 23
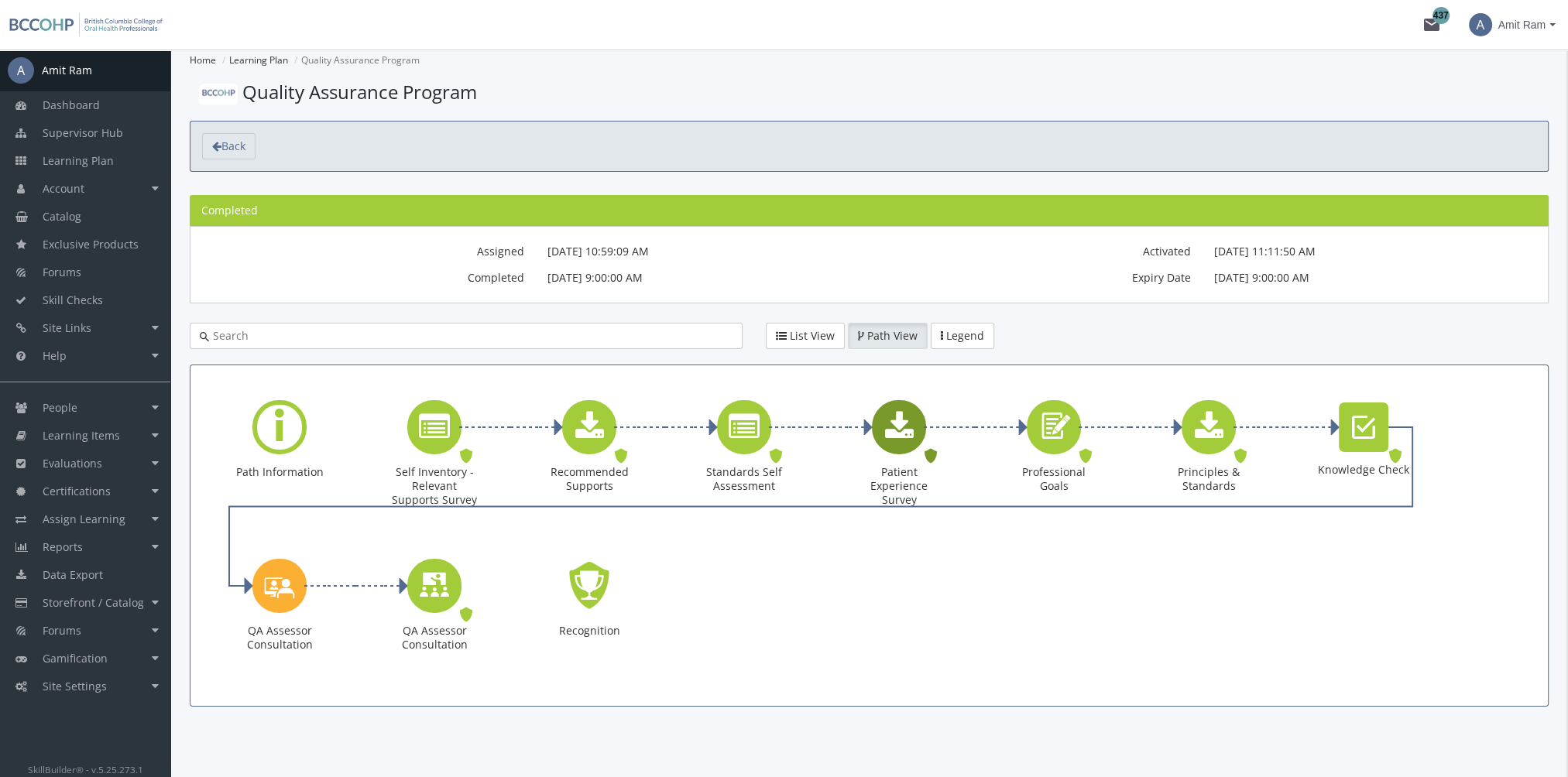
click at [880, 462] on div "Patient Experience Survey Downloads. Status: Completed." at bounding box center [899, 456] width 93 height 112
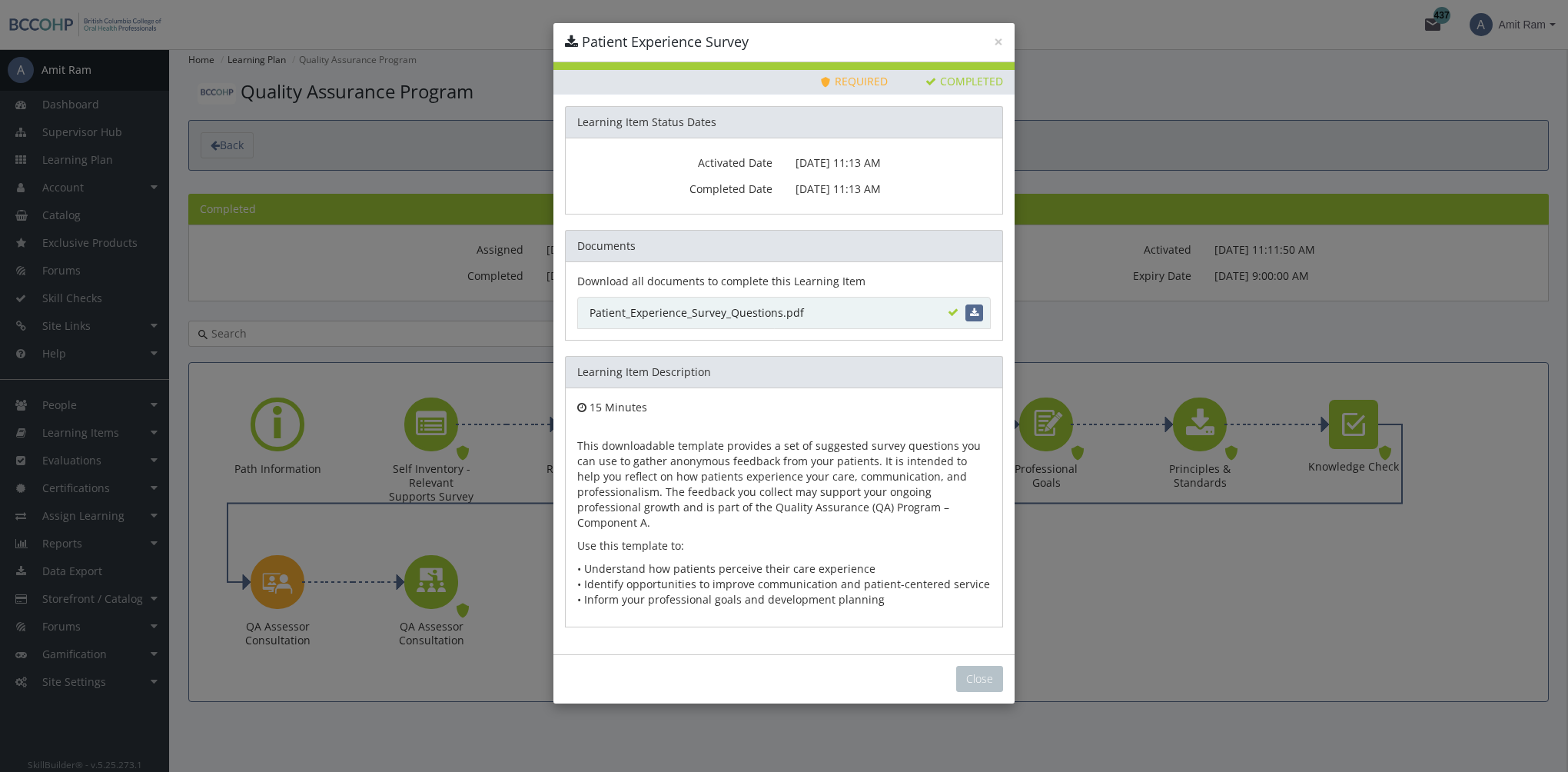
click at [789, 311] on link "Patient_Experience_Survey_Questions.pdf" at bounding box center [784, 313] width 414 height 33
click at [975, 666] on button "Close" at bounding box center [980, 678] width 47 height 26
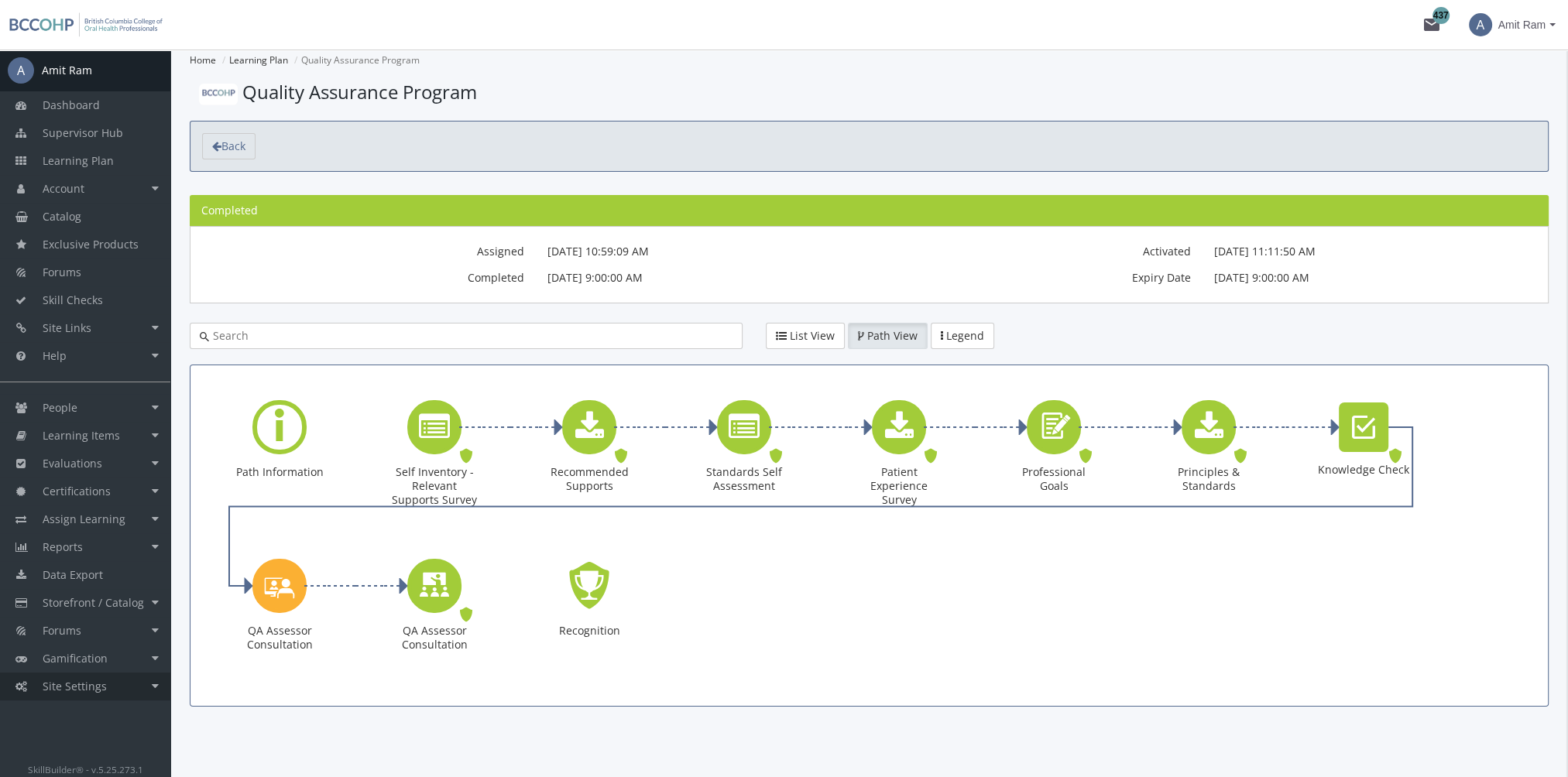
click at [127, 681] on link "Site Settings" at bounding box center [85, 687] width 170 height 27
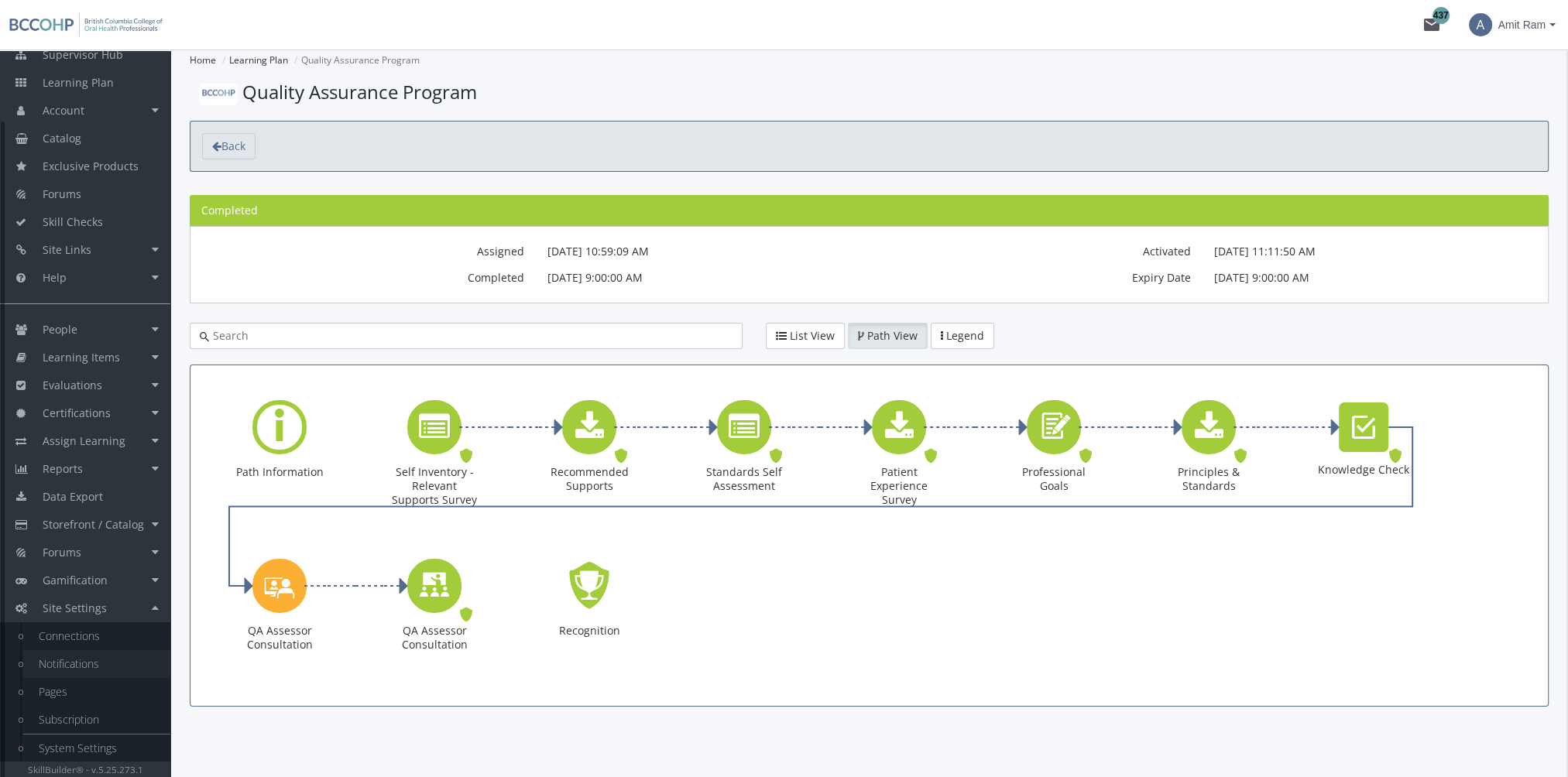
click at [87, 663] on link "Notifications" at bounding box center [96, 664] width 147 height 27
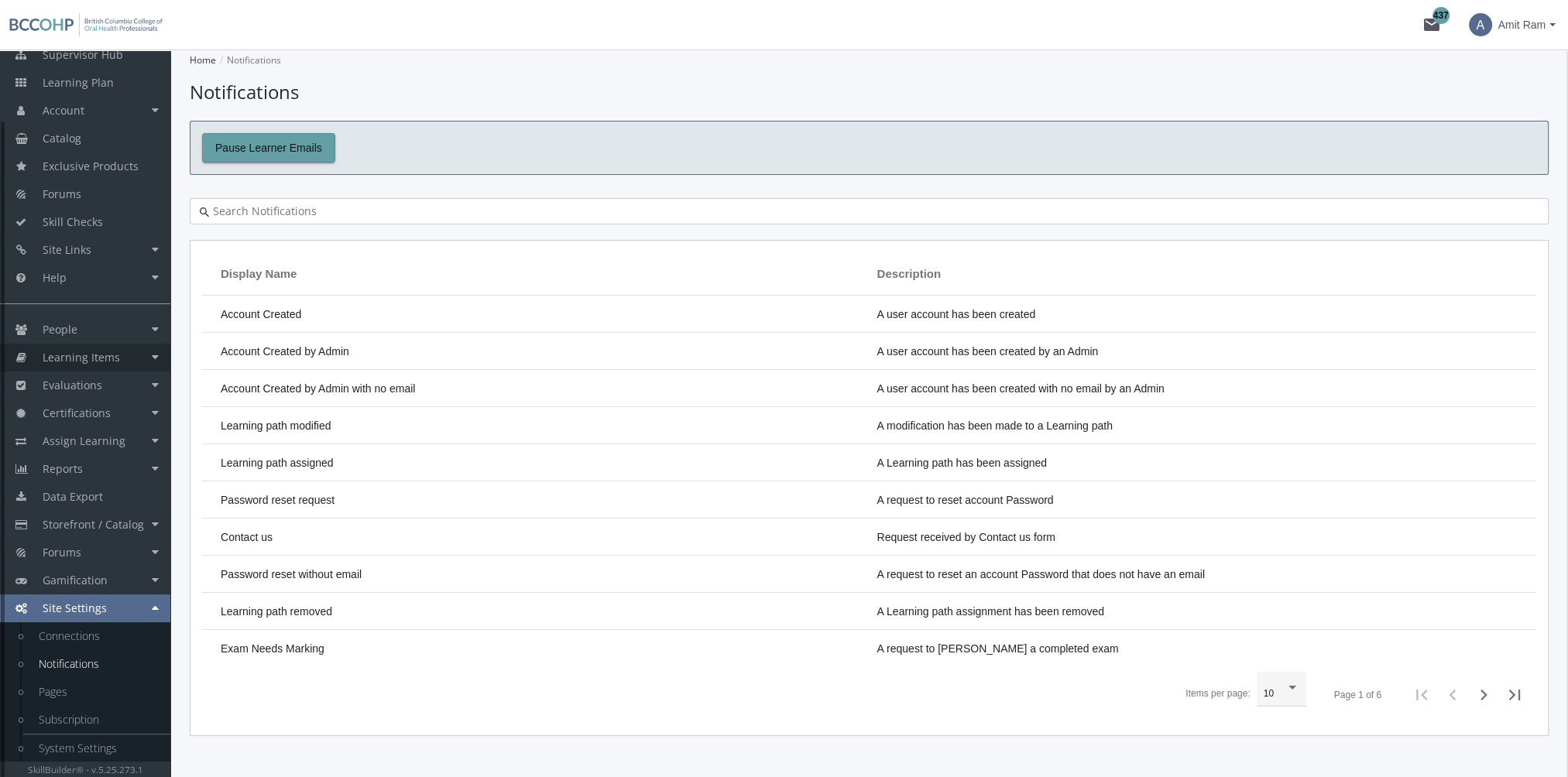
click at [122, 353] on link "Learning Items" at bounding box center [85, 357] width 170 height 27
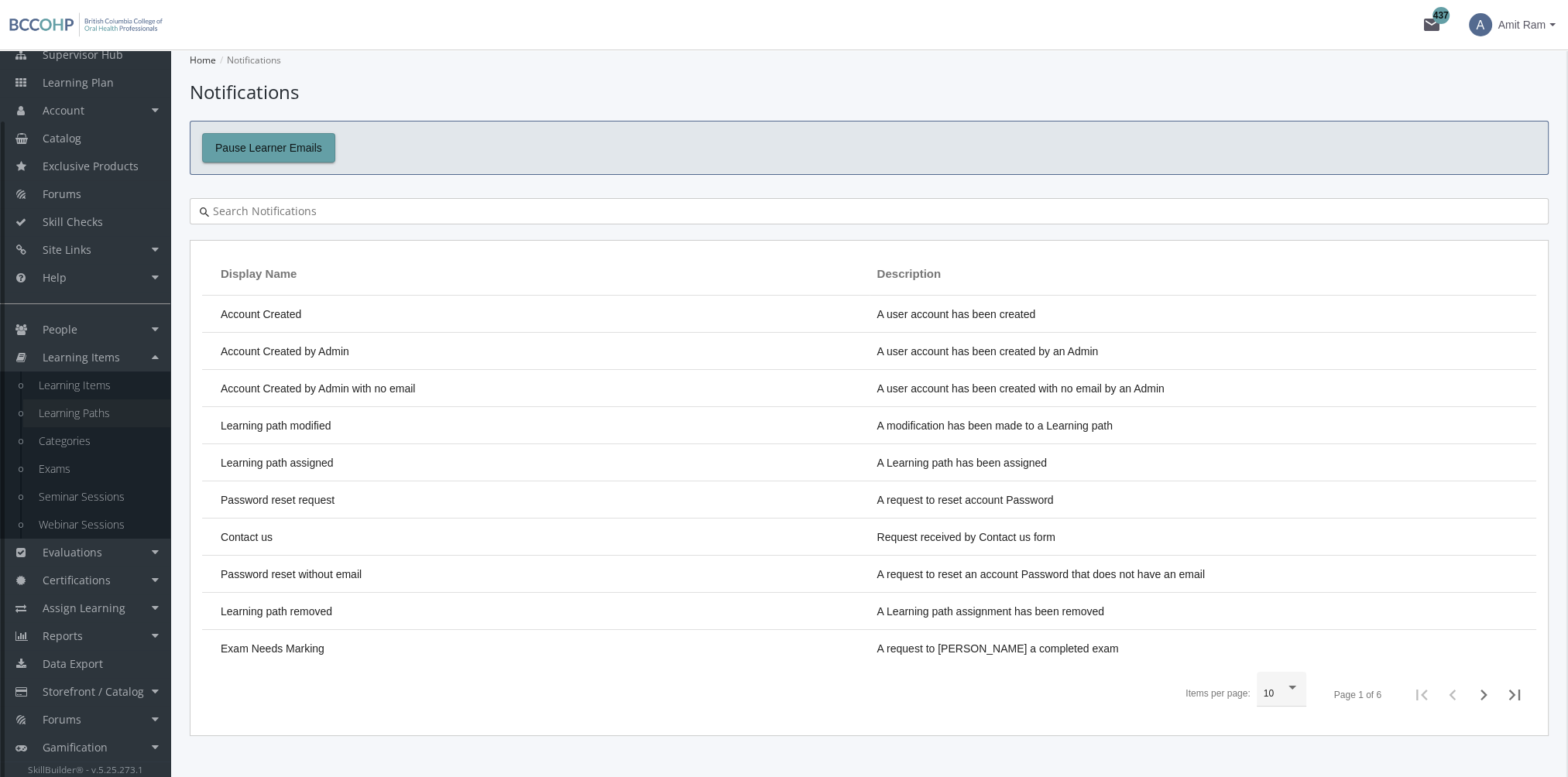
click at [102, 412] on link "Learning Paths" at bounding box center [96, 413] width 147 height 27
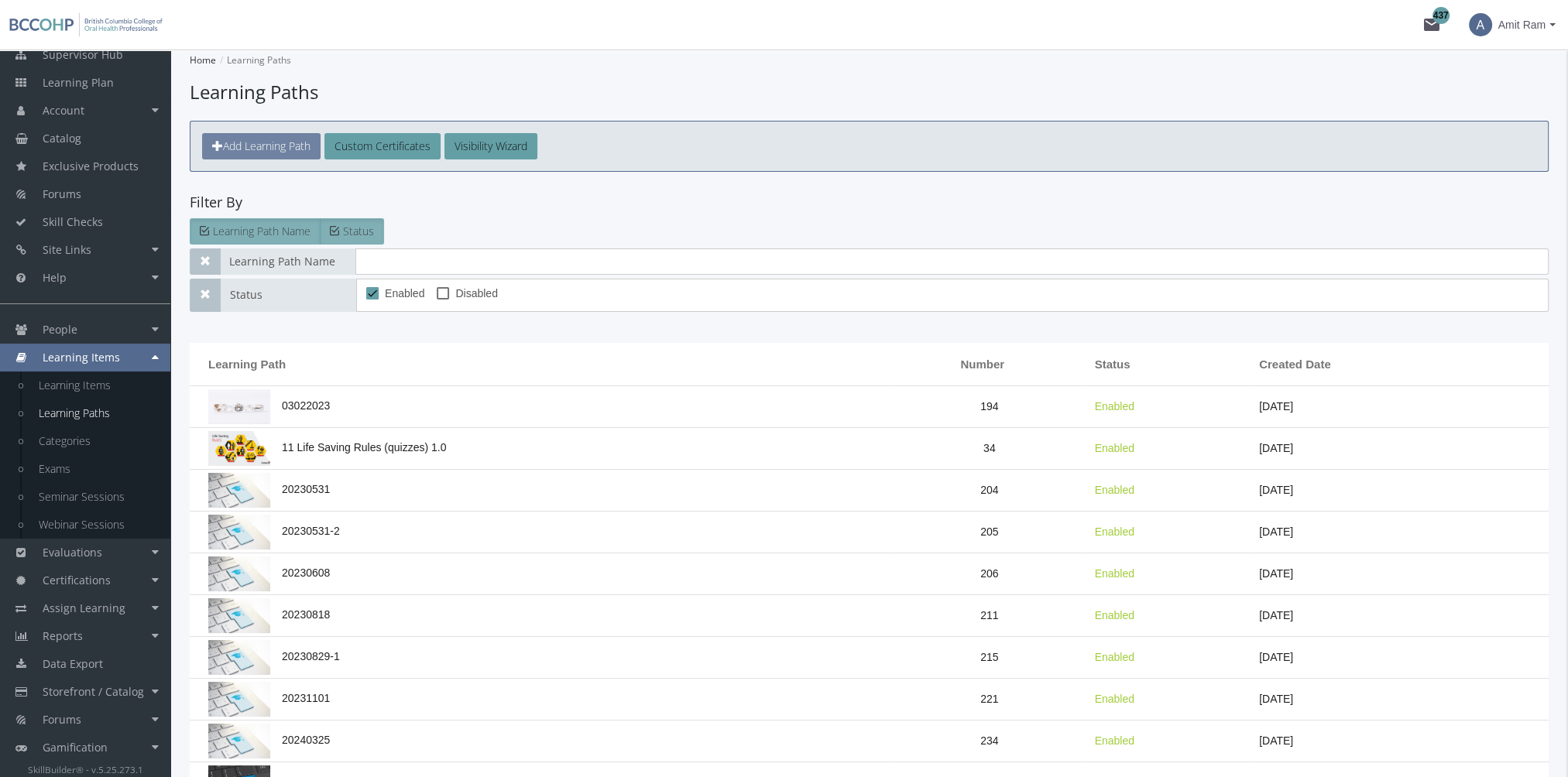
click at [295, 152] on span "Add Learning Path" at bounding box center [267, 146] width 88 height 15
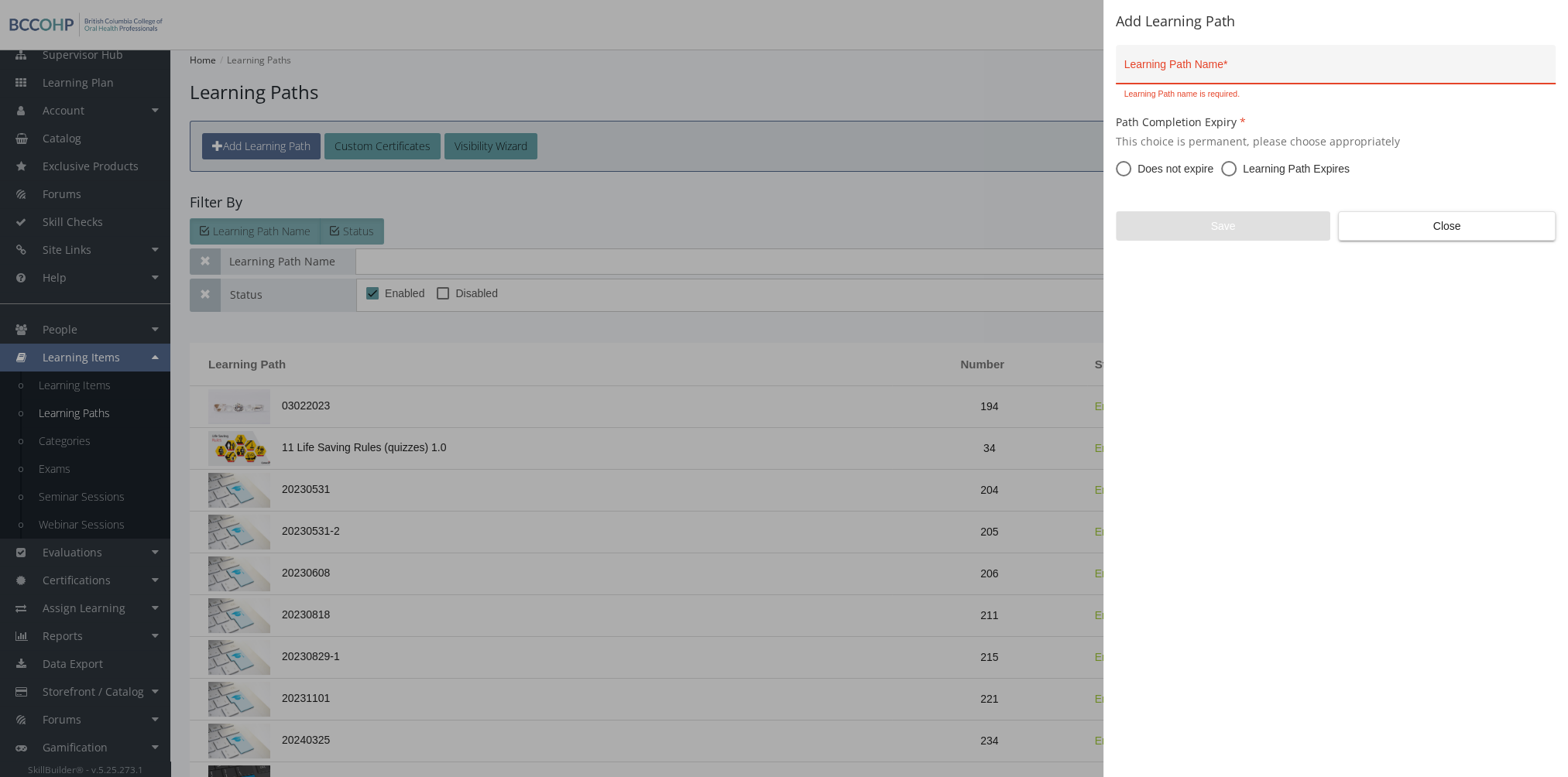
click at [1384, 144] on span "This choice is permanent, please choose appropriately" at bounding box center [1335, 141] width 440 height 16
click at [1256, 169] on span "Learning Path Expires" at bounding box center [1293, 168] width 113 height 16
click at [1236, 169] on input "Learning Path Expires" at bounding box center [1228, 172] width 16 height 16
radio input "true"
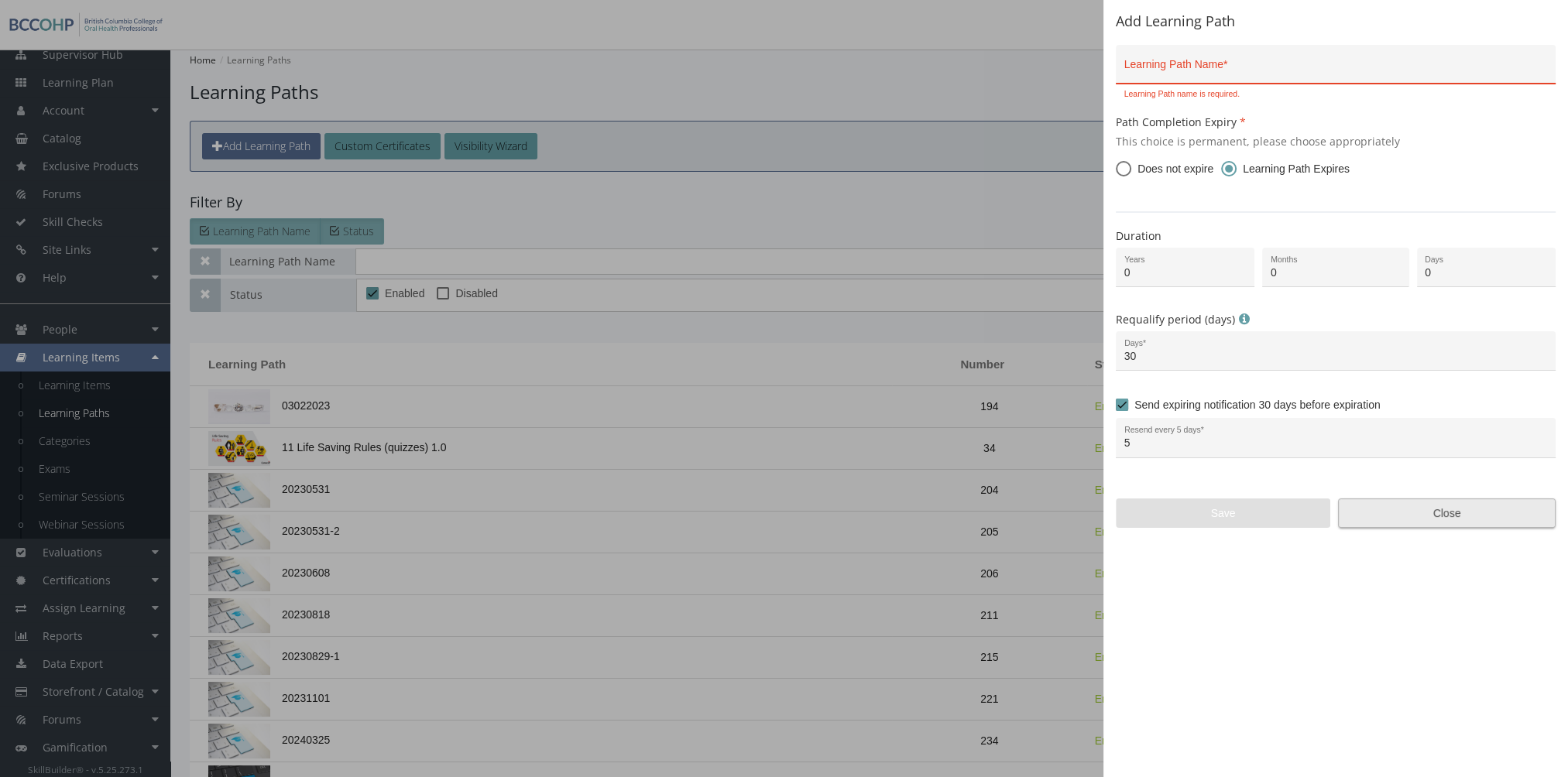
click at [1411, 513] on span "Close" at bounding box center [1446, 513] width 191 height 27
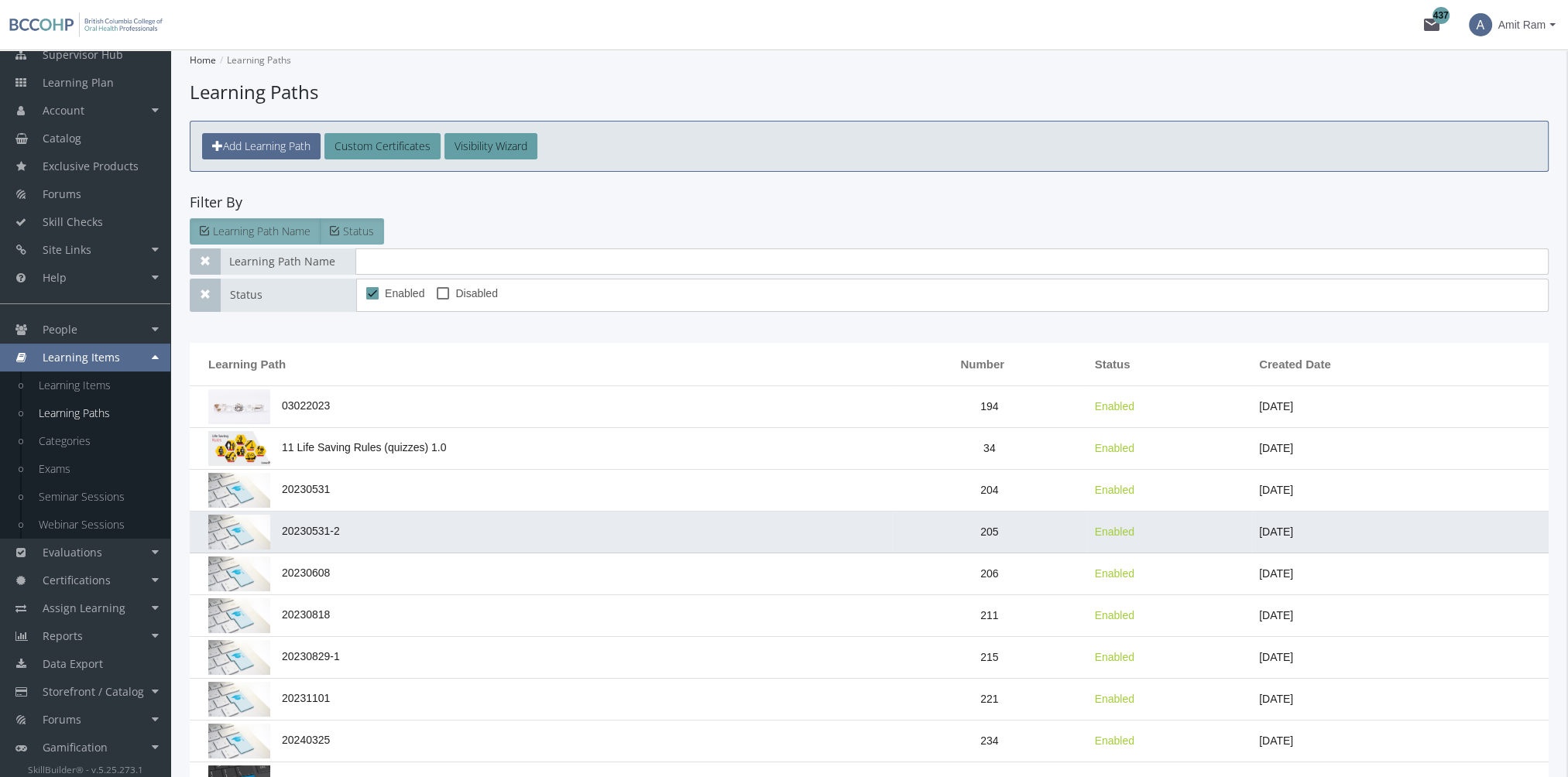
click at [332, 538] on td "20230531-2" at bounding box center [540, 533] width 702 height 42
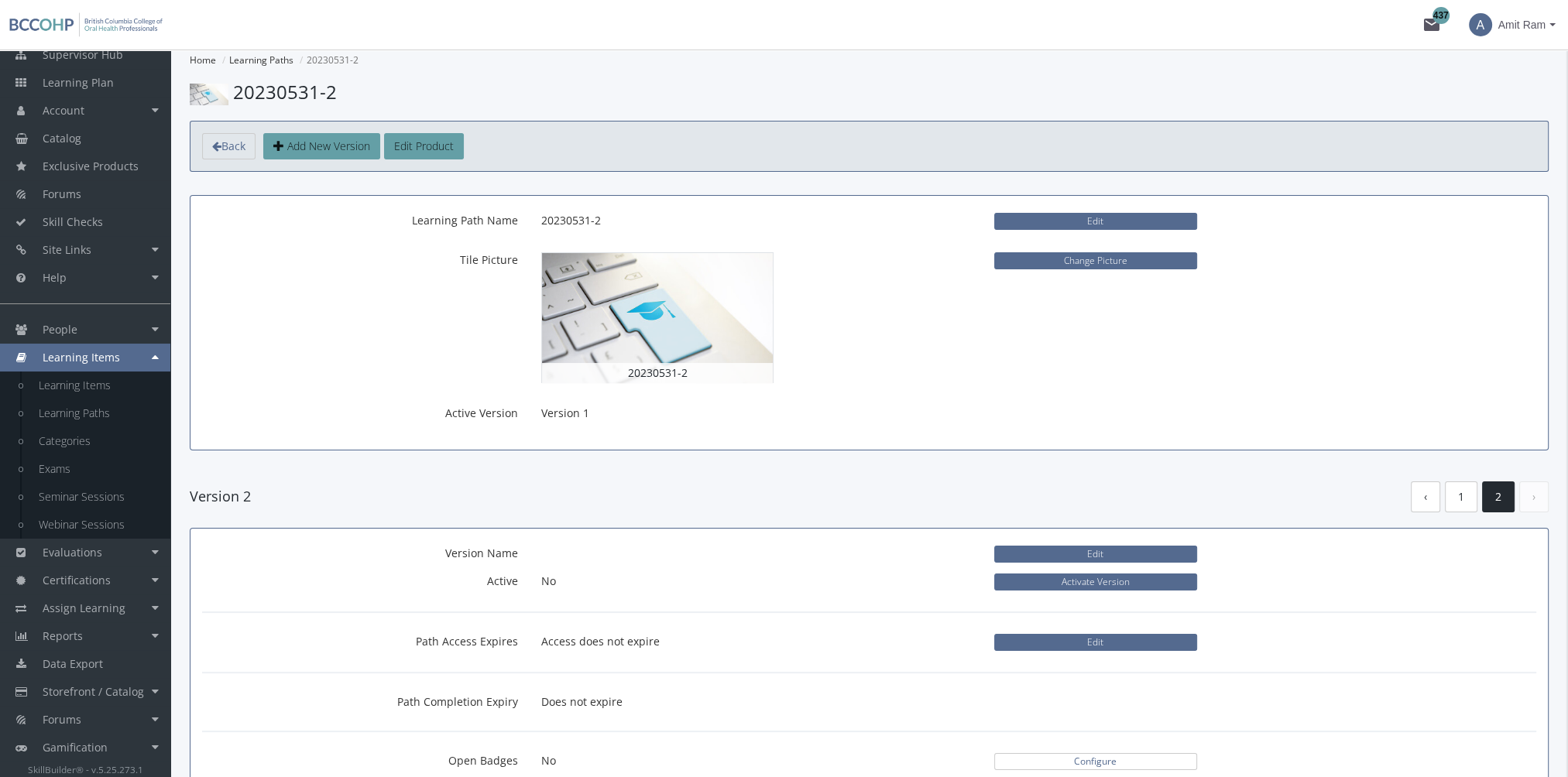
scroll to position [154, 0]
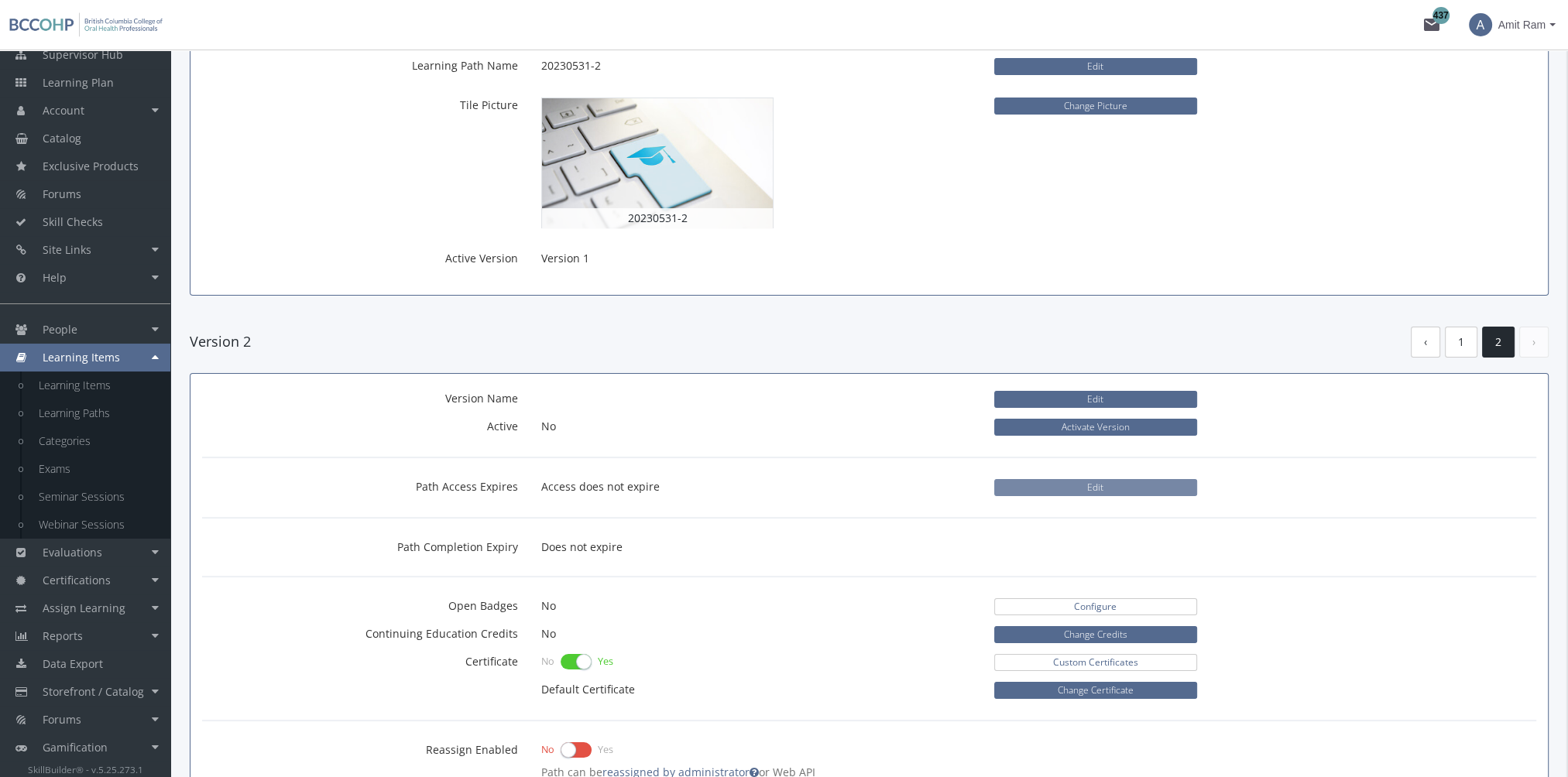
click at [1034, 488] on button "Edit" at bounding box center [1095, 487] width 203 height 17
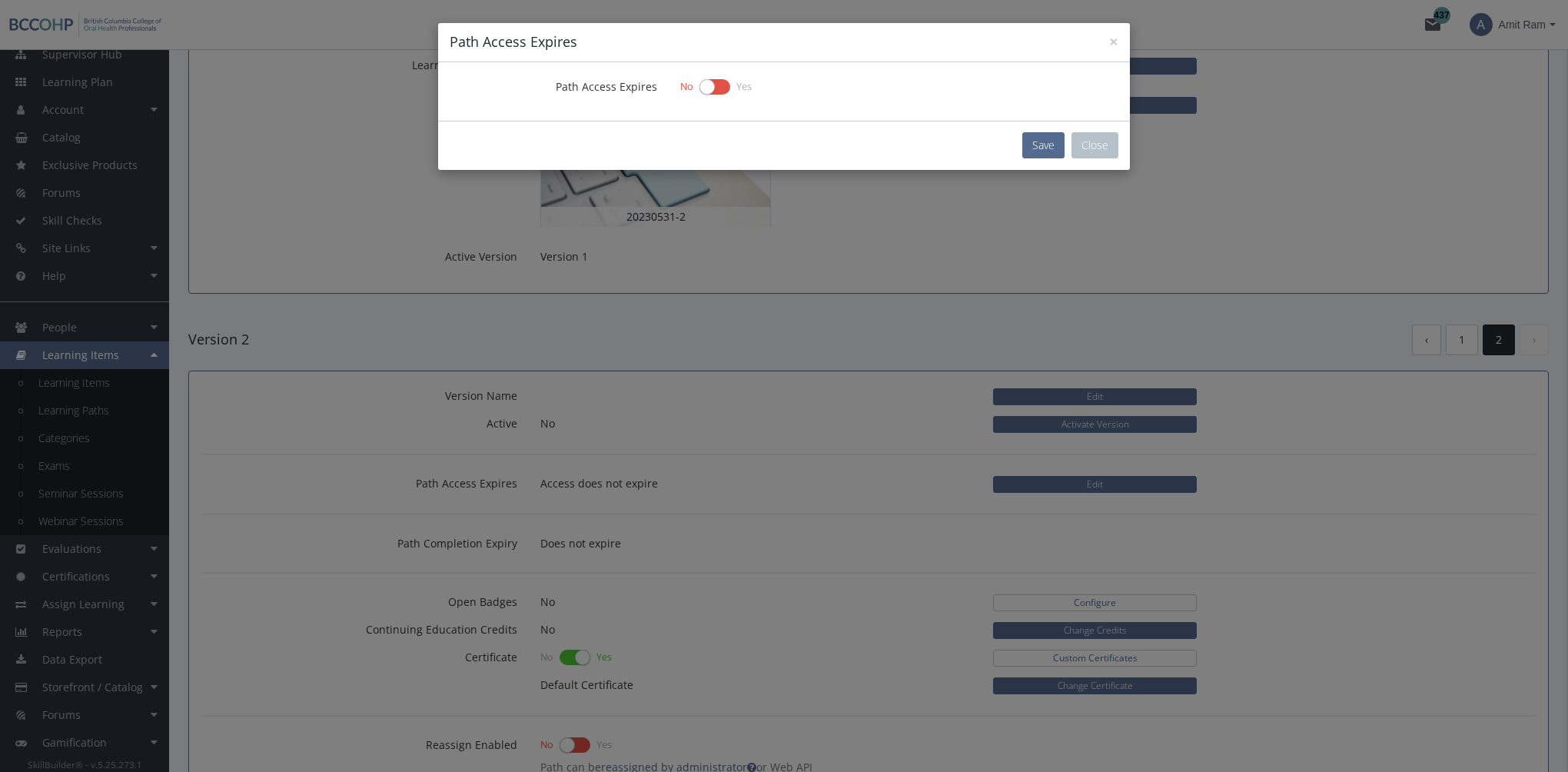
click at [722, 86] on label at bounding box center [715, 87] width 31 height 22
click at [0, 0] on input "checkbox" at bounding box center [0, 0] width 0 height 0
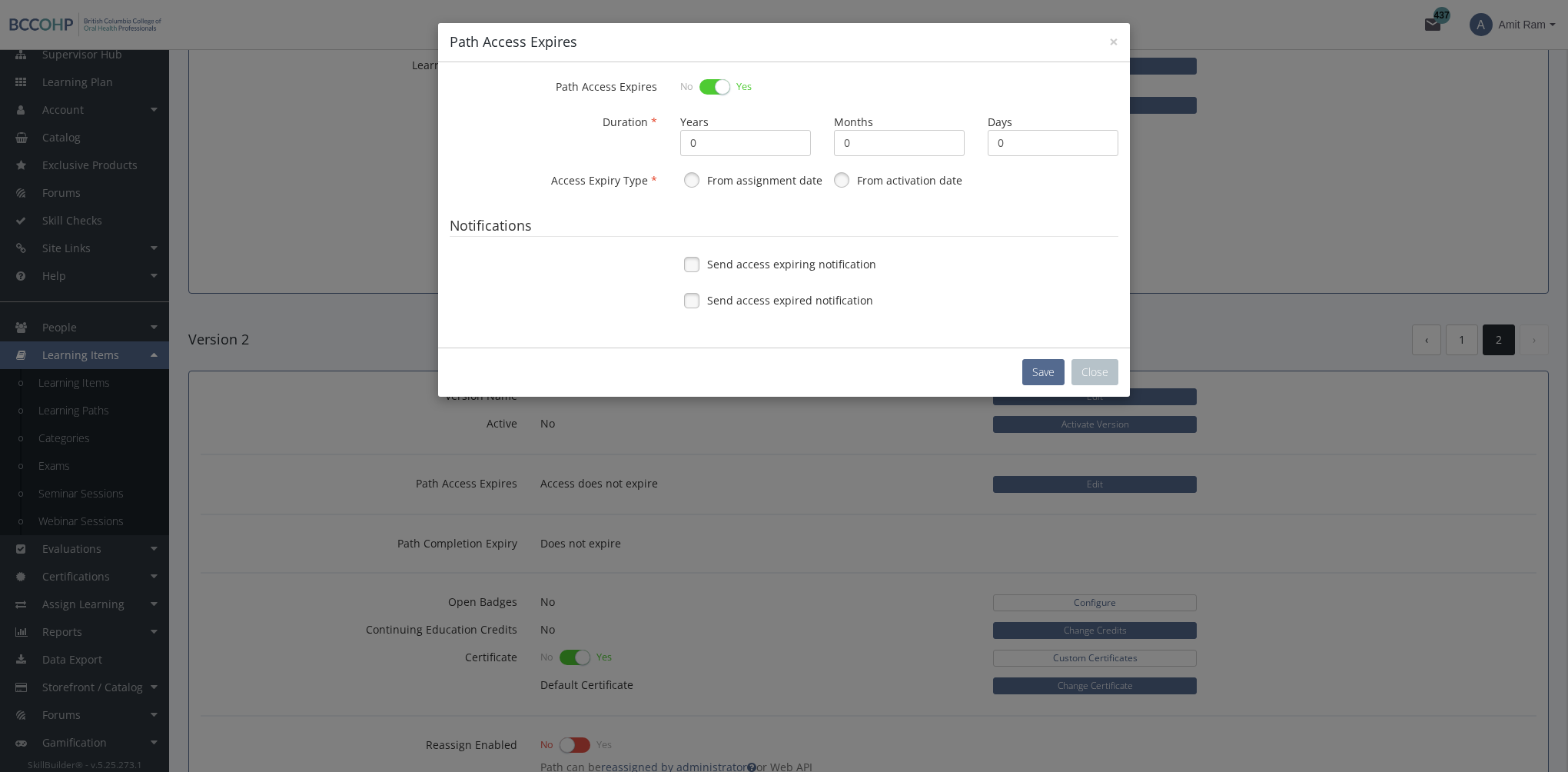
click at [826, 262] on span "Send access expiring notification" at bounding box center [792, 264] width 169 height 15
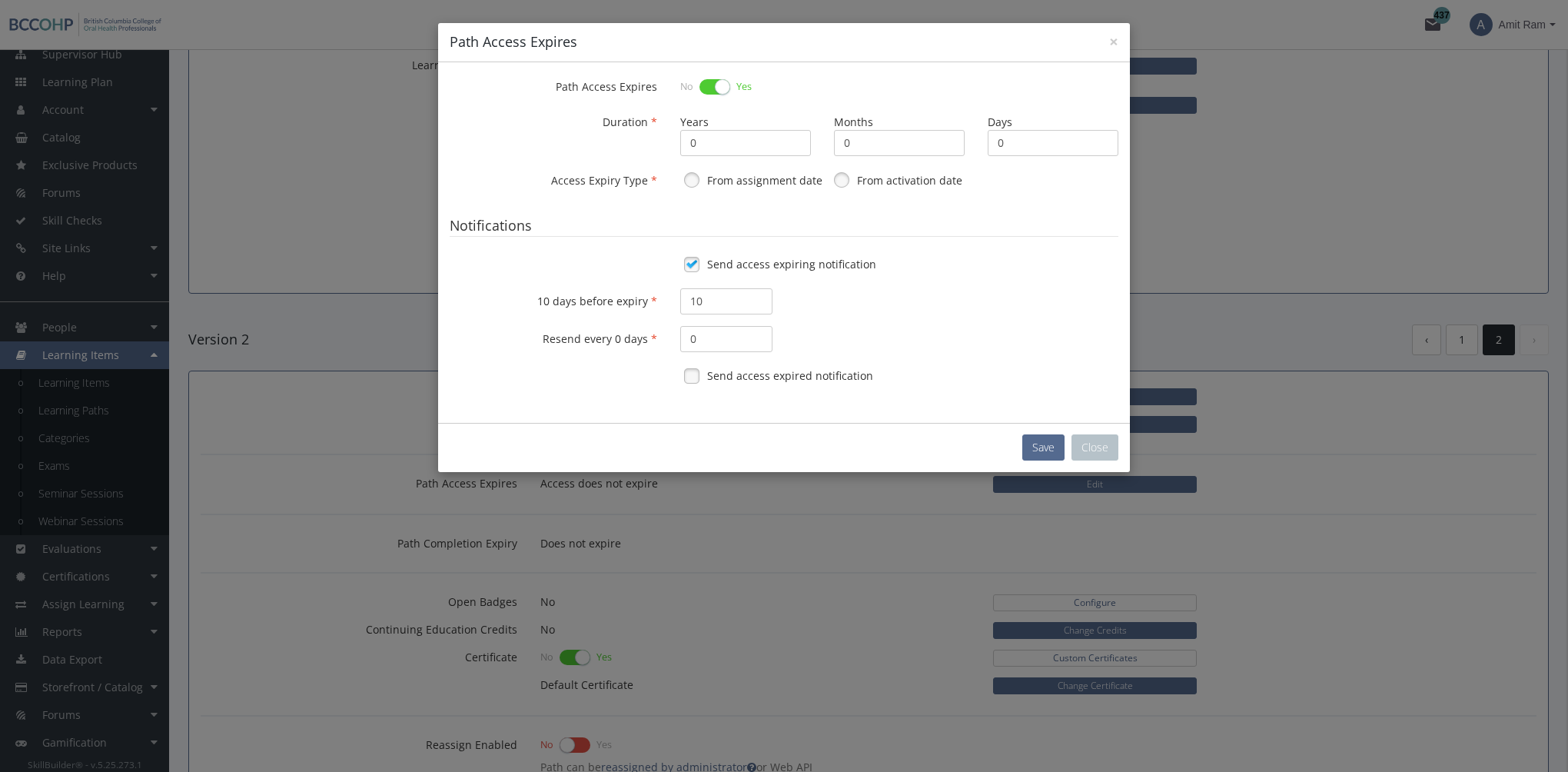
click at [811, 375] on span "Send access expired notification" at bounding box center [790, 376] width 166 height 15
click at [1097, 451] on button "Close" at bounding box center [1095, 447] width 47 height 26
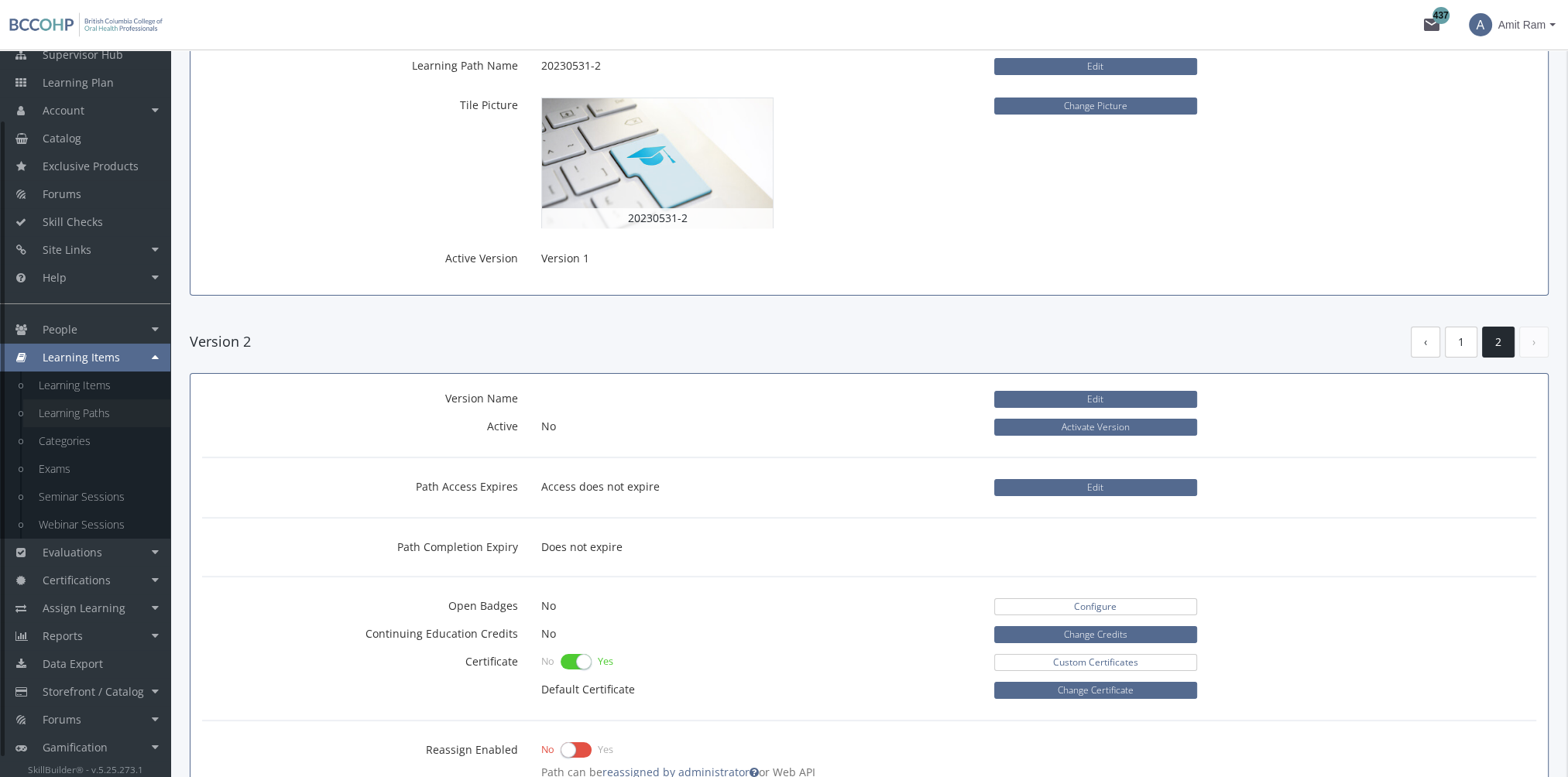
click at [121, 415] on link "Learning Paths" at bounding box center [96, 413] width 147 height 27
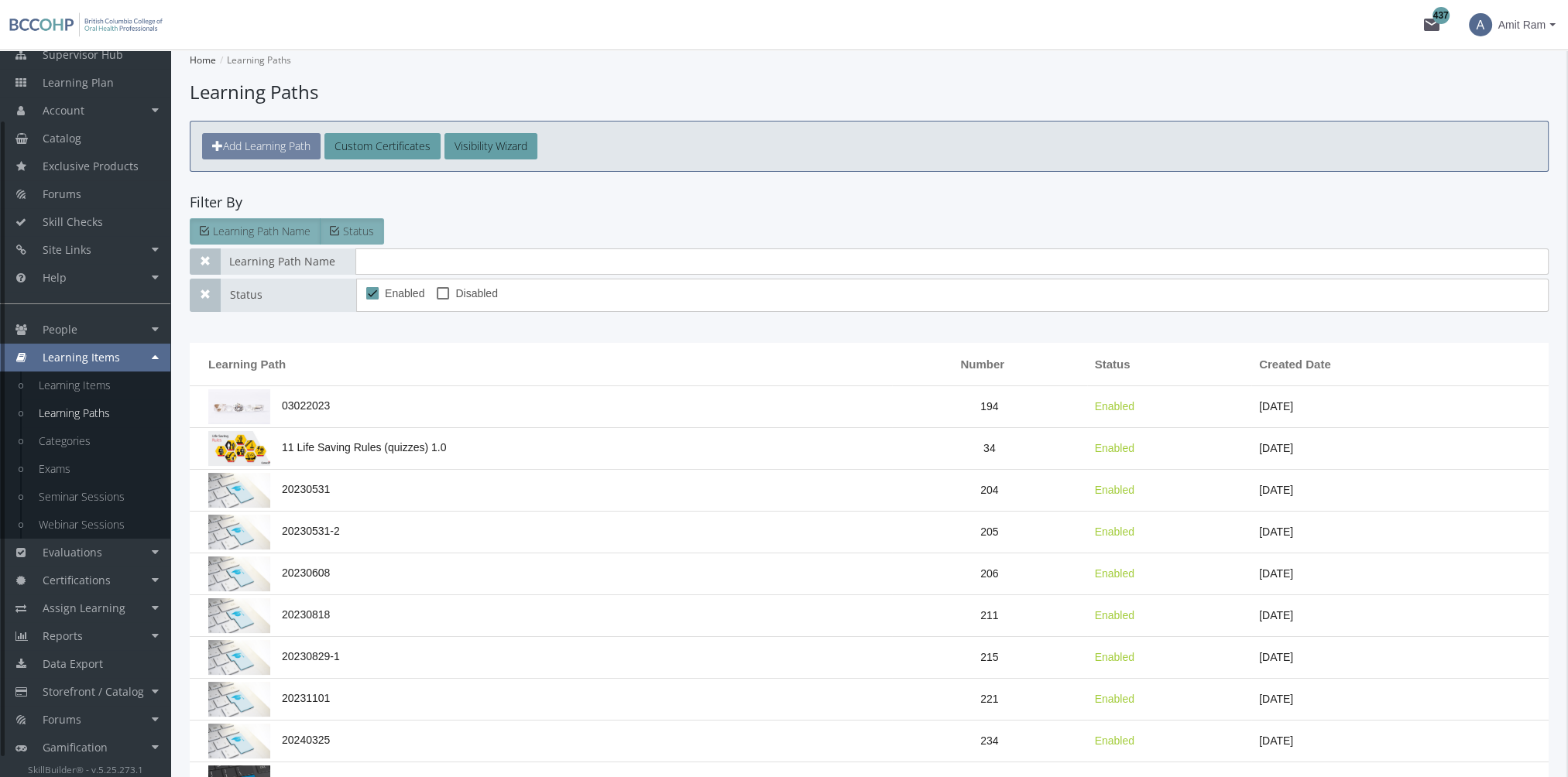
click at [241, 147] on span "Add Learning Path" at bounding box center [267, 146] width 88 height 15
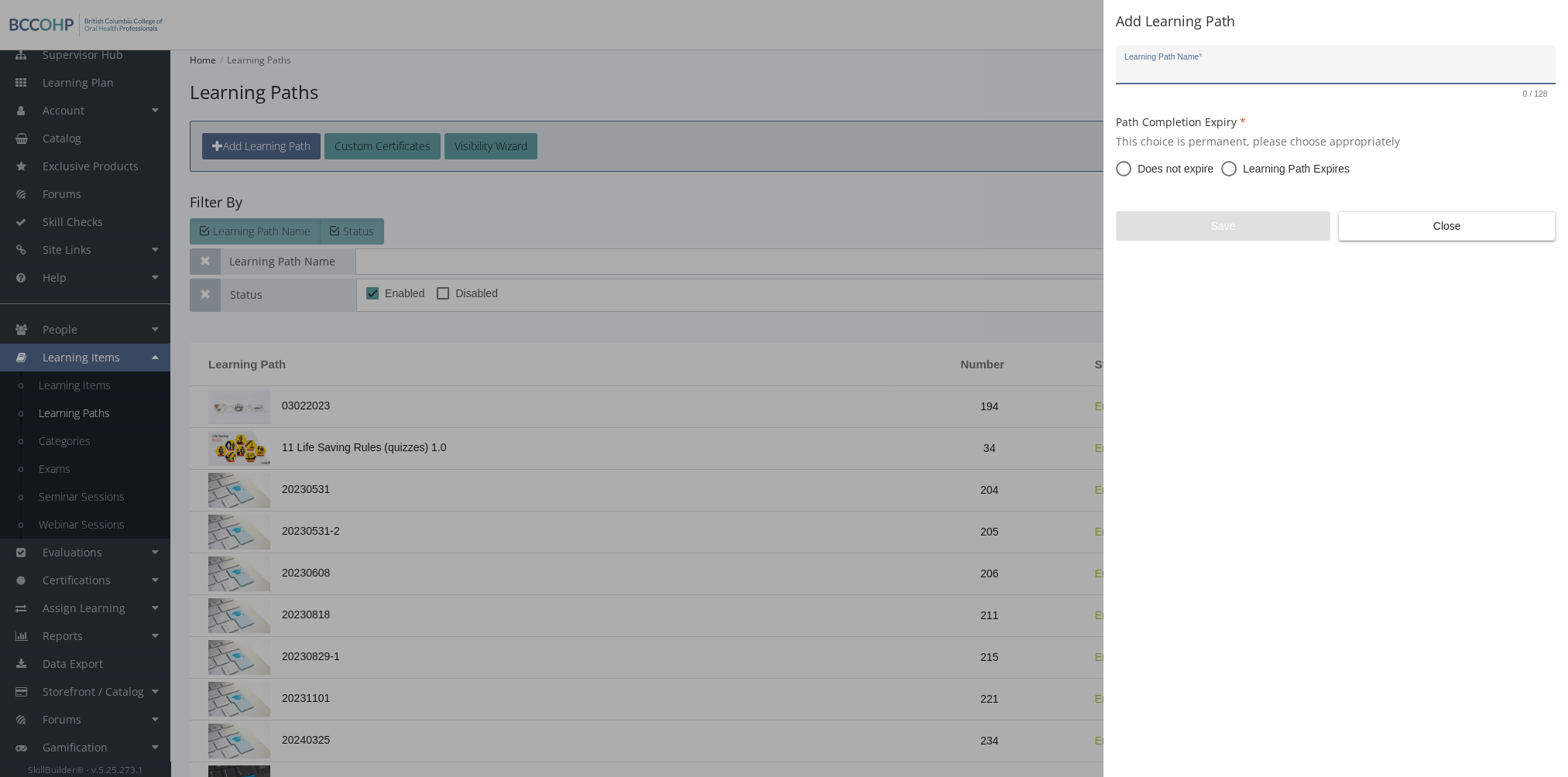
click at [1253, 57] on div "Learning Path Name *" at bounding box center [1336, 69] width 423 height 32
type input "[DATE]"
click at [1238, 167] on span "Learning Path Expires" at bounding box center [1293, 168] width 113 height 16
click at [1236, 167] on input "Learning Path Expires" at bounding box center [1228, 172] width 16 height 16
radio input "true"
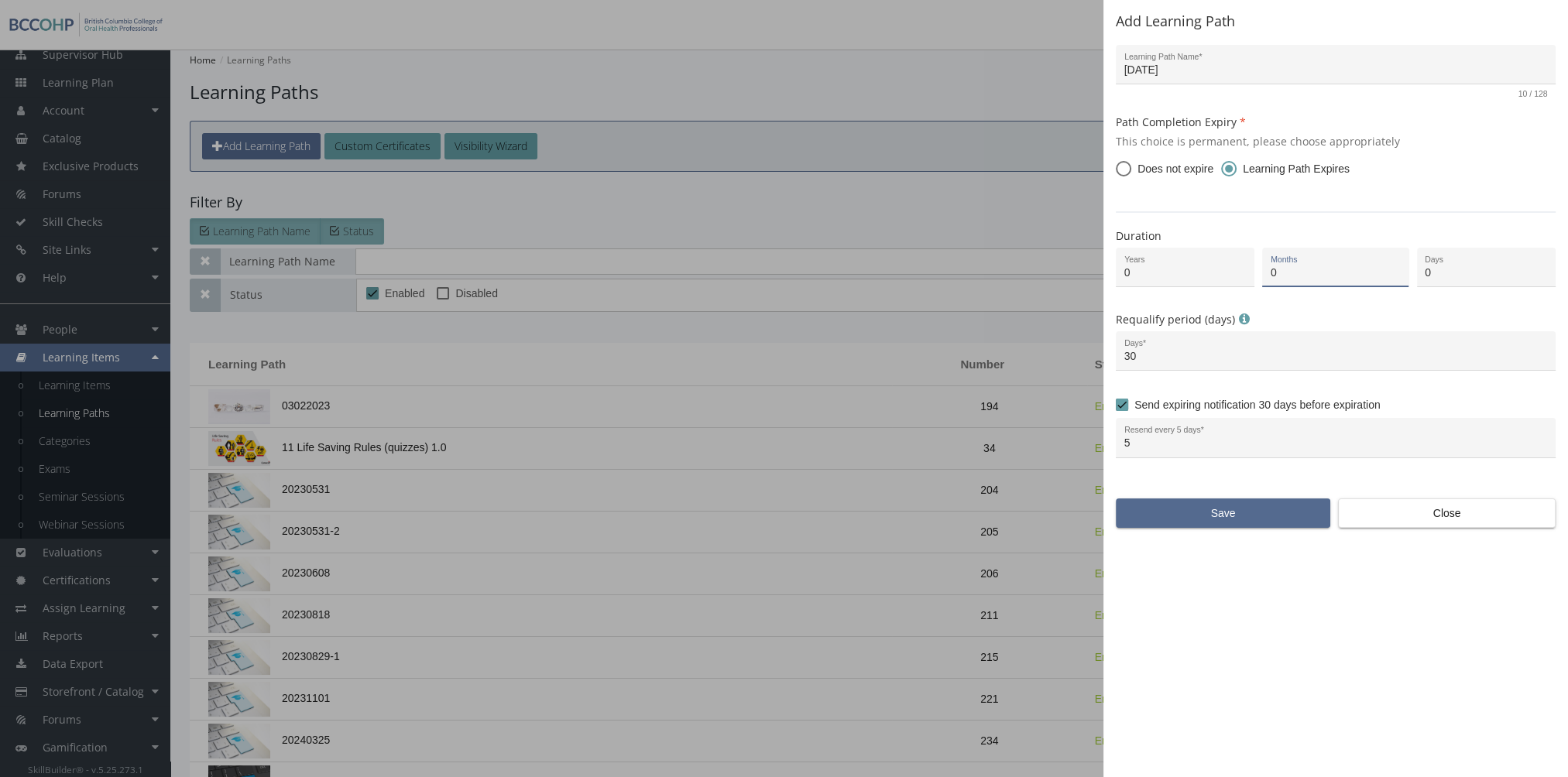
drag, startPoint x: 1289, startPoint y: 272, endPoint x: 1261, endPoint y: 271, distance: 28.0
click at [1262, 271] on div "0 Months" at bounding box center [1335, 267] width 146 height 39
type input "6"
click at [1214, 531] on div "Add Learning Path [DATE] Learning Path Name * 10 / 128 Path Completion Expiry T…" at bounding box center [1336, 388] width 464 height 777
click at [1216, 520] on span "Save" at bounding box center [1223, 513] width 188 height 27
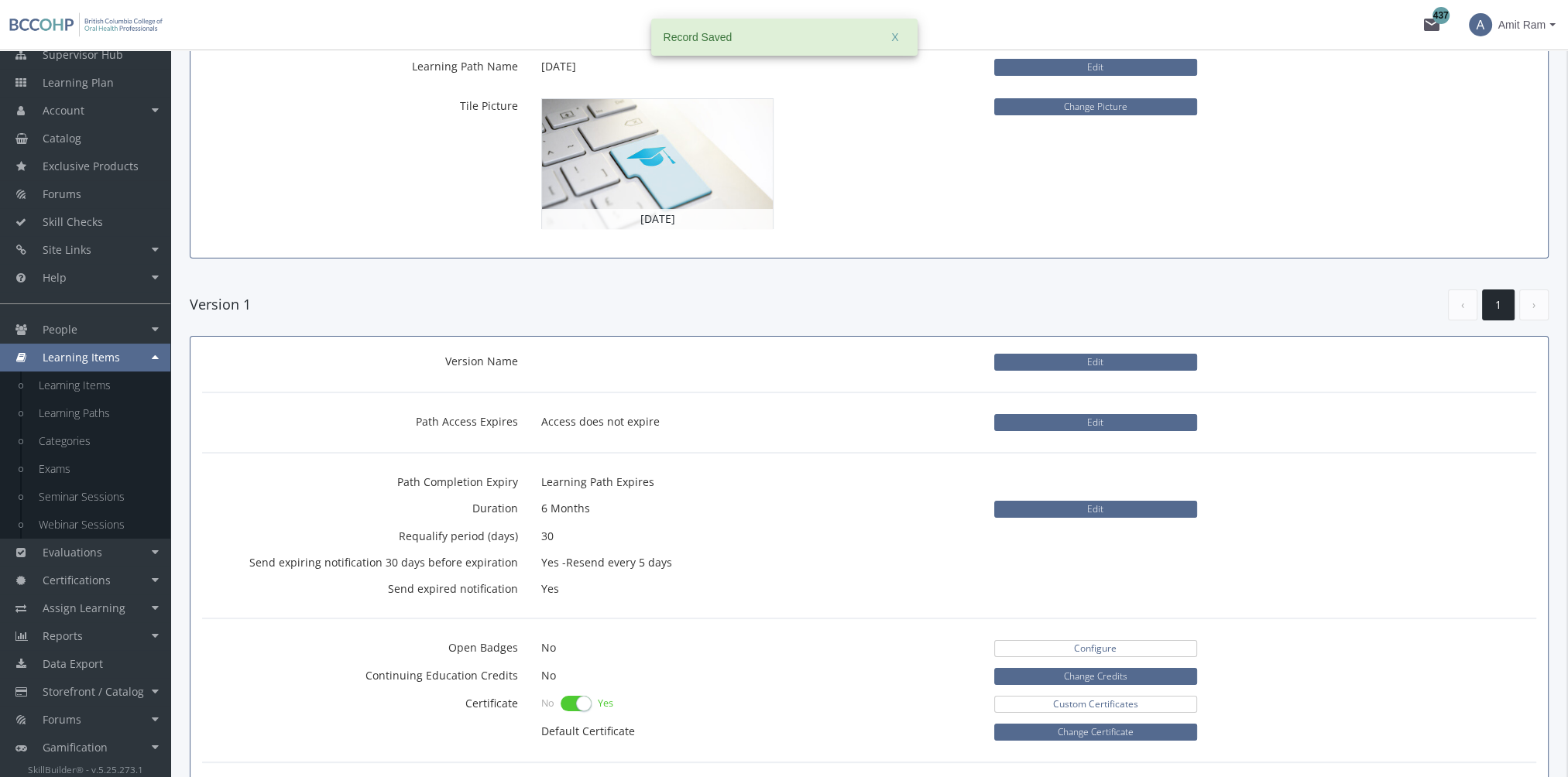
scroll to position [154, 0]
click at [1072, 500] on button "Edit" at bounding box center [1095, 508] width 203 height 17
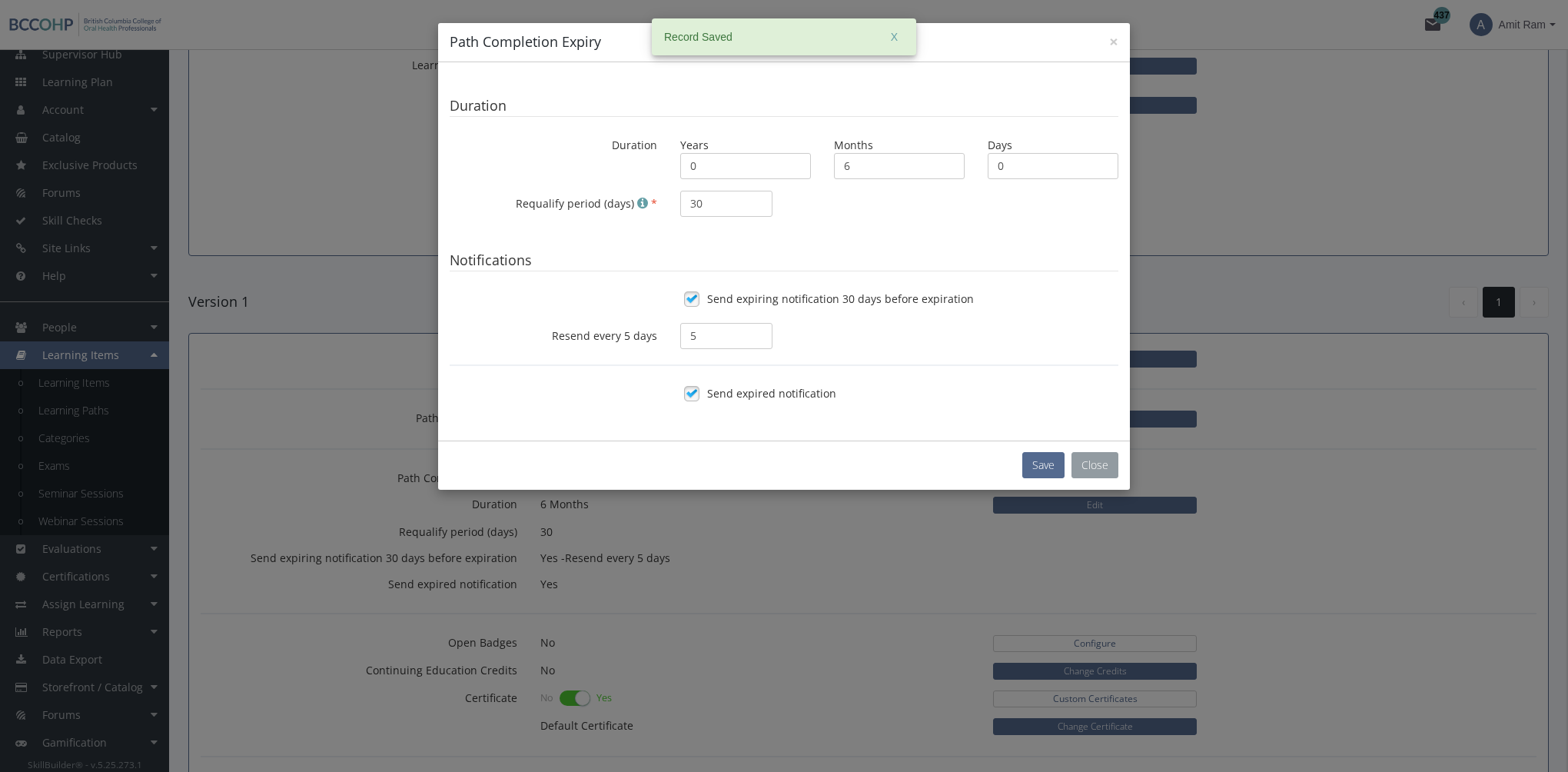
click at [1101, 471] on button "Close" at bounding box center [1095, 465] width 47 height 26
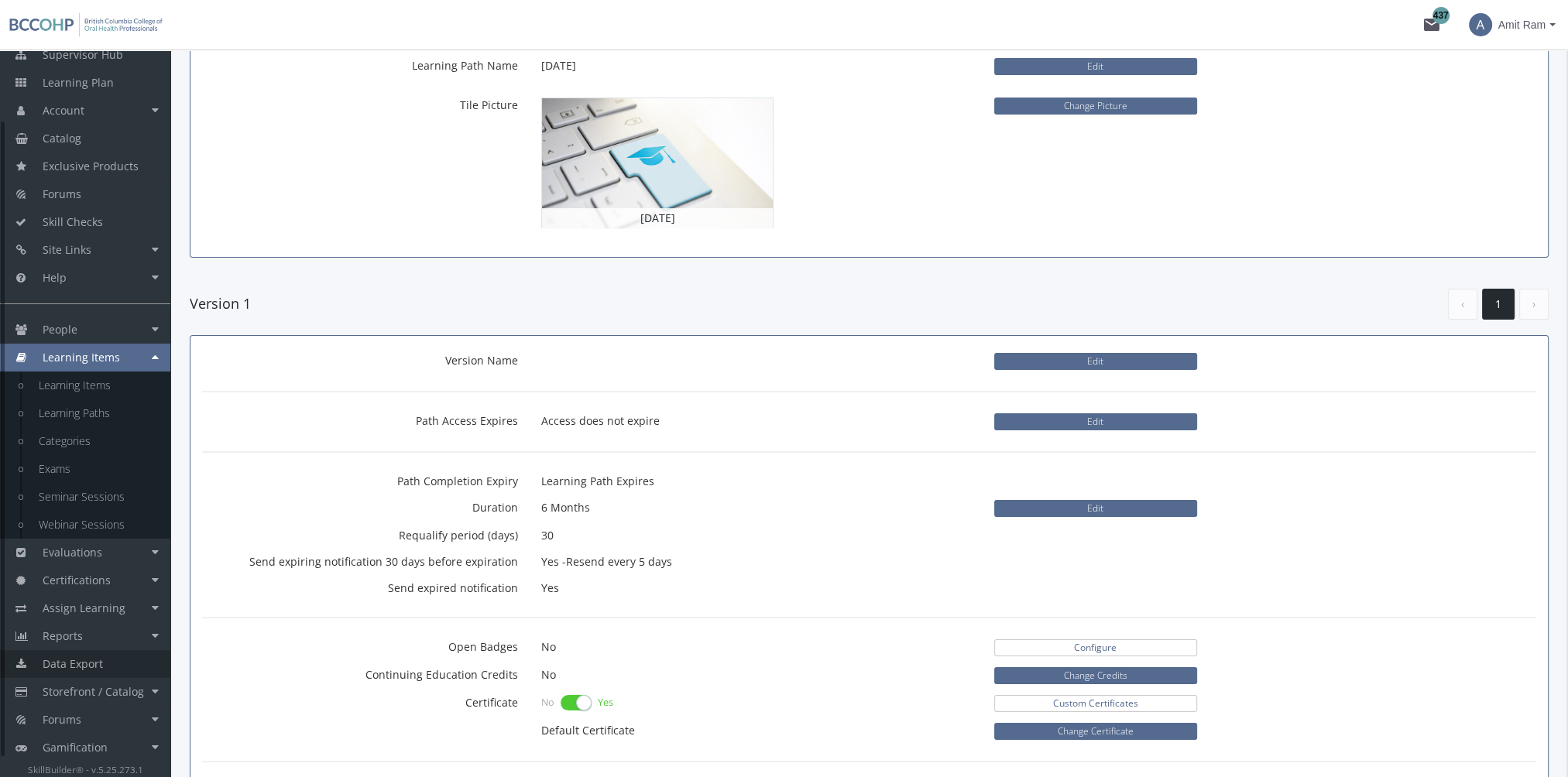
scroll to position [105, 0]
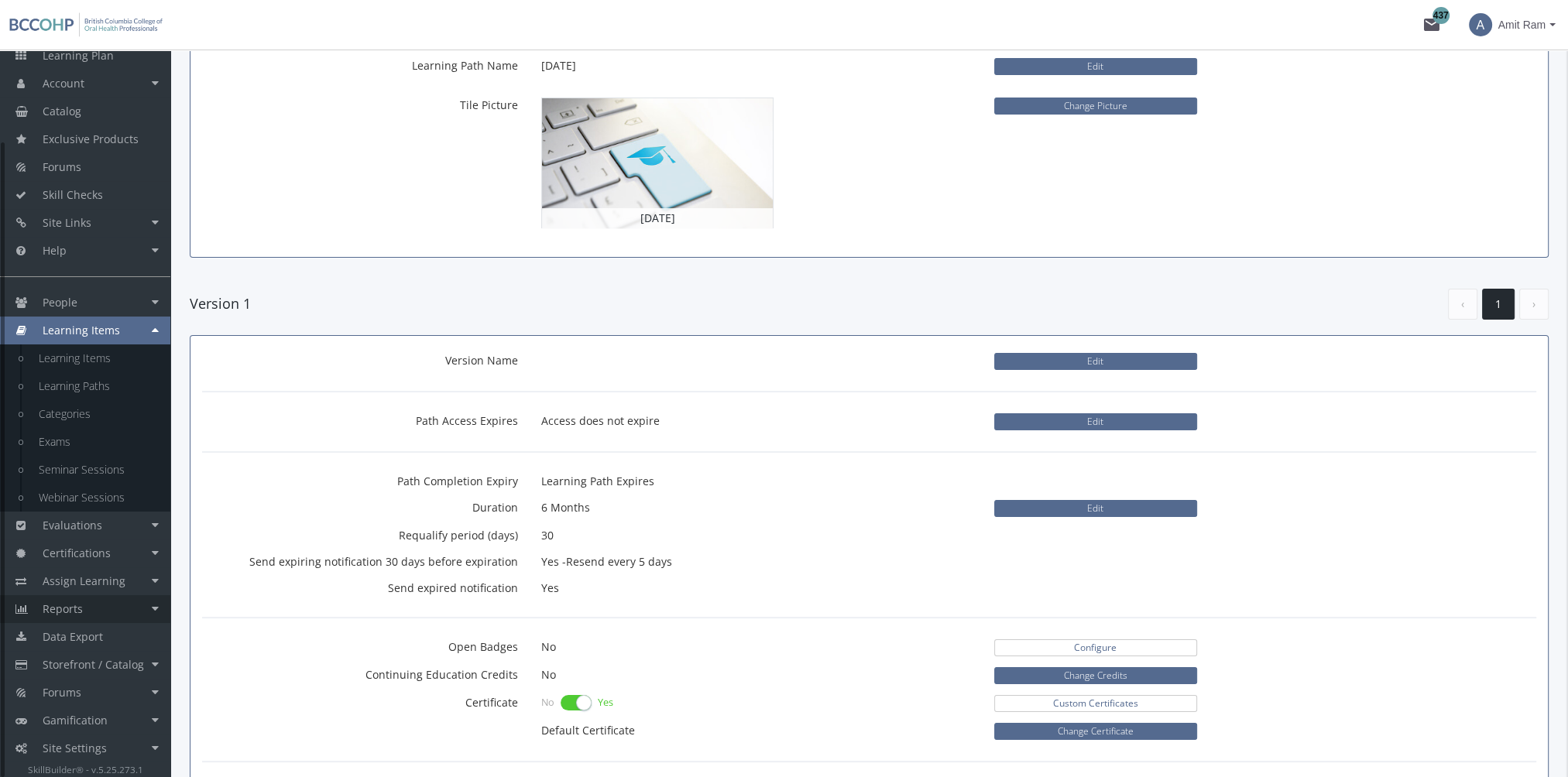
click at [127, 606] on link "Reports" at bounding box center [85, 609] width 170 height 27
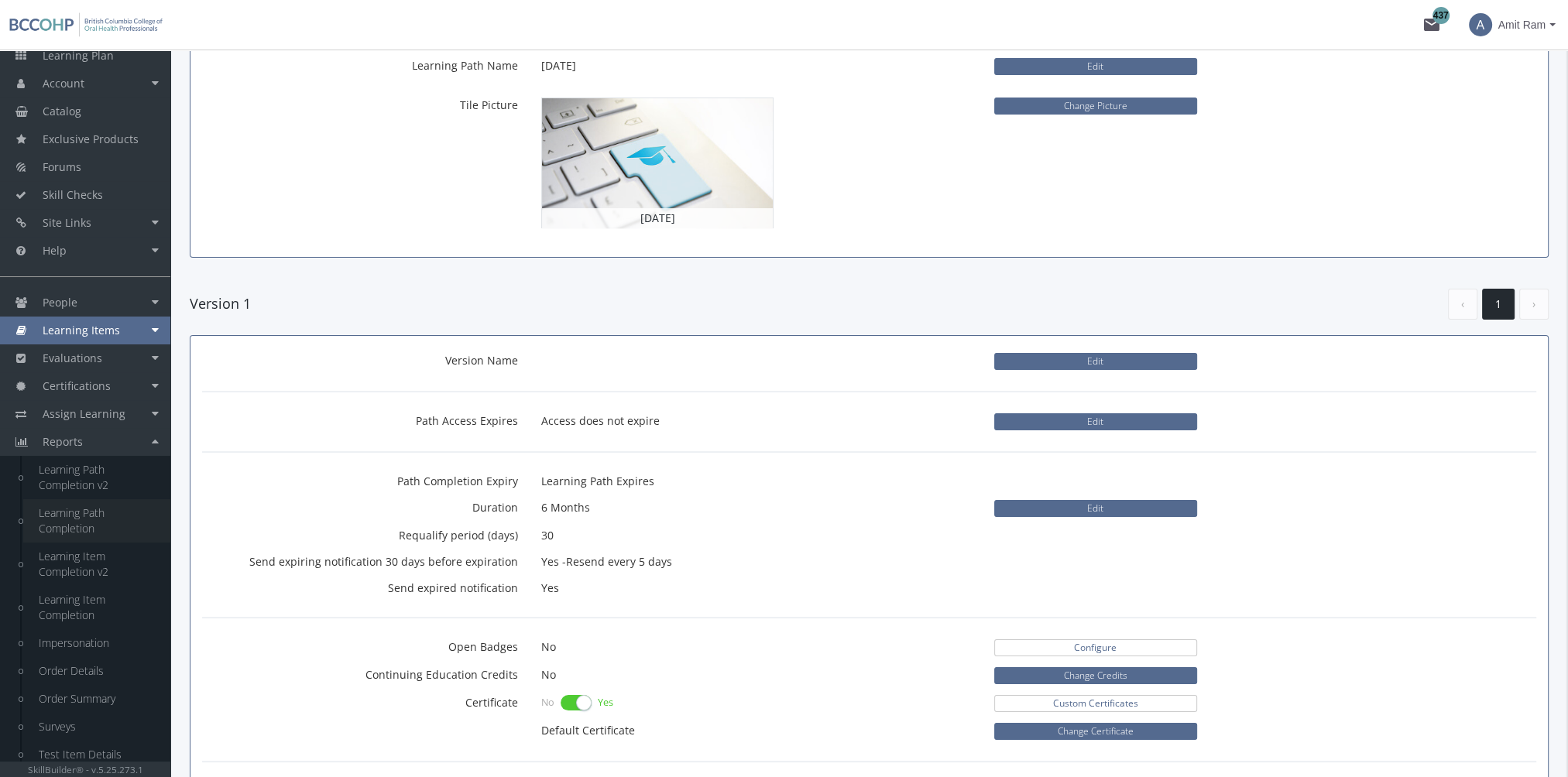
click at [89, 528] on link "Learning Path Completion" at bounding box center [96, 520] width 147 height 43
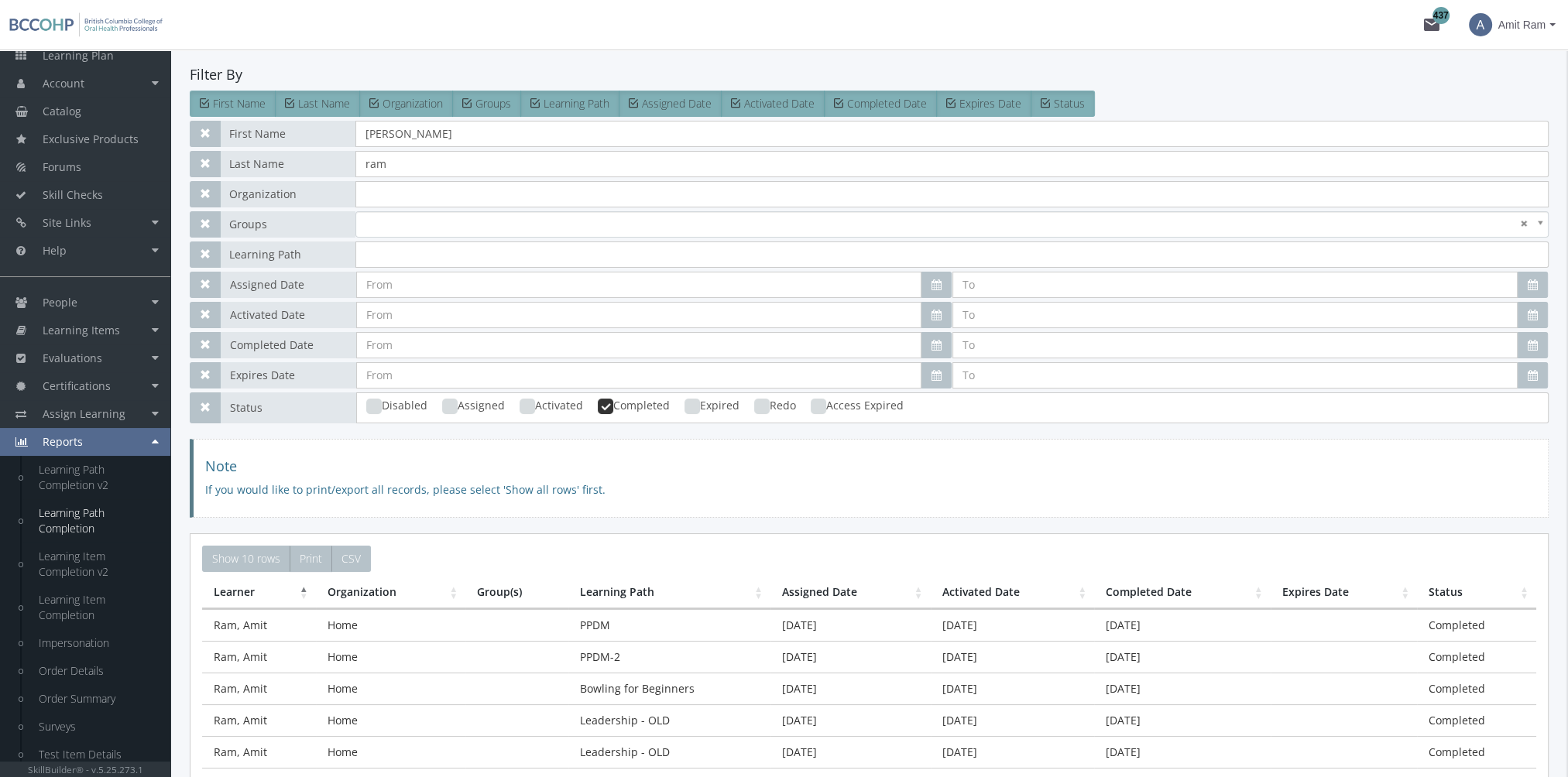
scroll to position [78, 0]
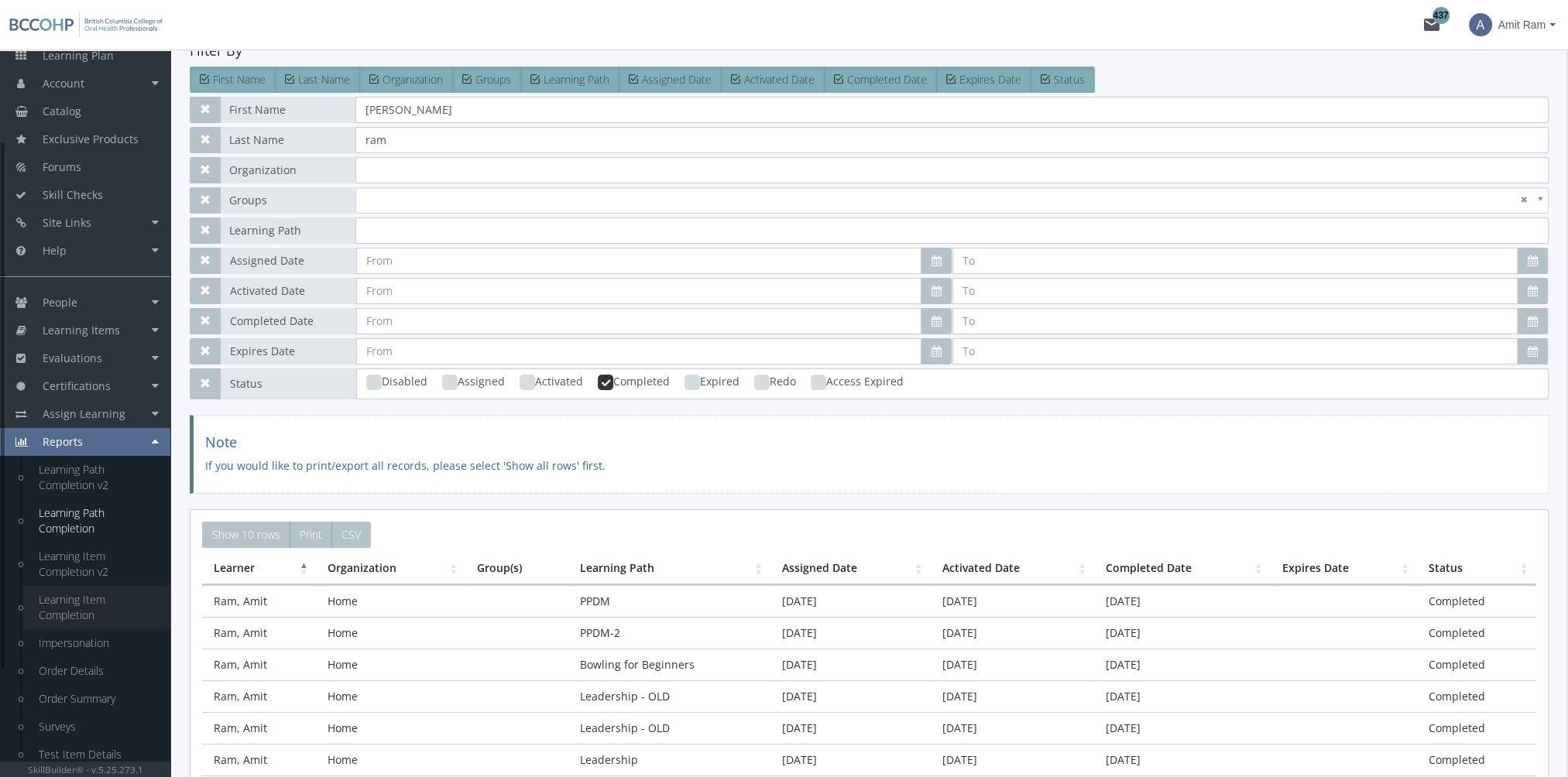
click at [72, 609] on link "Learning Item Completion" at bounding box center [96, 607] width 147 height 43
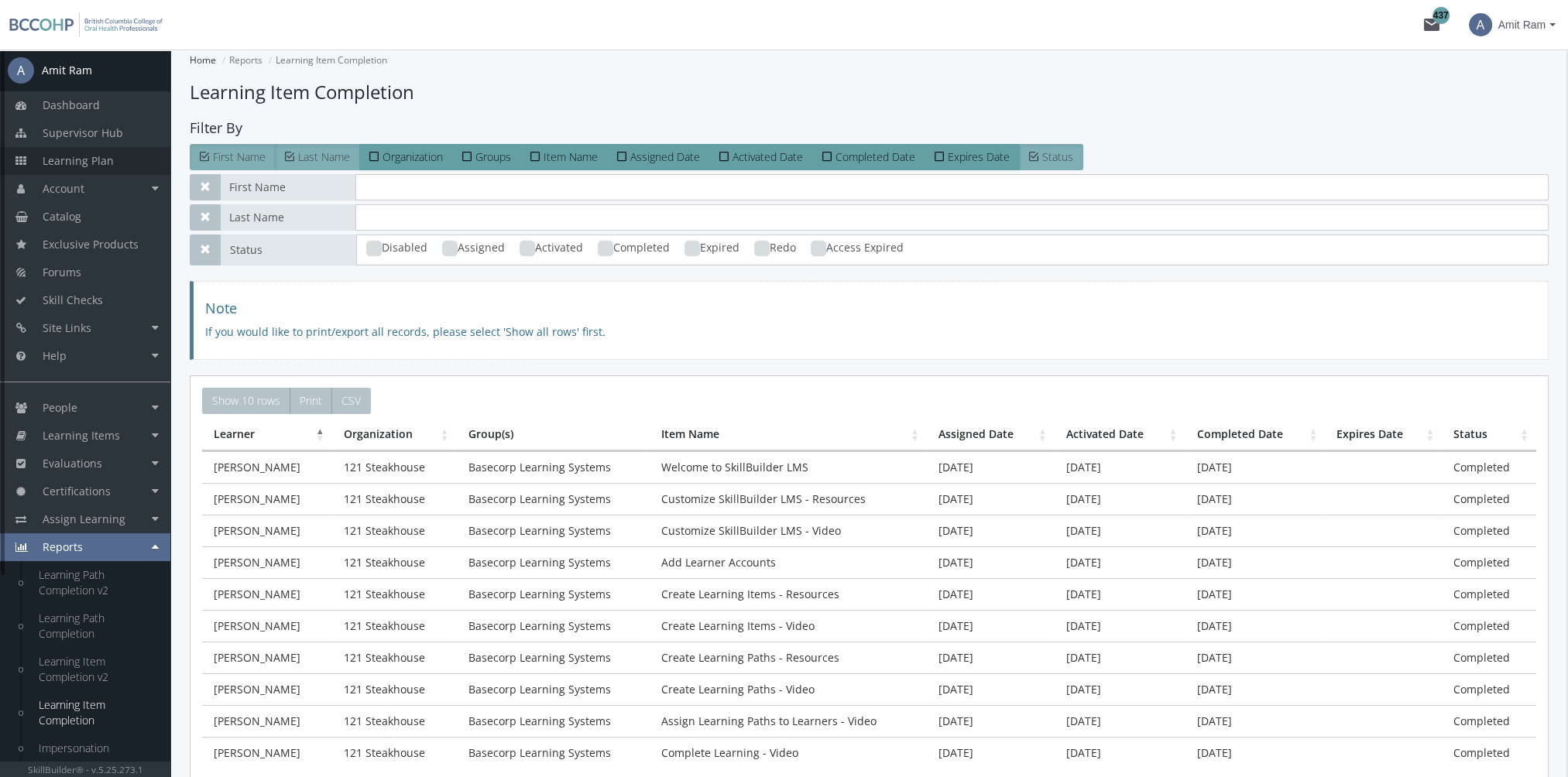
click at [108, 158] on span "Learning Plan" at bounding box center [79, 161] width 71 height 15
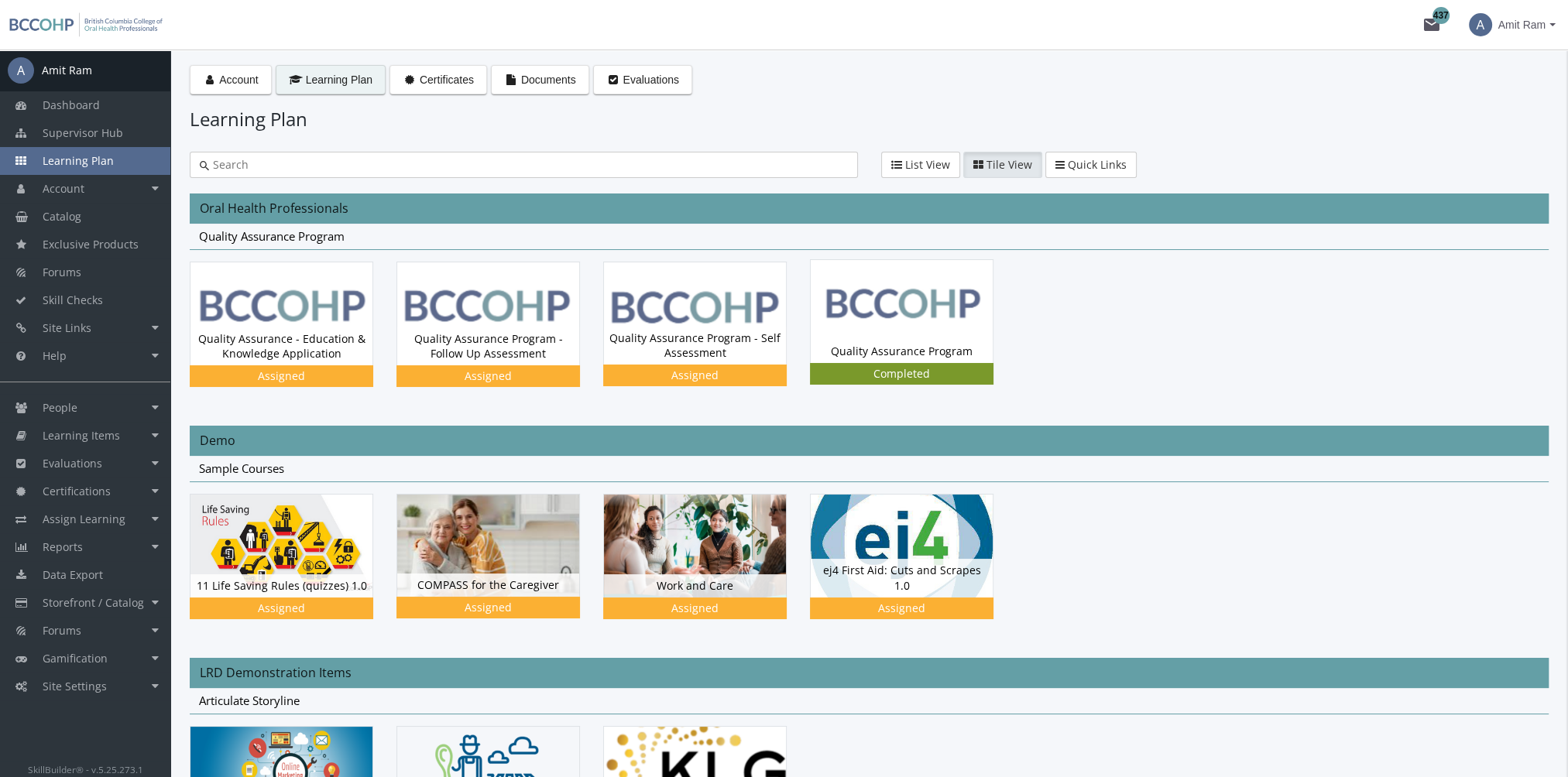
click at [874, 357] on div "Quality Assurance Program Status Completed" at bounding box center [901, 351] width 182 height 23
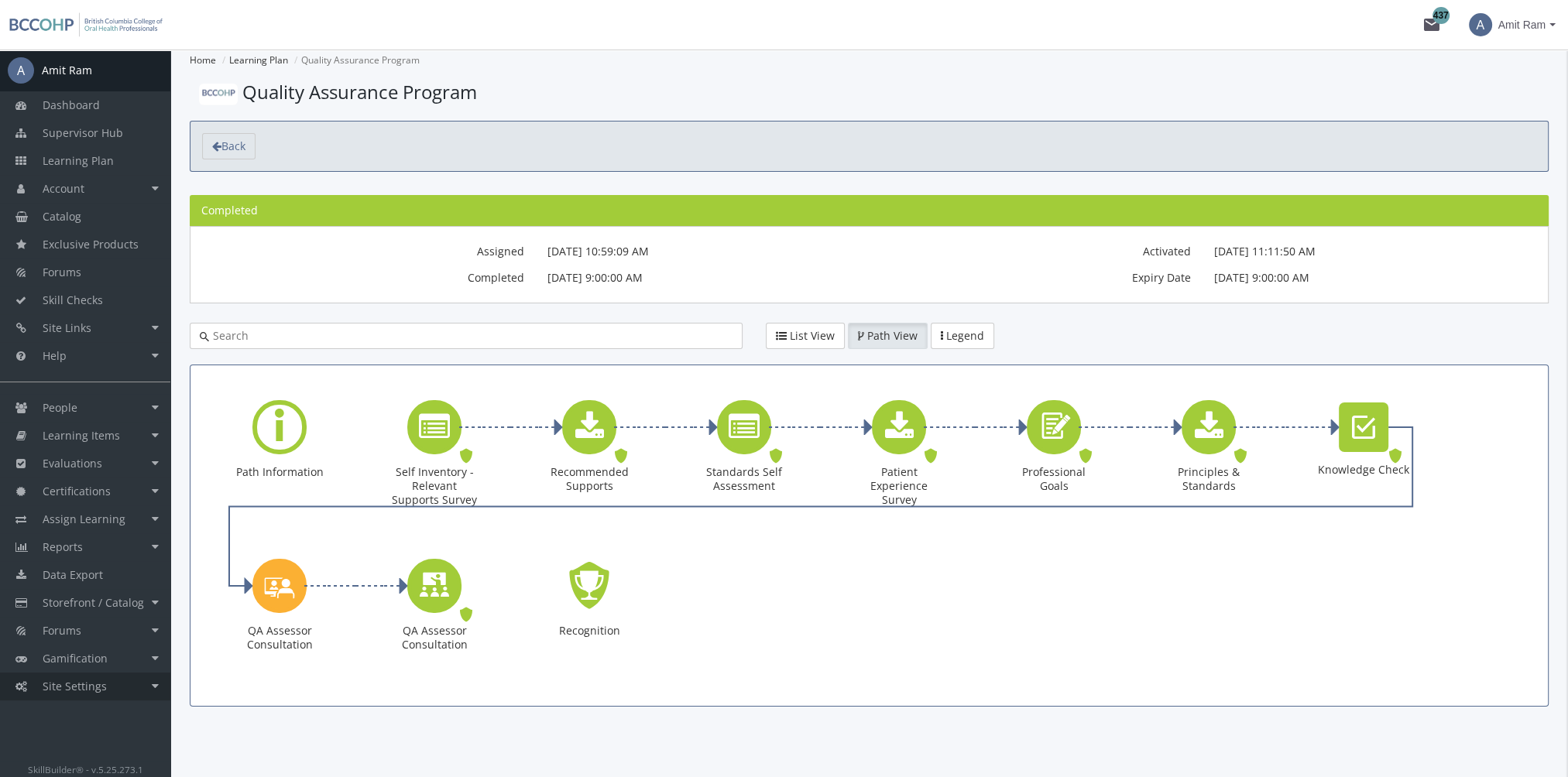
click at [105, 691] on link "Site Settings" at bounding box center [85, 687] width 170 height 27
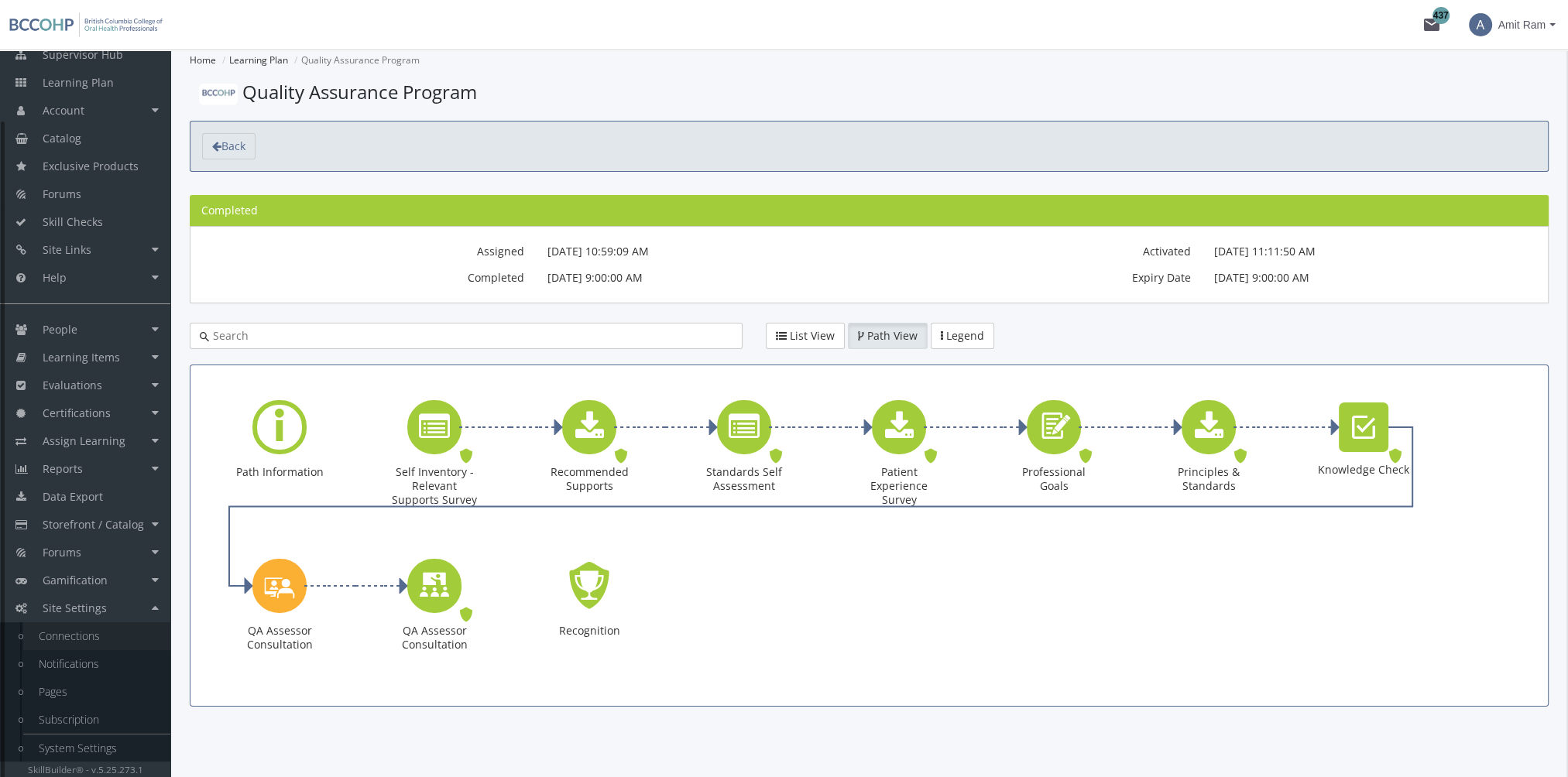
click at [123, 638] on link "Connections" at bounding box center [96, 636] width 147 height 27
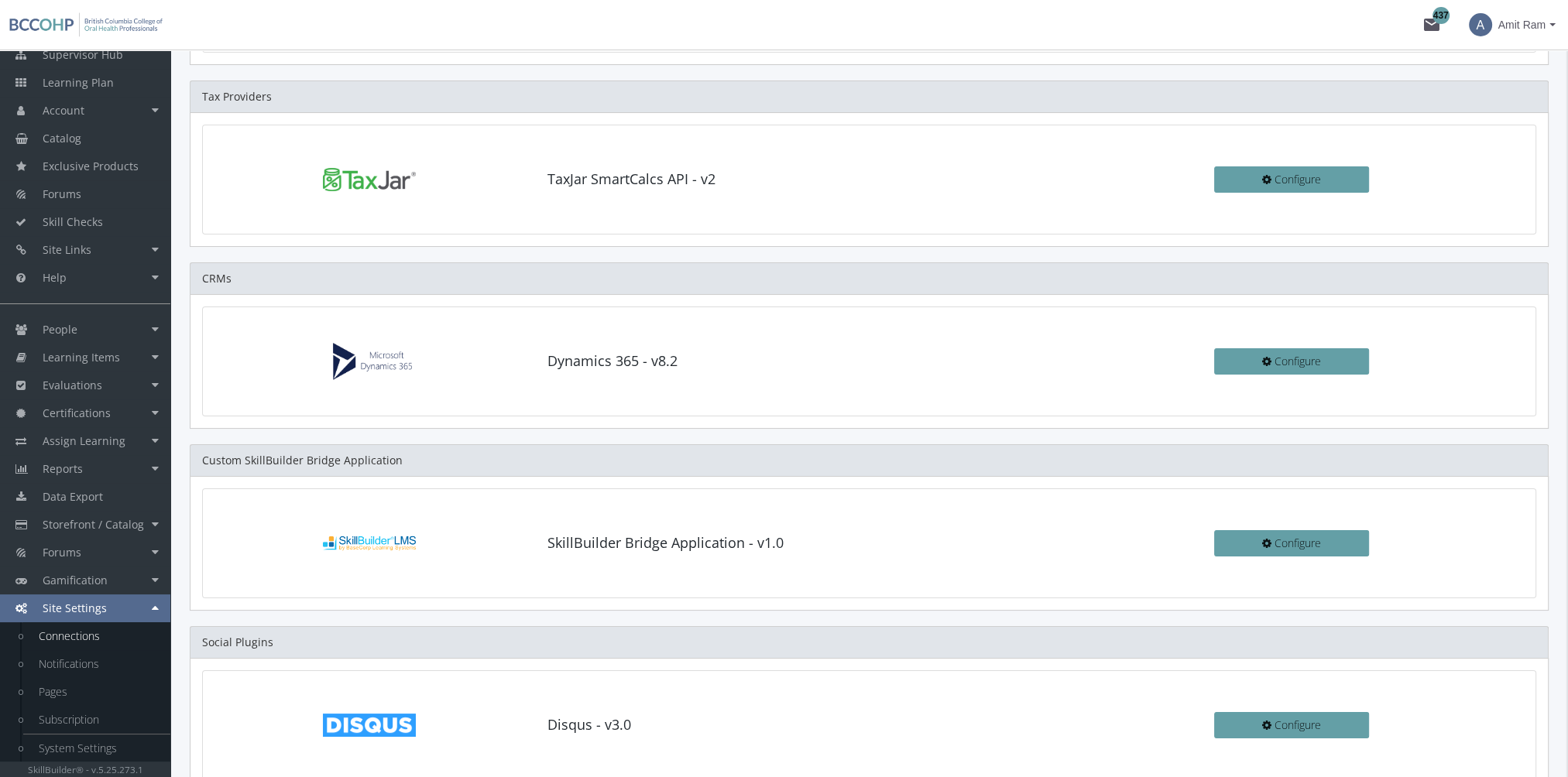
scroll to position [232, 0]
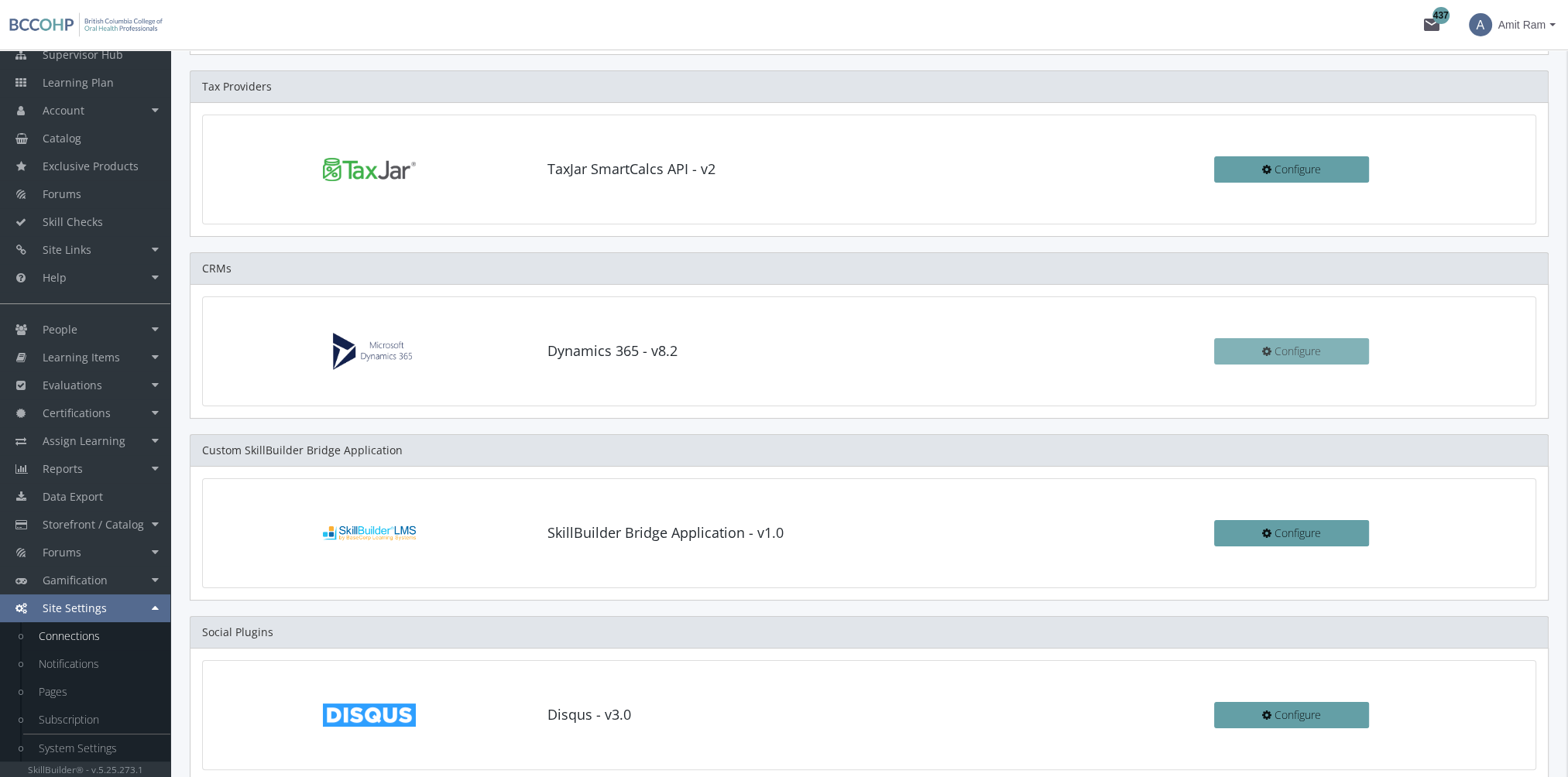
click at [1227, 350] on button "Configure" at bounding box center [1291, 351] width 155 height 27
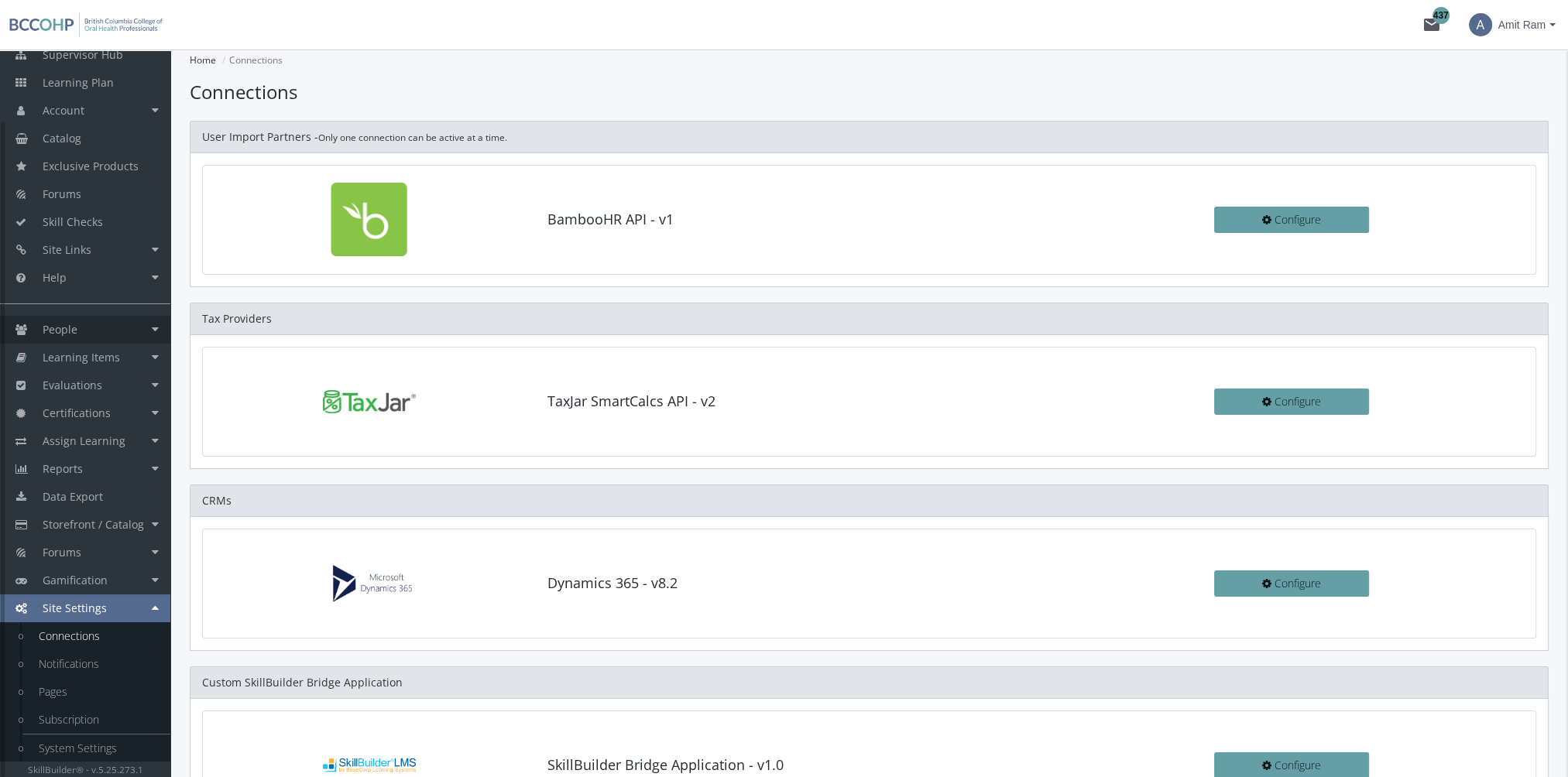
click at [97, 331] on link "People" at bounding box center [85, 329] width 170 height 27
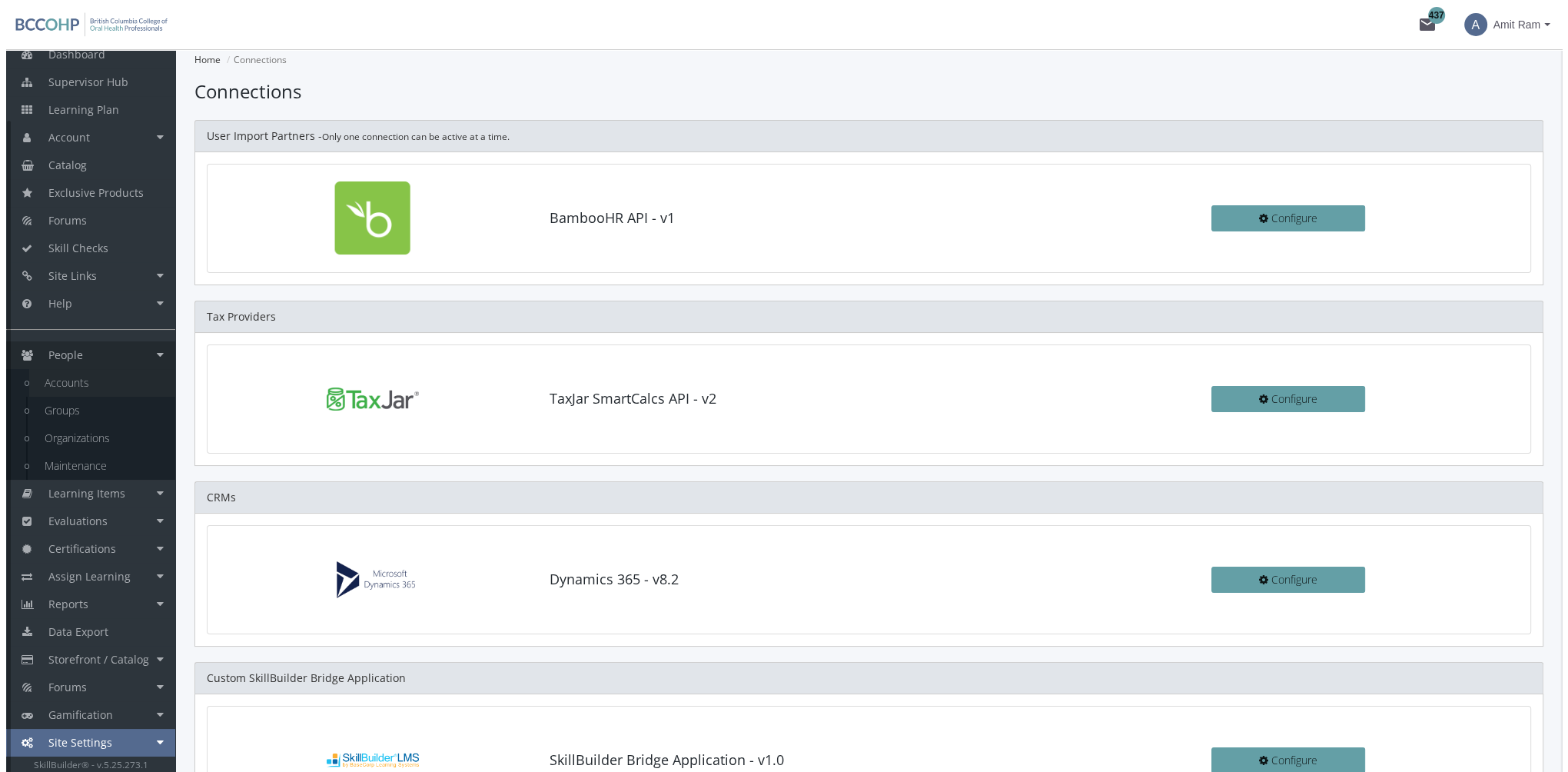
scroll to position [49, 0]
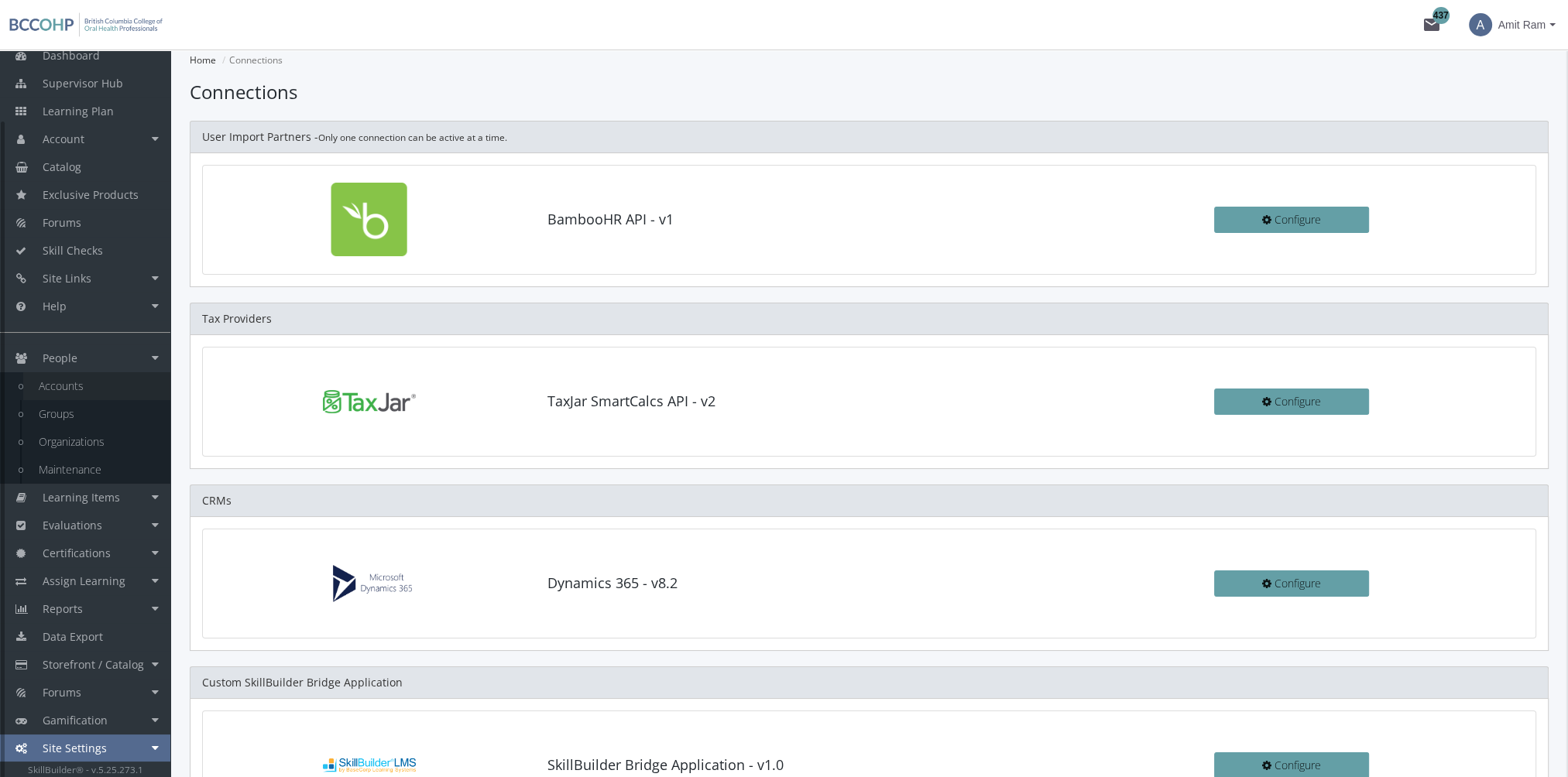
click at [102, 390] on link "Accounts" at bounding box center [96, 386] width 147 height 27
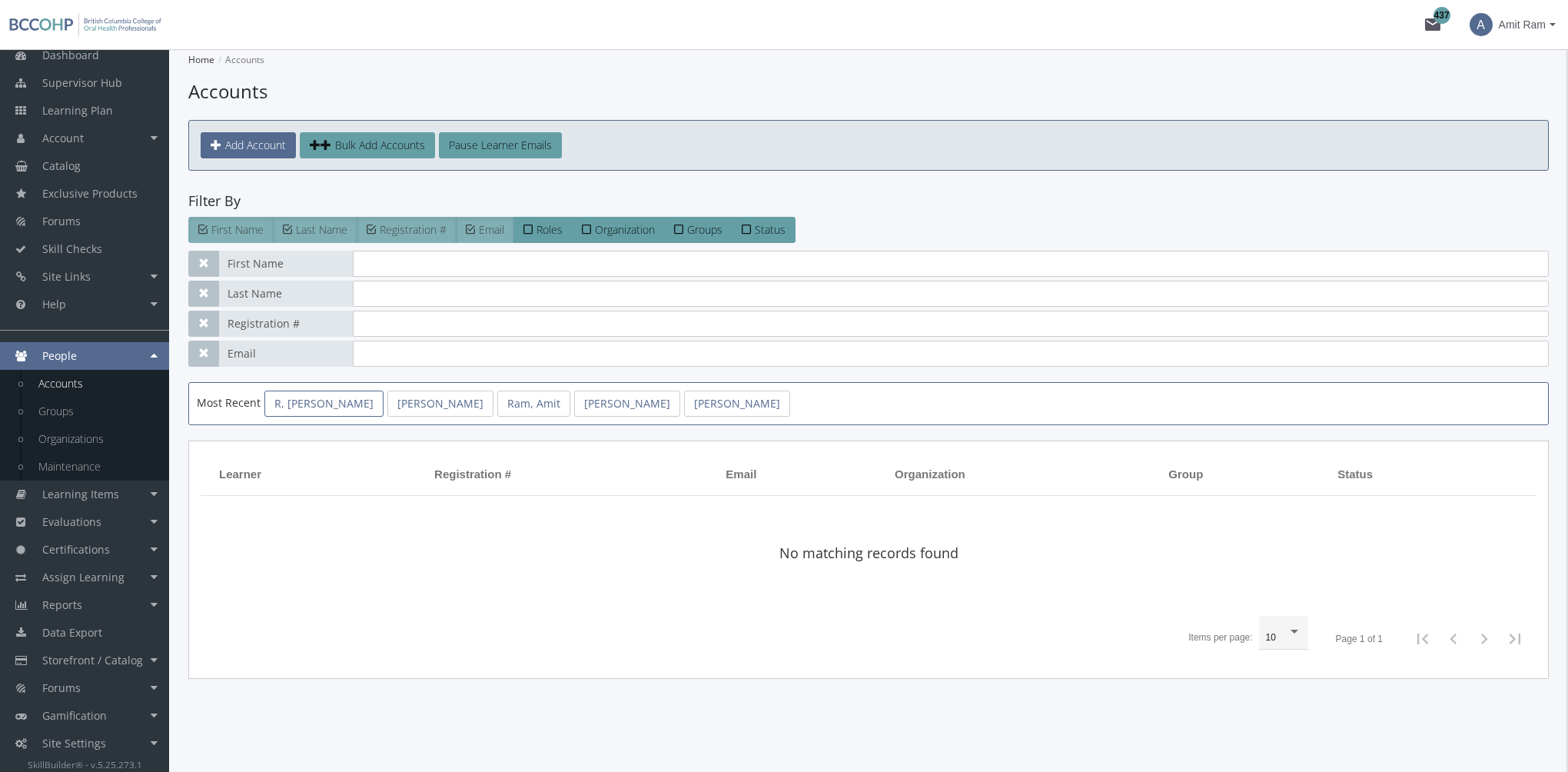
click at [301, 403] on link "R, [PERSON_NAME]" at bounding box center [323, 403] width 119 height 26
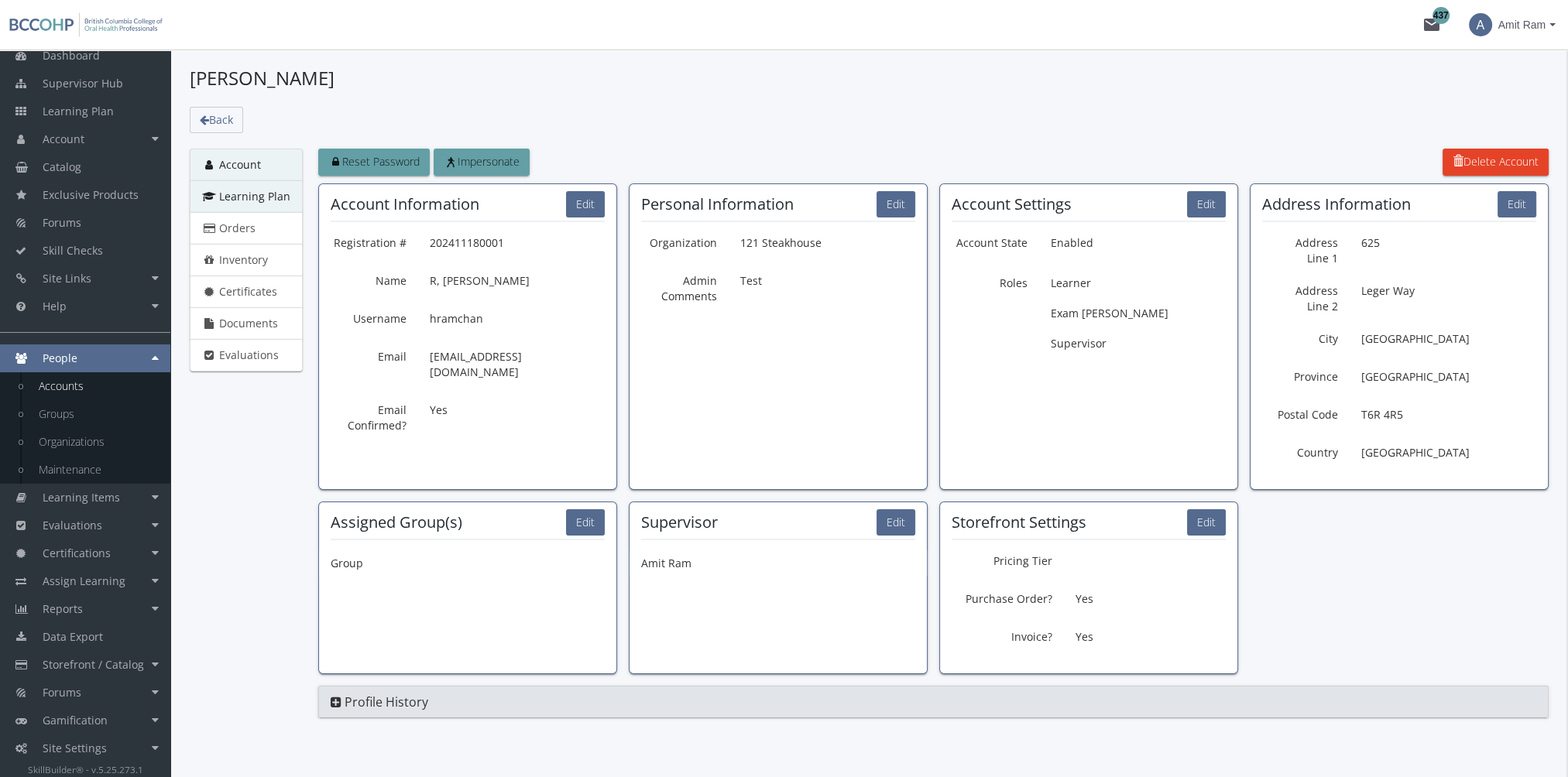
click at [248, 203] on link "Learning Plan" at bounding box center [246, 197] width 113 height 33
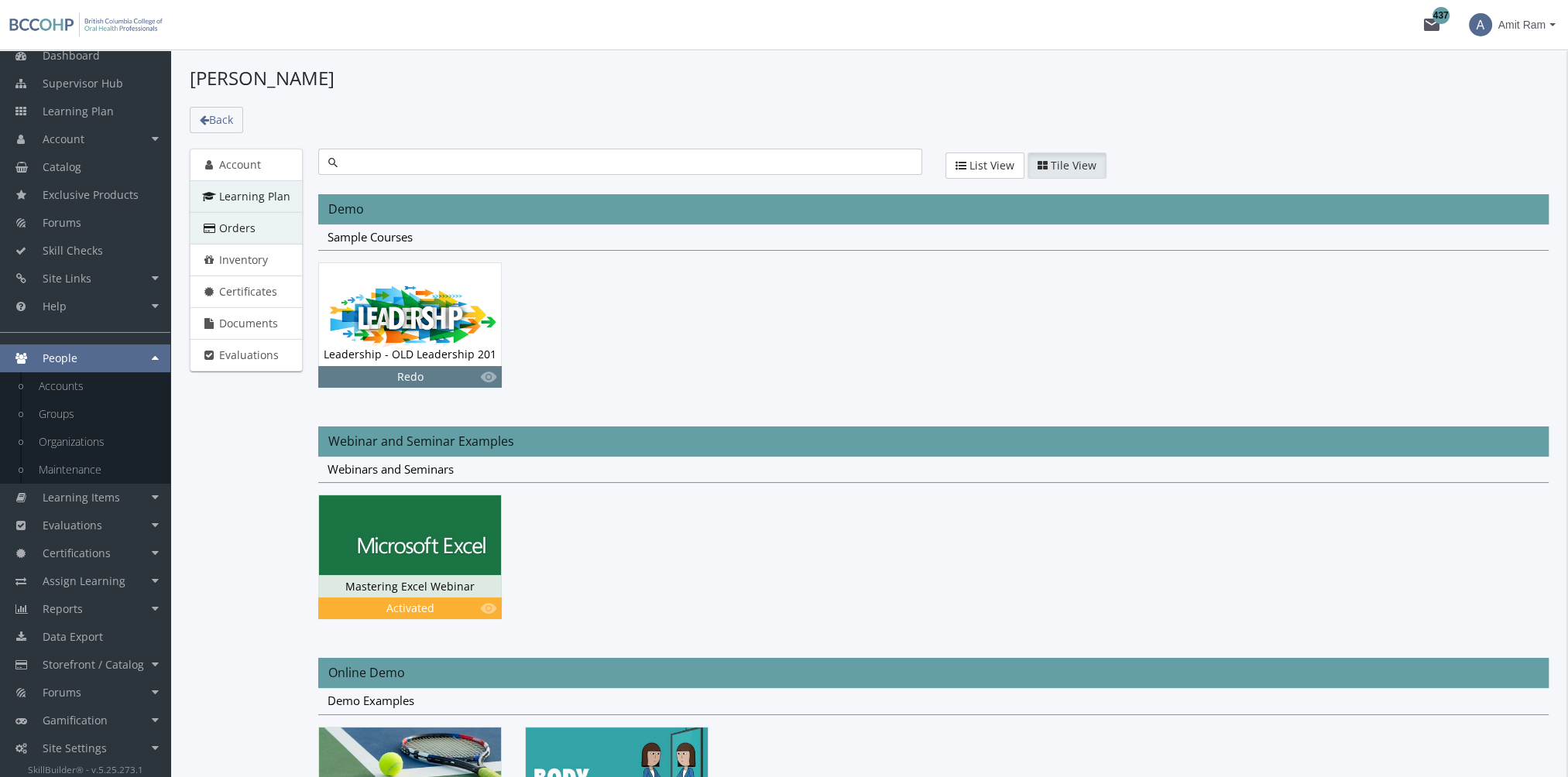
click at [250, 233] on span "Orders" at bounding box center [238, 228] width 37 height 15
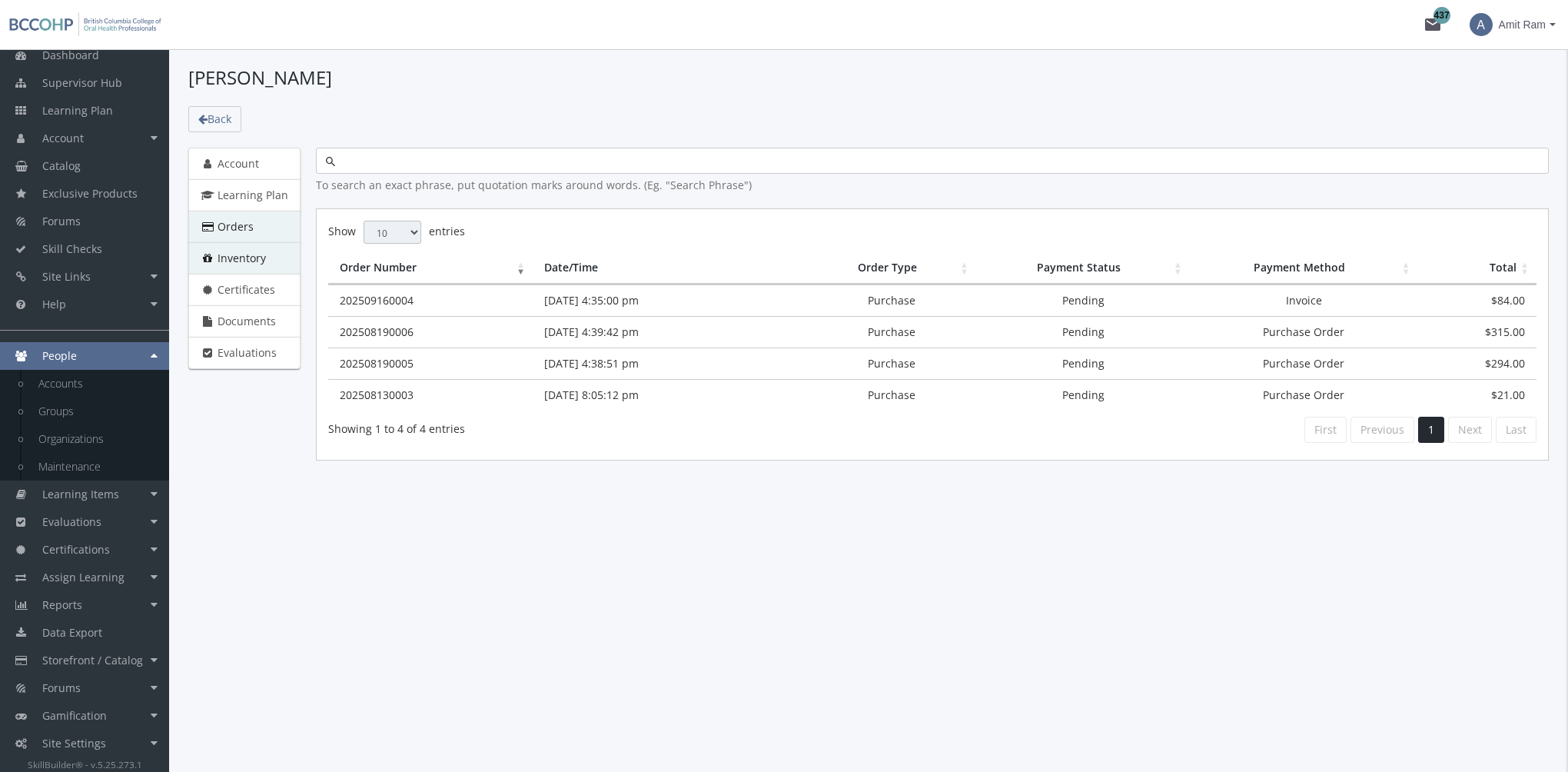
click at [248, 258] on span "Inventory" at bounding box center [242, 258] width 48 height 15
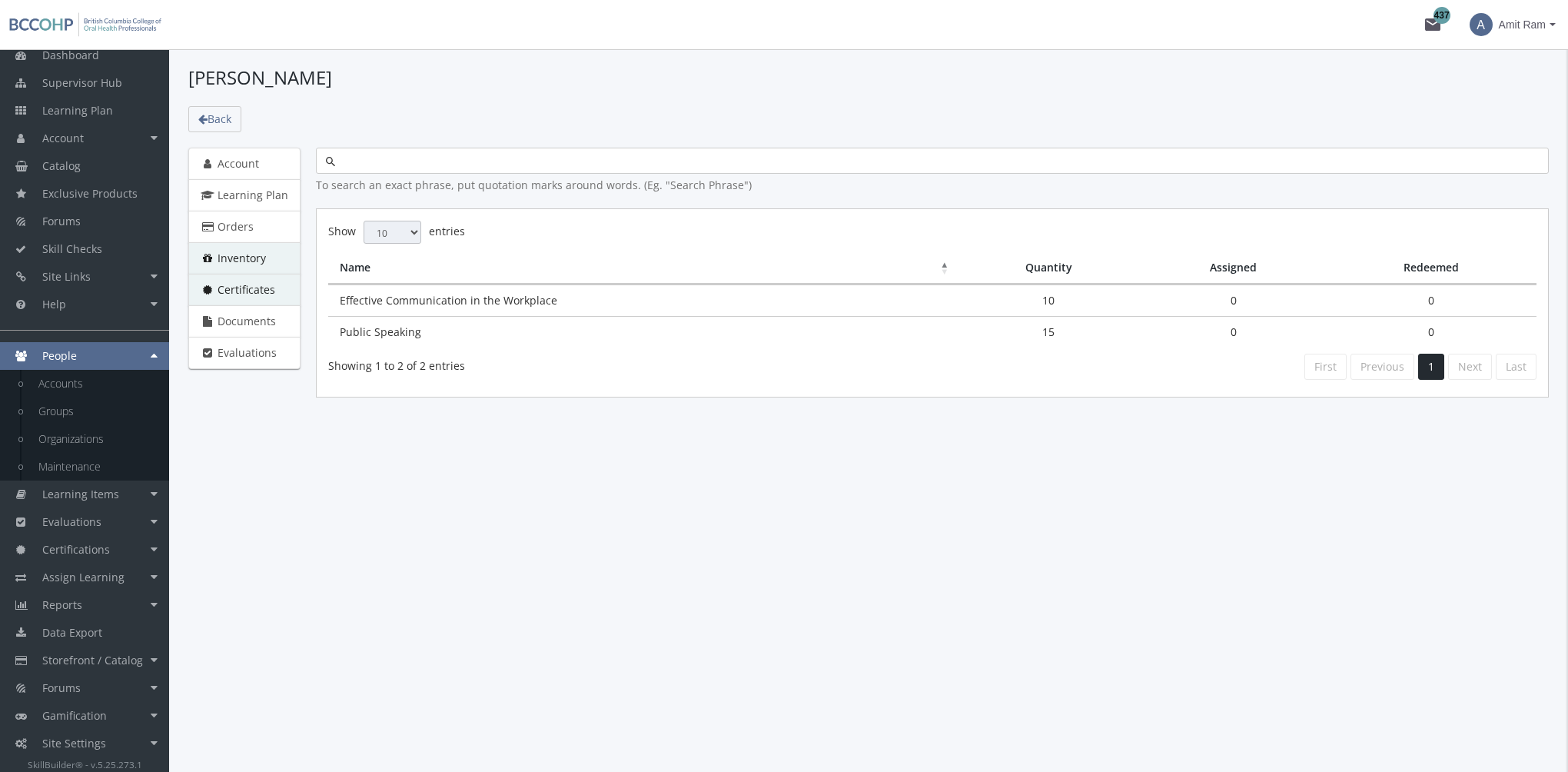
click at [249, 286] on span "Certificates" at bounding box center [247, 290] width 58 height 15
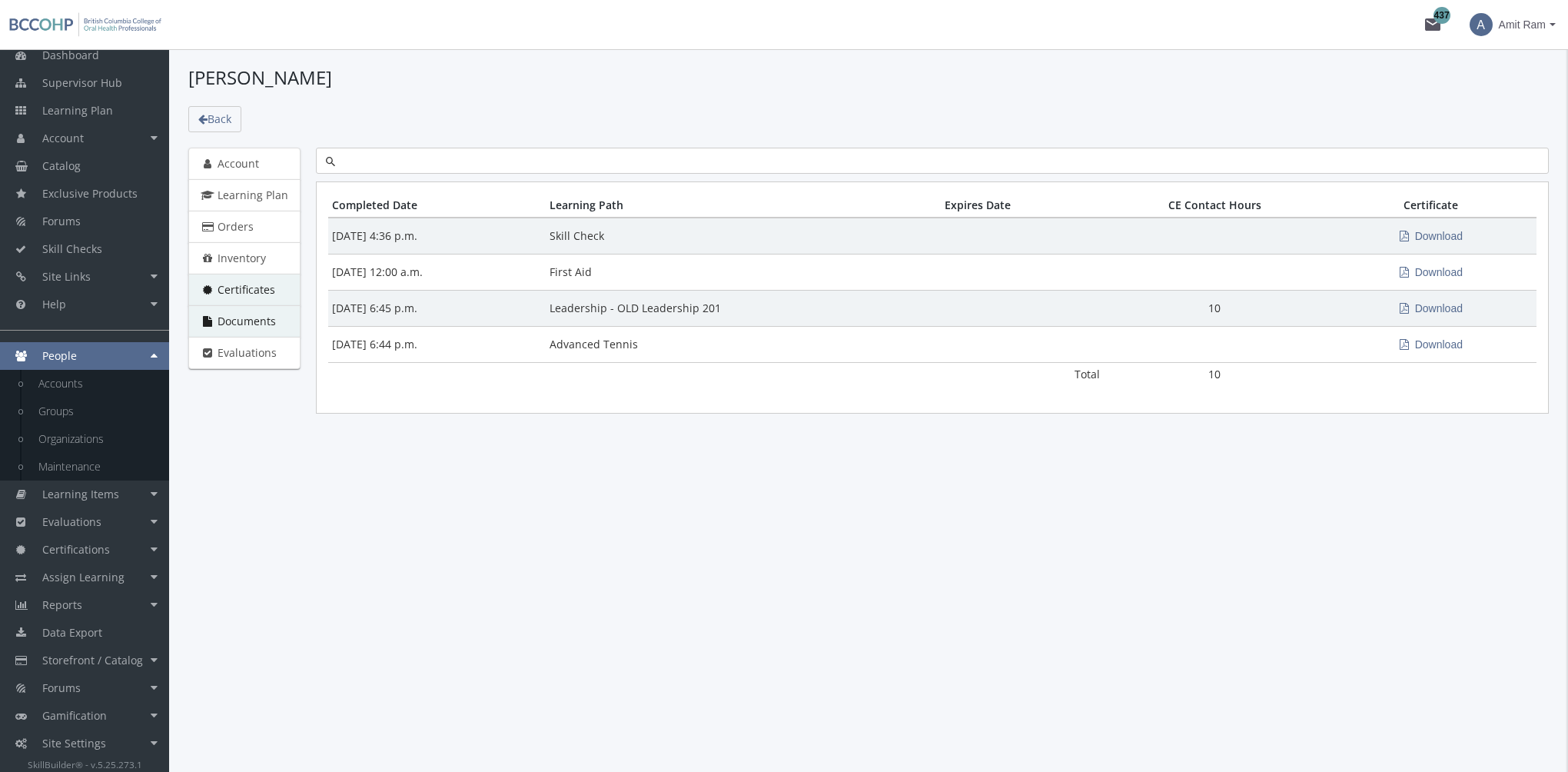
click at [261, 321] on span "Documents" at bounding box center [247, 321] width 58 height 15
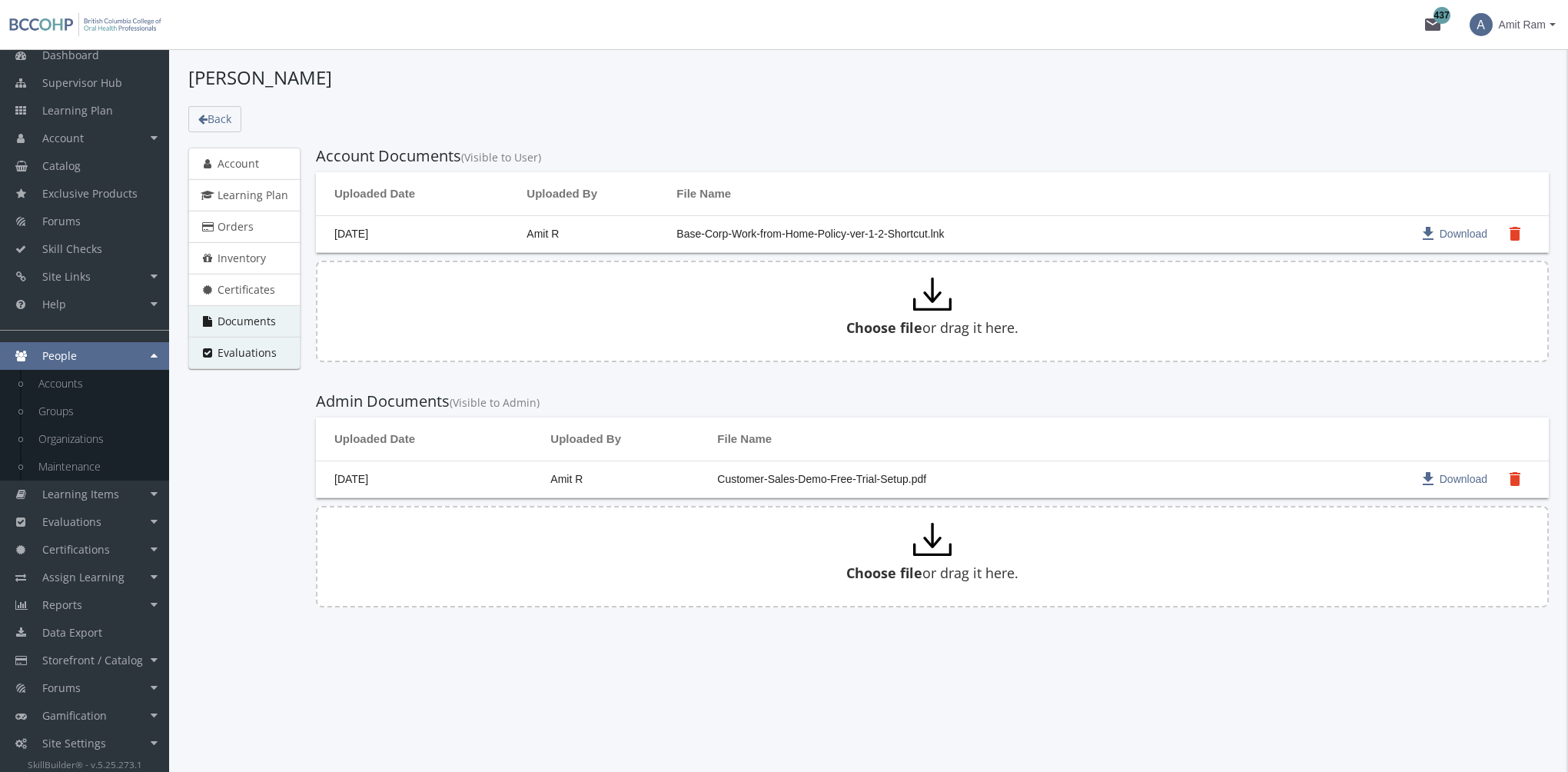
click at [268, 347] on span "Evaluations" at bounding box center [247, 352] width 59 height 15
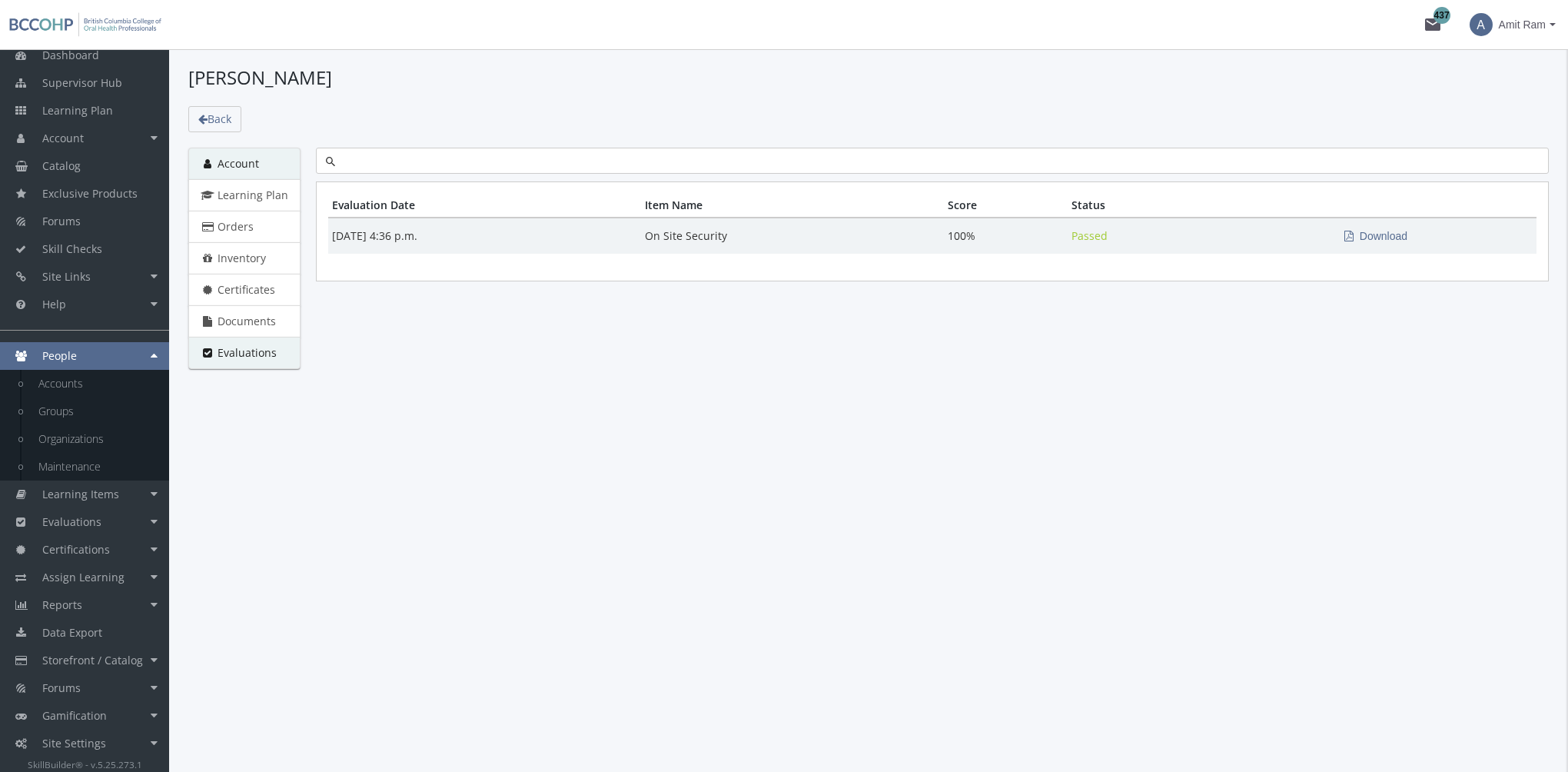
click at [286, 169] on link "Account" at bounding box center [244, 164] width 113 height 33
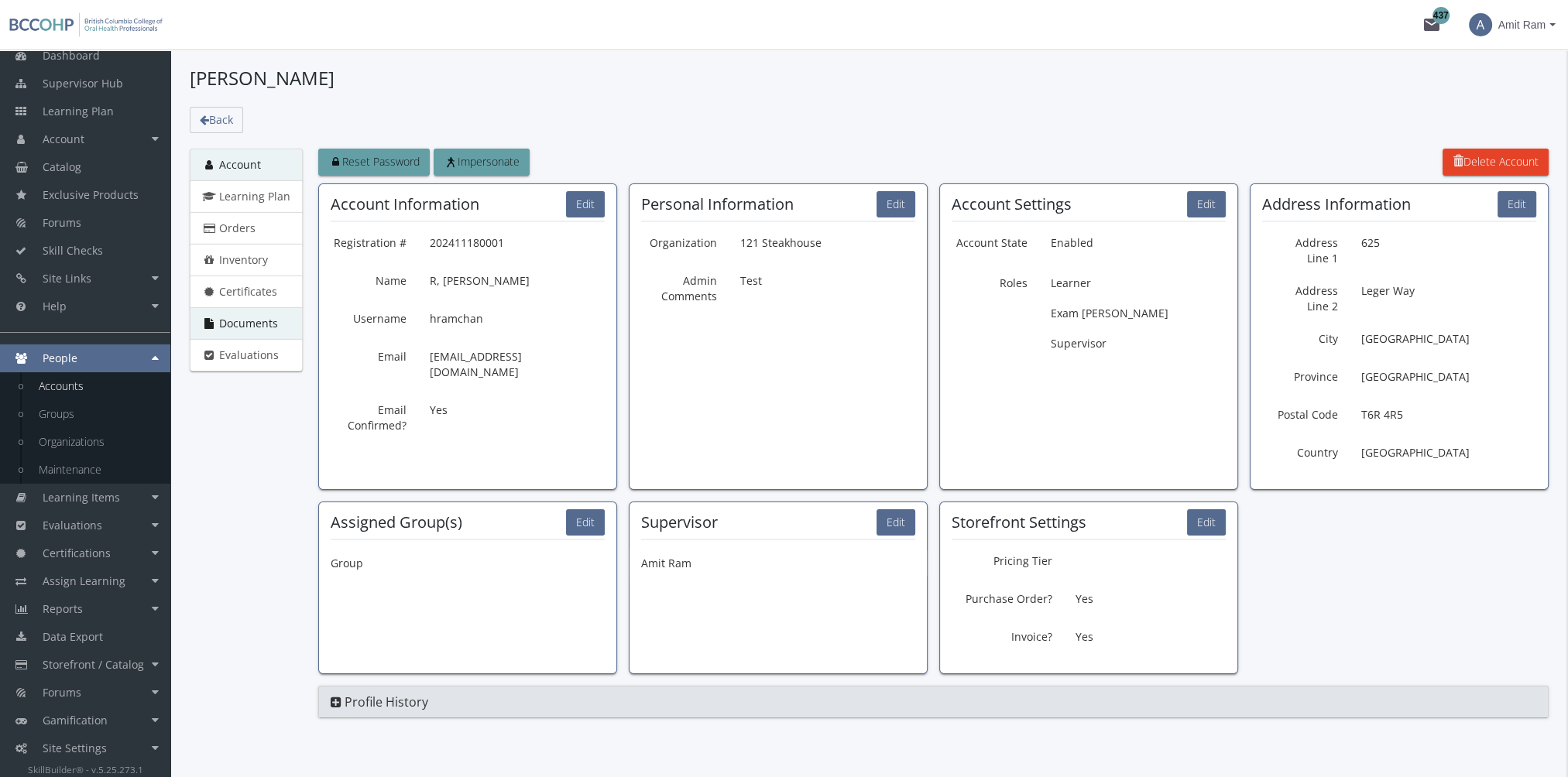
click at [266, 322] on span "Documents" at bounding box center [249, 323] width 59 height 15
